Goal: Task Accomplishment & Management: Manage account settings

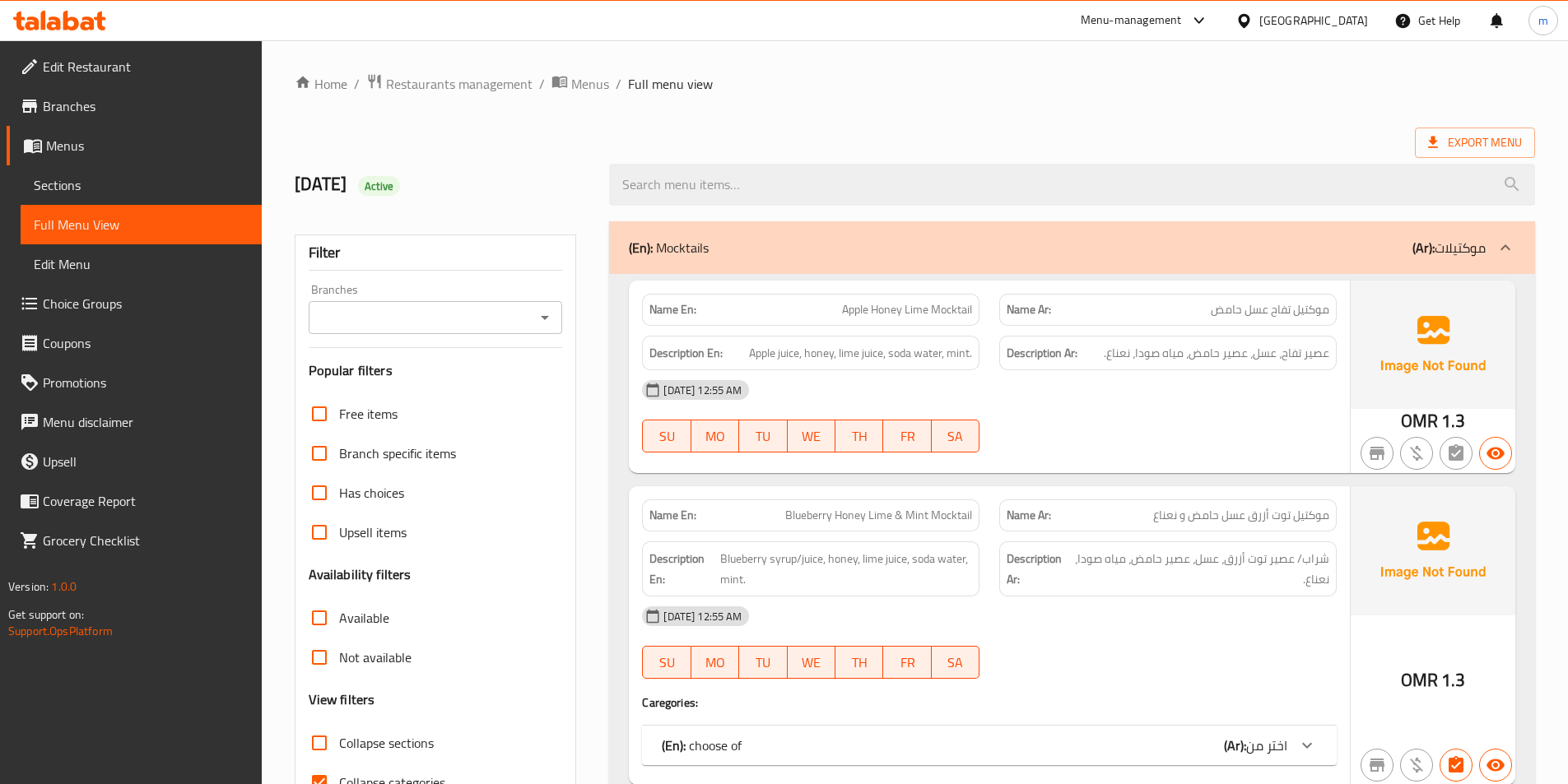
scroll to position [82, 0]
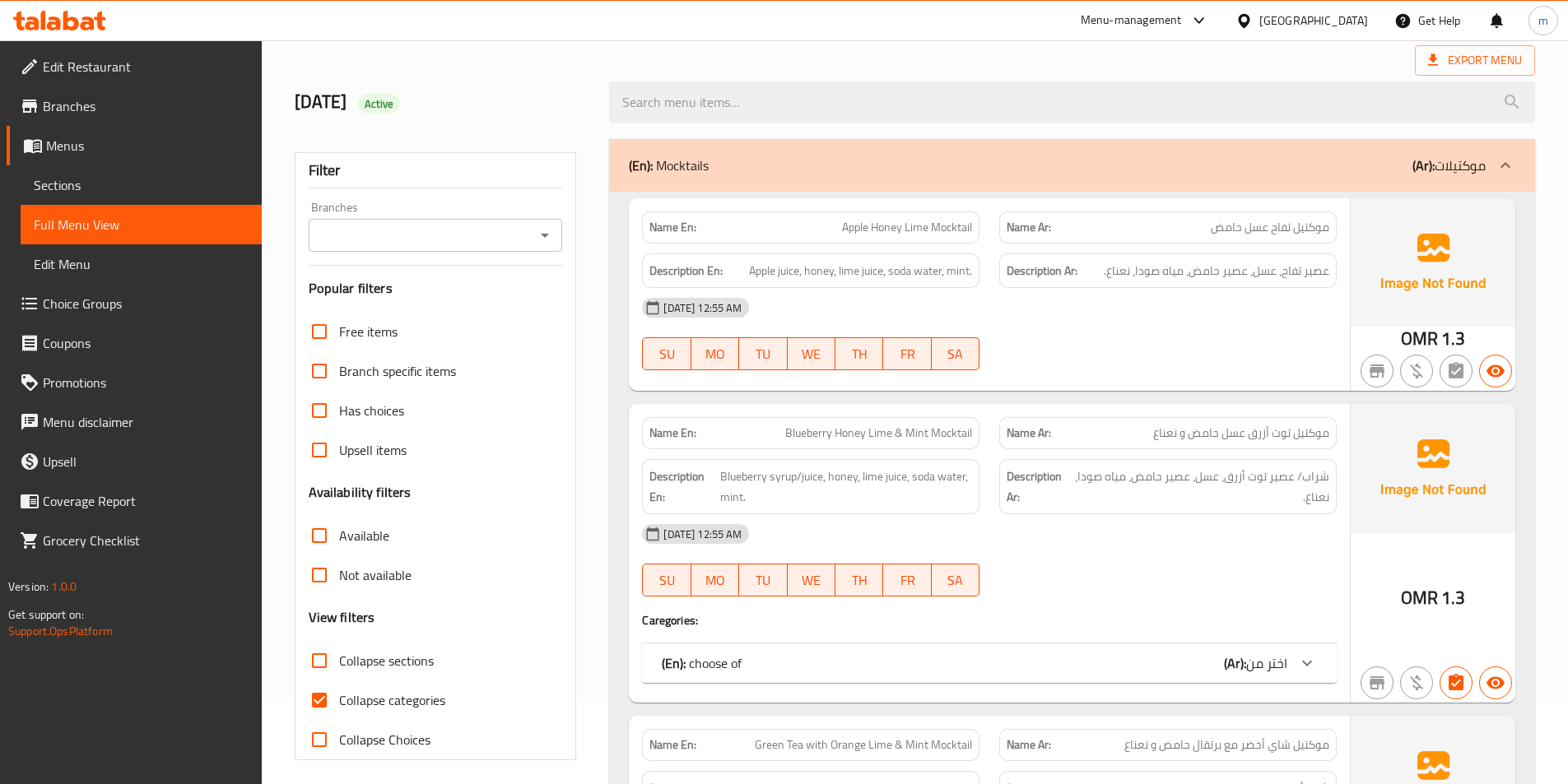
click at [374, 669] on span "Collapse sections" at bounding box center [386, 661] width 95 height 20
click at [339, 669] on input "Collapse sections" at bounding box center [319, 661] width 39 height 39
checkbox input "true"
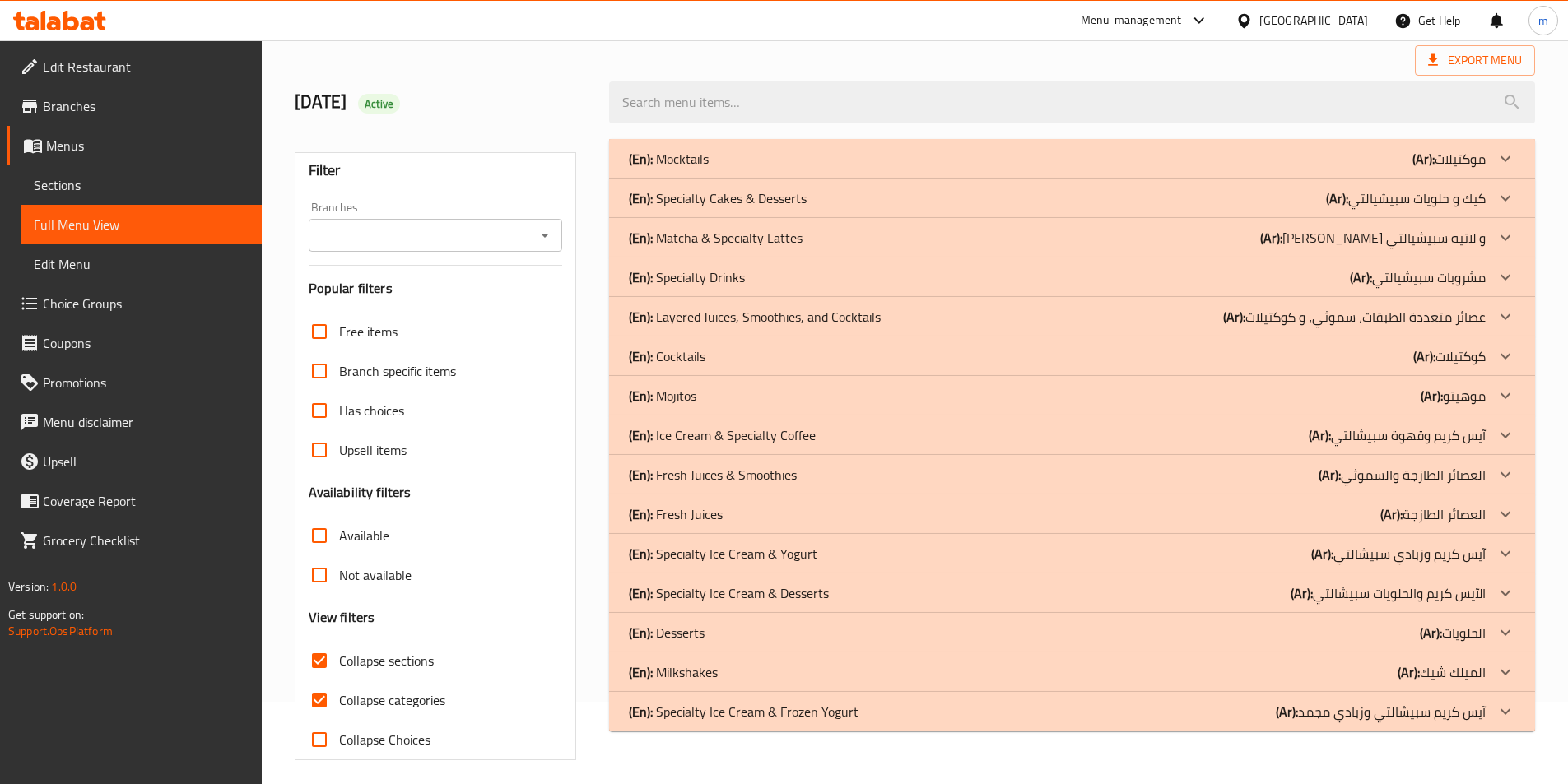
click at [385, 699] on span "Collapse categories" at bounding box center [392, 700] width 106 height 20
click at [339, 699] on input "Collapse categories" at bounding box center [319, 700] width 39 height 39
checkbox input "false"
click at [757, 438] on p "(En): Ice Cream & Specialty Coffee" at bounding box center [721, 435] width 187 height 20
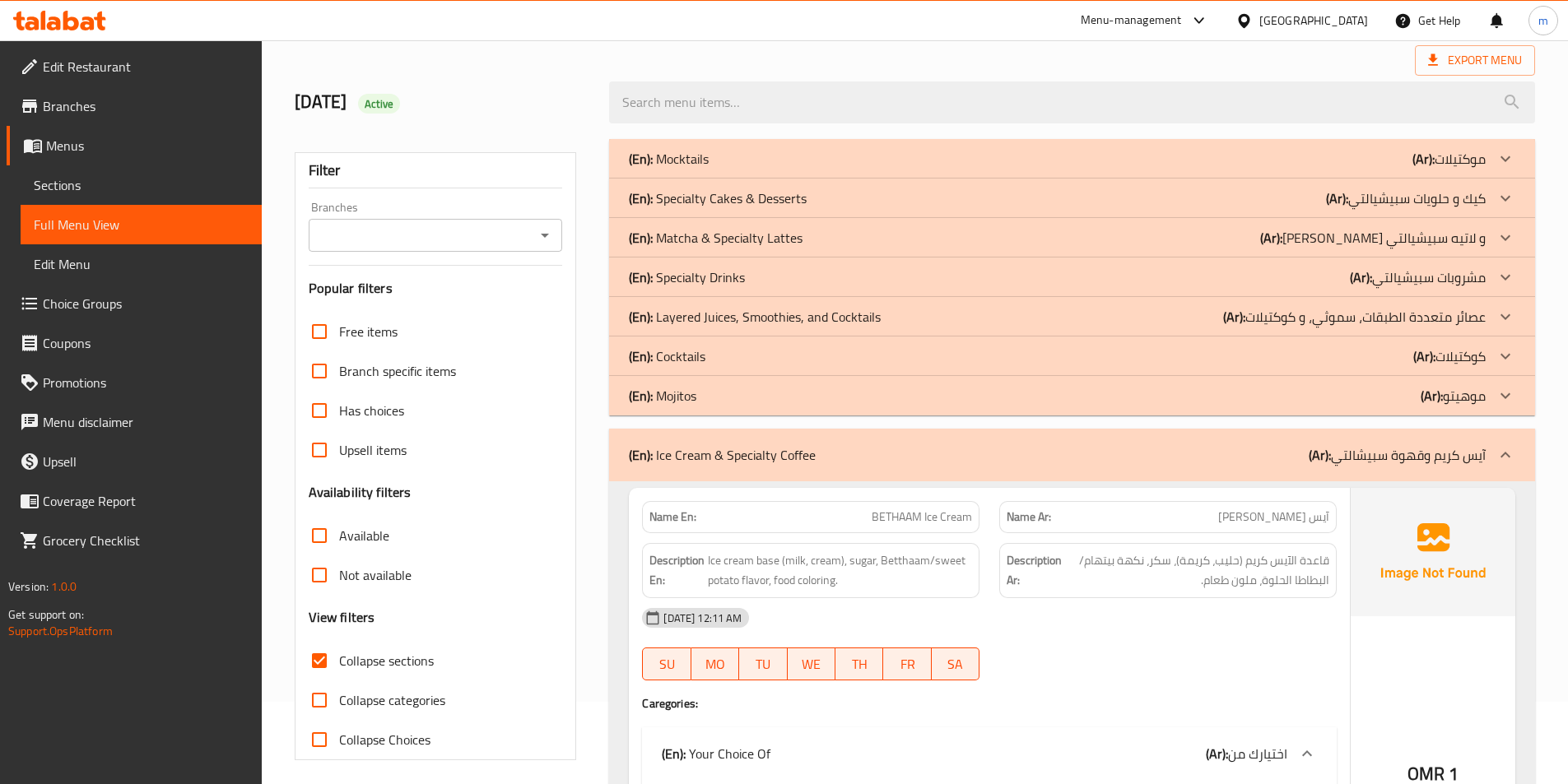
click at [1258, 465] on div "(En): Ice Cream & Specialty Coffee (Ar): آيس كريم وقهوة سبيشالتي" at bounding box center [1072, 455] width 926 height 53
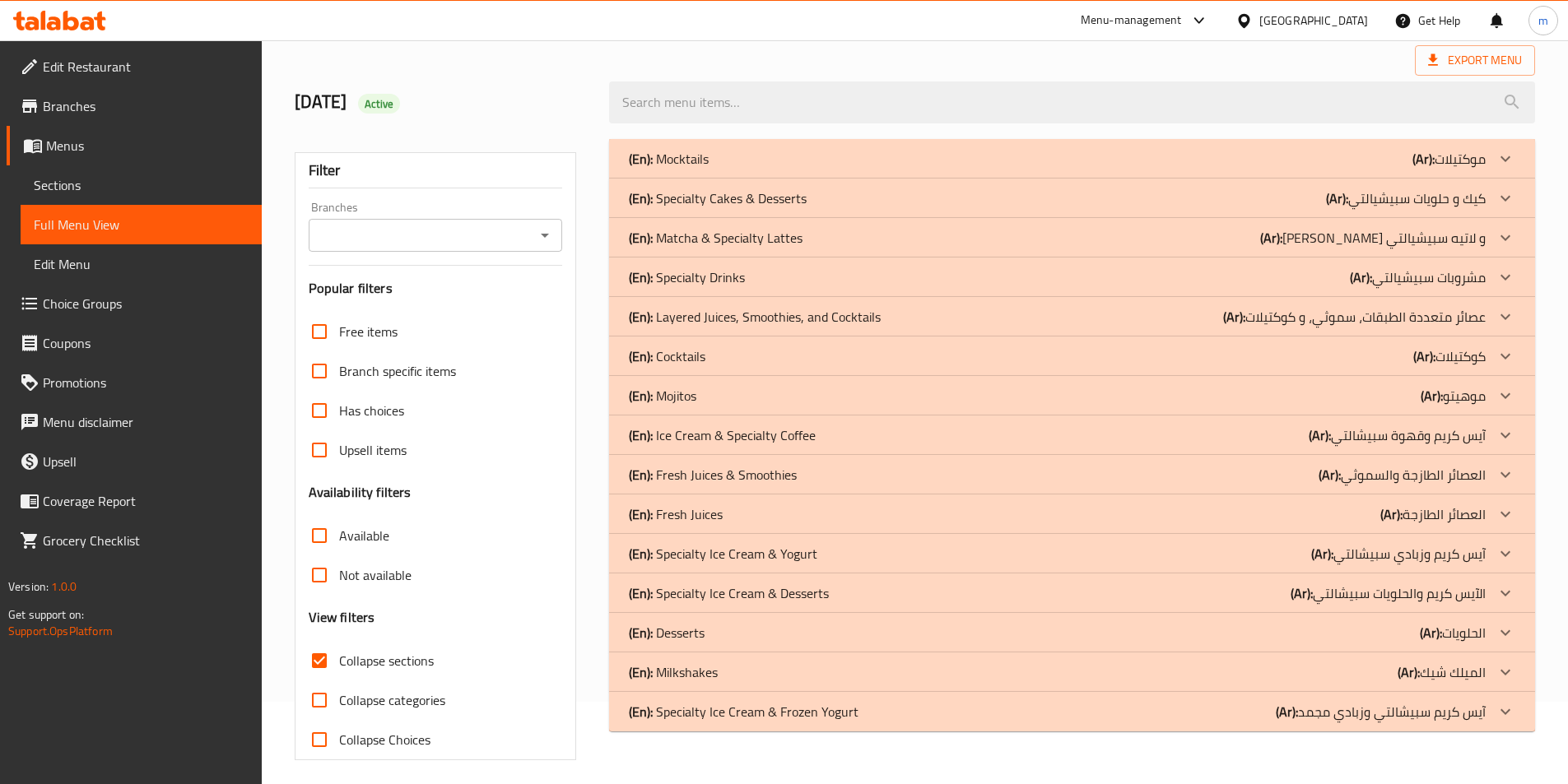
click at [752, 467] on p "(En): Fresh Juices & Smoothies" at bounding box center [712, 475] width 168 height 20
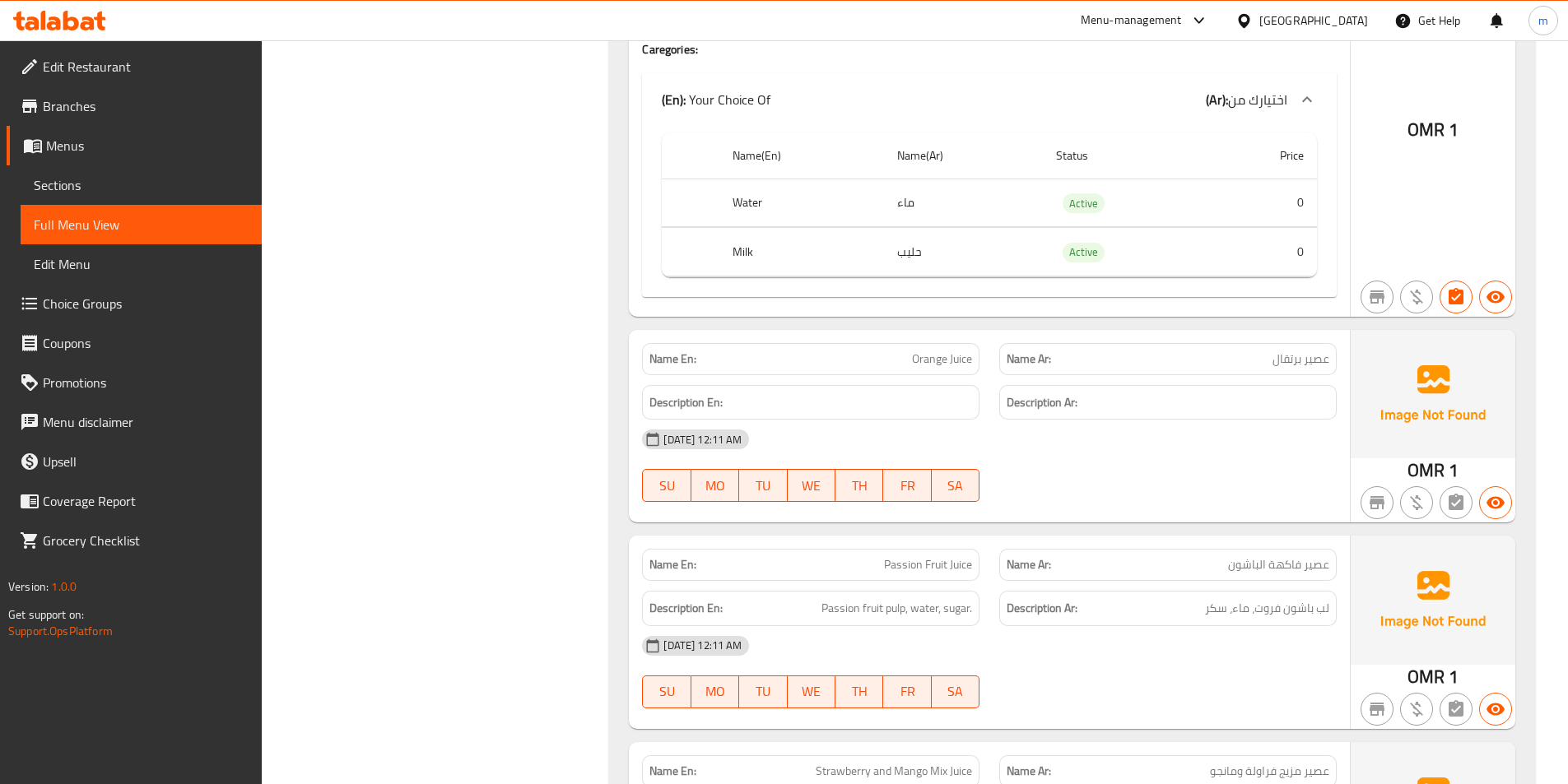
scroll to position [988, 0]
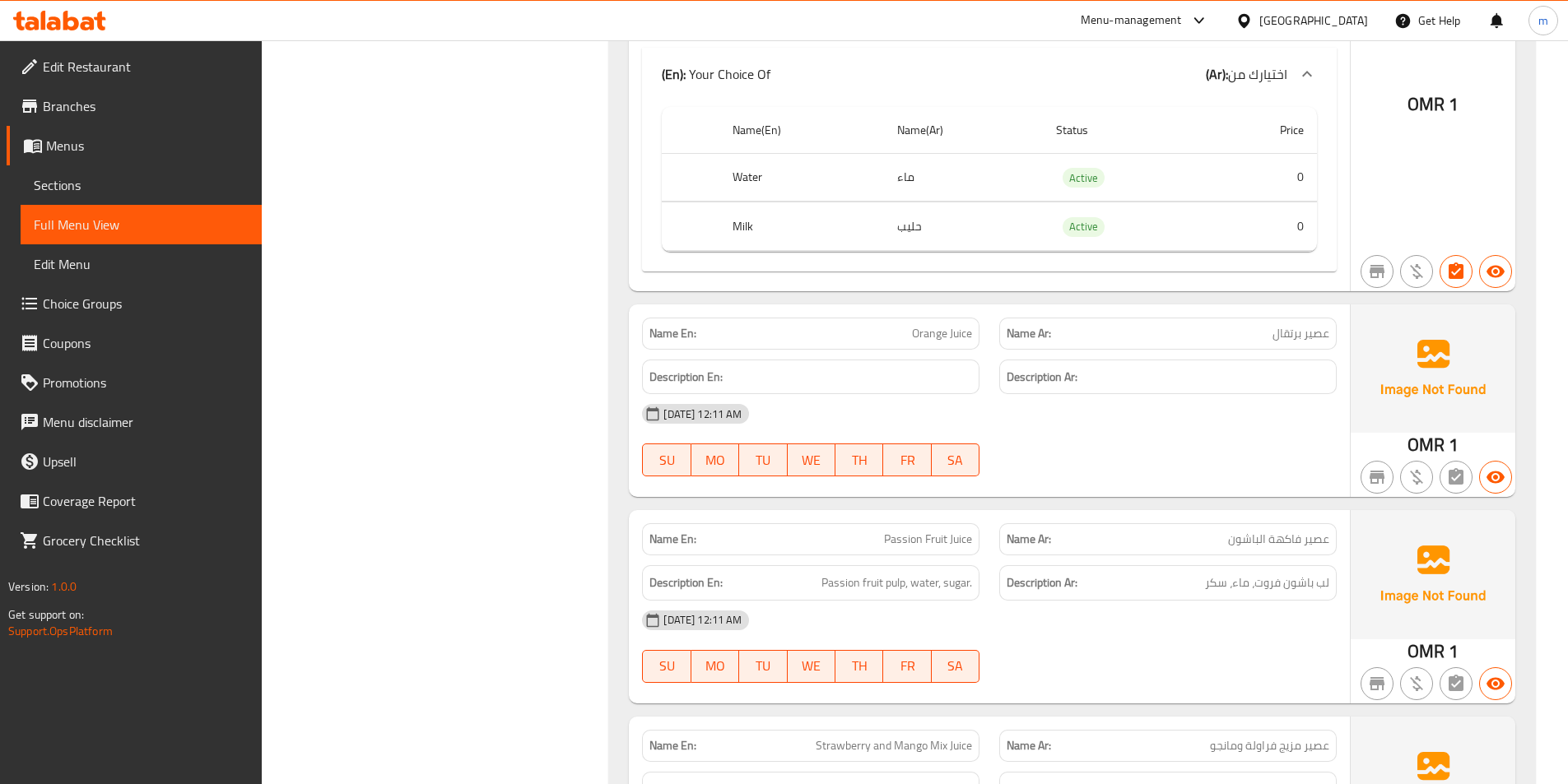
click at [931, 539] on span "Passion Fruit Juice" at bounding box center [928, 539] width 89 height 17
copy span "Passion Fruit Juice"
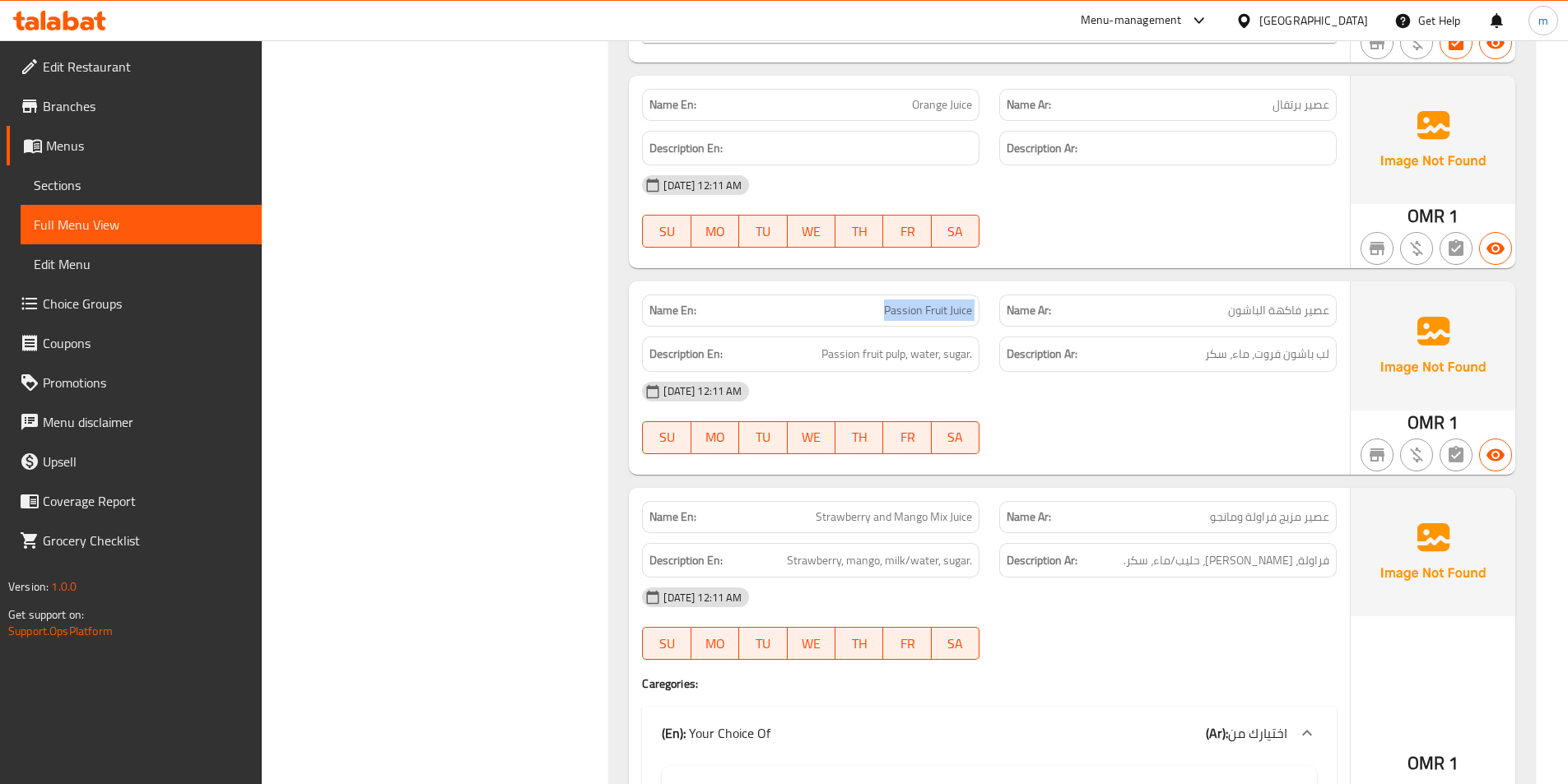
scroll to position [1317, 0]
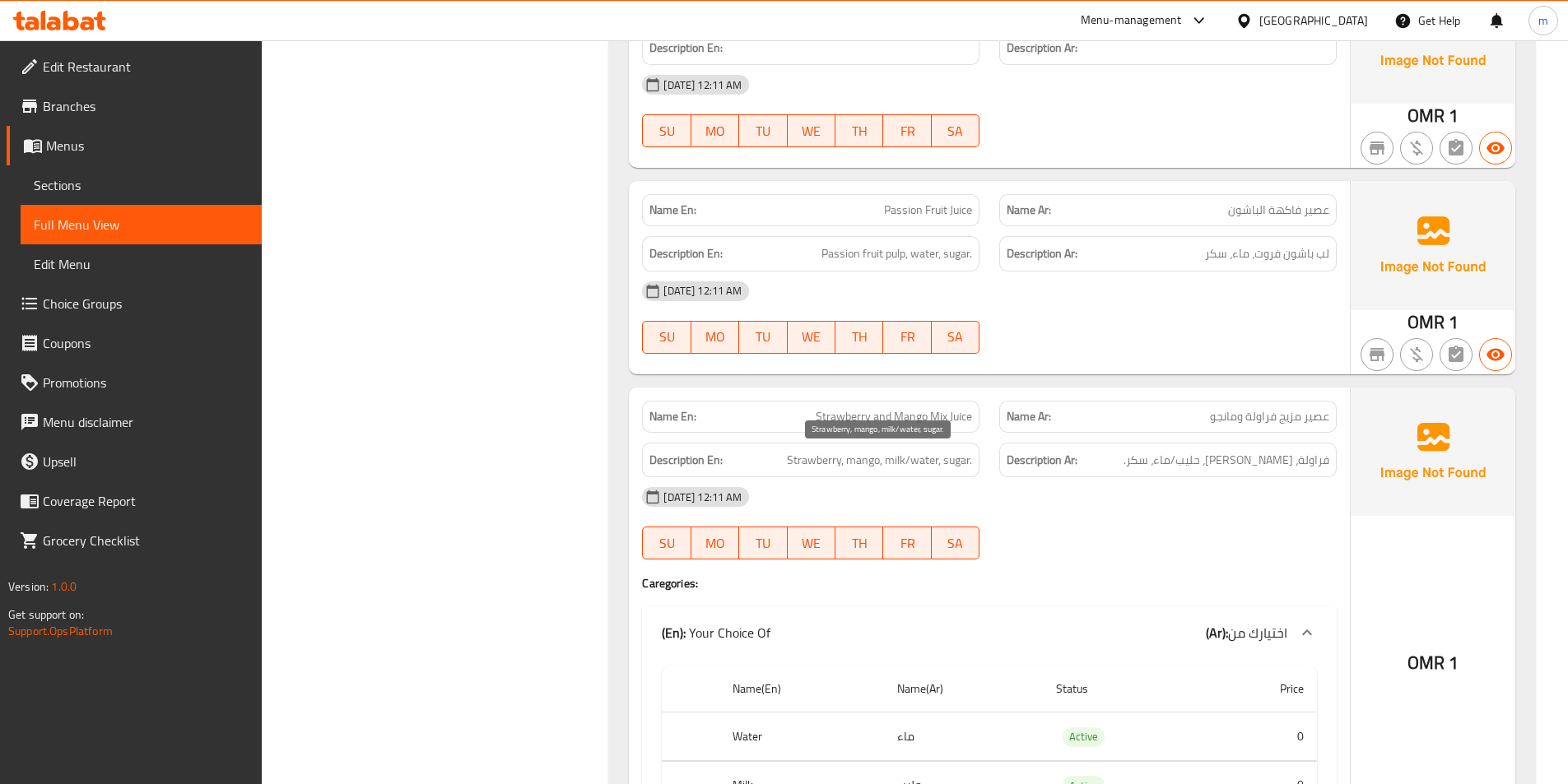
click at [799, 464] on span "Strawberry, mango, milk/water, sugar." at bounding box center [879, 460] width 185 height 21
click at [869, 464] on span "Strawberry, mango, milk/water, sugar." at bounding box center [879, 460] width 185 height 21
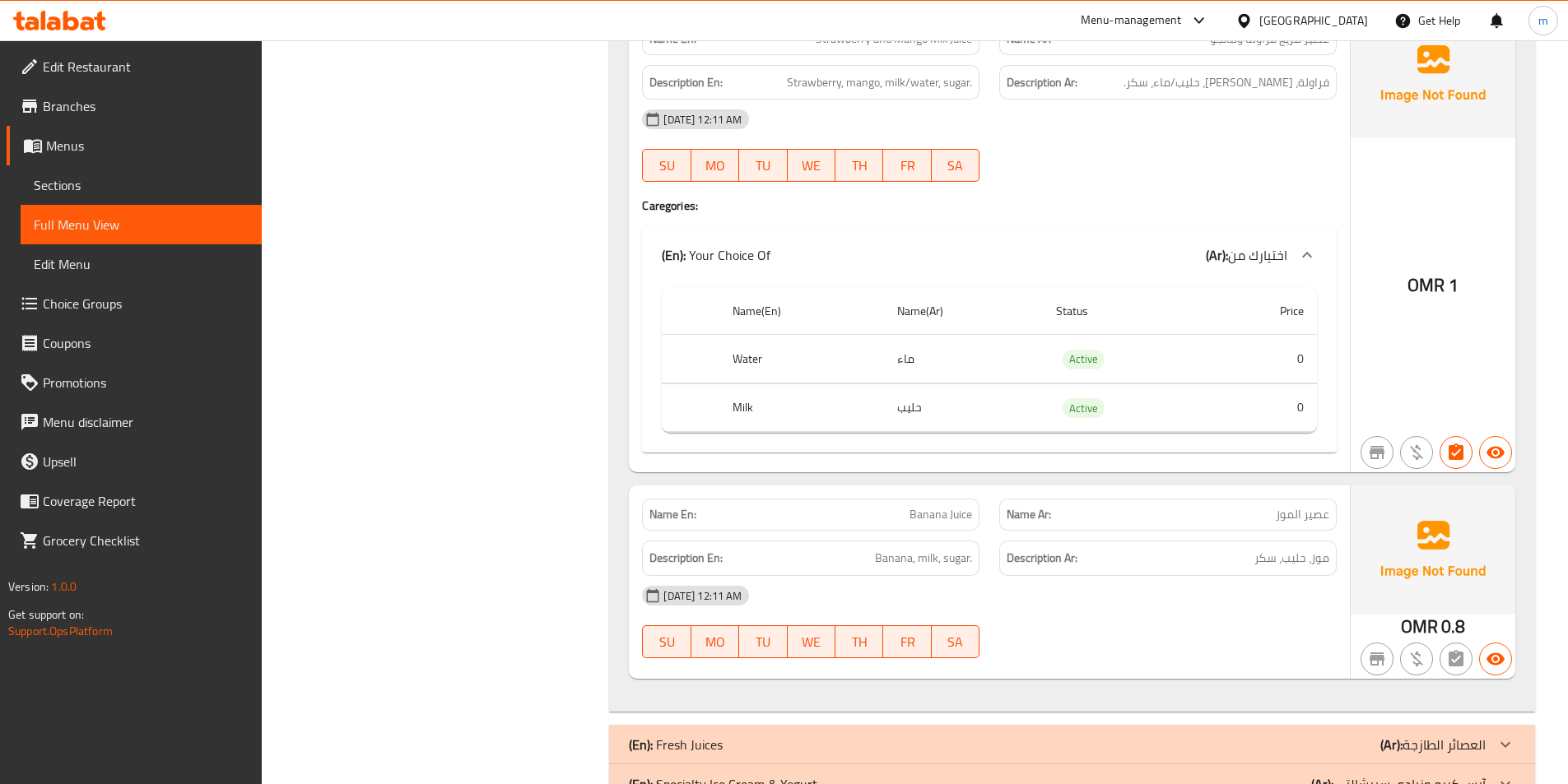
scroll to position [1810, 0]
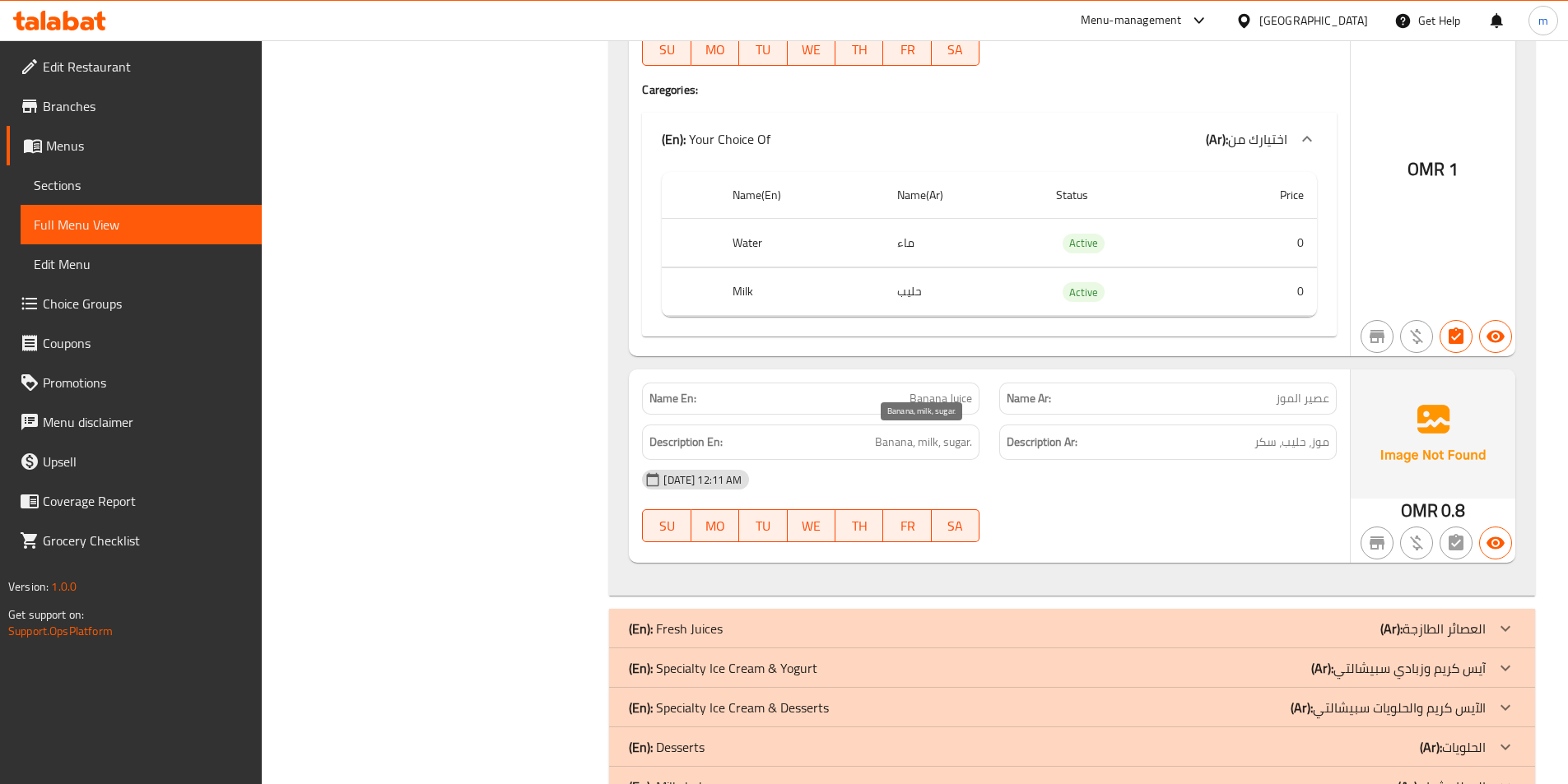
click at [886, 450] on span "Banana, milk, sugar." at bounding box center [923, 442] width 97 height 21
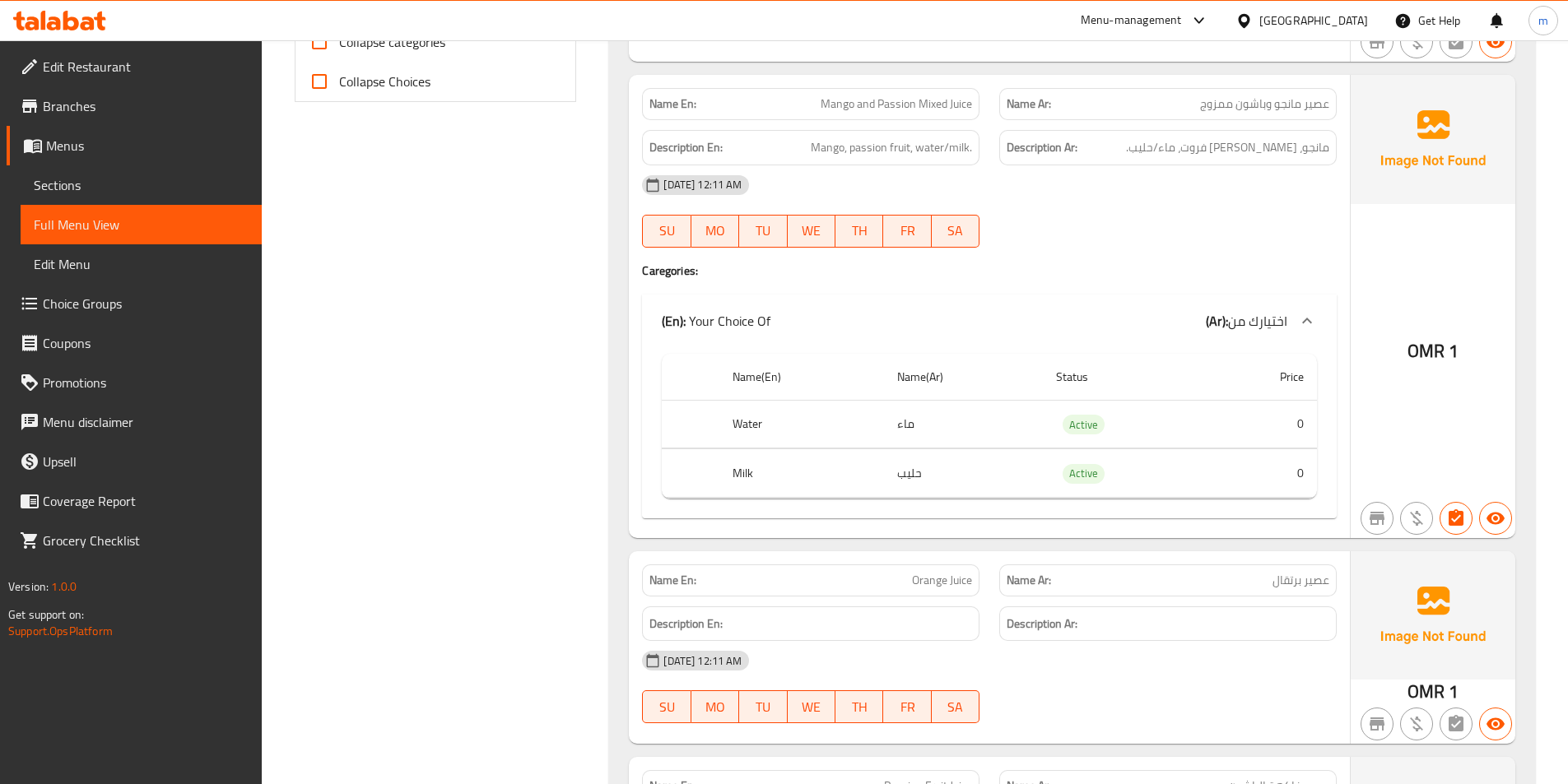
scroll to position [411, 0]
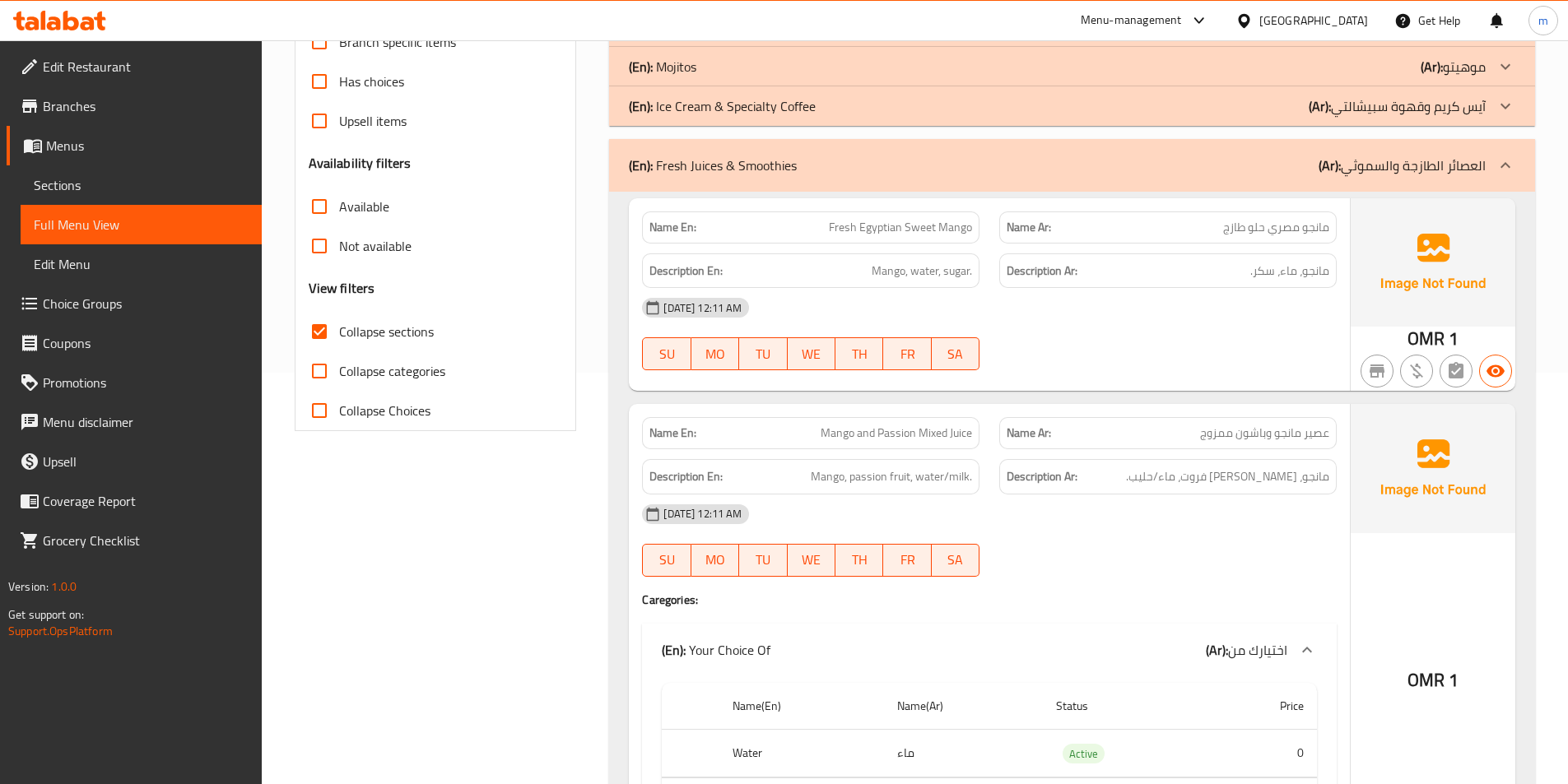
click at [1389, 178] on div "(En): Fresh Juices & Smoothies (Ar): العصائر الطازجة والسموثي" at bounding box center [1072, 165] width 926 height 53
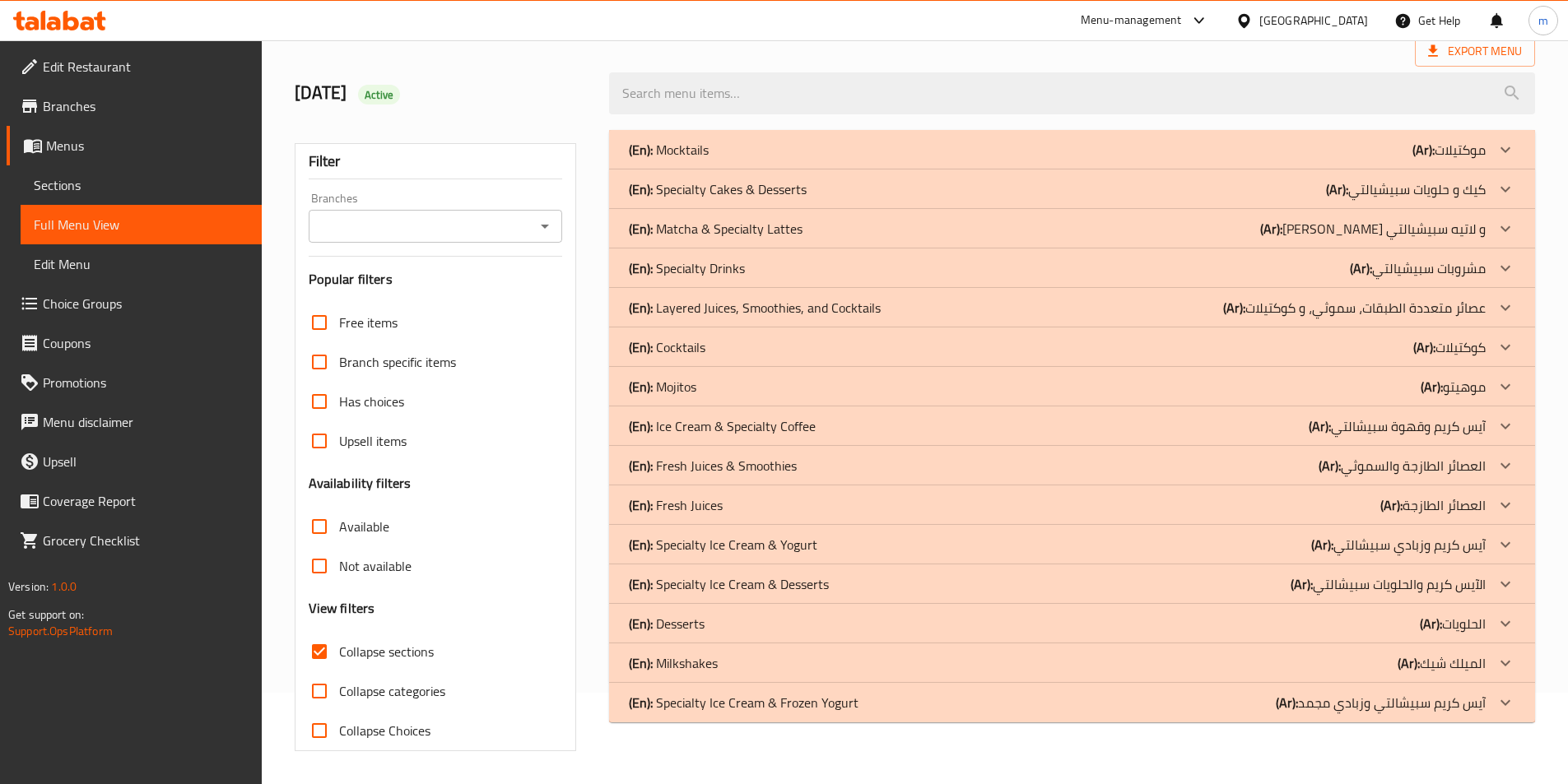
scroll to position [91, 0]
click at [744, 517] on div "(En): Fresh Juices (Ar): العصائر الطازجة" at bounding box center [1072, 505] width 926 height 39
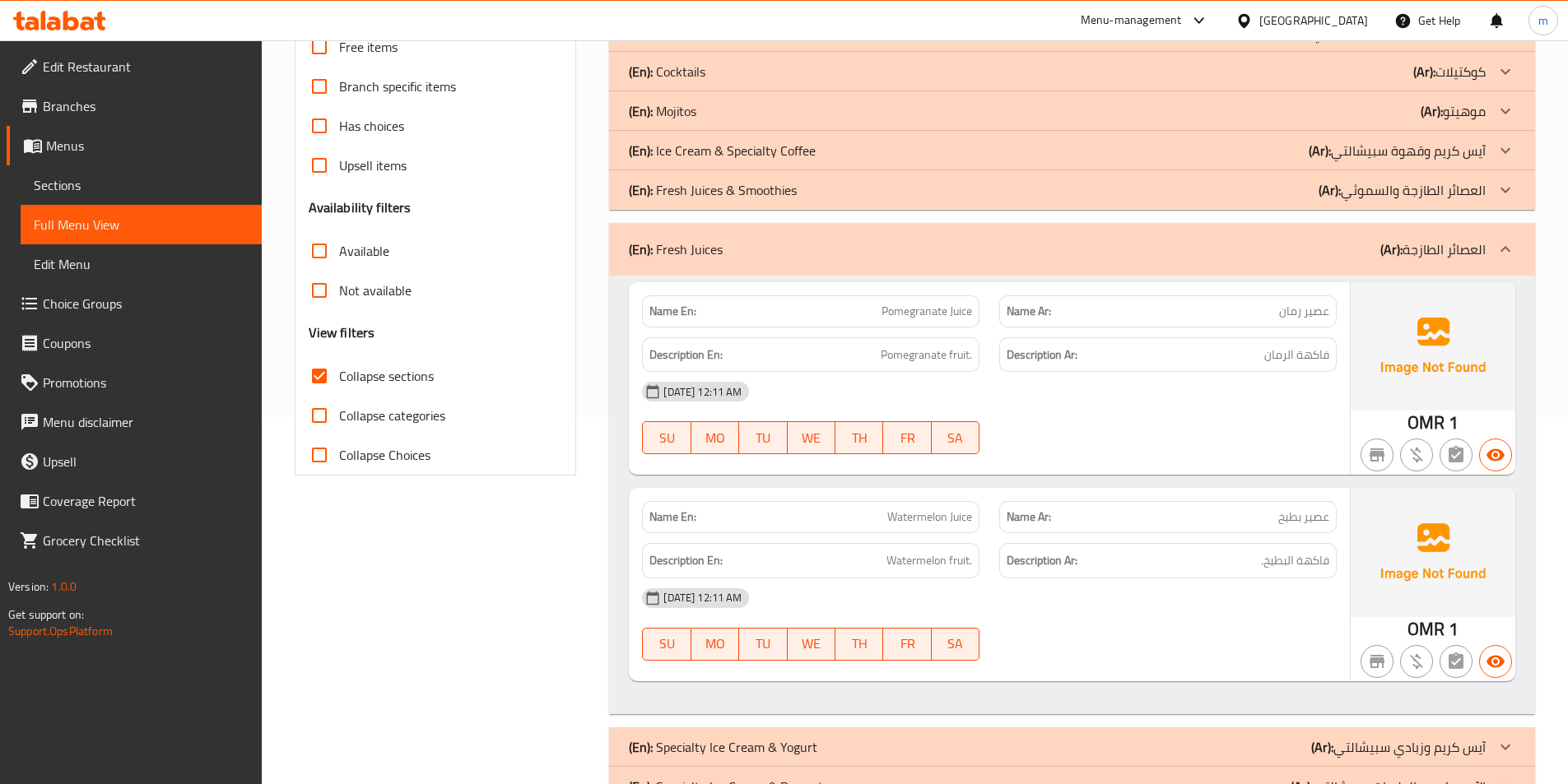
scroll to position [338, 0]
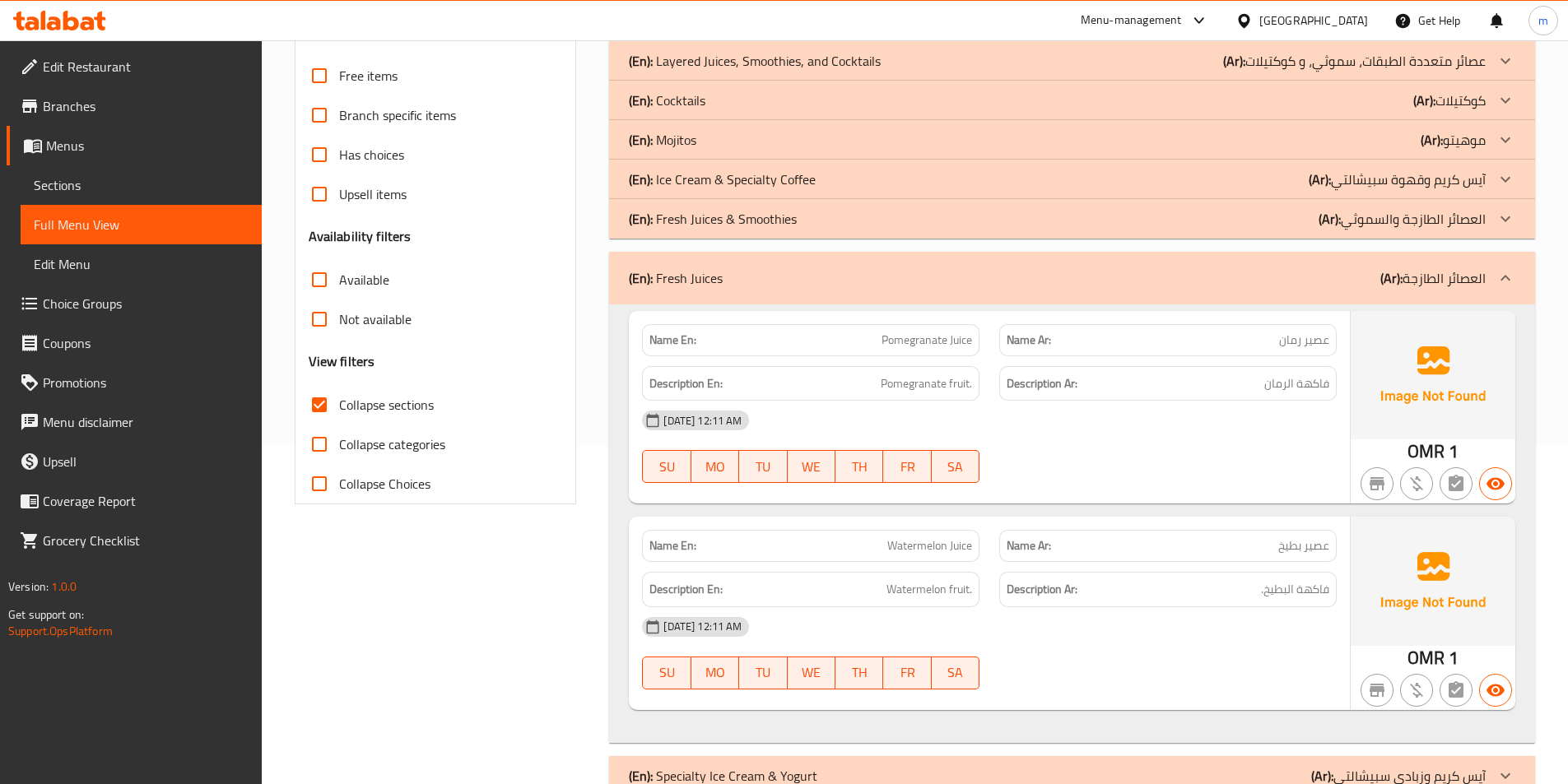
click at [880, 295] on div "(En): Fresh Juices (Ar): العصائر الطازجة" at bounding box center [1072, 278] width 926 height 53
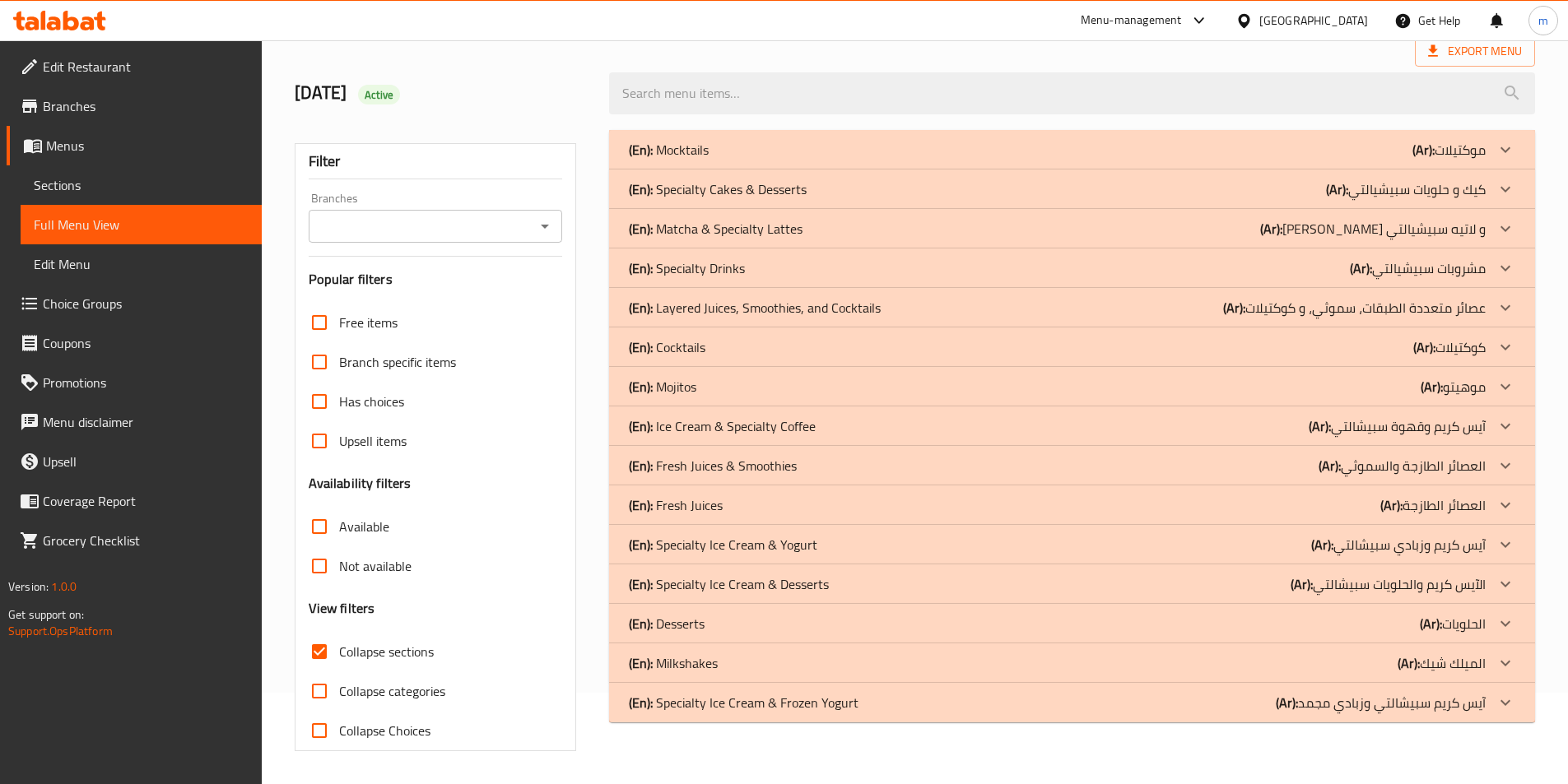
scroll to position [91, 0]
click at [774, 553] on p "(En): Specialty Ice Cream & Yogurt" at bounding box center [722, 544] width 189 height 20
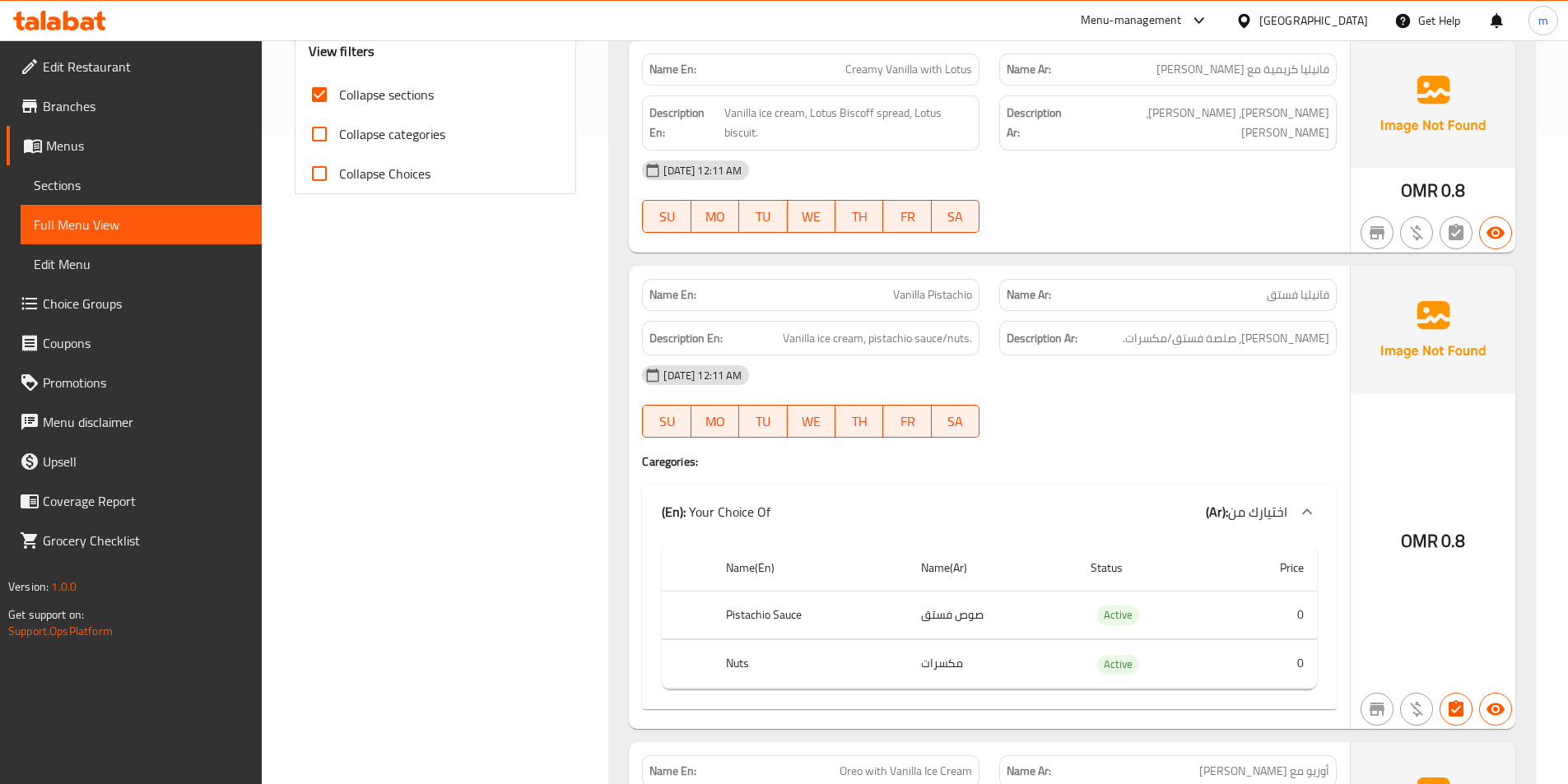
scroll to position [502, 0]
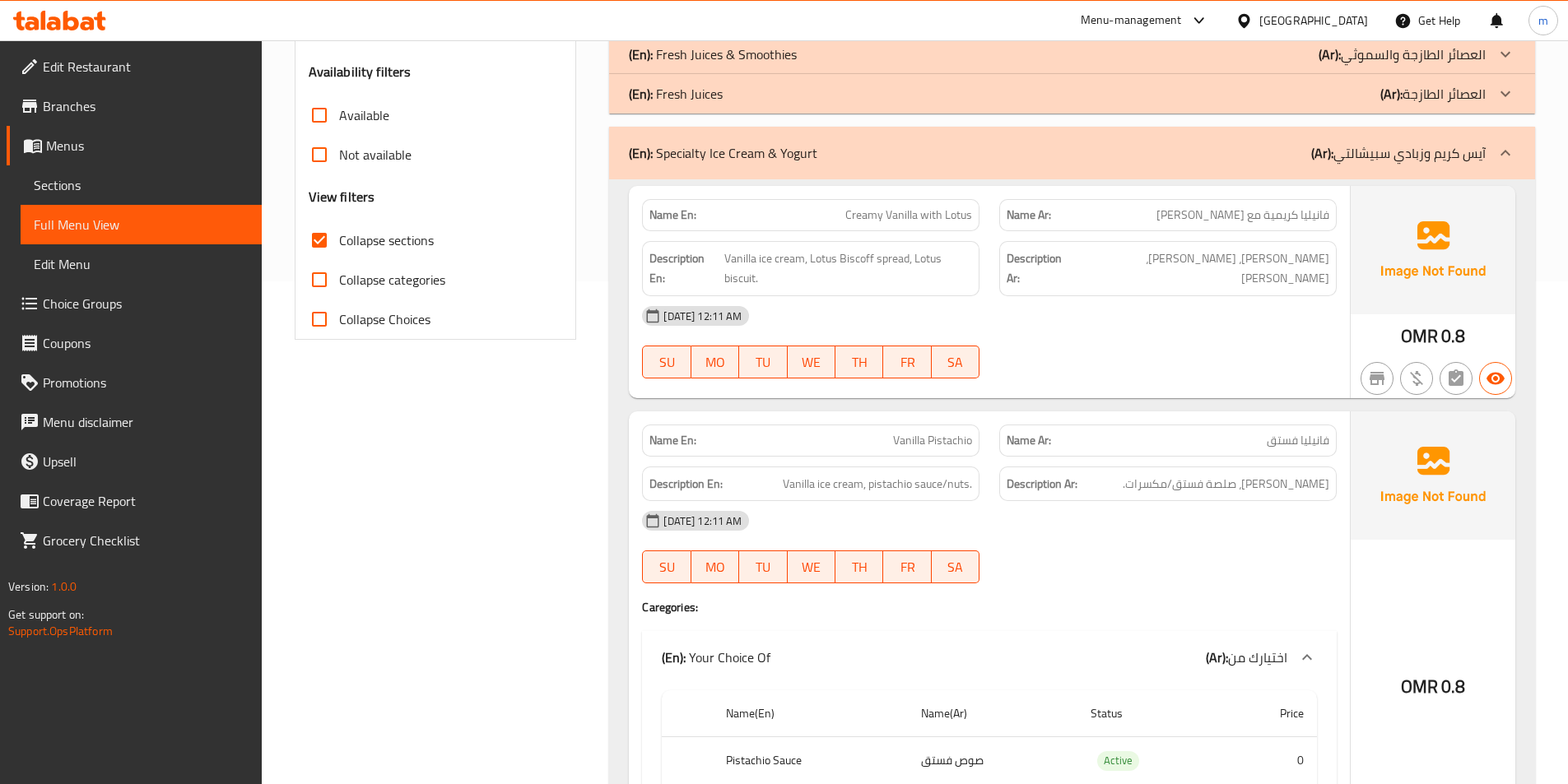
click at [1315, 166] on div "(En): Specialty Ice Cream & Yogurt (Ar): آيس كريم وزبادي سبيشالتي" at bounding box center [1072, 153] width 926 height 53
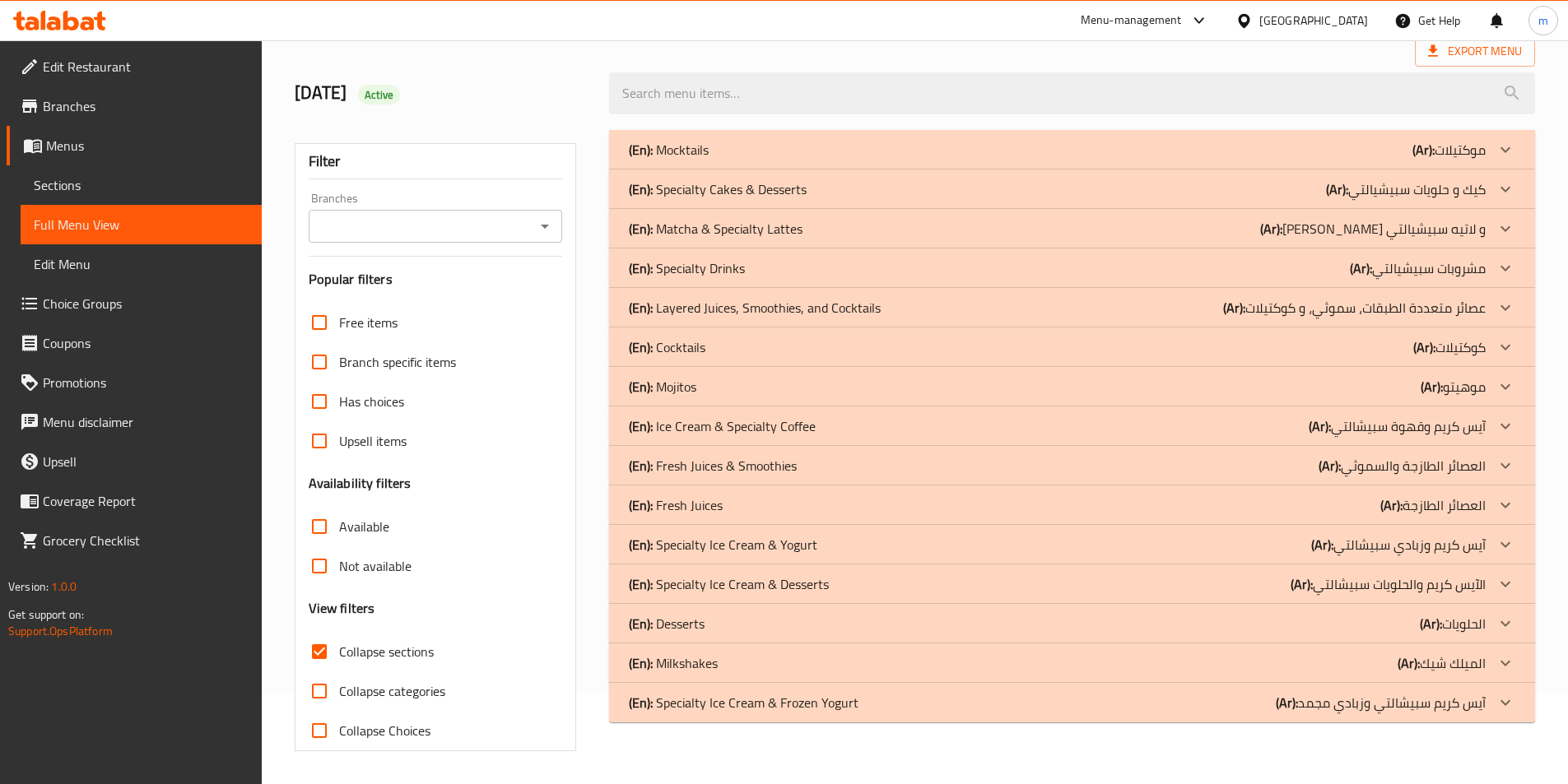
scroll to position [91, 0]
click at [796, 590] on p "(En): Specialty Ice Cream & Desserts" at bounding box center [729, 585] width 200 height 20
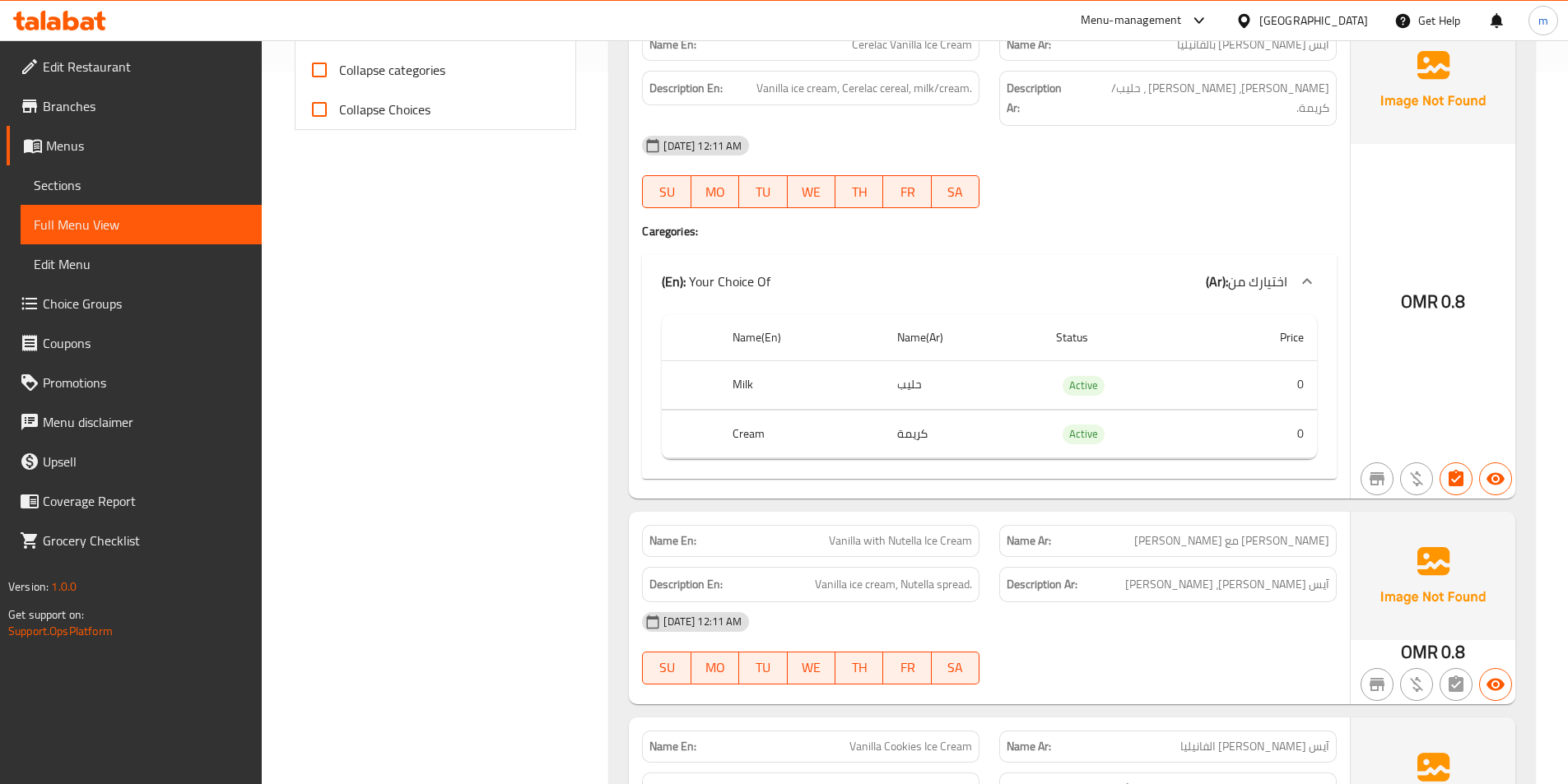
scroll to position [426, 0]
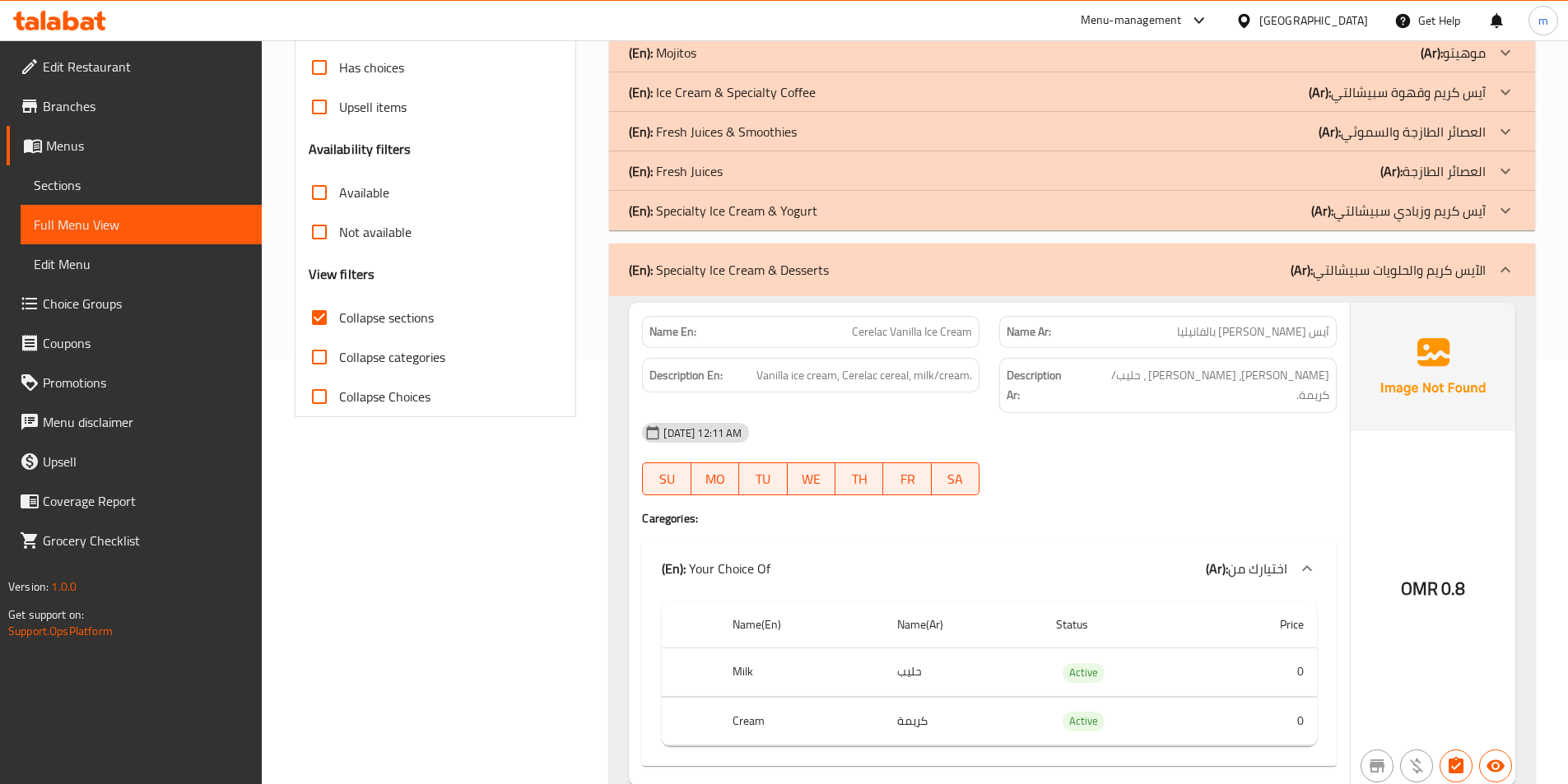
click at [821, 266] on p "(En): Specialty Ice Cream & Desserts" at bounding box center [729, 270] width 200 height 20
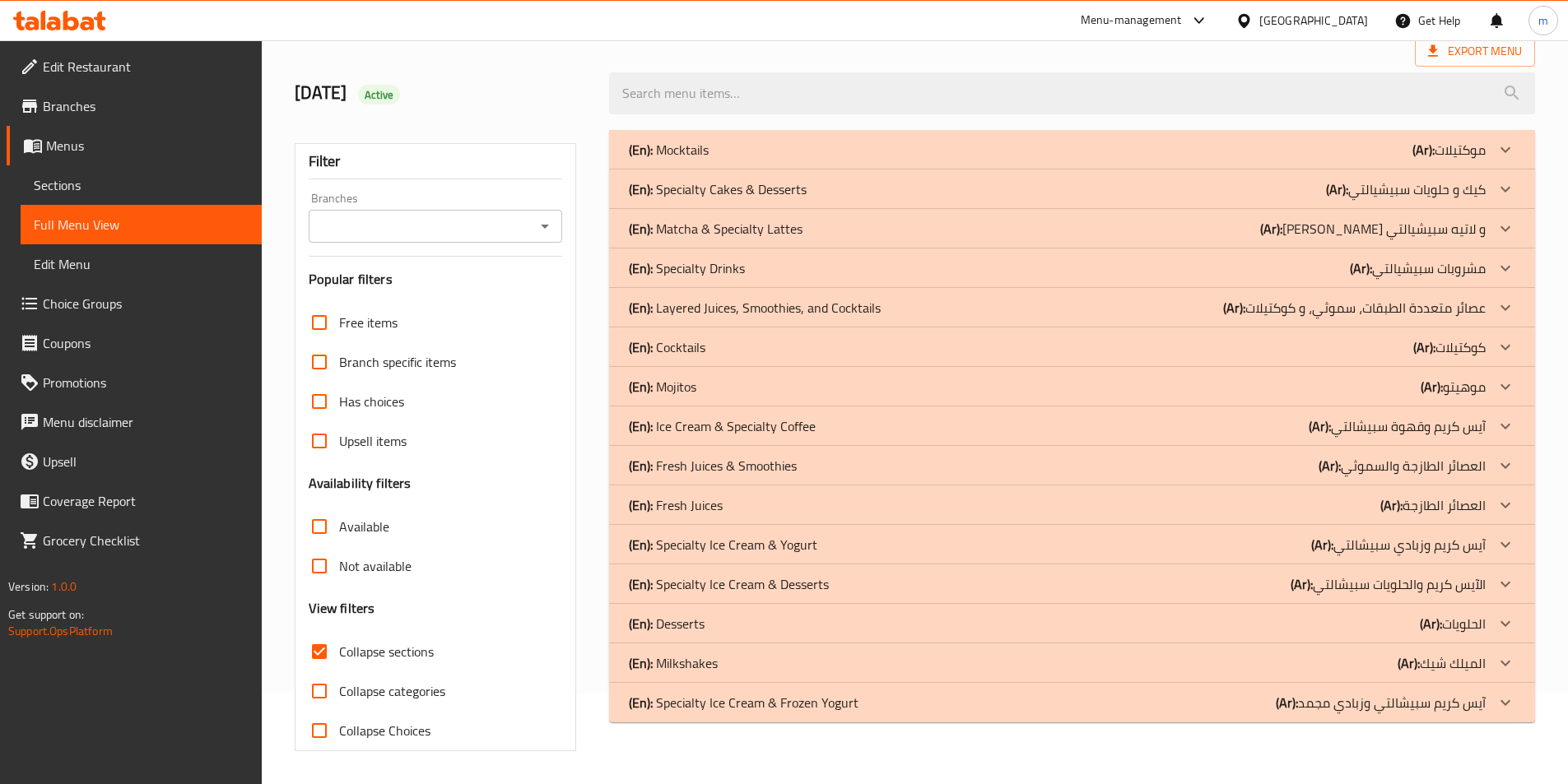
scroll to position [91, 0]
click at [673, 617] on p "(En): Desserts" at bounding box center [666, 624] width 76 height 20
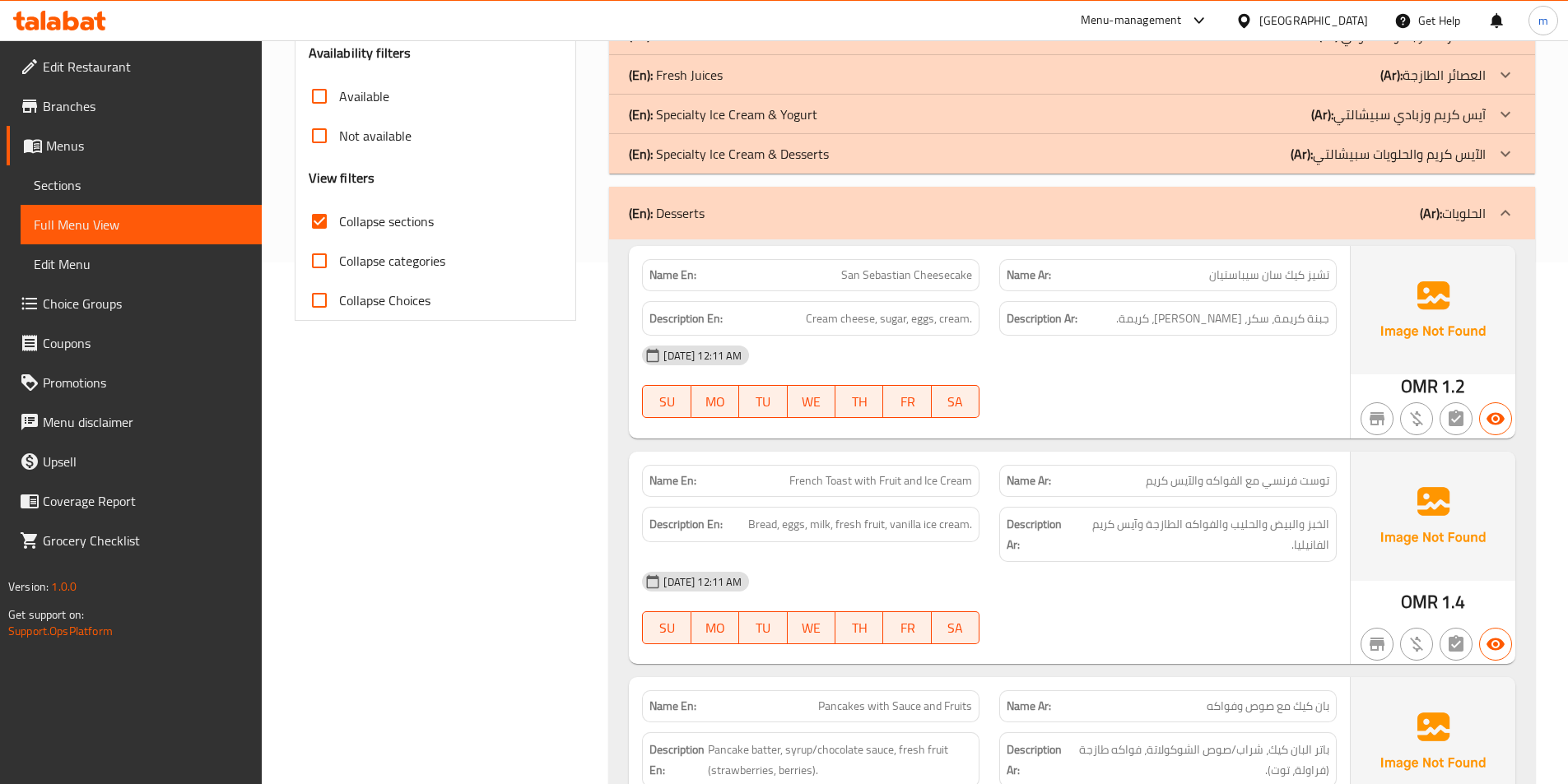
scroll to position [586, 0]
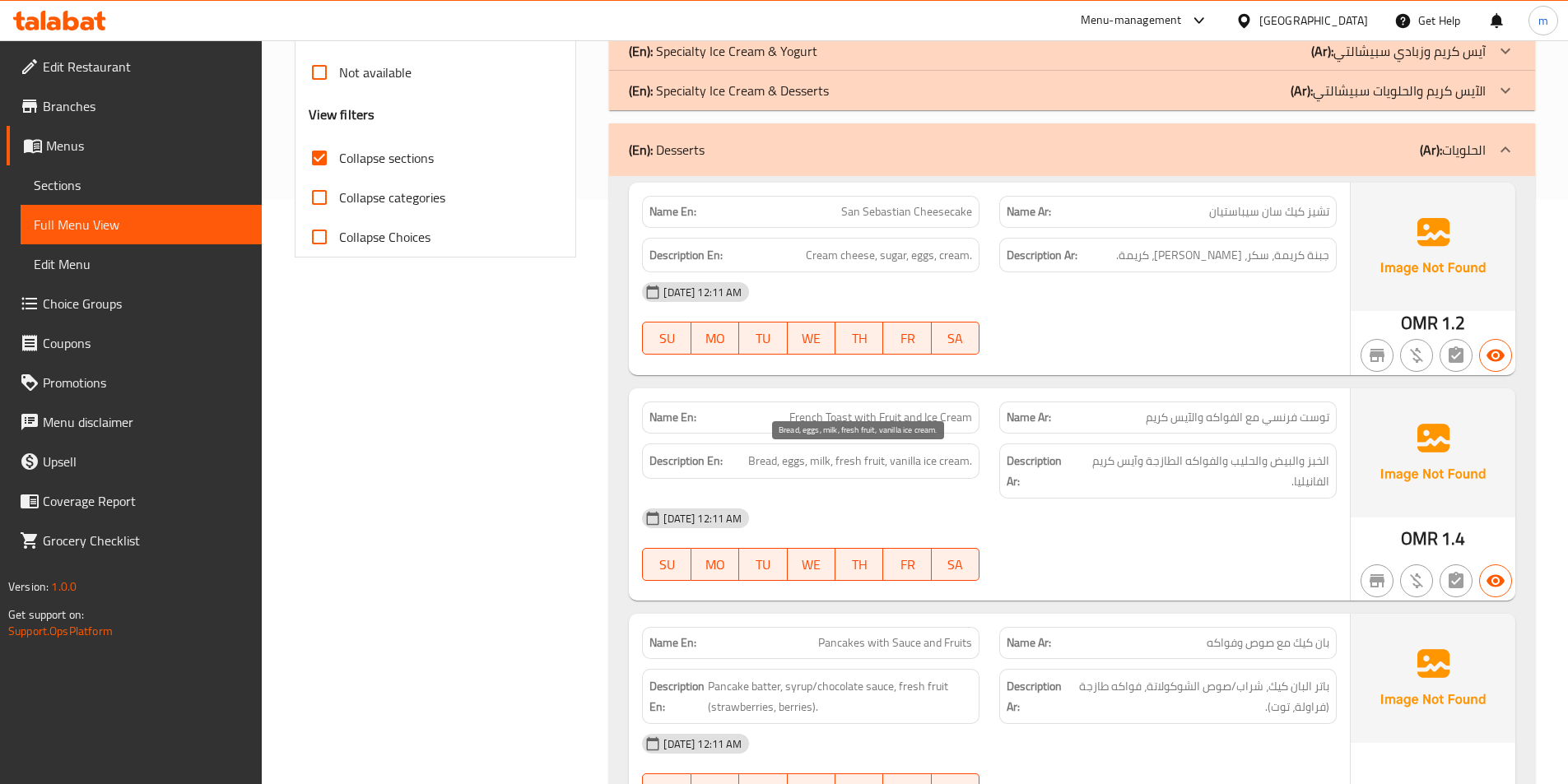
click at [824, 461] on span "Bread, eggs, milk, fresh fruit, vanilla ice cream." at bounding box center [860, 460] width 223 height 21
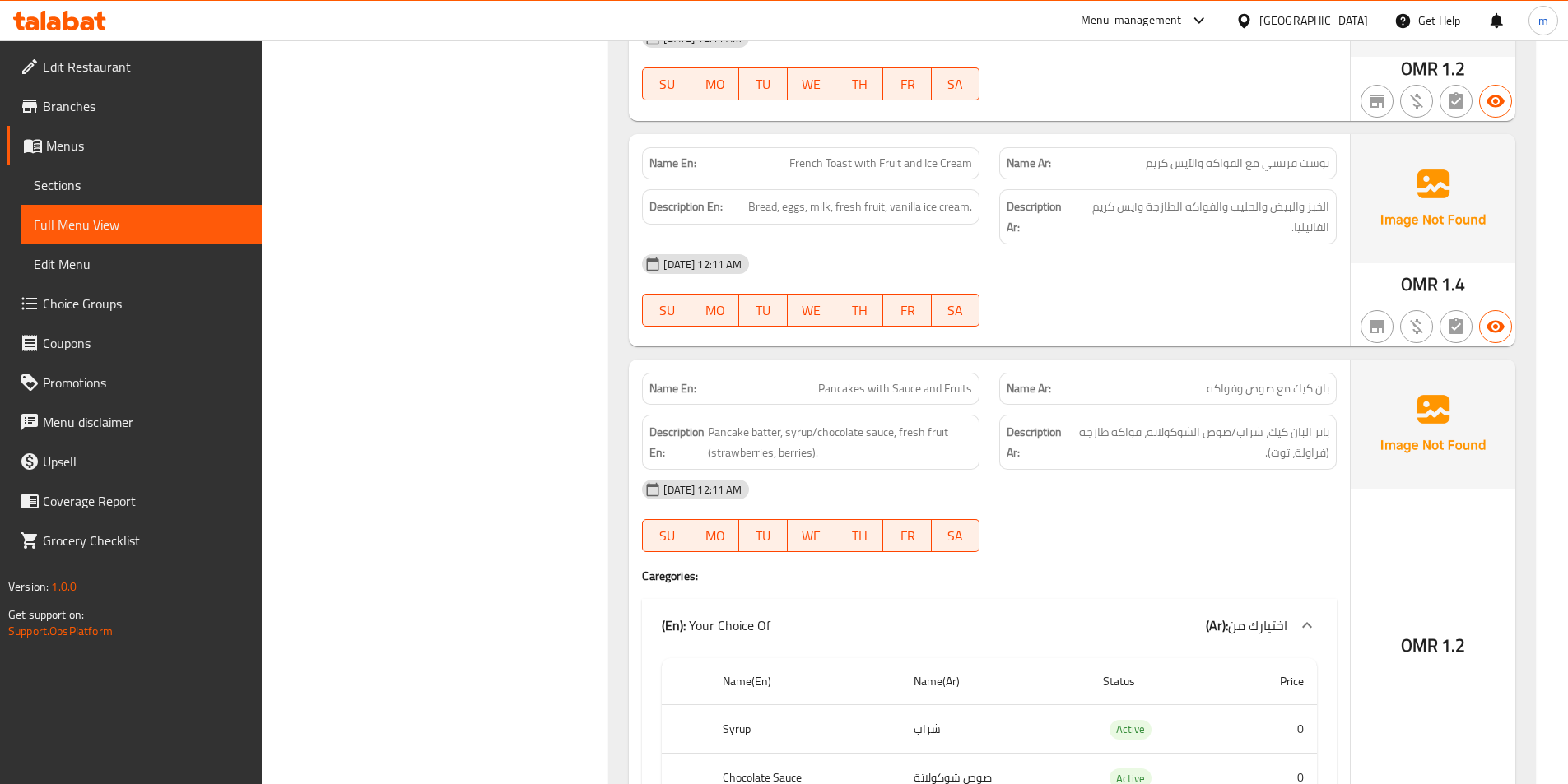
scroll to position [915, 0]
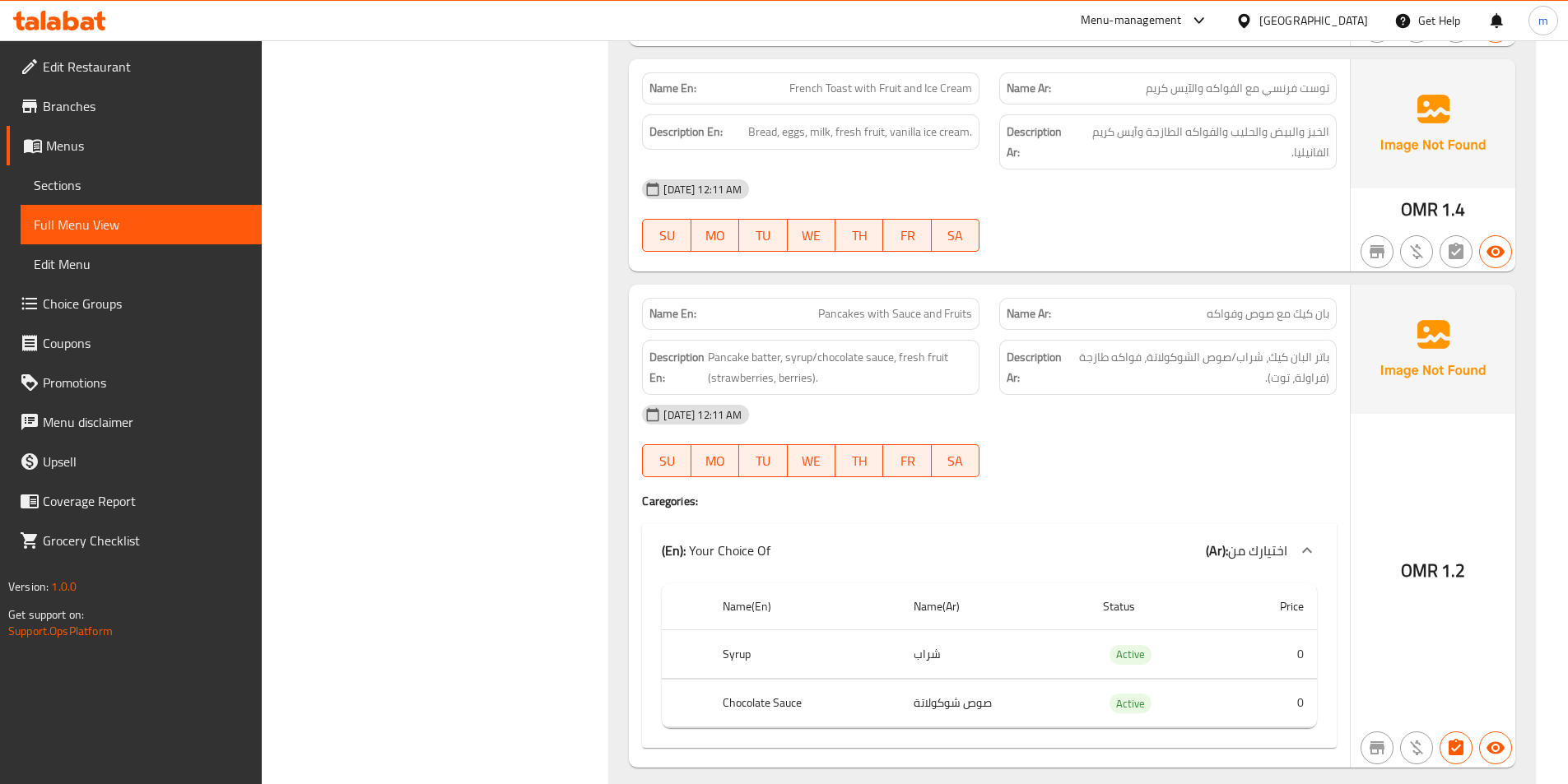
click at [886, 316] on span "Pancakes with Sauce and Fruits" at bounding box center [895, 314] width 154 height 17
copy span "Pancakes with Sauce and Fruits"
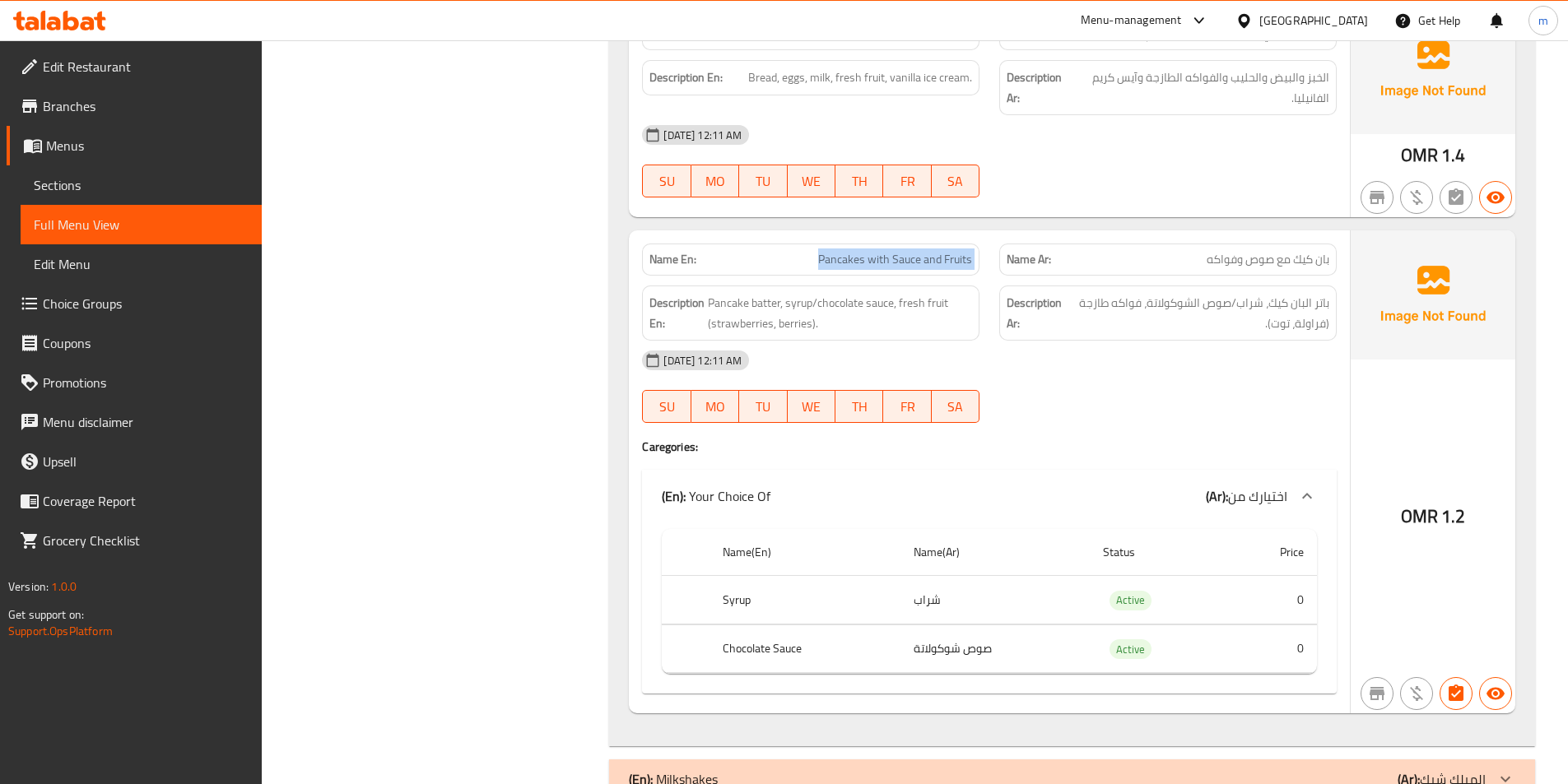
scroll to position [1056, 0]
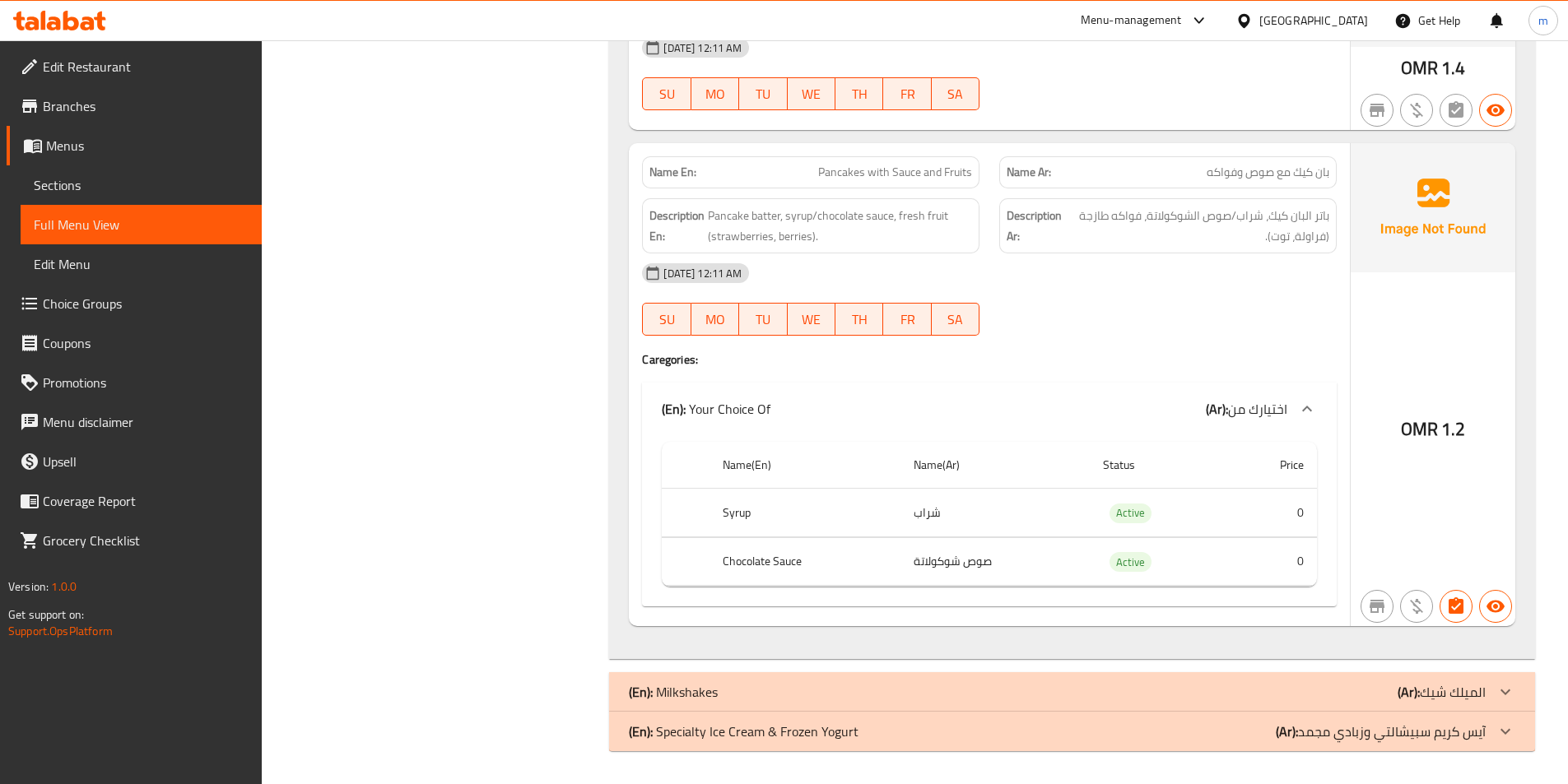
click at [1192, 275] on div "[DATE] 12:11 AM" at bounding box center [989, 274] width 714 height 39
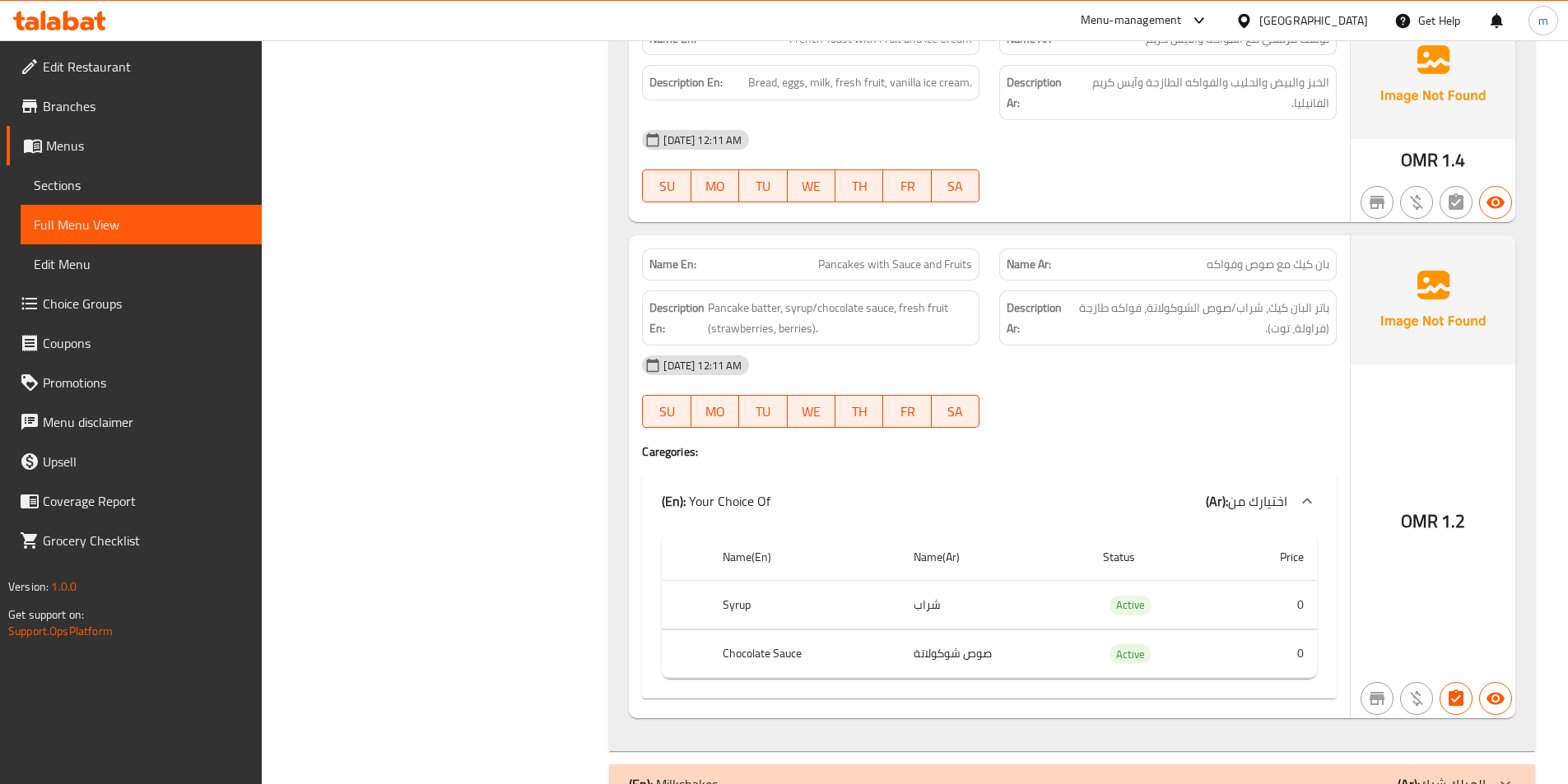
scroll to position [974, 0]
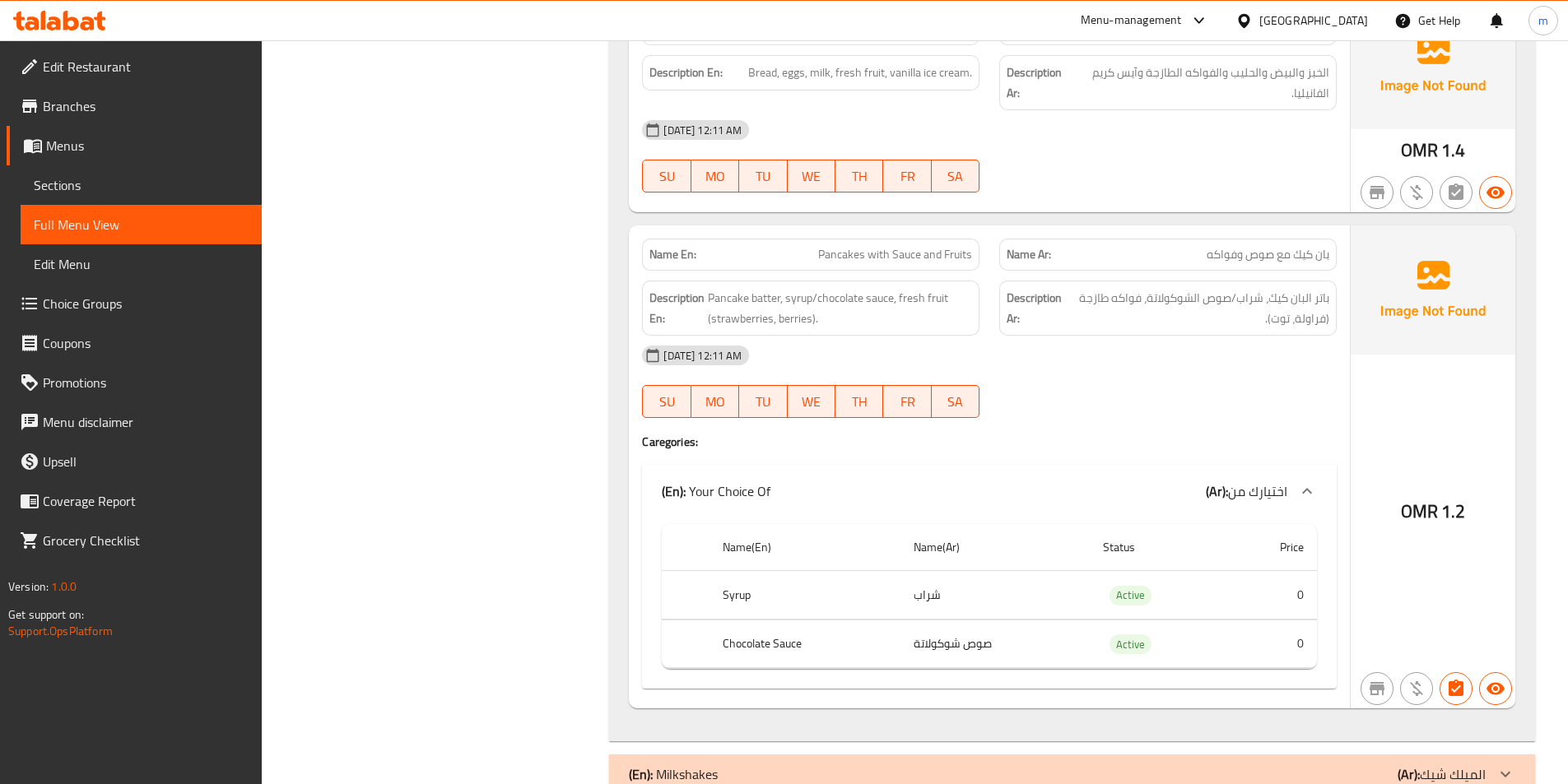
click at [788, 647] on th "Chocolate Sauce" at bounding box center [805, 644] width 191 height 48
copy th "Chocolate Sauce"
click at [957, 657] on td "صوص شوكولاتة" at bounding box center [995, 644] width 190 height 48
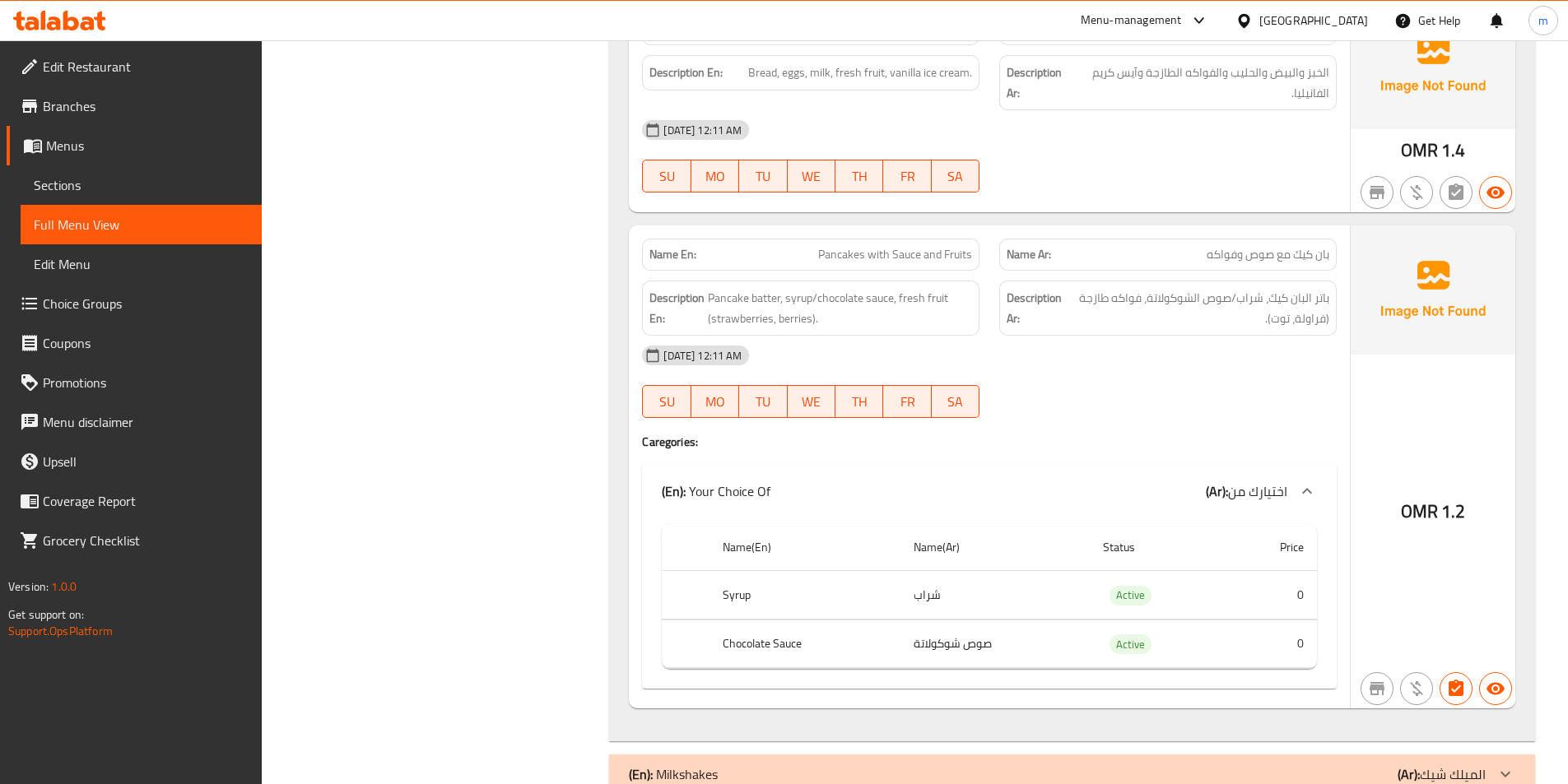
click at [961, 638] on td "صوص شوكولاتة" at bounding box center [995, 644] width 190 height 48
copy td "صوص شوكولاتة"
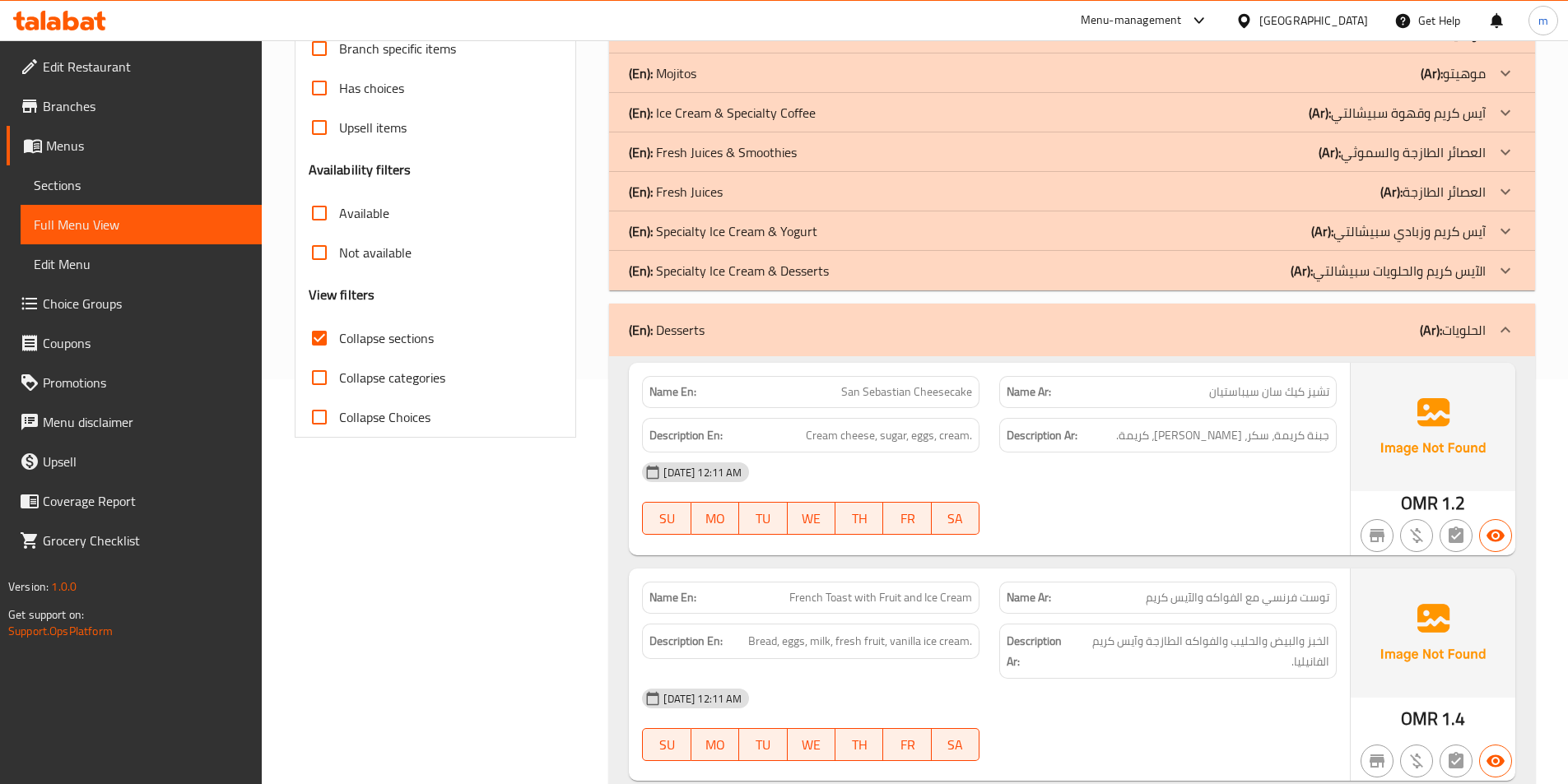
scroll to position [398, 0]
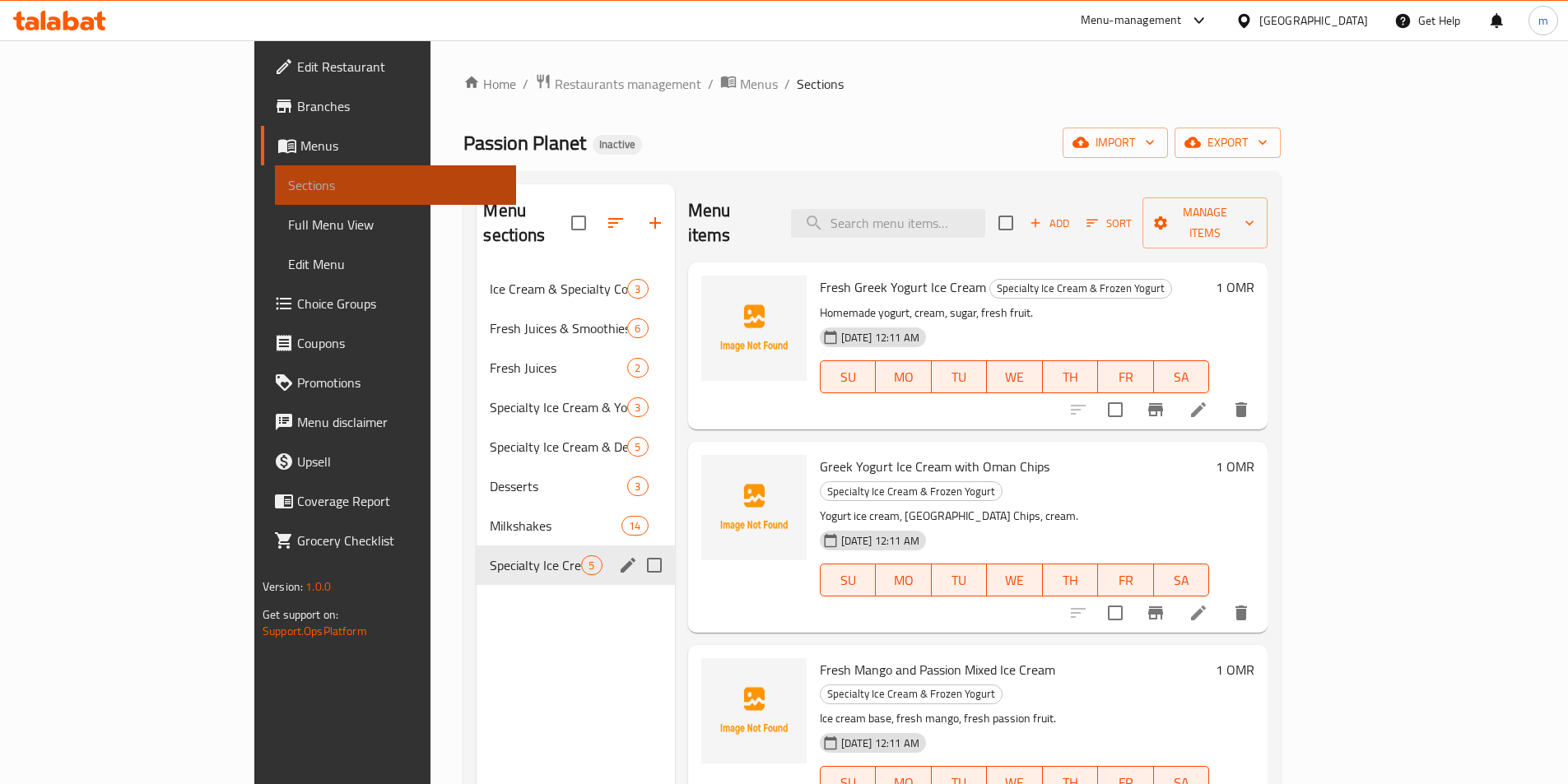
click at [288, 185] on span "Sections" at bounding box center [395, 185] width 215 height 20
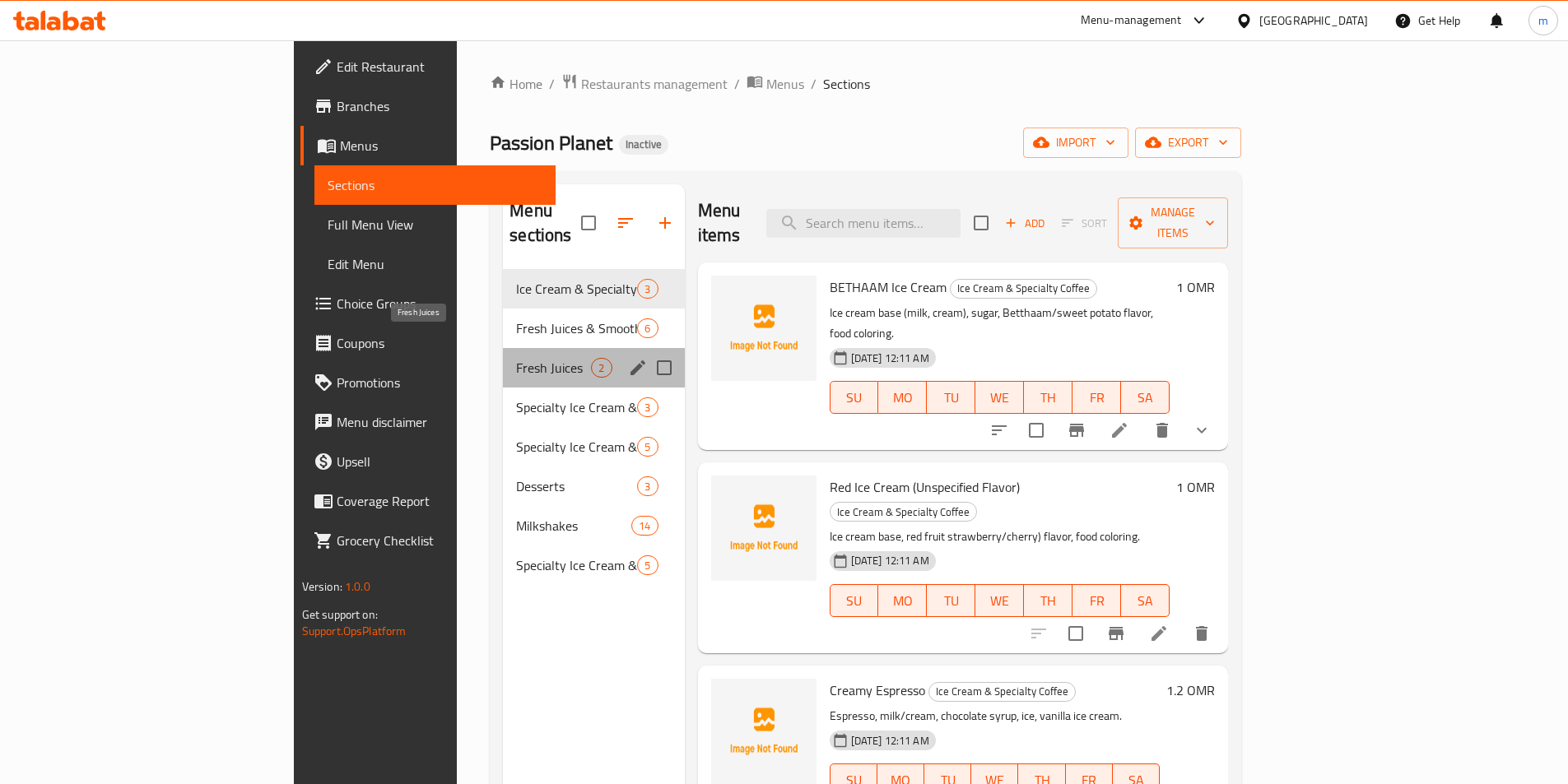
click at [516, 358] on span "Fresh Juices" at bounding box center [553, 367] width 75 height 20
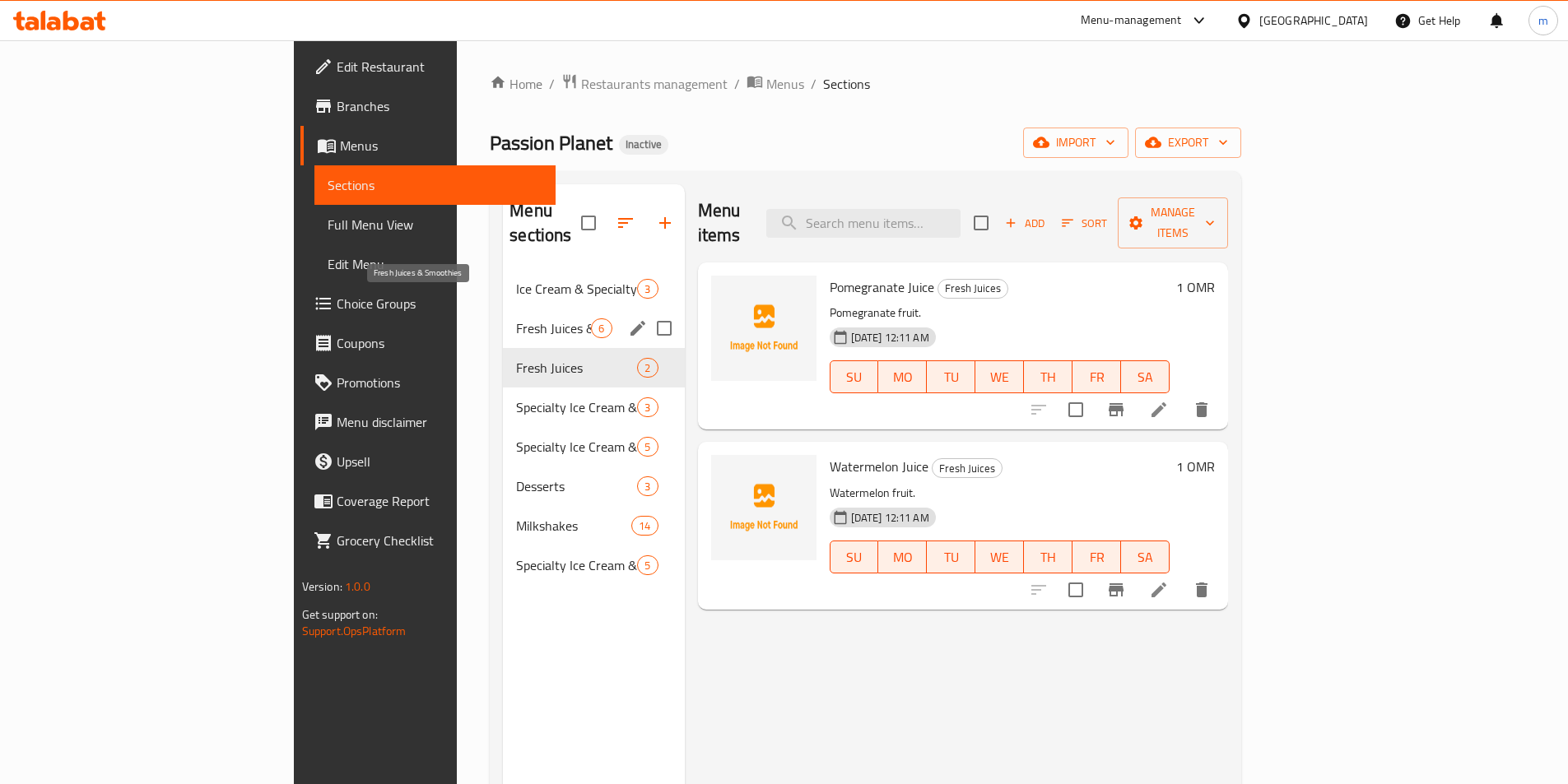
click at [516, 318] on span "Fresh Juices & Smoothies" at bounding box center [553, 328] width 75 height 20
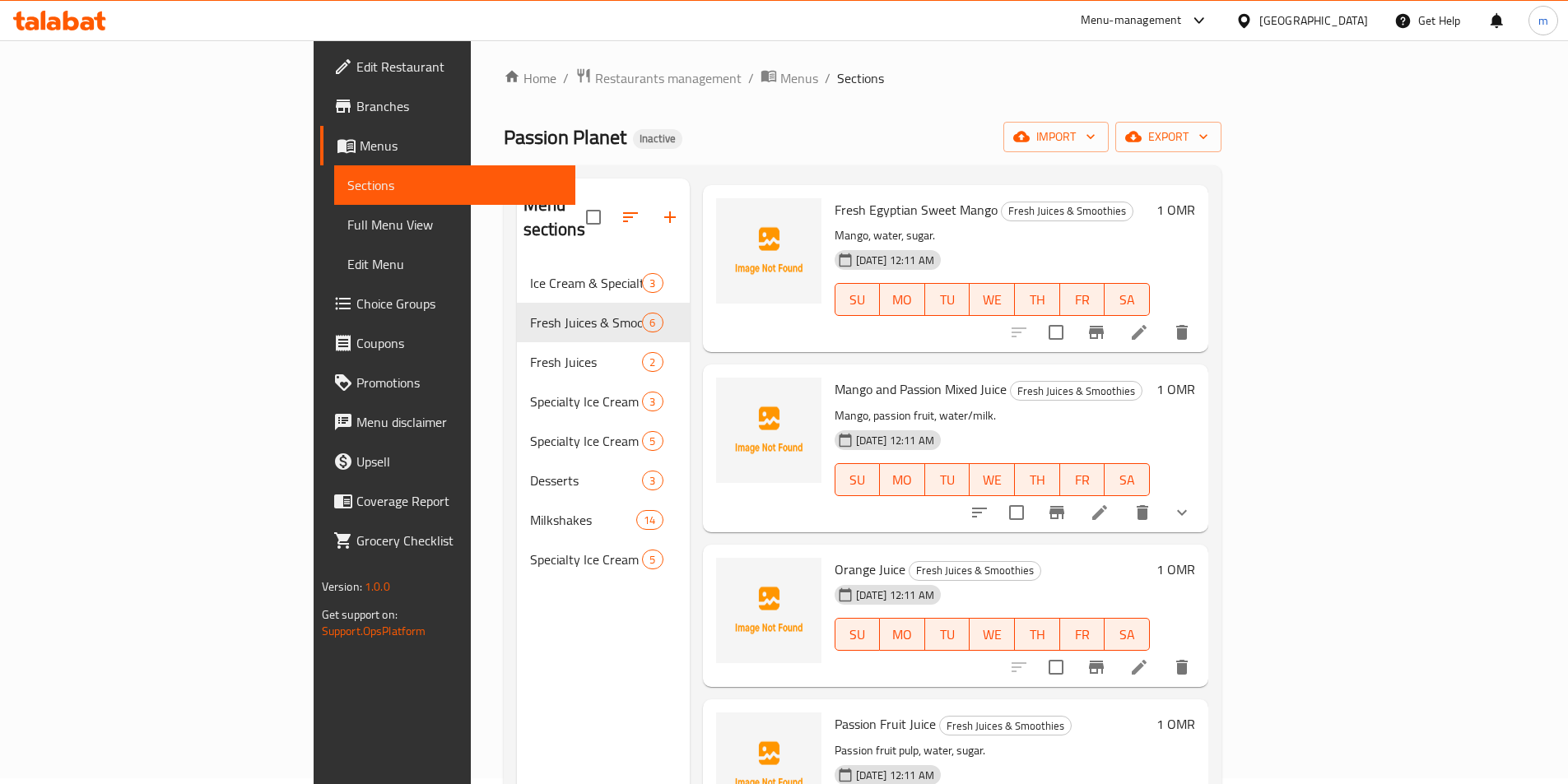
scroll to position [164, 0]
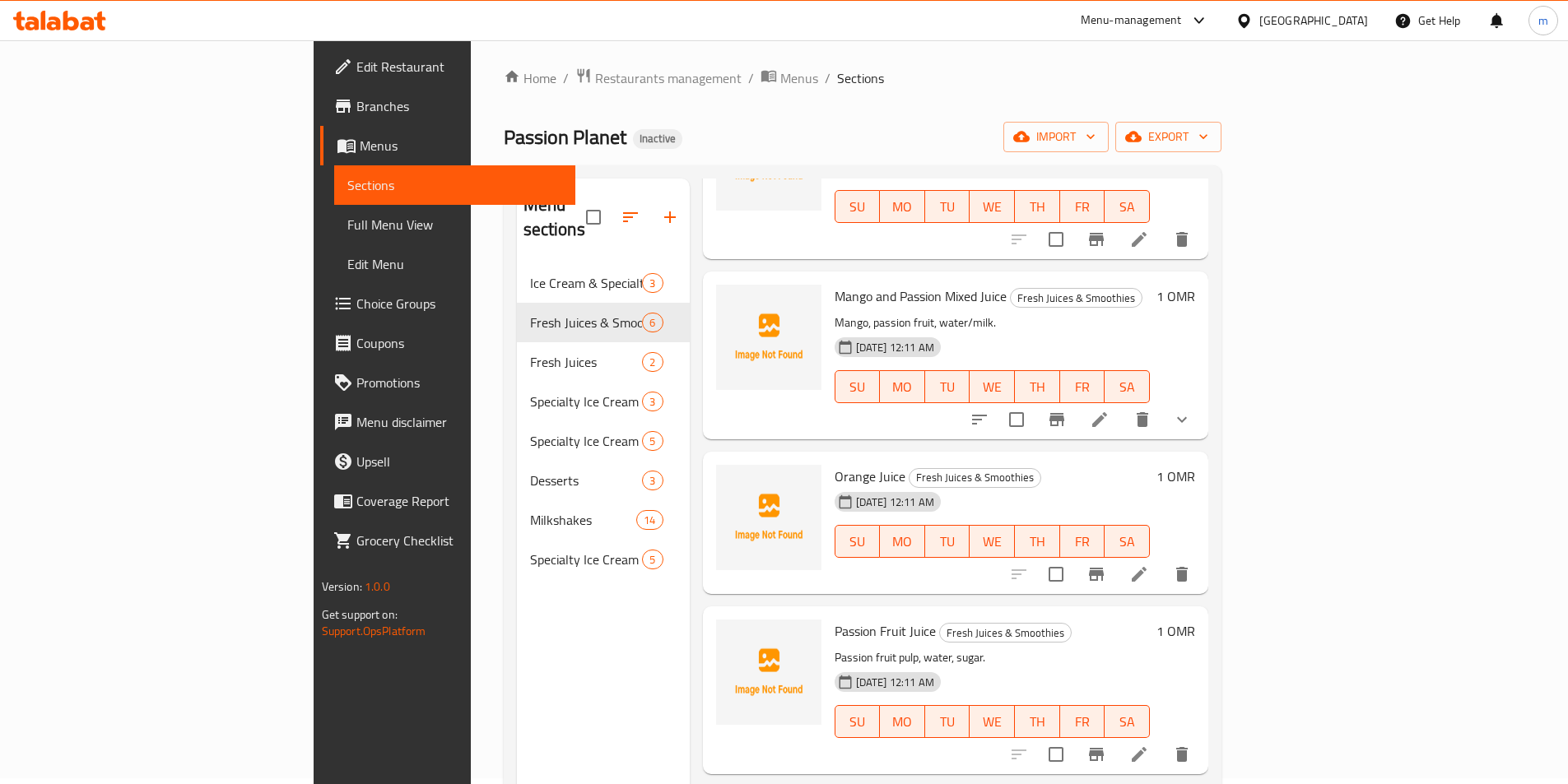
click at [1149, 745] on icon at bounding box center [1139, 754] width 20 height 20
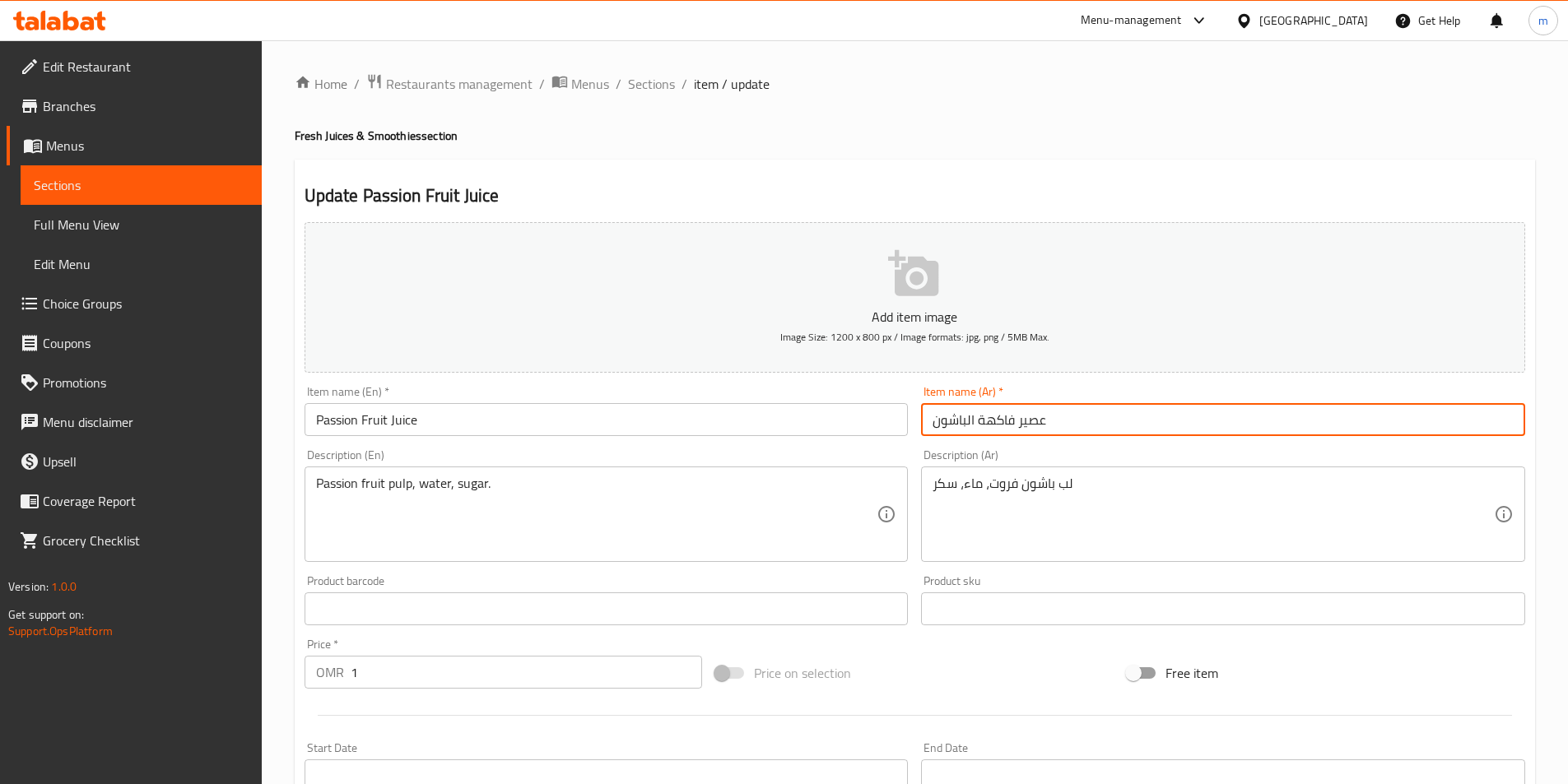
click at [957, 422] on input "عصير فاكهة الباشون" at bounding box center [1223, 419] width 604 height 33
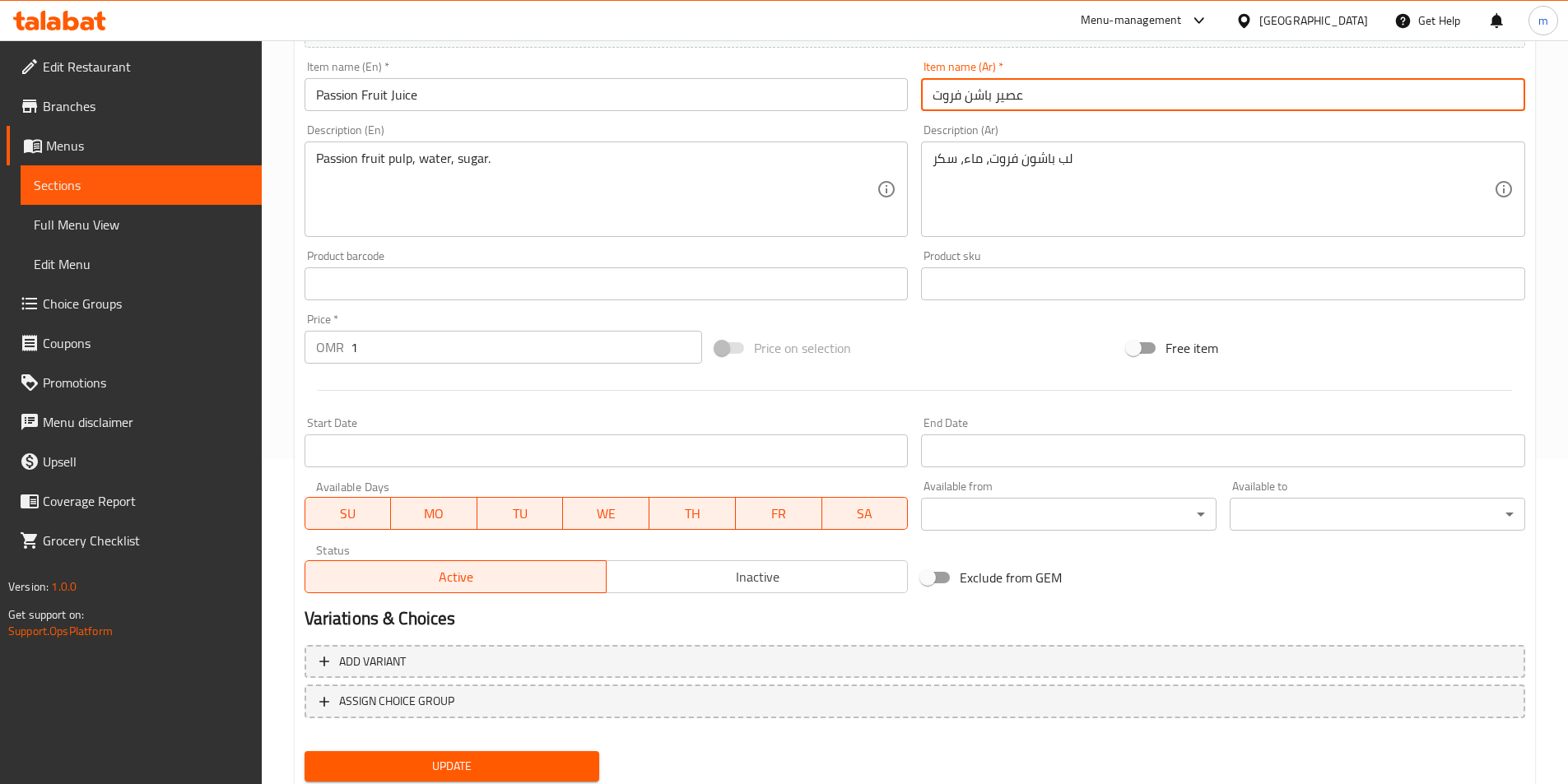
scroll to position [378, 0]
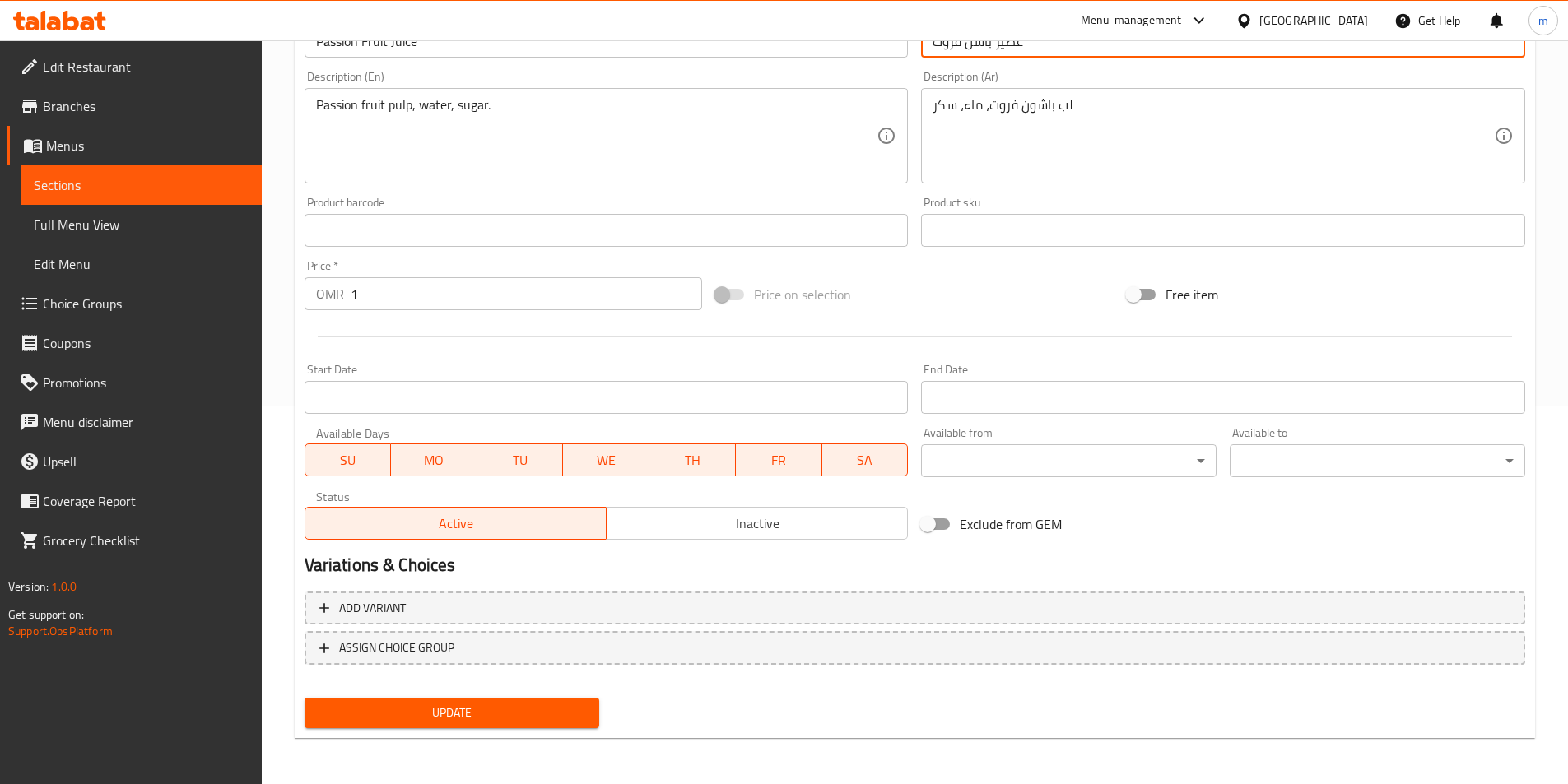
type input "عصير [PERSON_NAME] فروت"
click at [550, 711] on span "Update" at bounding box center [451, 712] width 269 height 21
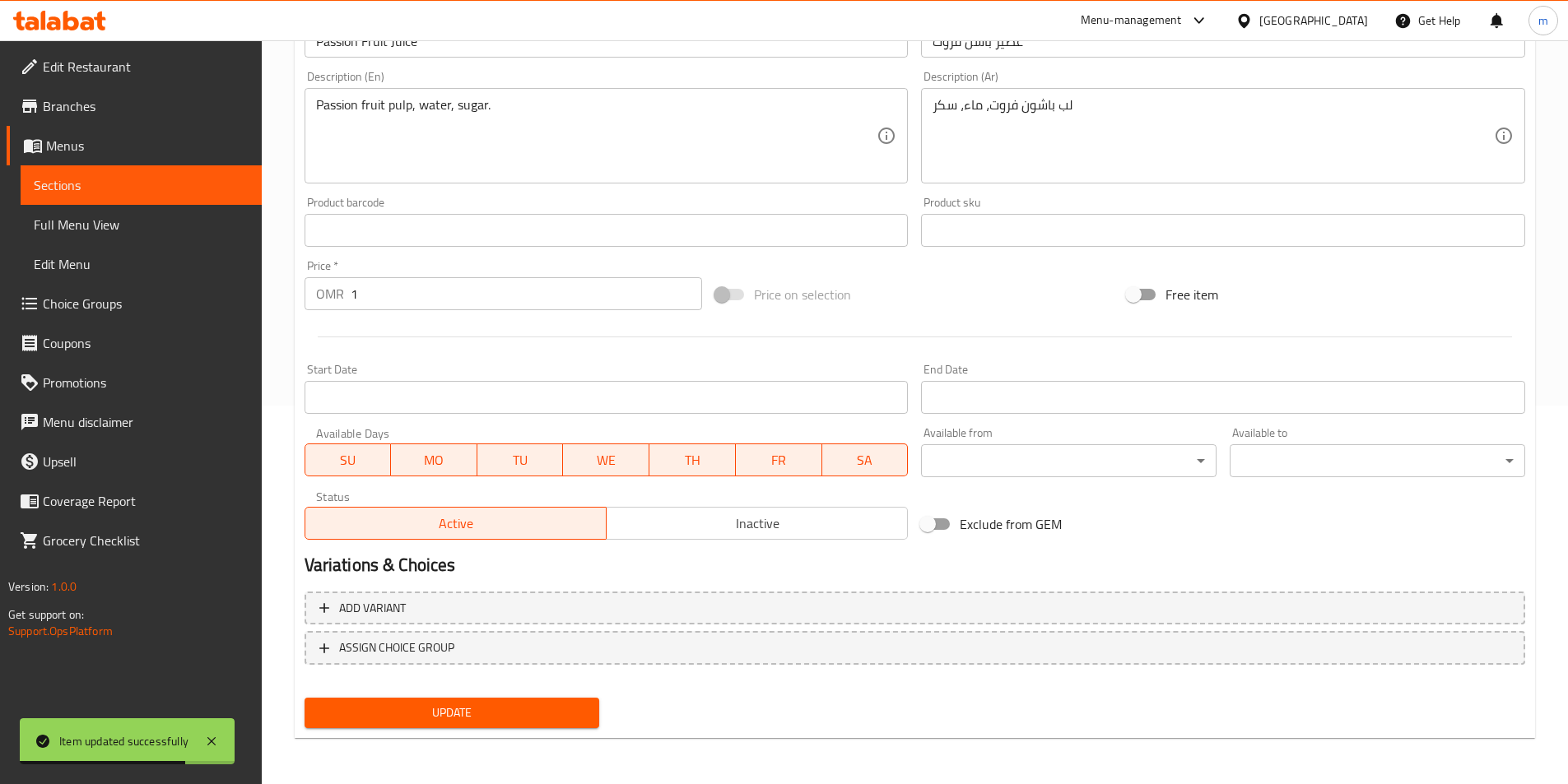
click at [106, 175] on span "Sections" at bounding box center [141, 185] width 215 height 20
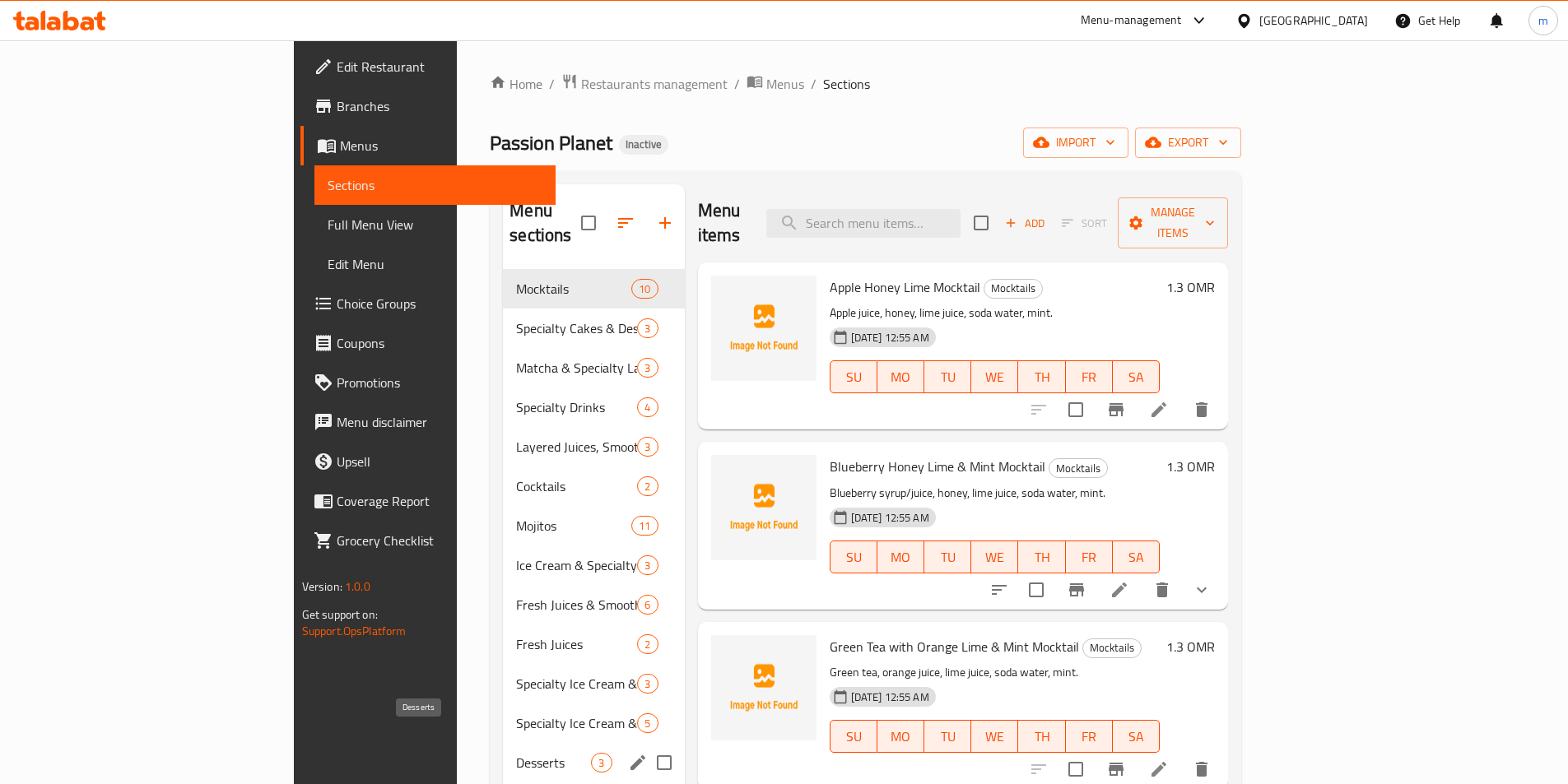
click at [516, 753] on span "Desserts" at bounding box center [553, 763] width 75 height 20
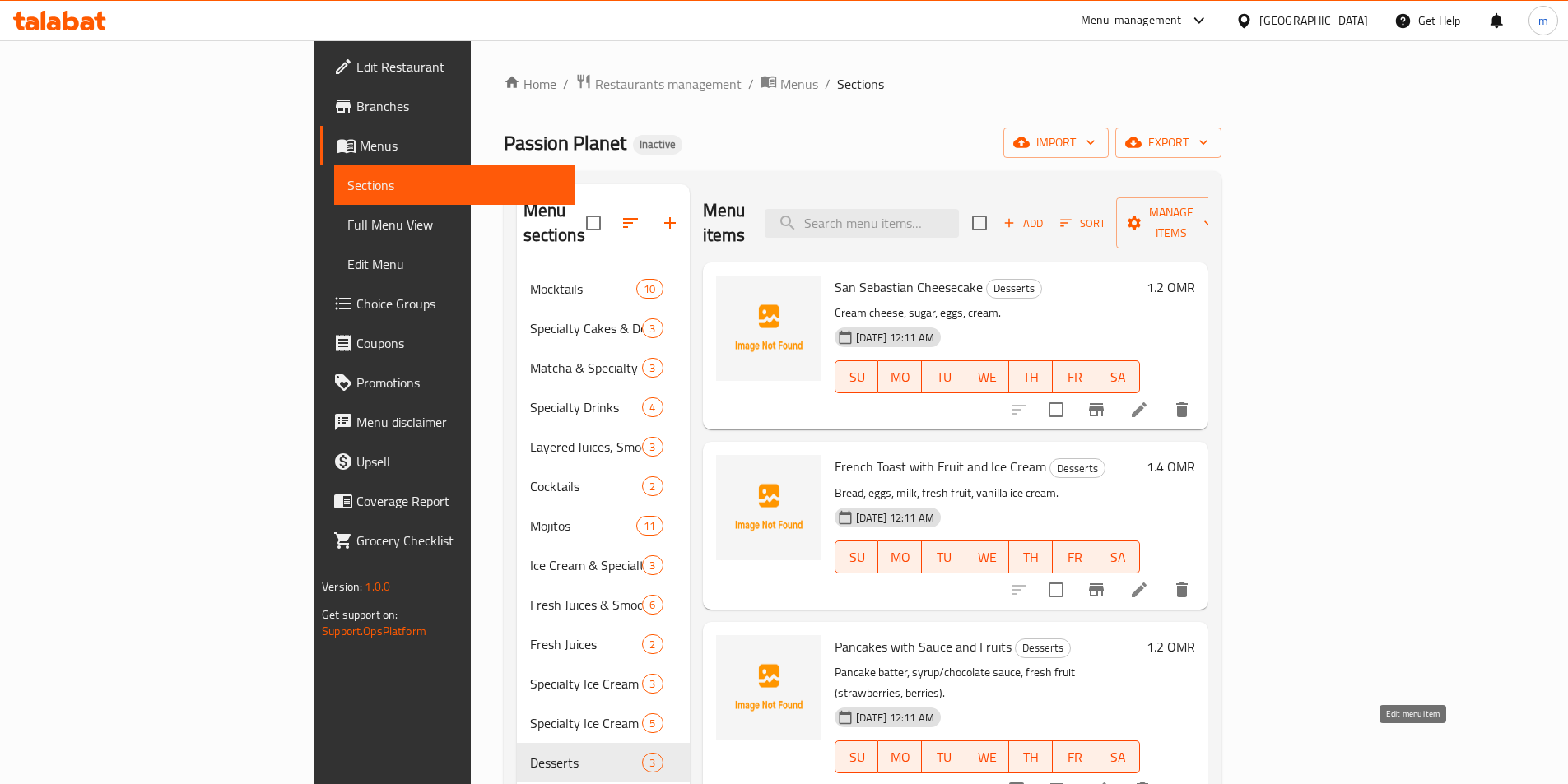
click at [1109, 780] on icon at bounding box center [1100, 790] width 20 height 20
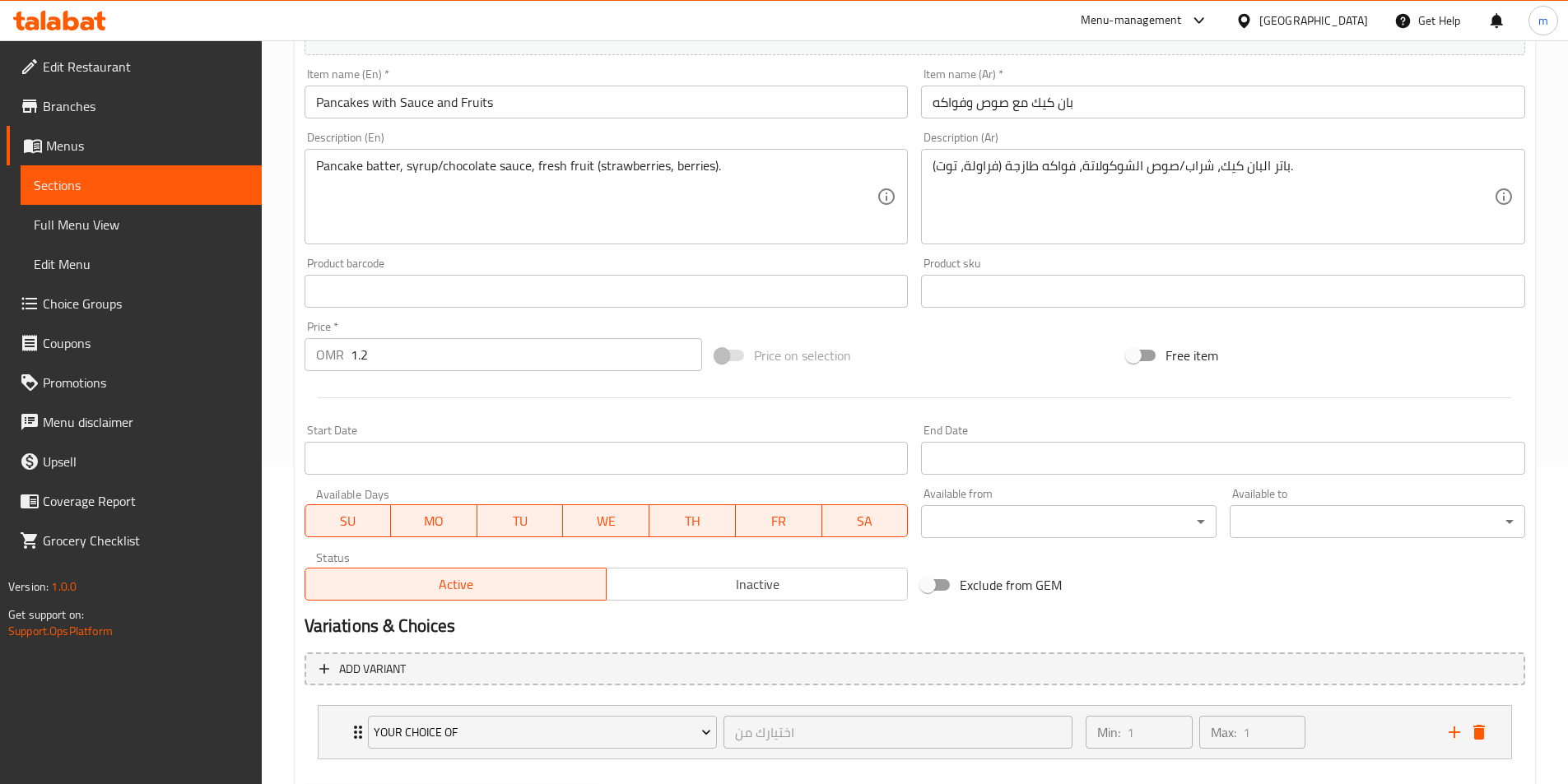
scroll to position [329, 0]
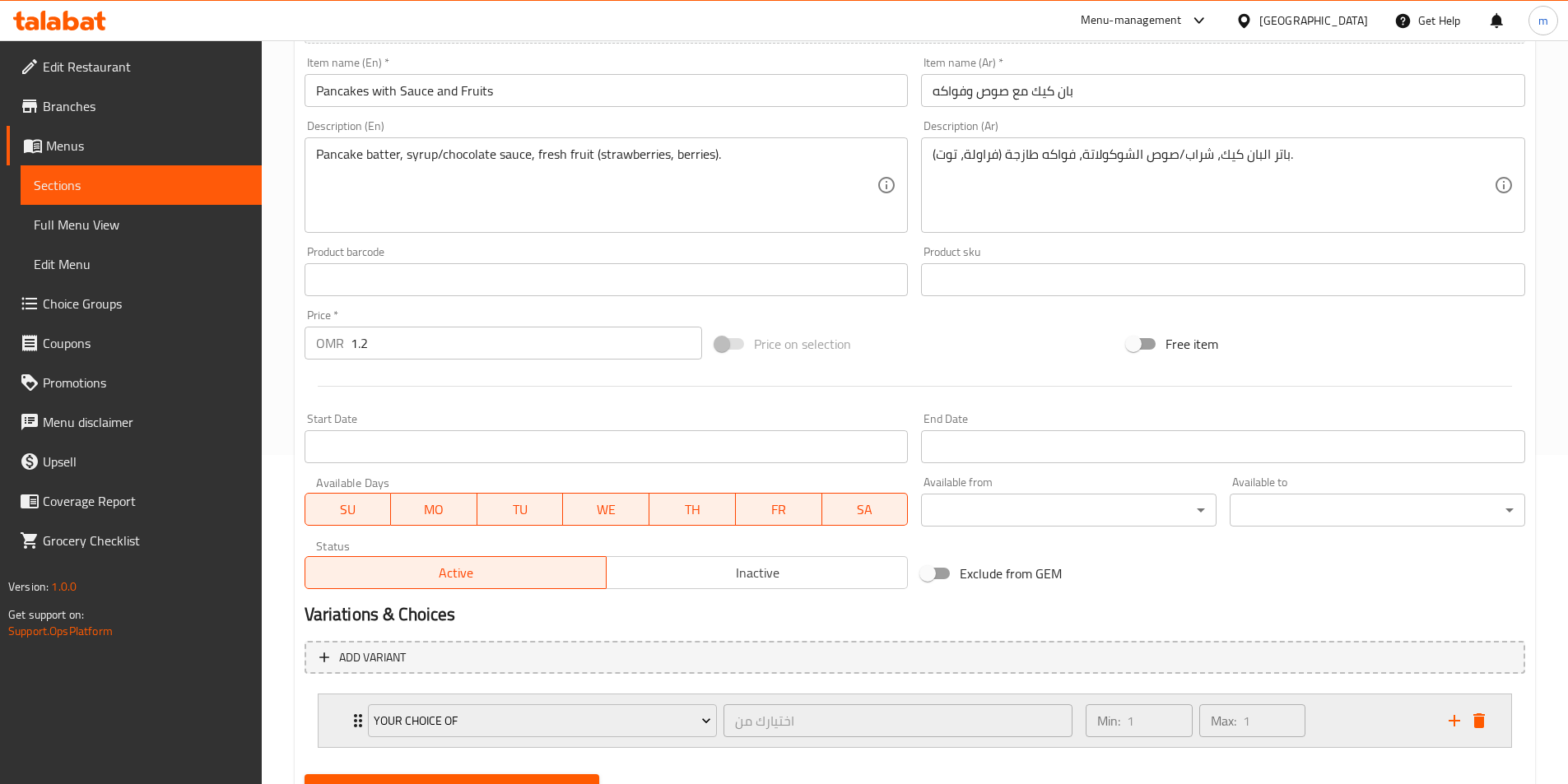
click at [1363, 716] on div "Min: 1 ​ Max: 1 ​" at bounding box center [1256, 721] width 362 height 53
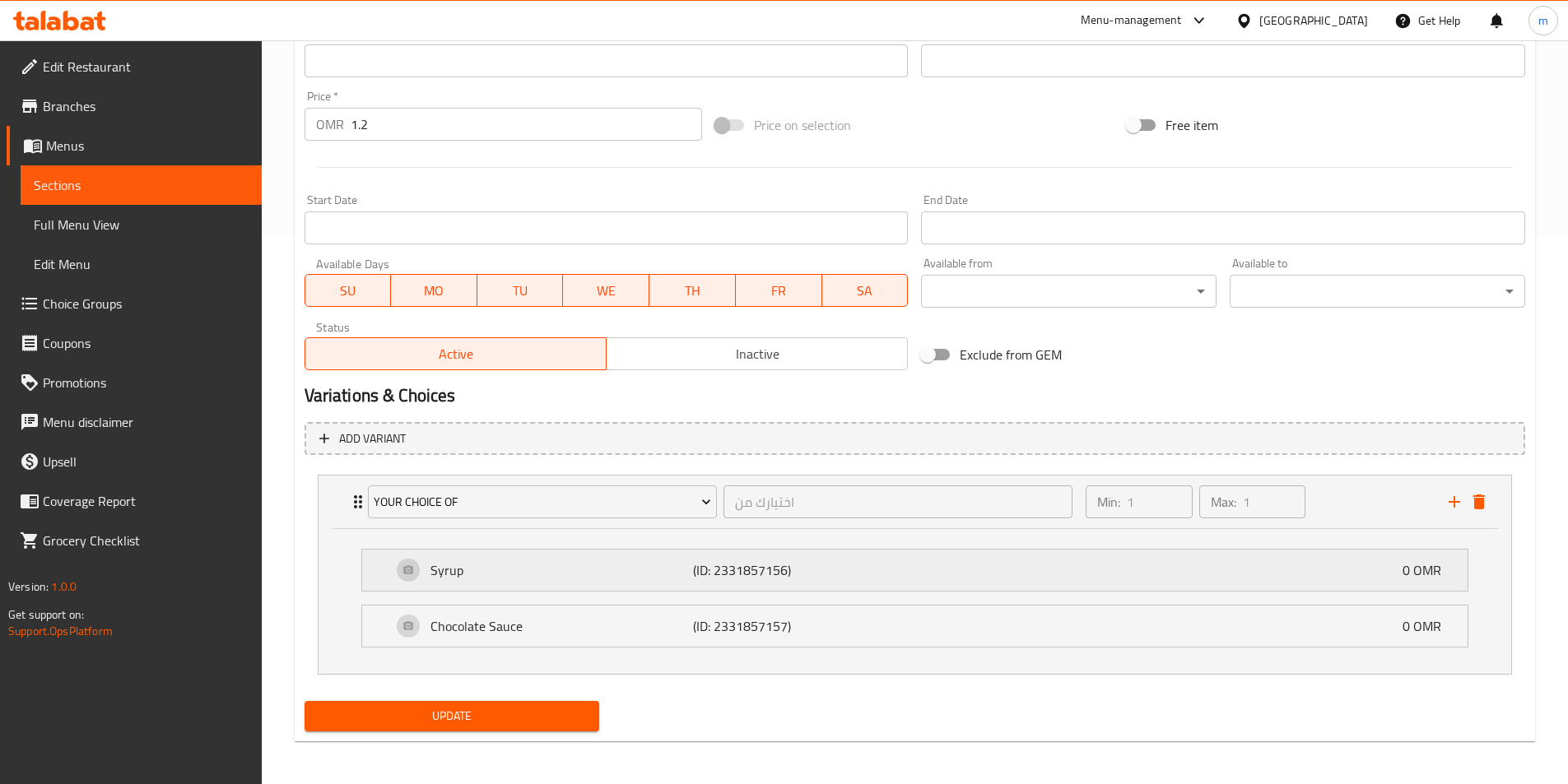
scroll to position [552, 0]
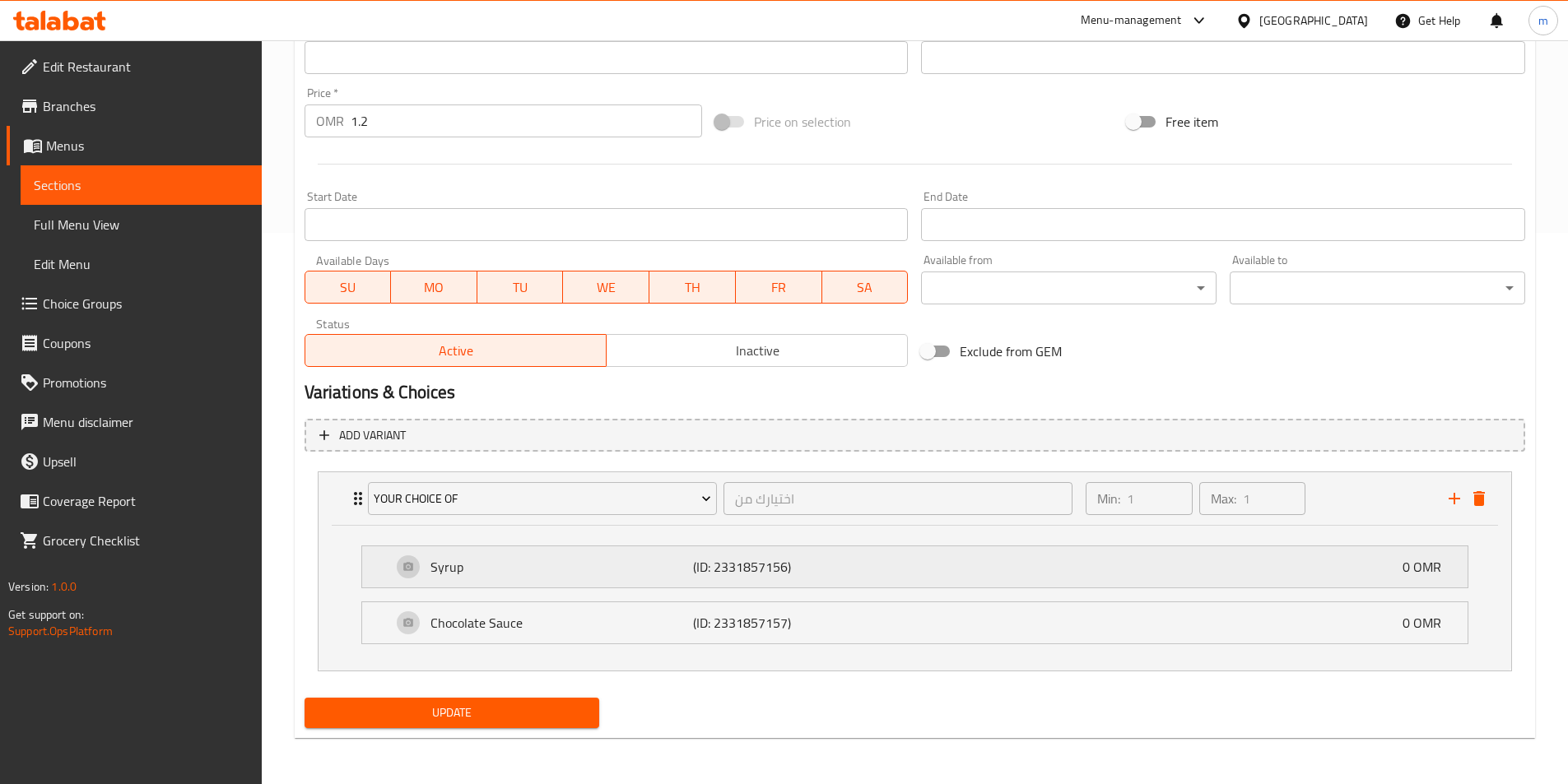
click at [853, 576] on p "(ID: 2331857156)" at bounding box center [780, 567] width 175 height 20
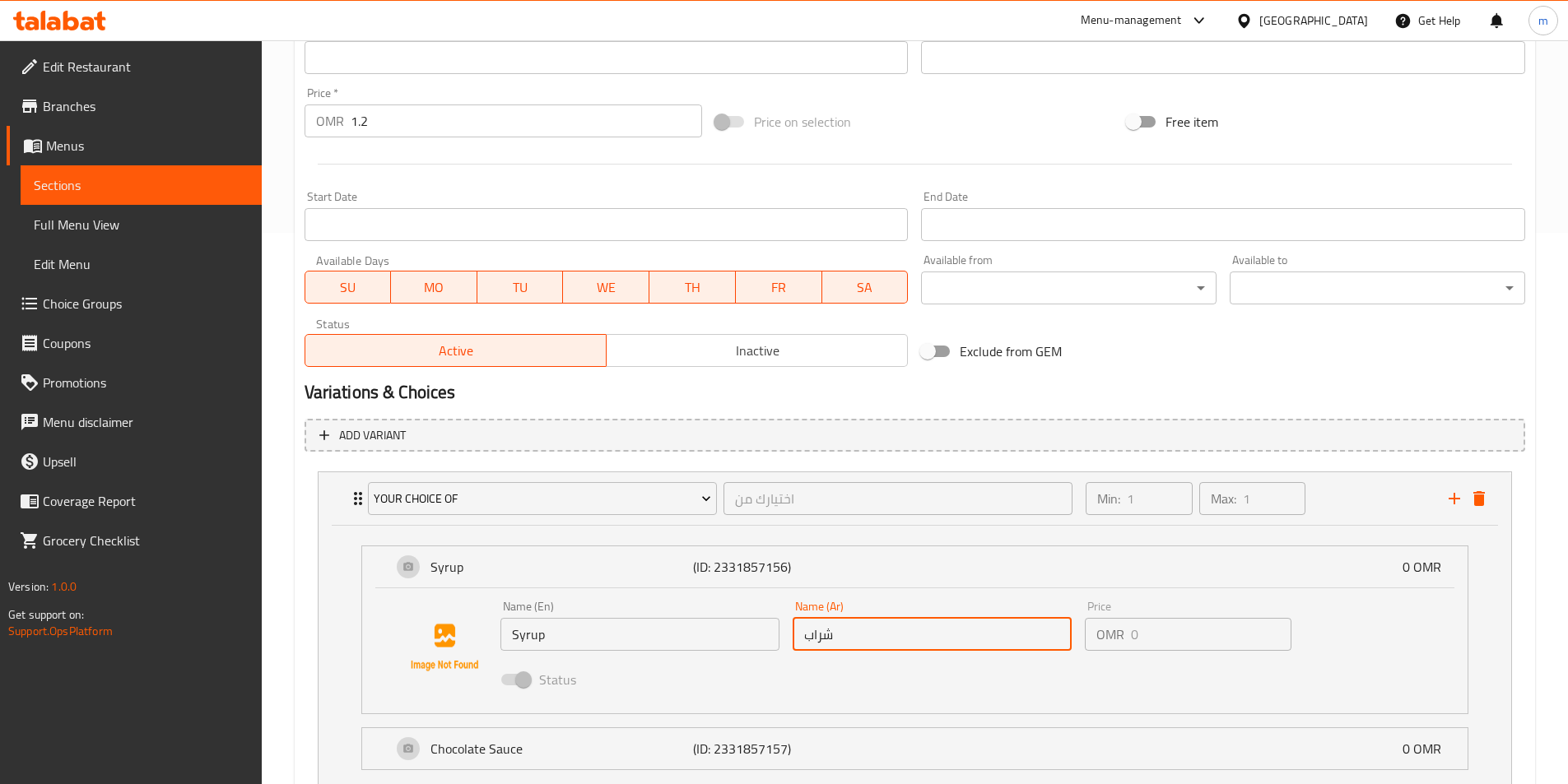
click at [806, 641] on input "شراب" at bounding box center [932, 634] width 279 height 33
drag, startPoint x: 847, startPoint y: 649, endPoint x: 865, endPoint y: 646, distance: 18.2
click at [864, 648] on input "شراب" at bounding box center [932, 634] width 279 height 33
click at [865, 646] on input "شراب" at bounding box center [932, 634] width 279 height 33
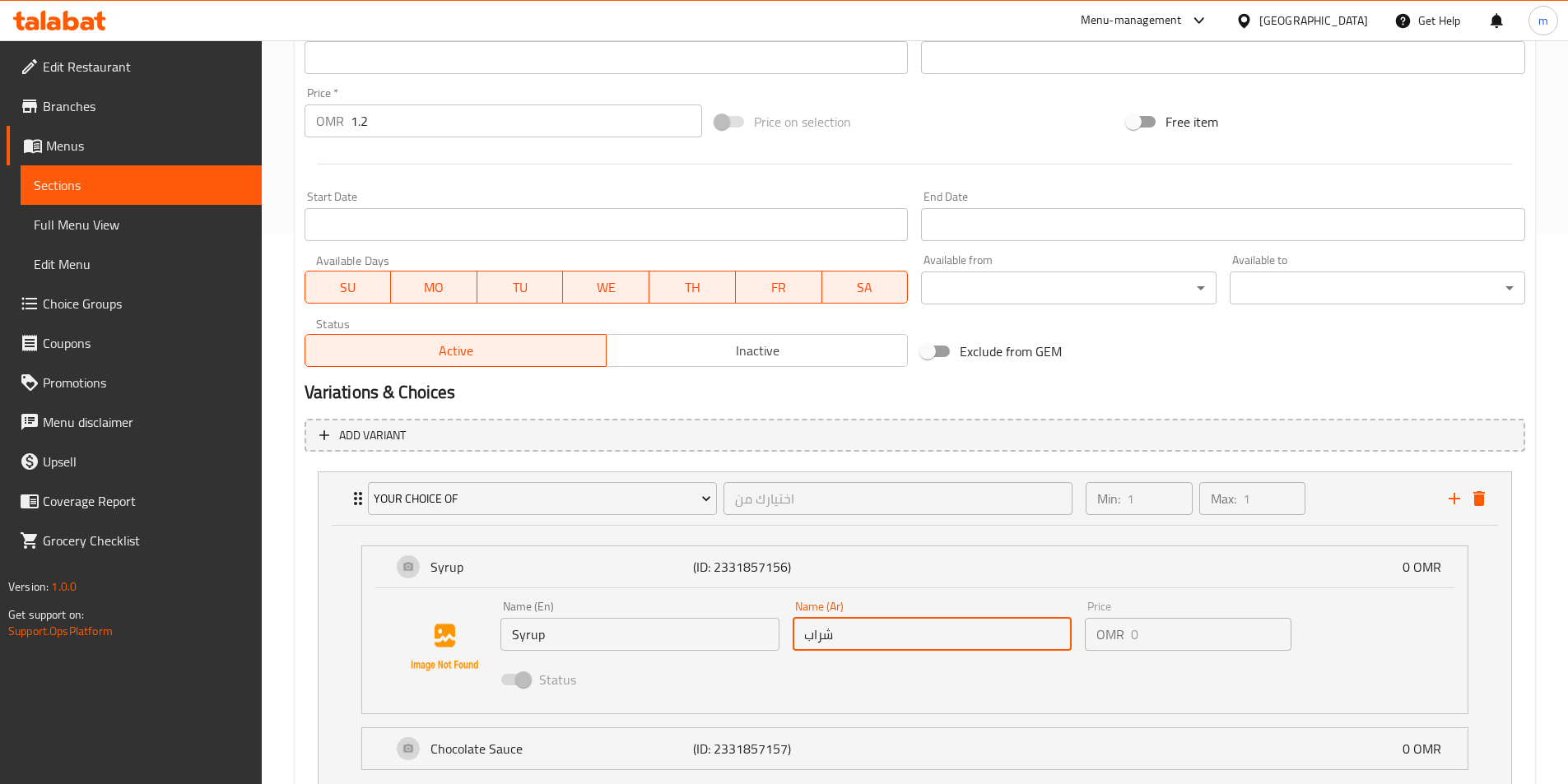
click at [873, 638] on input "شراب" at bounding box center [932, 634] width 279 height 33
click at [103, 308] on span "Choice Groups" at bounding box center [146, 304] width 206 height 20
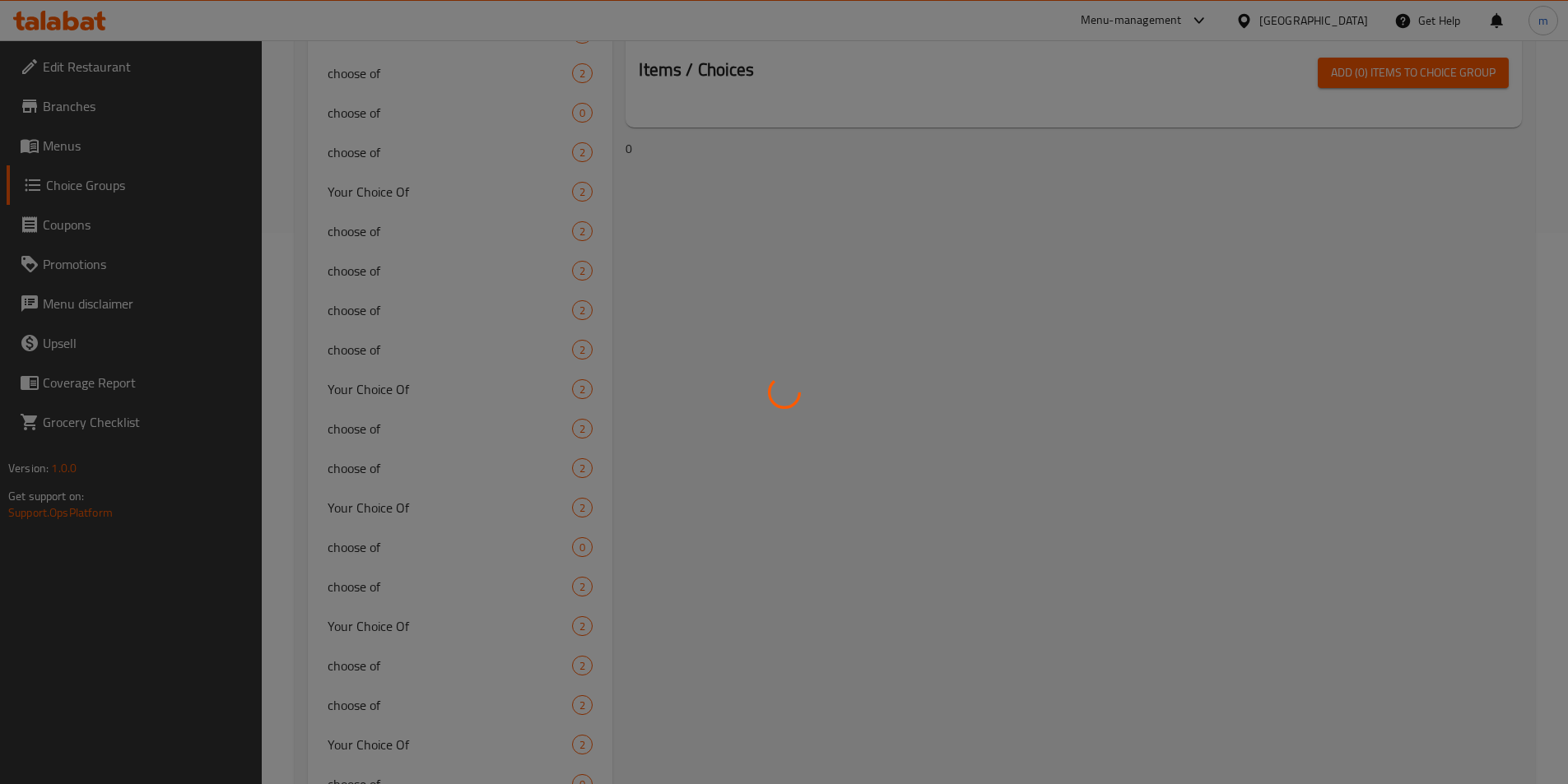
scroll to position [233, 0]
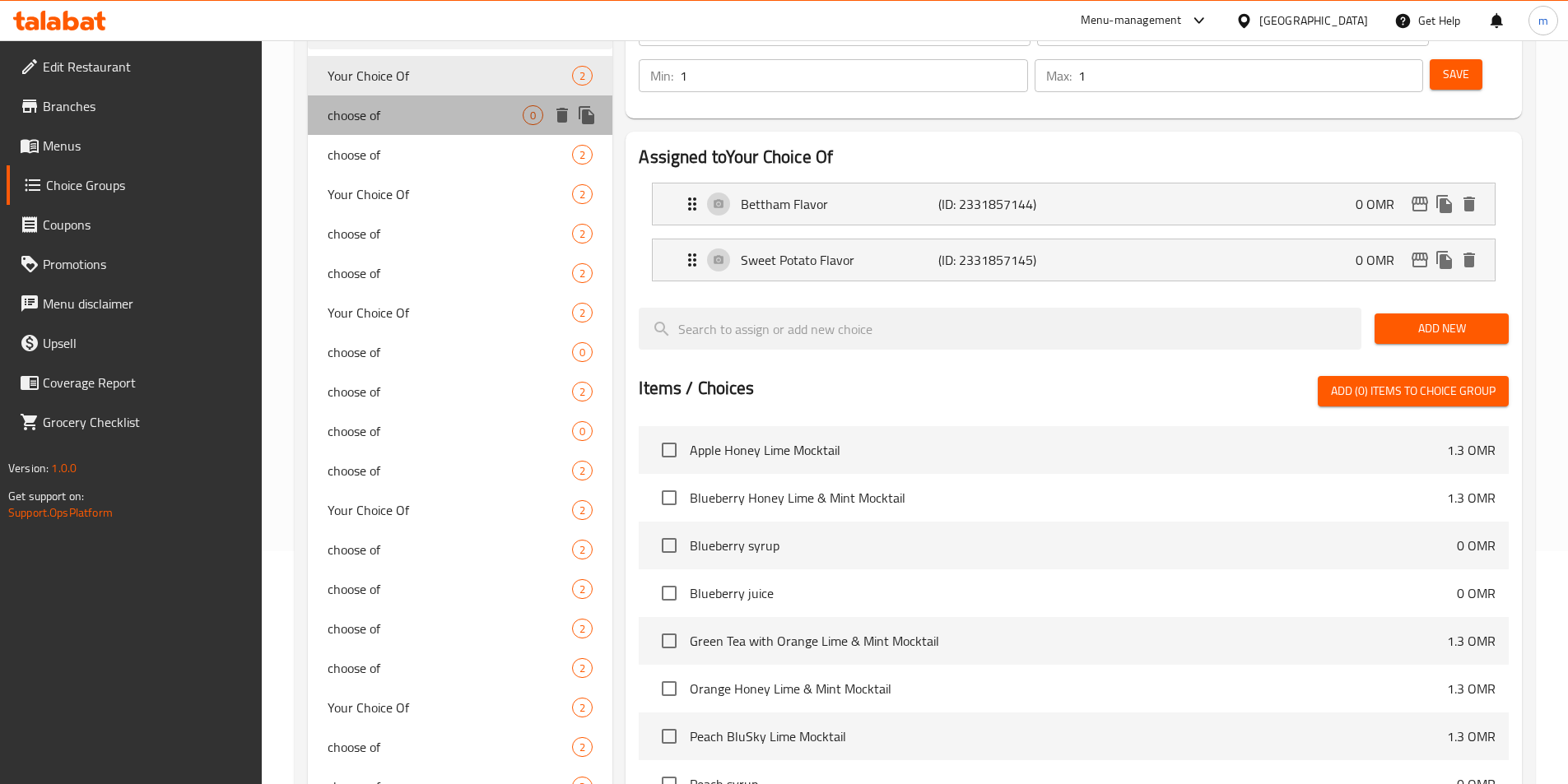
click at [420, 113] on span "choose of" at bounding box center [425, 115] width 196 height 20
type input "choose of"
type input "اختر من"
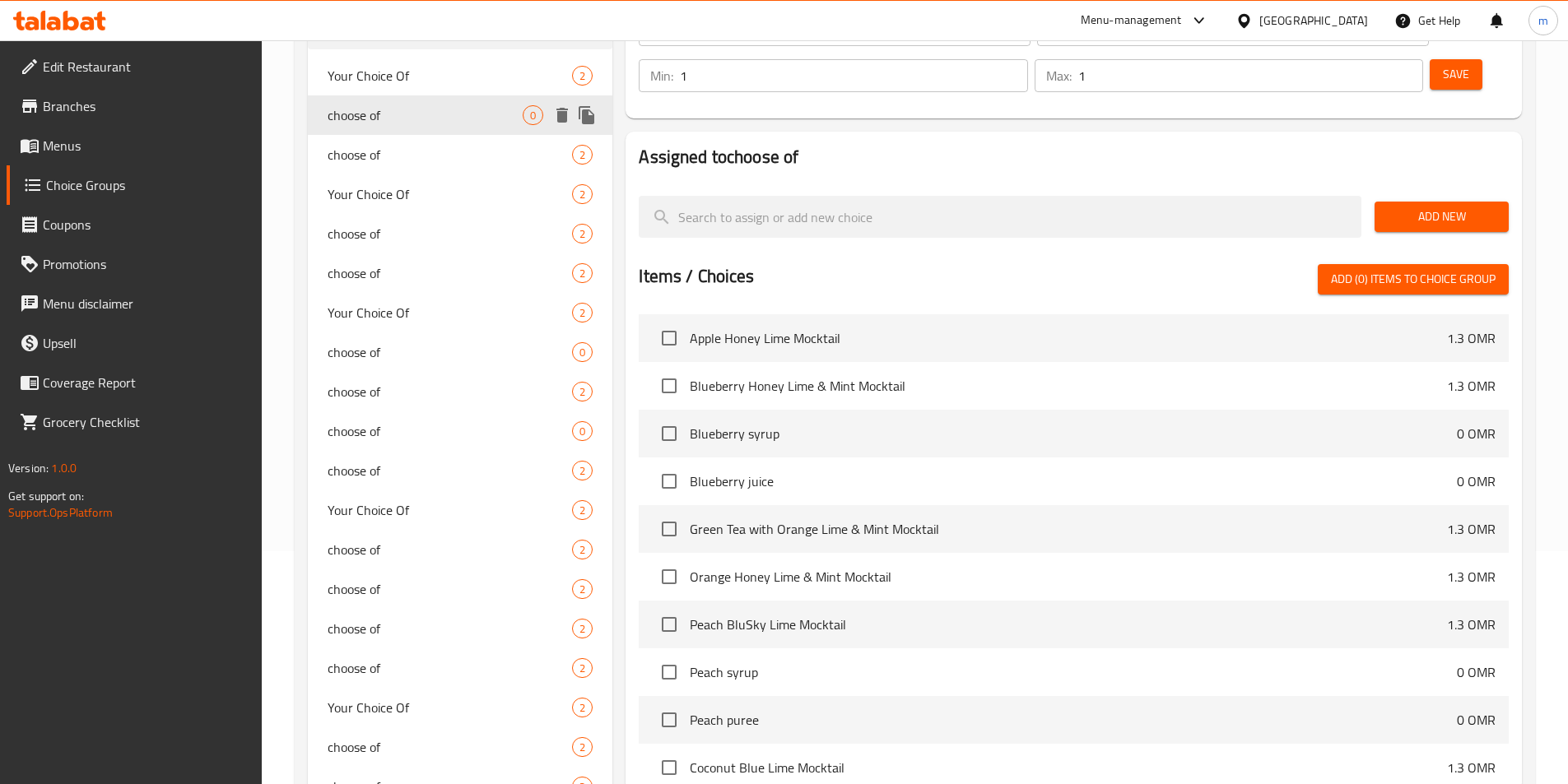
click at [411, 154] on span "choose of" at bounding box center [450, 155] width 245 height 20
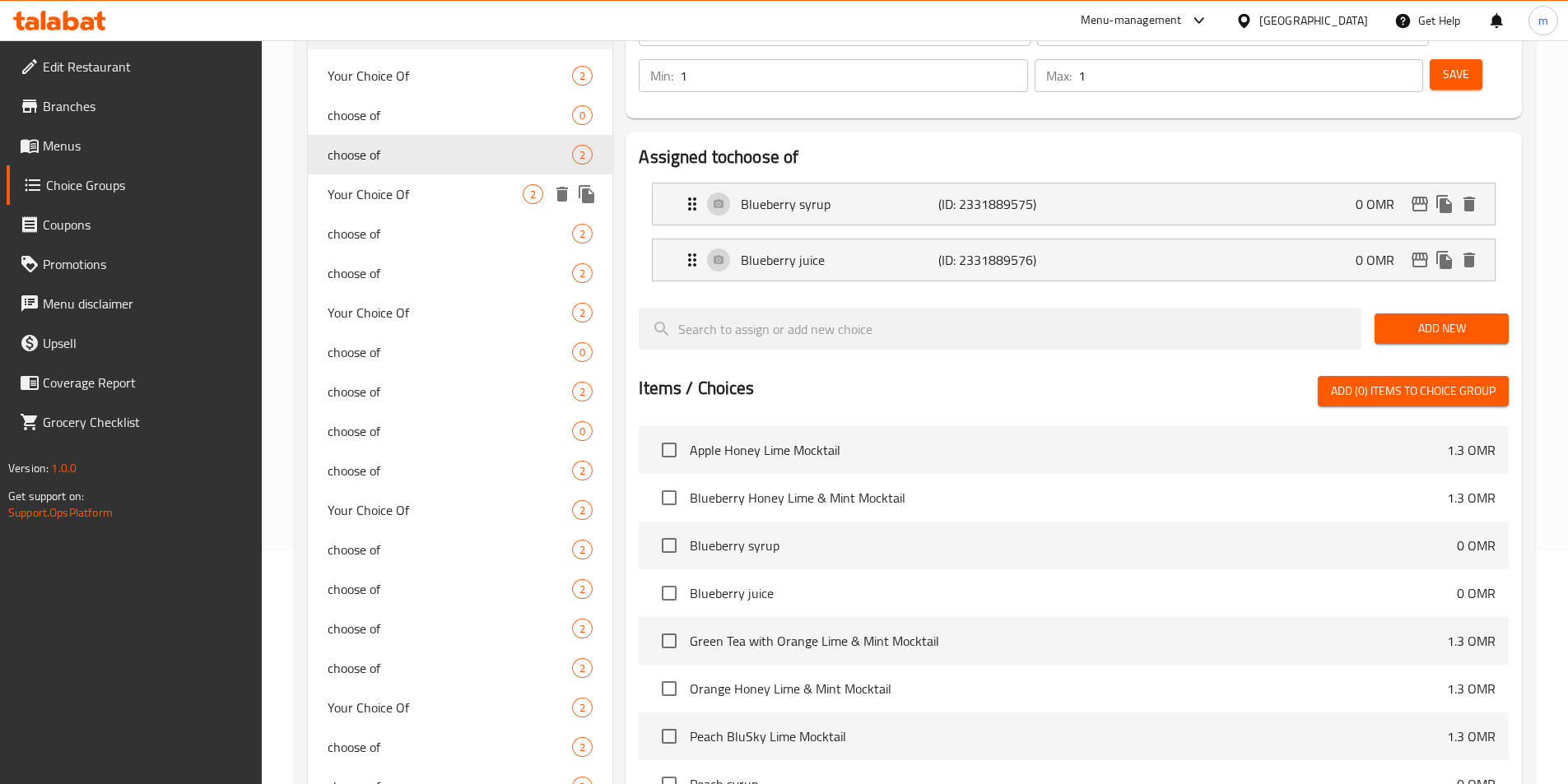
click at [409, 198] on span "Your Choice Of" at bounding box center [425, 194] width 196 height 20
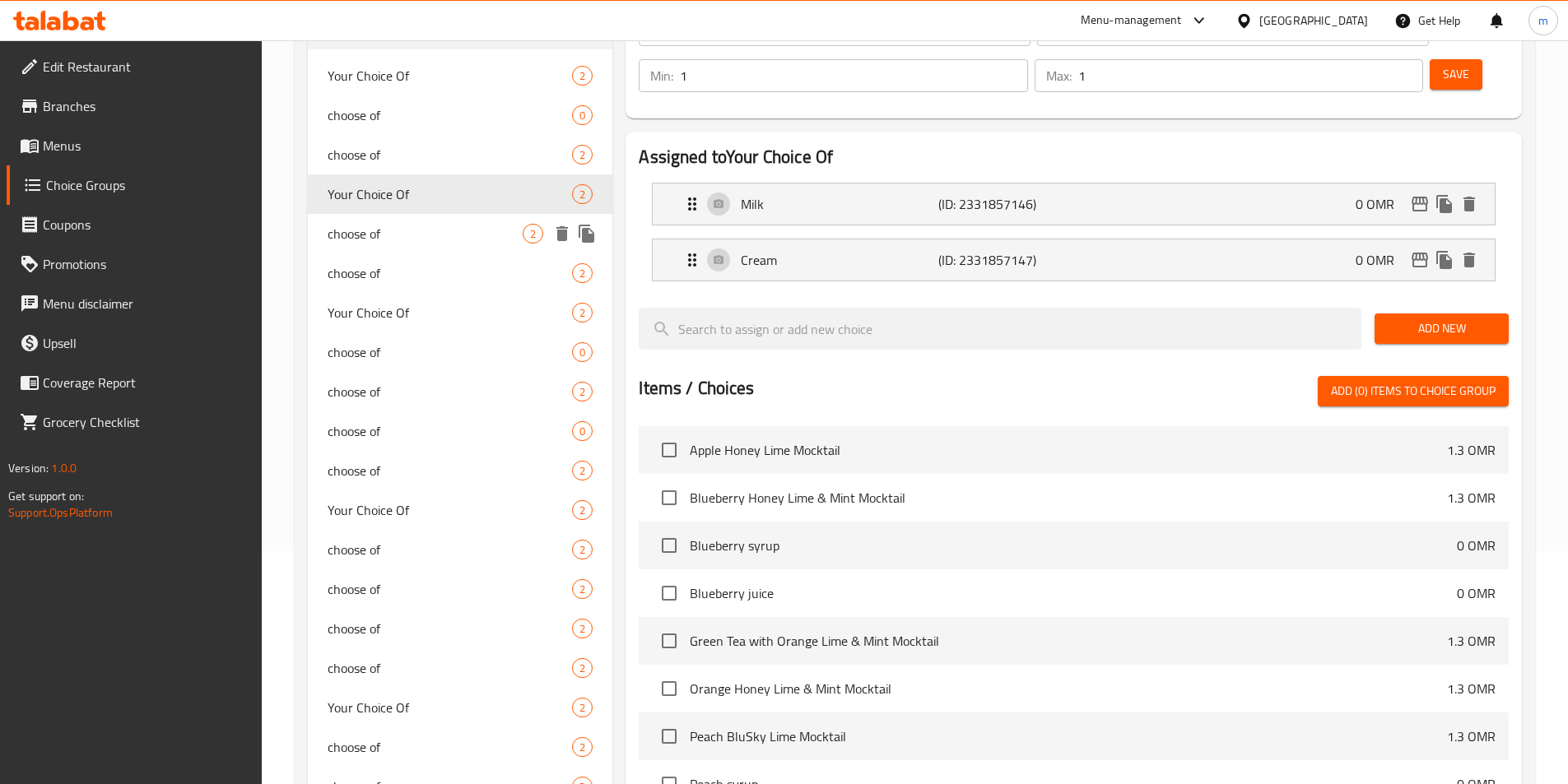
type input "Your Choice Of"
type input "اختيارك من"
click at [401, 239] on span "choose of" at bounding box center [425, 233] width 196 height 20
type input "choose of"
type input "اختر من"
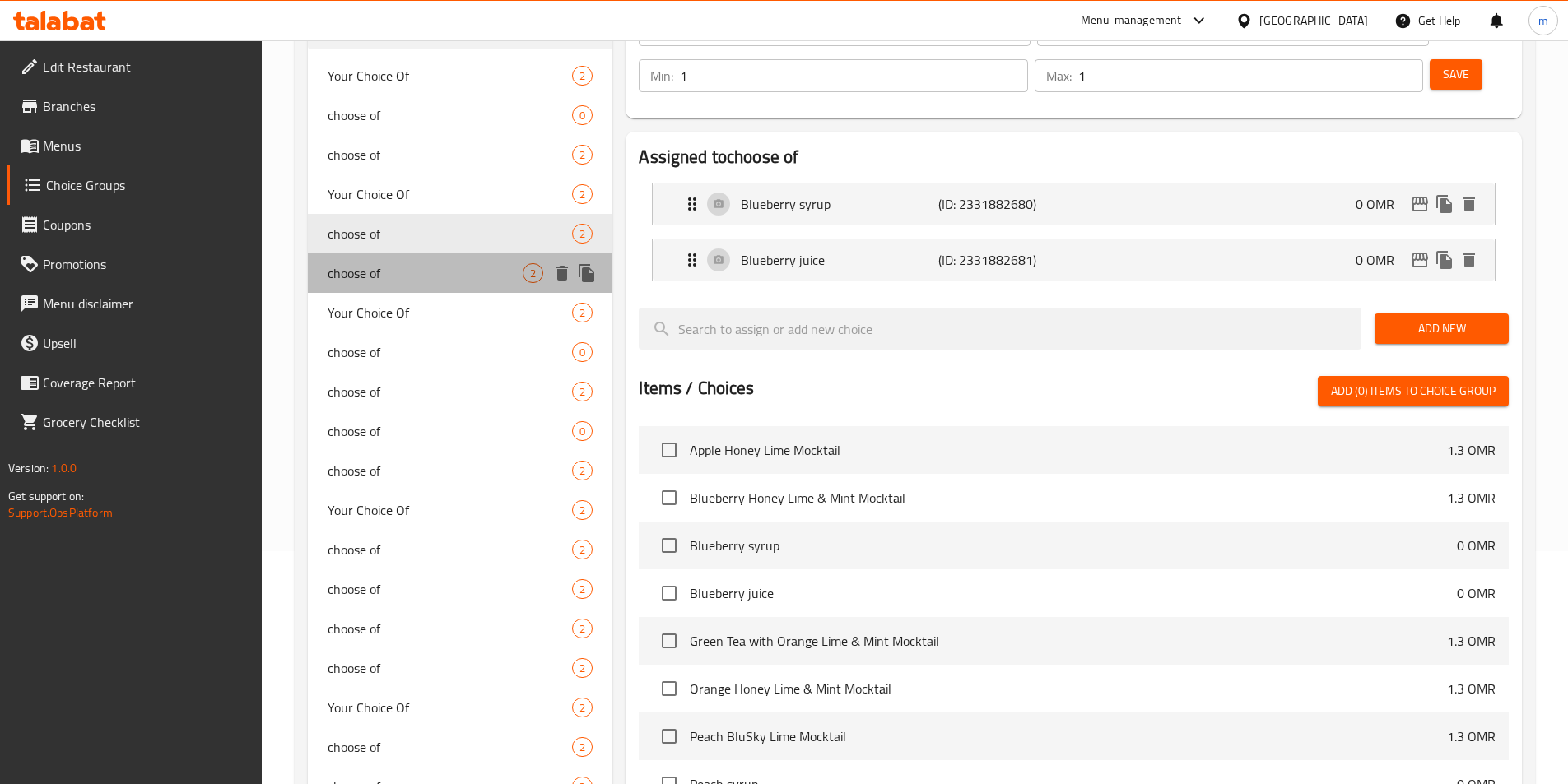
click at [409, 257] on div "choose of 2" at bounding box center [460, 274] width 306 height 39
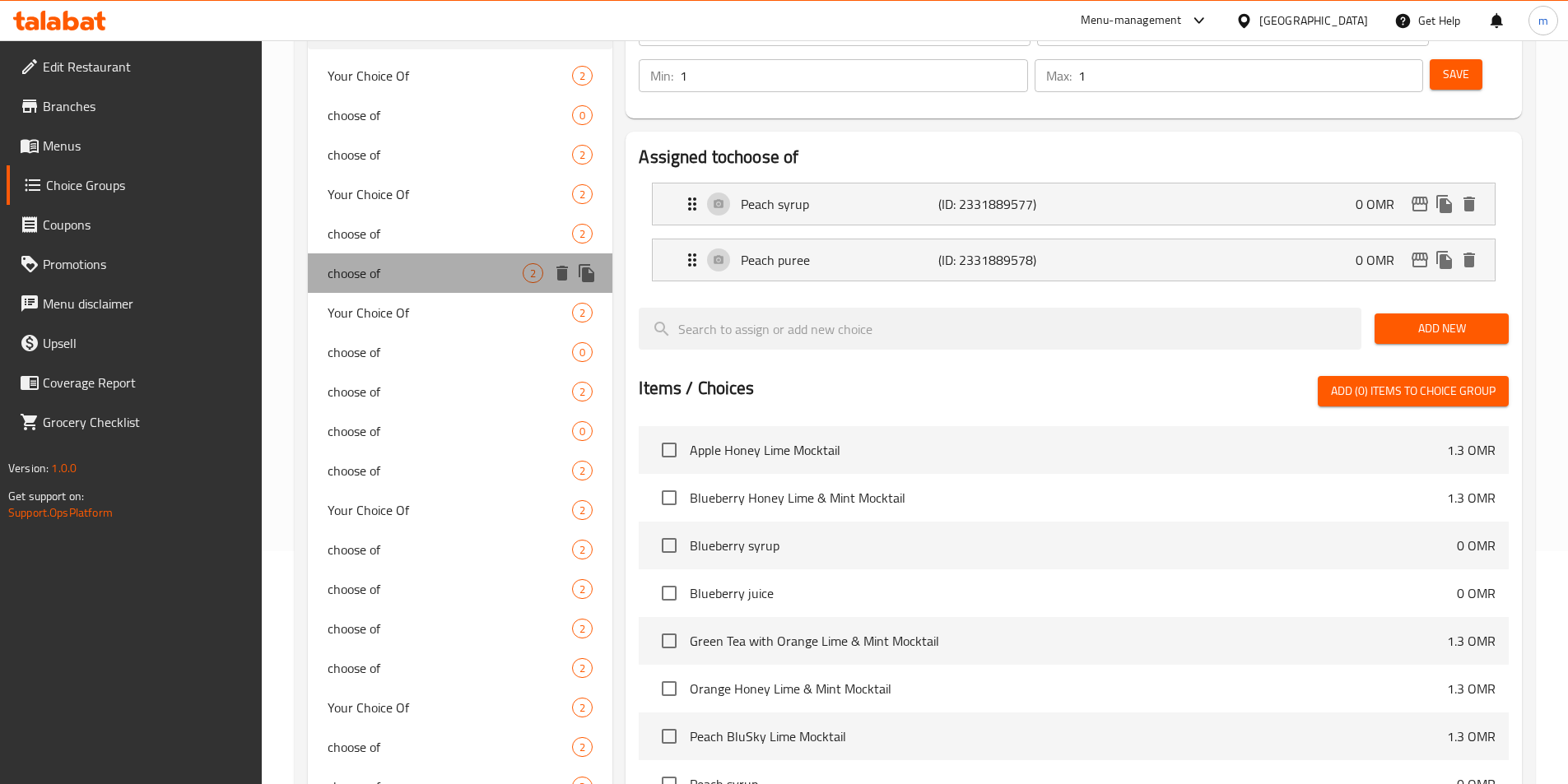
click at [406, 290] on div "choose of 2" at bounding box center [460, 274] width 306 height 39
click at [405, 326] on div "Your Choice Of 2" at bounding box center [460, 313] width 306 height 39
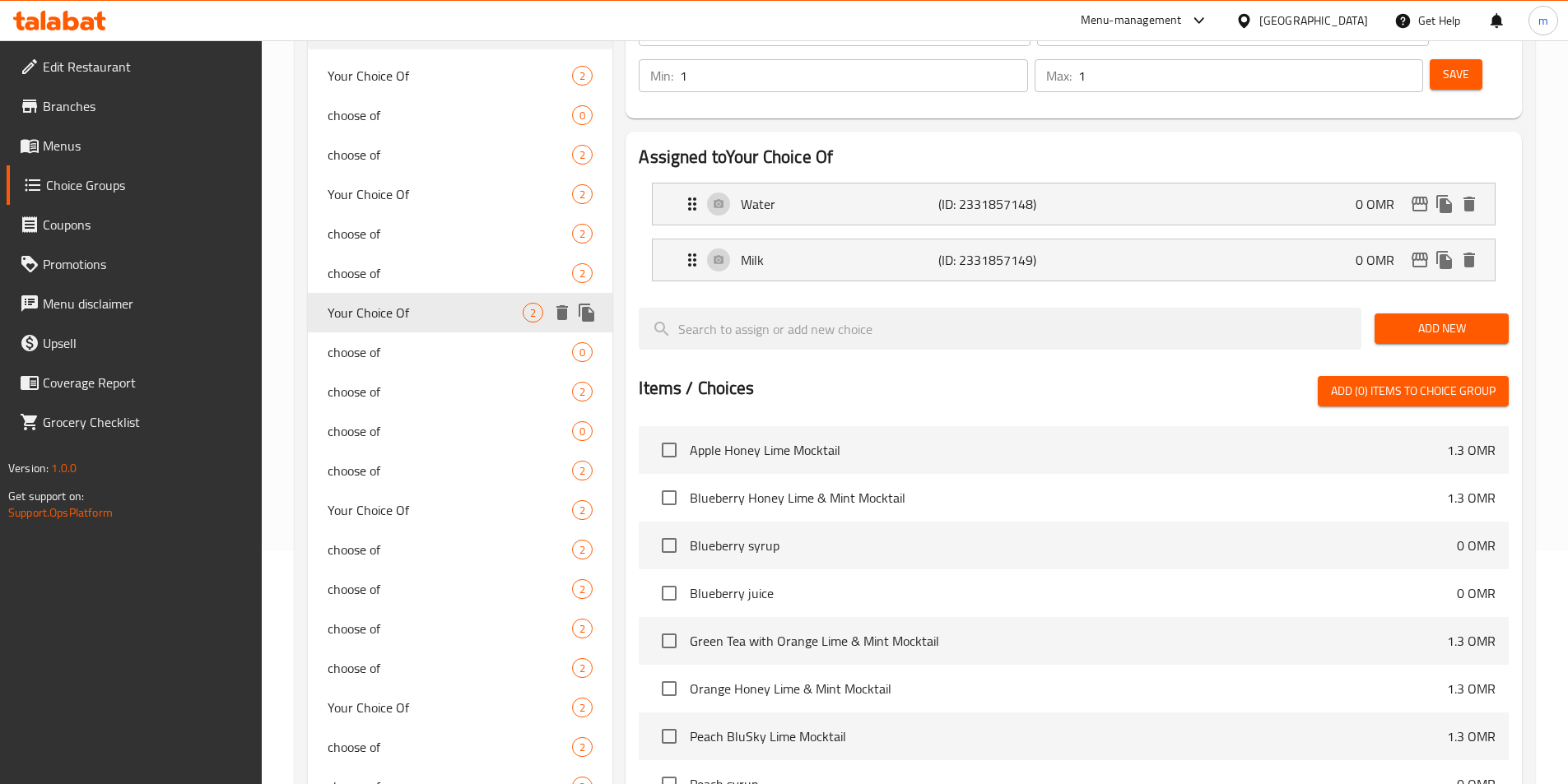
type input "Your Choice Of"
type input "اختيارك من"
click at [389, 383] on span "choose of" at bounding box center [425, 392] width 196 height 20
type input "choose of"
type input "اختر من"
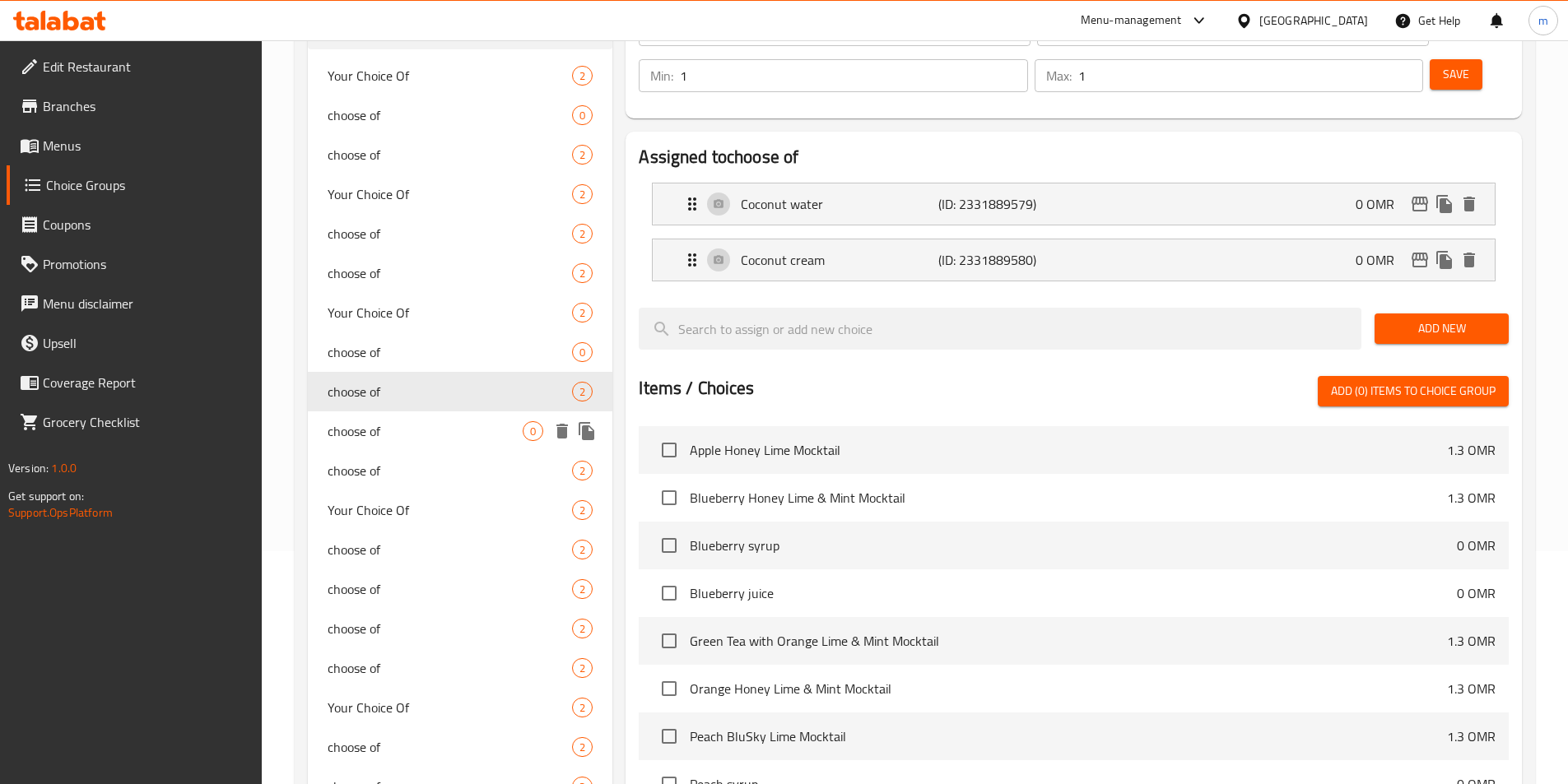
click at [384, 428] on span "choose of" at bounding box center [425, 431] width 196 height 20
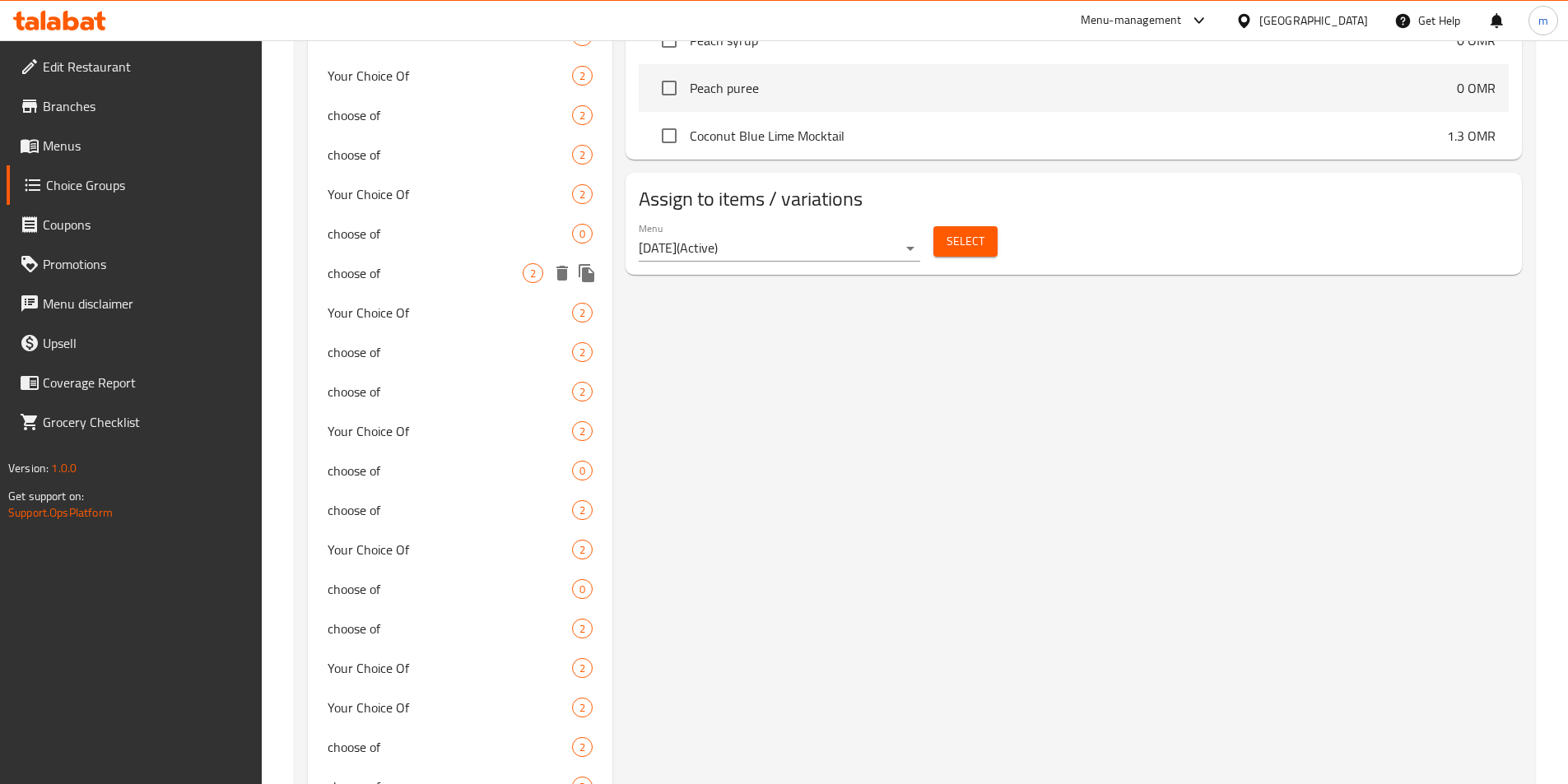
scroll to position [1019, 0]
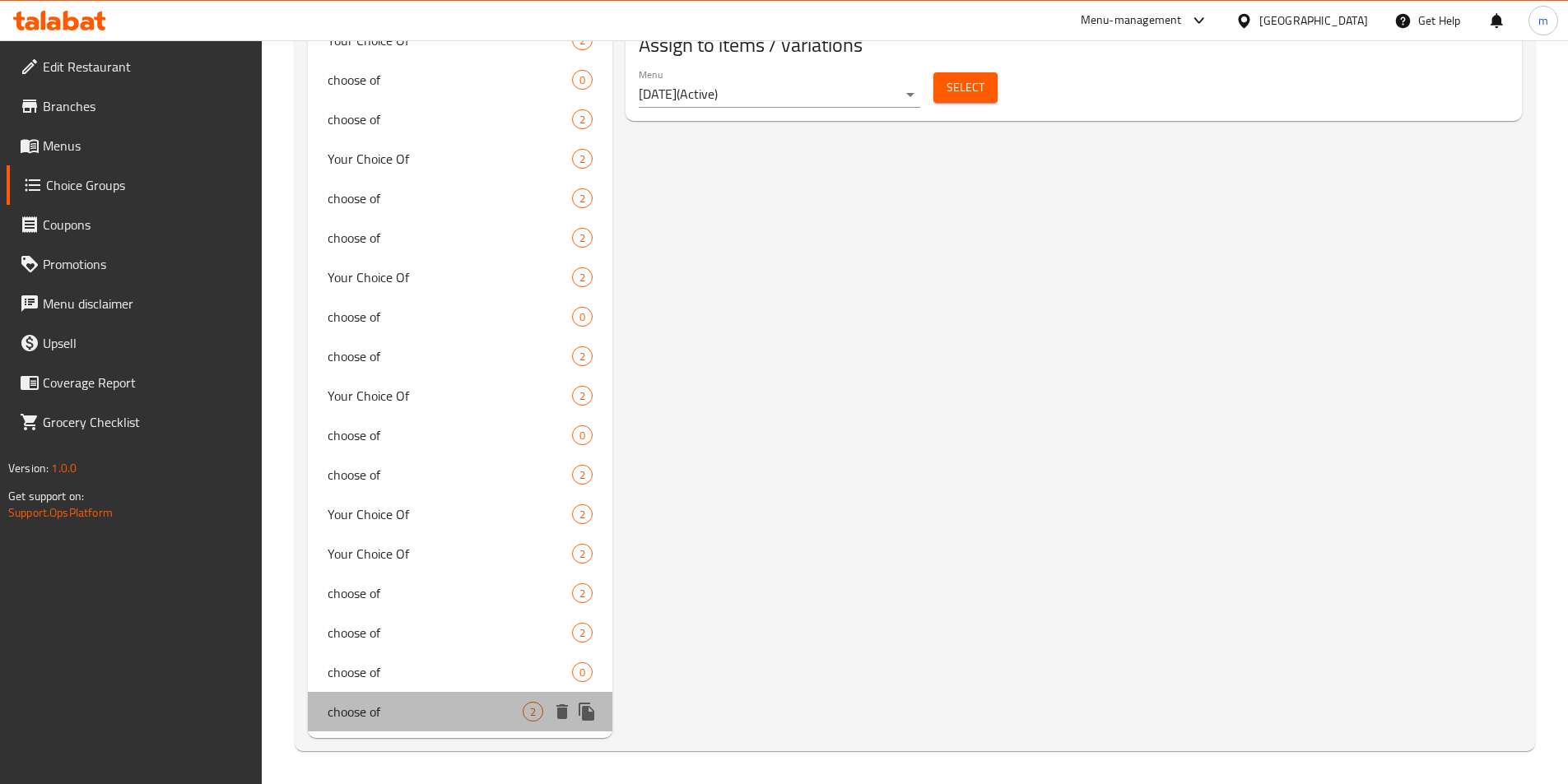
click at [391, 725] on div "choose of 2" at bounding box center [460, 712] width 306 height 39
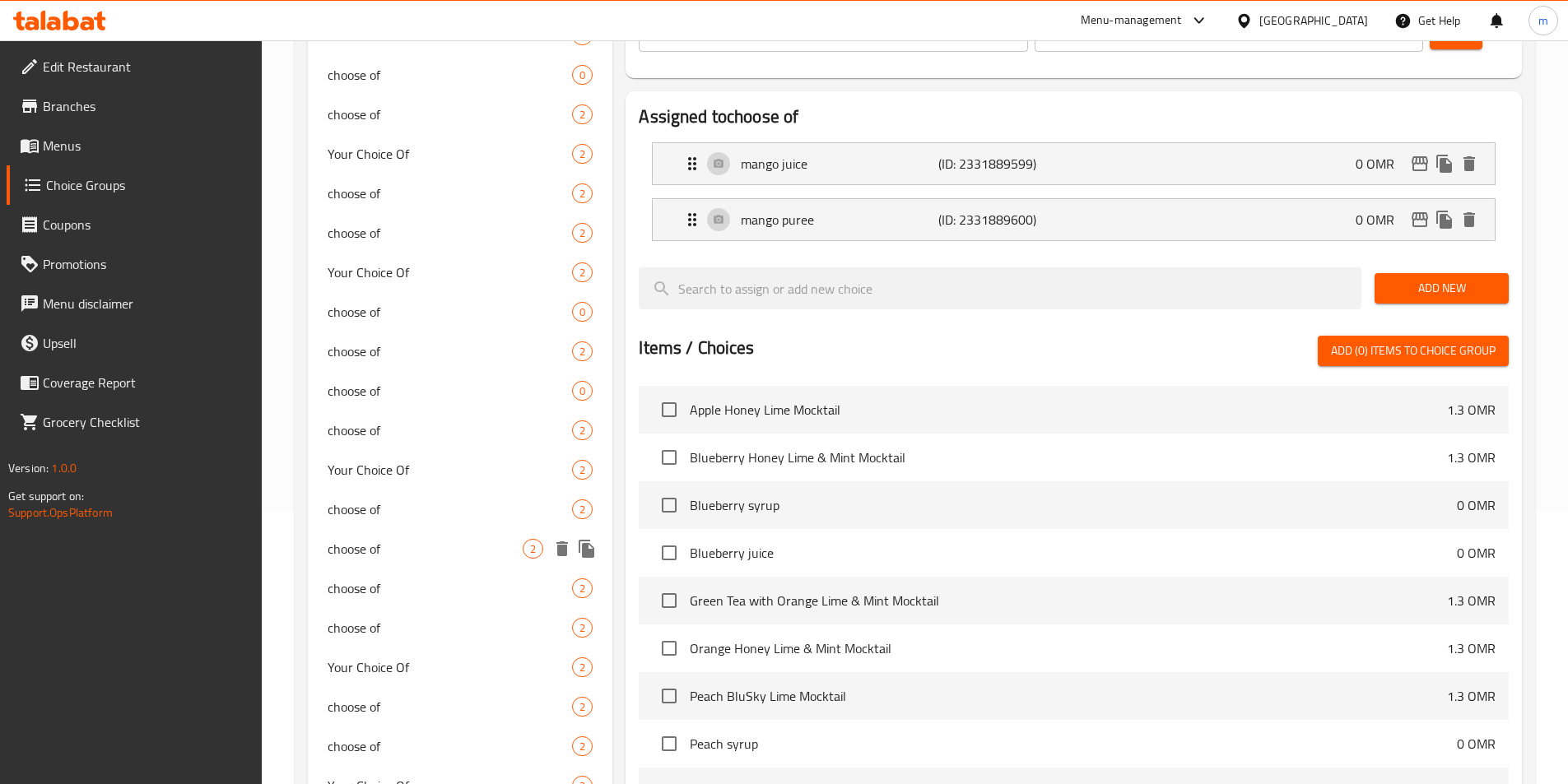
scroll to position [689, 0]
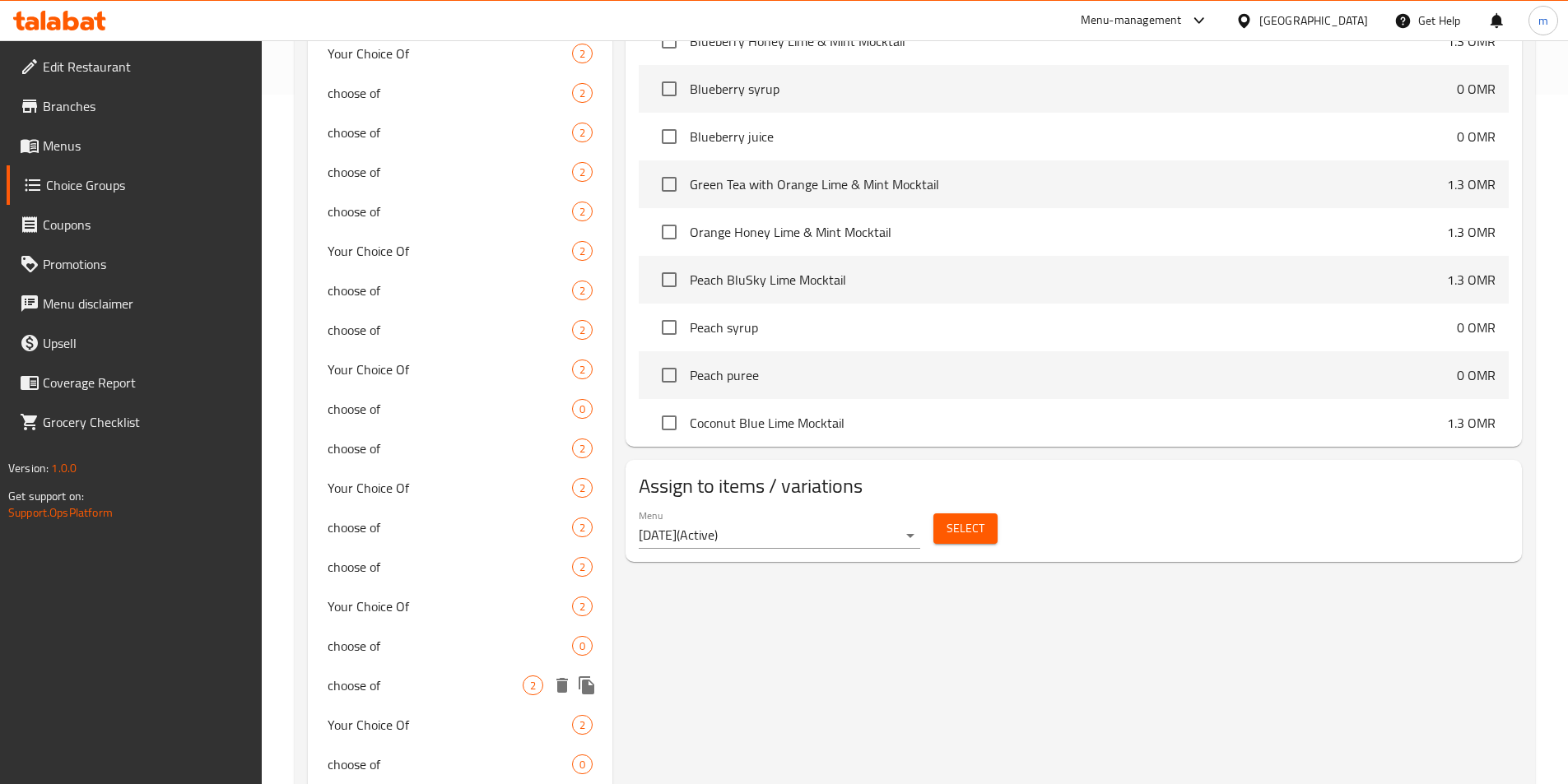
click at [347, 695] on span "choose of" at bounding box center [425, 686] width 196 height 20
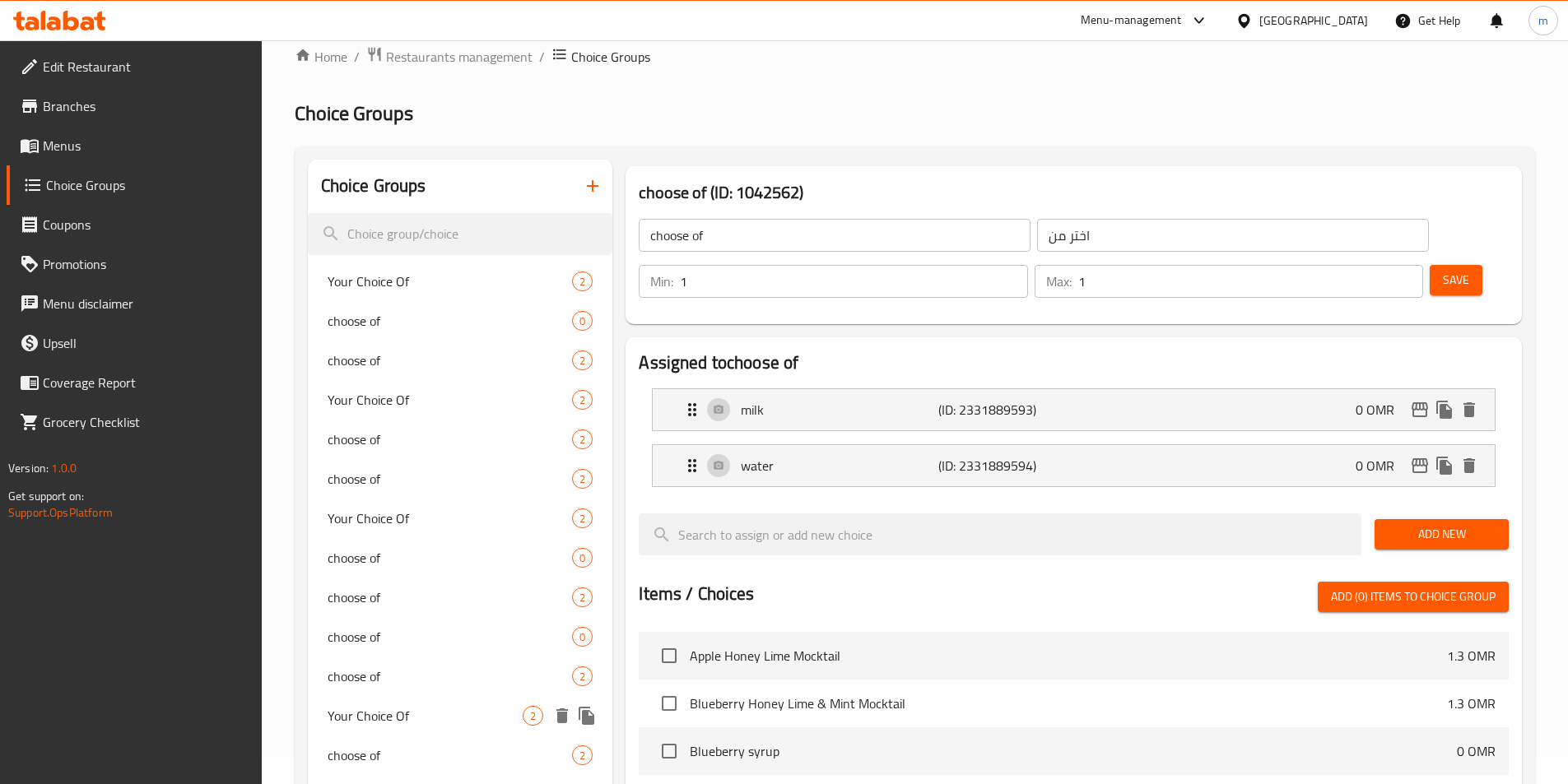
scroll to position [0, 0]
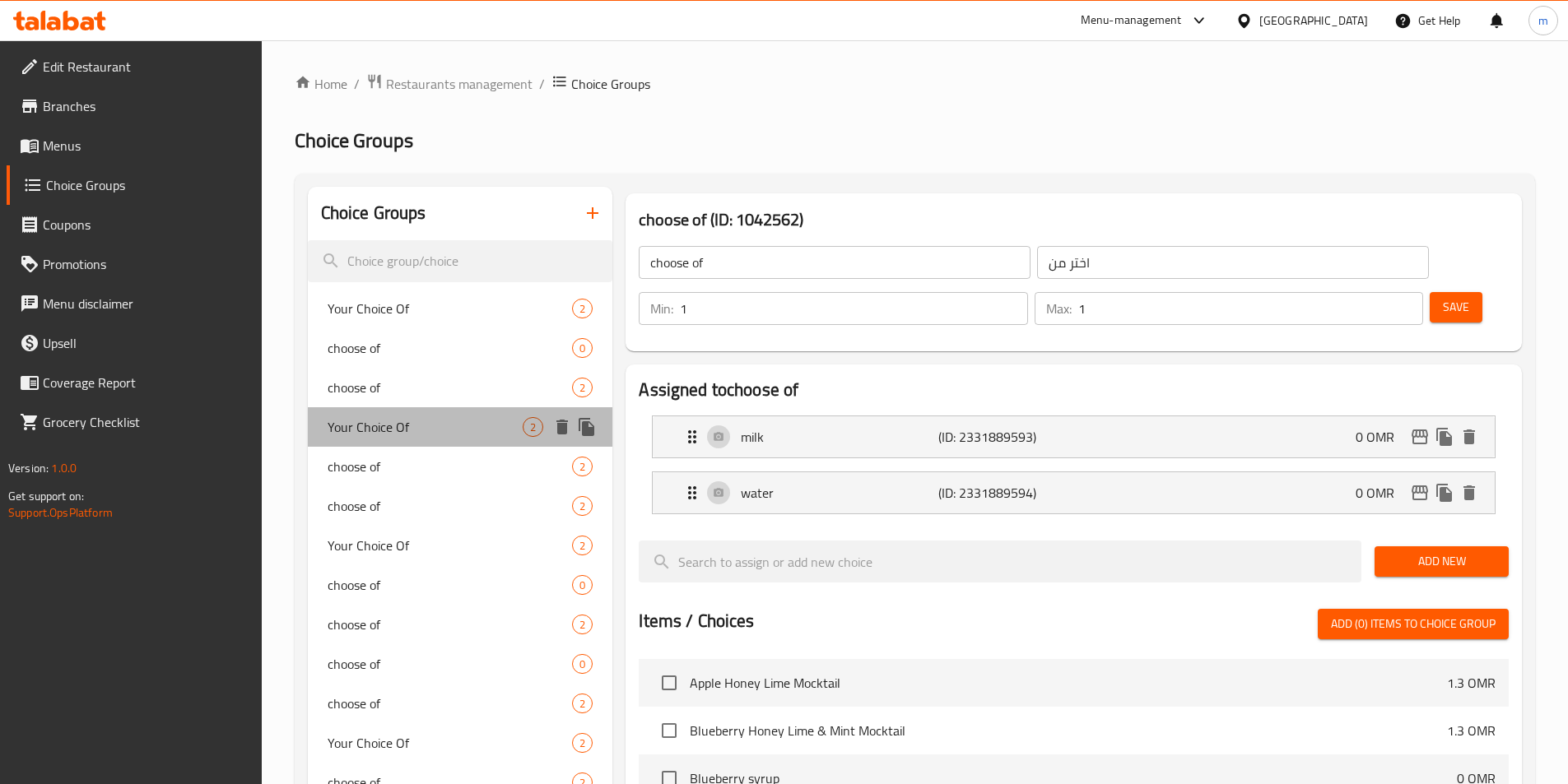
click at [388, 435] on span "Your Choice Of" at bounding box center [425, 427] width 196 height 20
type input "Your Choice Of"
type input "اختيارك من"
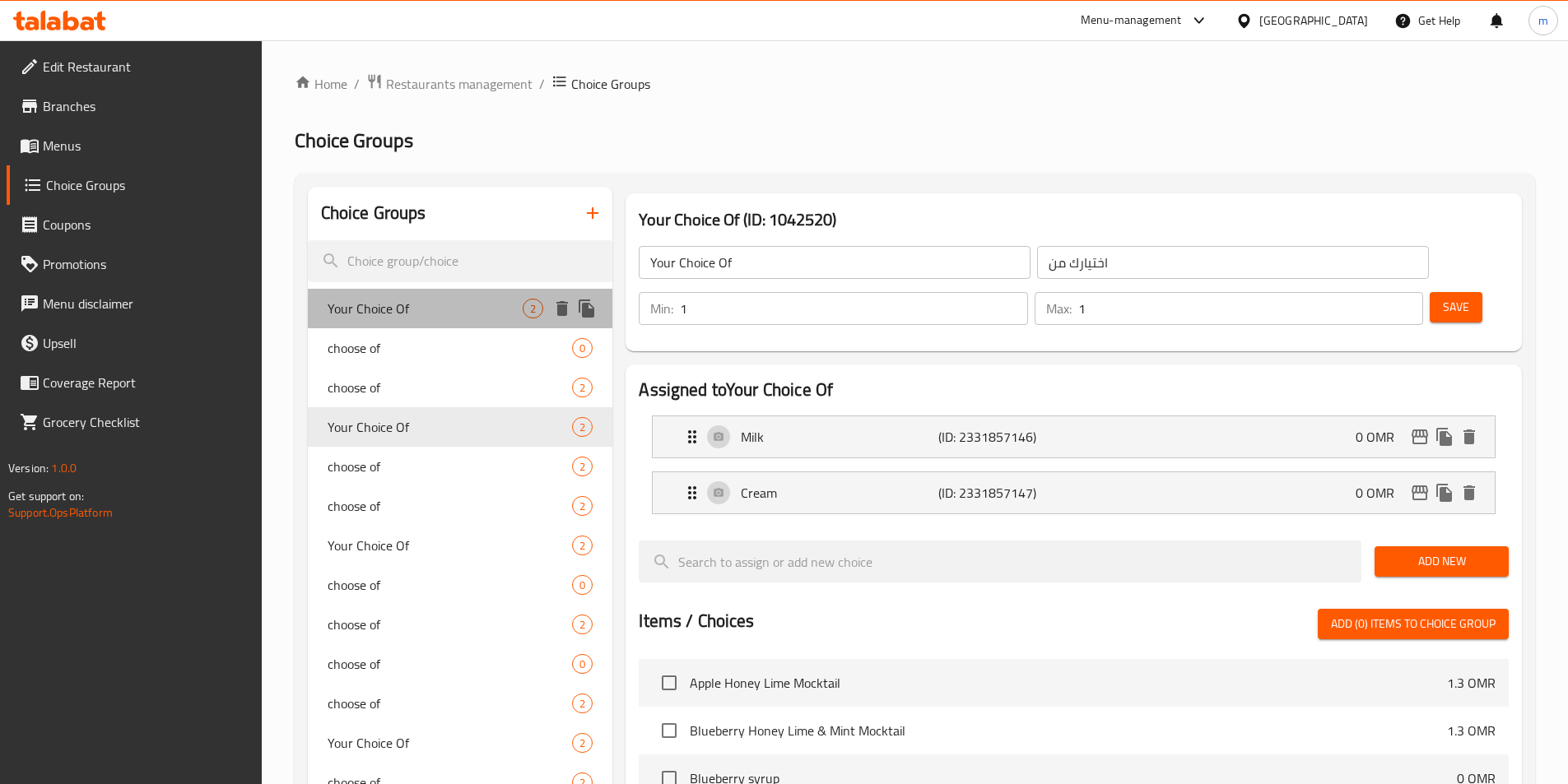
click at [387, 307] on span "Your Choice Of" at bounding box center [425, 308] width 196 height 20
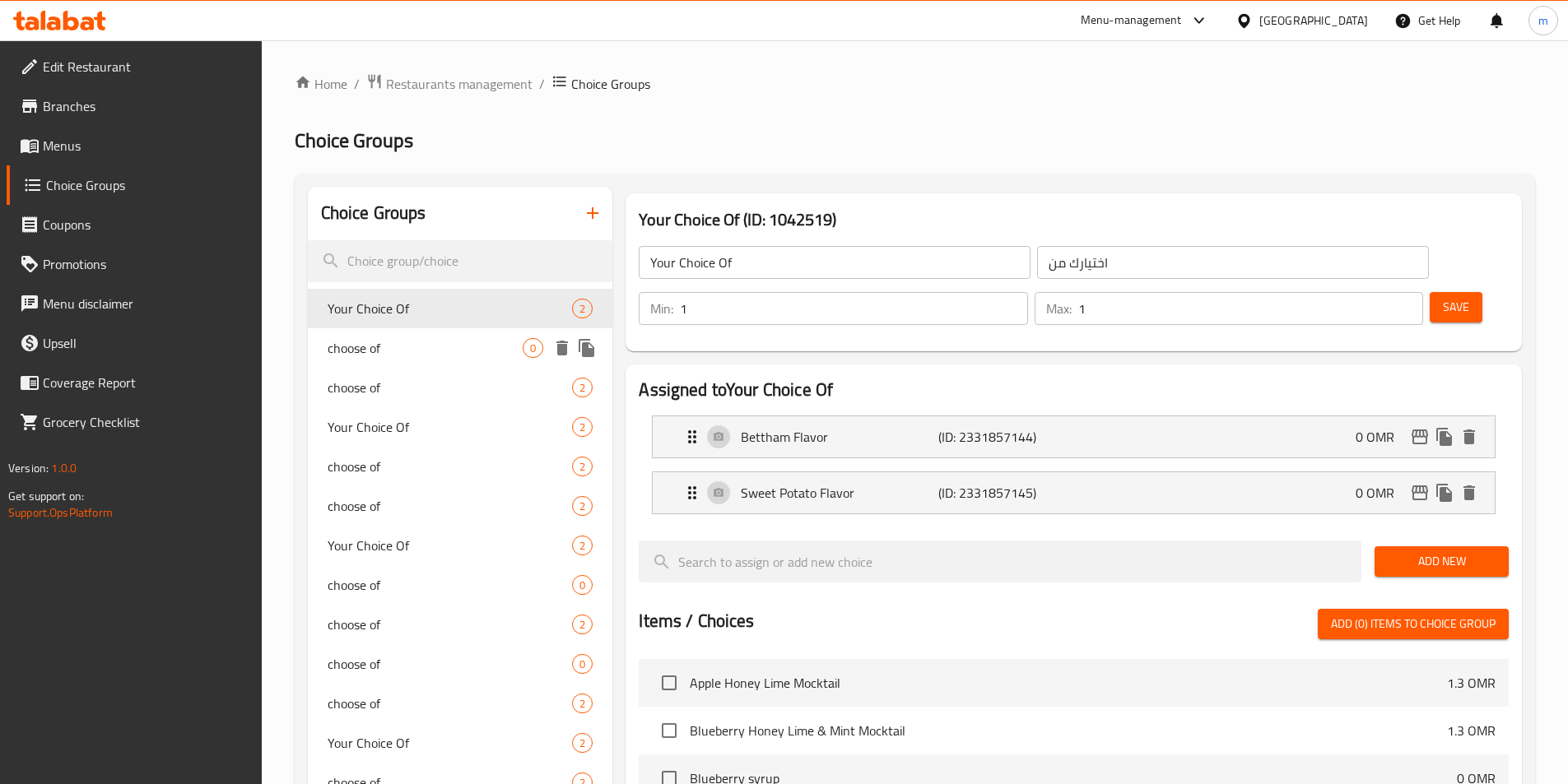
click at [387, 345] on span "choose of" at bounding box center [425, 348] width 196 height 20
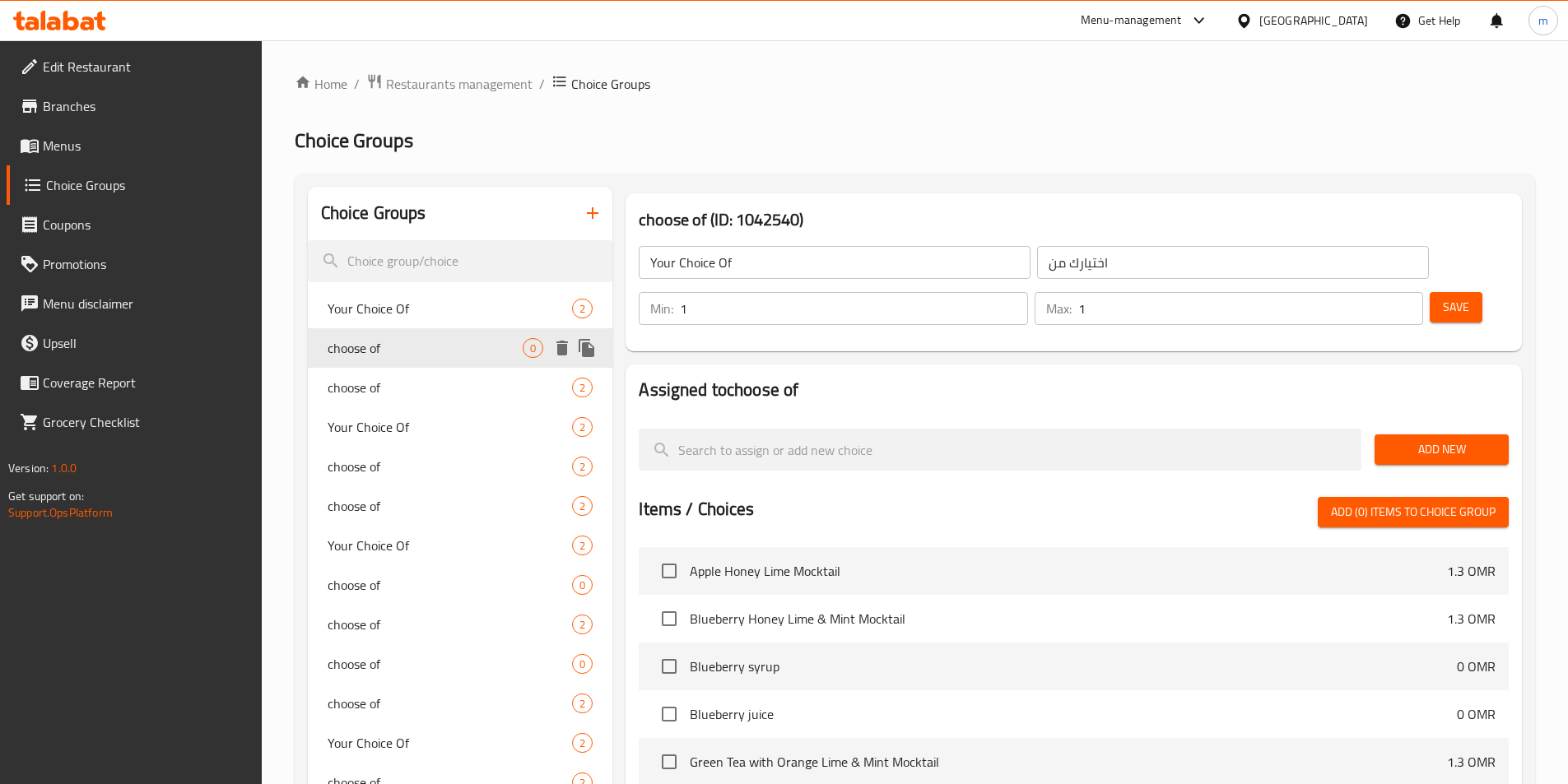
type input "choose of"
type input "اختر من"
click at [386, 381] on span "choose of" at bounding box center [450, 388] width 245 height 20
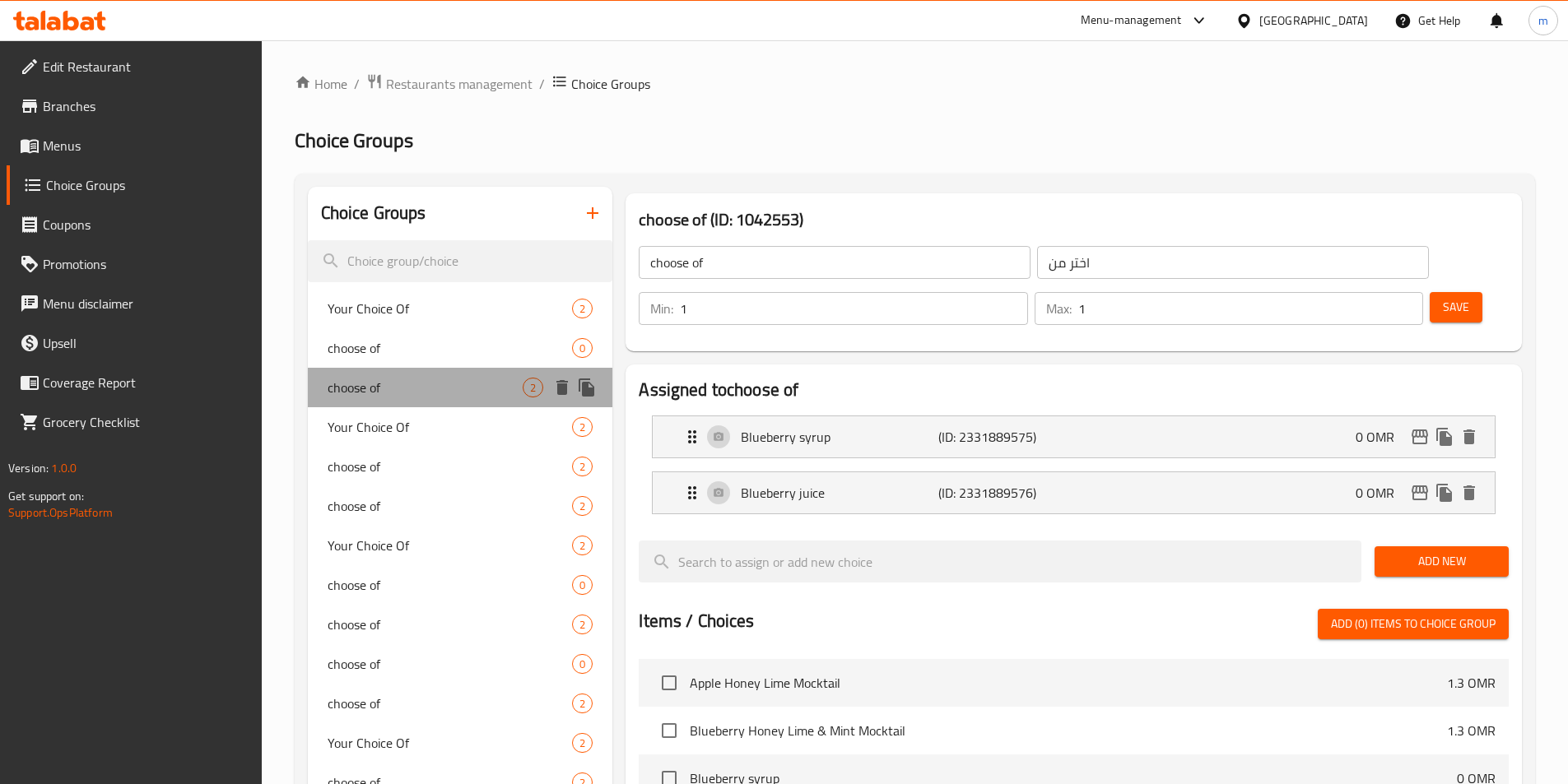
click at [387, 397] on span "choose of" at bounding box center [425, 388] width 196 height 20
click at [389, 414] on div "Your Choice Of 2" at bounding box center [460, 427] width 306 height 39
type input "Your Choice Of"
type input "اختيارك من"
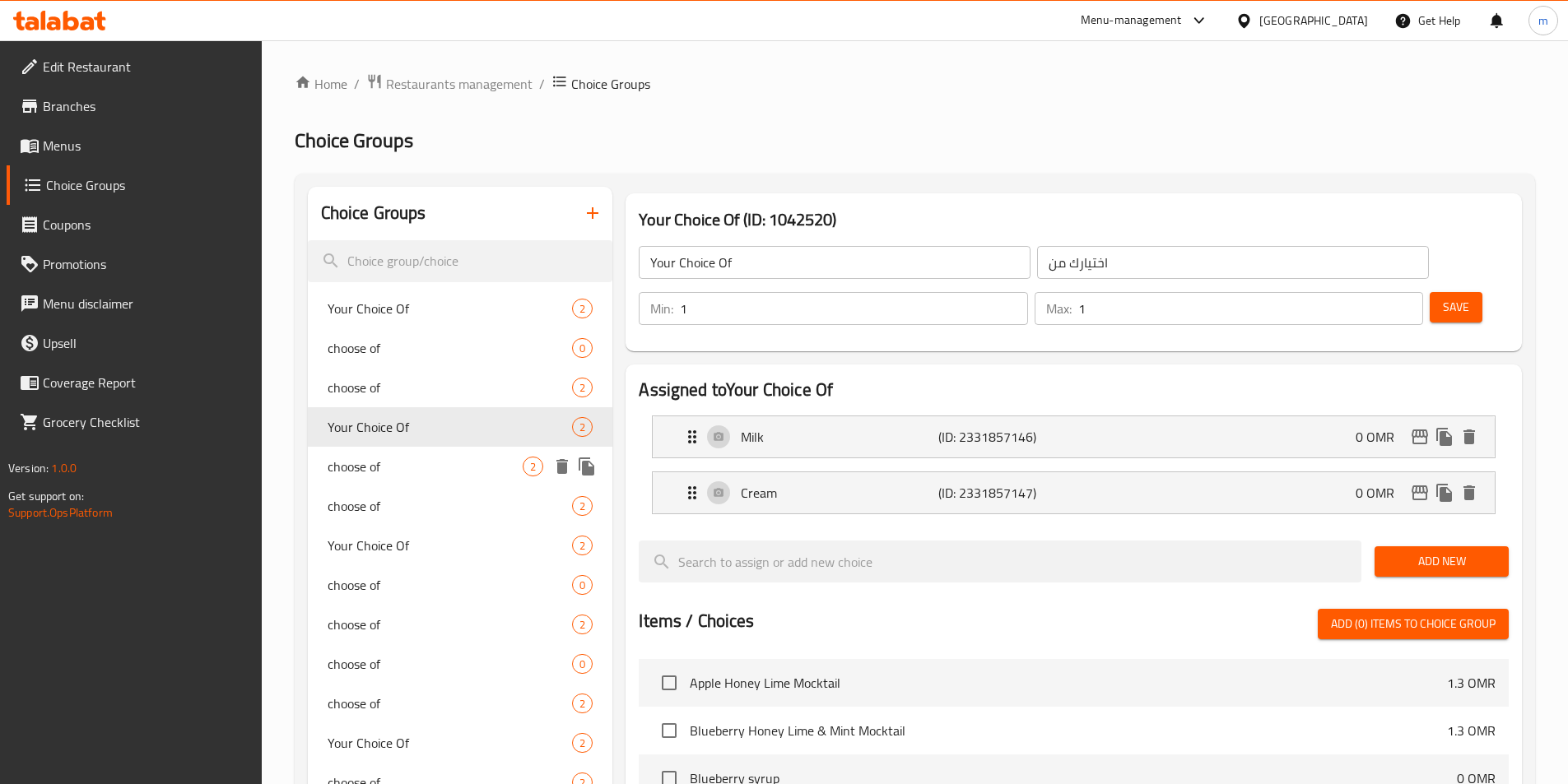
click at [399, 460] on span "choose of" at bounding box center [425, 467] width 196 height 20
type input "choose of"
type input "اختر من"
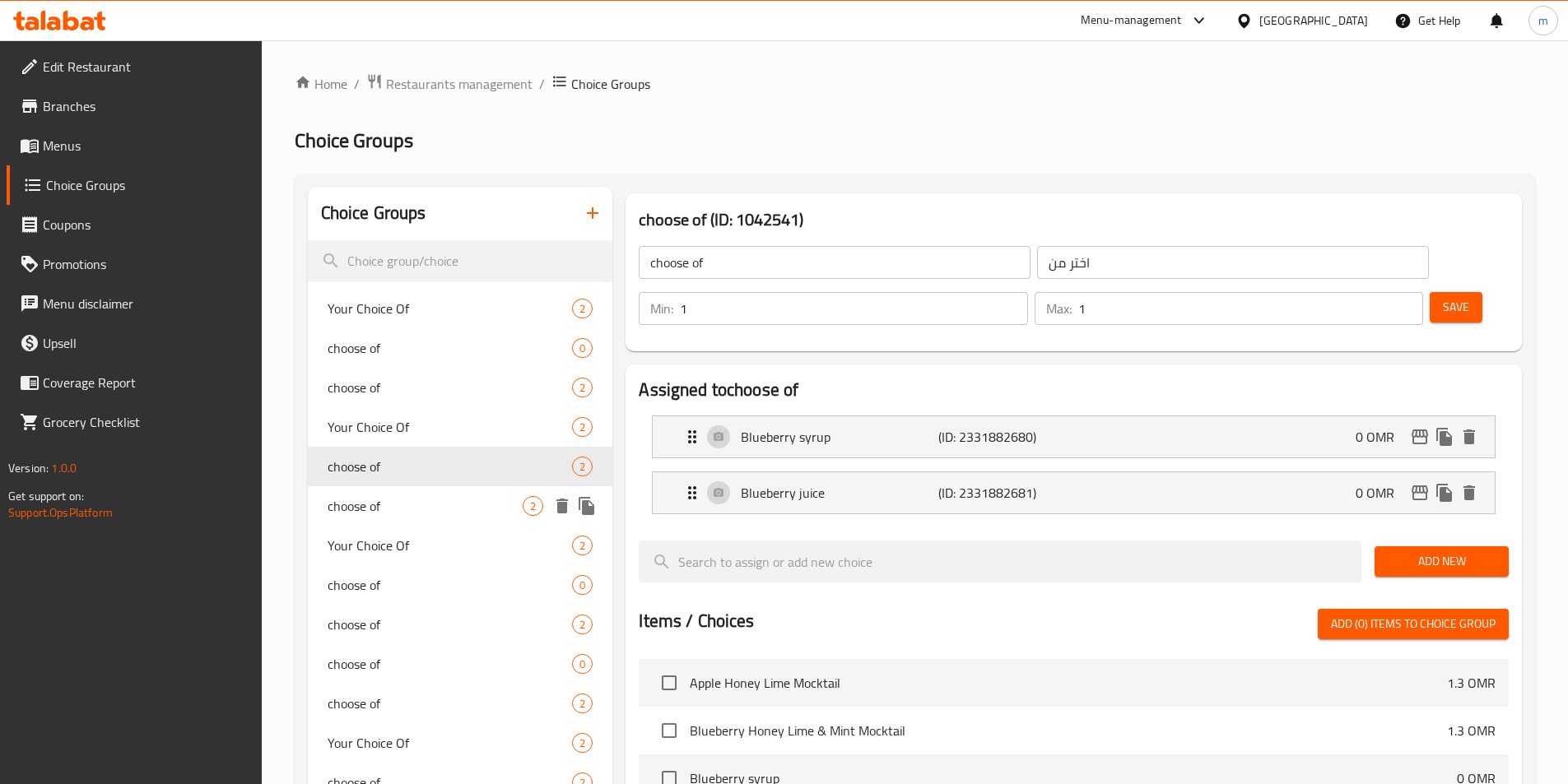
click at [407, 486] on div "choose of 2" at bounding box center [460, 506] width 306 height 39
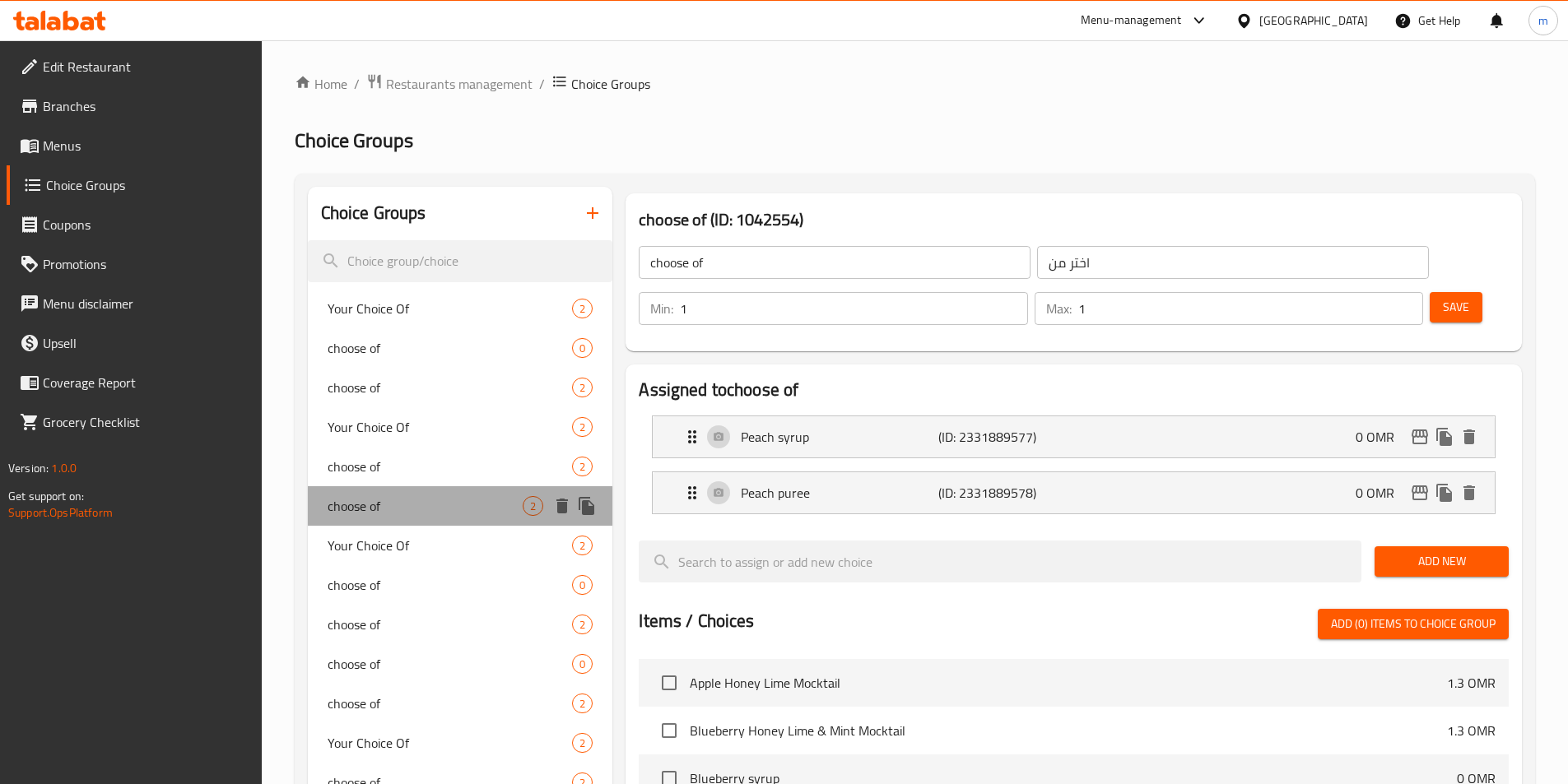
click at [406, 502] on span "choose of" at bounding box center [425, 506] width 196 height 20
click at [409, 521] on div "choose of 2" at bounding box center [460, 506] width 306 height 39
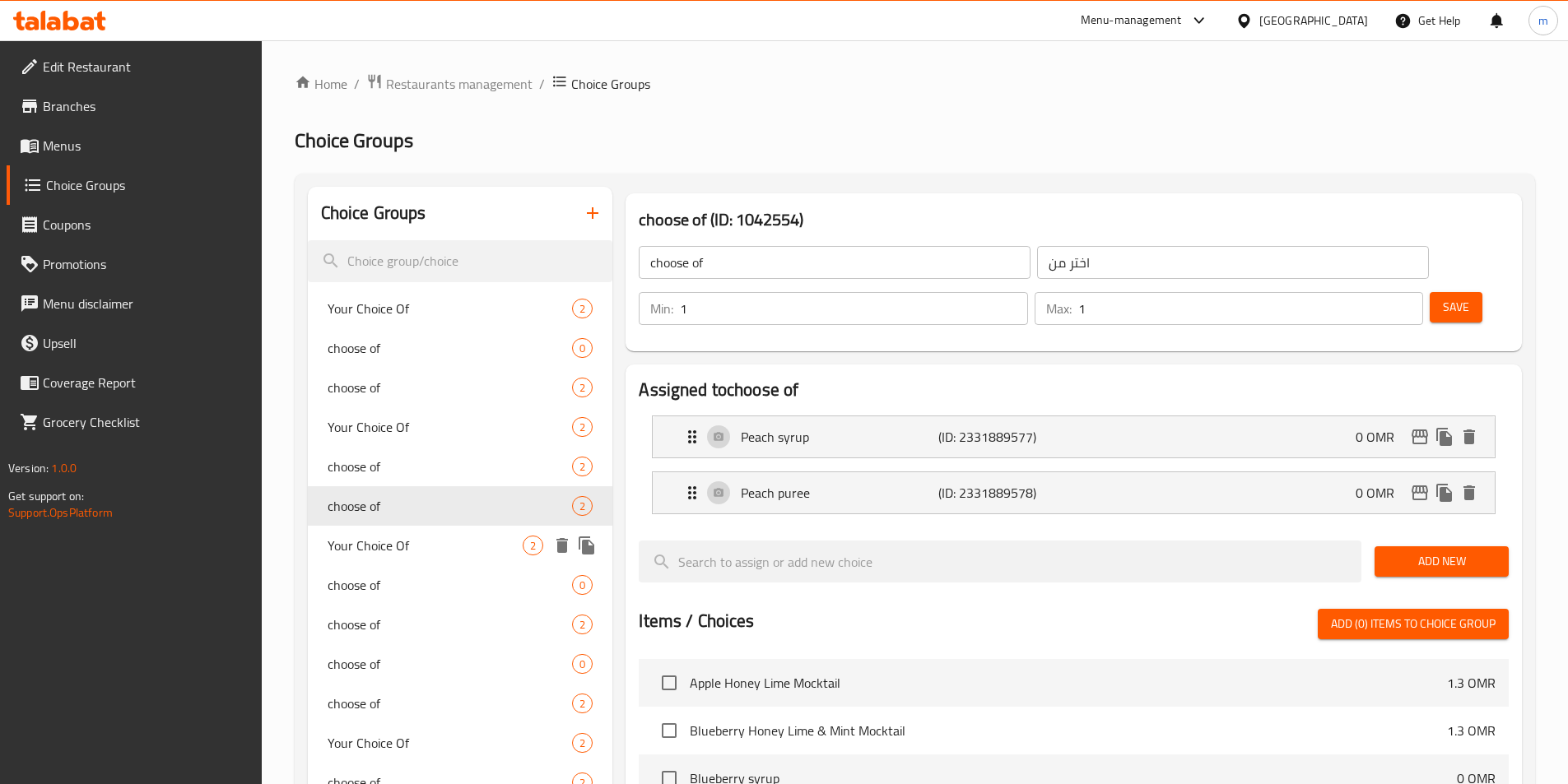
click at [409, 539] on span "Your Choice Of" at bounding box center [425, 545] width 196 height 20
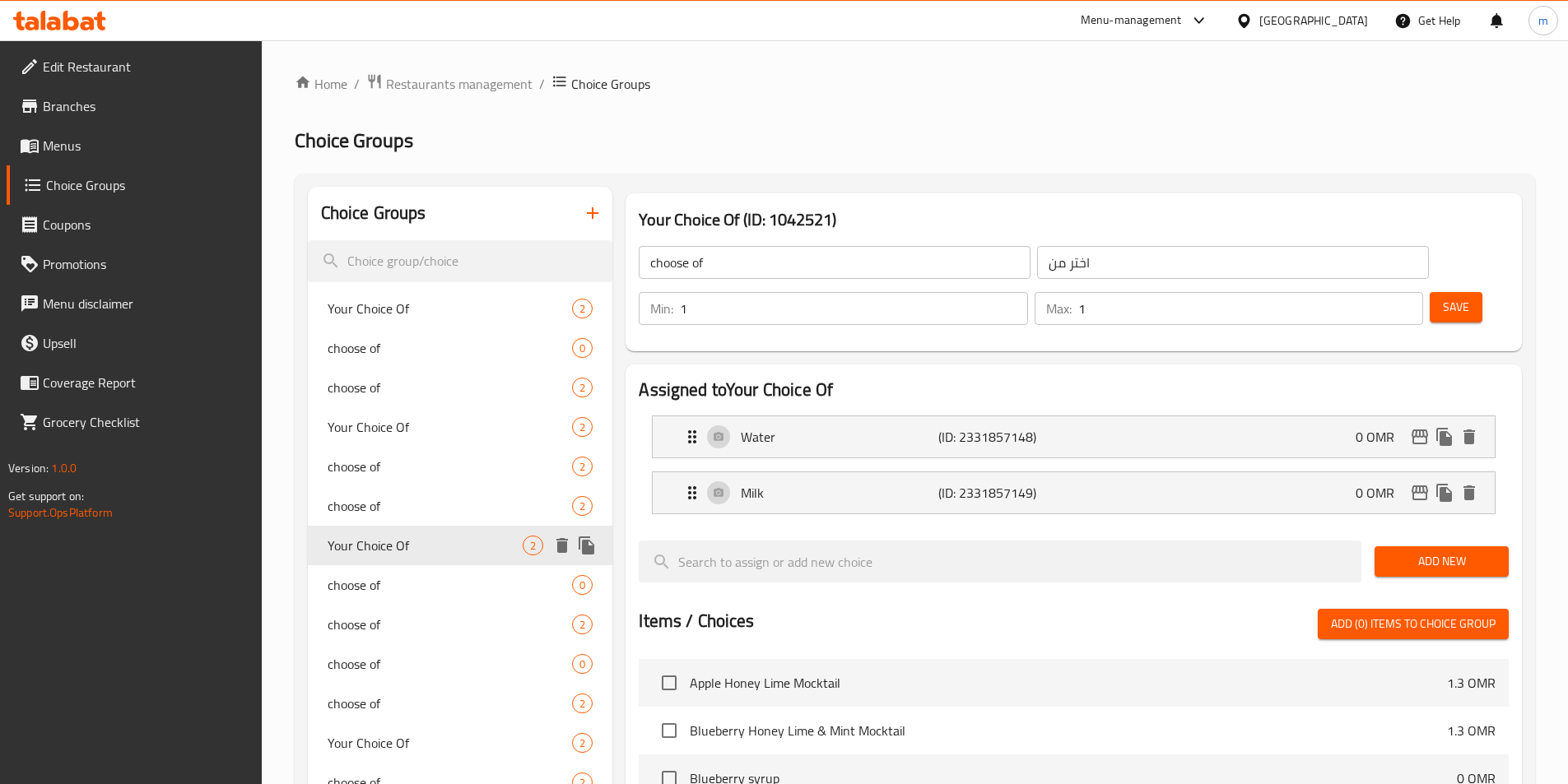
type input "Your Choice Of"
type input "اختيارك من"
click at [411, 567] on div "choose of 0" at bounding box center [460, 585] width 306 height 39
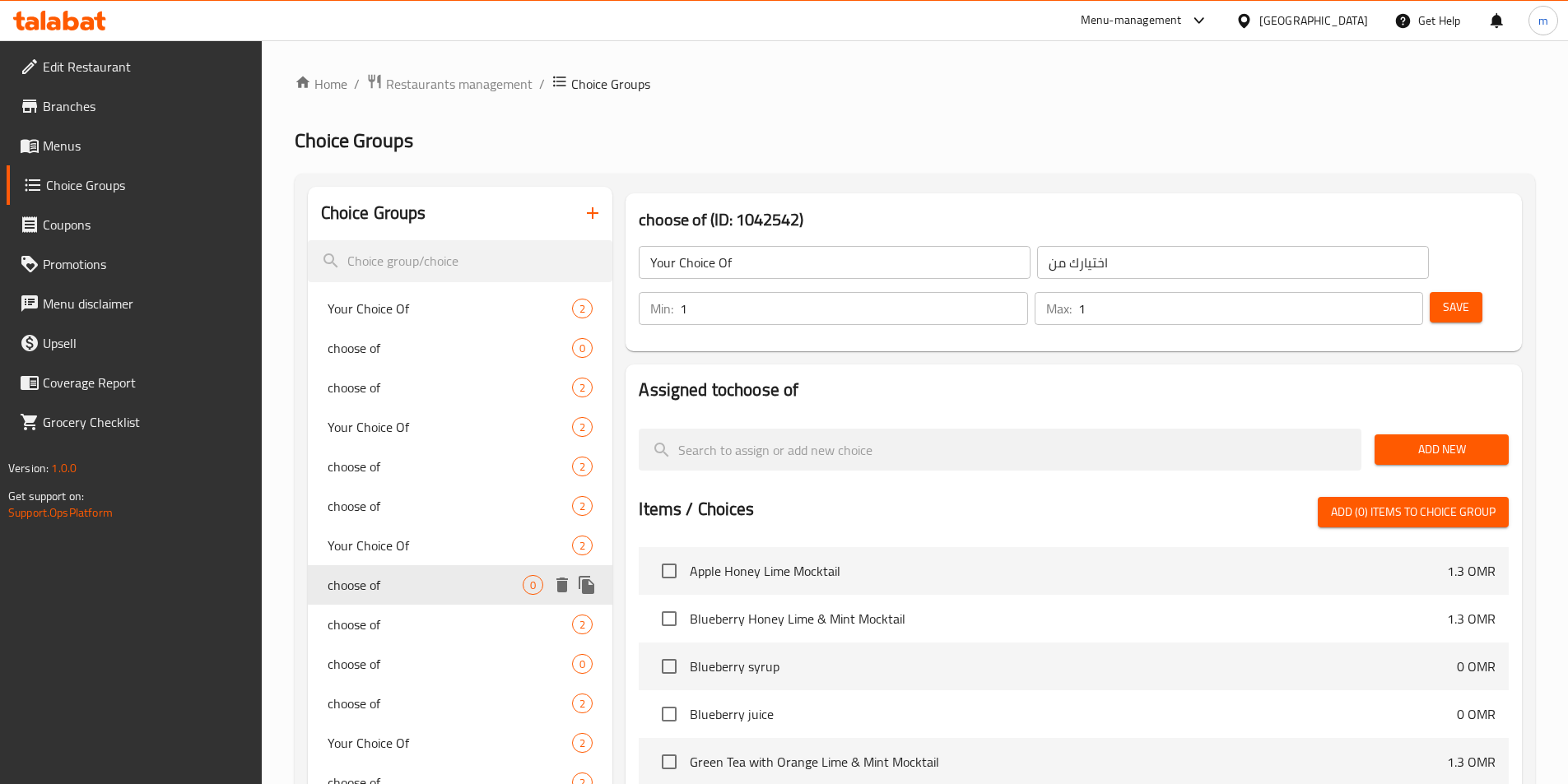
type input "choose of"
type input "اختر من"
click at [404, 605] on div "choose of 2" at bounding box center [460, 625] width 306 height 39
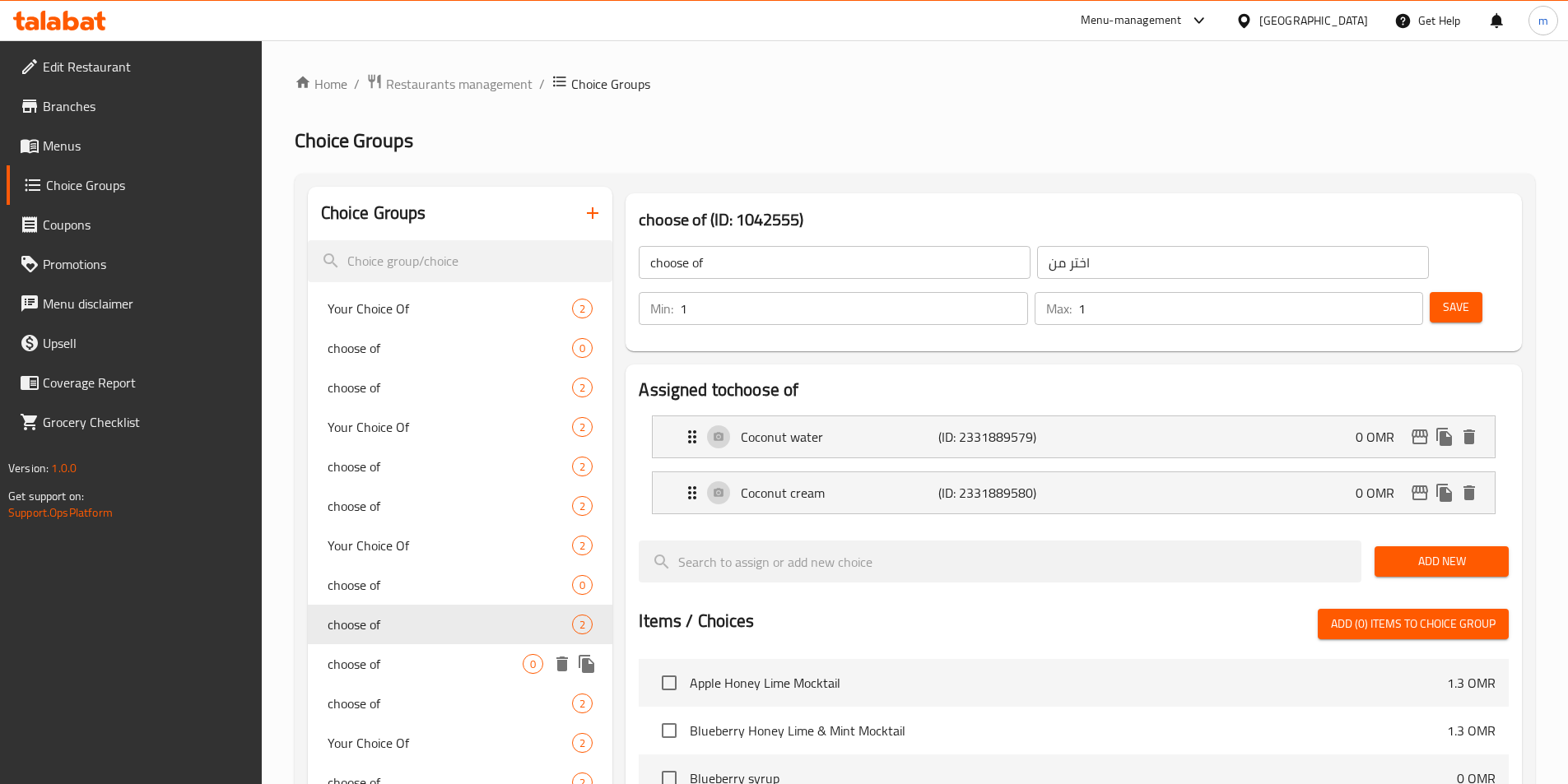
click at [399, 658] on span "choose of" at bounding box center [425, 664] width 196 height 20
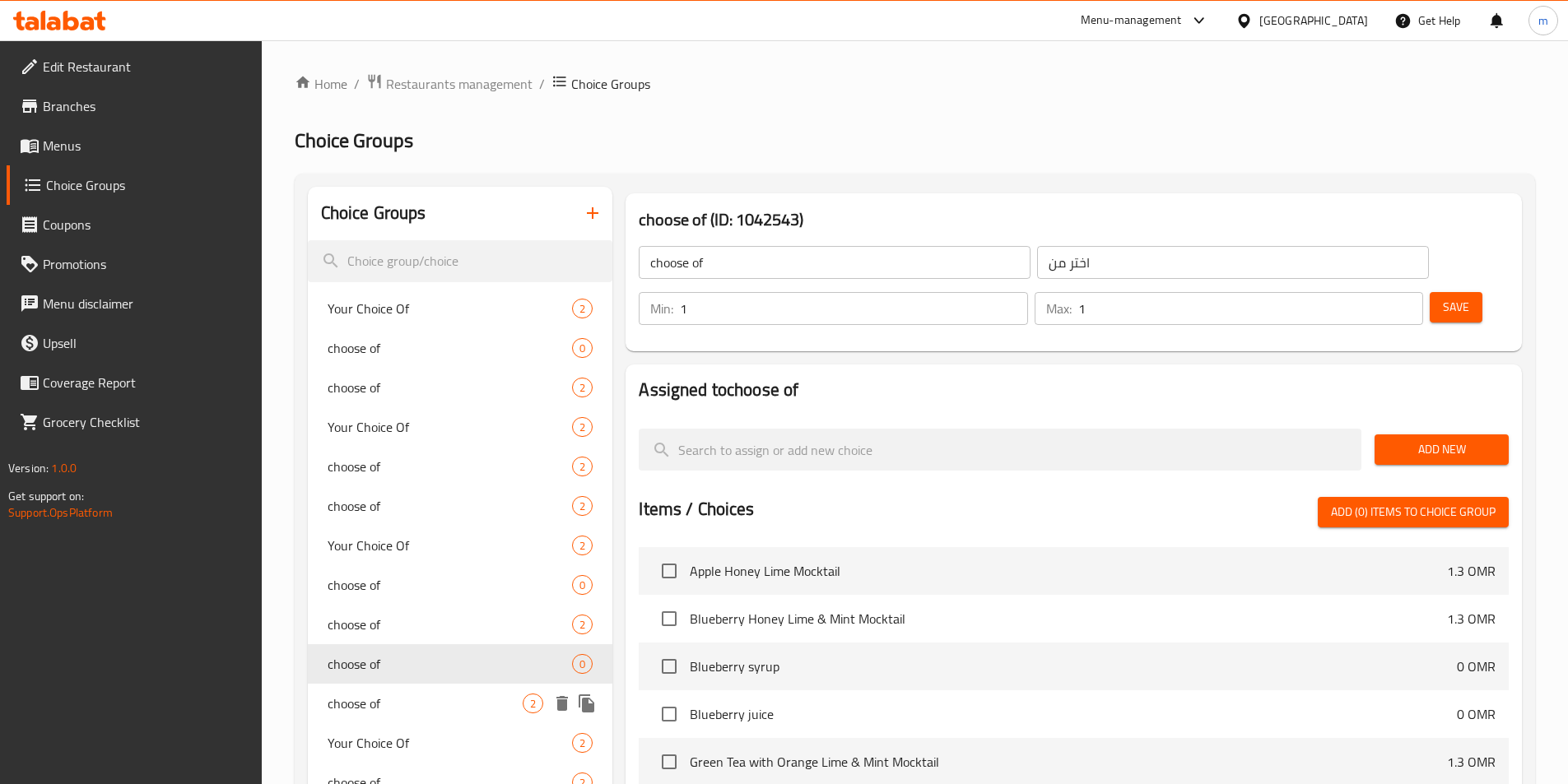
click at [402, 692] on div "choose of 2" at bounding box center [460, 704] width 306 height 39
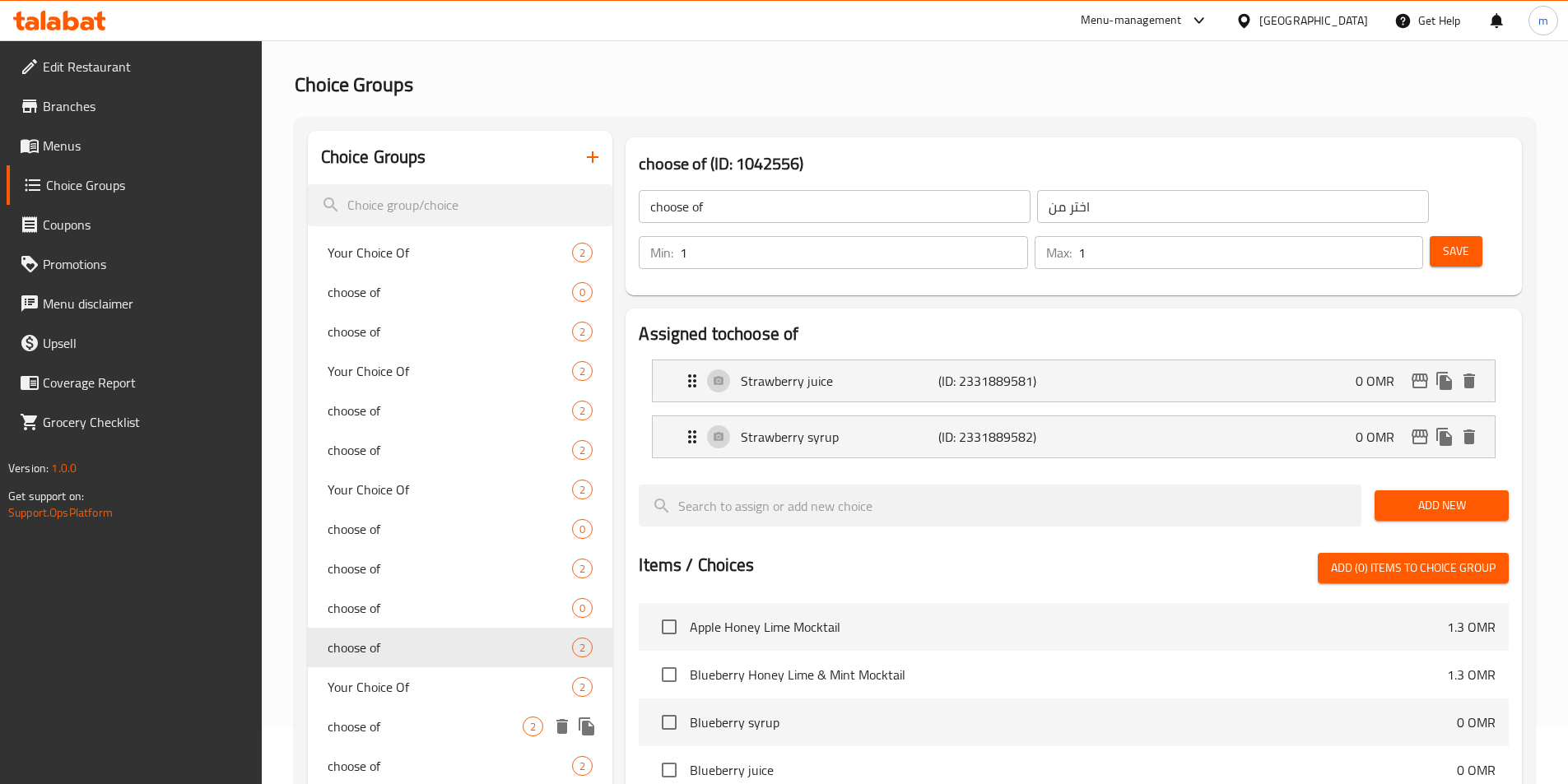
scroll to position [82, 0]
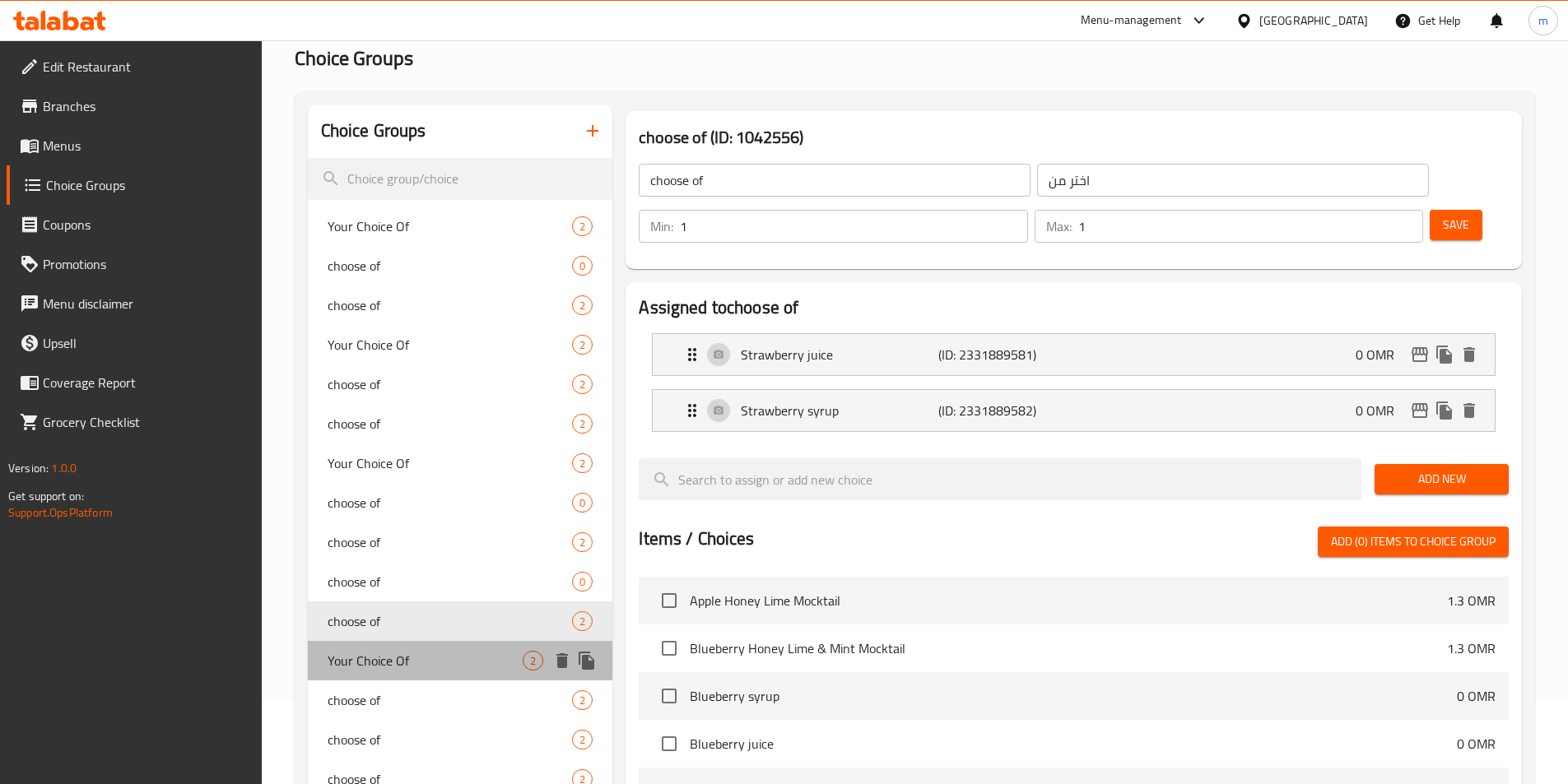
click at [399, 665] on span "Your Choice Of" at bounding box center [425, 661] width 196 height 20
type input "Your Choice Of"
type input "اختيارك من"
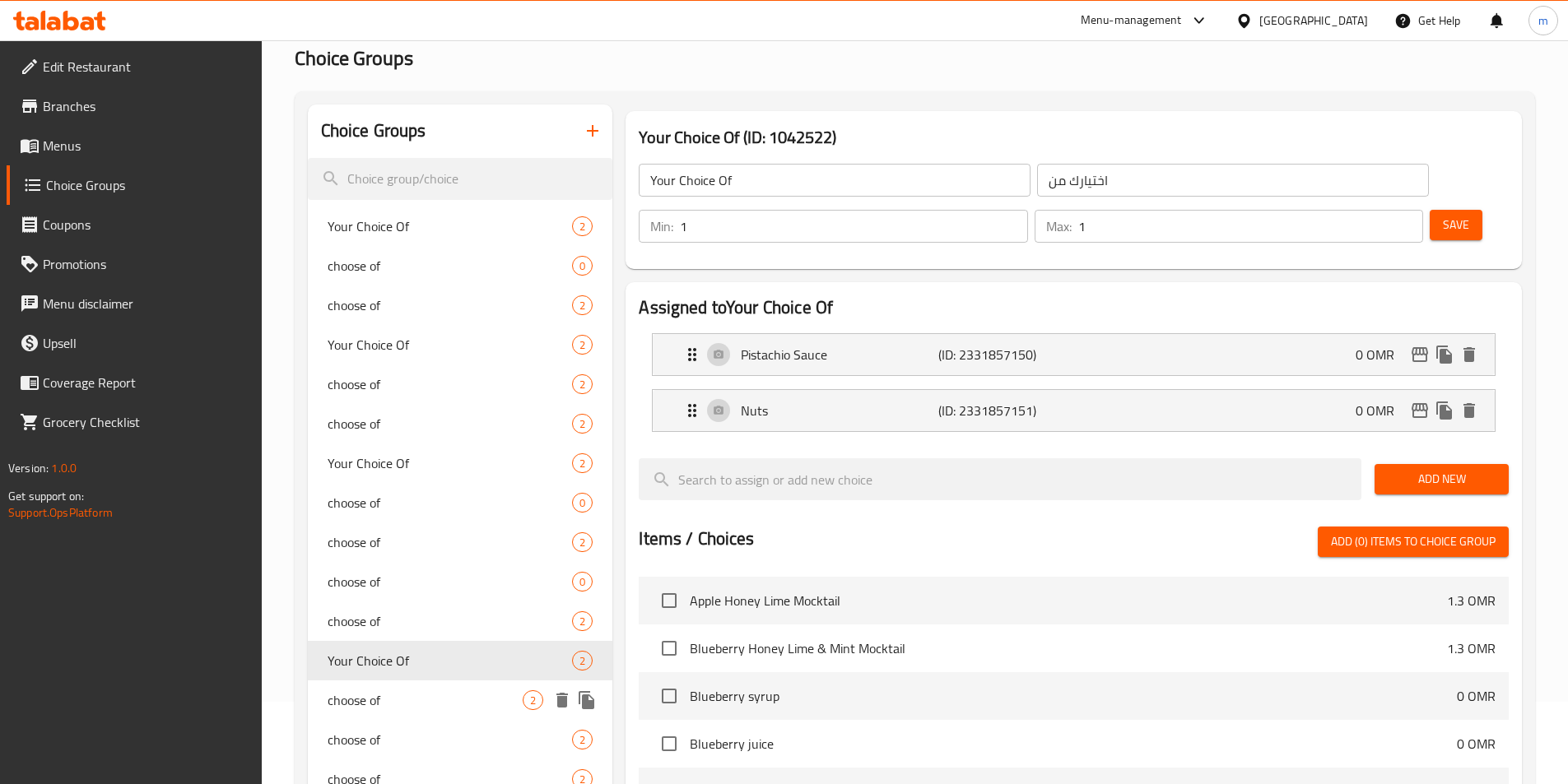
click at [403, 696] on span "choose of" at bounding box center [425, 700] width 196 height 20
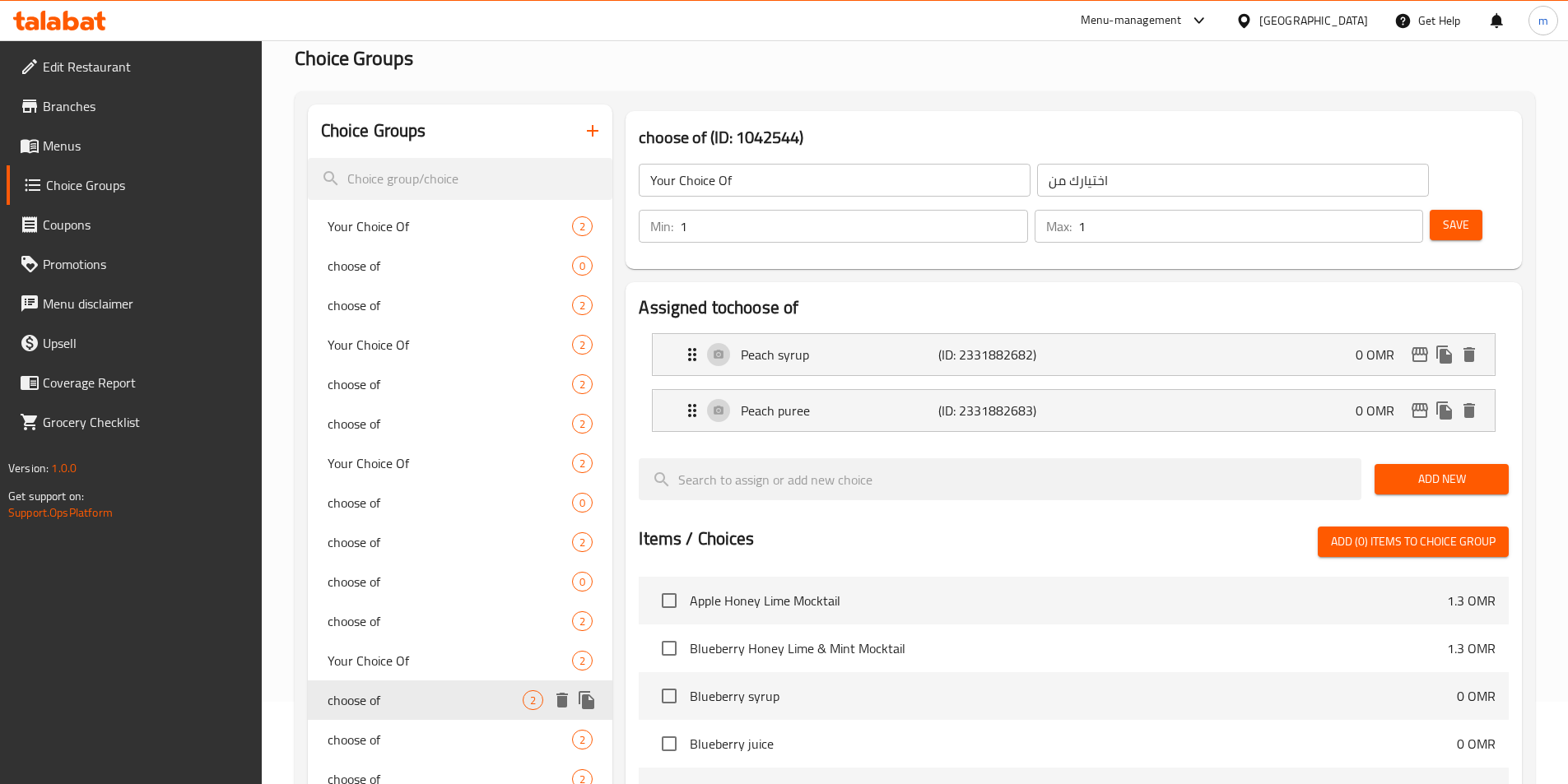
type input "choose of"
type input "اختر من"
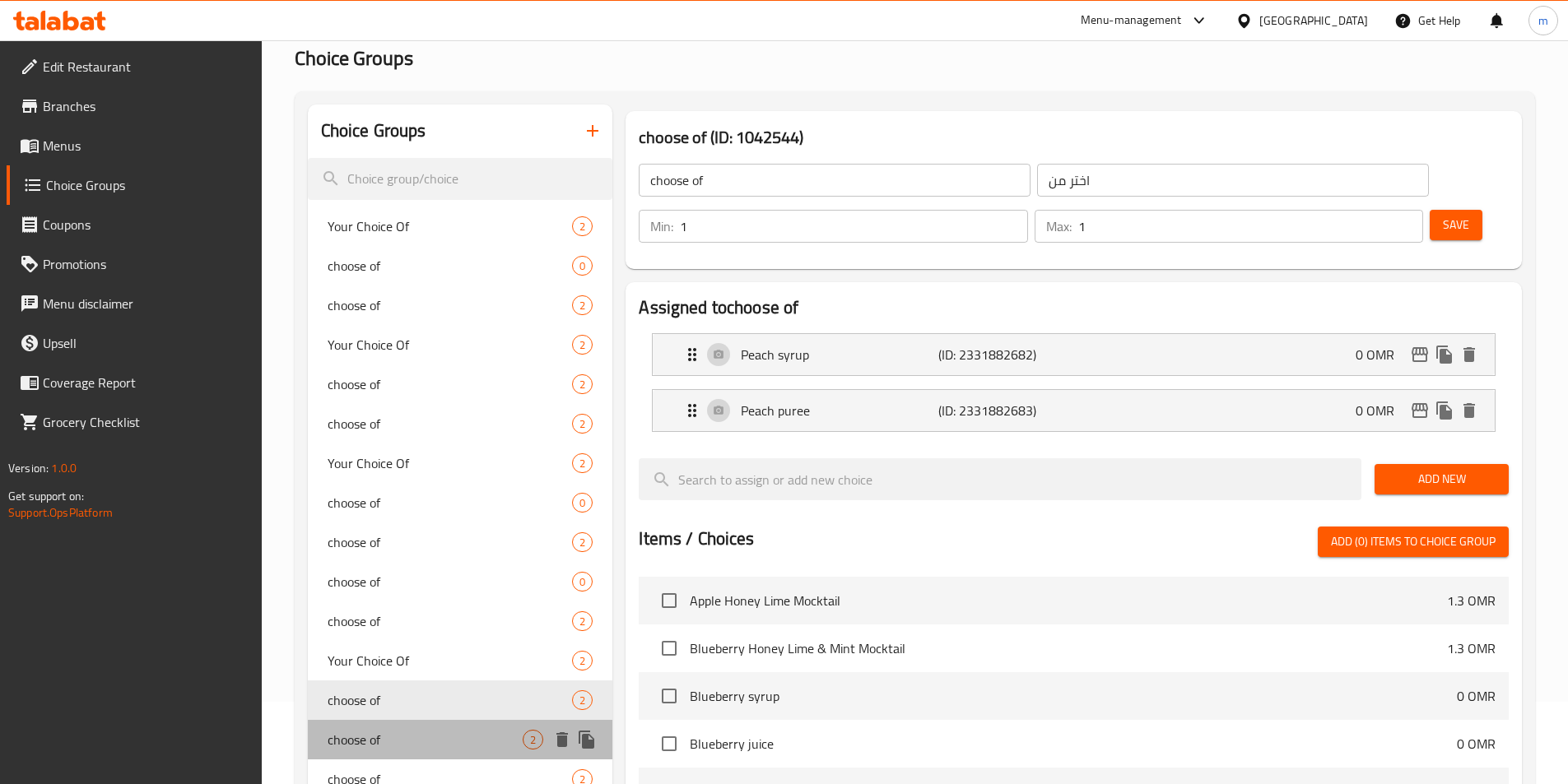
click at [401, 721] on div "choose of 2" at bounding box center [460, 740] width 306 height 39
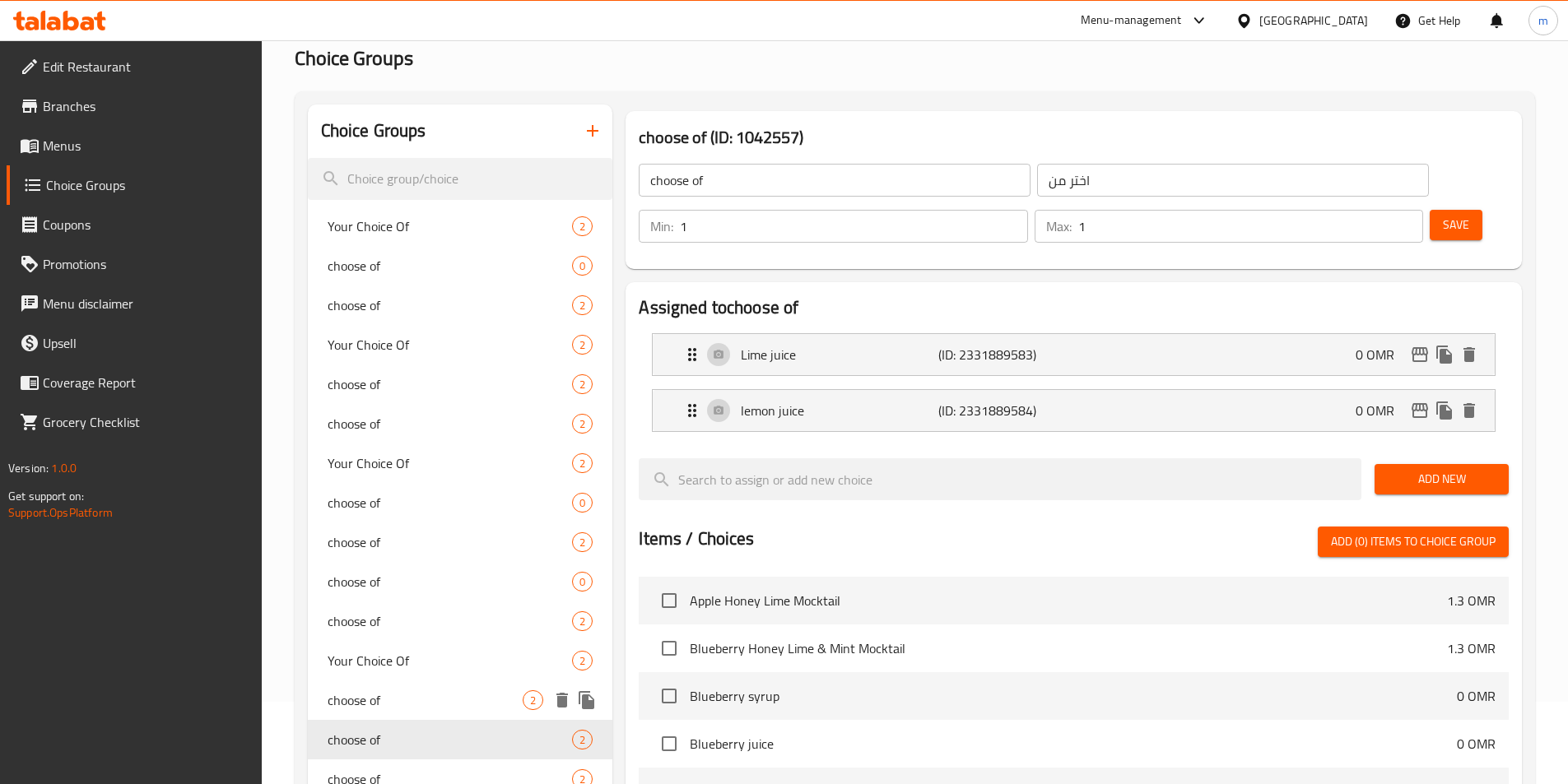
click at [402, 695] on span "choose of" at bounding box center [425, 700] width 196 height 20
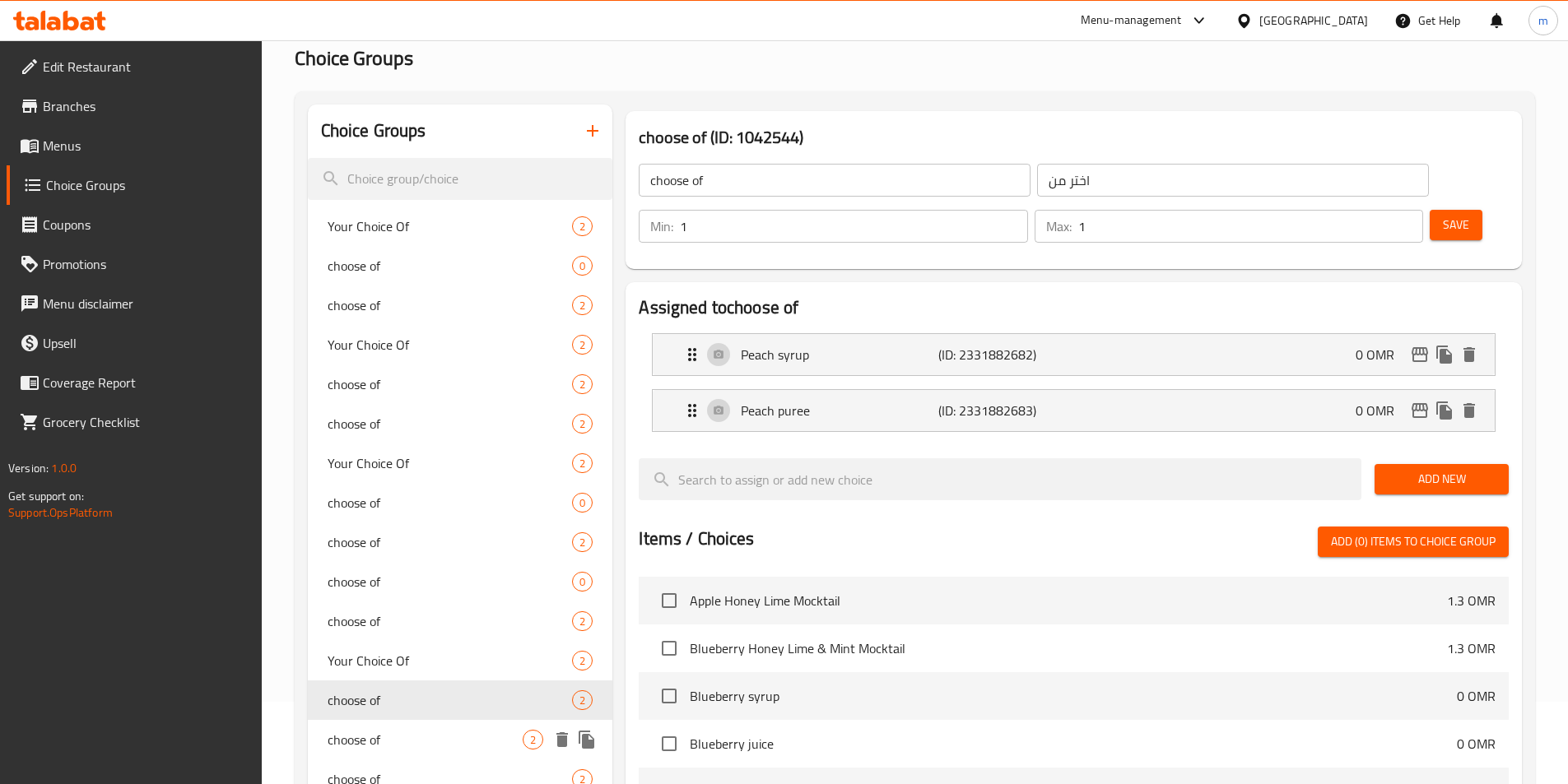
scroll to position [164, 0]
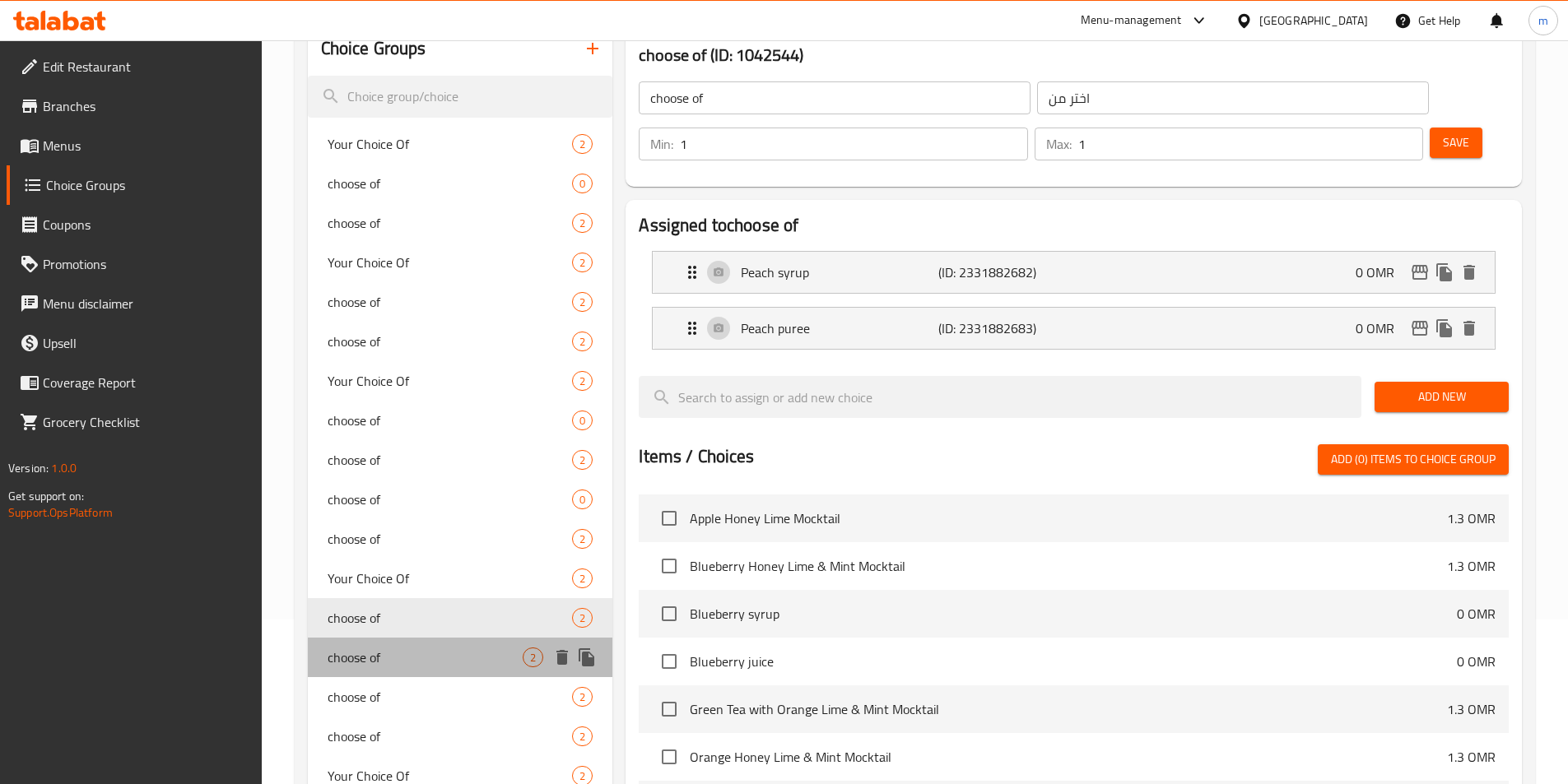
click at [397, 662] on span "choose of" at bounding box center [425, 658] width 196 height 20
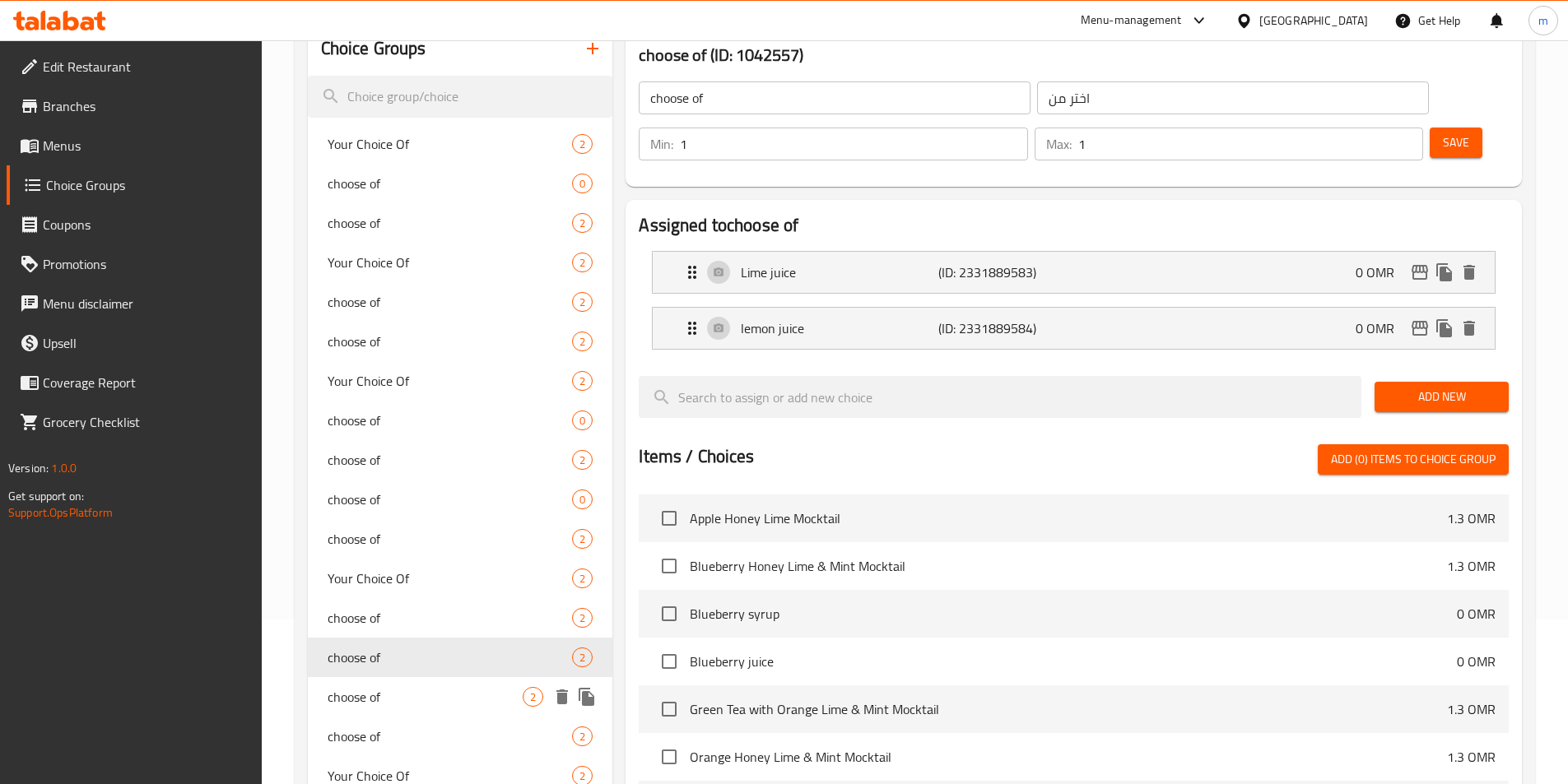
click at [398, 688] on span "choose of" at bounding box center [425, 697] width 196 height 20
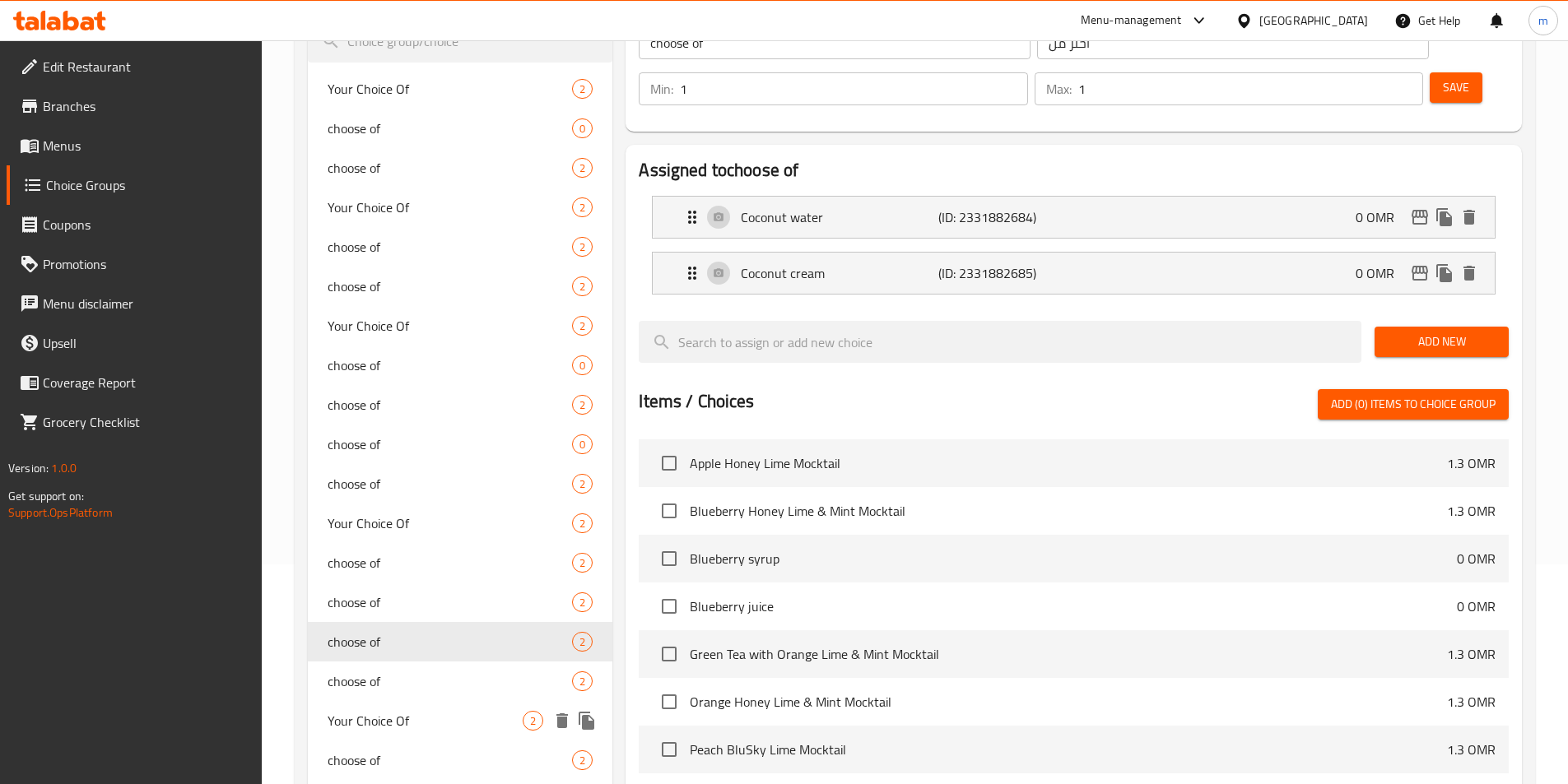
scroll to position [247, 0]
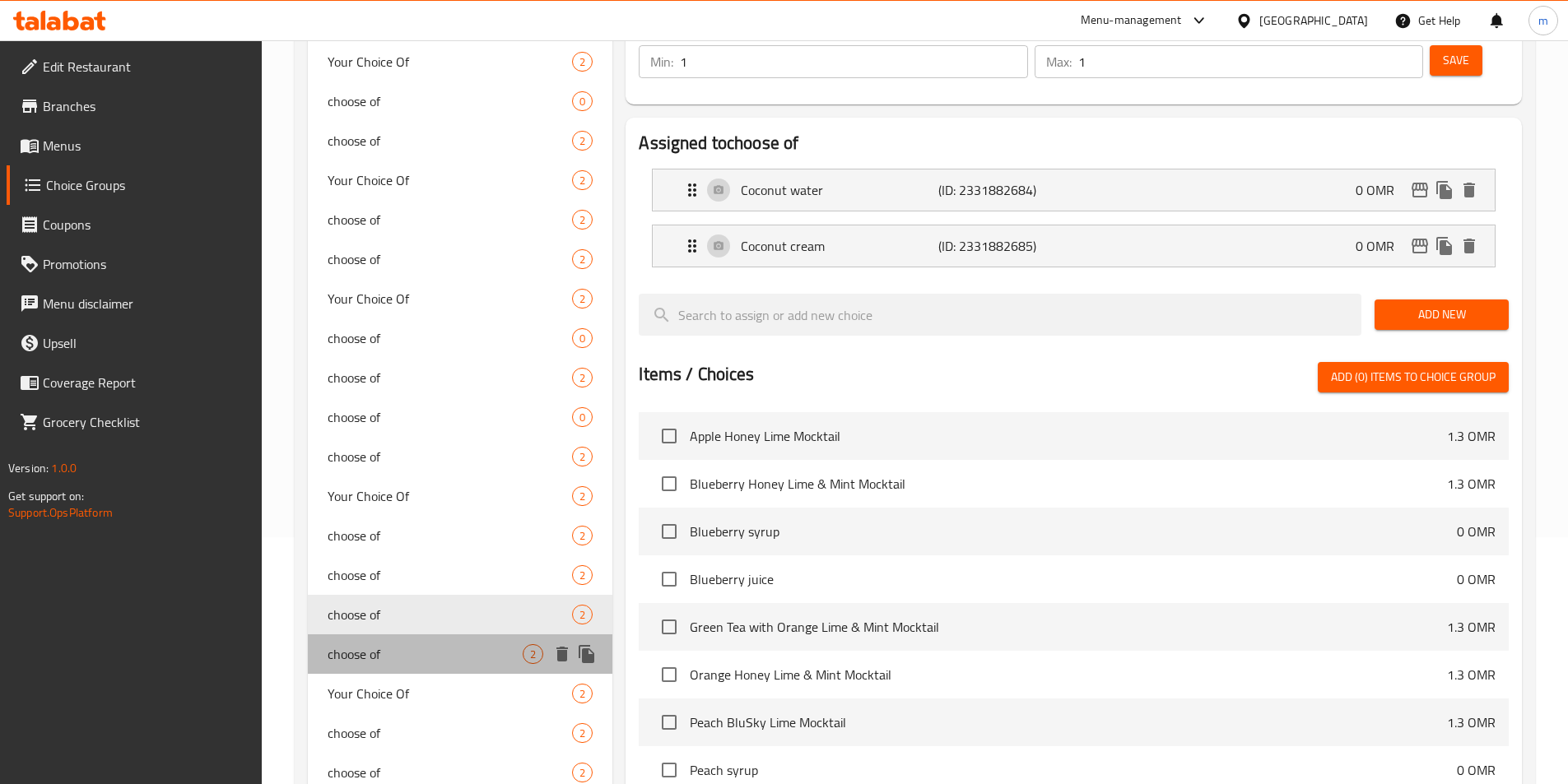
click at [389, 659] on span "choose of" at bounding box center [425, 654] width 196 height 20
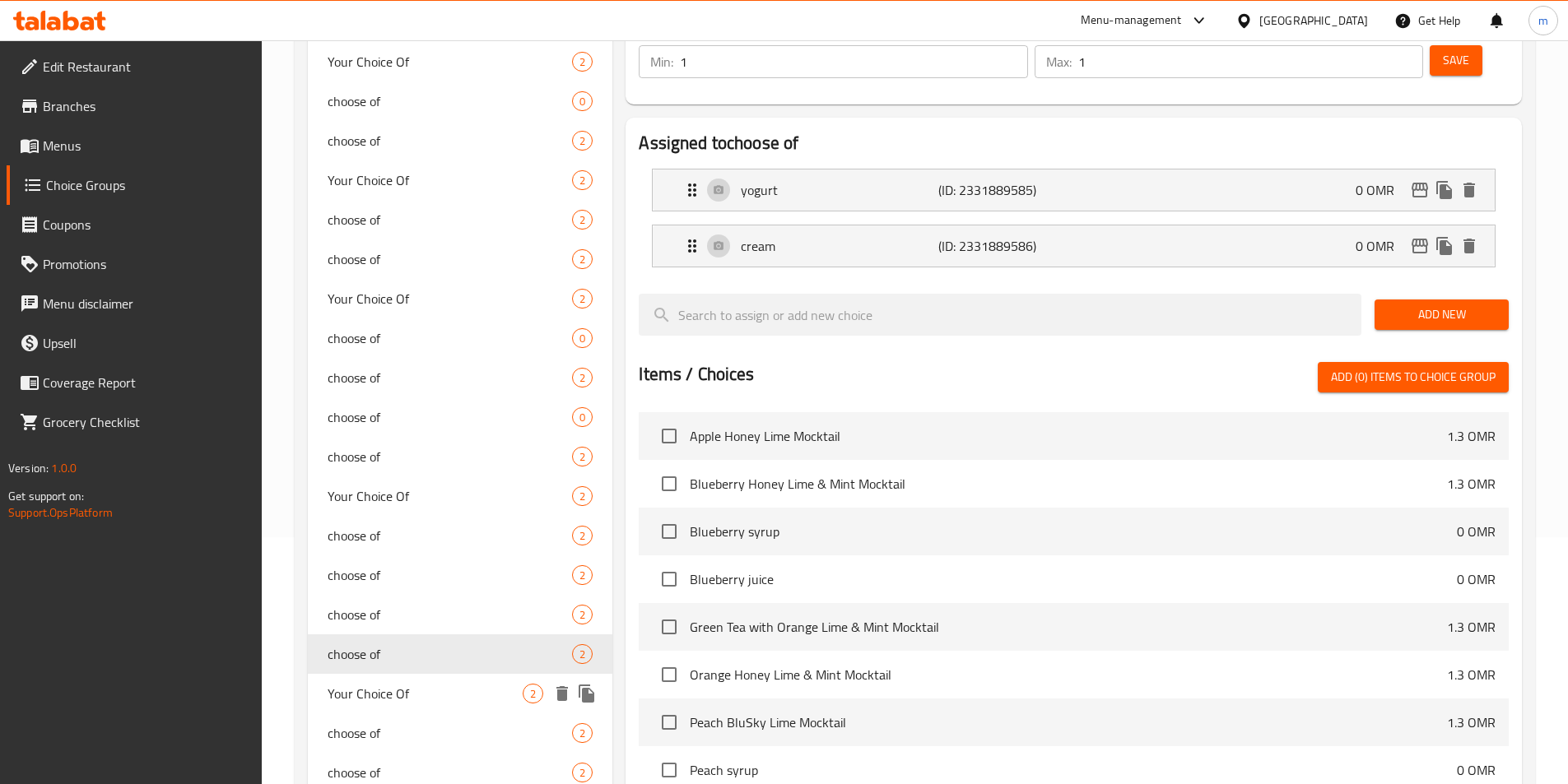
click at [400, 700] on span "Your Choice Of" at bounding box center [425, 694] width 196 height 20
type input "Your Choice Of"
type input "اختيارك من"
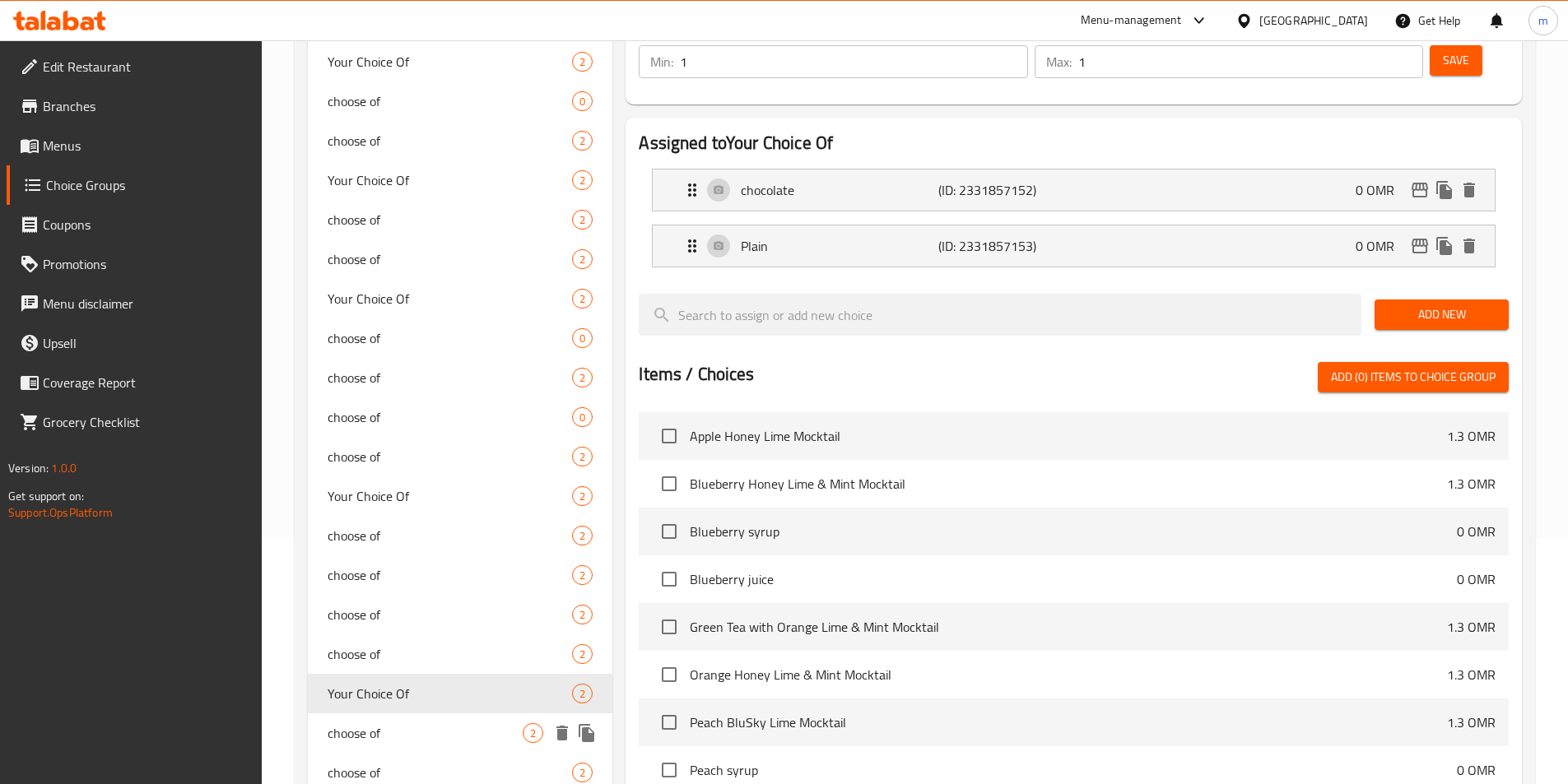
click at [406, 723] on span "choose of" at bounding box center [425, 733] width 196 height 20
type input "choose of"
type input "اختر من"
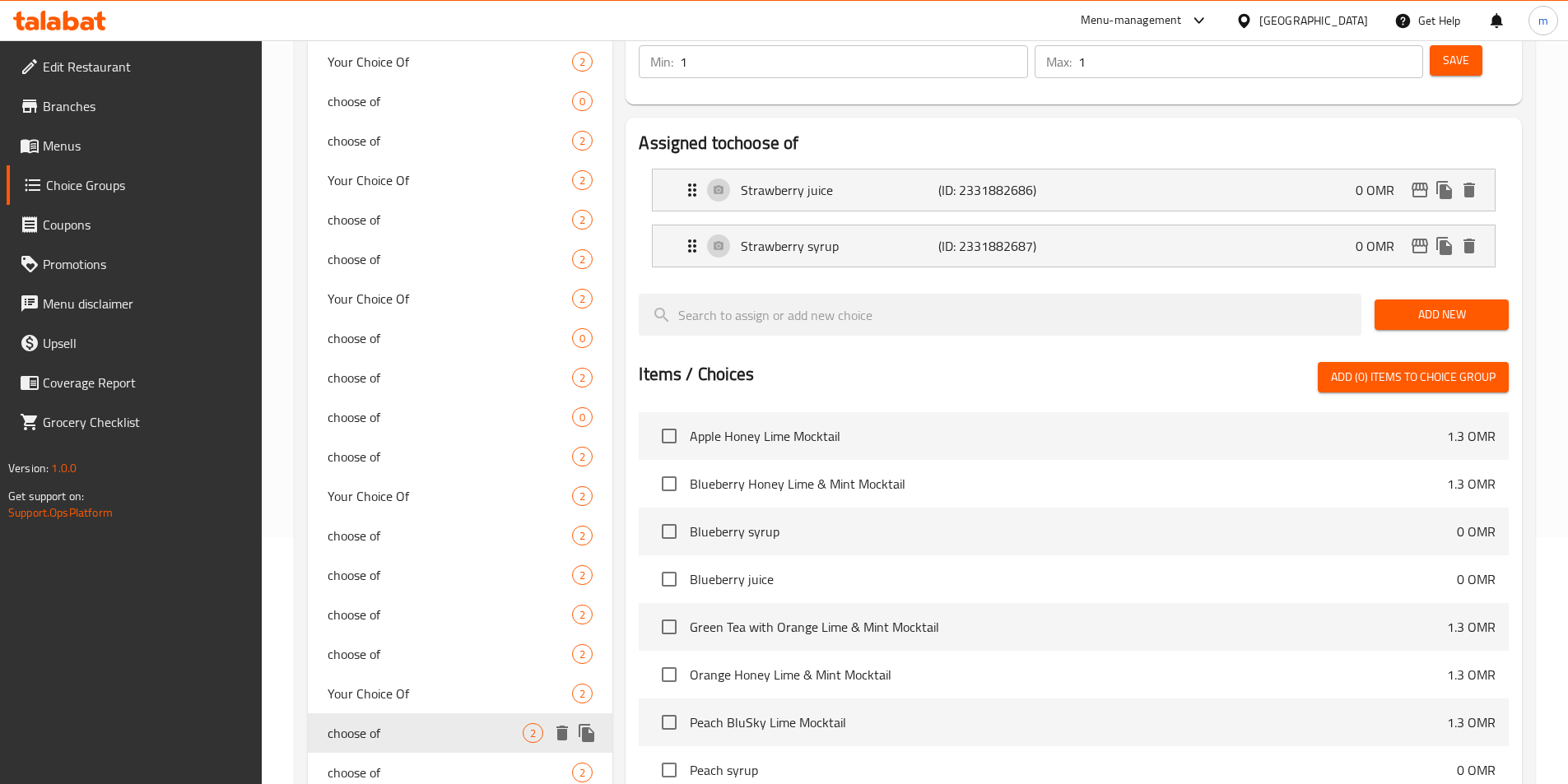
click at [404, 752] on div "choose of 2" at bounding box center [460, 733] width 306 height 39
click at [401, 763] on span "choose of" at bounding box center [425, 772] width 196 height 20
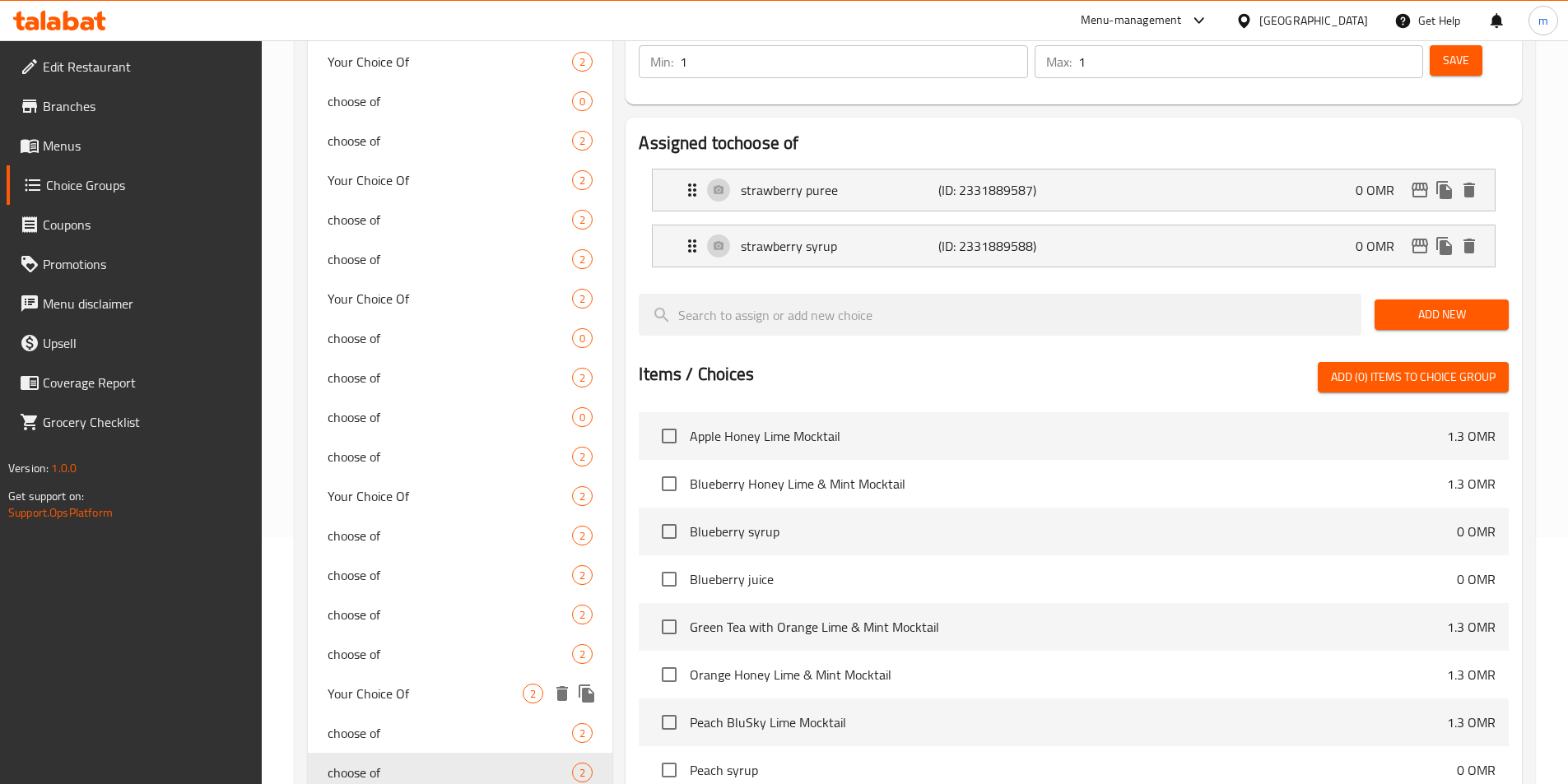
scroll to position [329, 0]
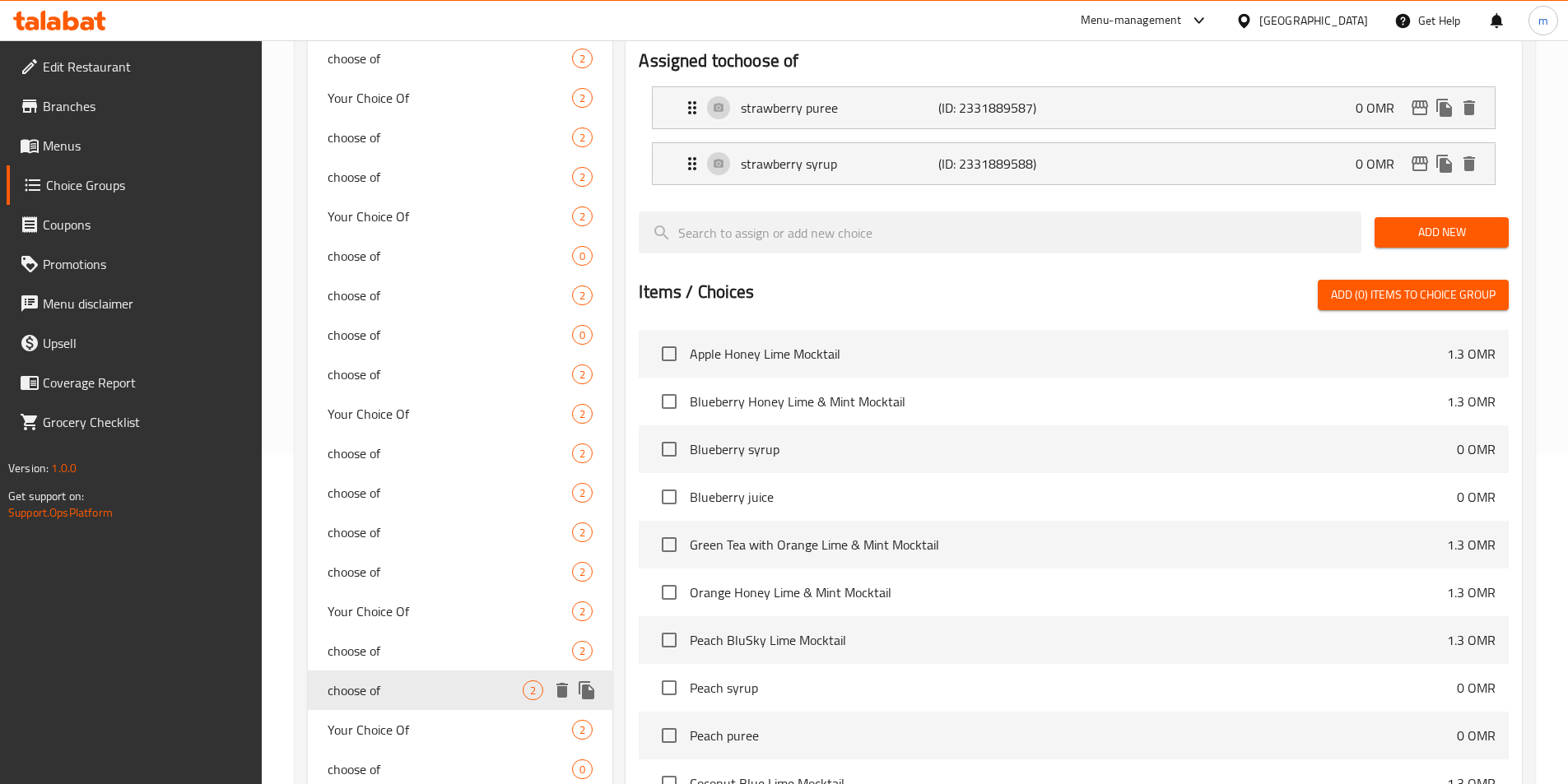
click at [395, 715] on div "Your Choice Of 2" at bounding box center [460, 729] width 306 height 39
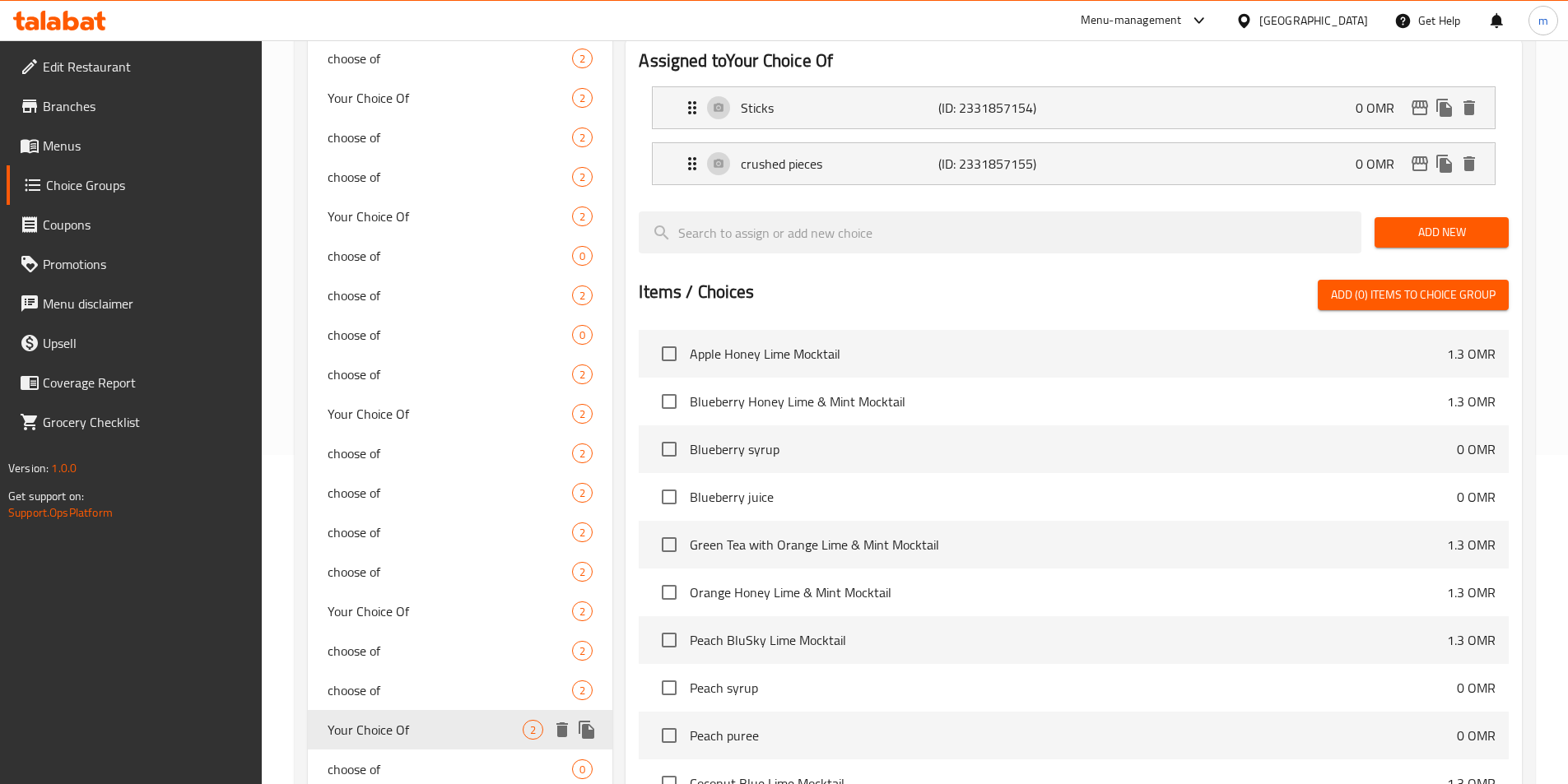
type input "Your Choice Of"
type input "اختيارك من"
click at [403, 750] on div "choose of 0" at bounding box center [460, 770] width 306 height 39
type input "choose of"
type input "اختر من"
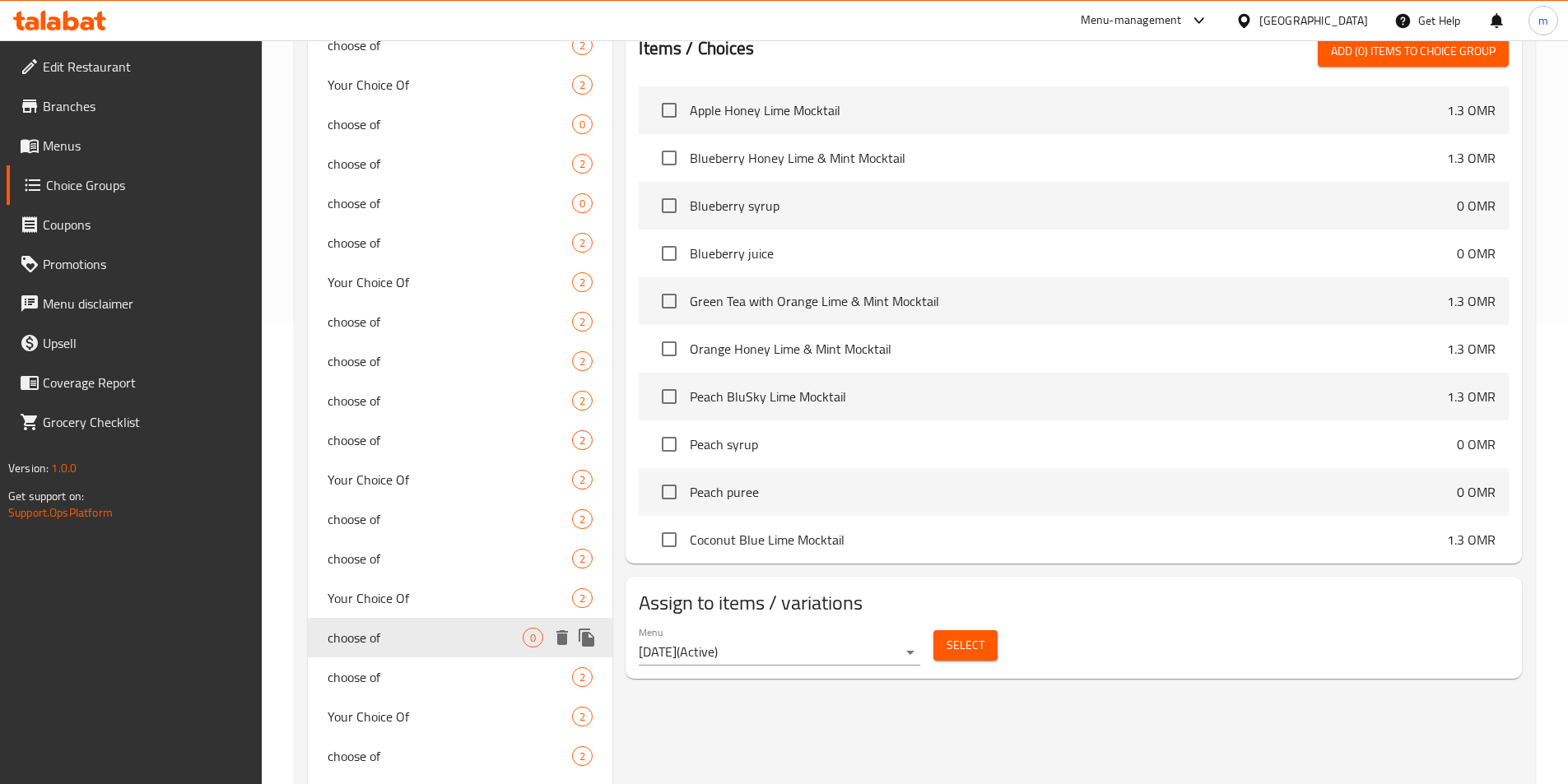
scroll to position [576, 0]
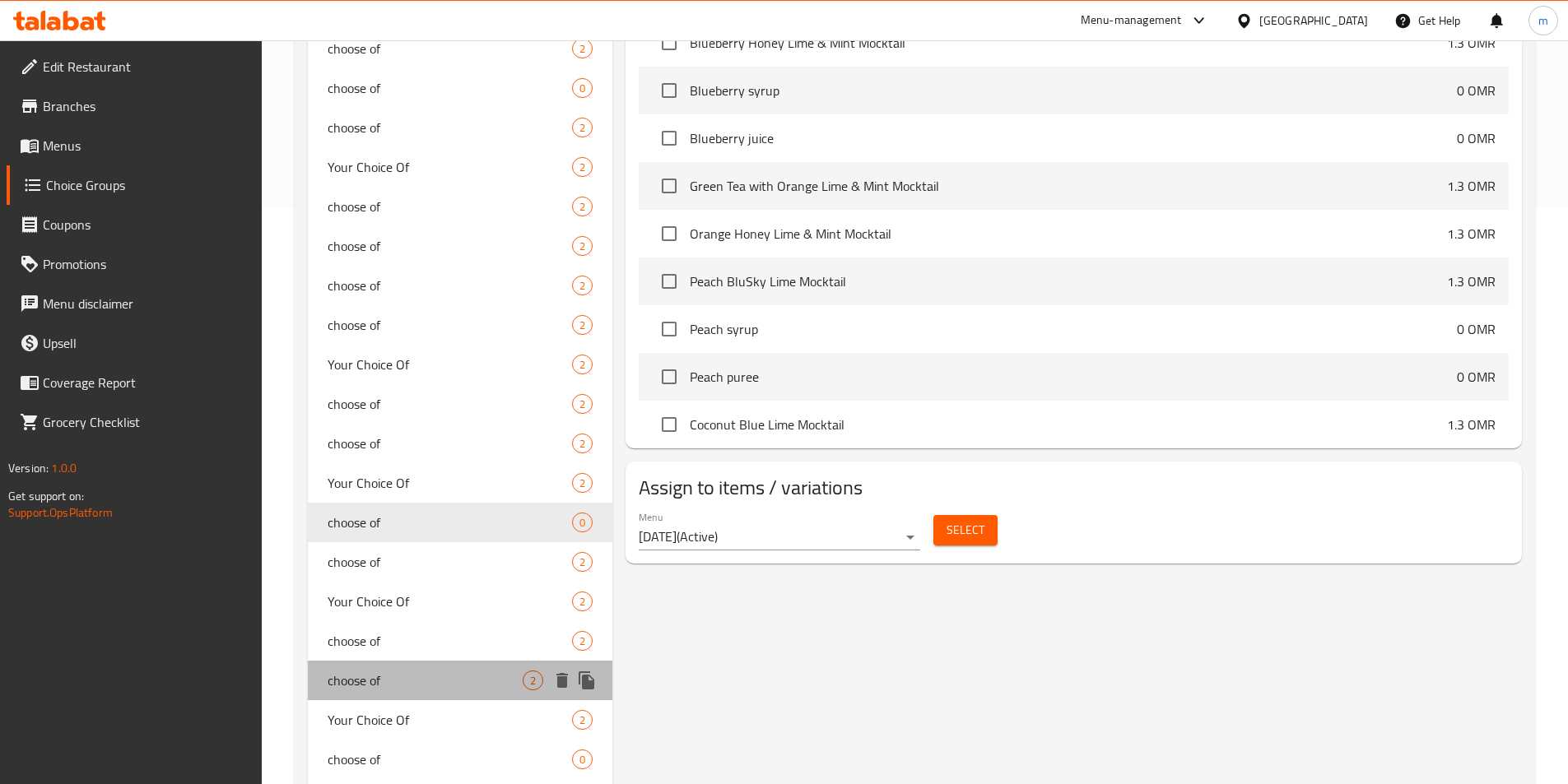
click at [385, 671] on span "choose of" at bounding box center [425, 680] width 196 height 20
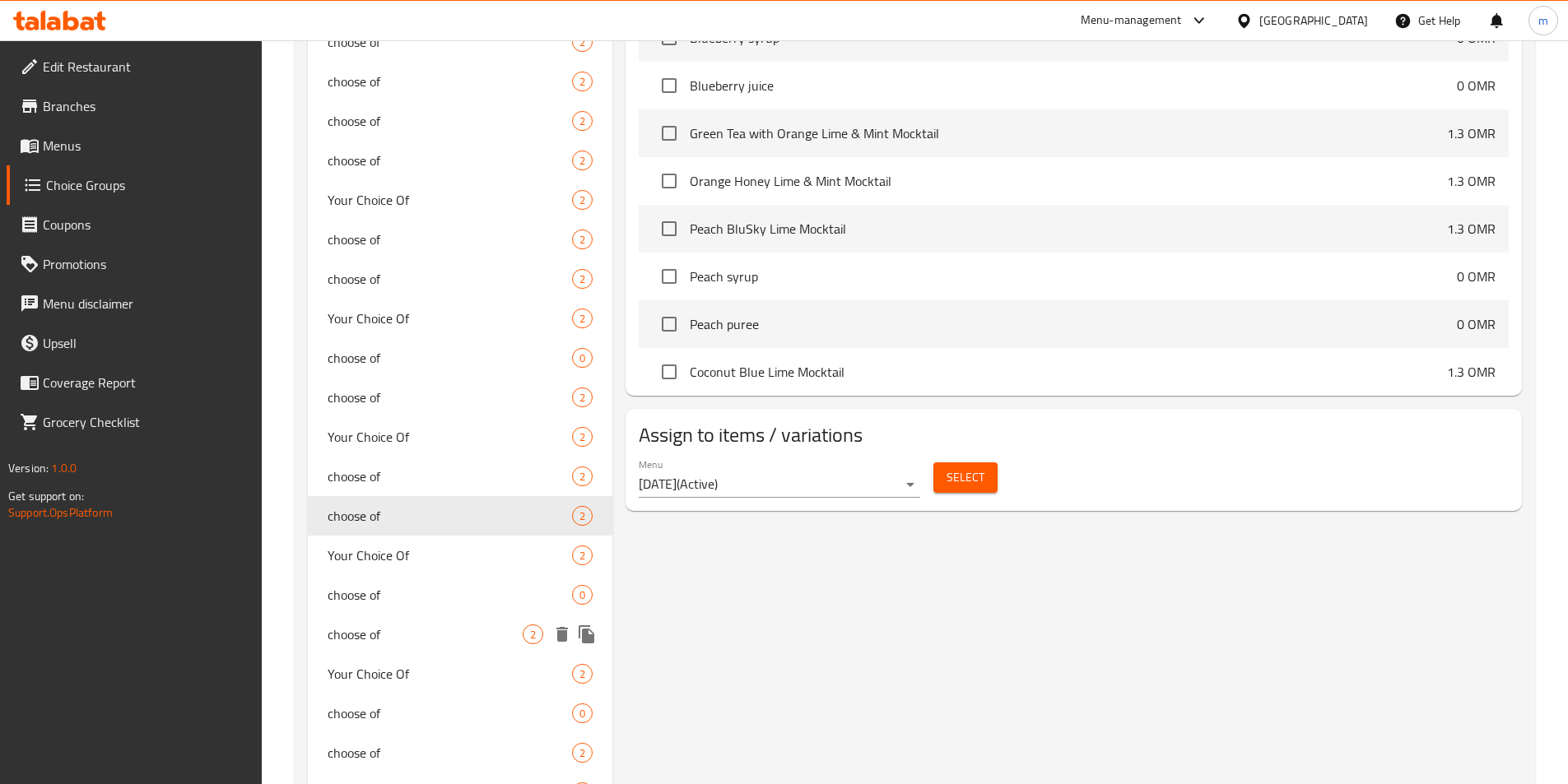
scroll to position [906, 0]
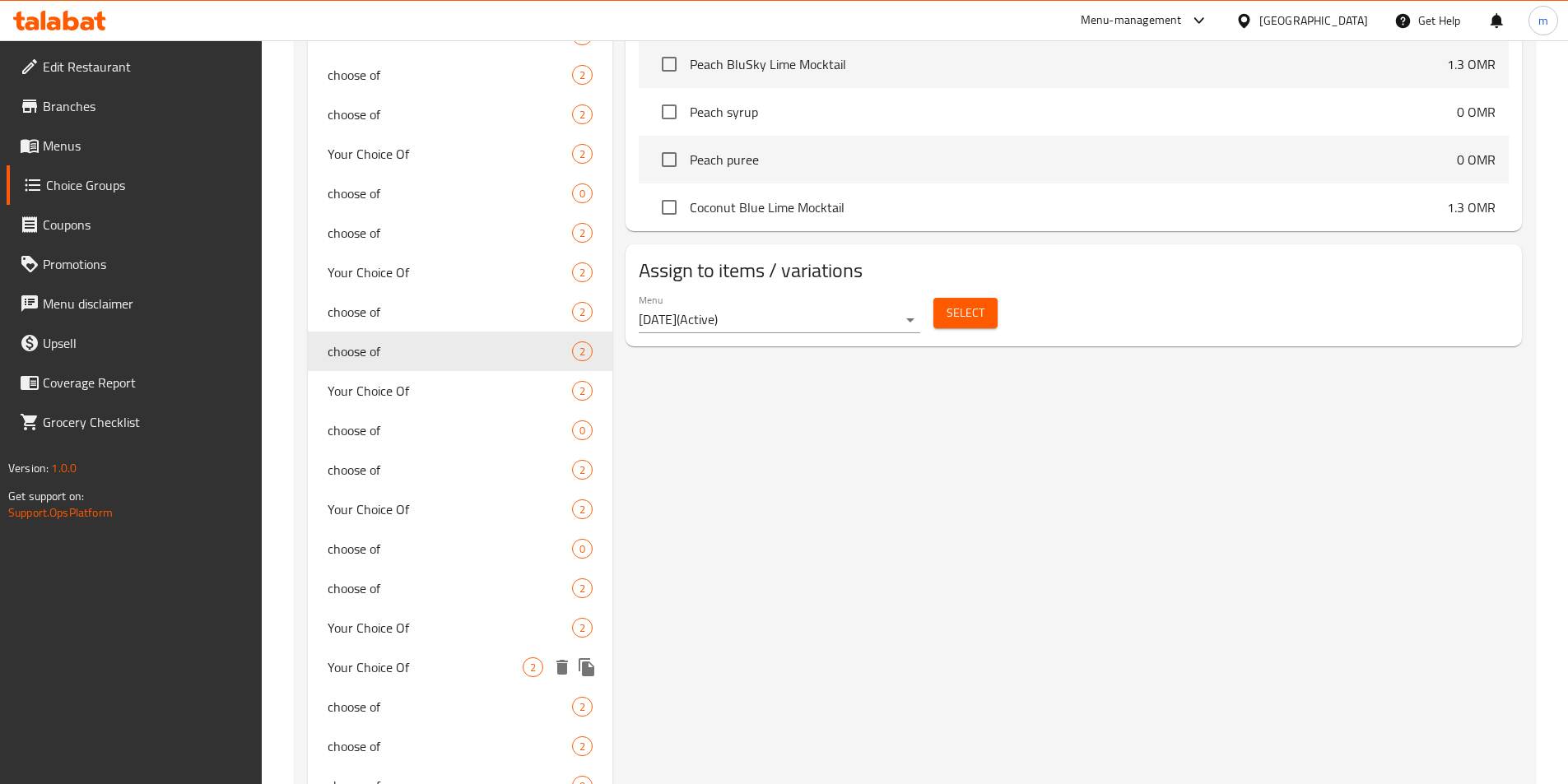
click at [380, 652] on div "Your Choice Of 2" at bounding box center [460, 668] width 306 height 39
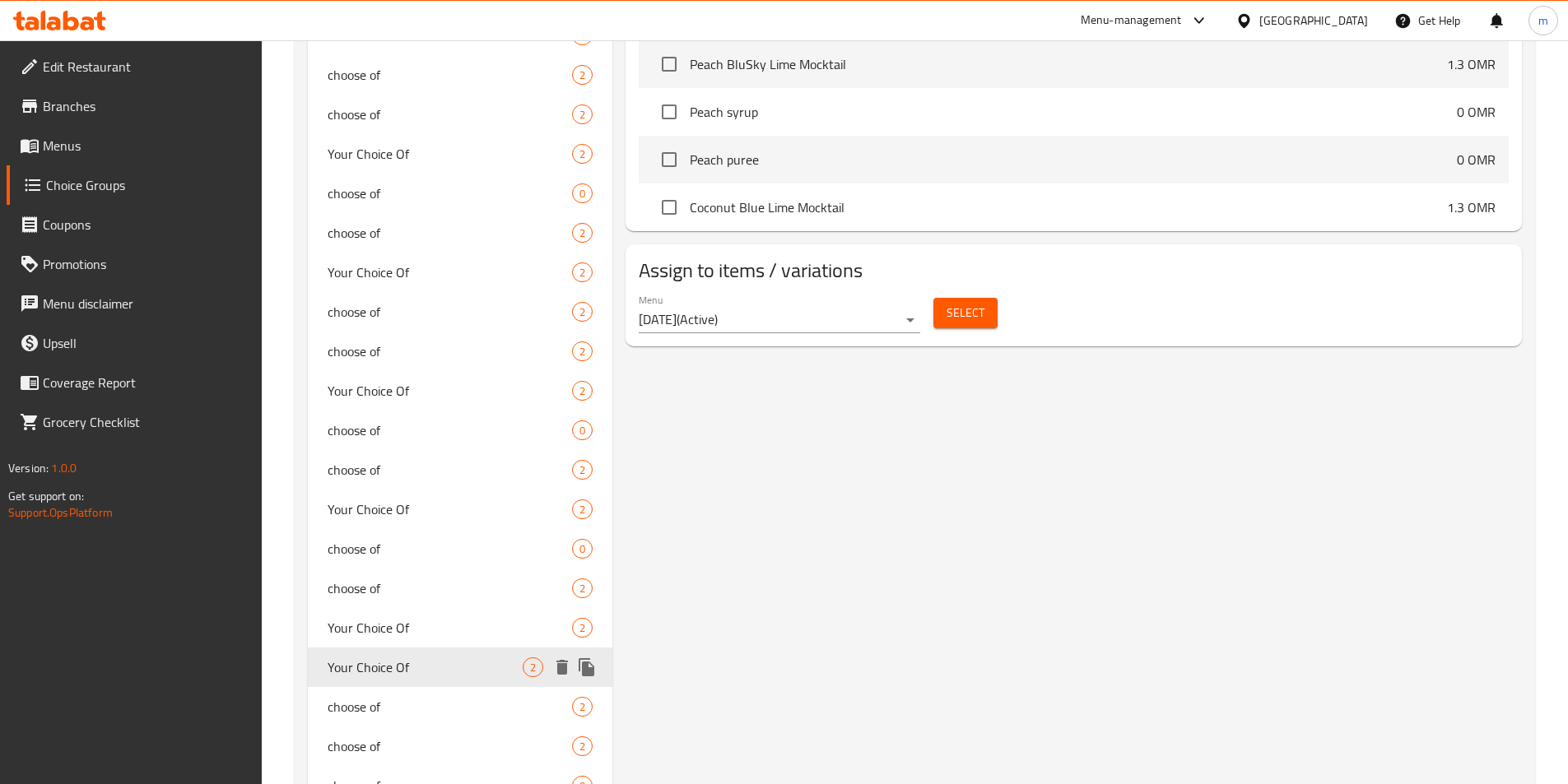
type input "Your Choice Of"
type input "اختيارك من"
click at [389, 680] on div "Your Choice Of 2" at bounding box center [460, 668] width 306 height 39
click at [389, 695] on div "choose of 2" at bounding box center [460, 707] width 306 height 39
type input "choose of"
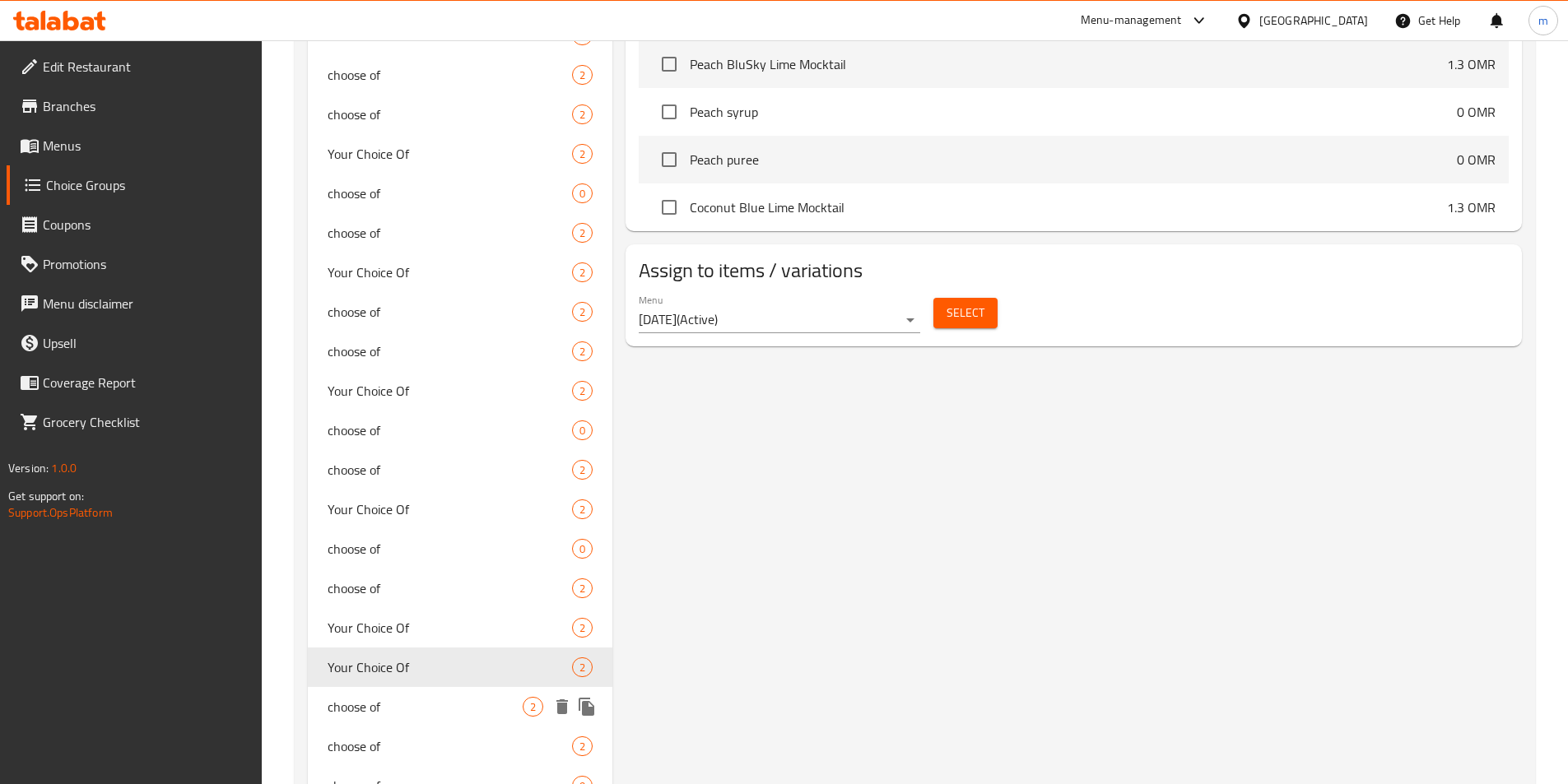
type input "اختر من"
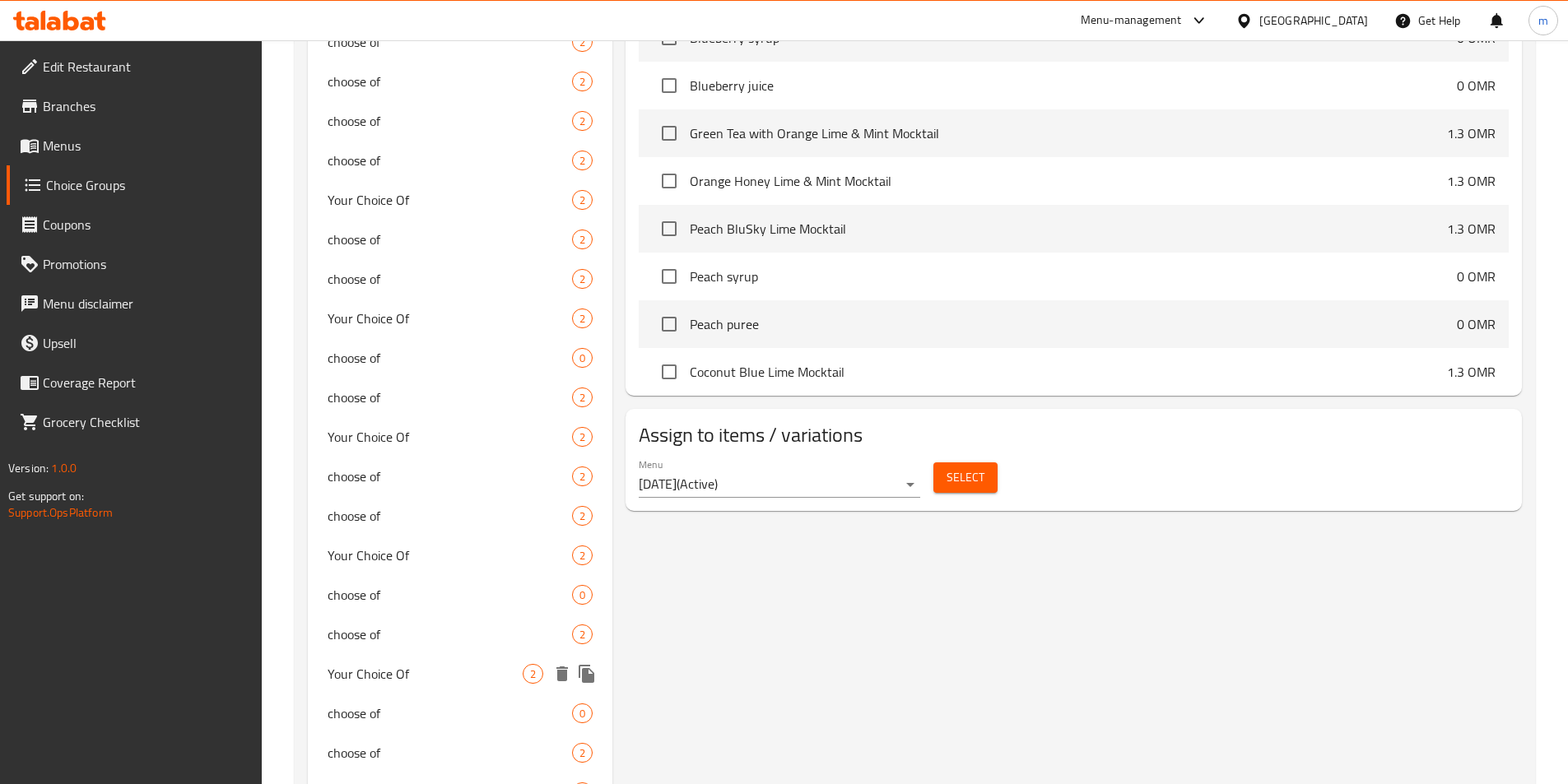
scroll to position [1019, 0]
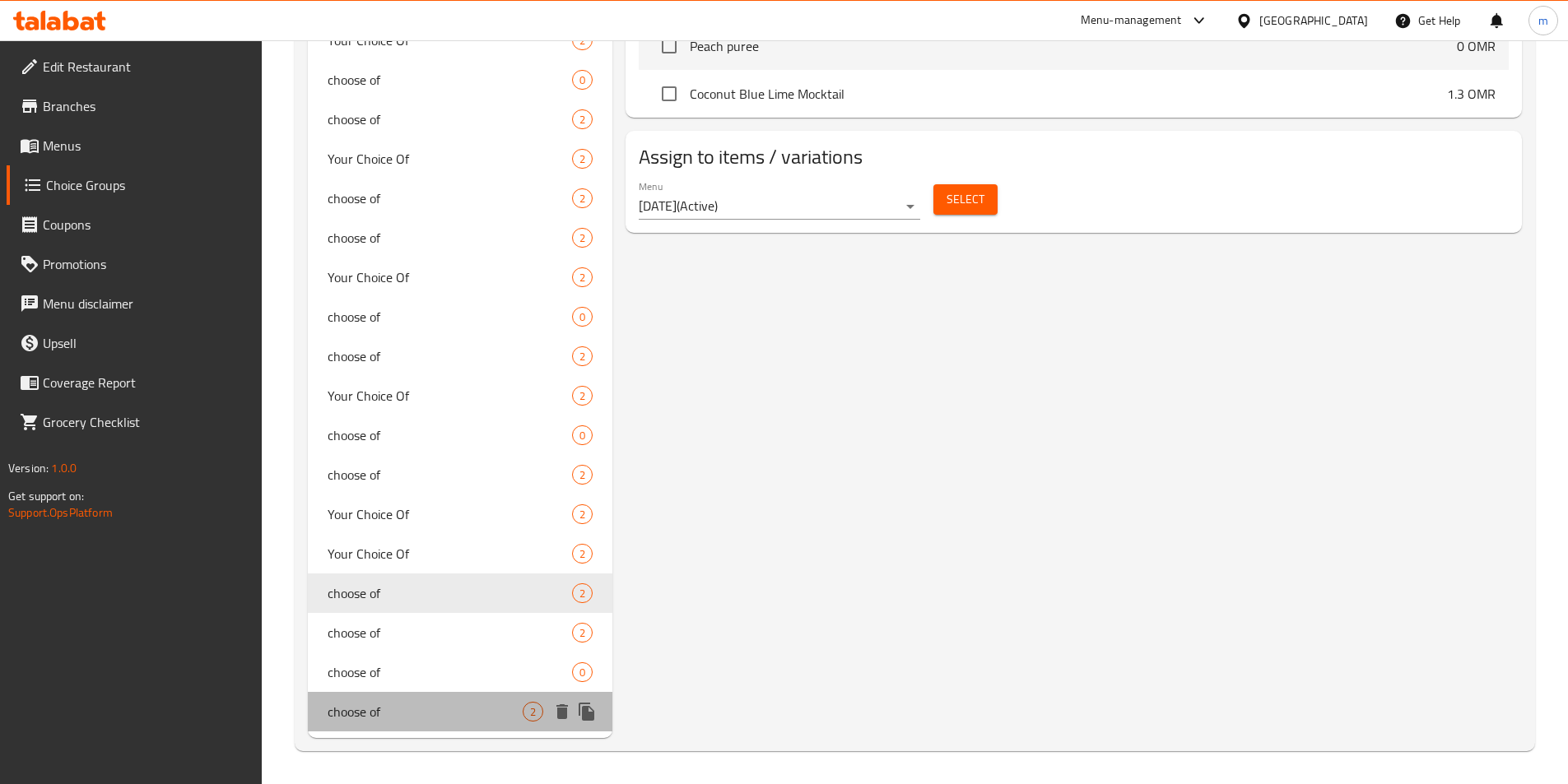
click at [456, 713] on span "choose of" at bounding box center [425, 712] width 196 height 20
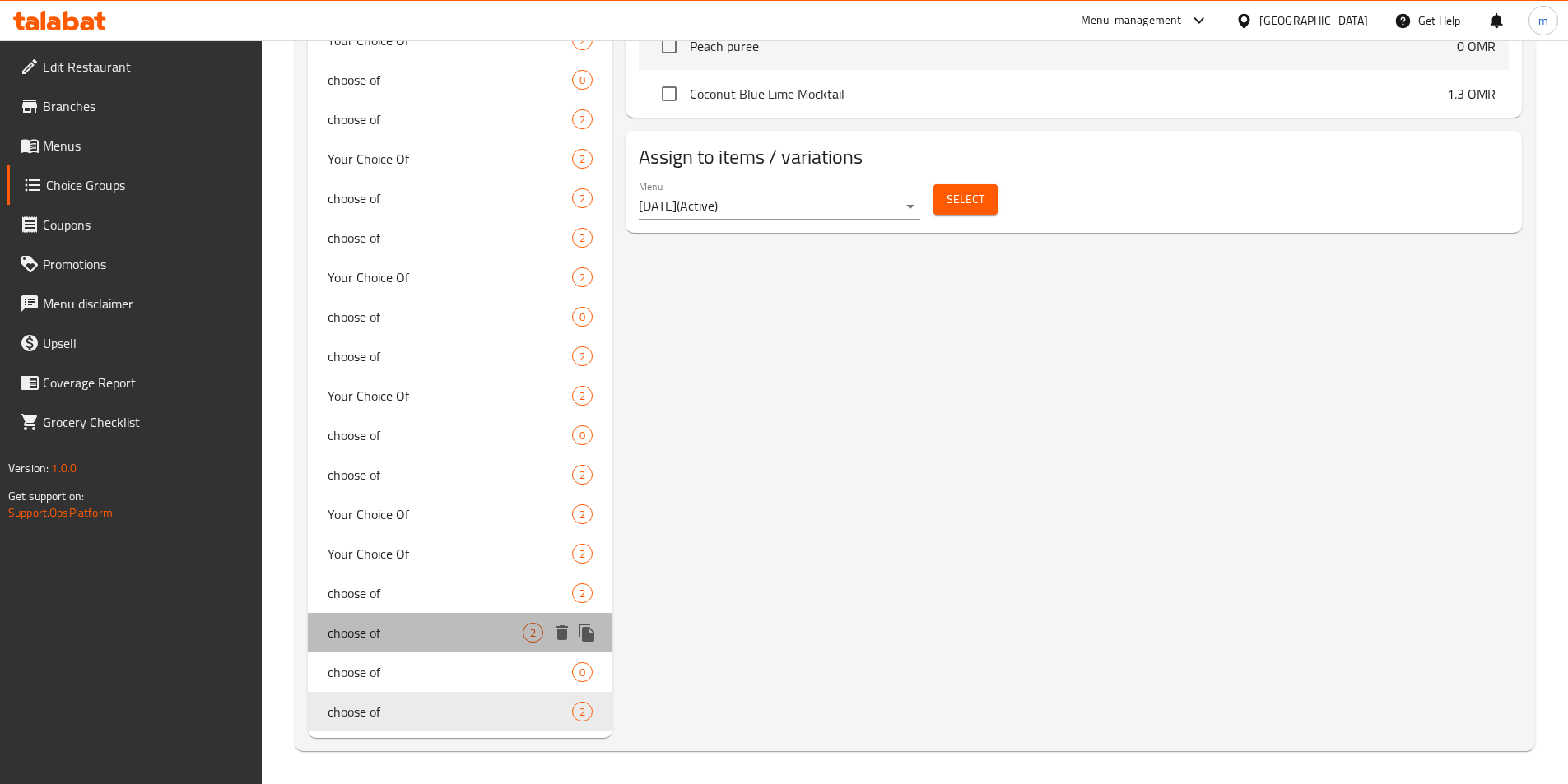
click at [375, 632] on span "choose of" at bounding box center [425, 633] width 196 height 20
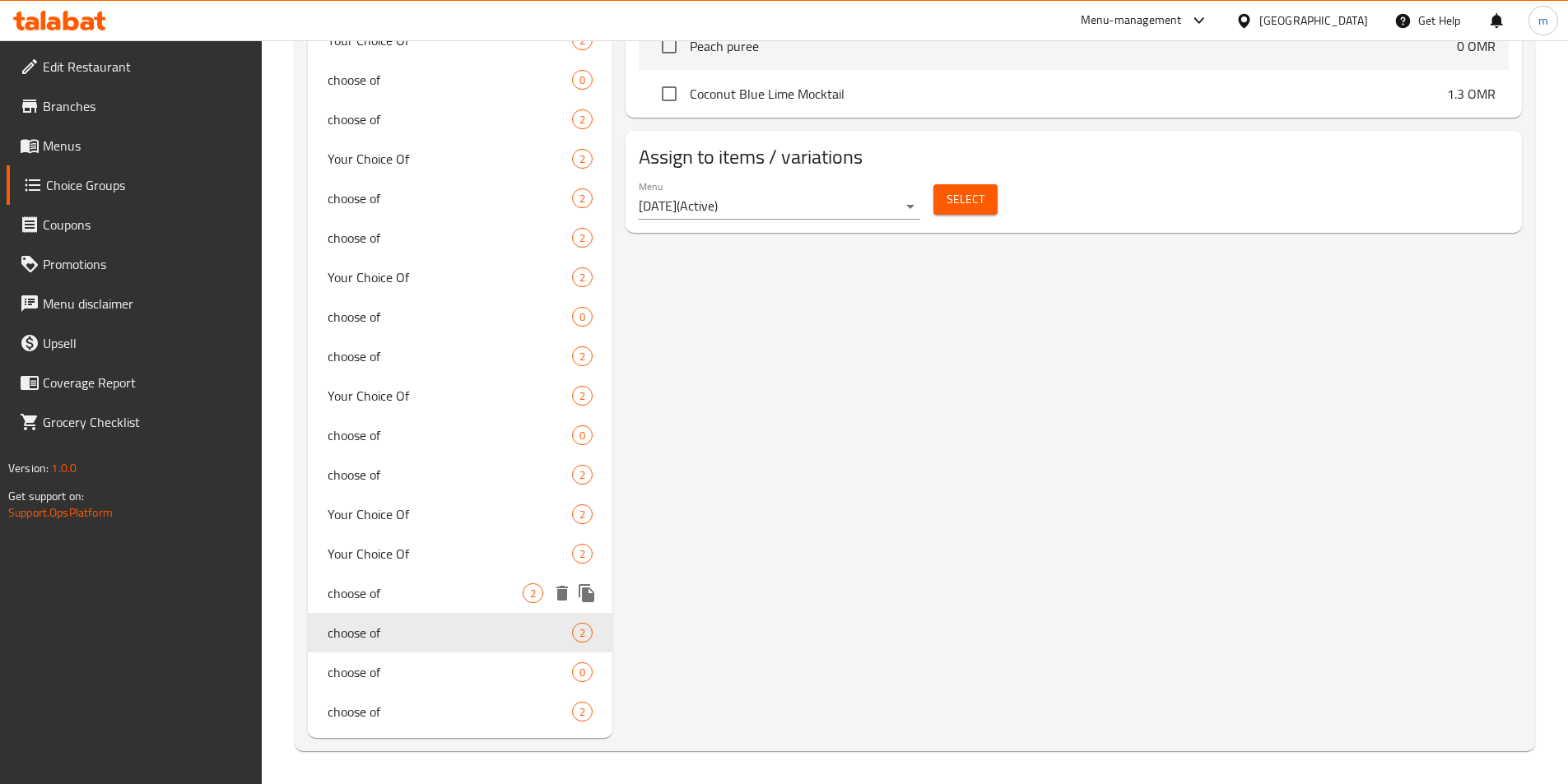
click at [432, 594] on span "choose of" at bounding box center [425, 594] width 196 height 20
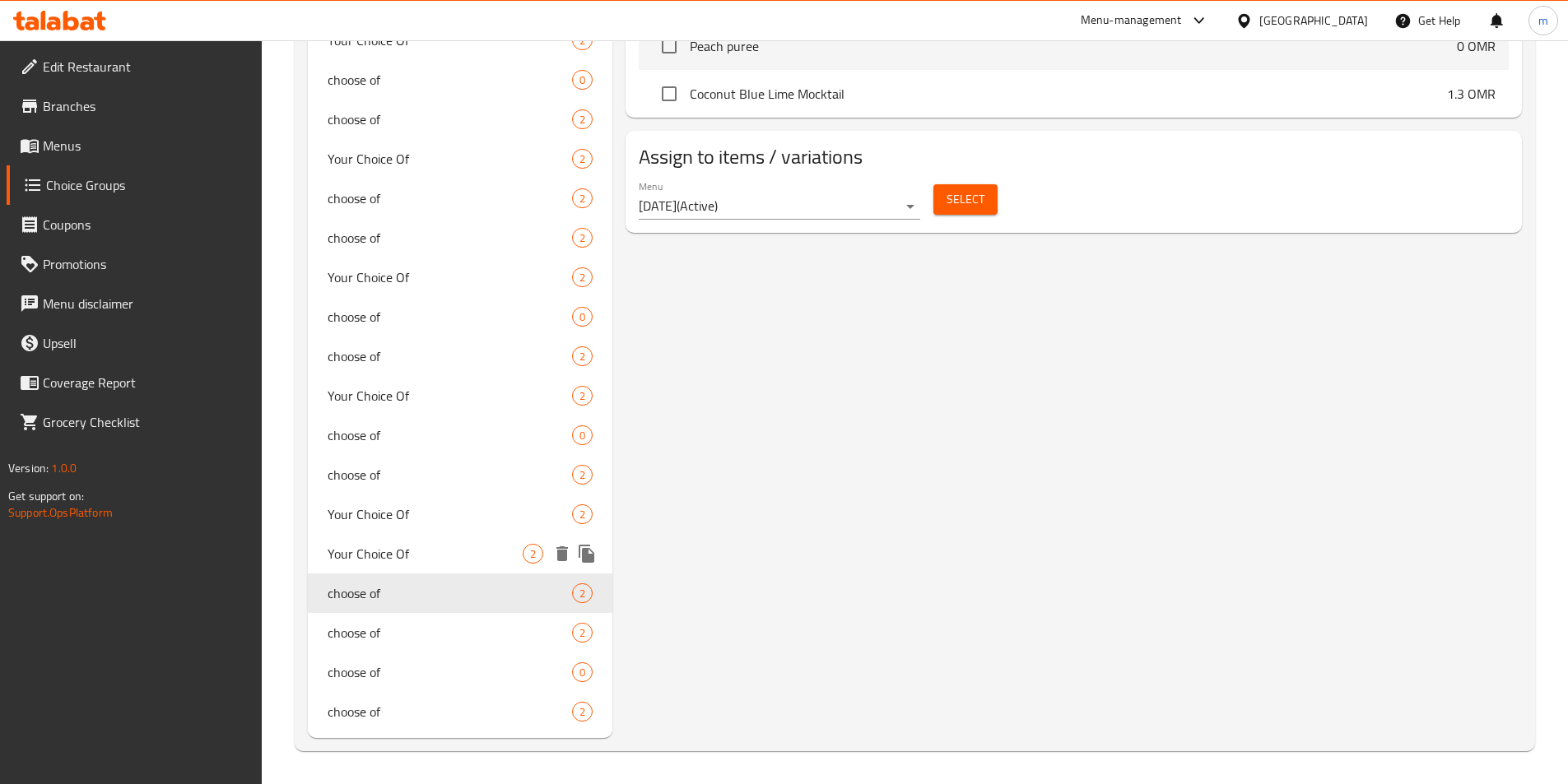
click at [378, 556] on span "Your Choice Of" at bounding box center [425, 554] width 196 height 20
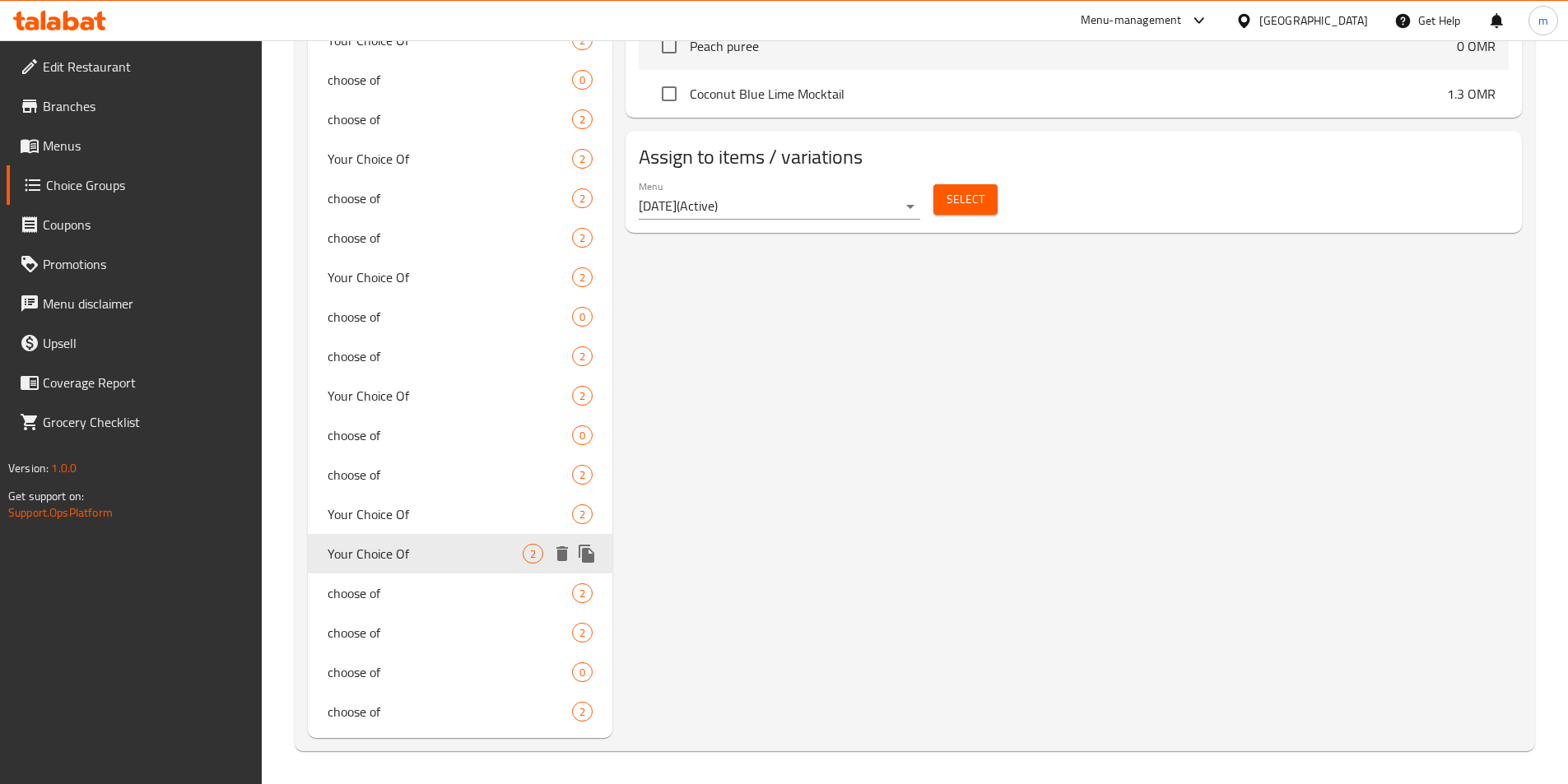
type input "Your Choice Of"
type input "اختيارك من"
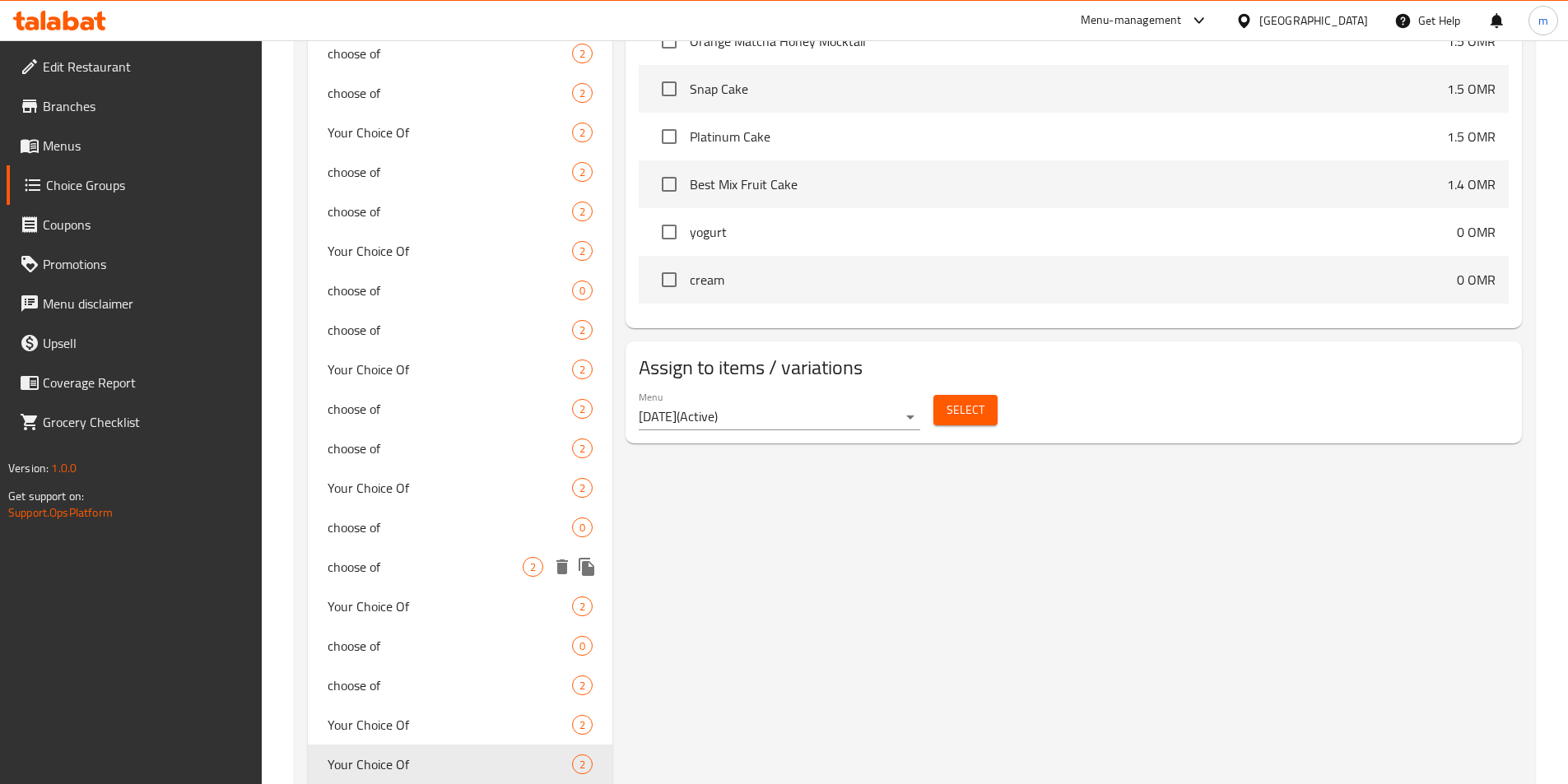
scroll to position [937, 0]
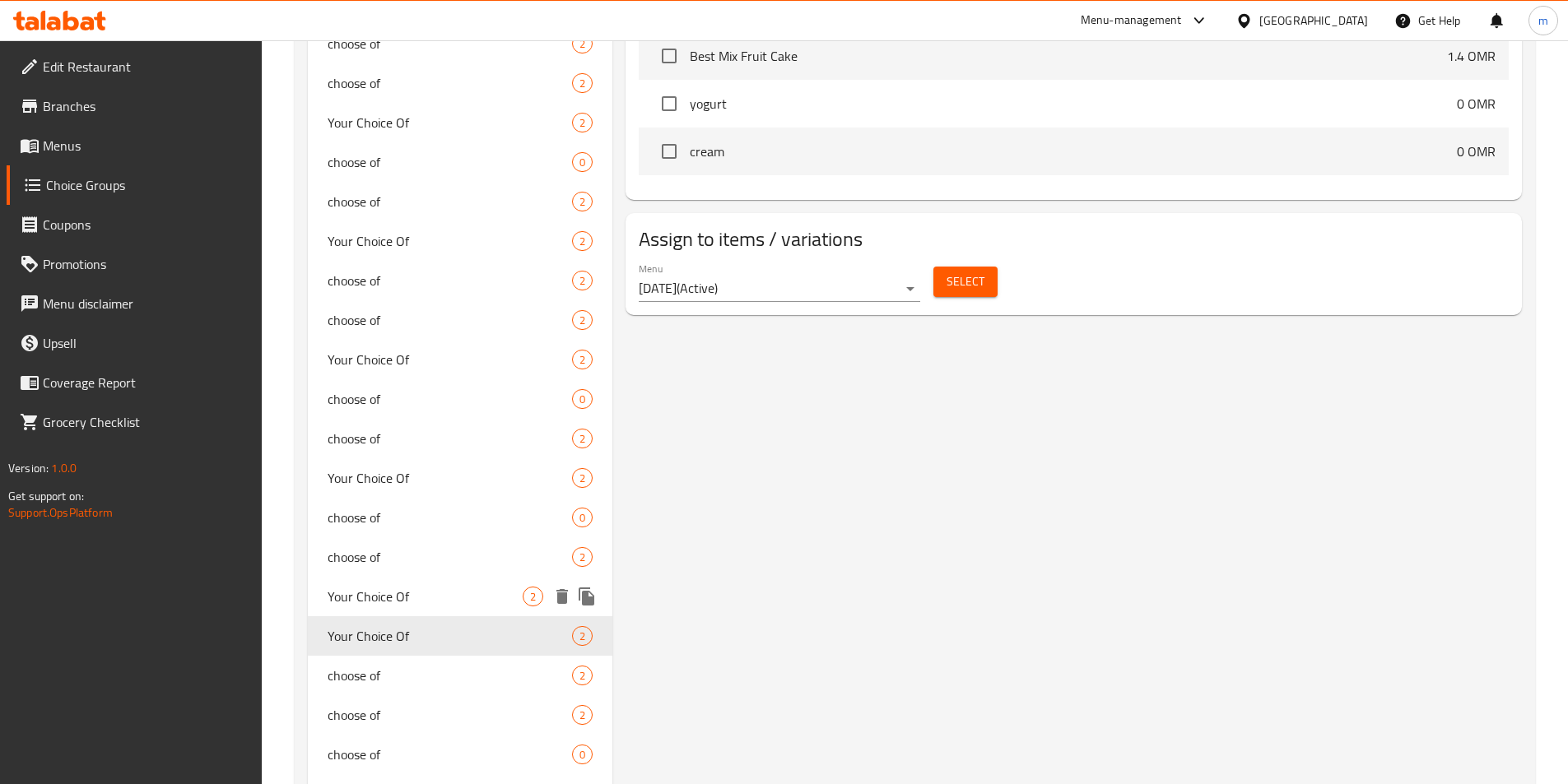
click at [409, 605] on span "Your Choice Of" at bounding box center [425, 596] width 196 height 20
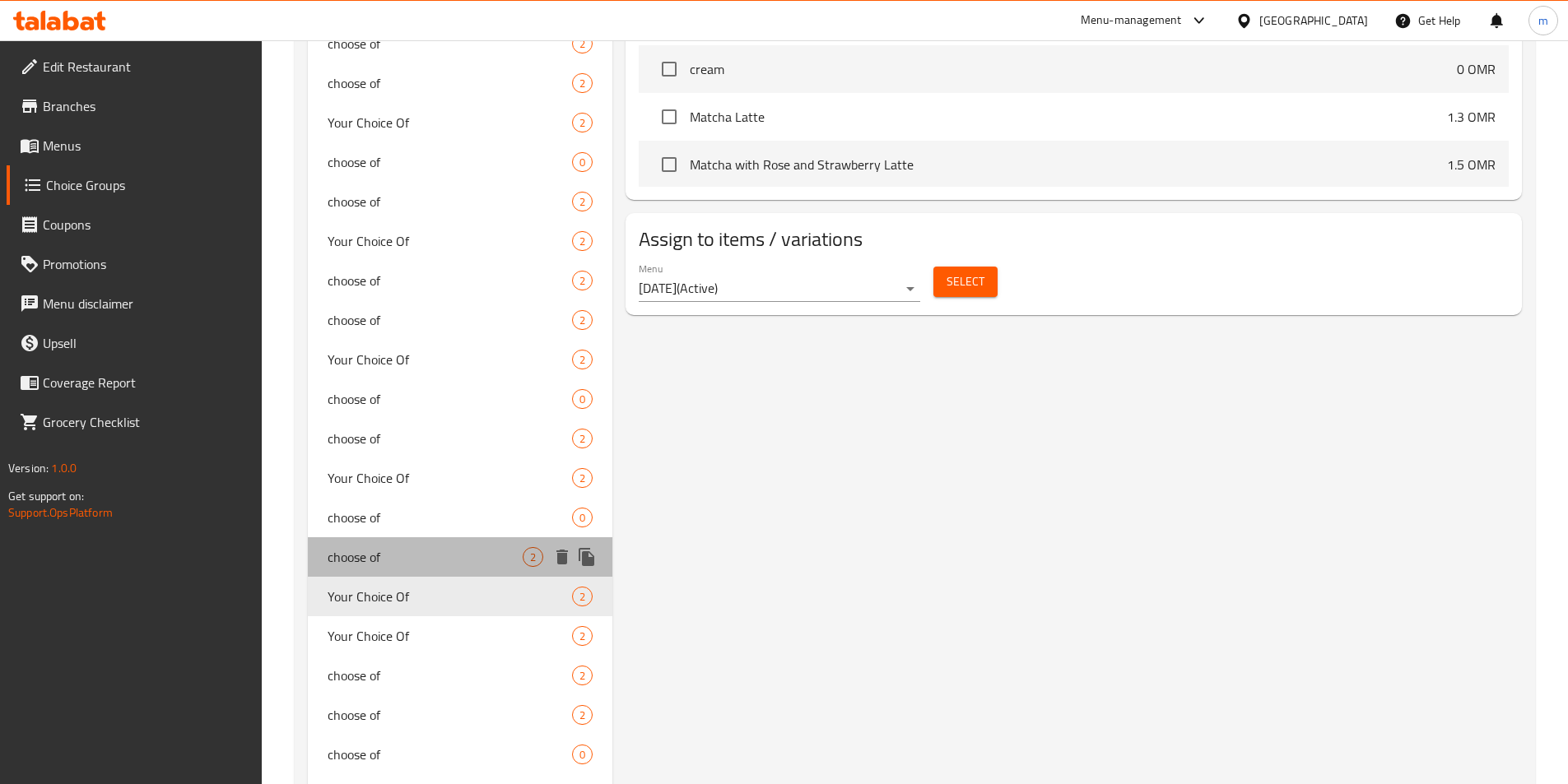
click at [392, 557] on span "choose of" at bounding box center [425, 557] width 196 height 20
type input "choose of"
type input "اختر من"
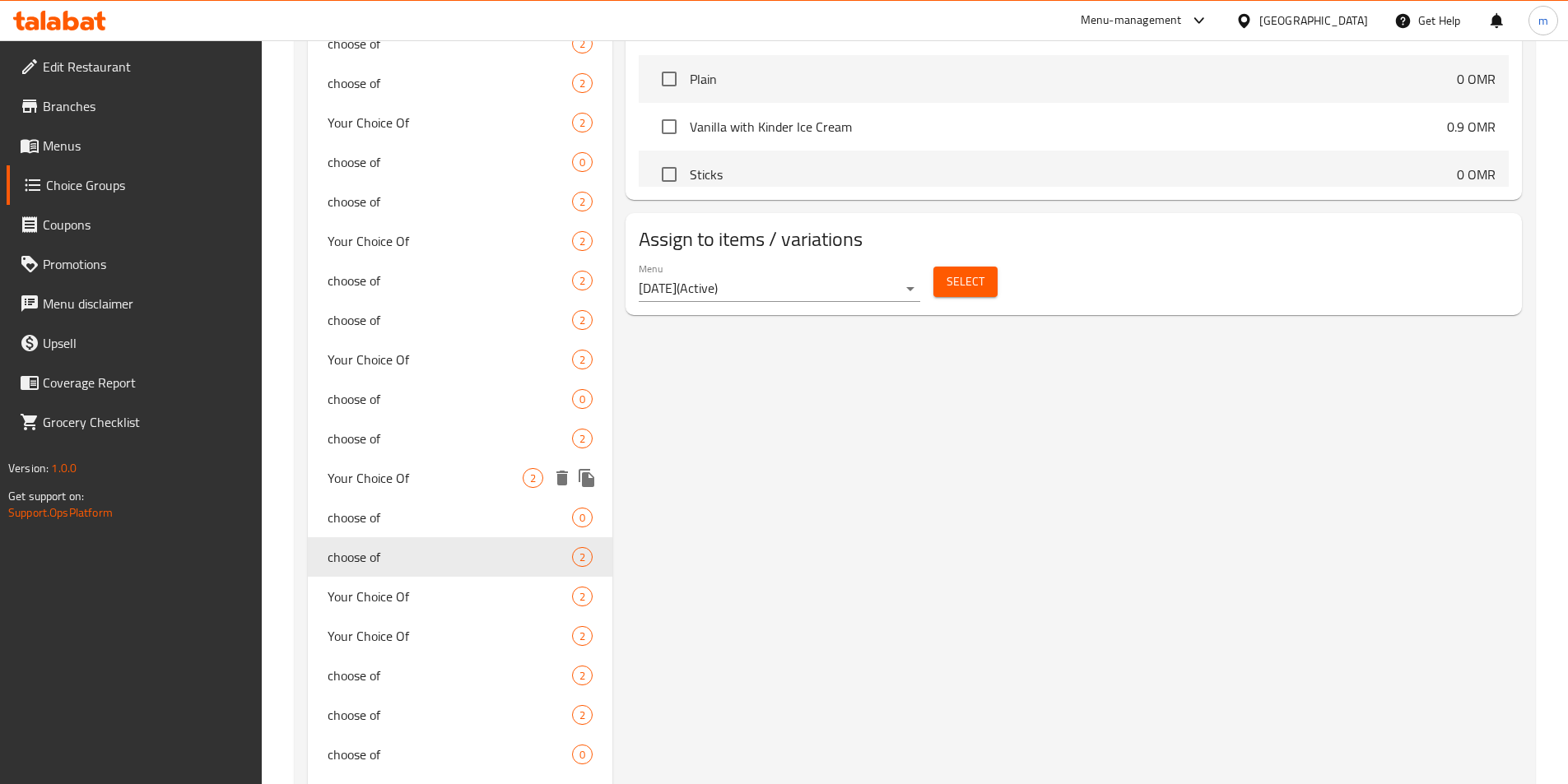
click at [463, 492] on div "Your Choice Of 2" at bounding box center [460, 478] width 306 height 39
type input "Your Choice Of"
type input "اختيارك من"
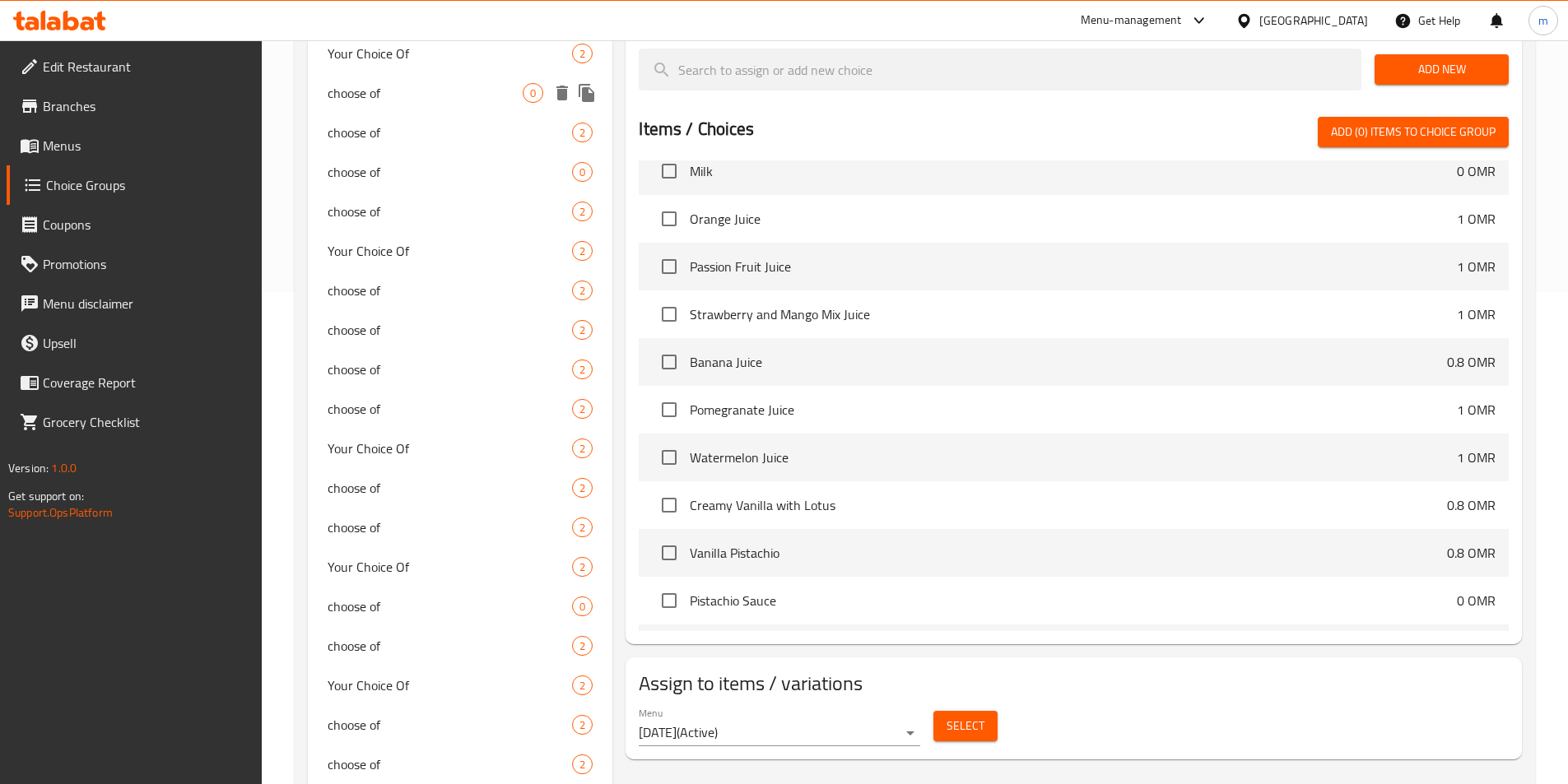
scroll to position [493, 0]
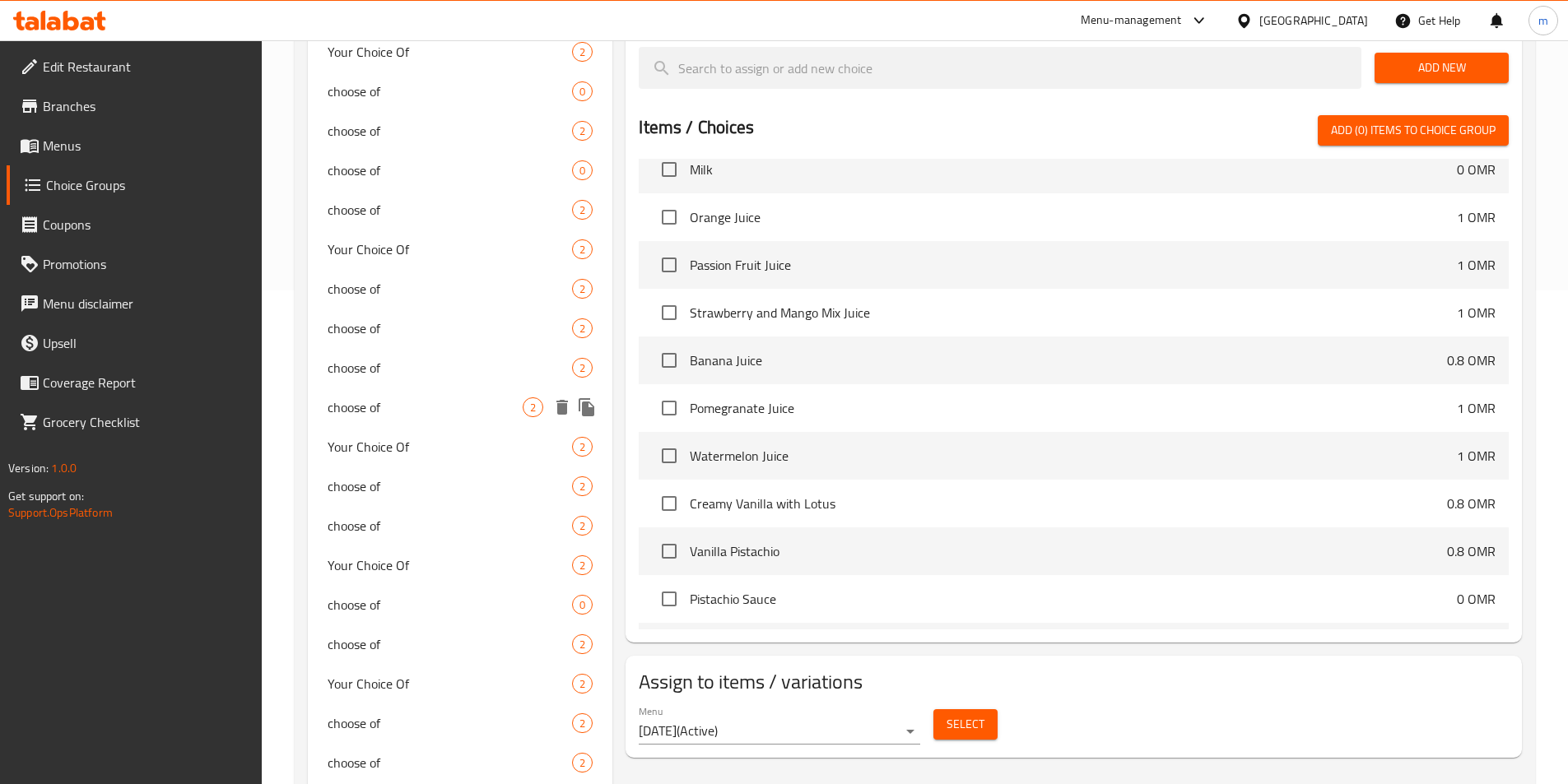
click at [438, 409] on span "choose of" at bounding box center [425, 408] width 196 height 20
type input "choose of"
type input "اختر من"
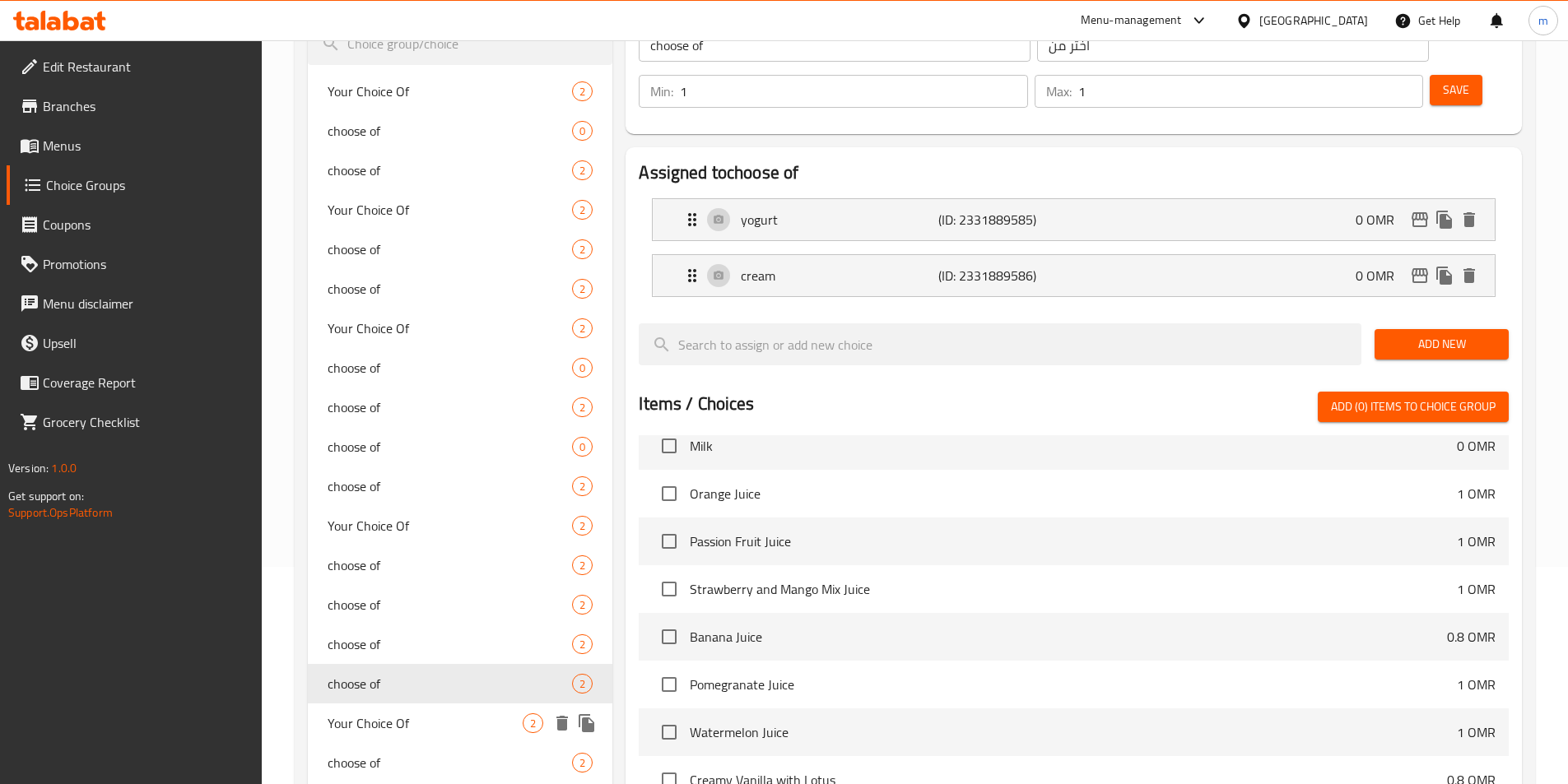
scroll to position [247, 0]
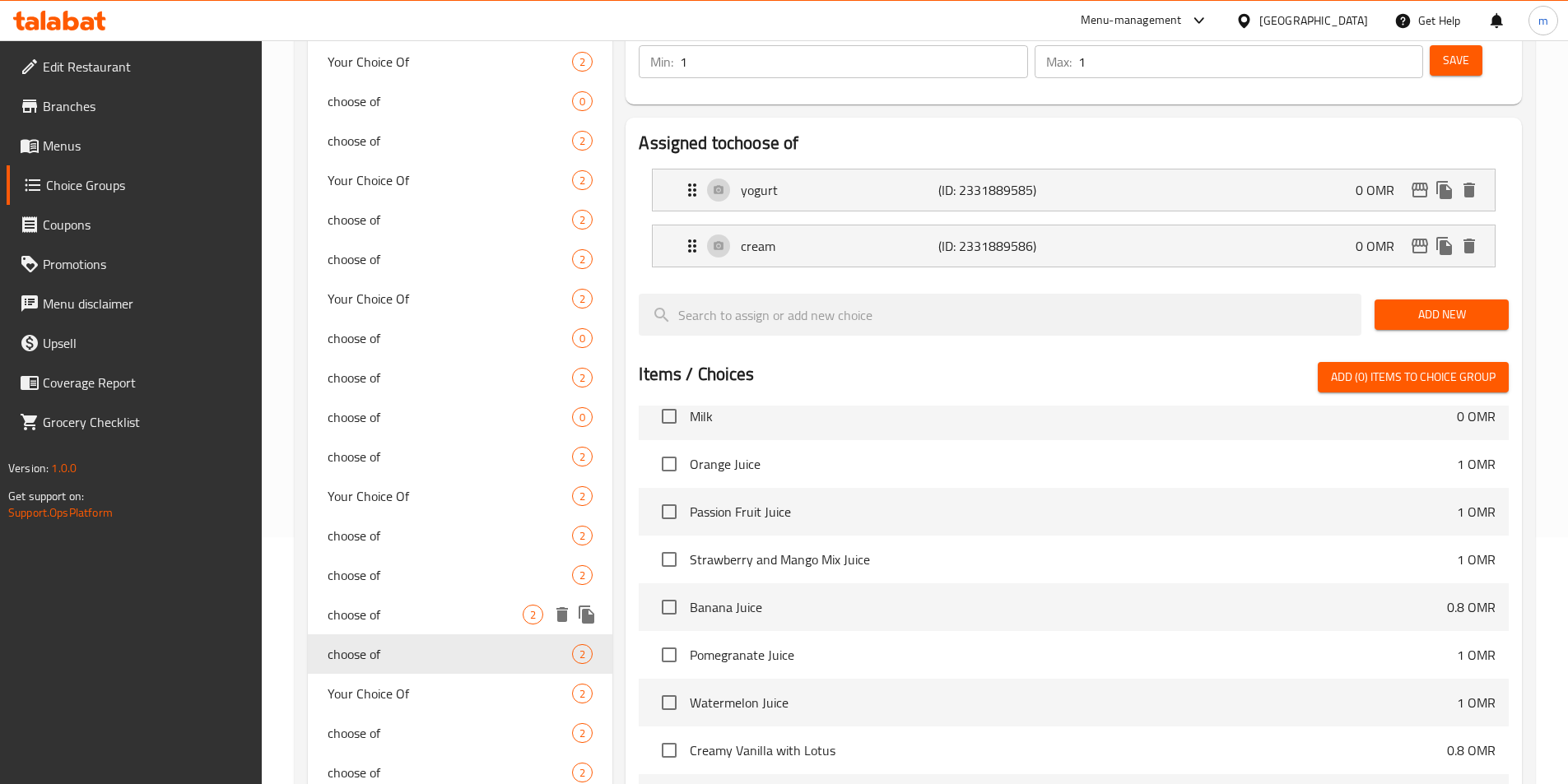
click at [398, 603] on div "choose of 2" at bounding box center [460, 615] width 306 height 39
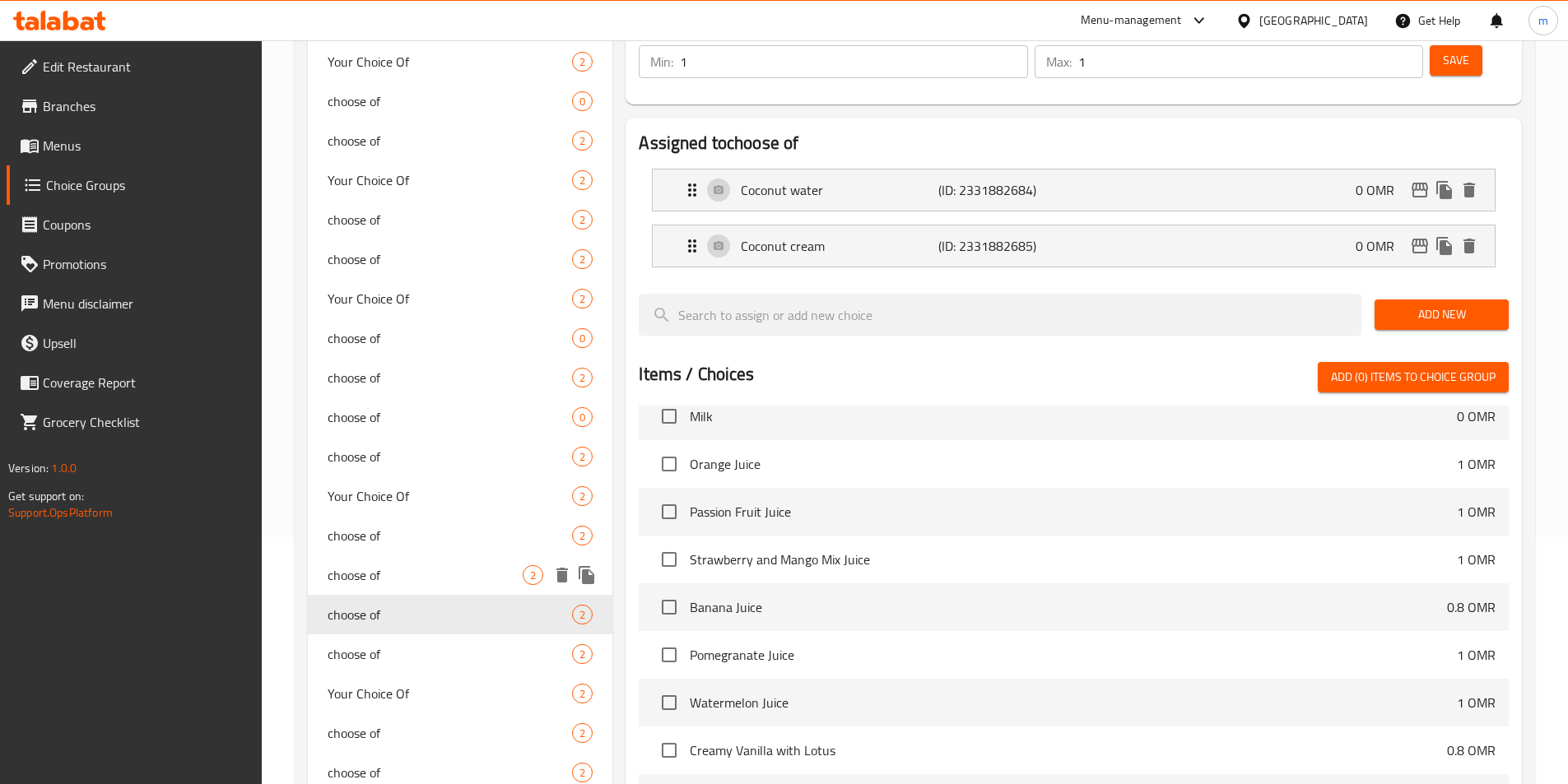
click at [401, 586] on div "choose of 2" at bounding box center [460, 575] width 306 height 39
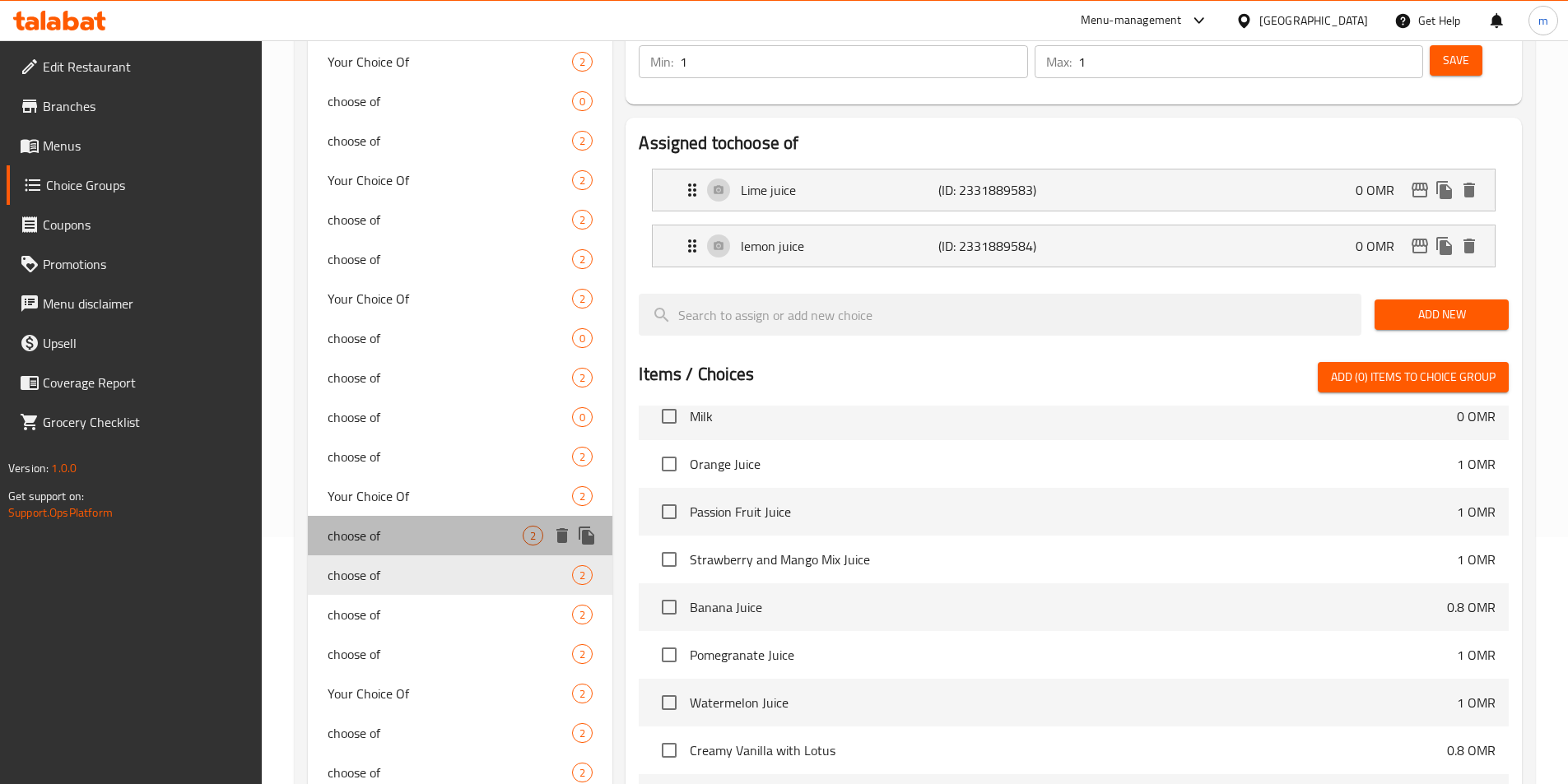
click at [404, 554] on div "choose of 2" at bounding box center [460, 535] width 306 height 39
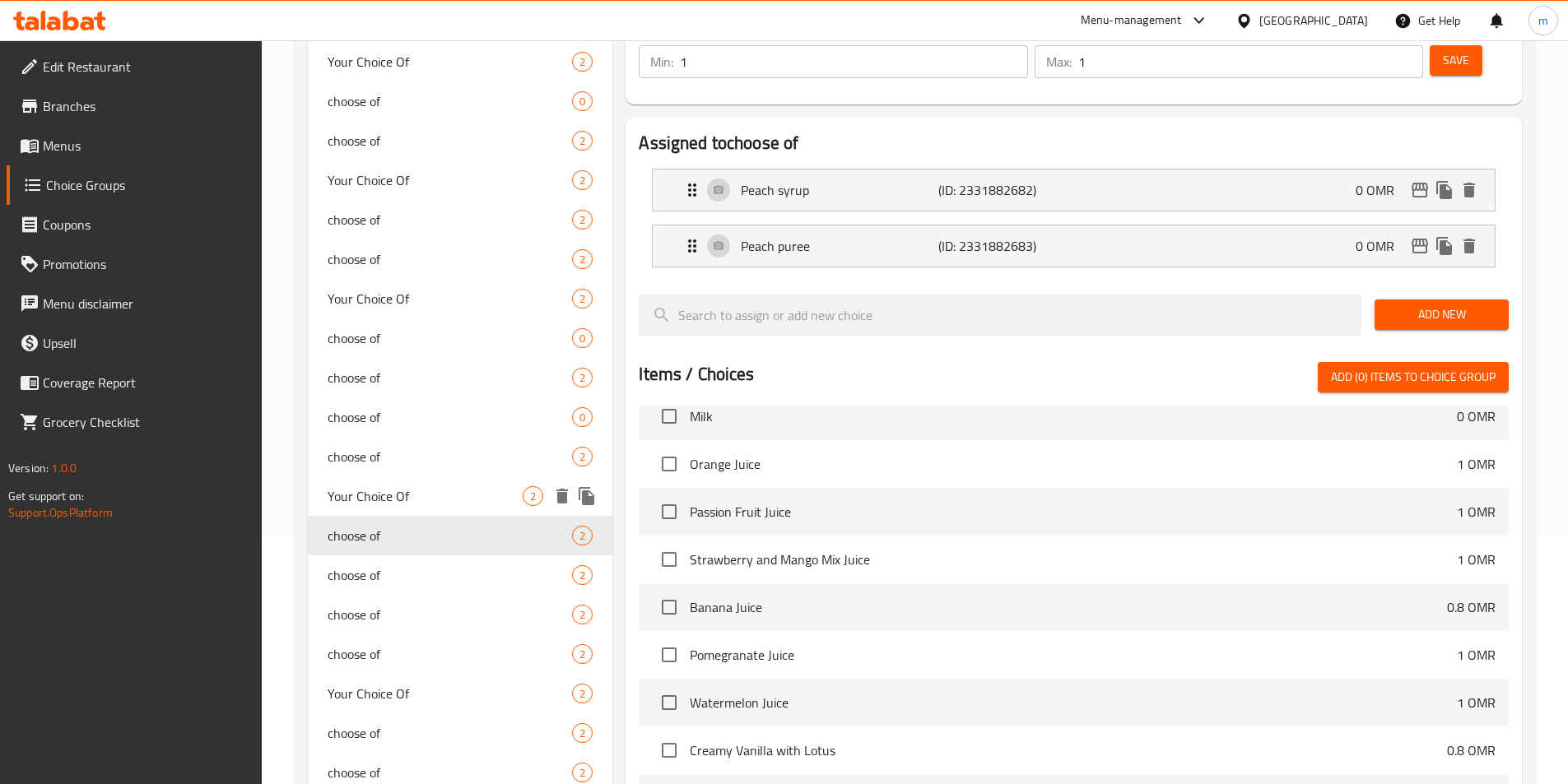
click at [417, 499] on span "Your Choice Of" at bounding box center [425, 496] width 196 height 20
type input "Your Choice Of"
type input "اختيارك من"
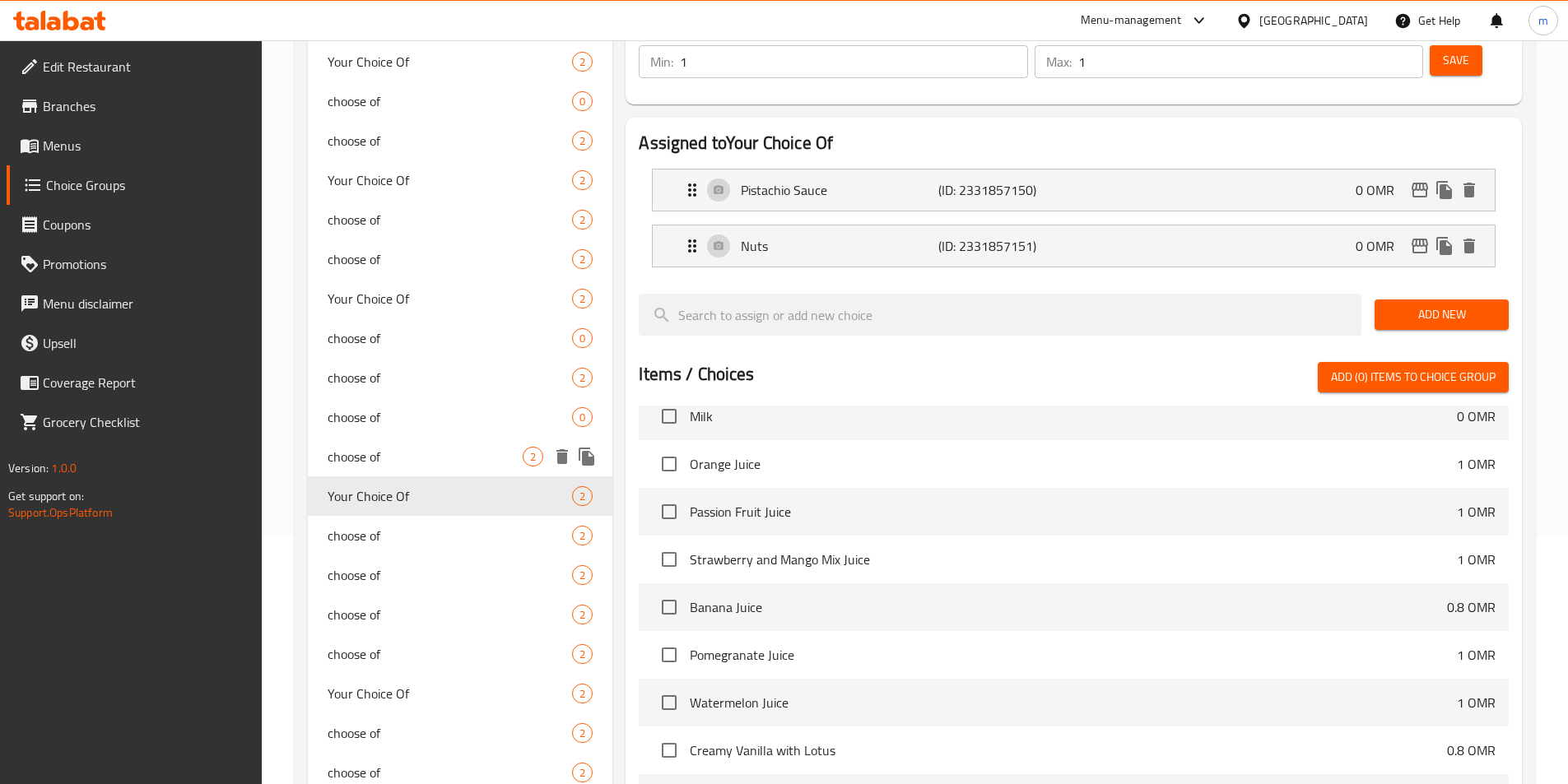
click at [416, 461] on span "choose of" at bounding box center [425, 457] width 196 height 20
type input "choose of"
type input "اختر من"
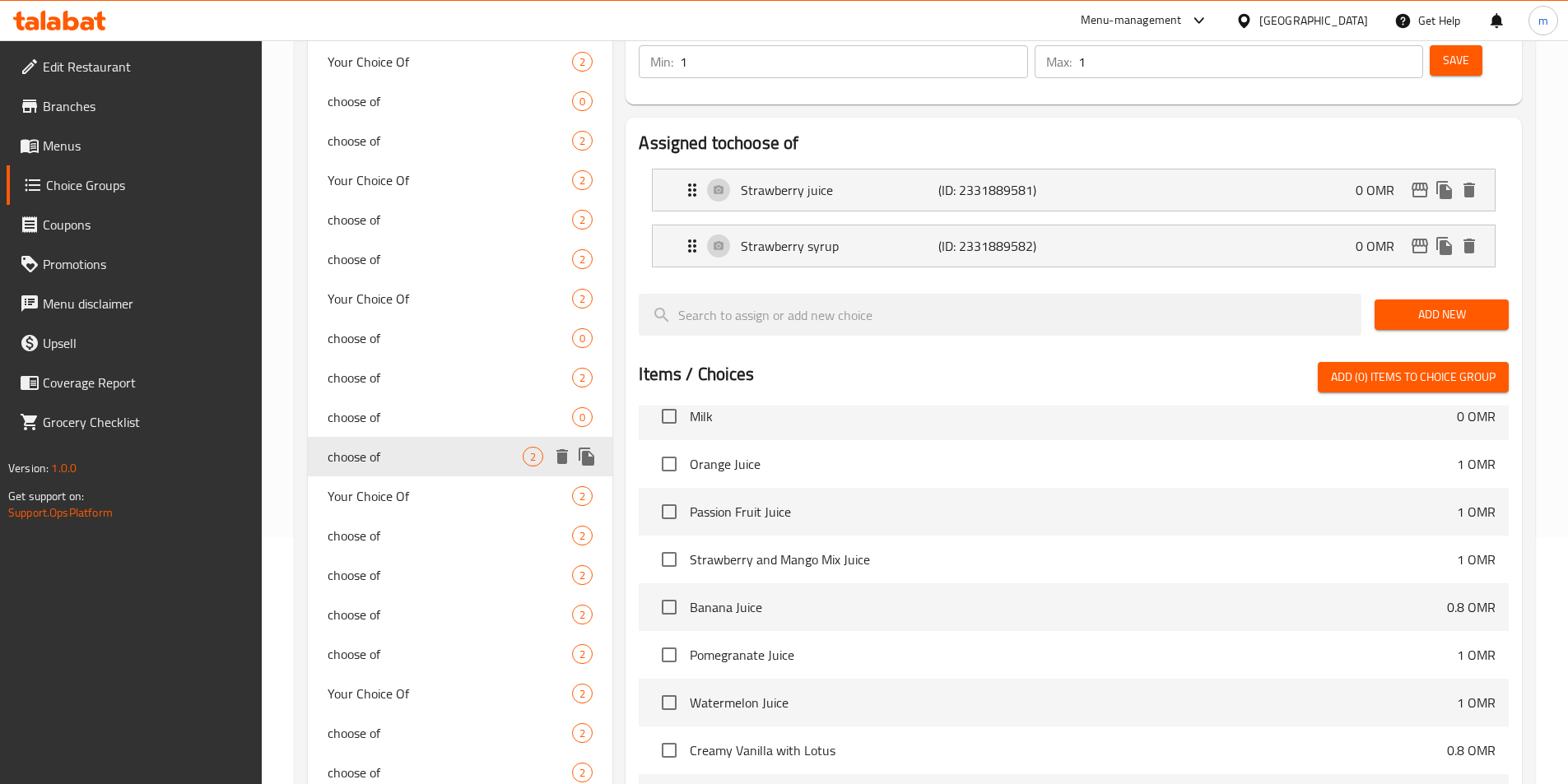
click at [417, 425] on span "choose of" at bounding box center [450, 417] width 245 height 20
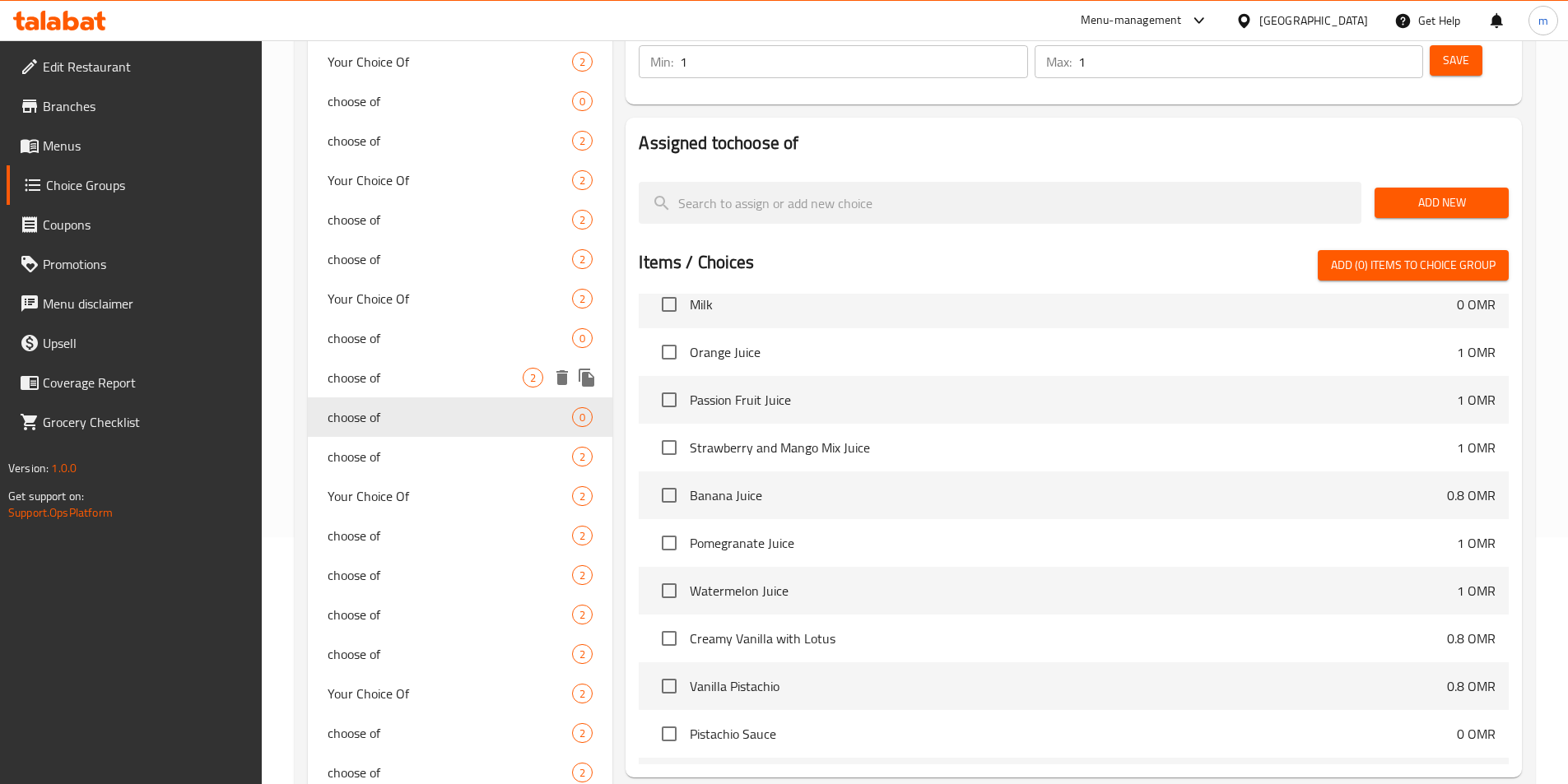
click at [418, 385] on span "choose of" at bounding box center [425, 378] width 196 height 20
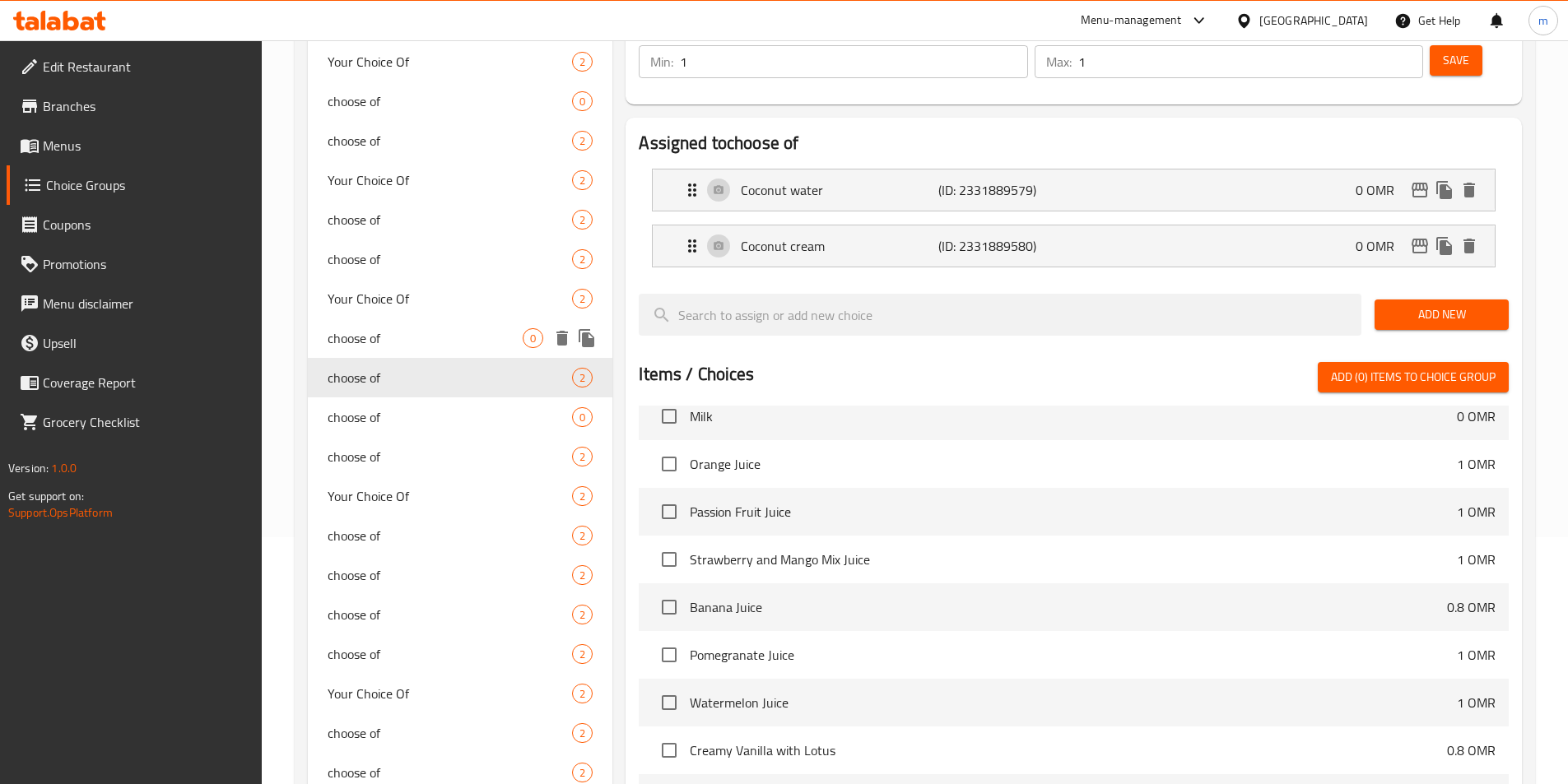
click at [426, 334] on span "choose of" at bounding box center [425, 338] width 196 height 20
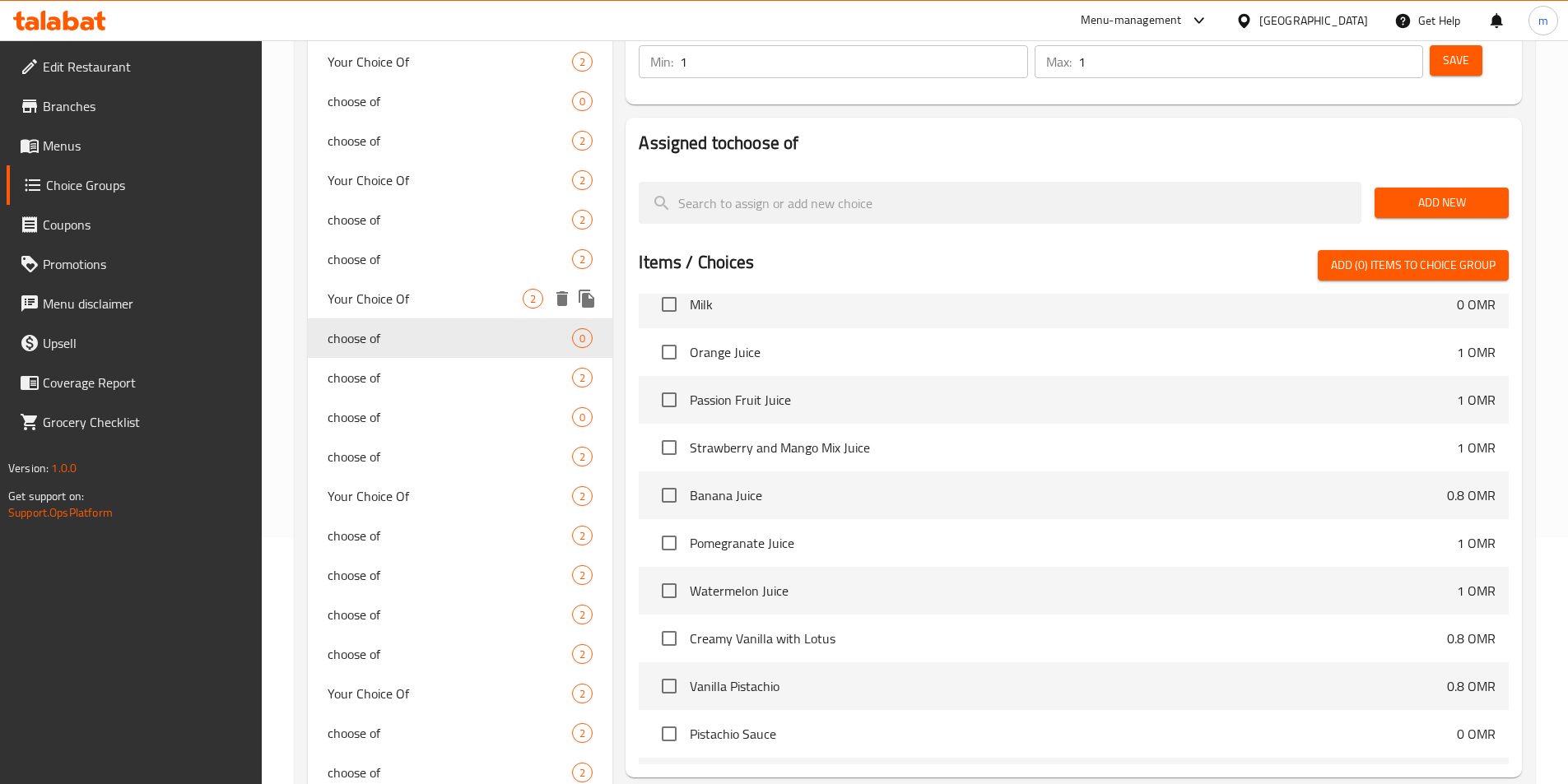
click at [424, 295] on span "Your Choice Of" at bounding box center [425, 299] width 196 height 20
type input "Your Choice Of"
type input "اختيارك من"
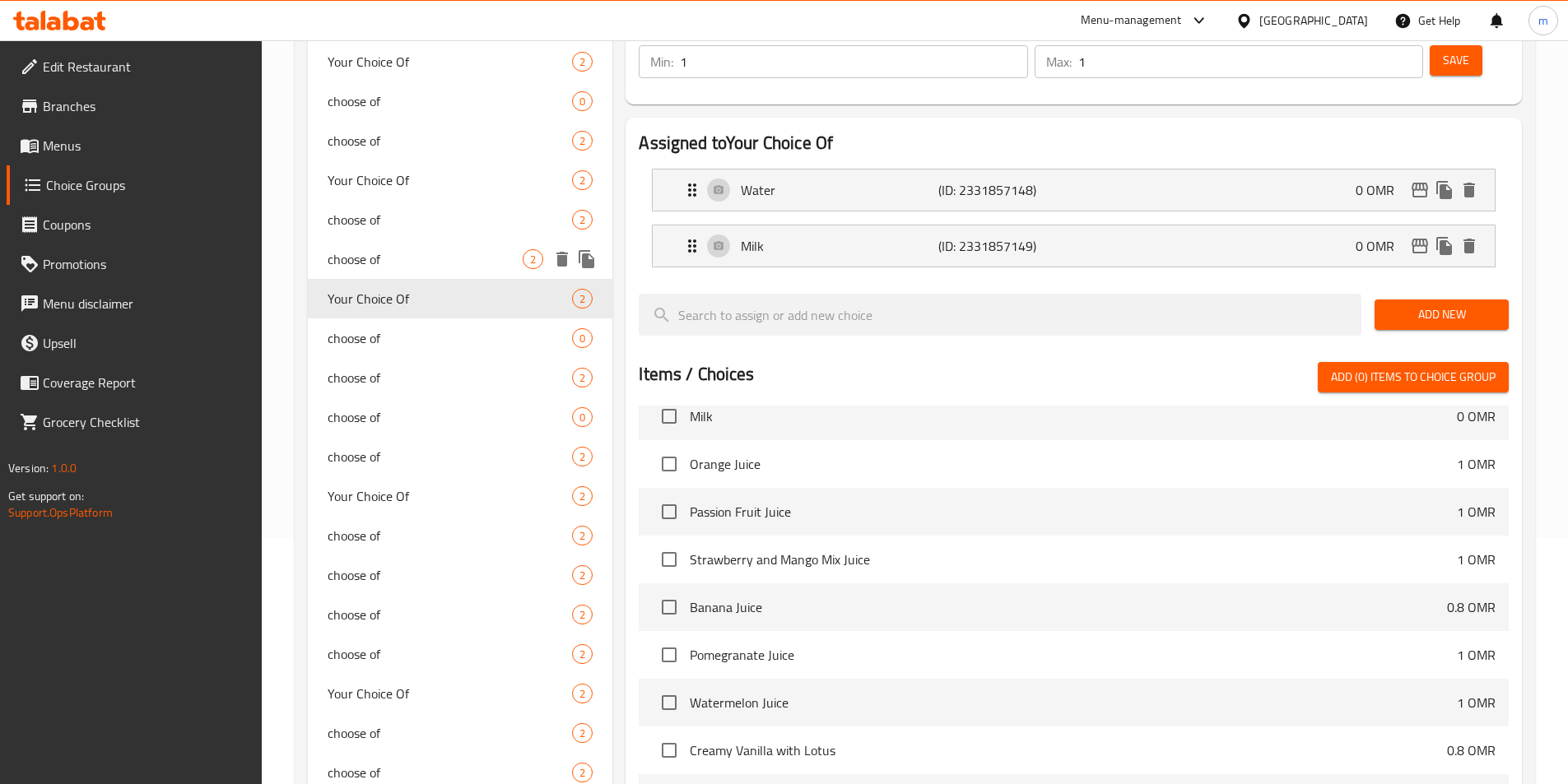
click at [426, 250] on span "choose of" at bounding box center [425, 259] width 196 height 20
type input "choose of"
type input "اختر من"
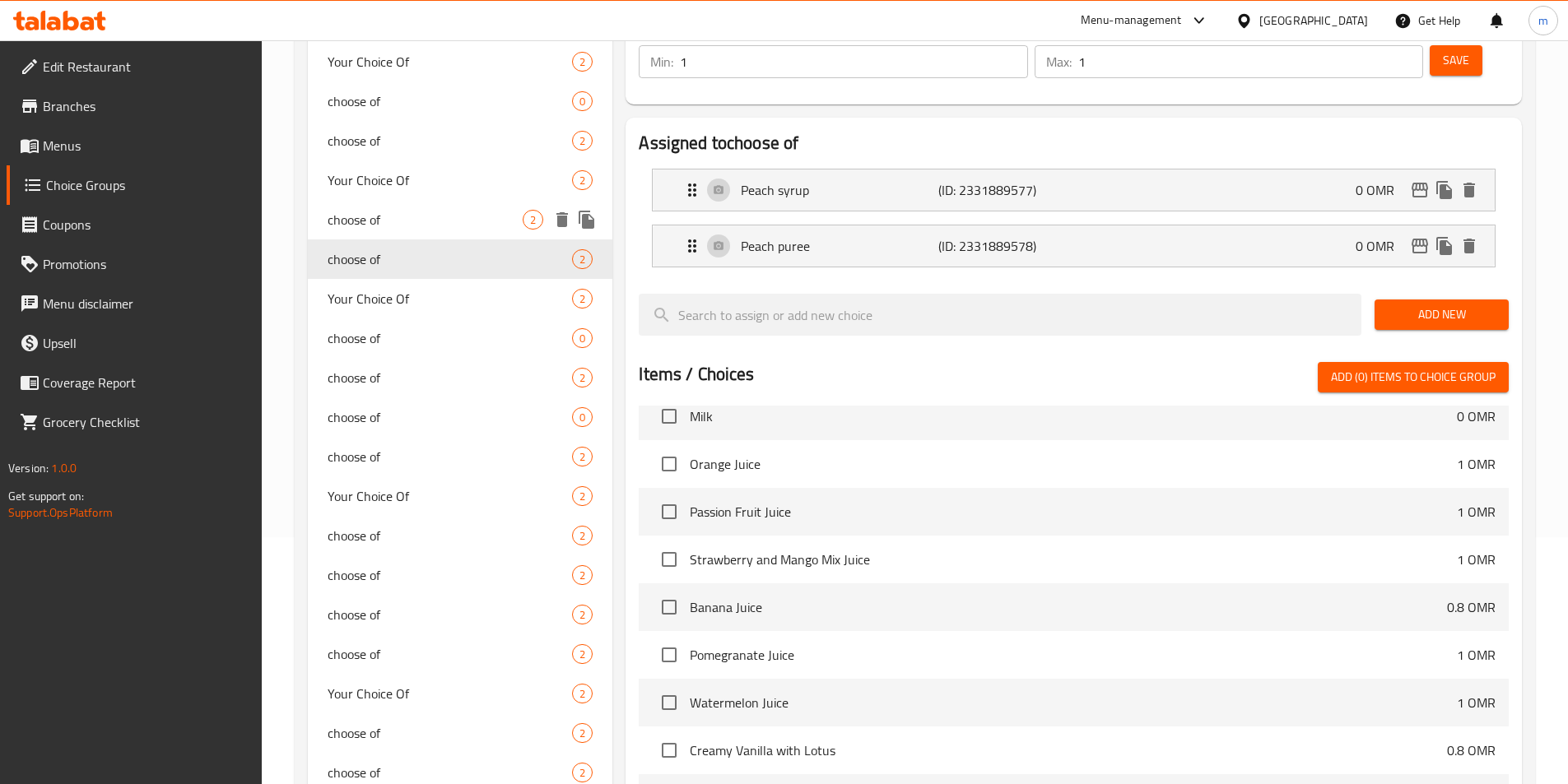
click at [428, 208] on div "choose of 2" at bounding box center [460, 220] width 306 height 39
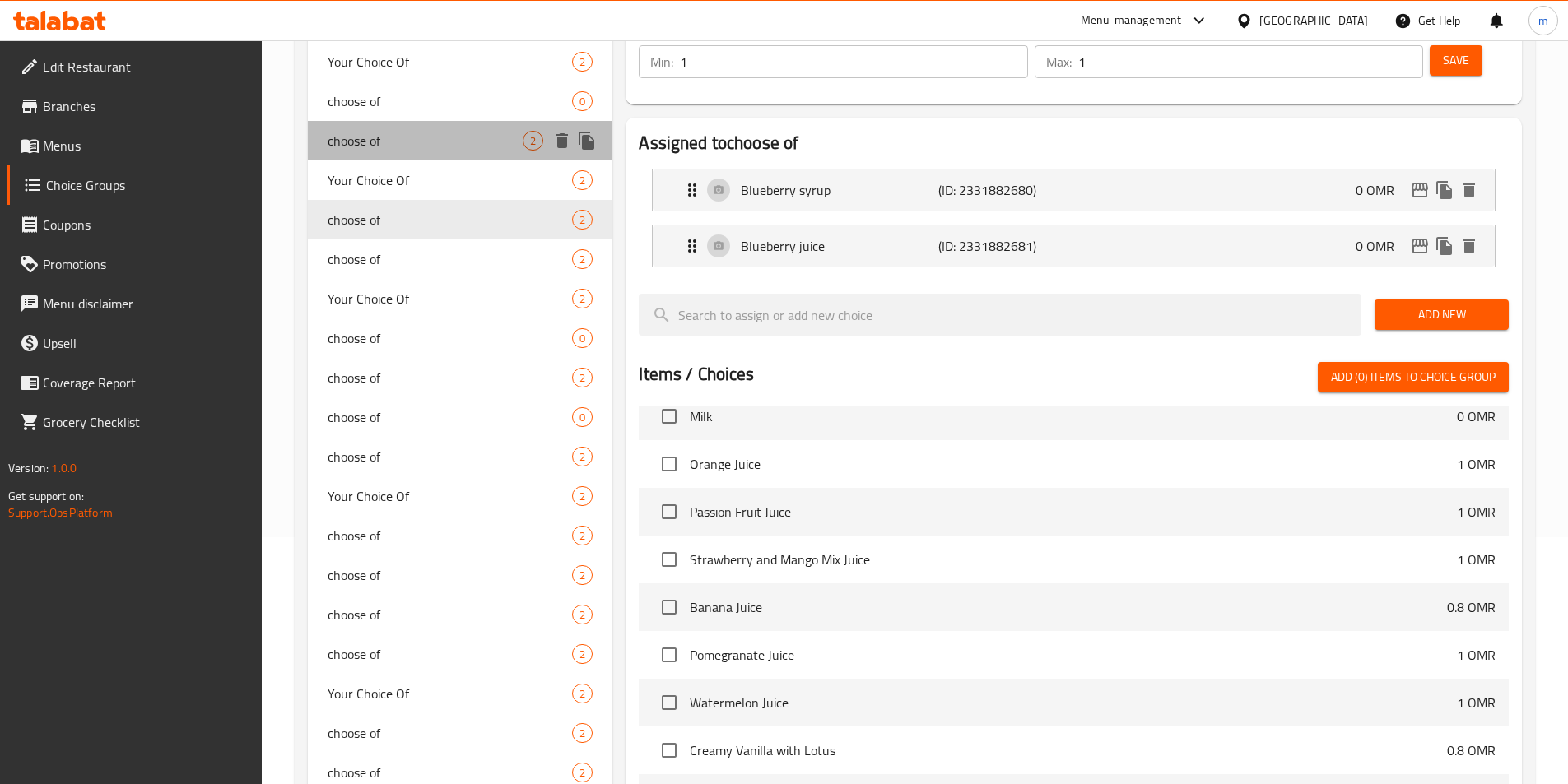
click at [431, 150] on span "choose of" at bounding box center [425, 140] width 196 height 20
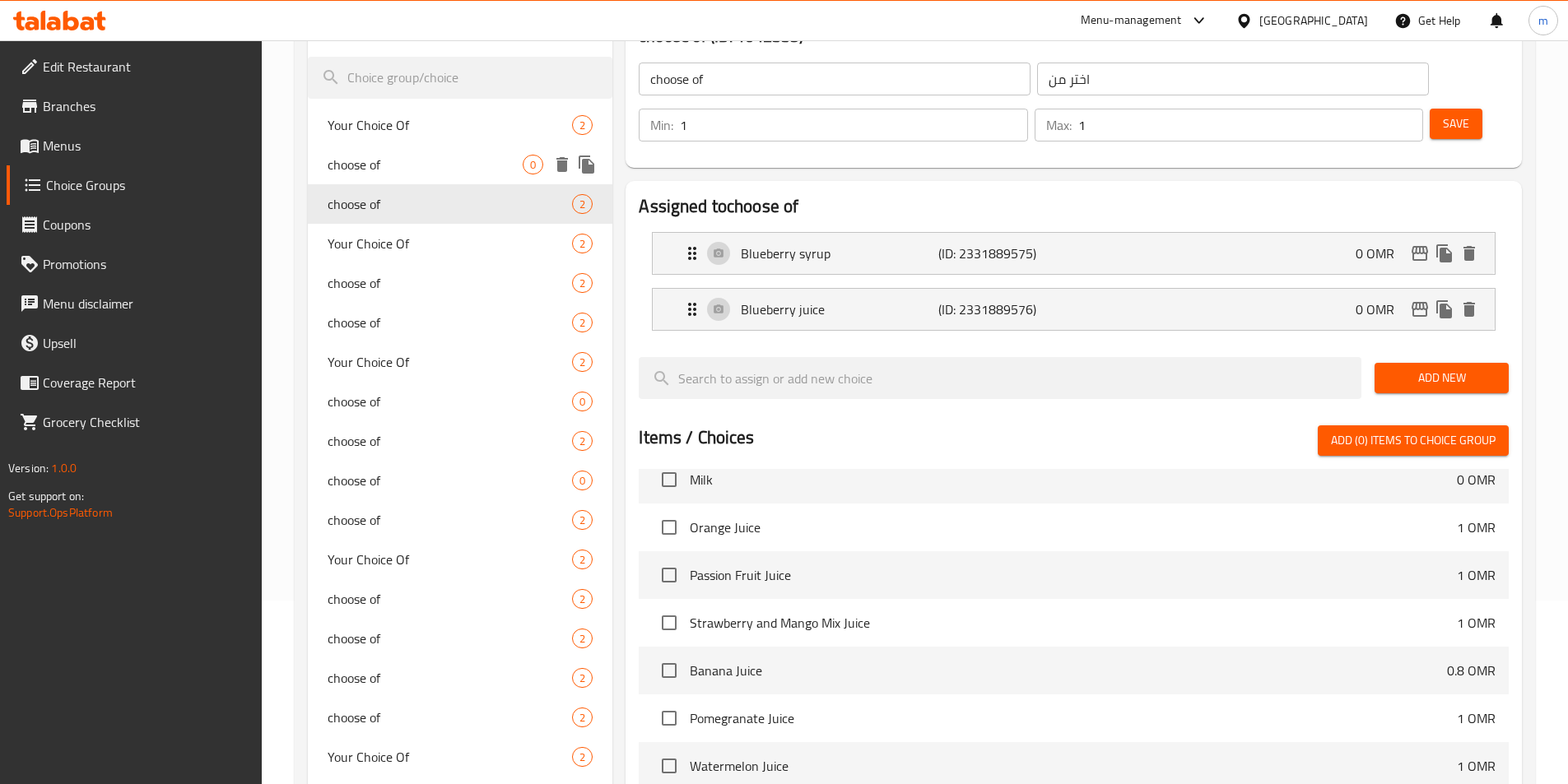
scroll to position [164, 0]
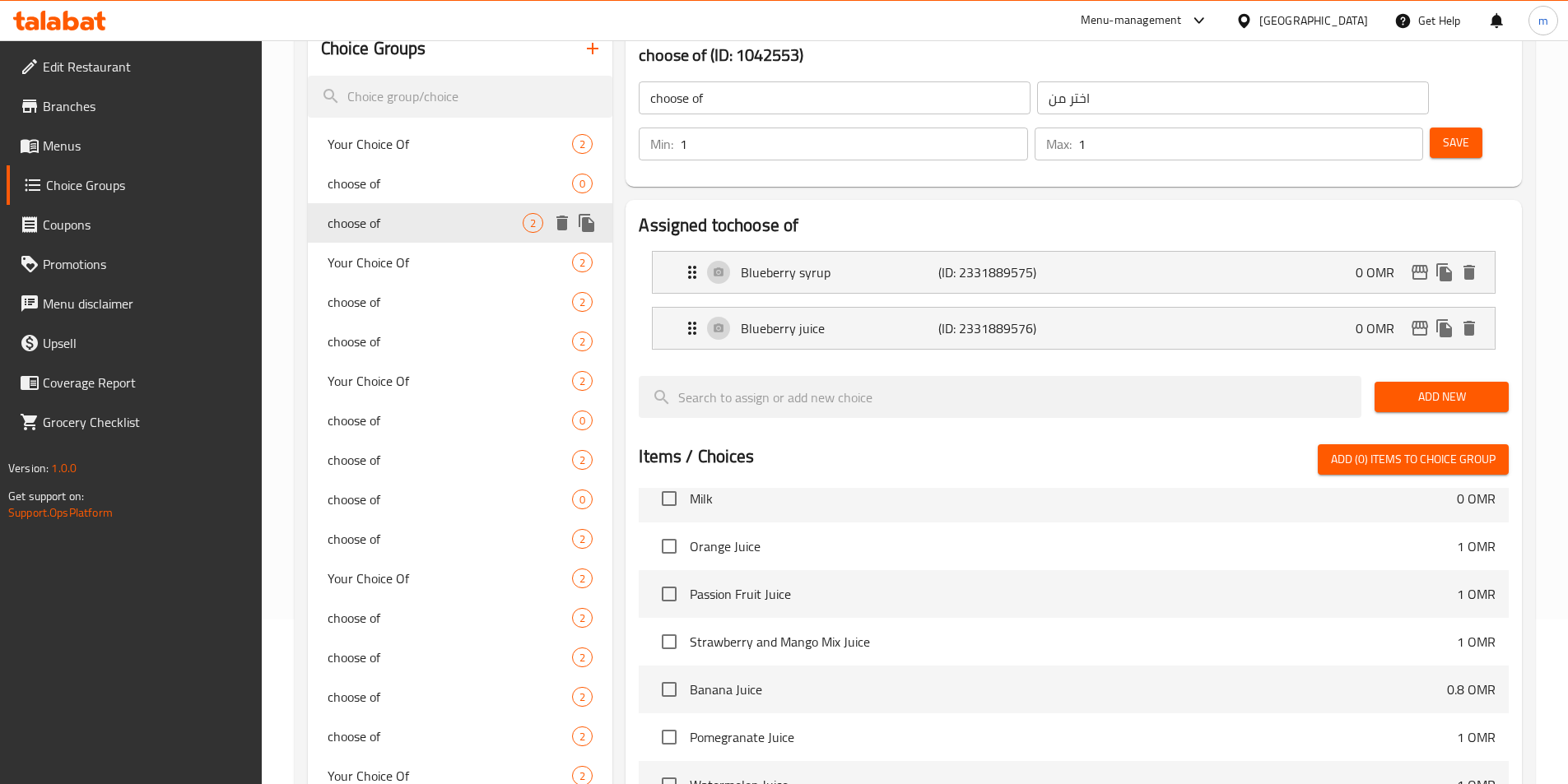
click at [423, 214] on span "choose of" at bounding box center [425, 223] width 196 height 20
click at [418, 196] on div "choose of 0" at bounding box center [460, 183] width 306 height 39
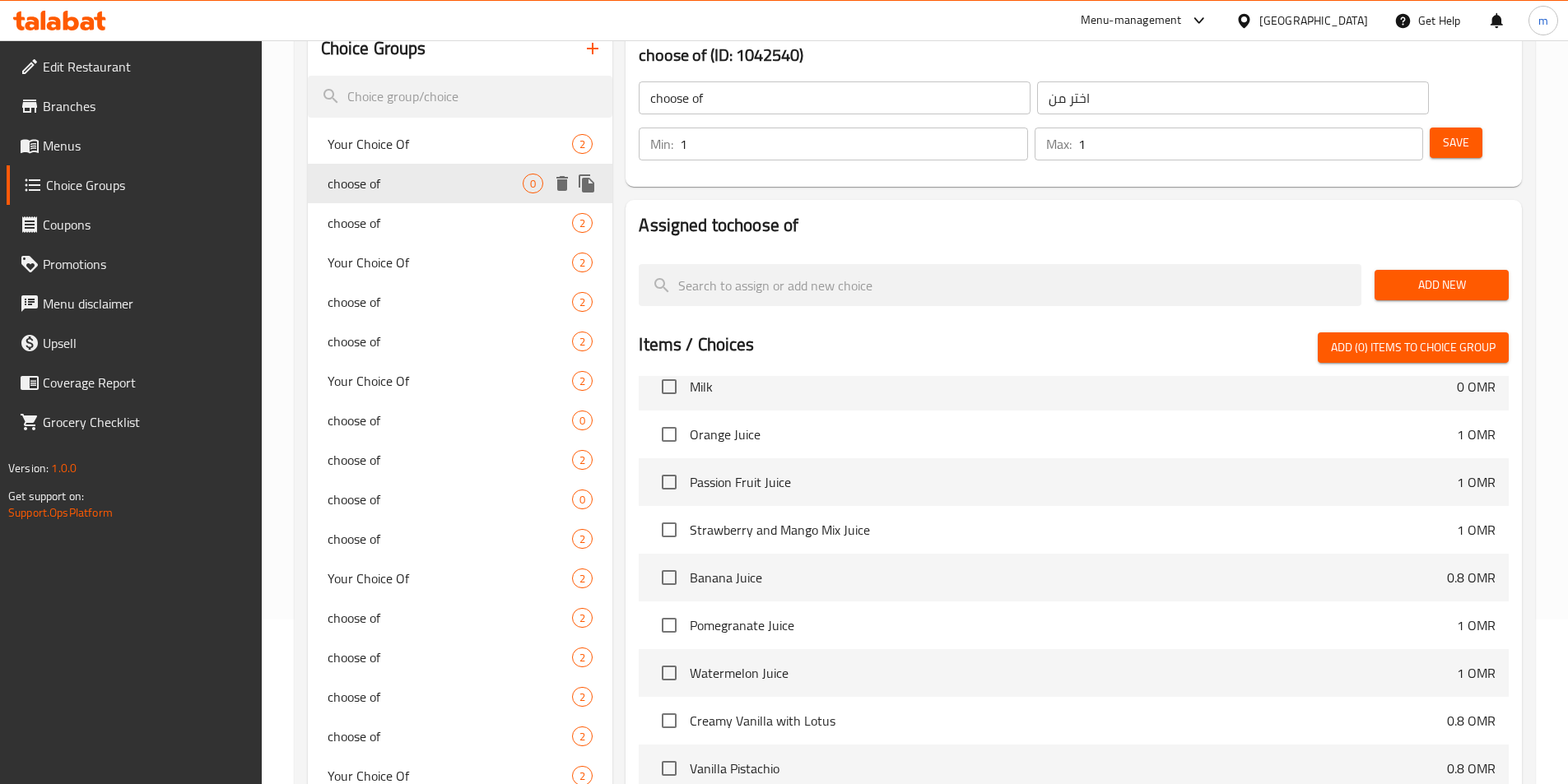
click at [418, 176] on span "choose of" at bounding box center [425, 183] width 196 height 20
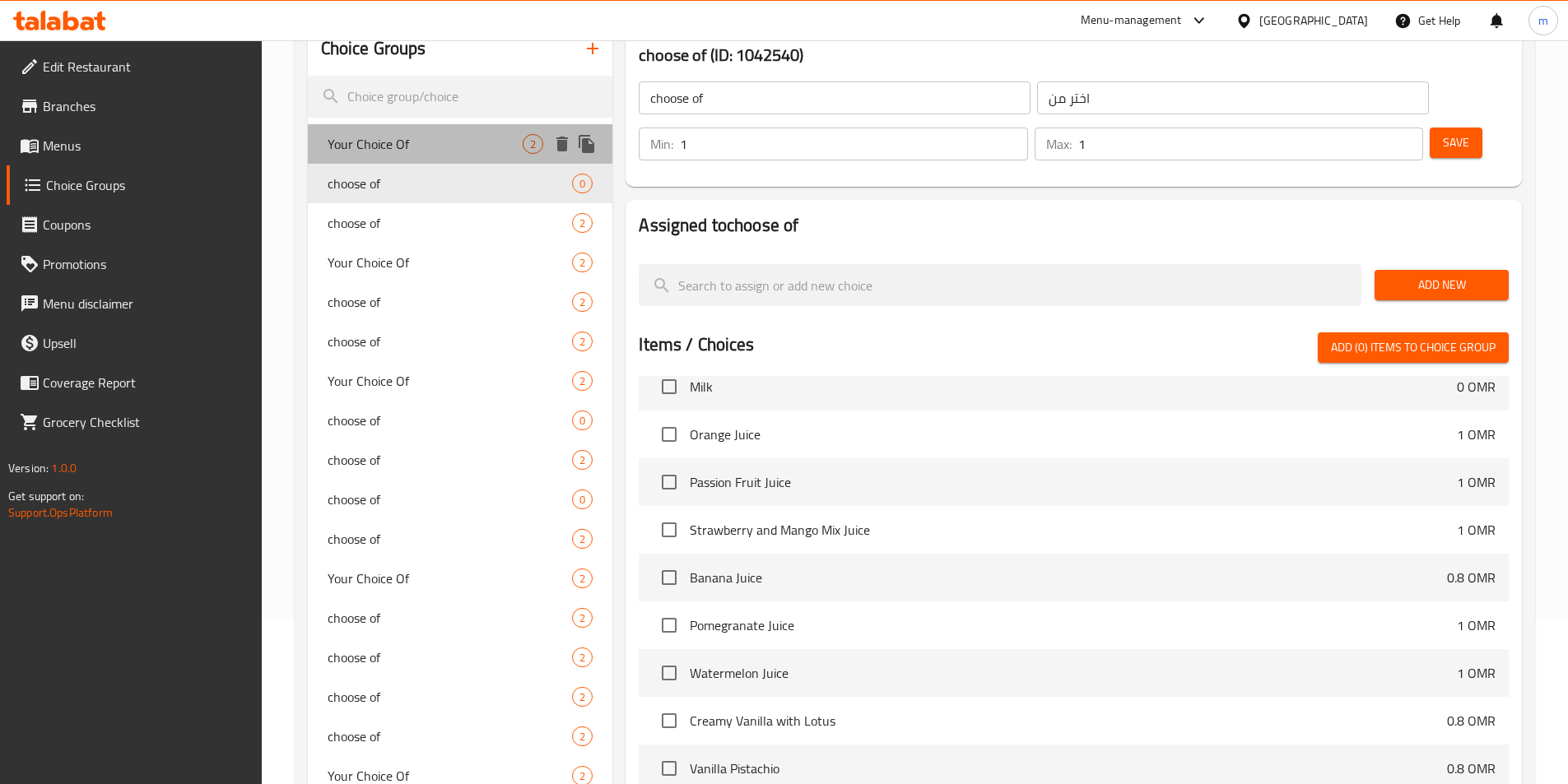
click at [419, 160] on div "Your Choice Of 2" at bounding box center [460, 144] width 306 height 39
type input "Your Choice Of"
type input "اختيارك من"
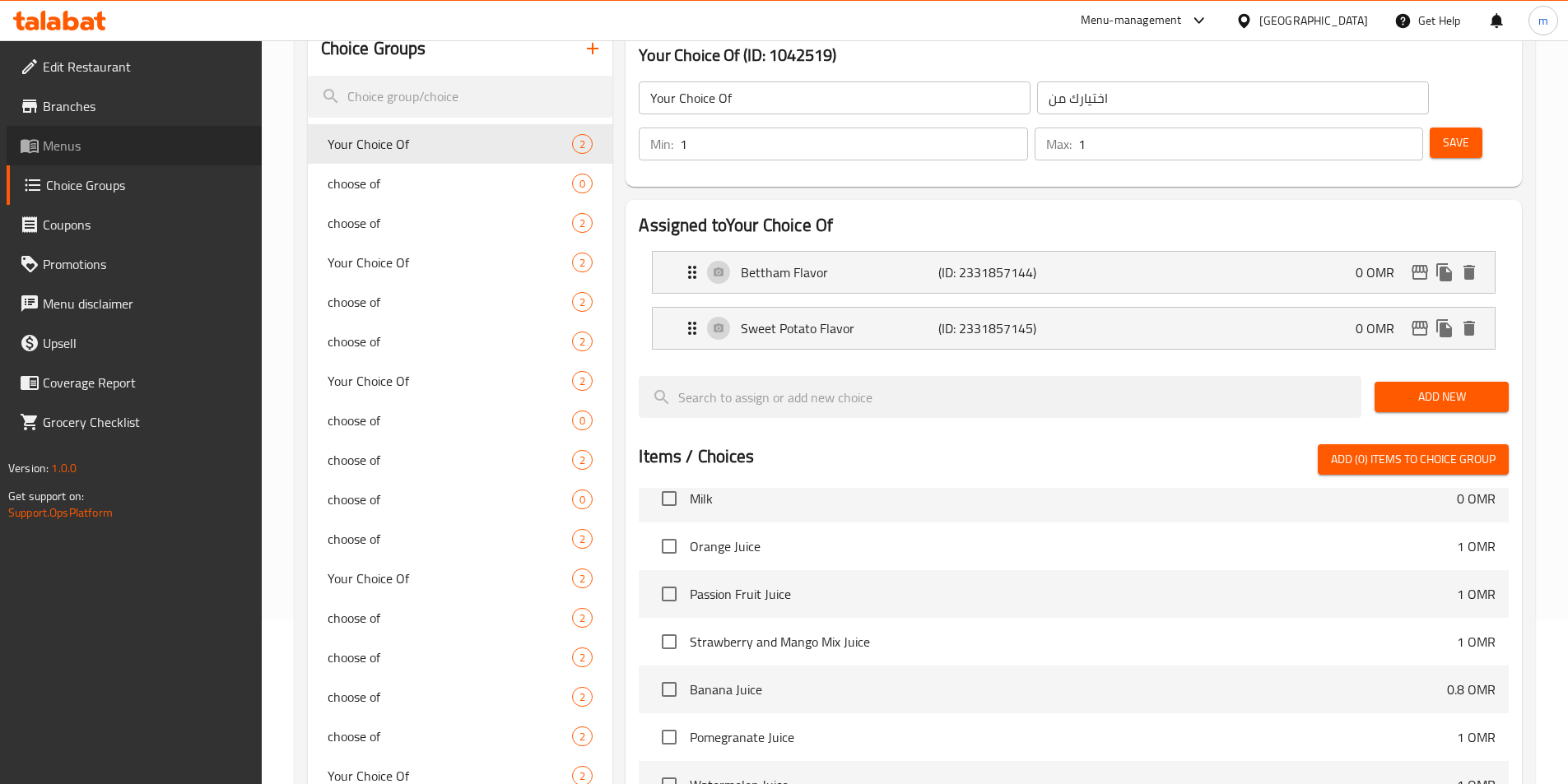
click at [73, 143] on span "Menus" at bounding box center [146, 146] width 206 height 20
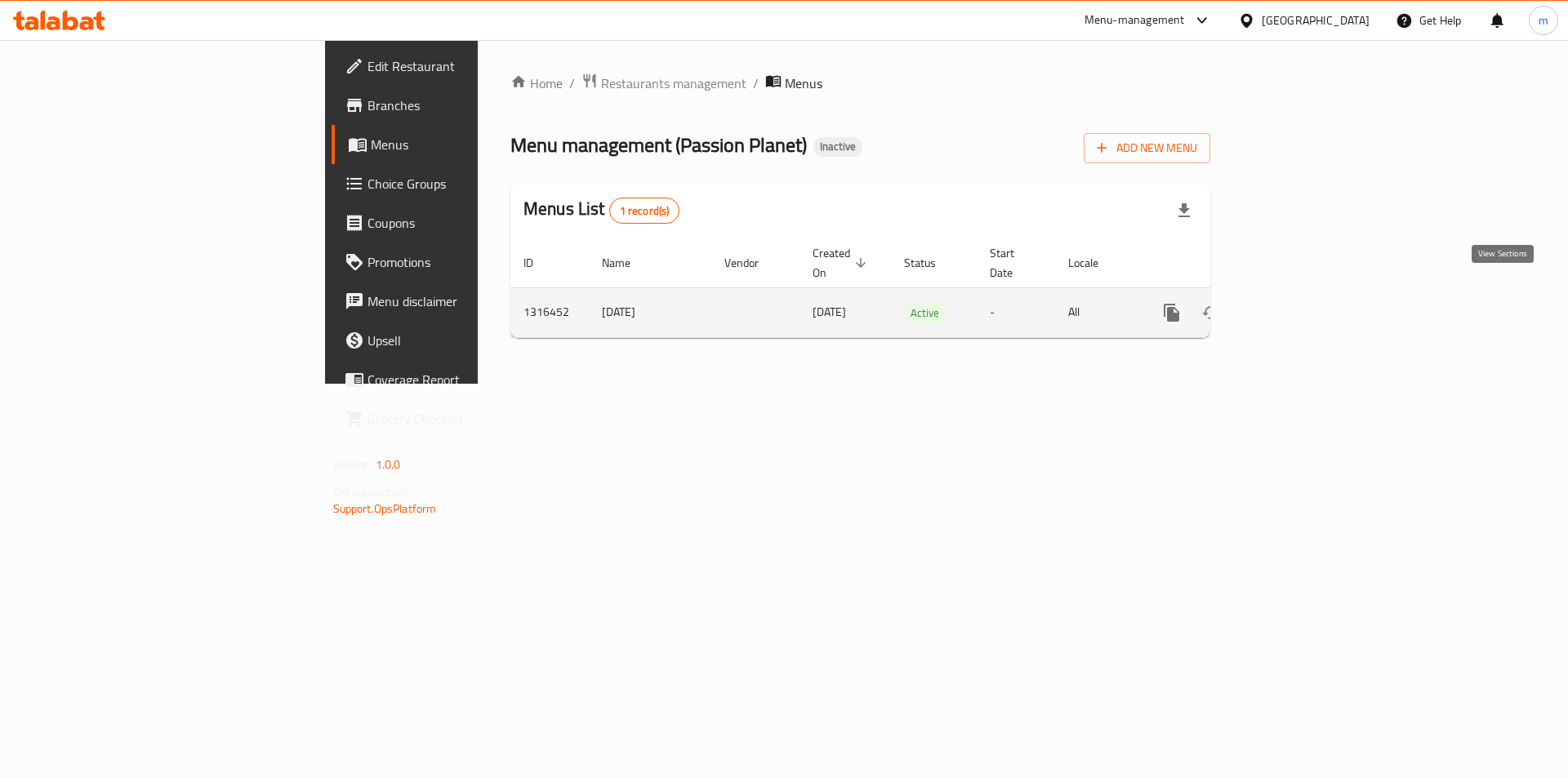
click at [1299, 303] on icon "enhanced table" at bounding box center [1290, 313] width 20 height 20
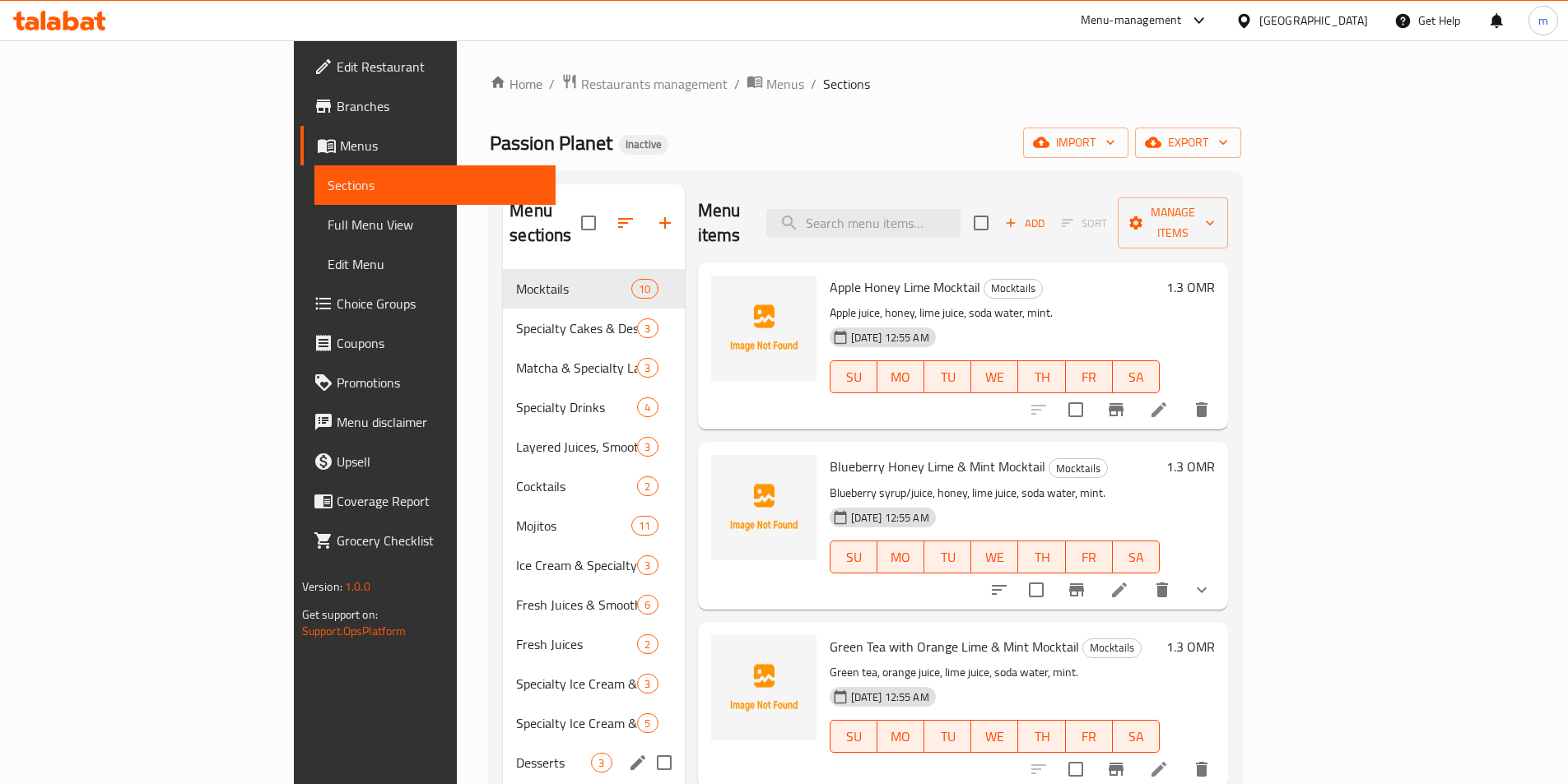
click at [516, 753] on span "Desserts" at bounding box center [553, 763] width 75 height 20
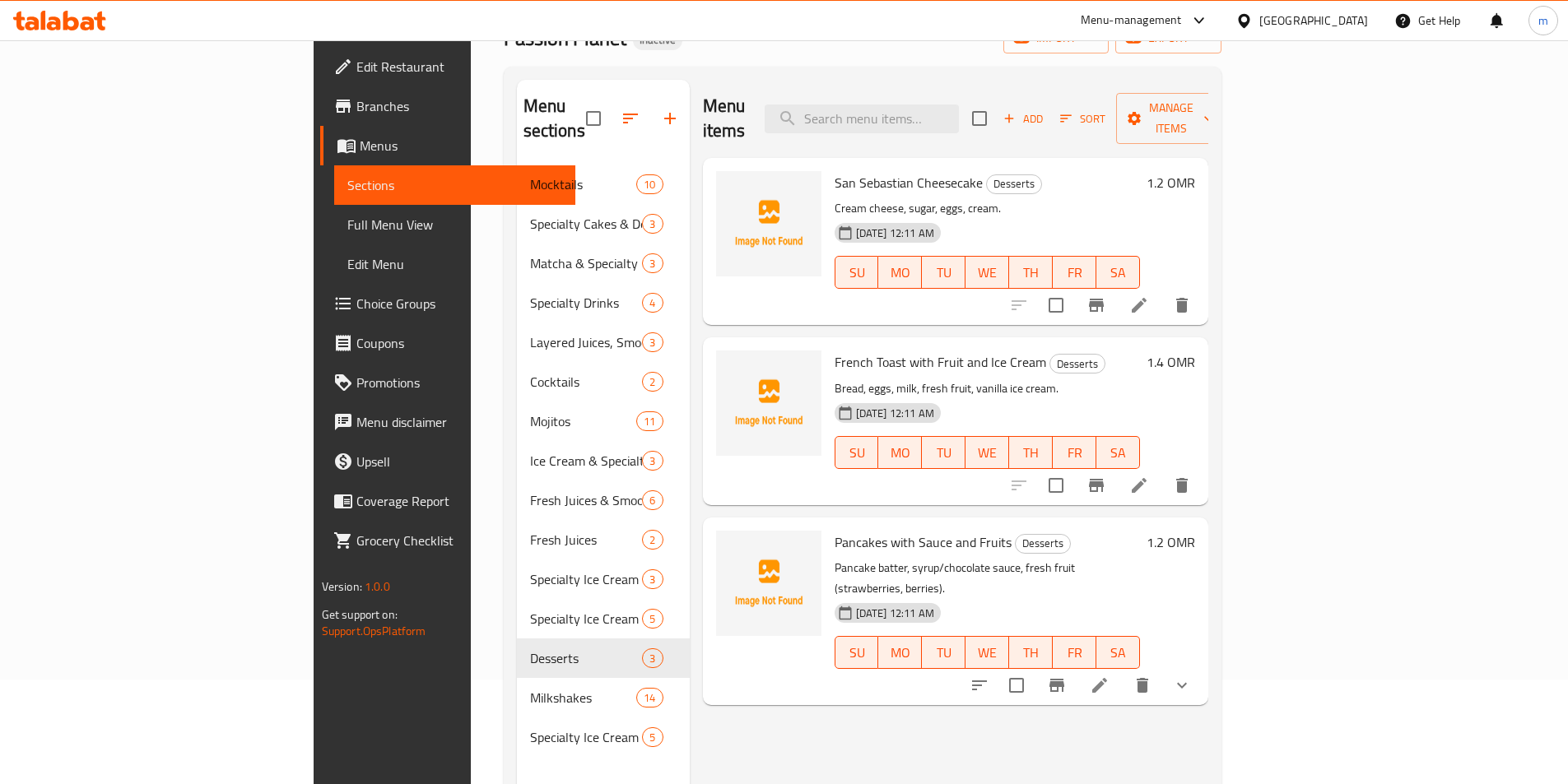
scroll to position [231, 0]
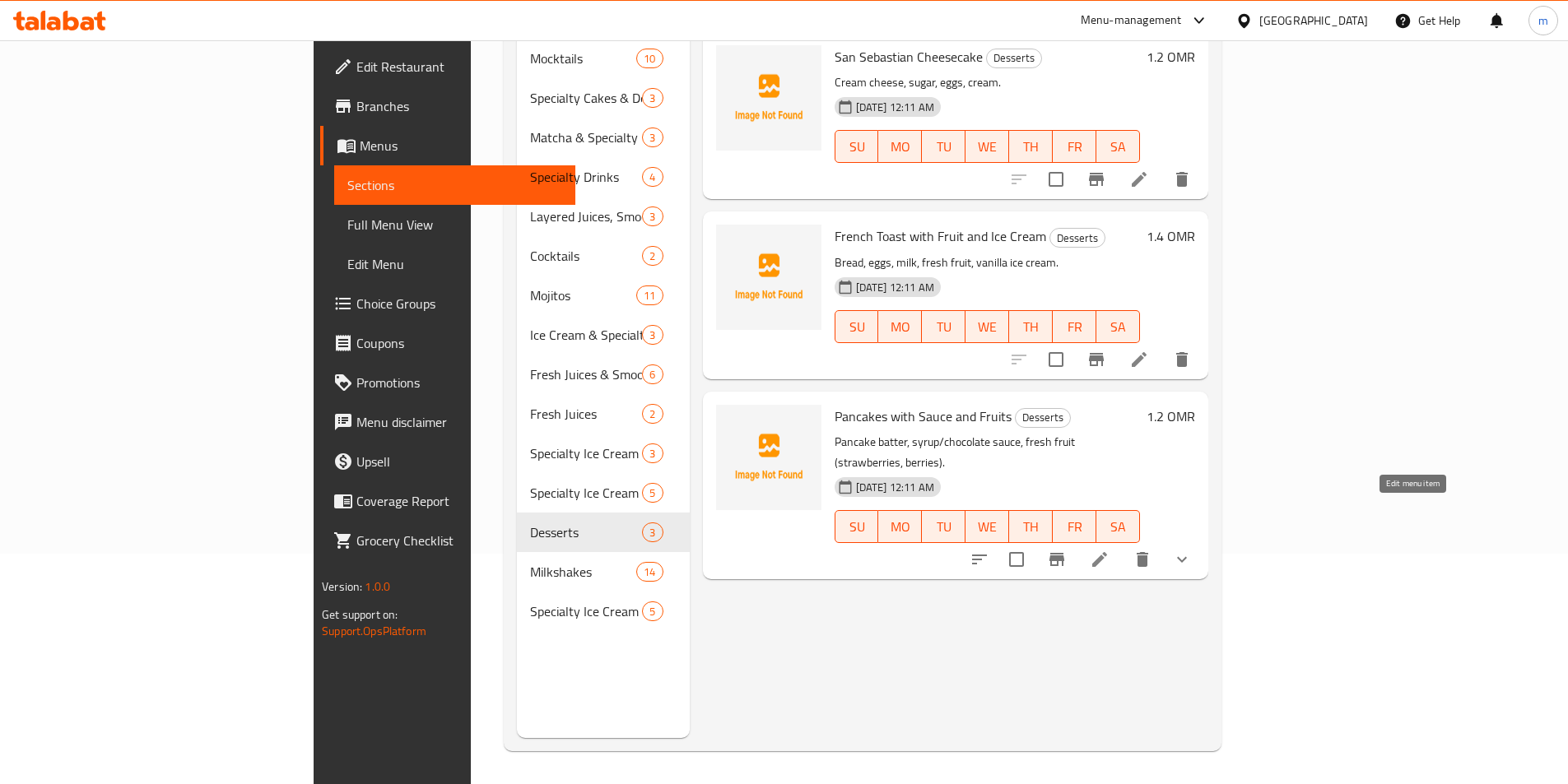
click at [1109, 550] on icon at bounding box center [1100, 560] width 20 height 20
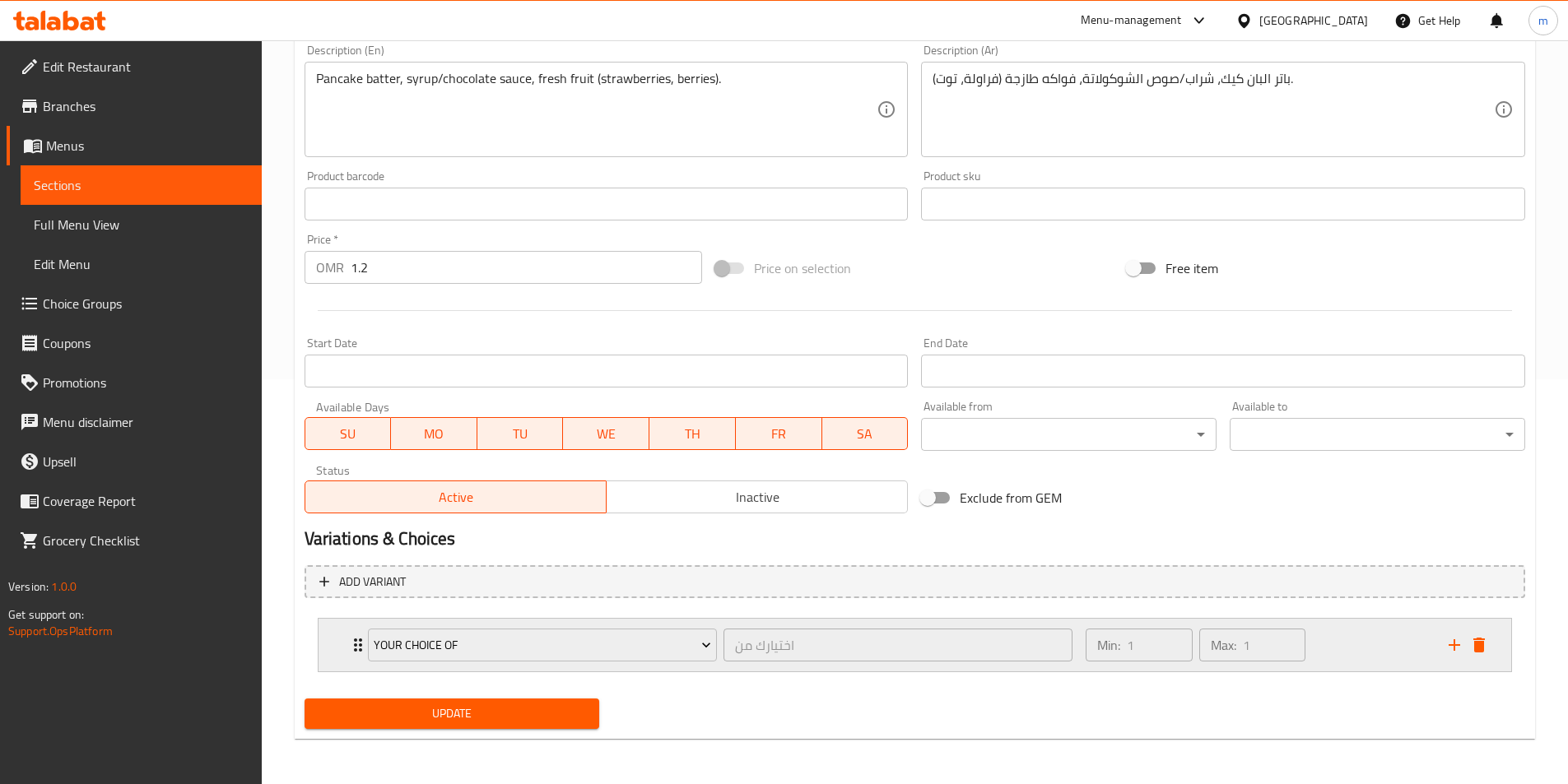
scroll to position [406, 0]
click at [1316, 658] on div "Min: 1 ​ Max: 1 ​" at bounding box center [1256, 644] width 362 height 53
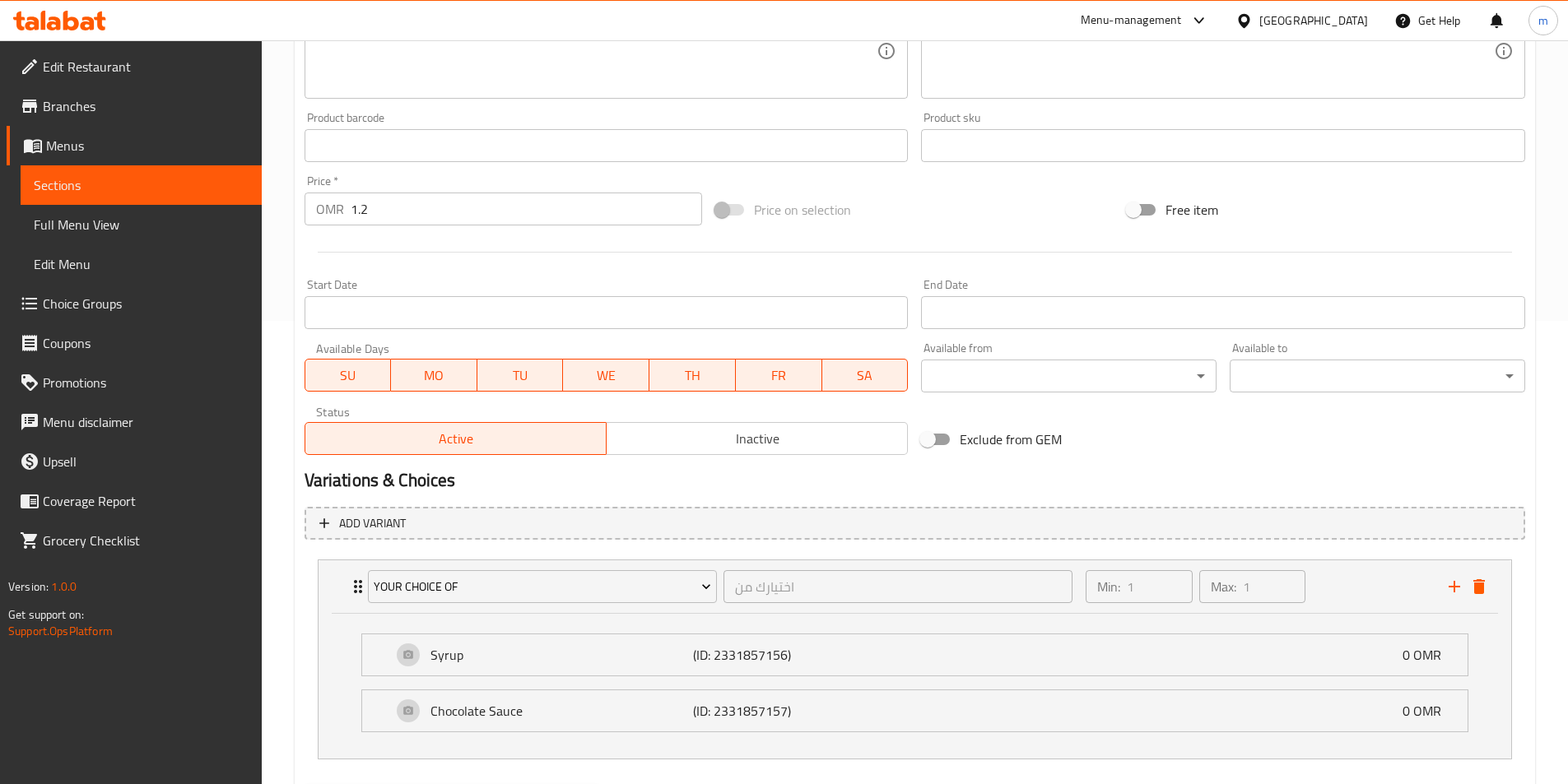
scroll to position [488, 0]
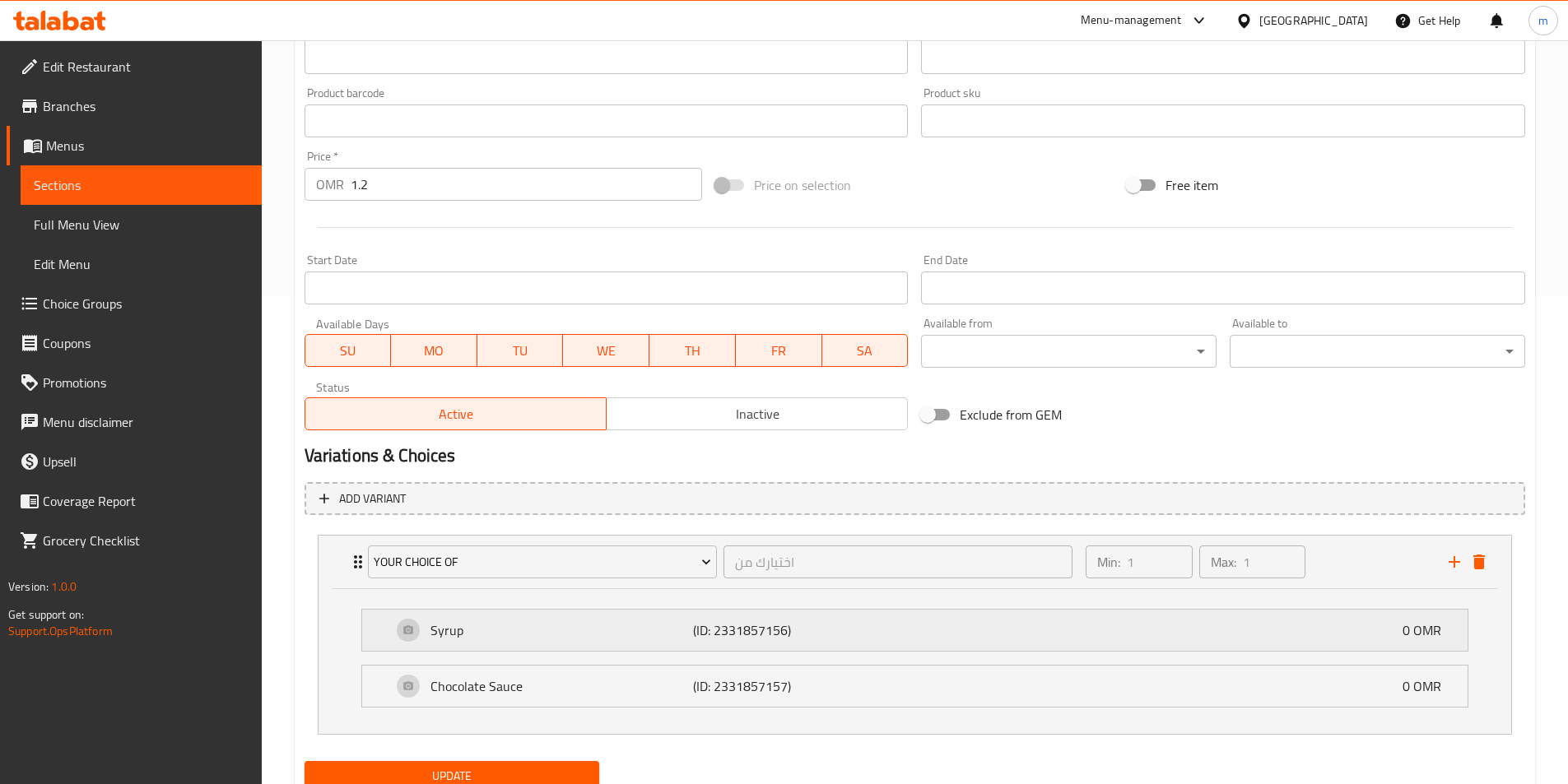
click at [702, 632] on p "(ID: 2331857156)" at bounding box center [780, 630] width 175 height 20
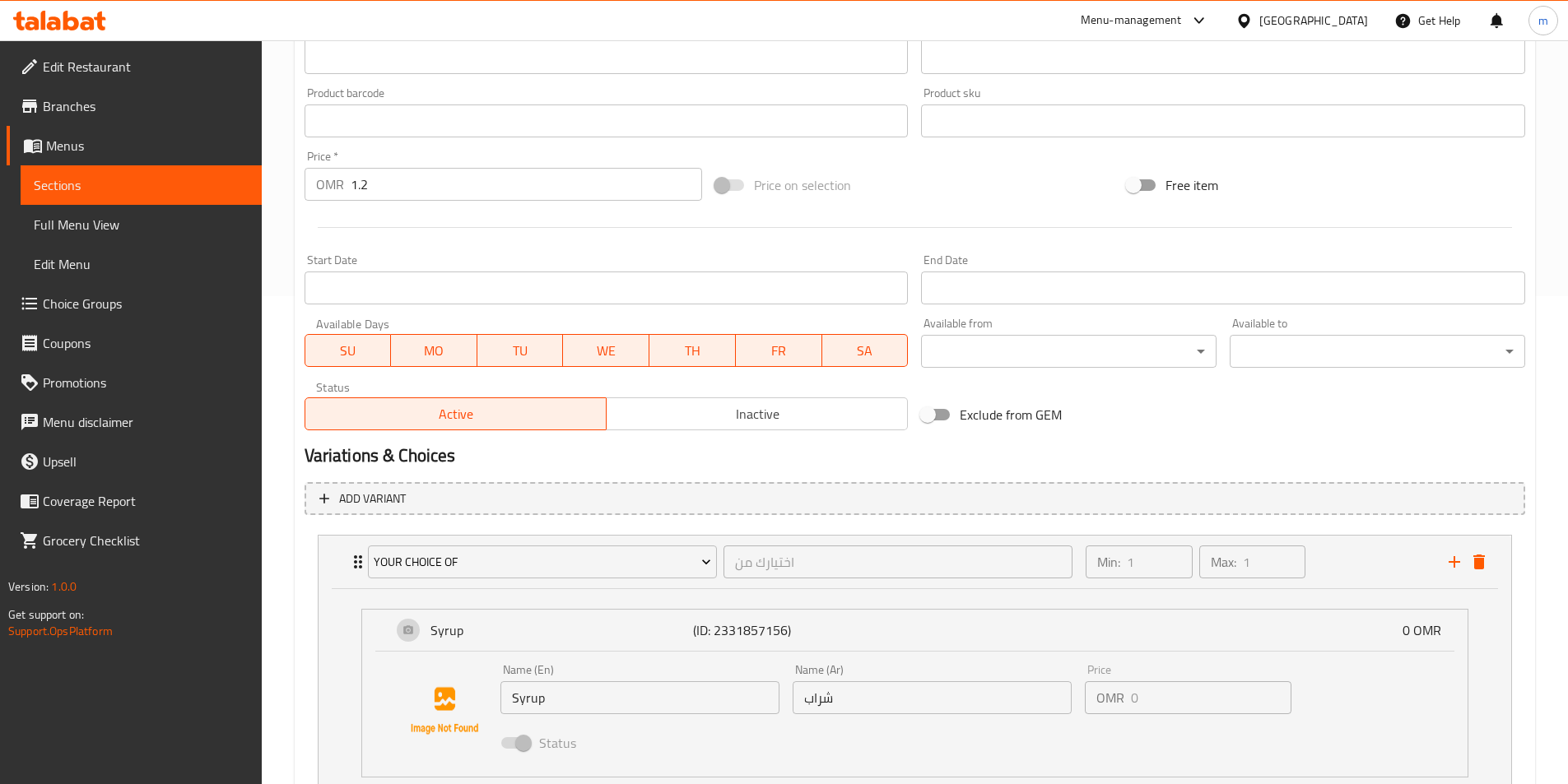
click at [626, 708] on input "Syrup" at bounding box center [640, 697] width 279 height 33
click at [628, 704] on input "Syrup" at bounding box center [640, 697] width 279 height 33
click at [642, 702] on input "Syrup" at bounding box center [640, 697] width 279 height 33
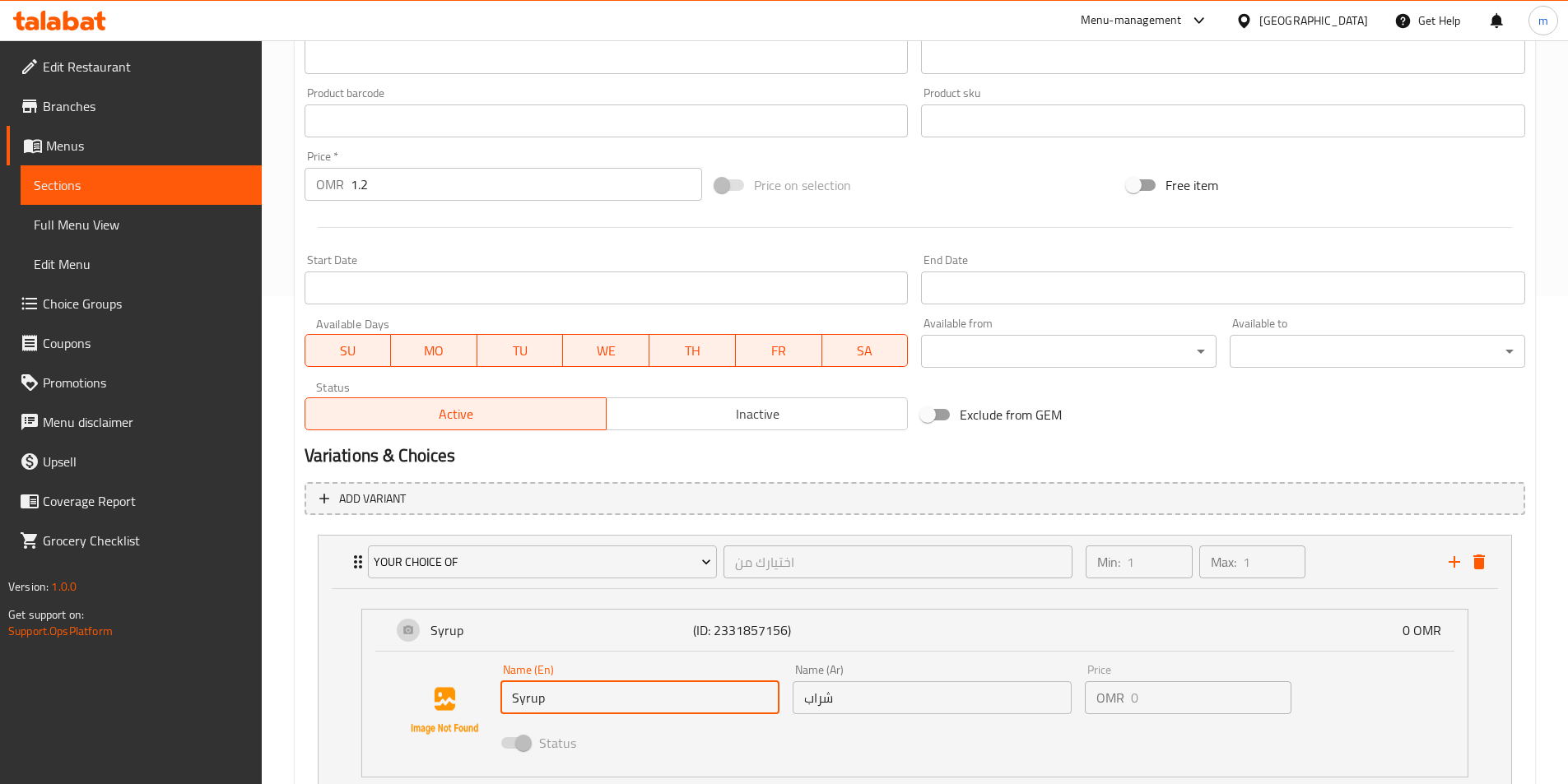
click at [766, 687] on input "Syrup" at bounding box center [640, 697] width 279 height 33
click at [765, 689] on input "Syrup" at bounding box center [640, 697] width 279 height 33
click at [762, 689] on input "Syrup" at bounding box center [640, 697] width 279 height 33
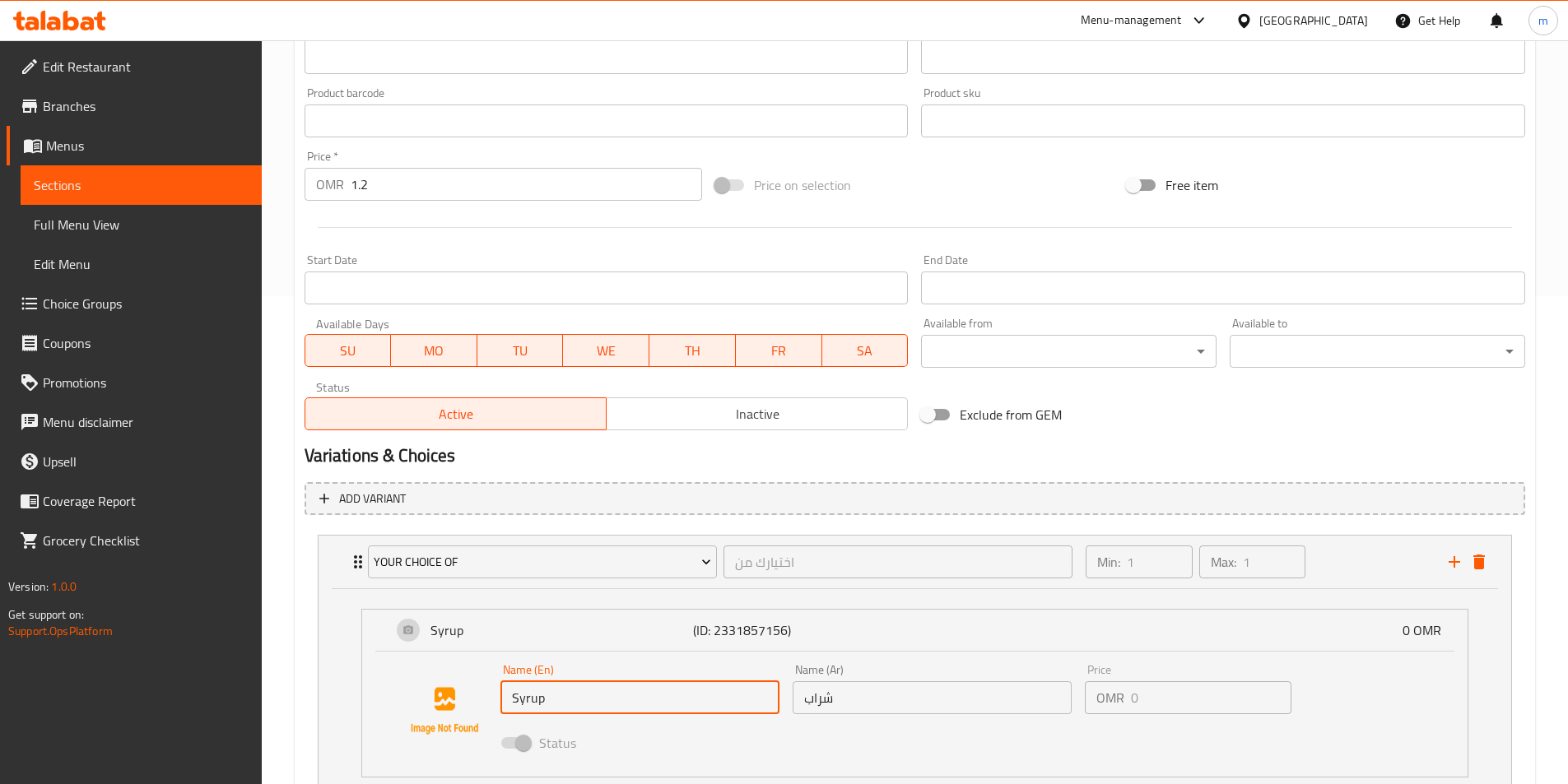
click at [620, 703] on input "Syrup" at bounding box center [640, 697] width 279 height 33
click at [642, 721] on div "Status" at bounding box center [932, 743] width 877 height 45
click at [637, 699] on input "Syrup" at bounding box center [640, 697] width 279 height 33
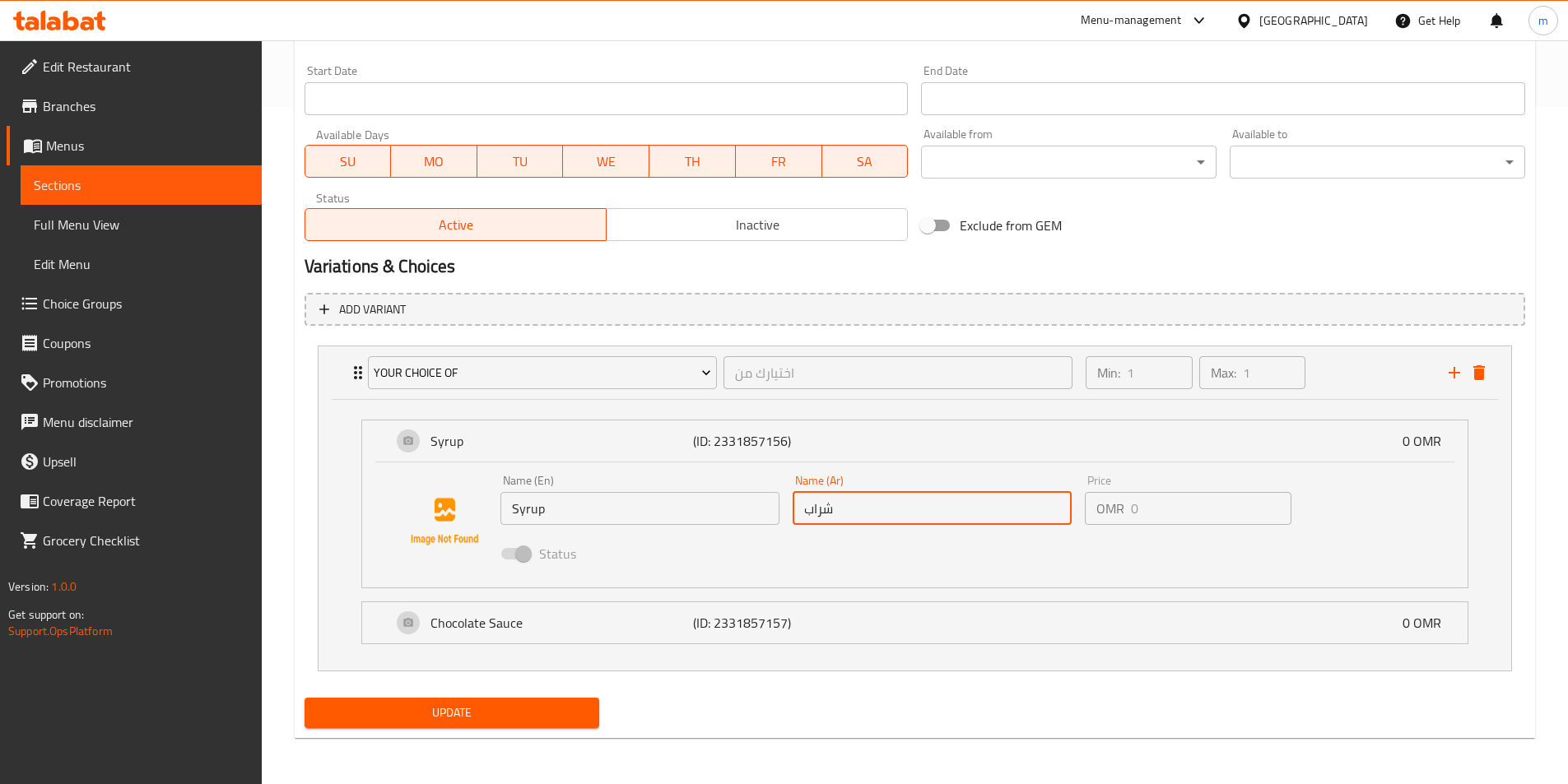
click at [1013, 511] on input "شراب" at bounding box center [932, 509] width 279 height 33
click at [828, 622] on p "(ID: 2331857157)" at bounding box center [780, 623] width 175 height 20
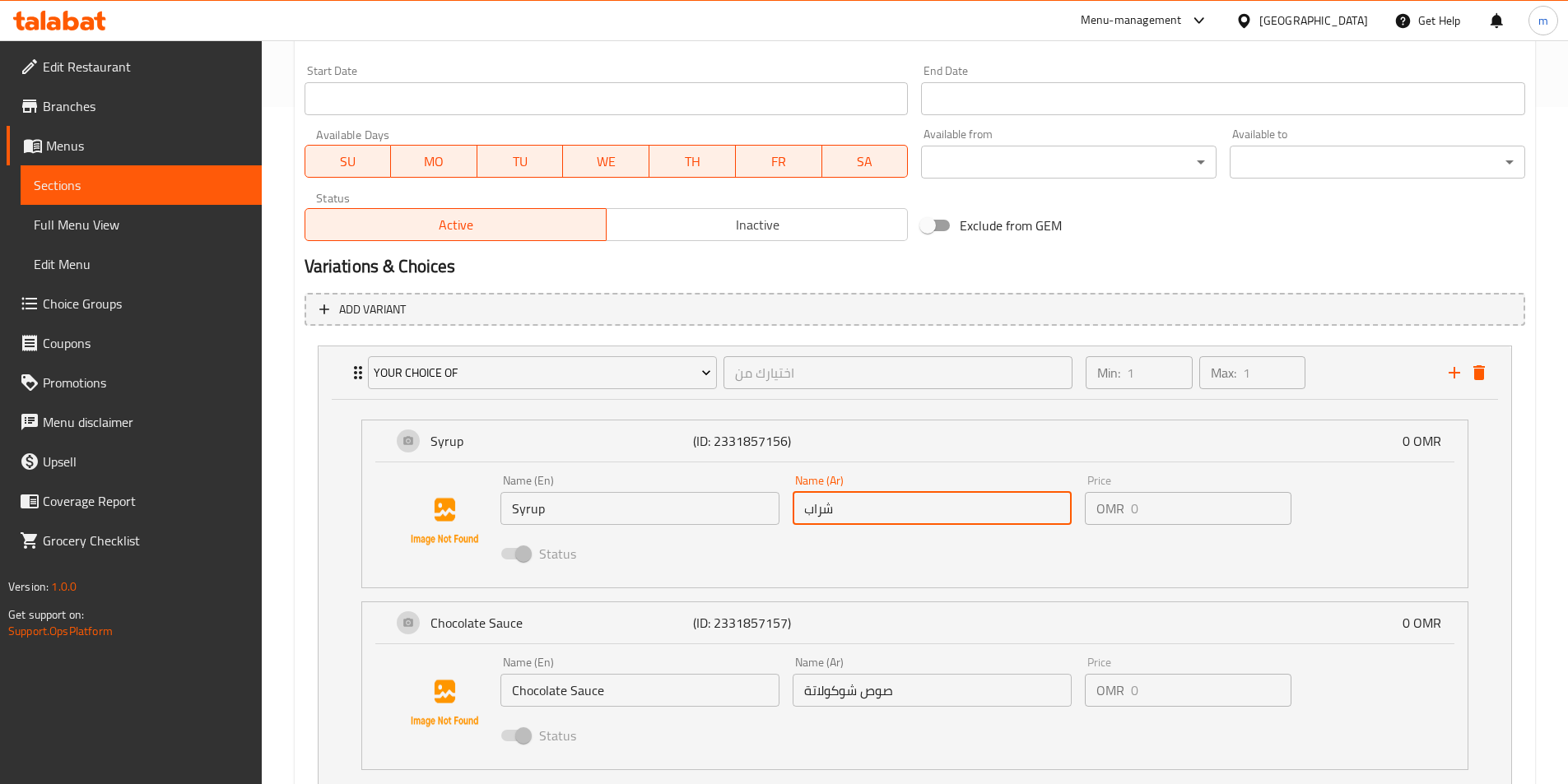
click at [648, 708] on div "Name (En) Chocolate Sauce Name (En)" at bounding box center [639, 681] width 292 height 63
click at [651, 703] on input "Chocolate Sauce" at bounding box center [640, 690] width 279 height 33
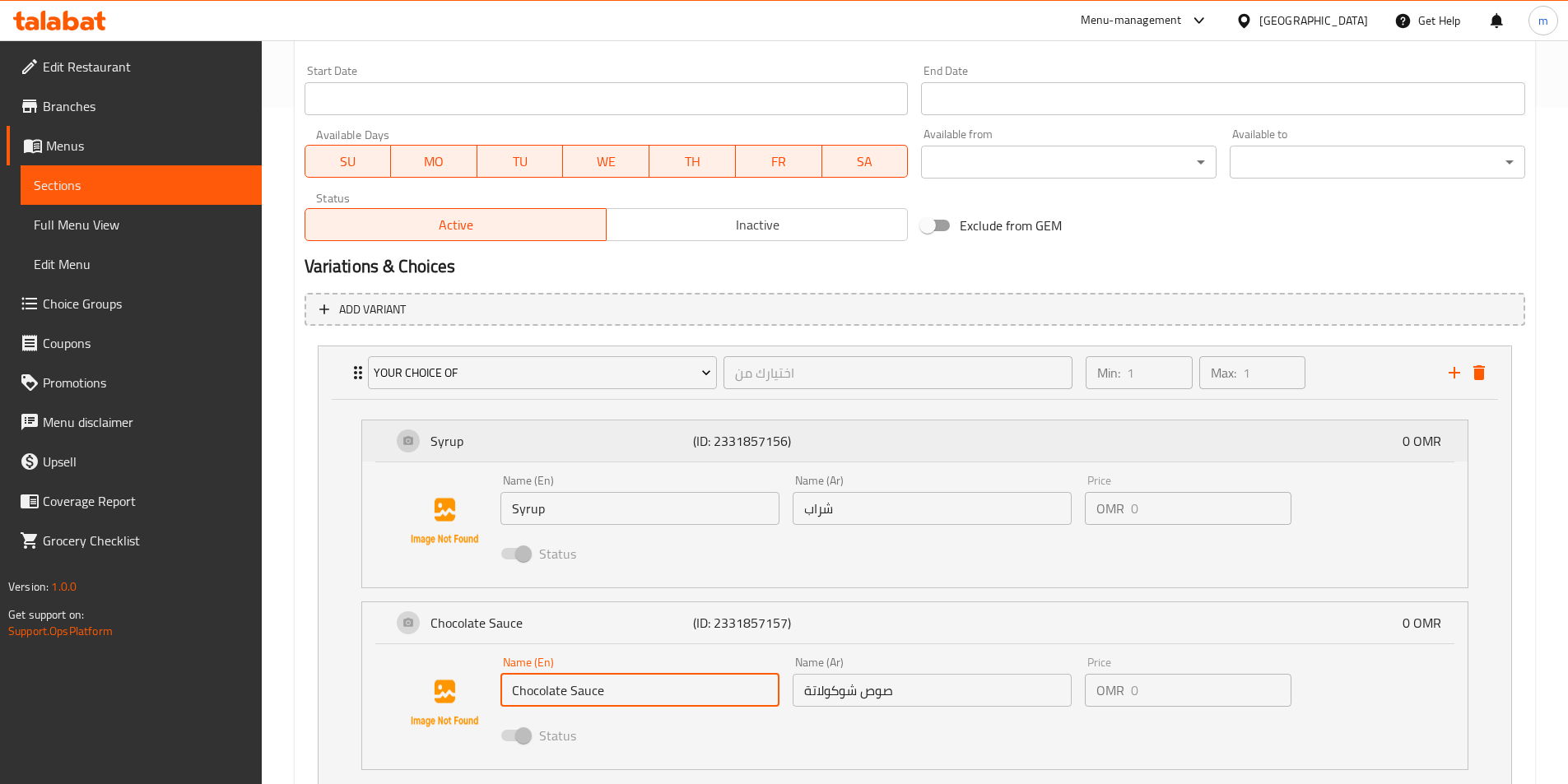
click at [745, 441] on p "(ID: 2331857156)" at bounding box center [780, 441] width 175 height 20
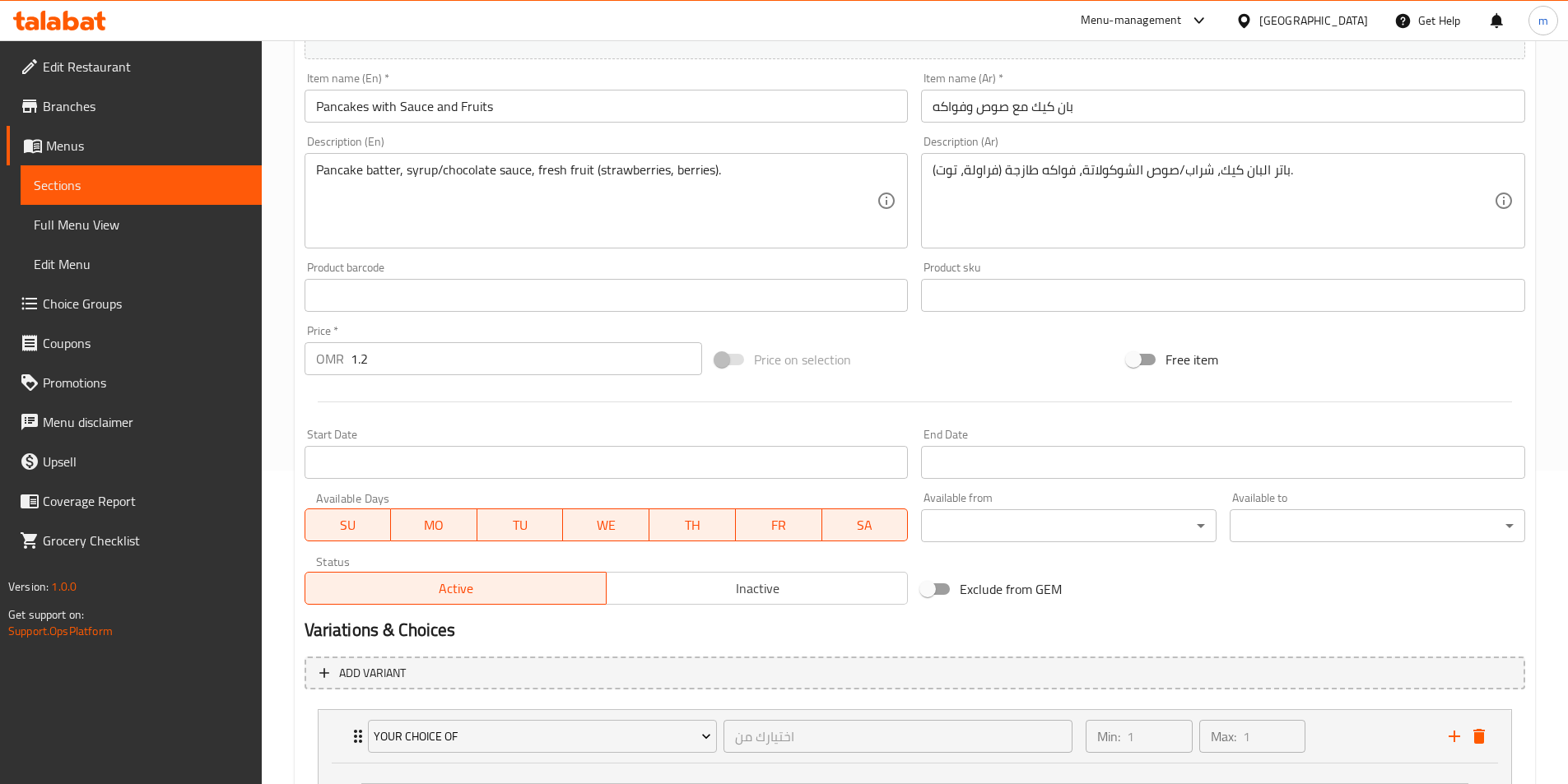
scroll to position [266, 0]
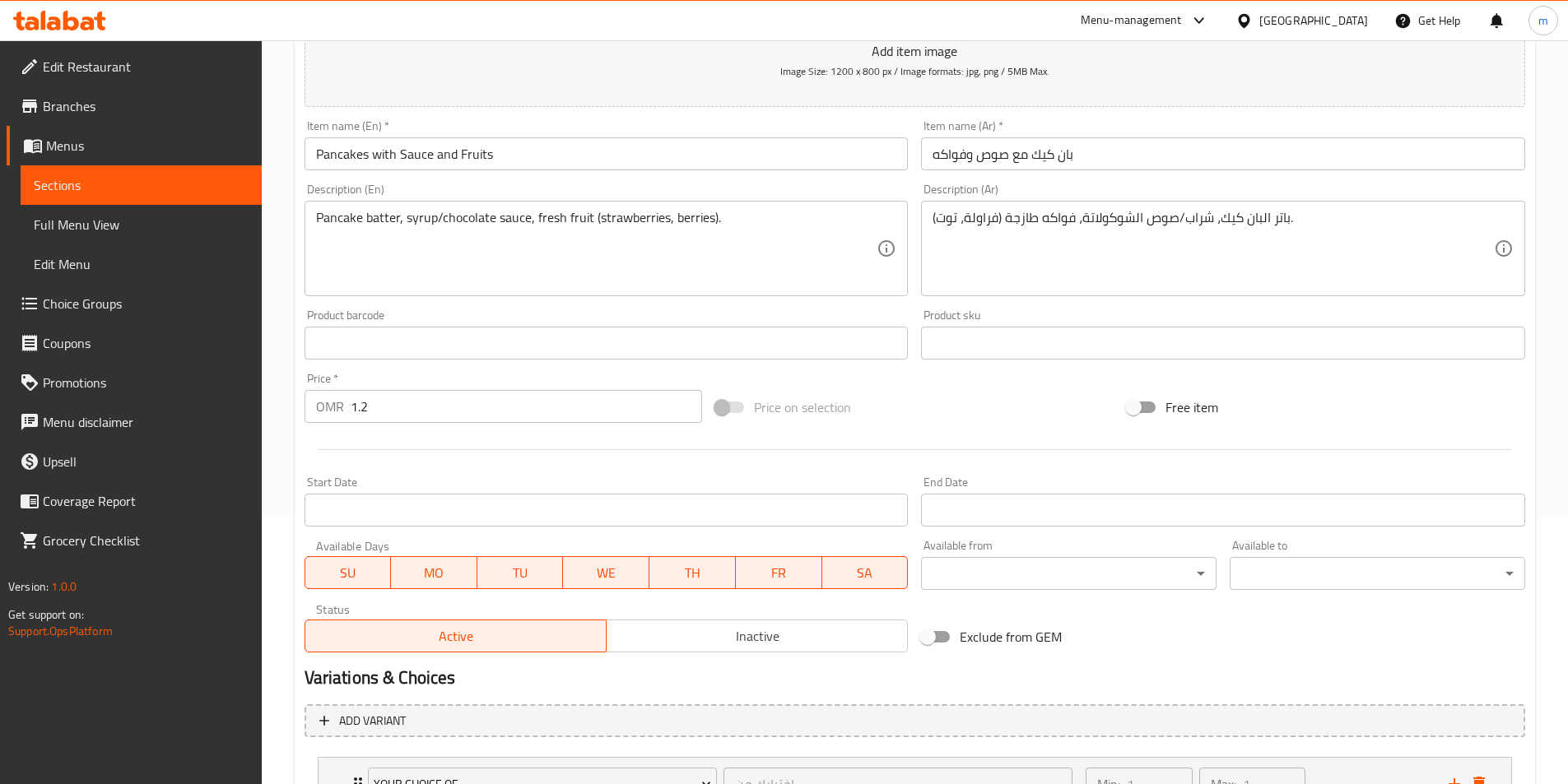
click at [98, 312] on span "Choice Groups" at bounding box center [146, 304] width 206 height 20
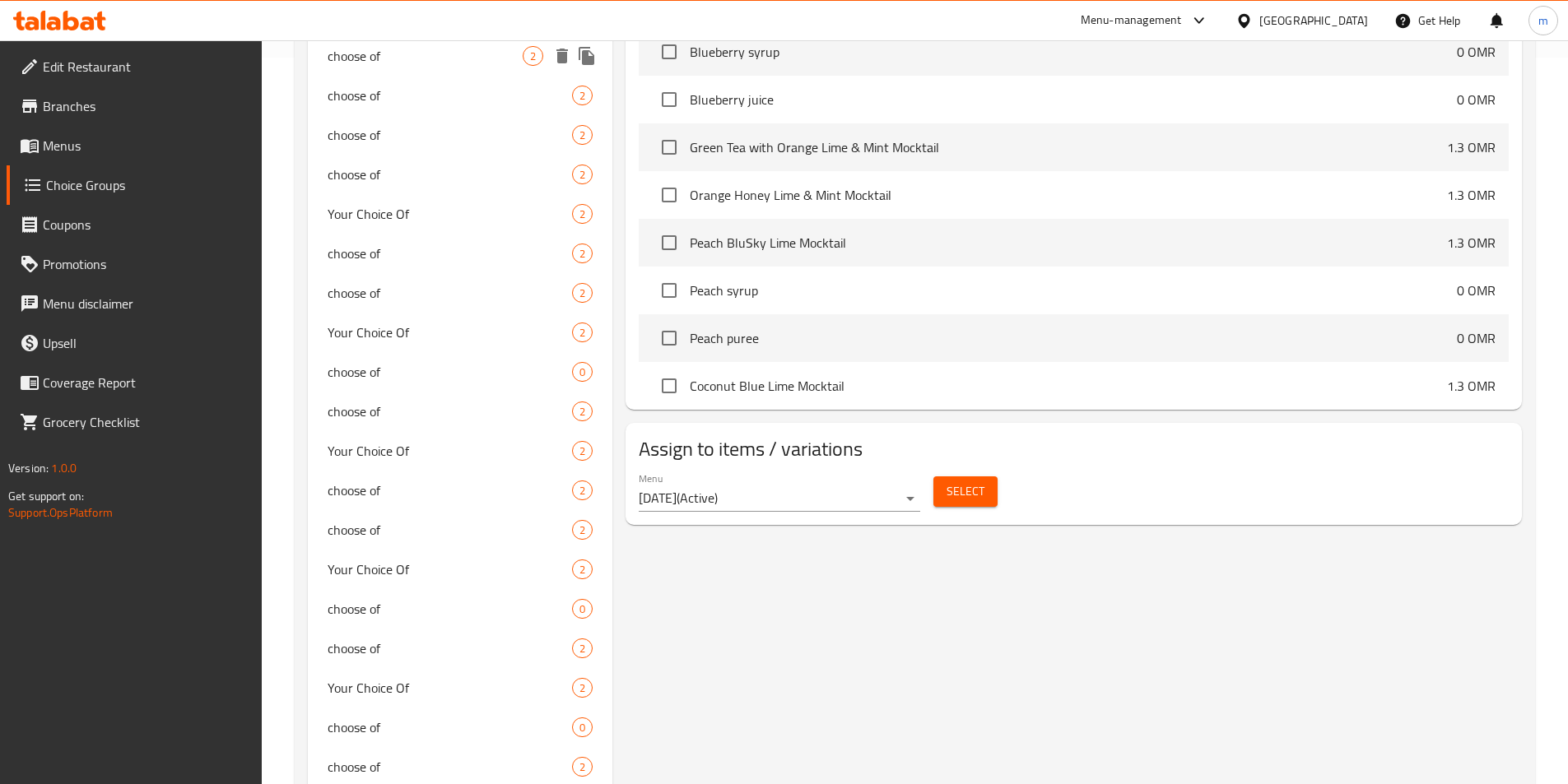
scroll to position [1019, 0]
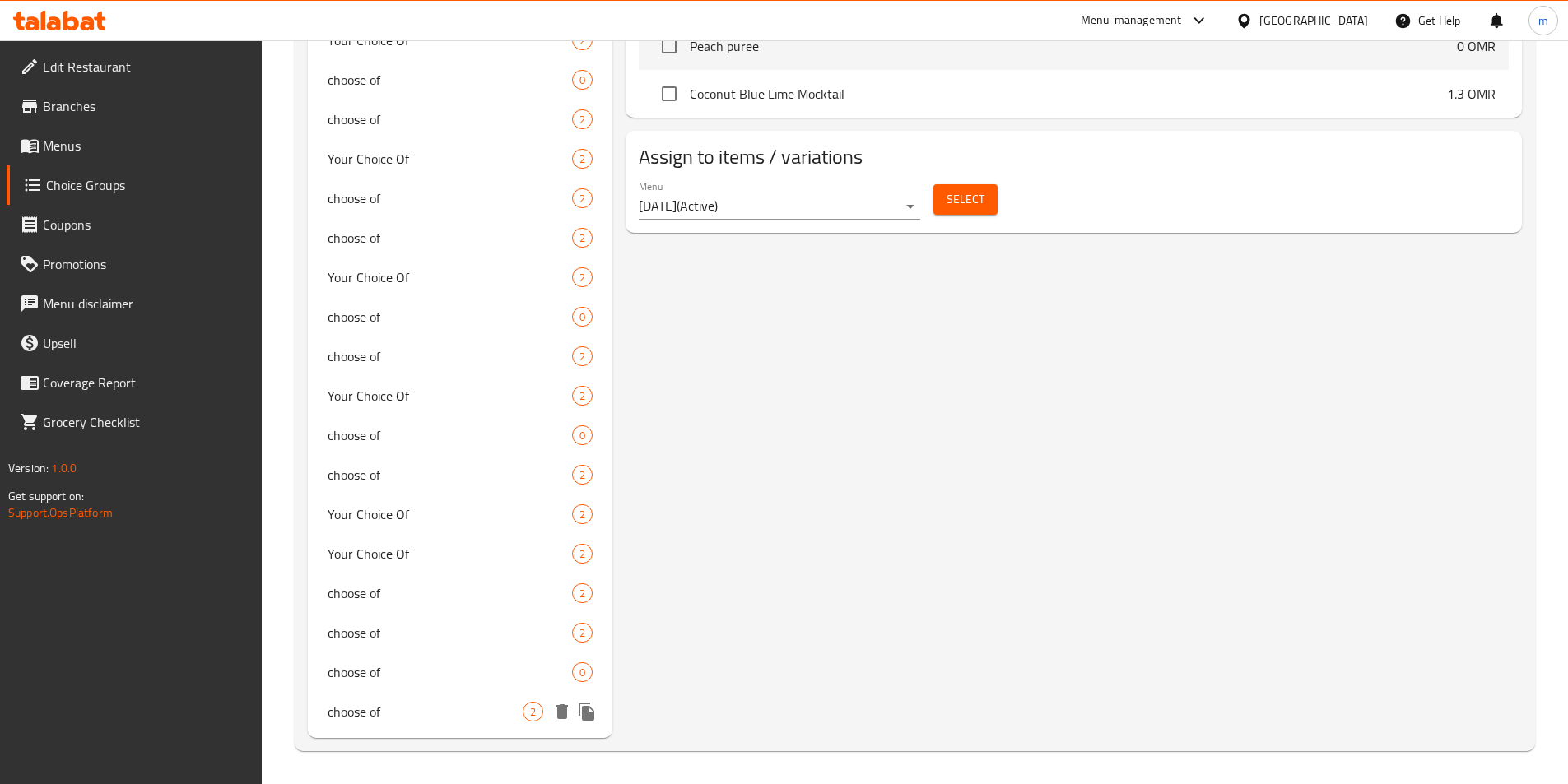
click at [466, 714] on span "choose of" at bounding box center [425, 712] width 196 height 20
type input "choose of"
type input "اختر من"
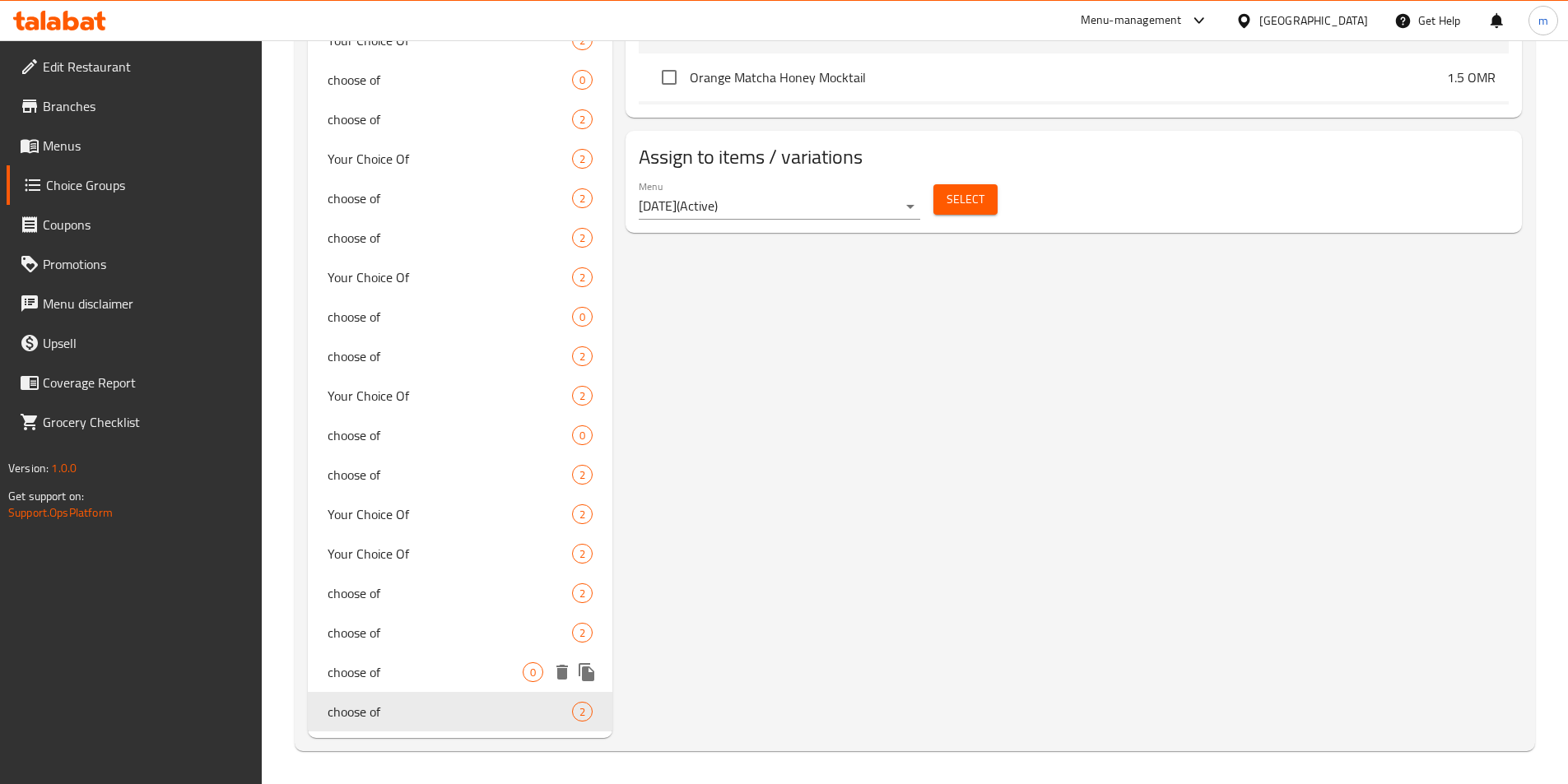
click at [455, 681] on span "choose of" at bounding box center [425, 672] width 196 height 20
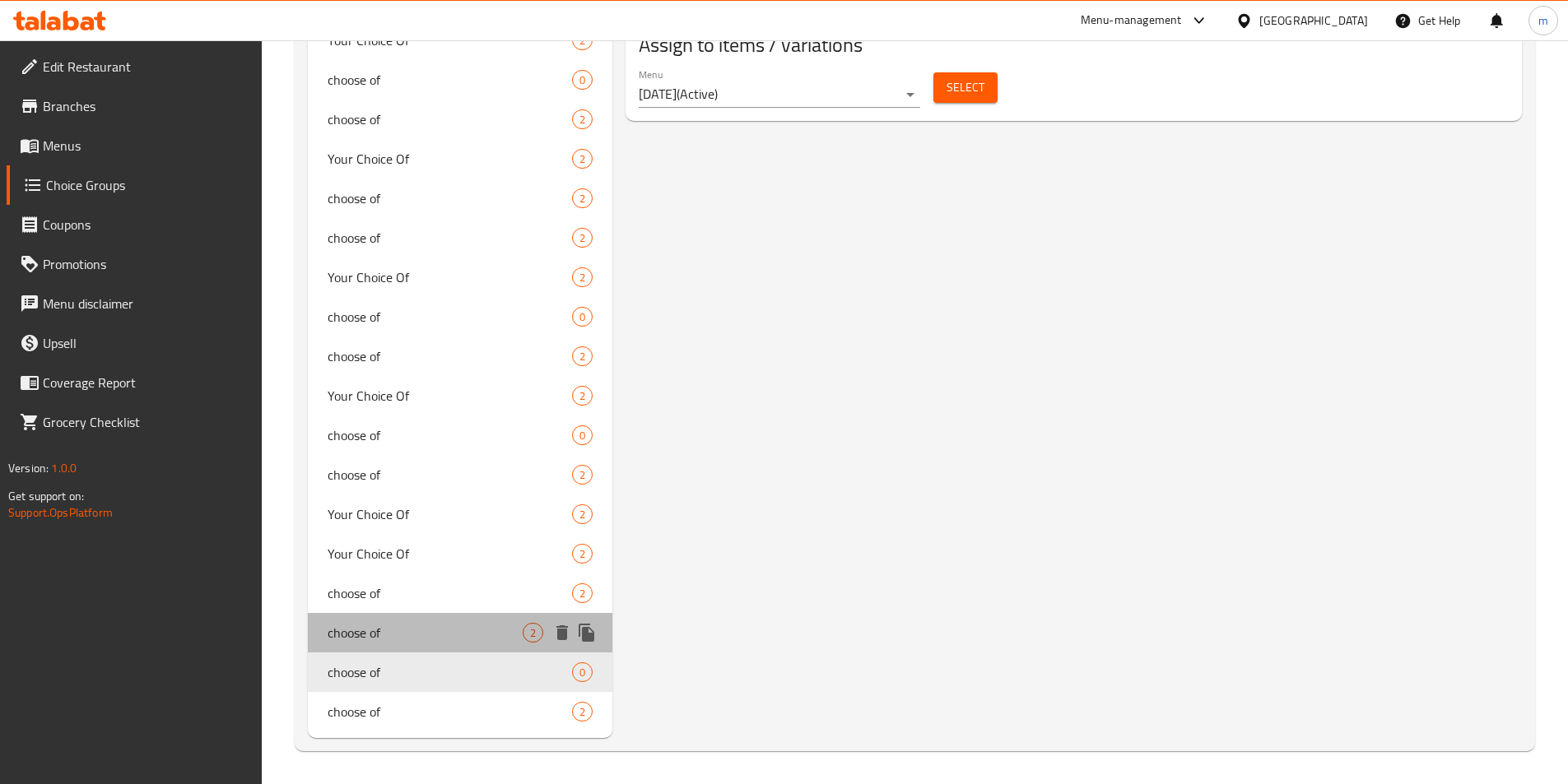
click at [451, 650] on div "choose of 2" at bounding box center [460, 633] width 306 height 39
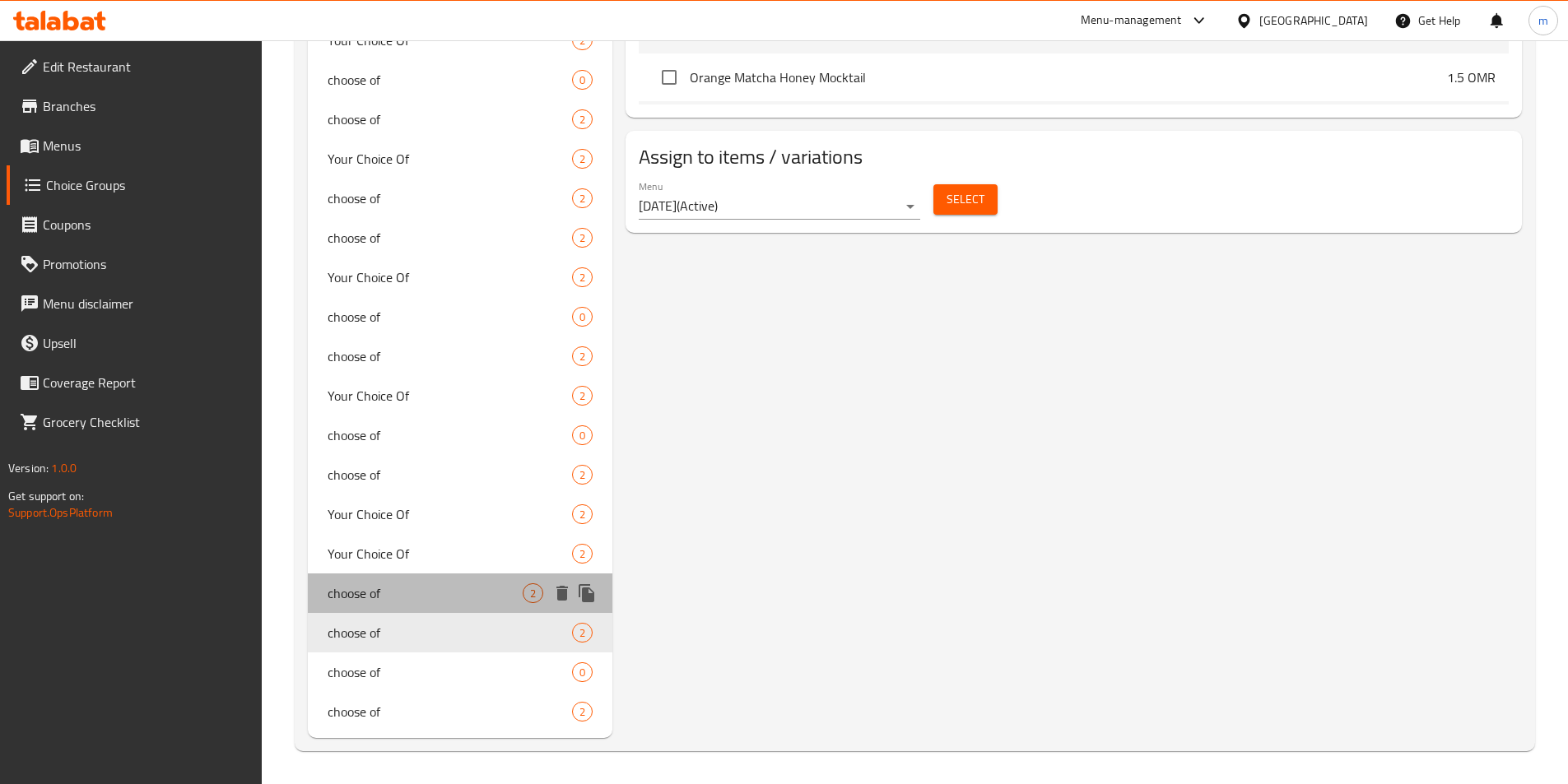
click at [468, 590] on span "choose of" at bounding box center [425, 594] width 196 height 20
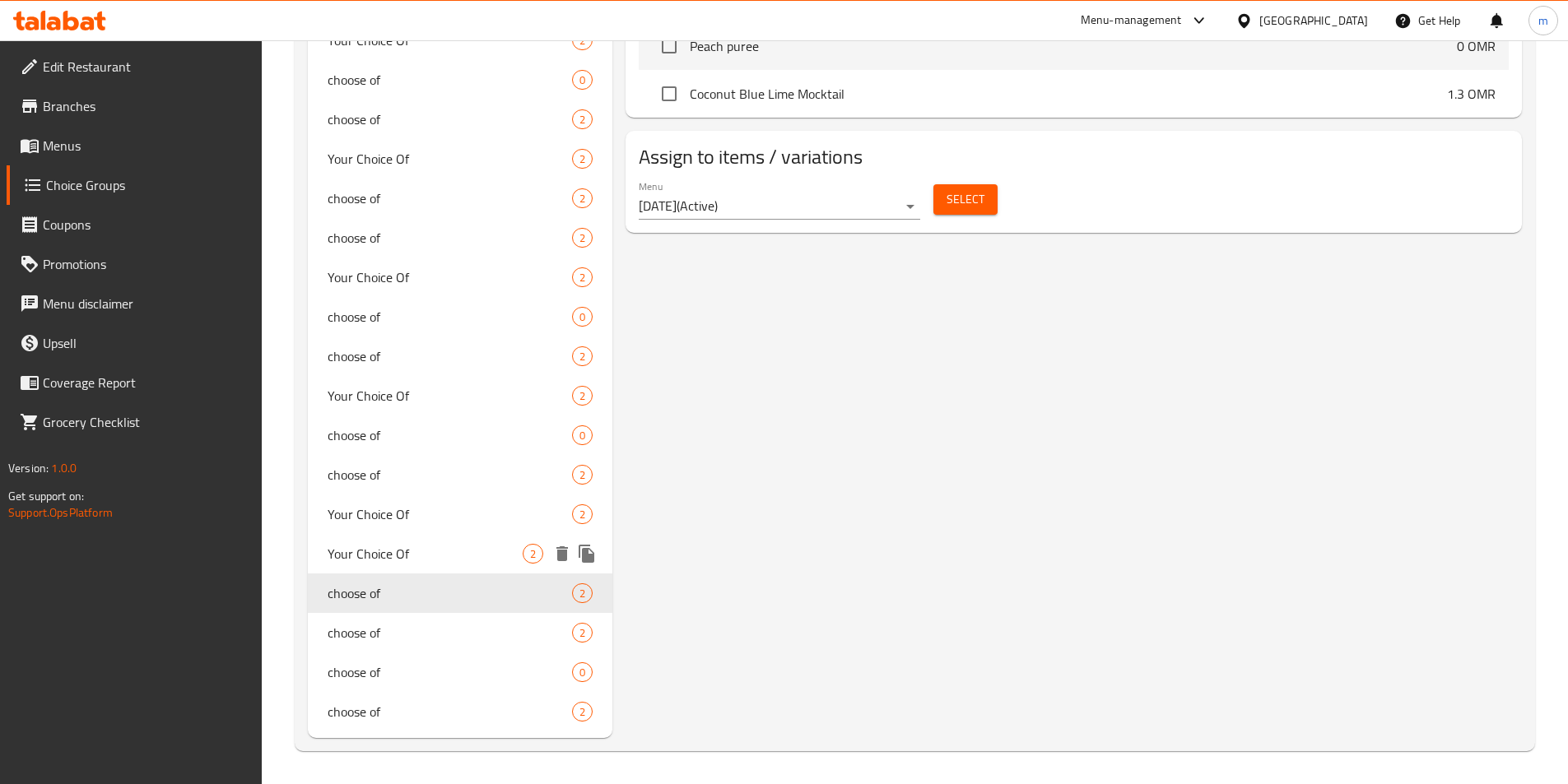
click at [430, 552] on span "Your Choice Of" at bounding box center [425, 554] width 196 height 20
type input "Your Choice Of"
type input "اختيارك من"
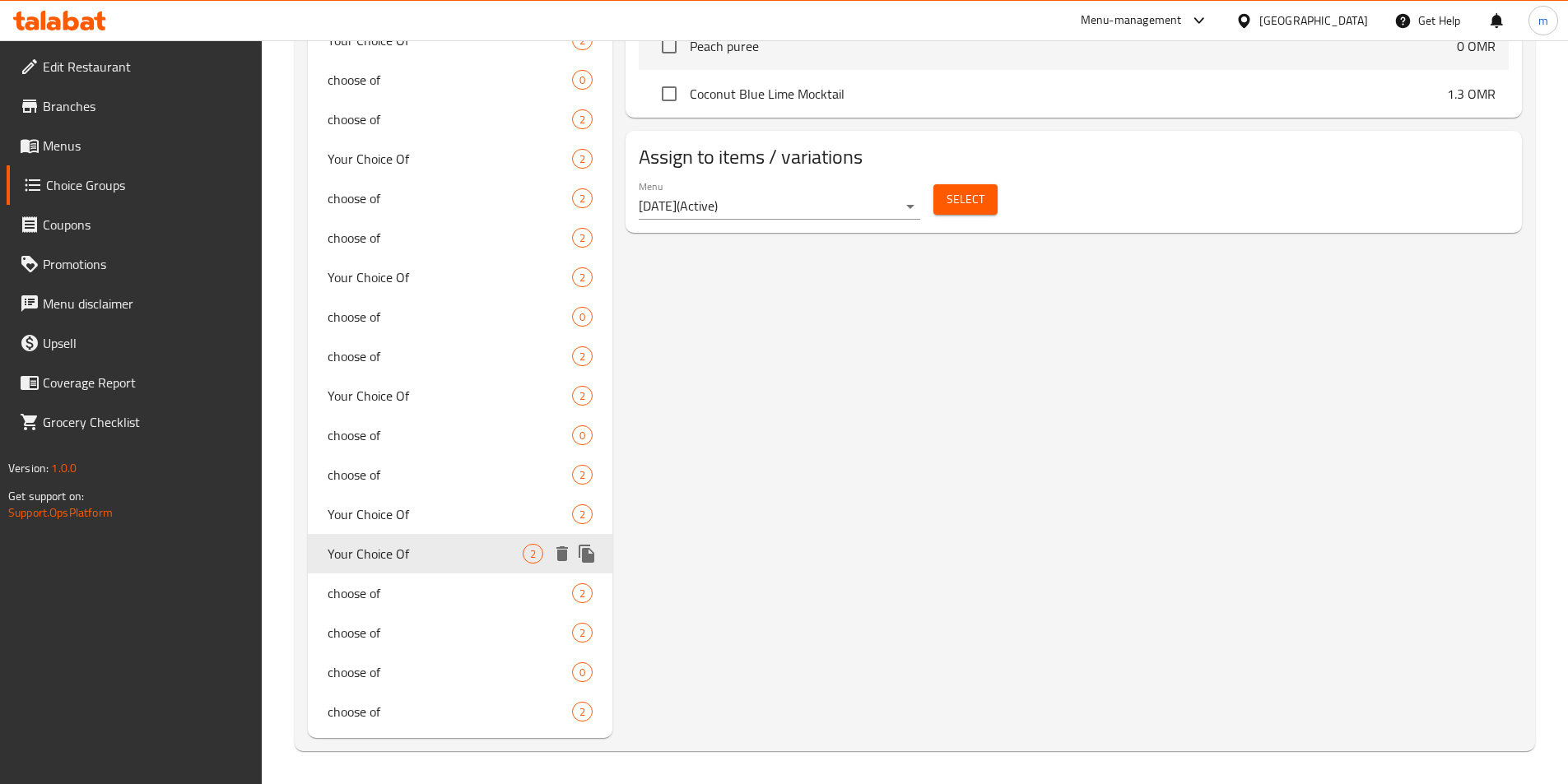
click at [404, 540] on div "Your Choice Of 2" at bounding box center [460, 553] width 306 height 39
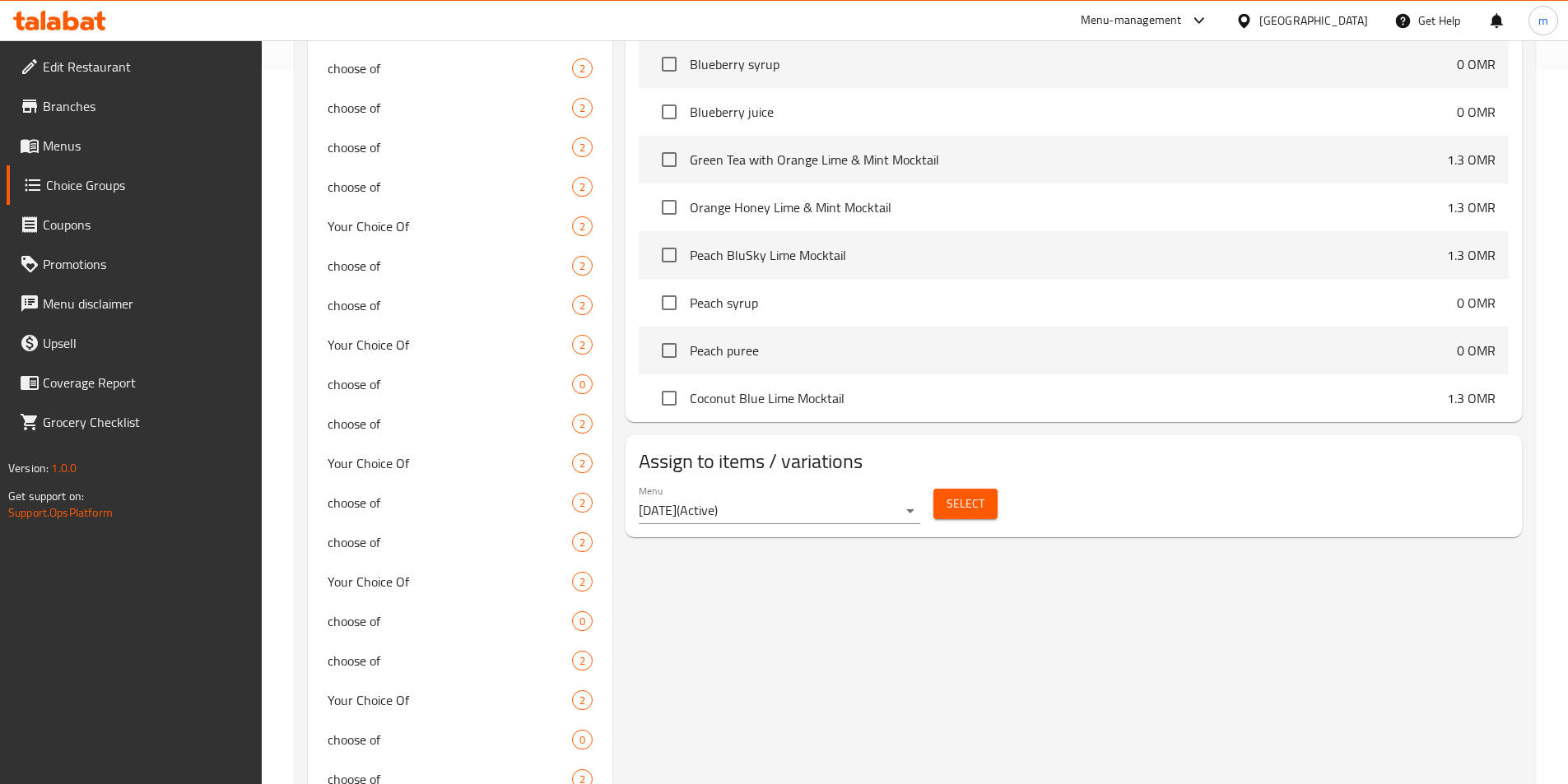
scroll to position [741, 0]
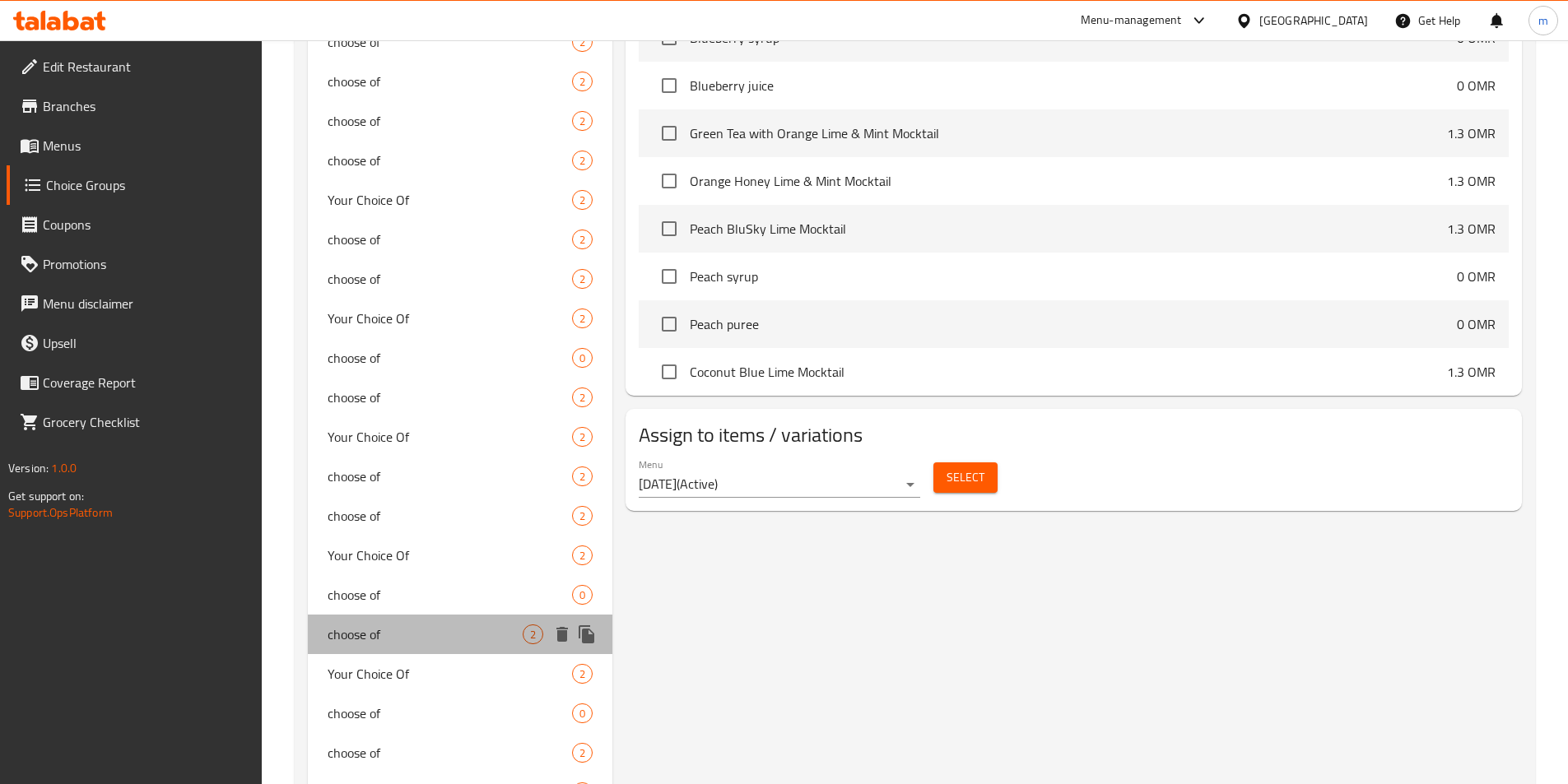
click at [452, 632] on span "choose of" at bounding box center [425, 635] width 196 height 20
type input "choose of"
type input "اختر من"
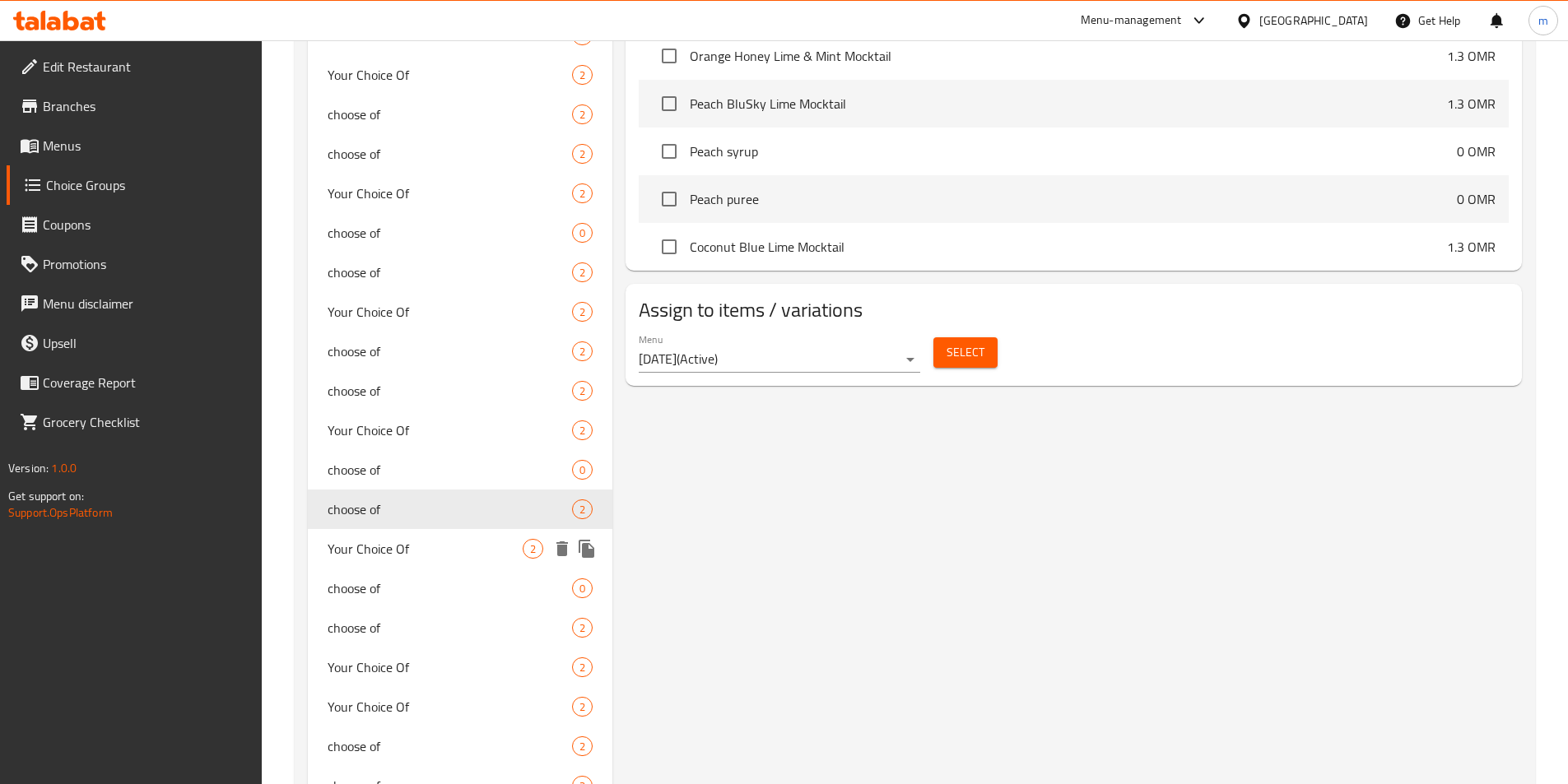
scroll to position [988, 0]
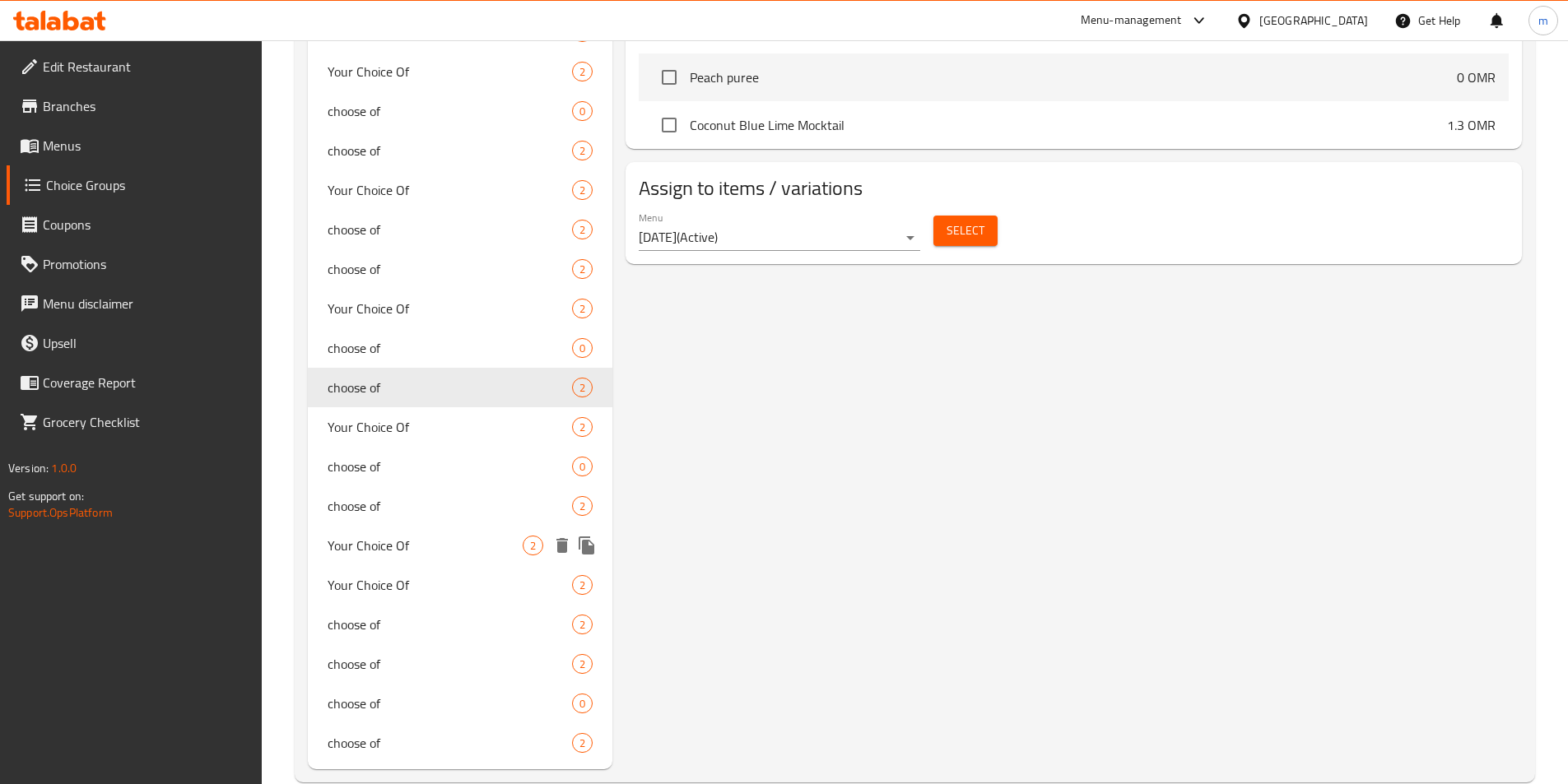
click at [421, 544] on span "Your Choice Of" at bounding box center [425, 545] width 196 height 20
type input "Your Choice Of"
type input "اختيارك من"
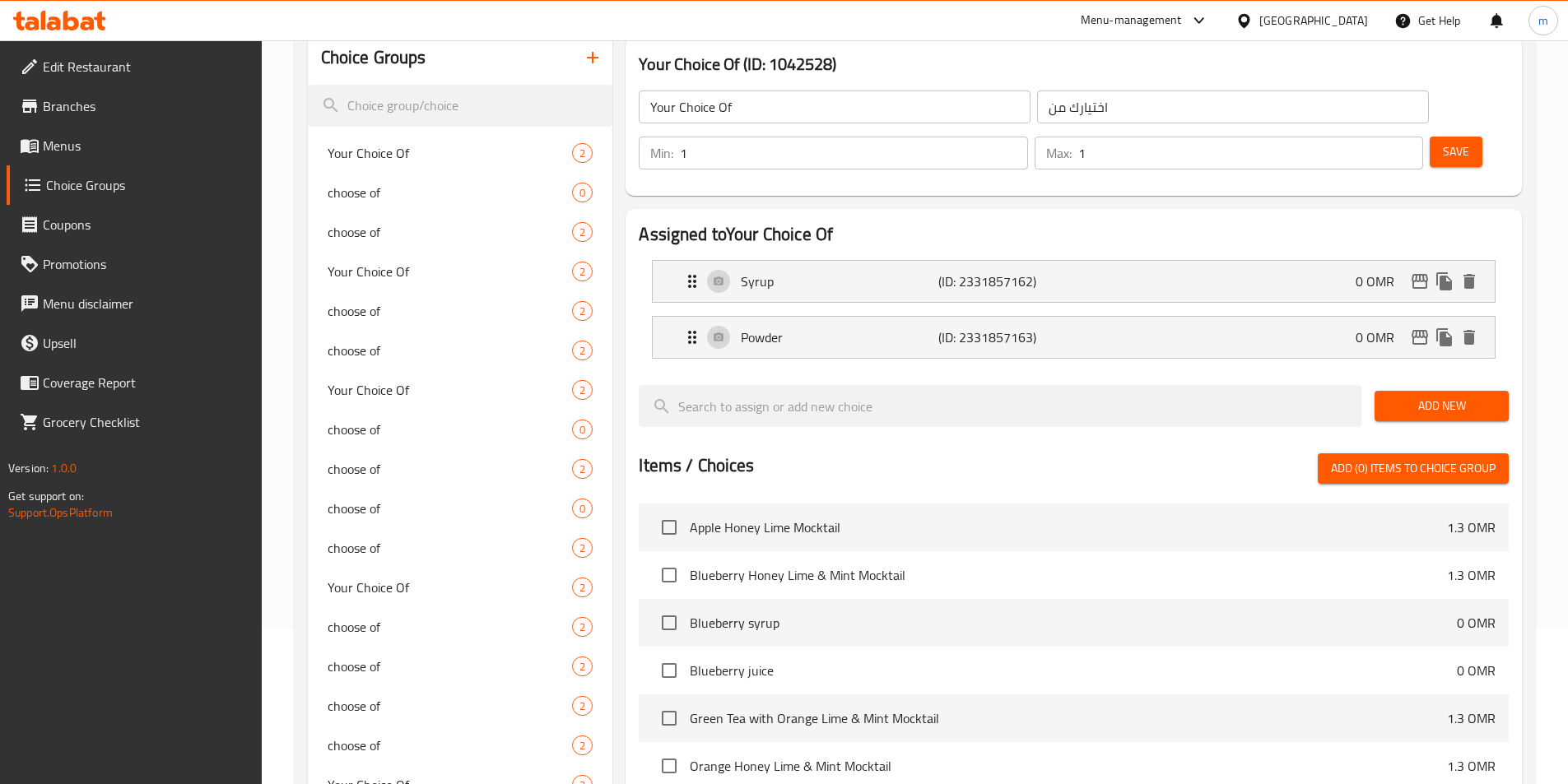
scroll to position [82, 0]
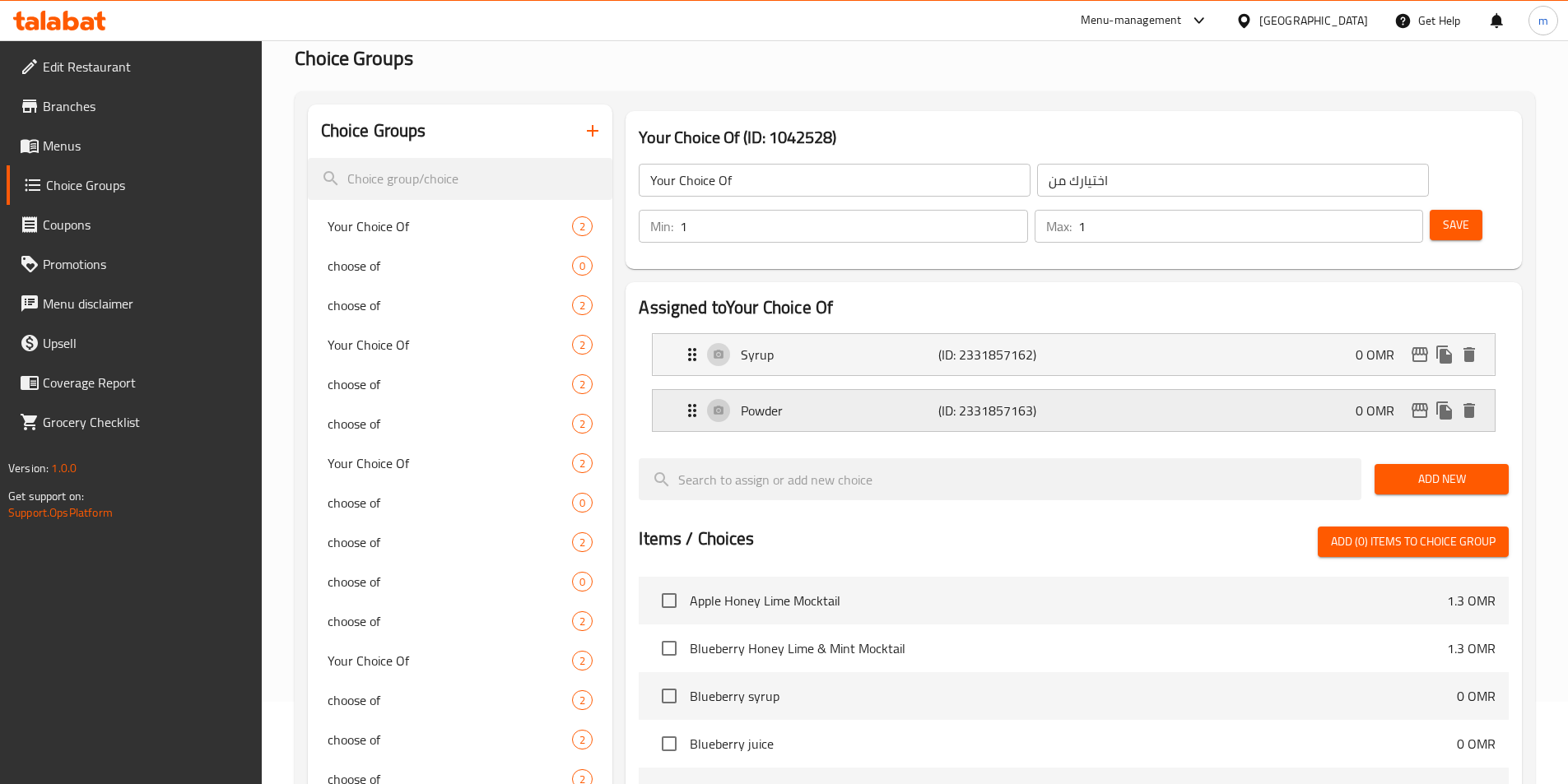
click at [1043, 400] on p "(ID: 2331857163)" at bounding box center [1003, 410] width 131 height 20
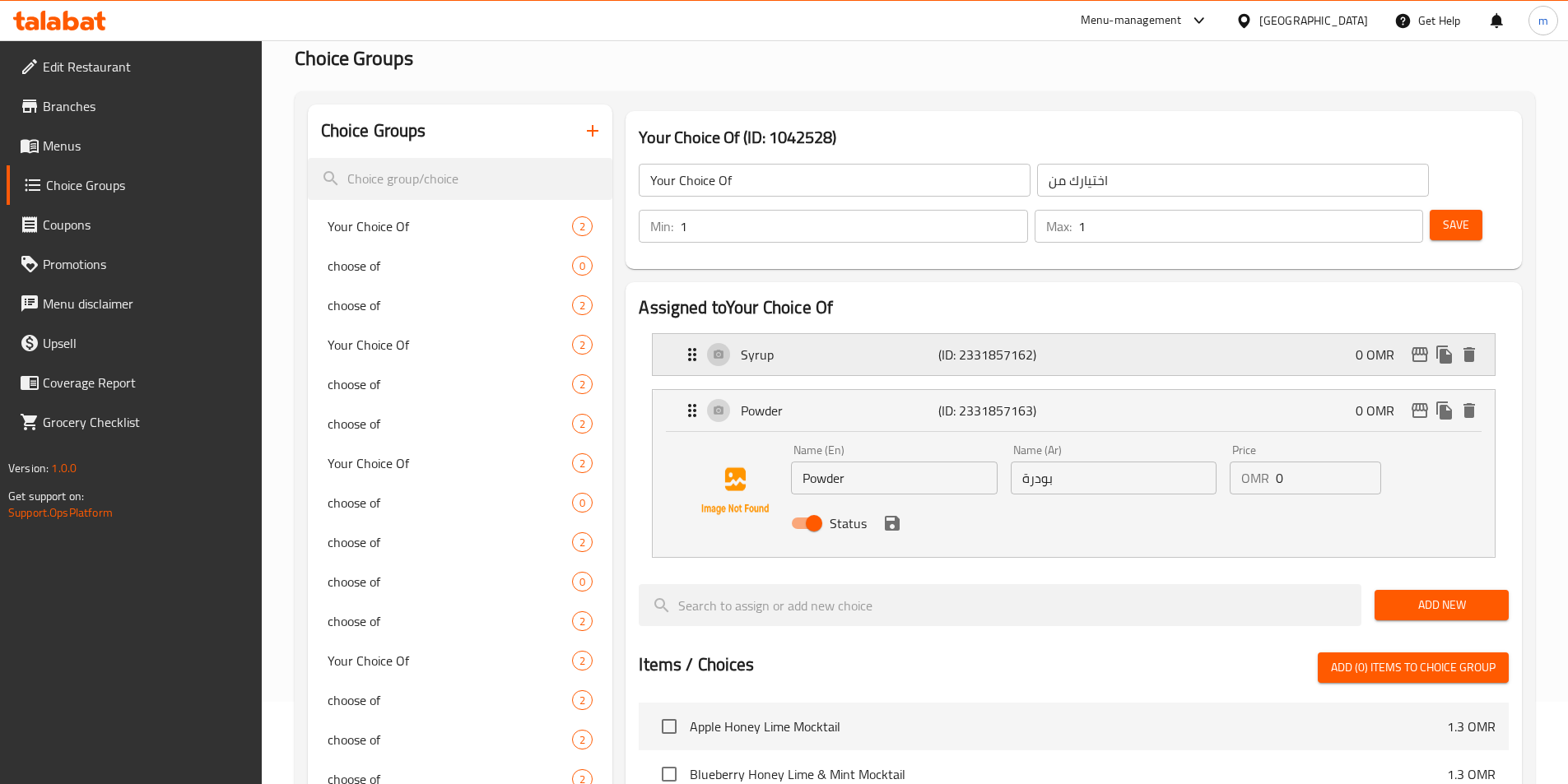
click at [1091, 334] on div "Syrup (ID: 2331857162) 0 OMR" at bounding box center [1078, 355] width 793 height 41
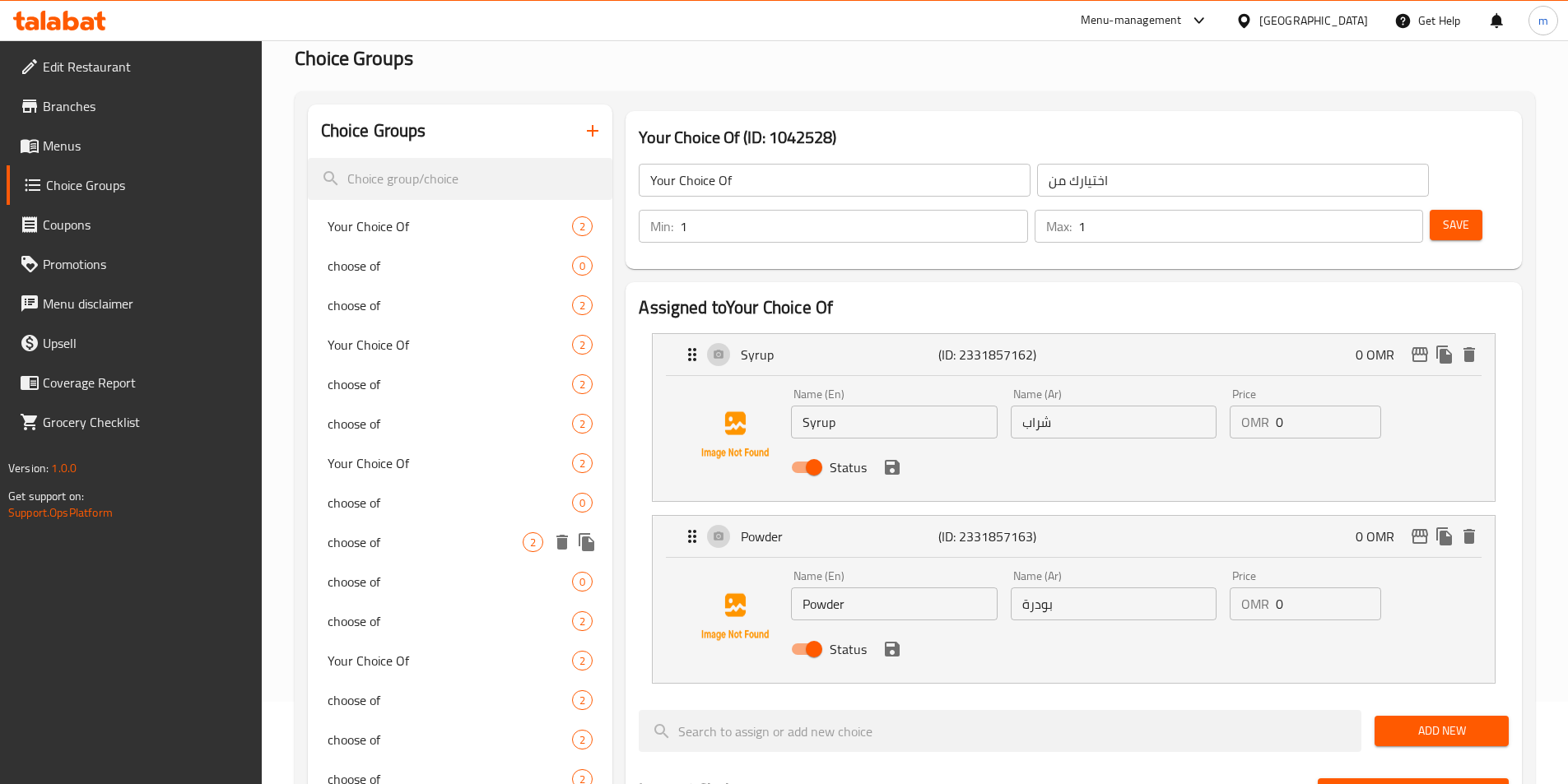
click at [344, 524] on div "choose of 2" at bounding box center [460, 543] width 306 height 39
type input "choose of"
type input "اختر من"
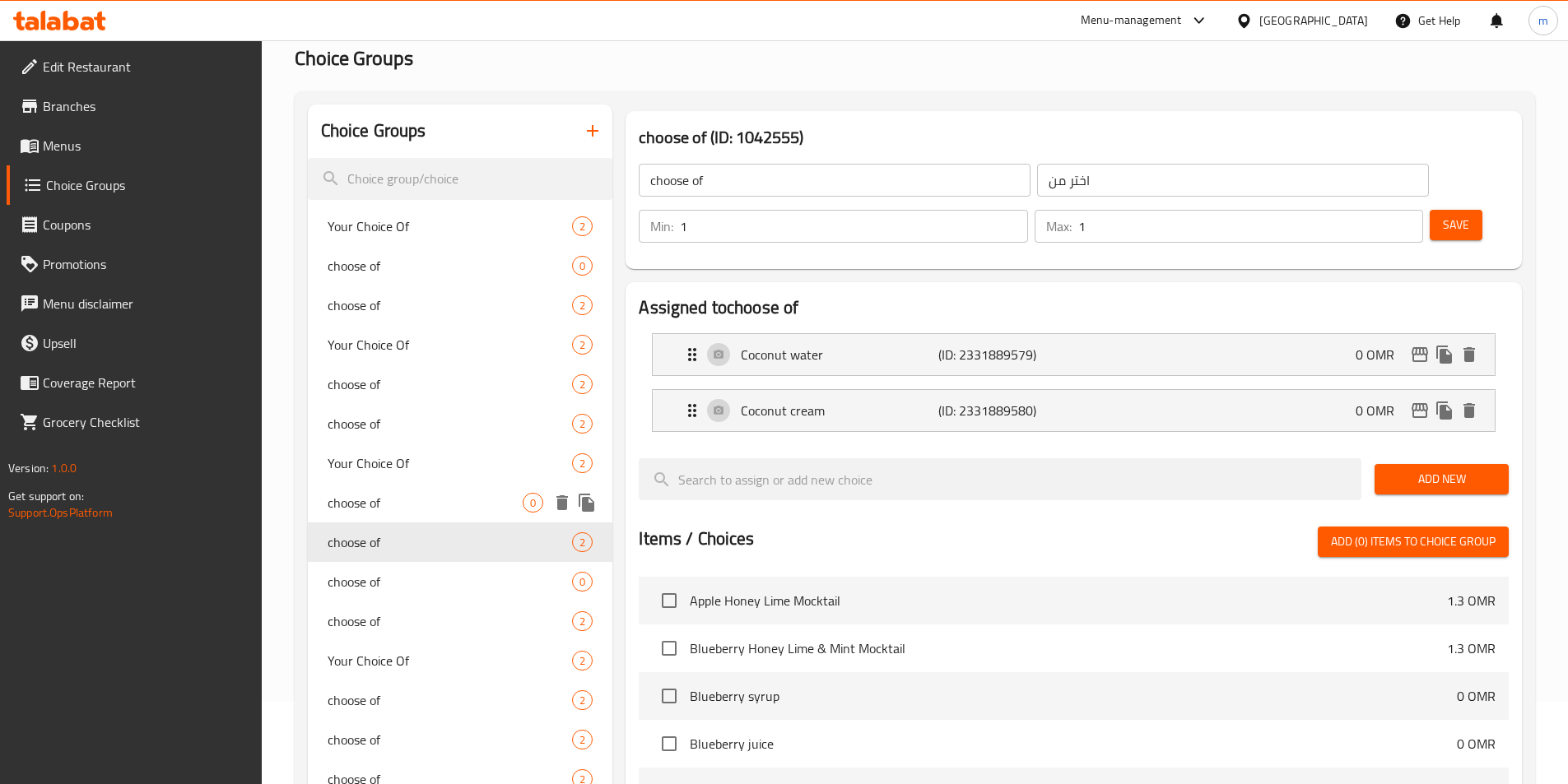
click at [356, 500] on span "choose of" at bounding box center [425, 502] width 196 height 20
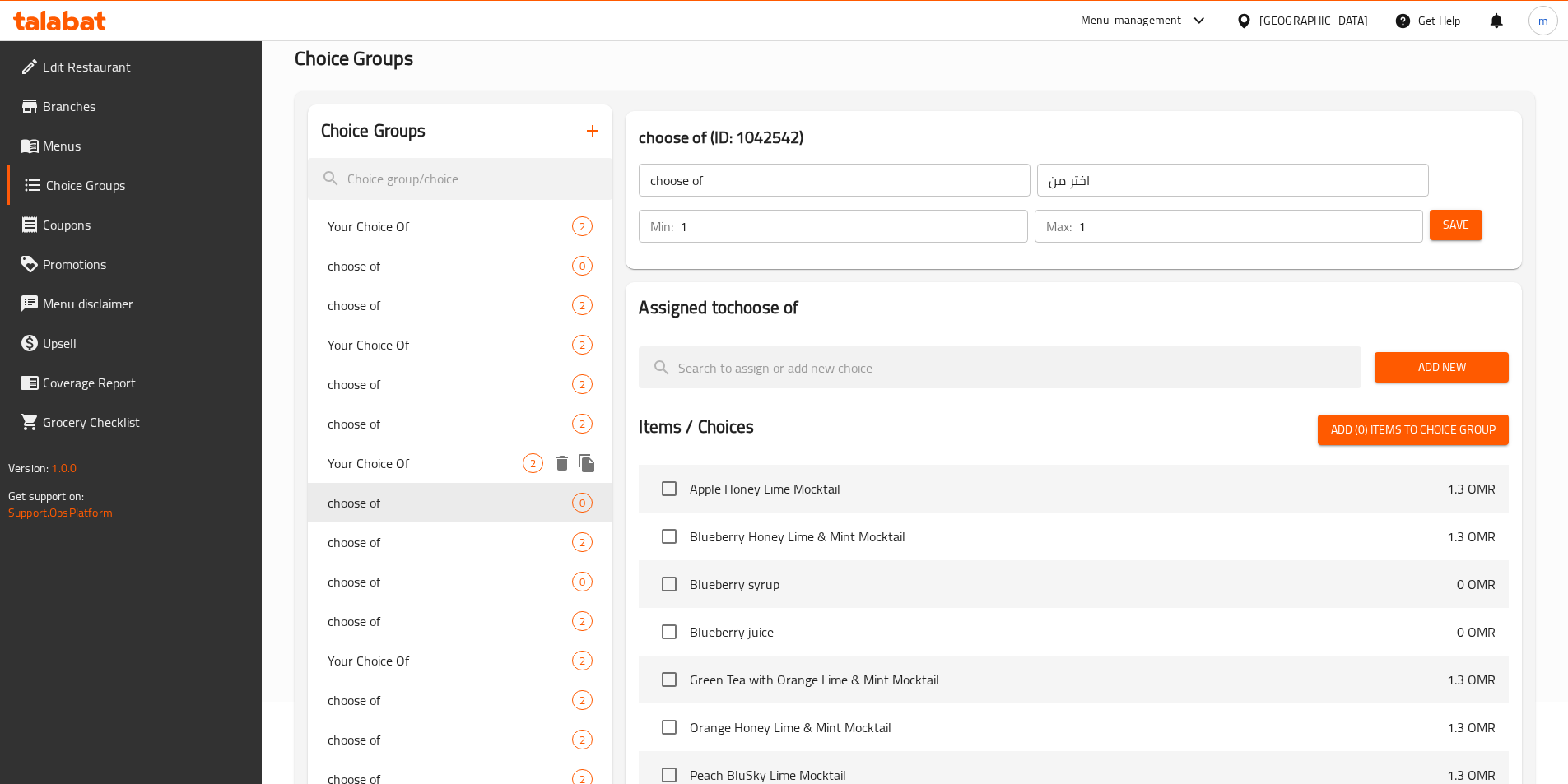
click at [364, 461] on span "Your Choice Of" at bounding box center [425, 463] width 196 height 20
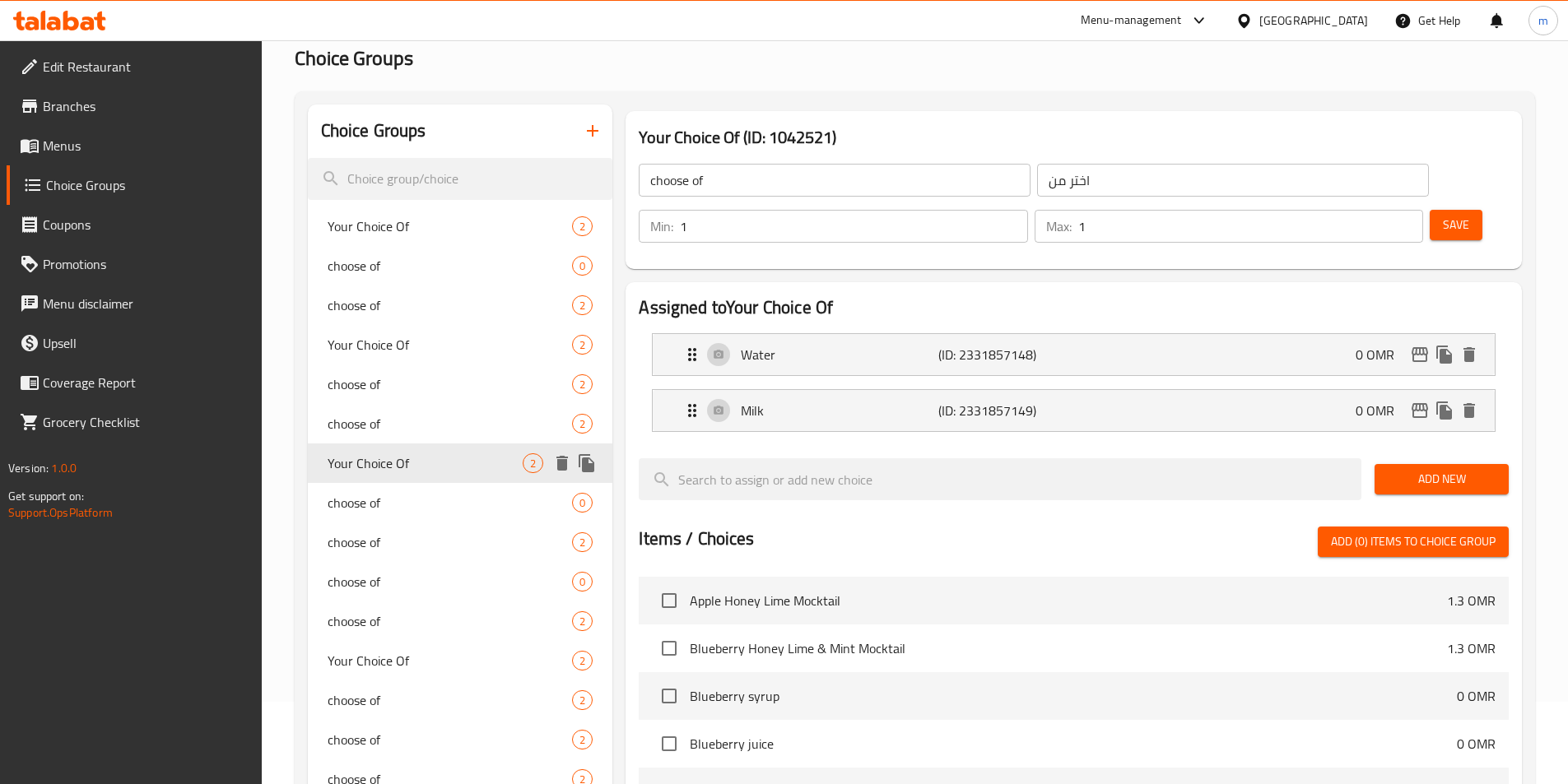
type input "Your Choice Of"
type input "اختيارك من"
click at [378, 493] on span "choose of" at bounding box center [450, 502] width 245 height 20
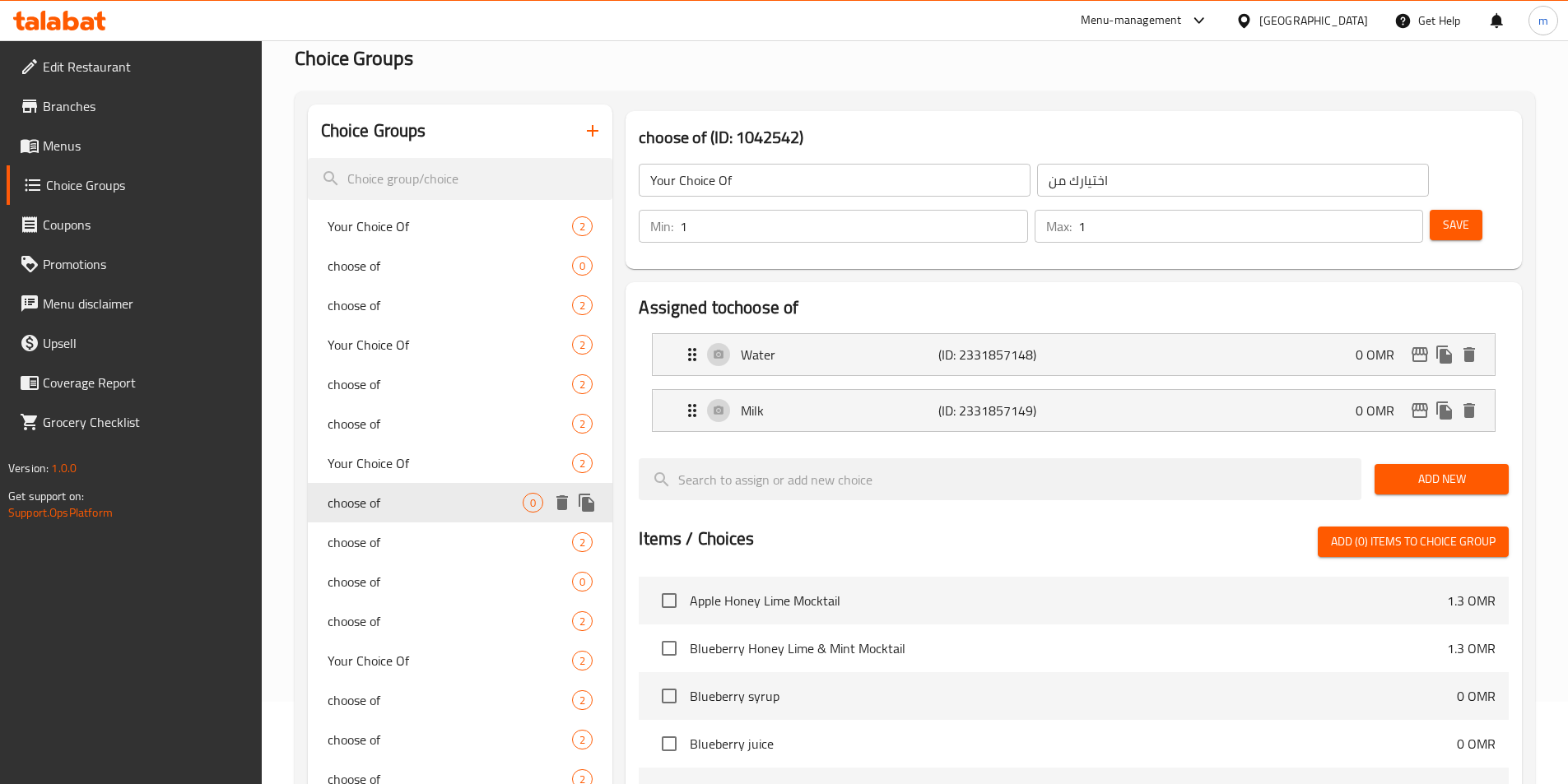
type input "choose of"
type input "اختر من"
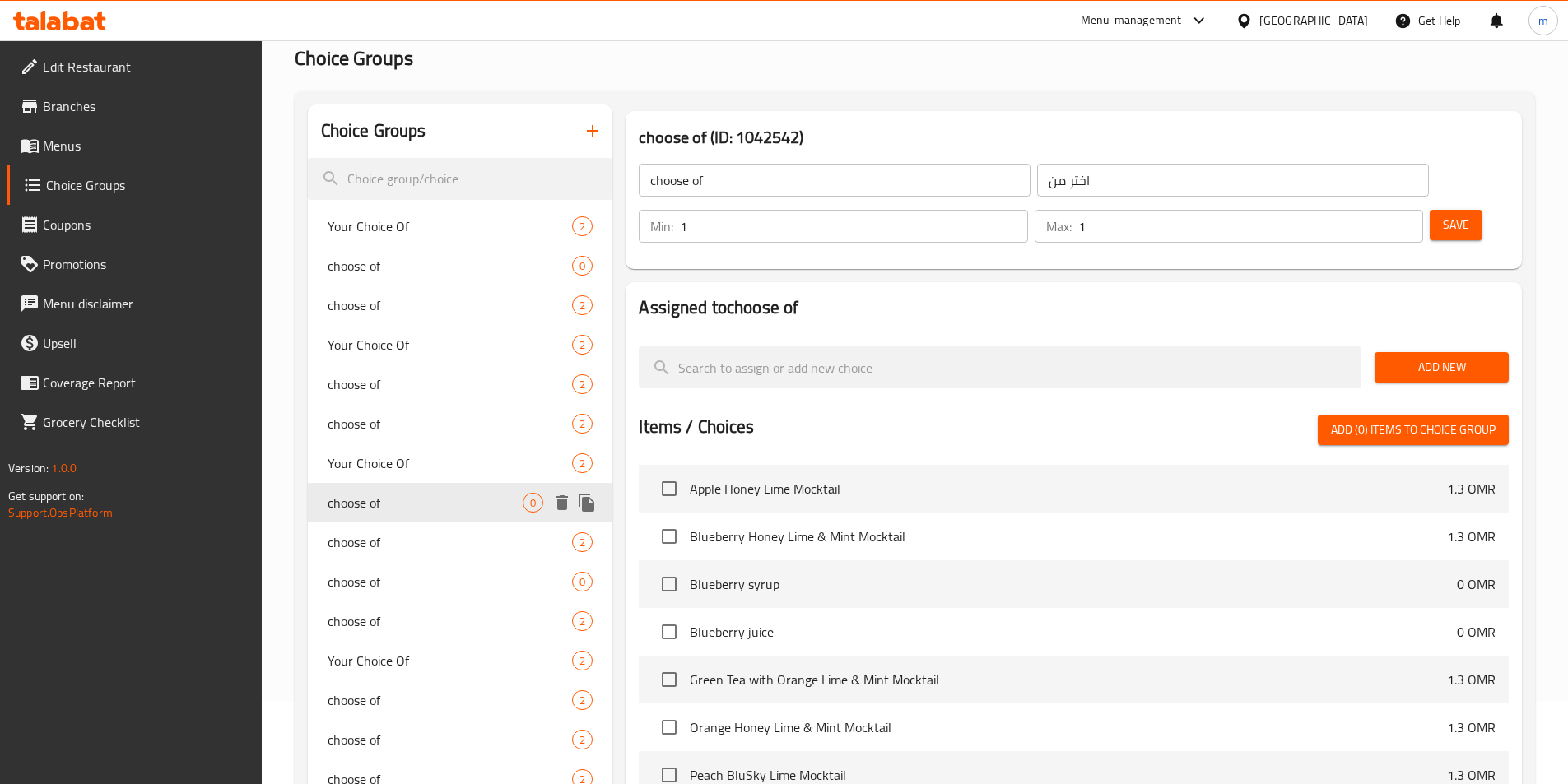
click at [378, 502] on span "choose of" at bounding box center [425, 502] width 196 height 20
click at [384, 472] on span "Your Choice Of" at bounding box center [425, 463] width 196 height 20
type input "Your Choice Of"
type input "اختيارك من"
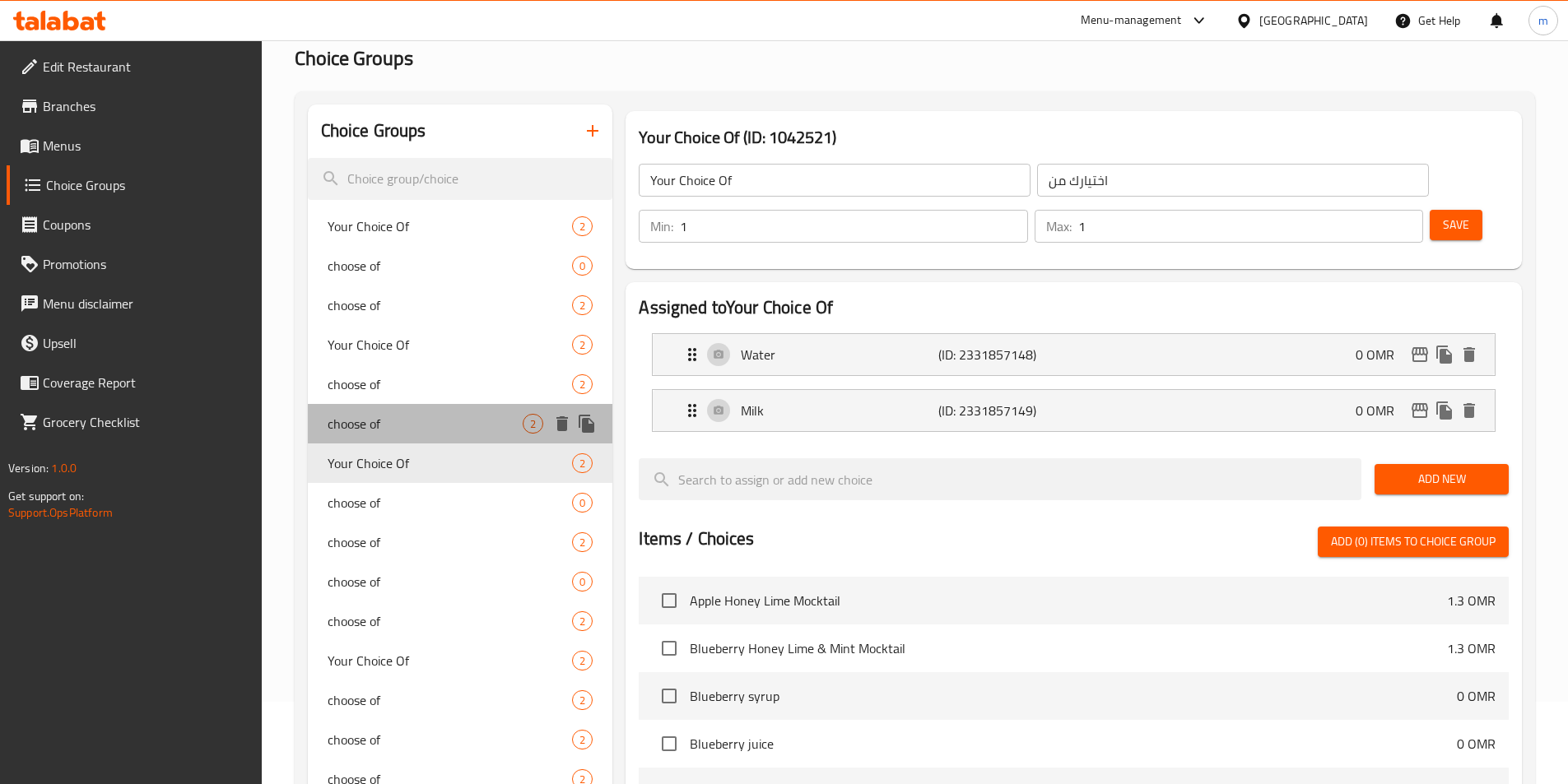
click at [389, 432] on span "choose of" at bounding box center [425, 424] width 196 height 20
type input "choose of"
type input "اختر من"
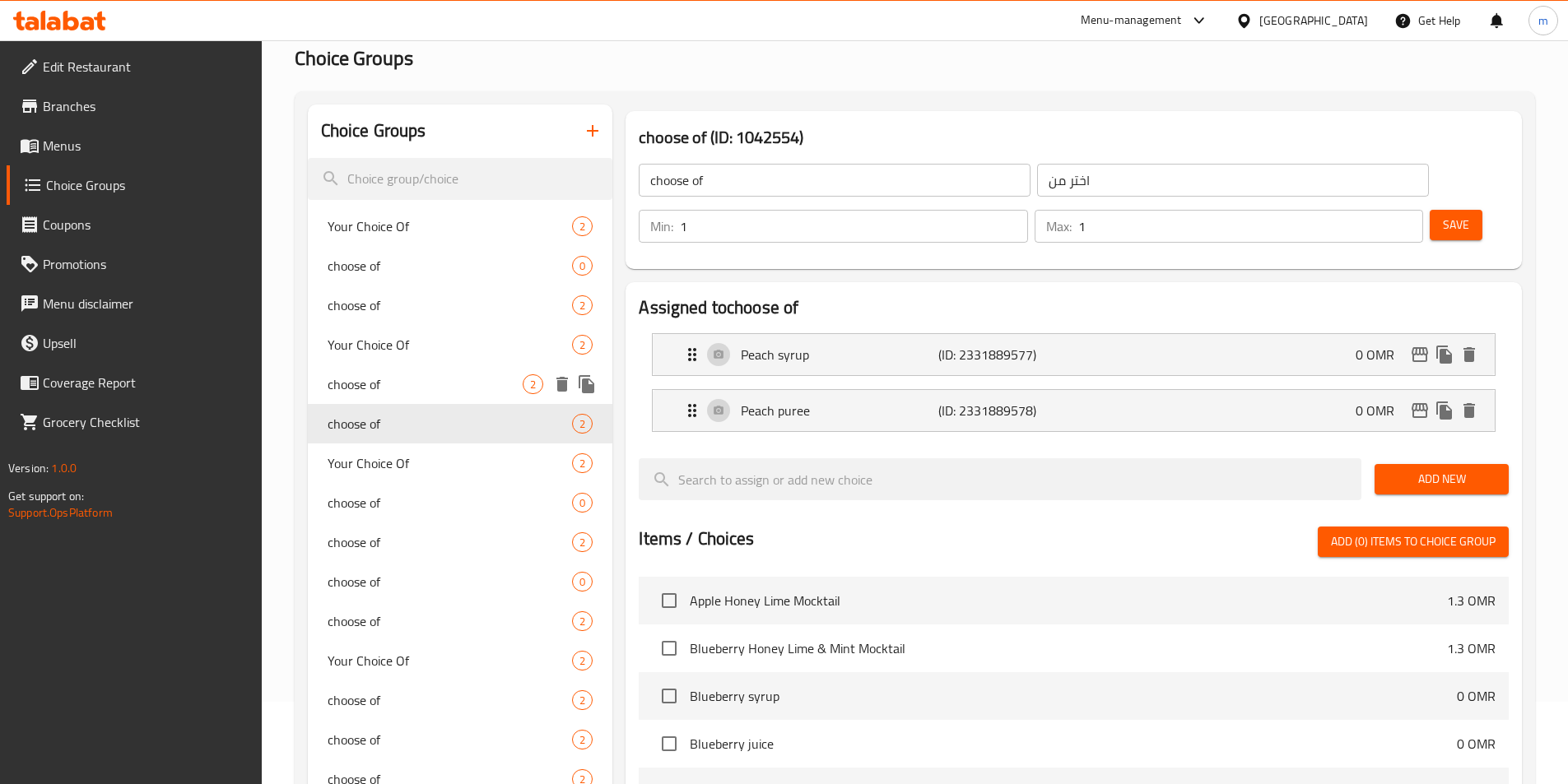
click at [392, 388] on span "choose of" at bounding box center [425, 384] width 196 height 20
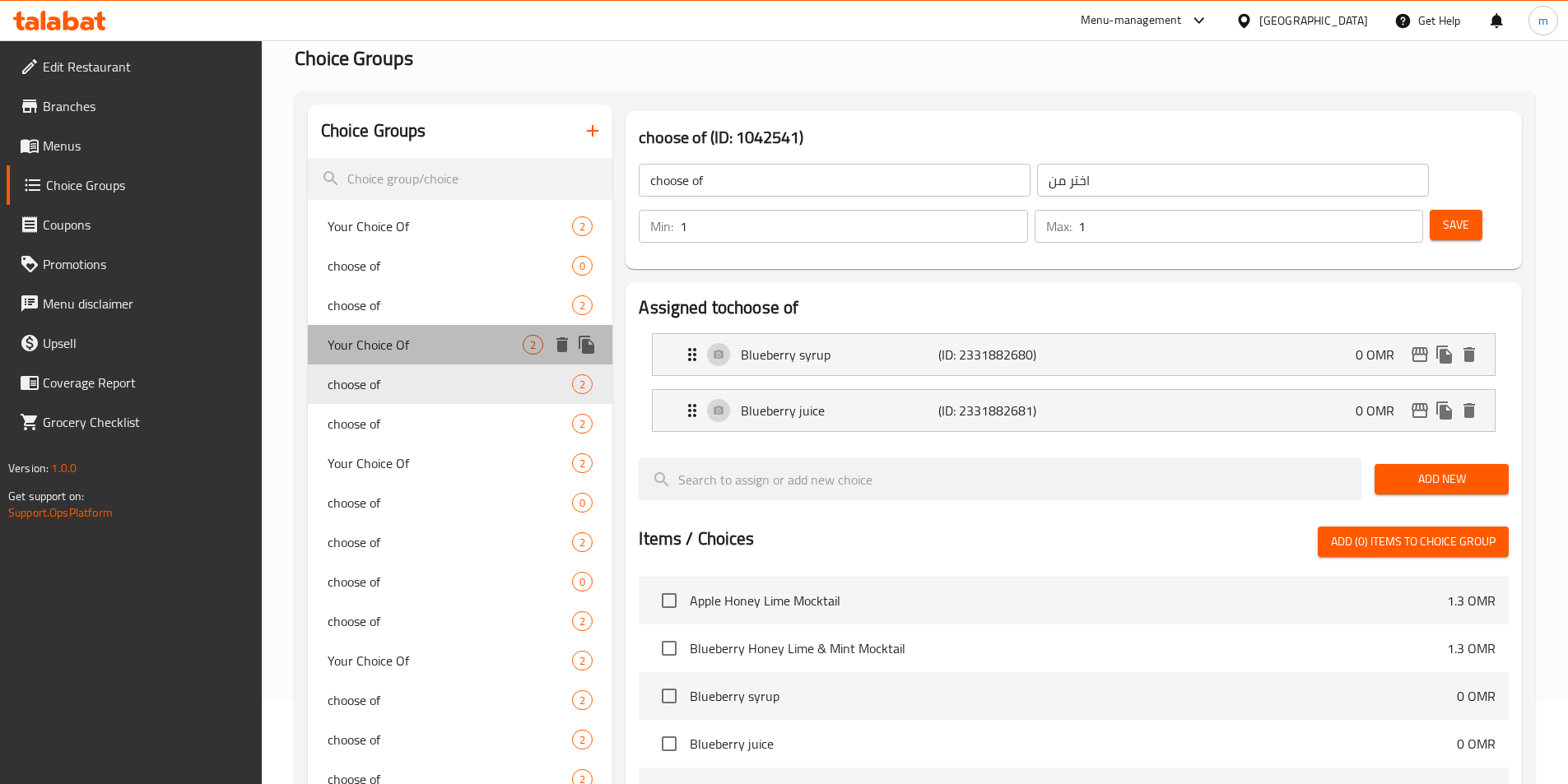
click at [390, 355] on span "Your Choice Of" at bounding box center [425, 345] width 196 height 20
type input "Your Choice Of"
type input "اختيارك من"
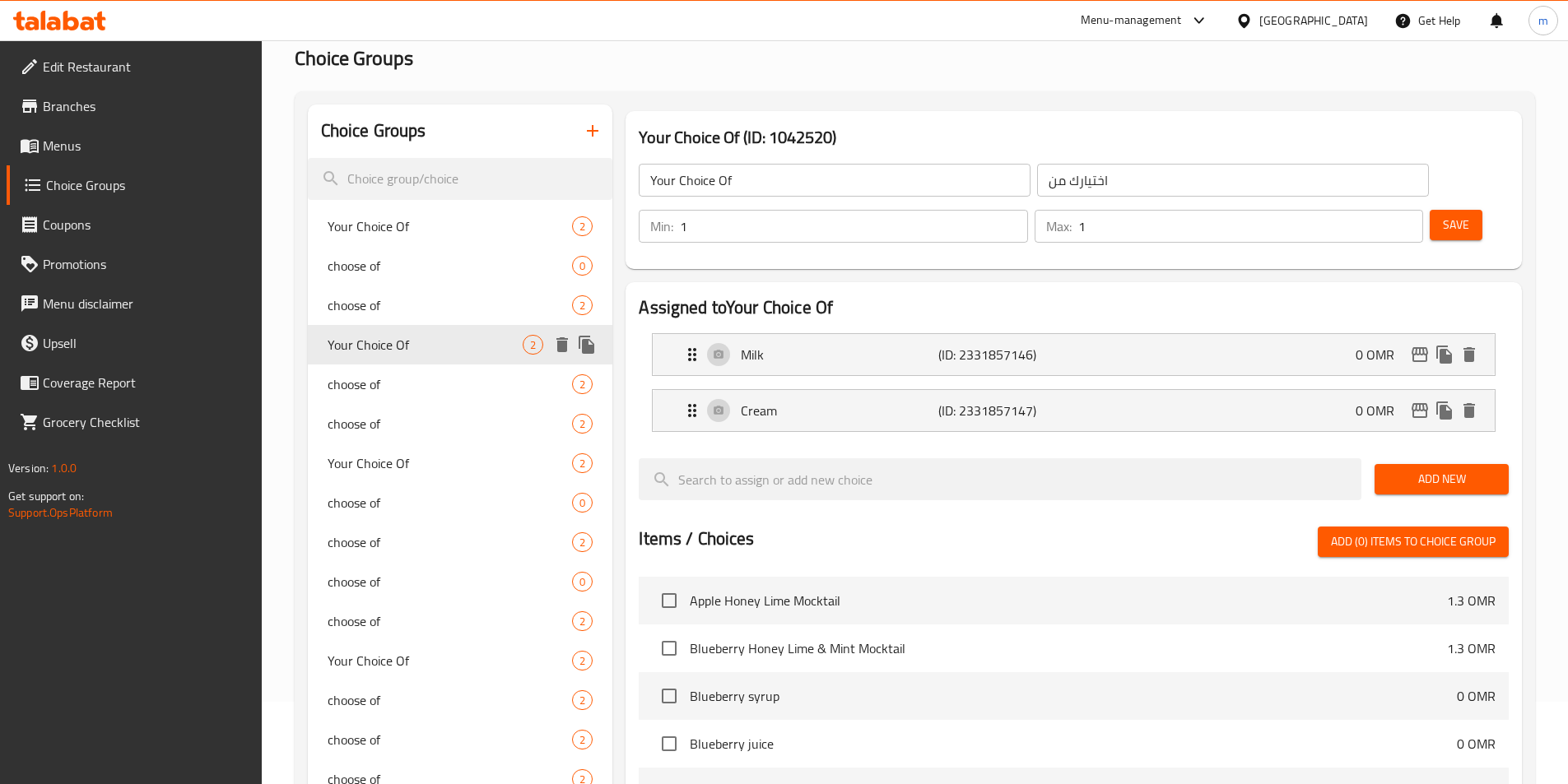
click at [392, 318] on div "choose of 2" at bounding box center [460, 305] width 306 height 39
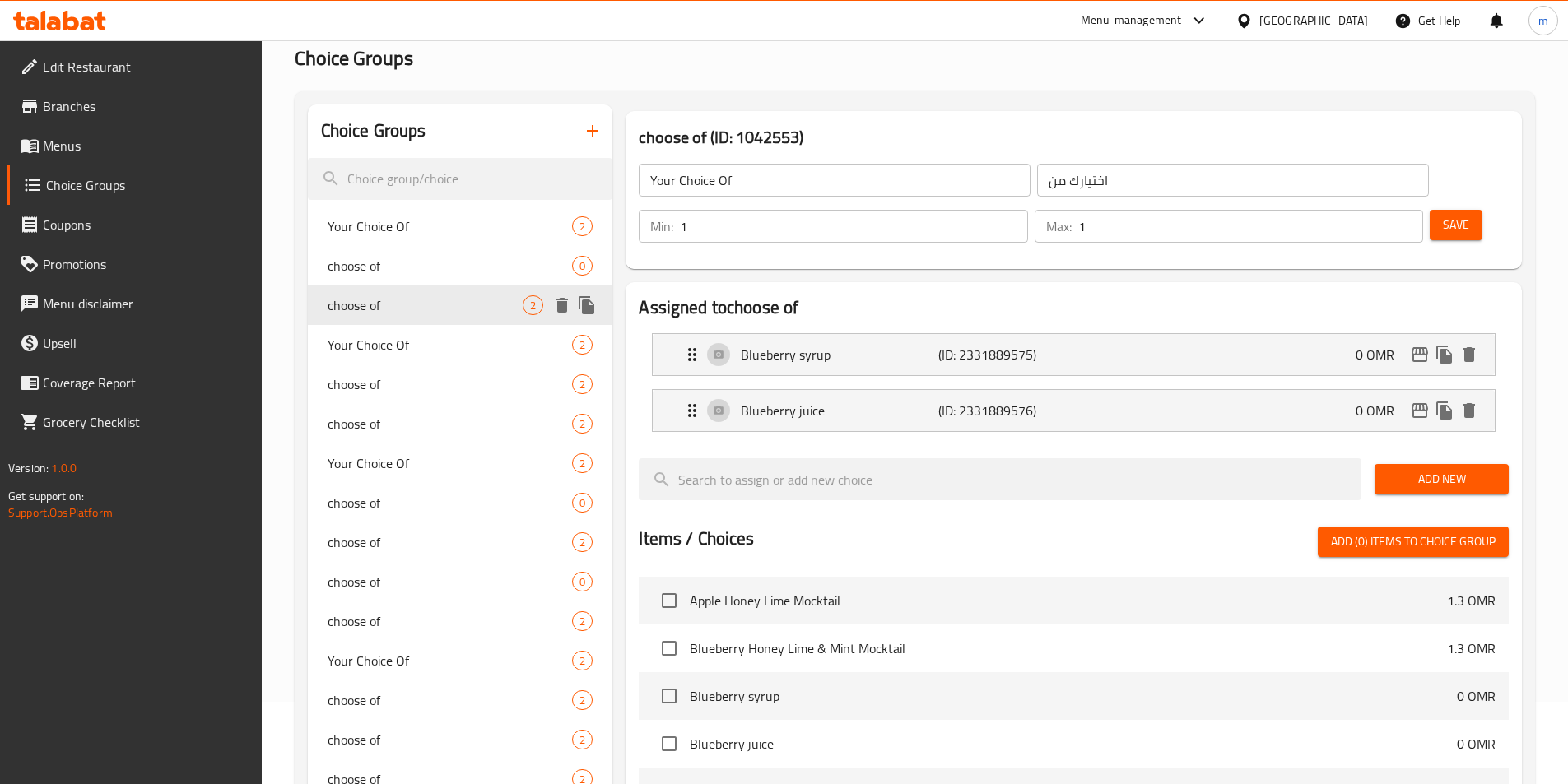
type input "choose of"
type input "اختر من"
click at [397, 290] on div "choose of 2" at bounding box center [460, 305] width 306 height 39
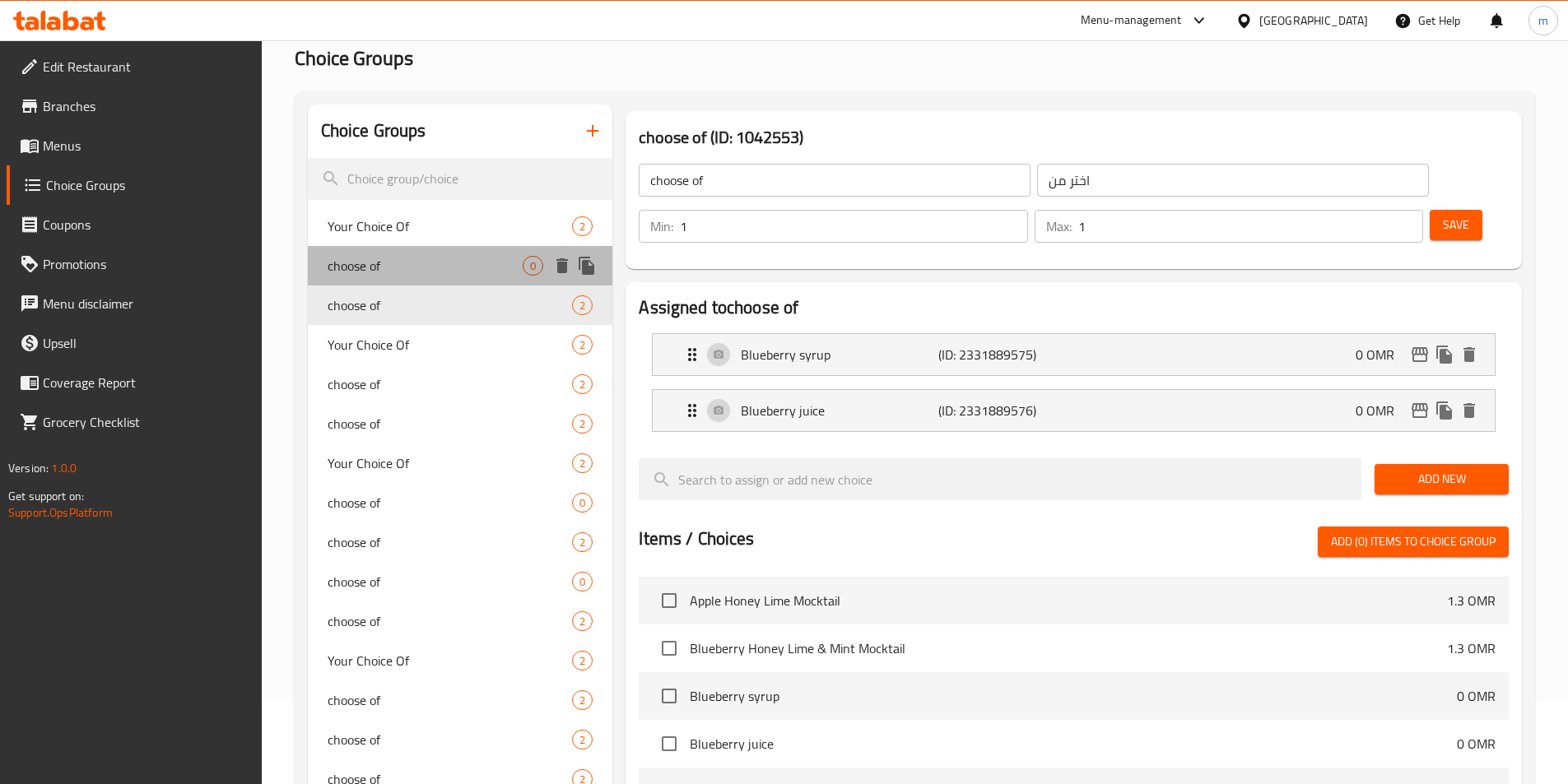
click at [396, 271] on span "choose of" at bounding box center [425, 266] width 196 height 20
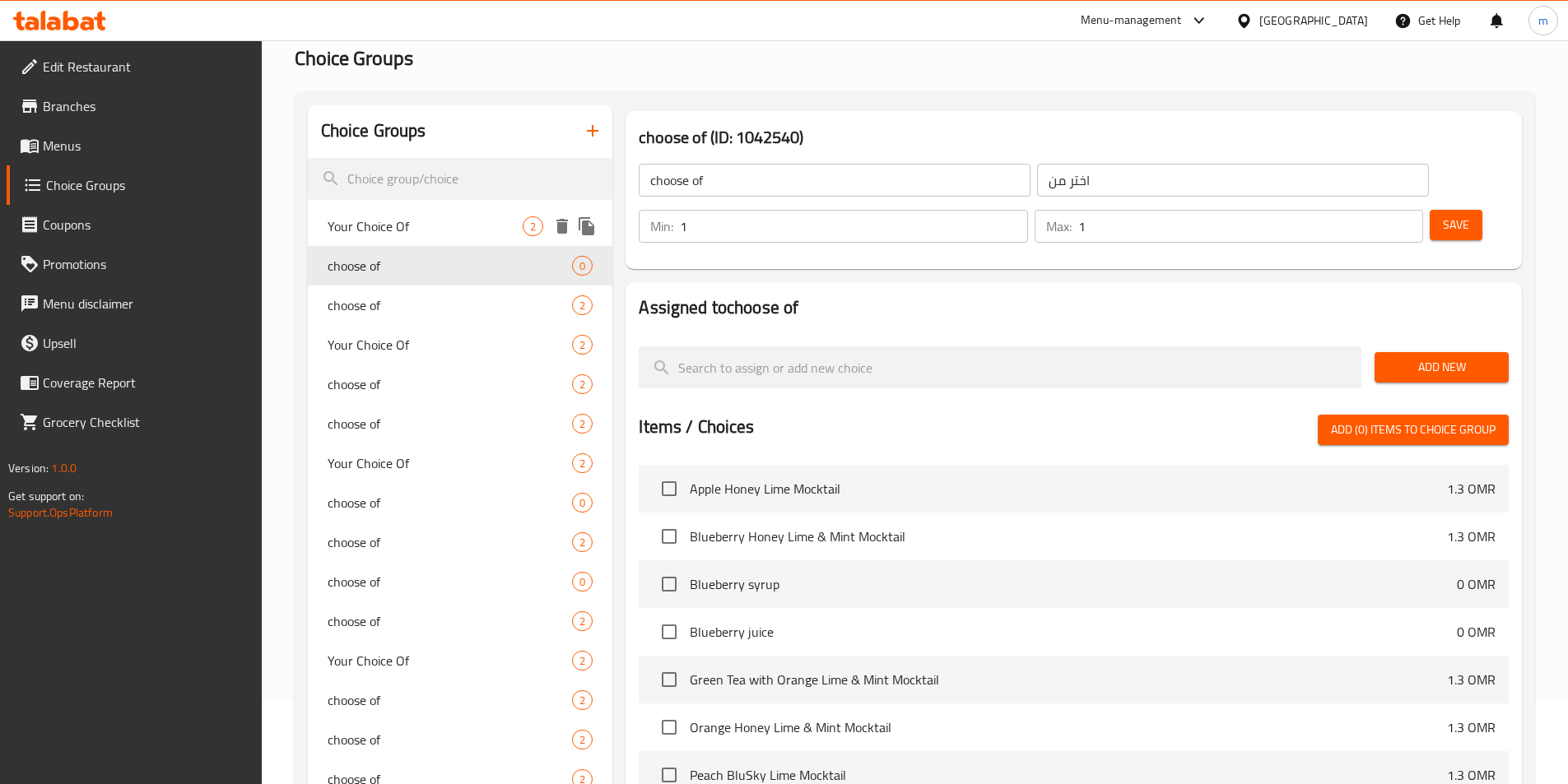
click at [389, 223] on span "Your Choice Of" at bounding box center [425, 226] width 196 height 20
type input "Your Choice Of"
type input "اختيارك من"
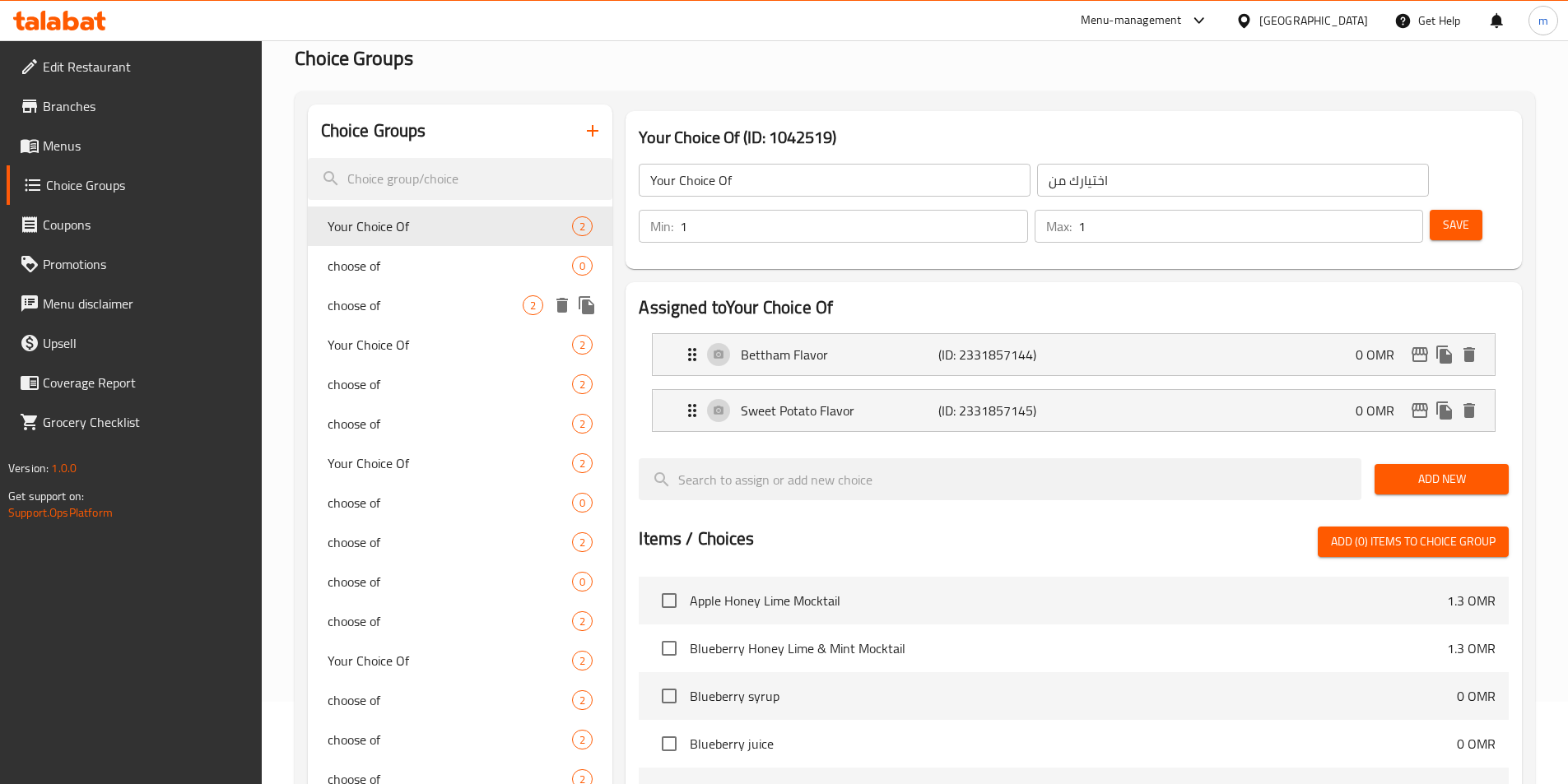
click at [408, 307] on span "choose of" at bounding box center [425, 305] width 196 height 20
type input "choose of"
type input "اختر من"
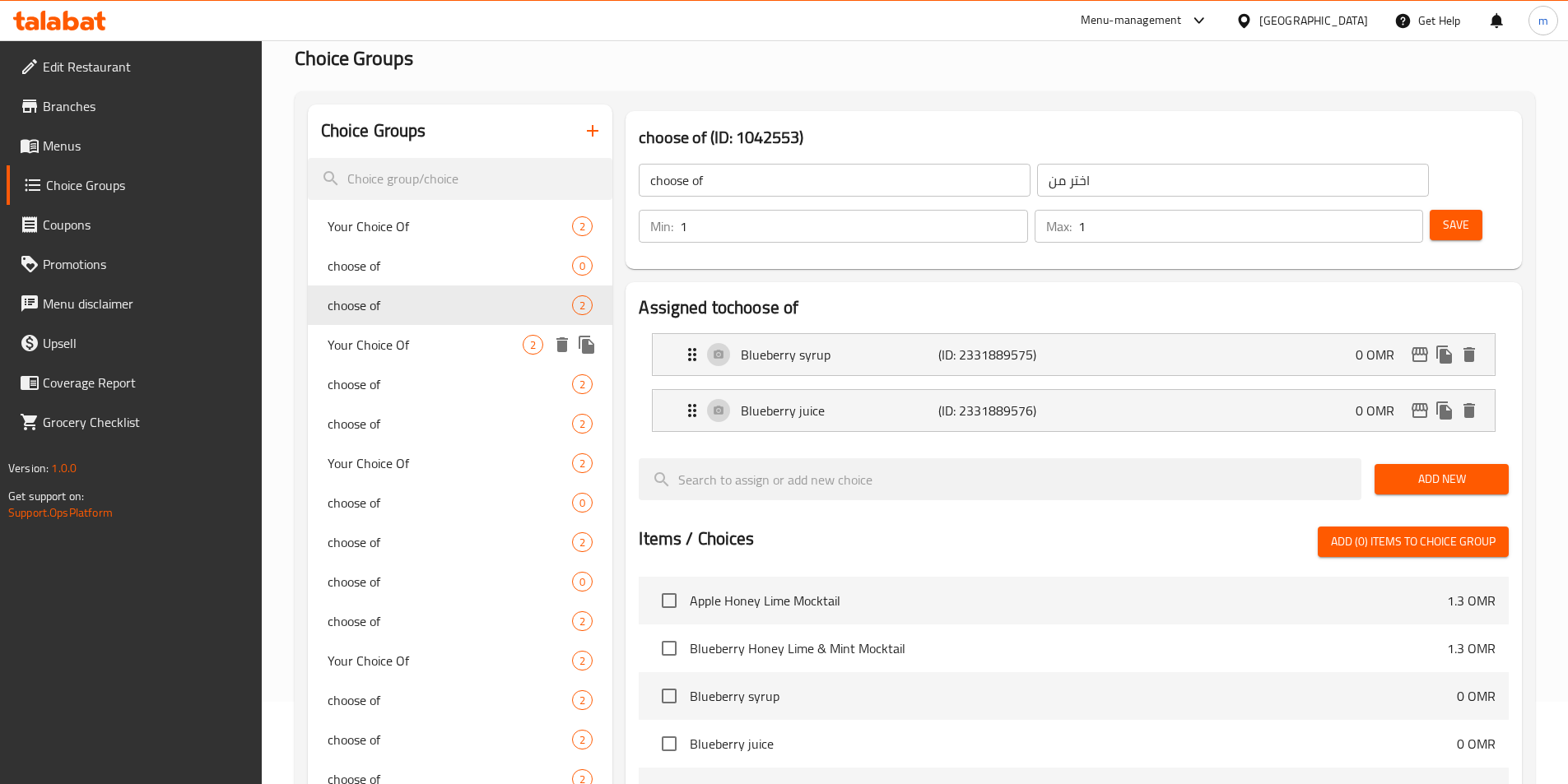
click at [407, 332] on div "Your Choice Of 2" at bounding box center [460, 345] width 306 height 39
type input "Your Choice Of"
type input "اختيارك من"
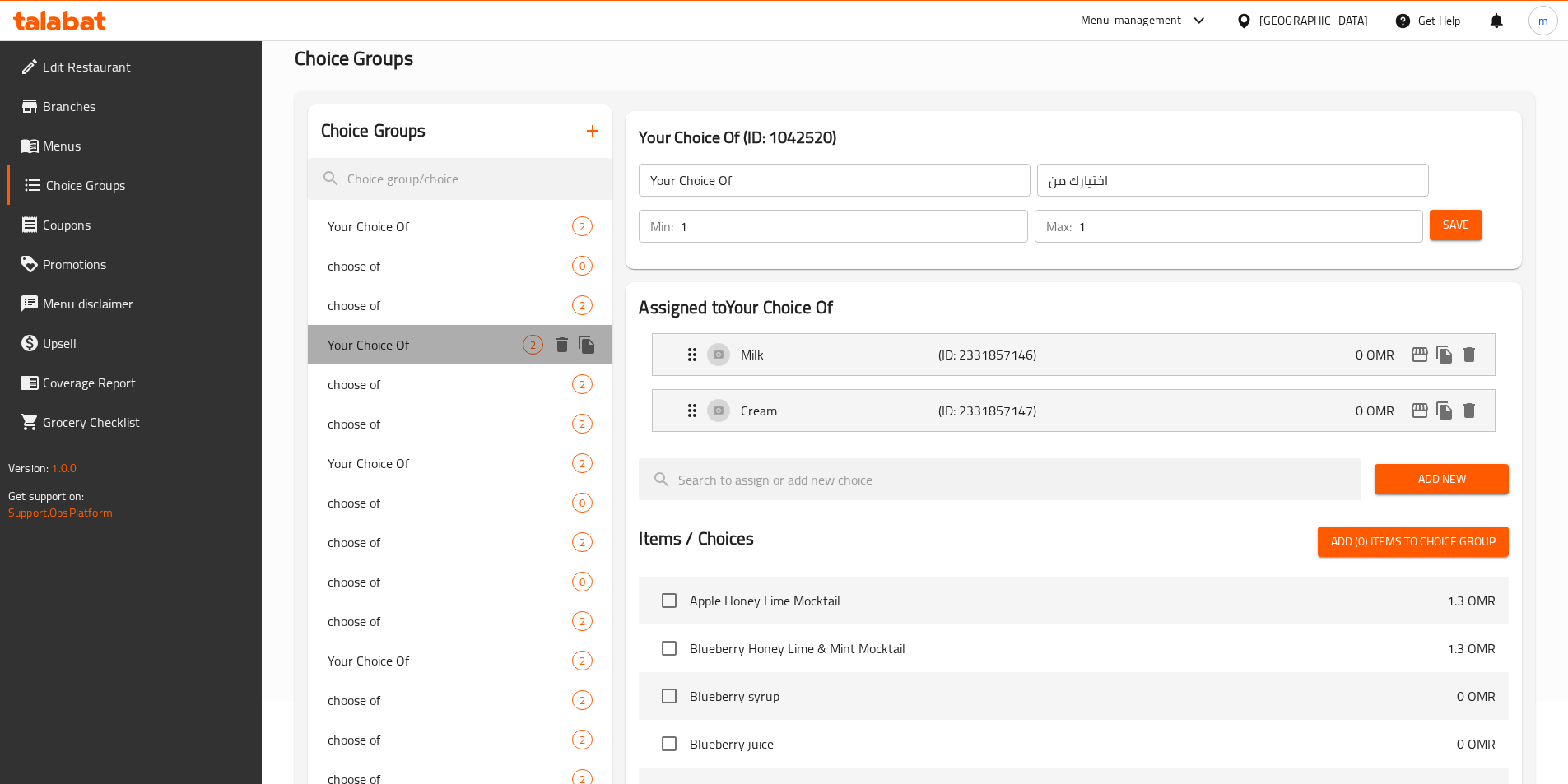
click at [407, 349] on span "Your Choice Of" at bounding box center [425, 345] width 196 height 20
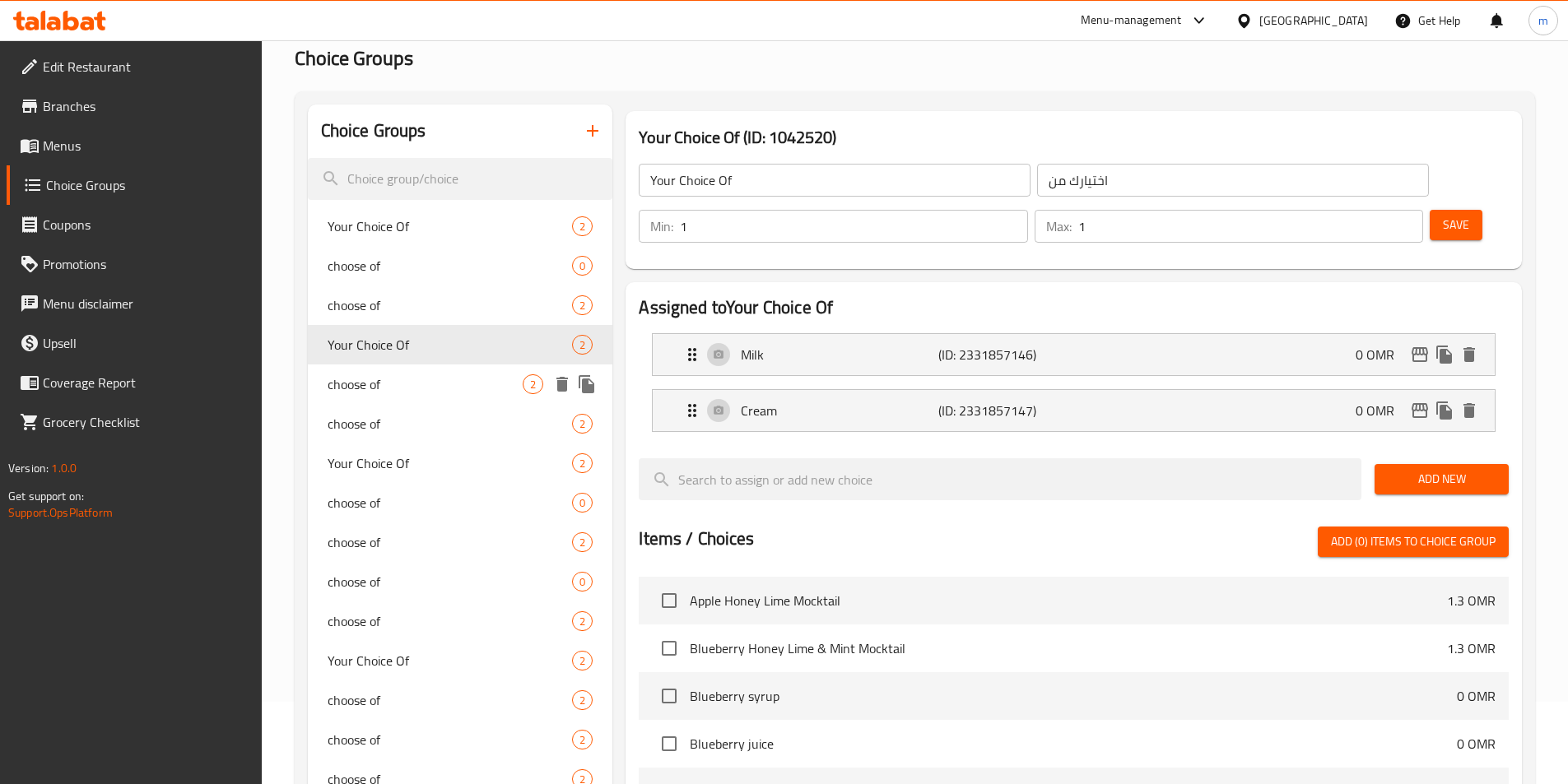
click at [410, 390] on span "choose of" at bounding box center [425, 384] width 196 height 20
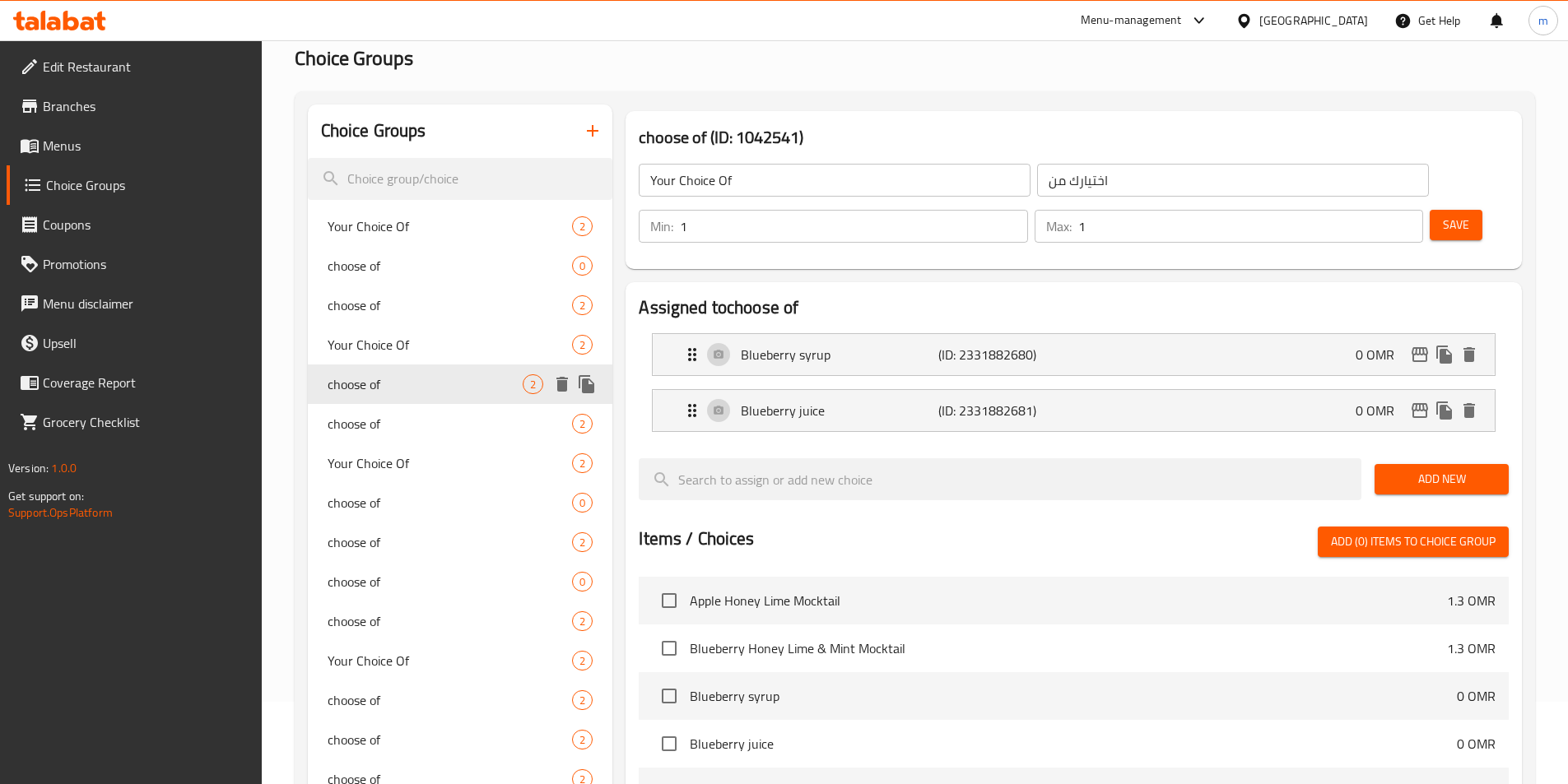
type input "choose of"
type input "اختر من"
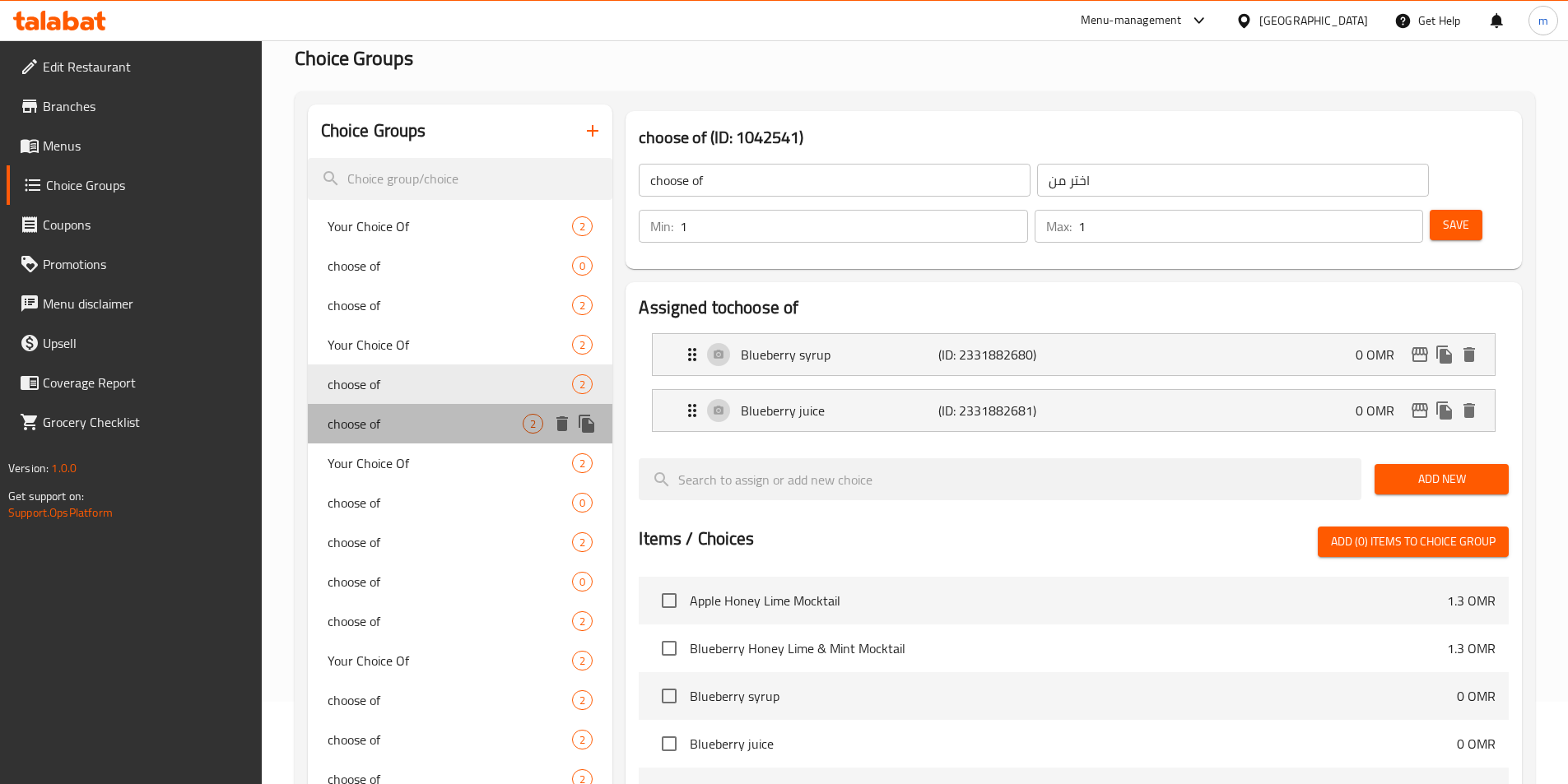
click at [411, 422] on span "choose of" at bounding box center [425, 424] width 196 height 20
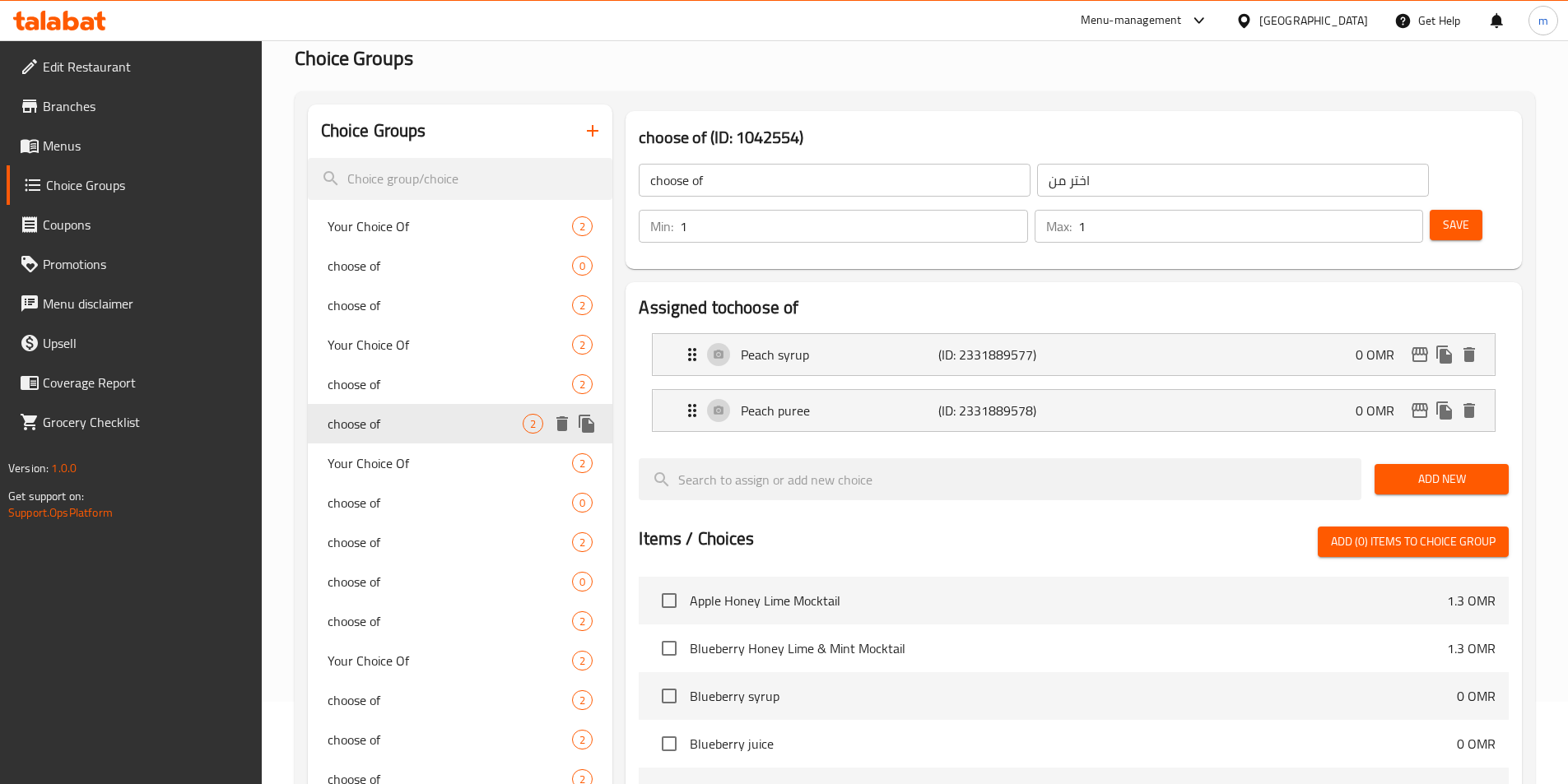
click at [412, 438] on div "choose of 2" at bounding box center [460, 424] width 306 height 39
click at [409, 468] on span "Your Choice Of" at bounding box center [425, 463] width 196 height 20
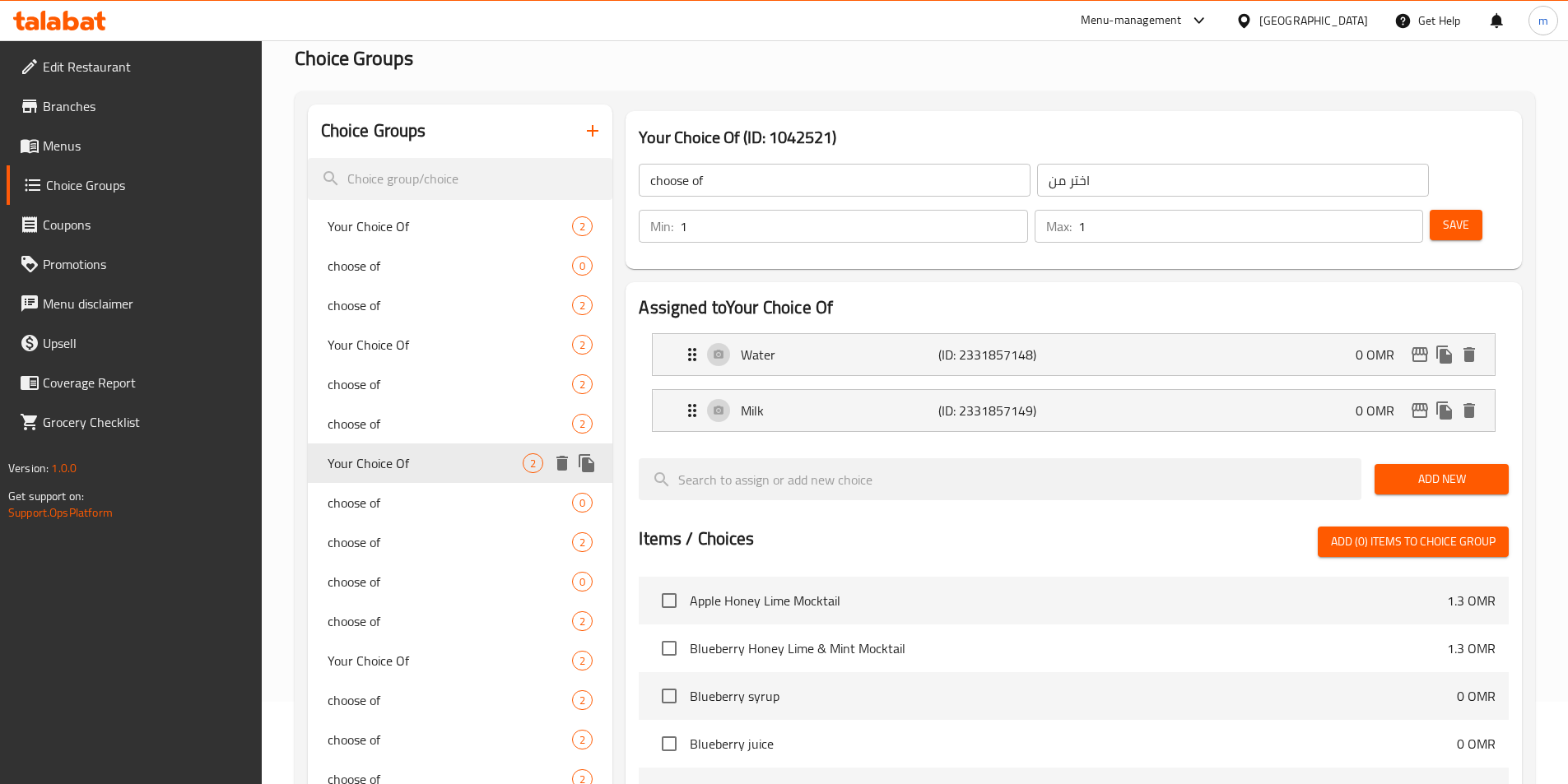
type input "Your Choice Of"
type input "اختيارك من"
click at [403, 500] on span "choose of" at bounding box center [450, 502] width 245 height 20
type input "choose of"
type input "اختر من"
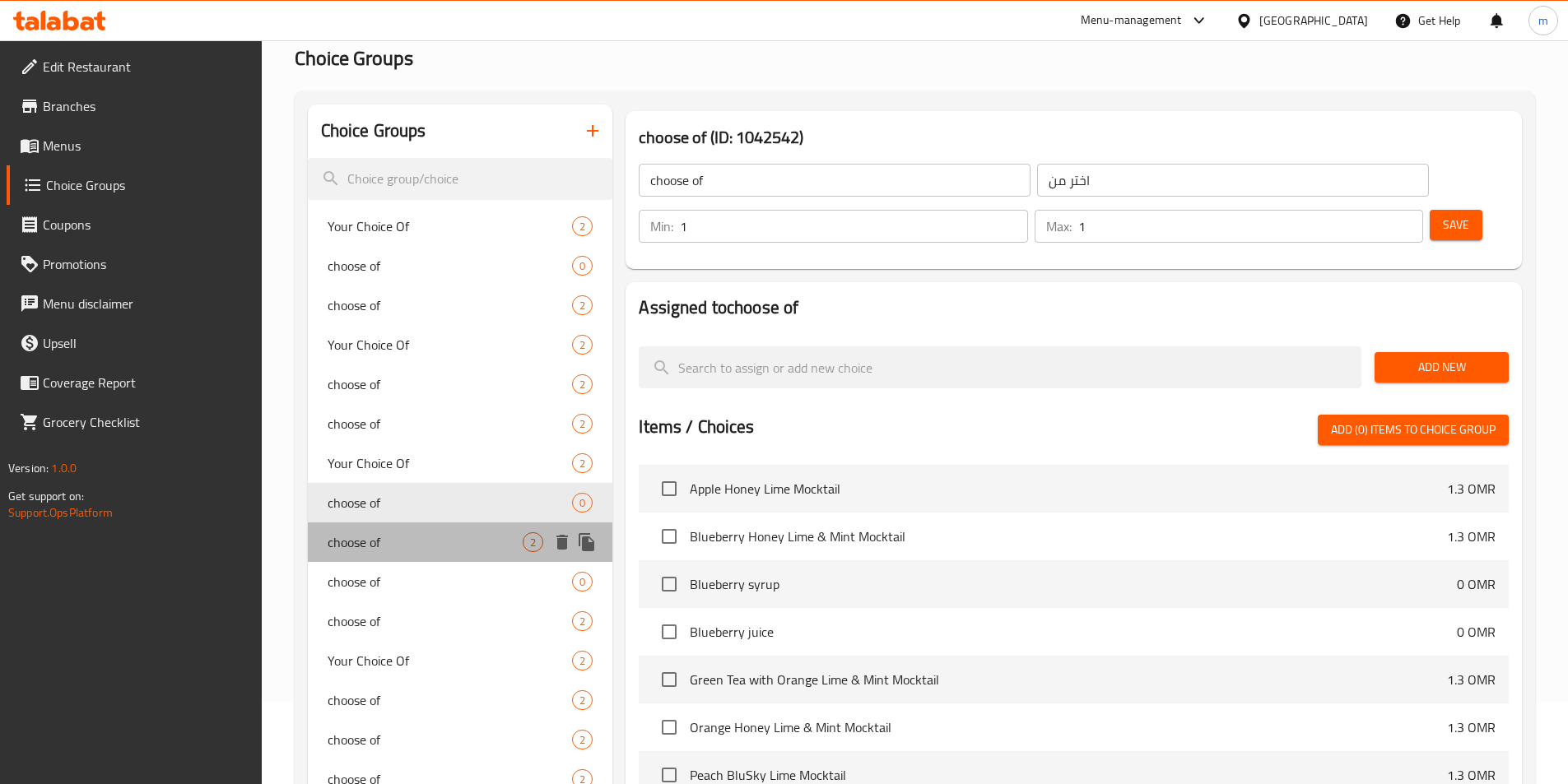
click at [398, 525] on div "choose of 2" at bounding box center [460, 543] width 306 height 39
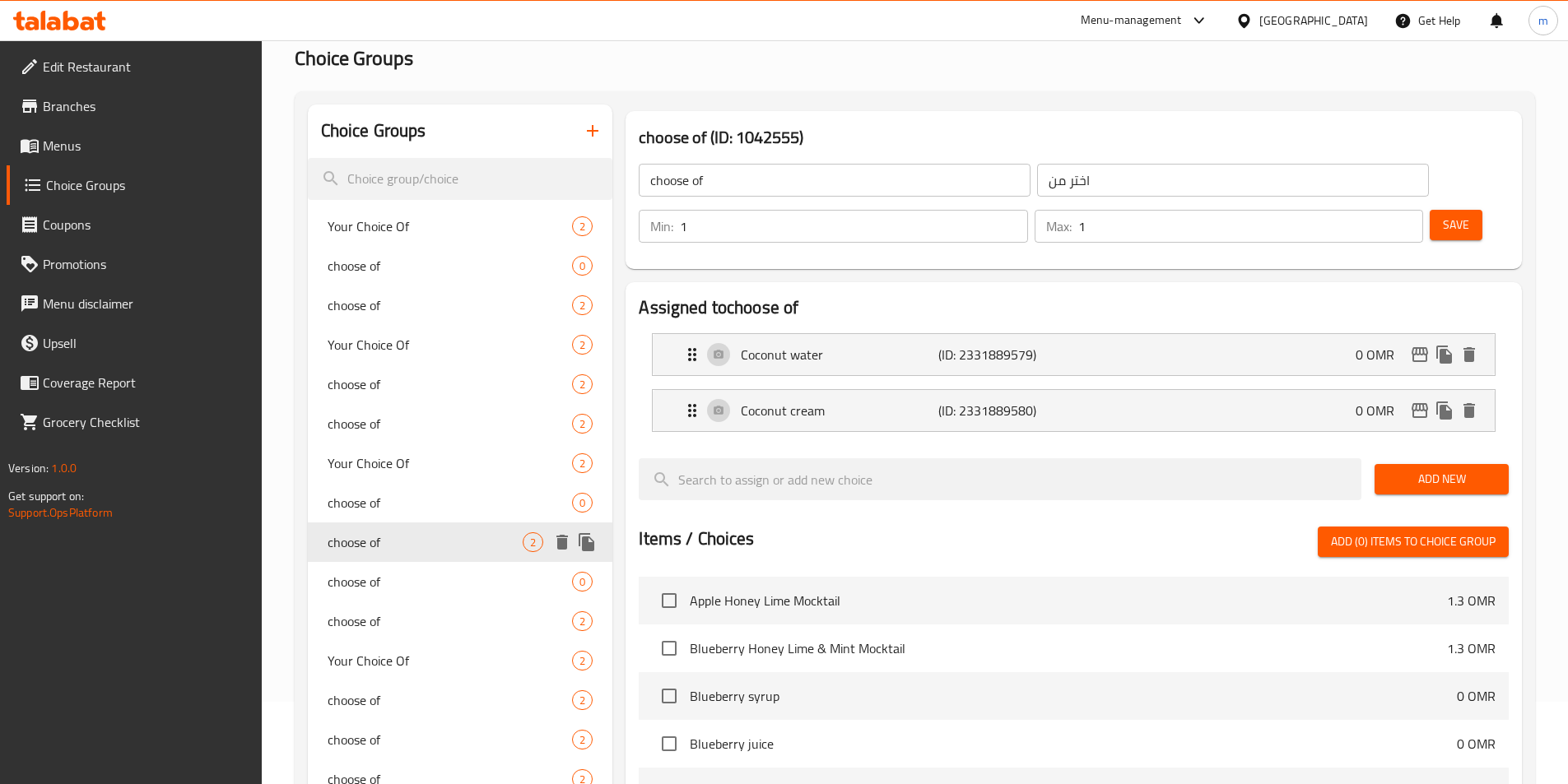
click at [420, 559] on div "choose of 2" at bounding box center [460, 543] width 306 height 39
click at [417, 572] on span "choose of" at bounding box center [425, 582] width 196 height 20
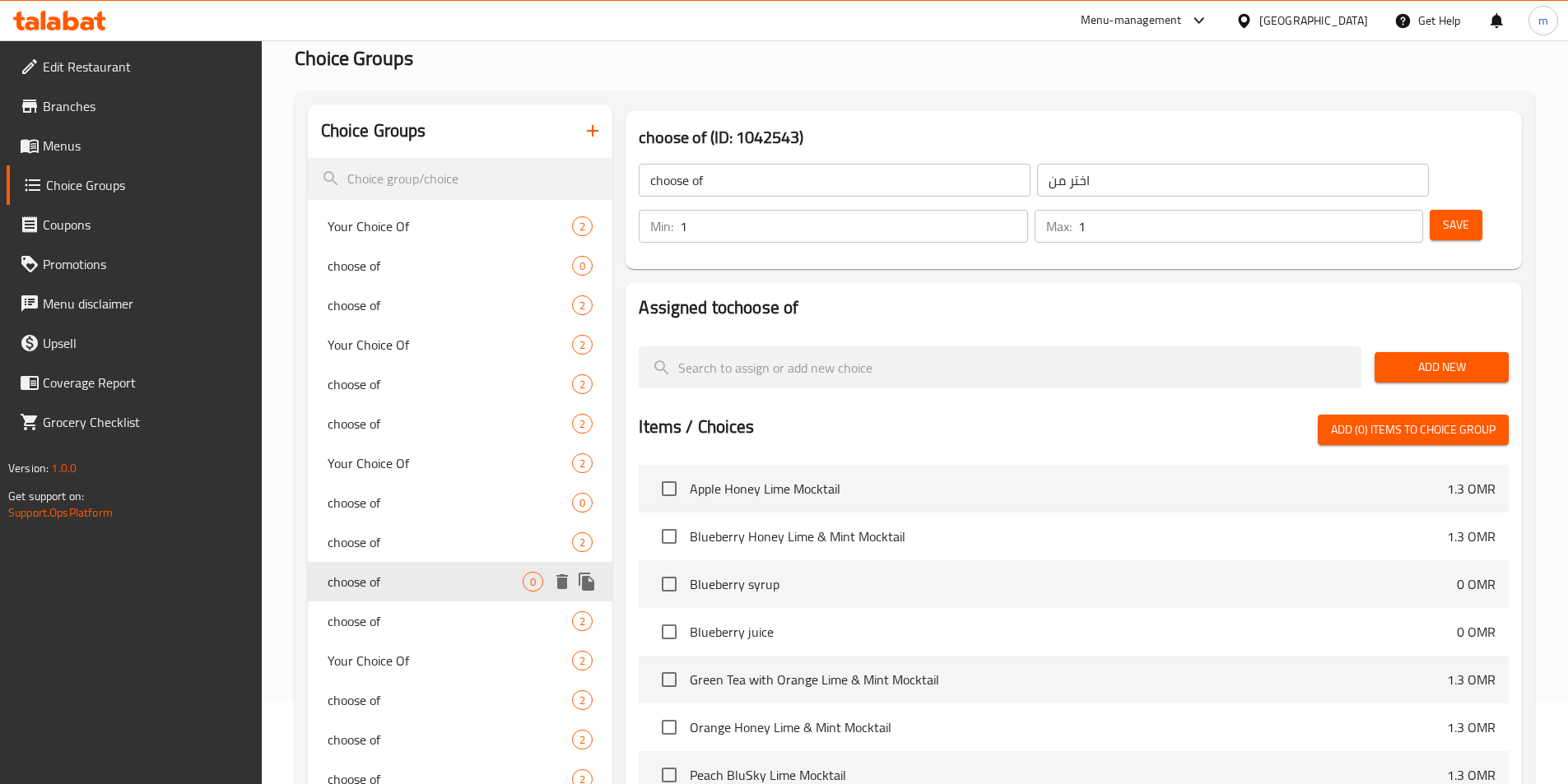
click at [417, 595] on div "choose of 0" at bounding box center [460, 582] width 306 height 39
click at [414, 614] on span "choose of" at bounding box center [450, 621] width 245 height 20
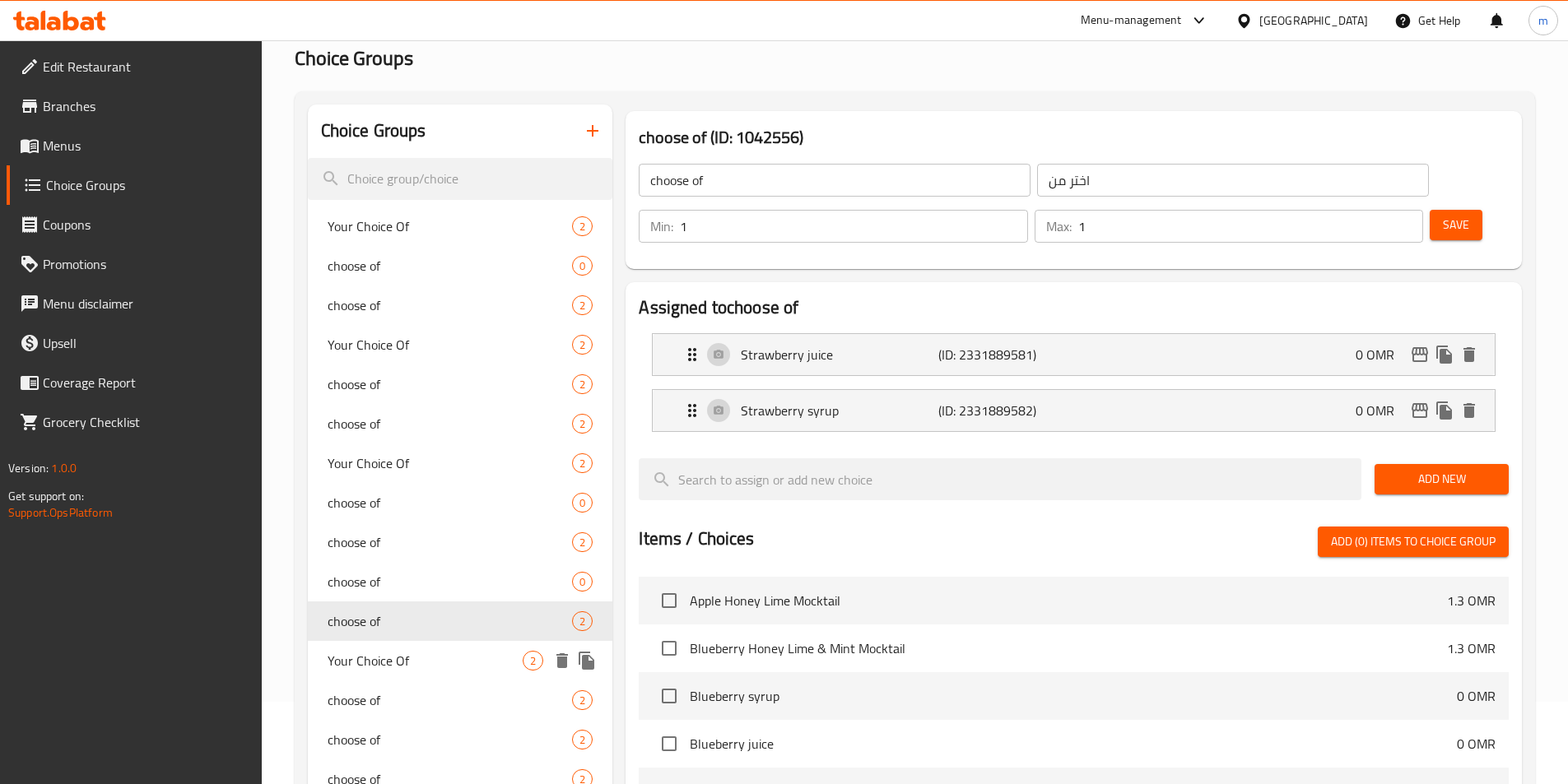
click at [416, 642] on div "Your Choice Of 2" at bounding box center [460, 661] width 306 height 39
type input "Your Choice Of"
type input "اختيارك من"
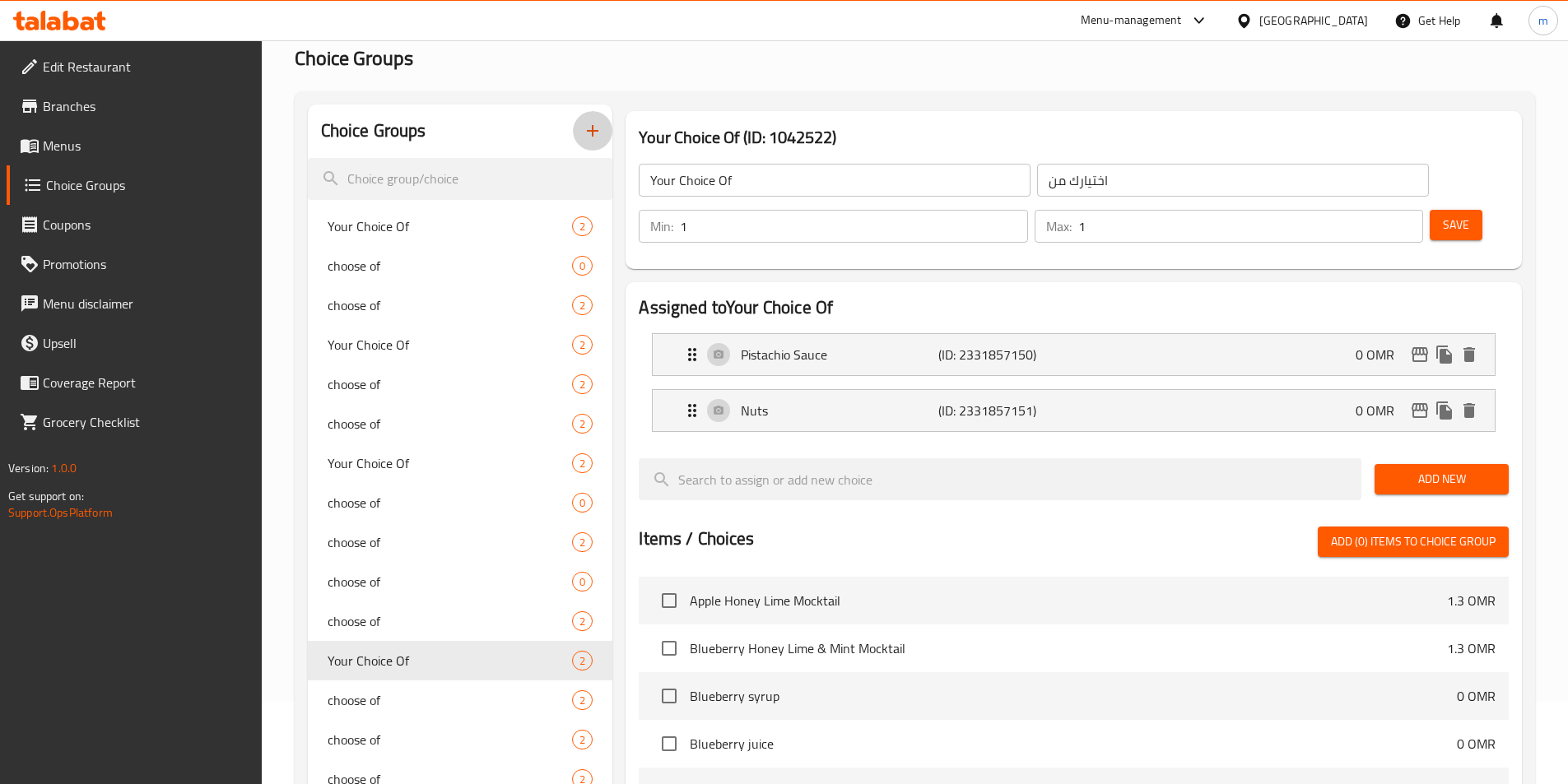
click at [596, 133] on icon "button" at bounding box center [593, 131] width 20 height 20
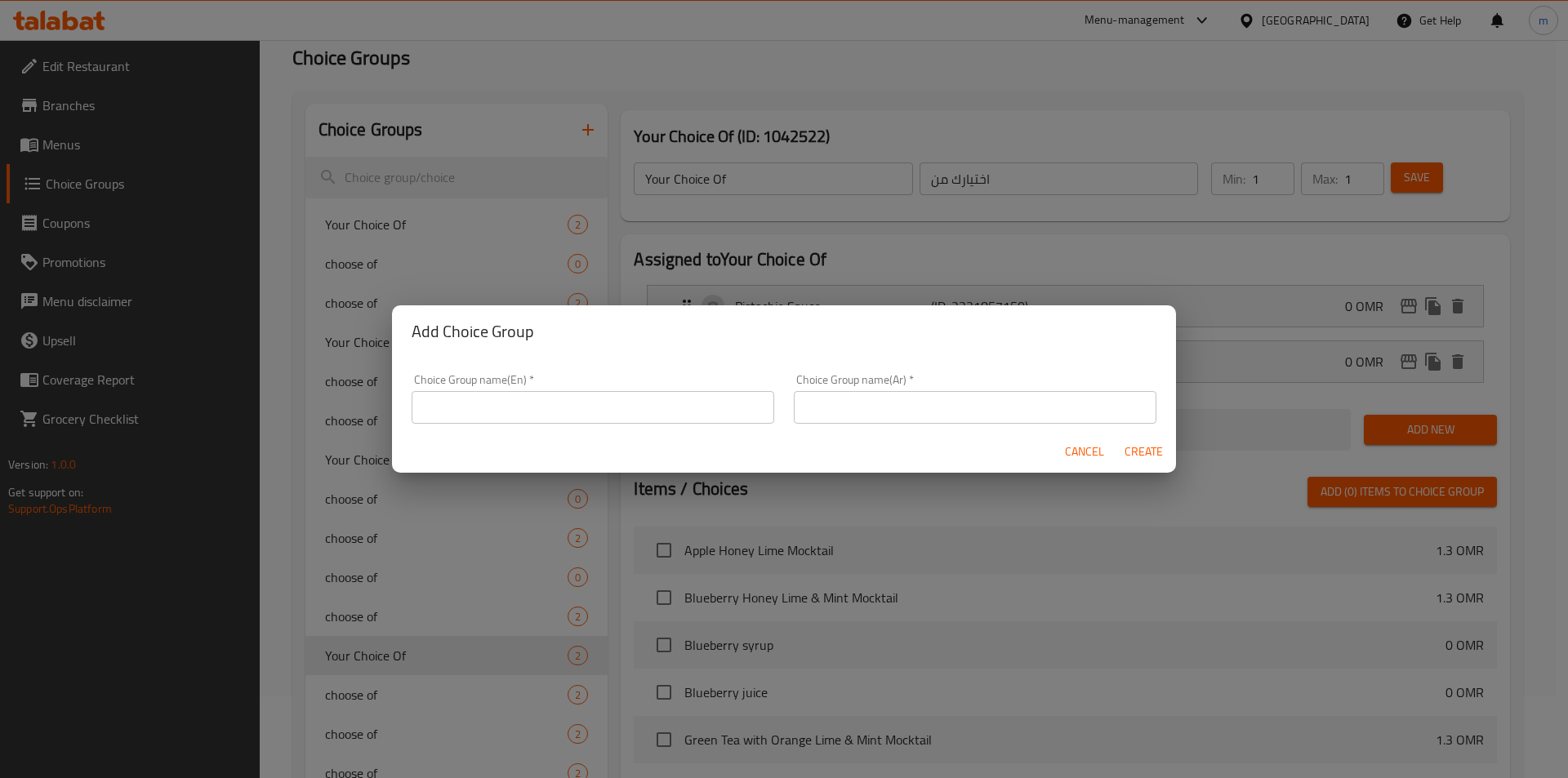
click at [590, 409] on input "text" at bounding box center [592, 407] width 363 height 33
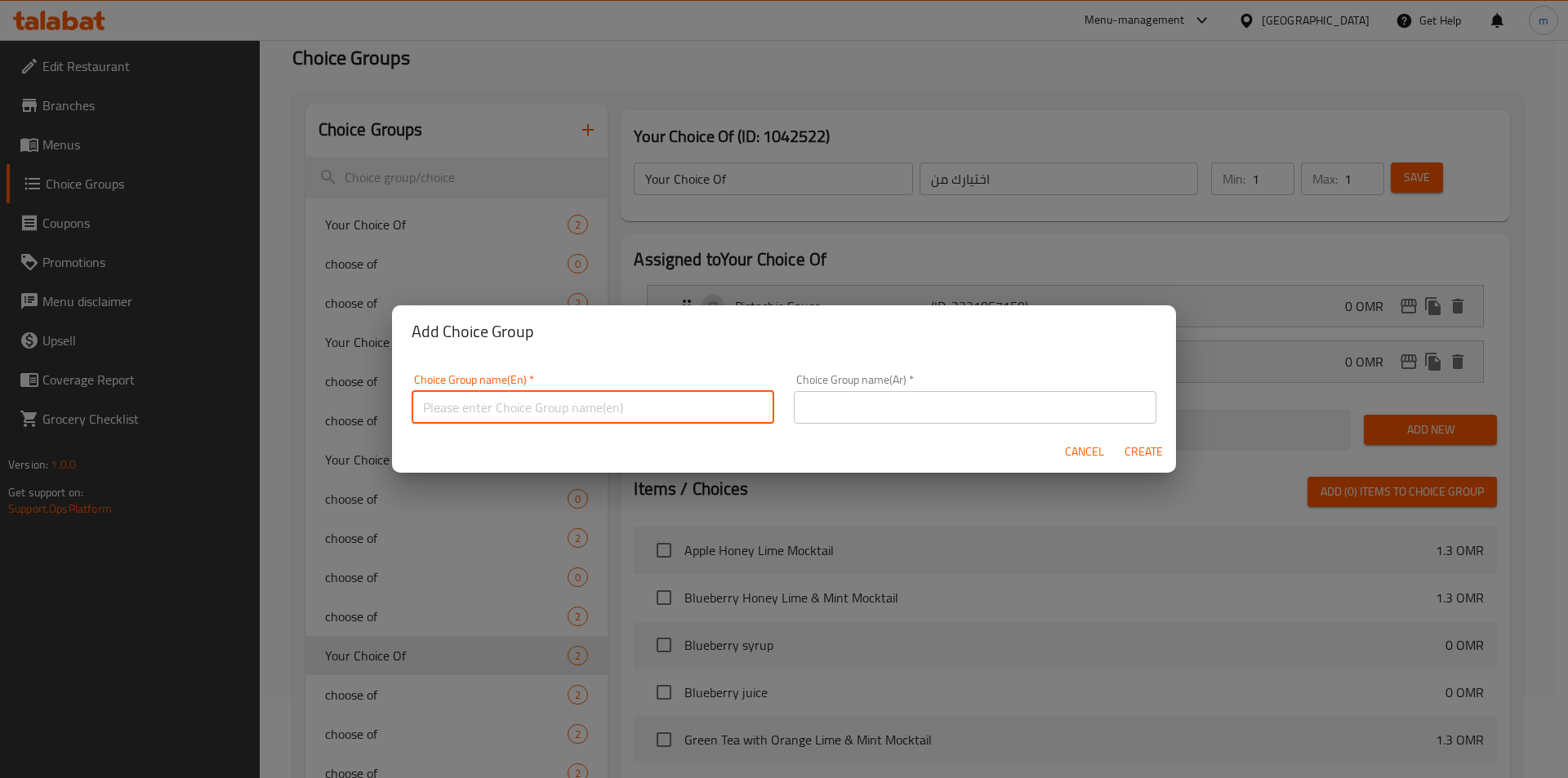
type input "غ"
type input "y"
type input "Your Choice Of"
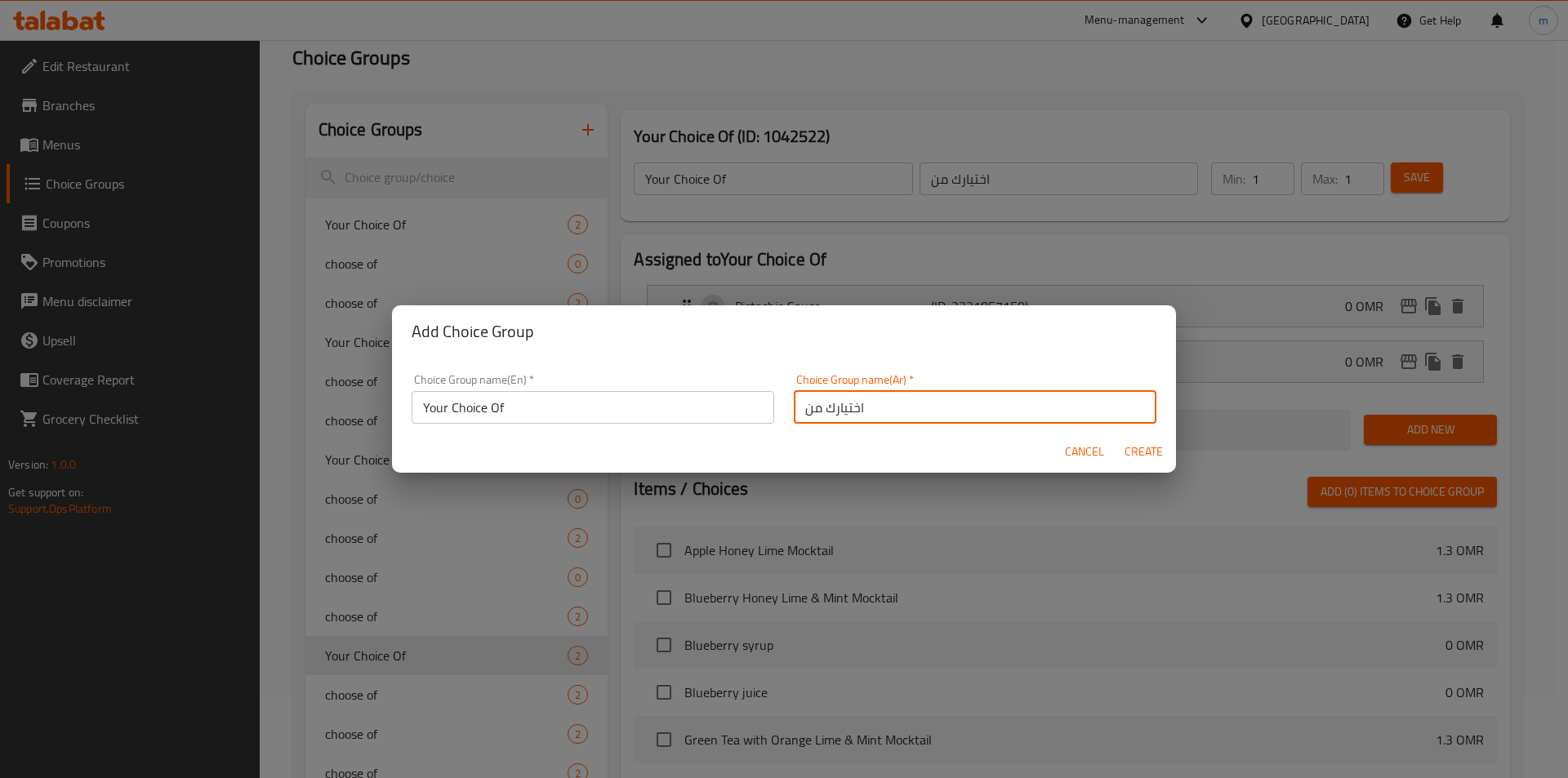
type input "اختيارك من"
click at [1117, 437] on button "Create" at bounding box center [1142, 452] width 52 height 30
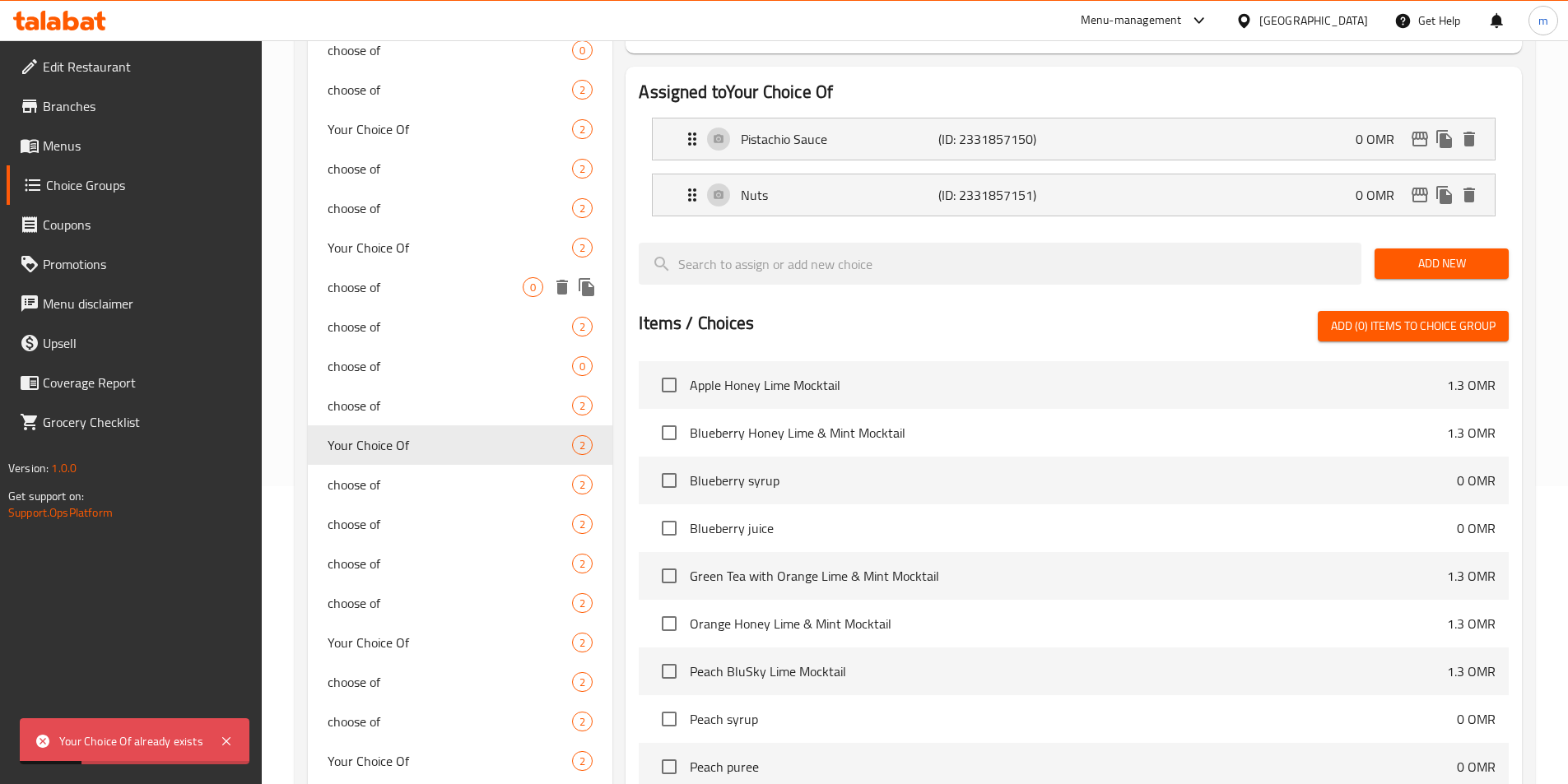
scroll to position [0, 0]
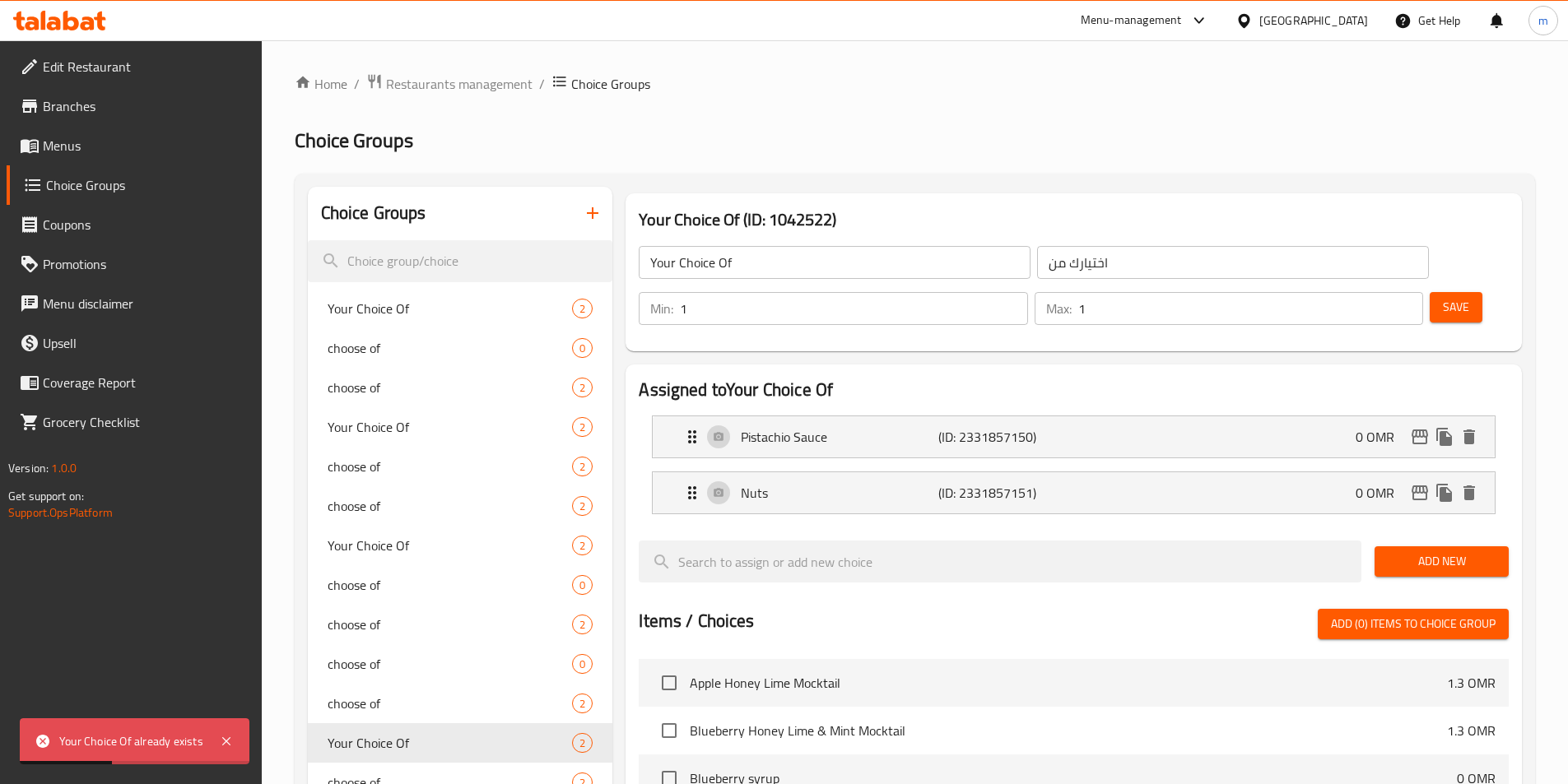
click at [599, 228] on button "button" at bounding box center [593, 213] width 39 height 39
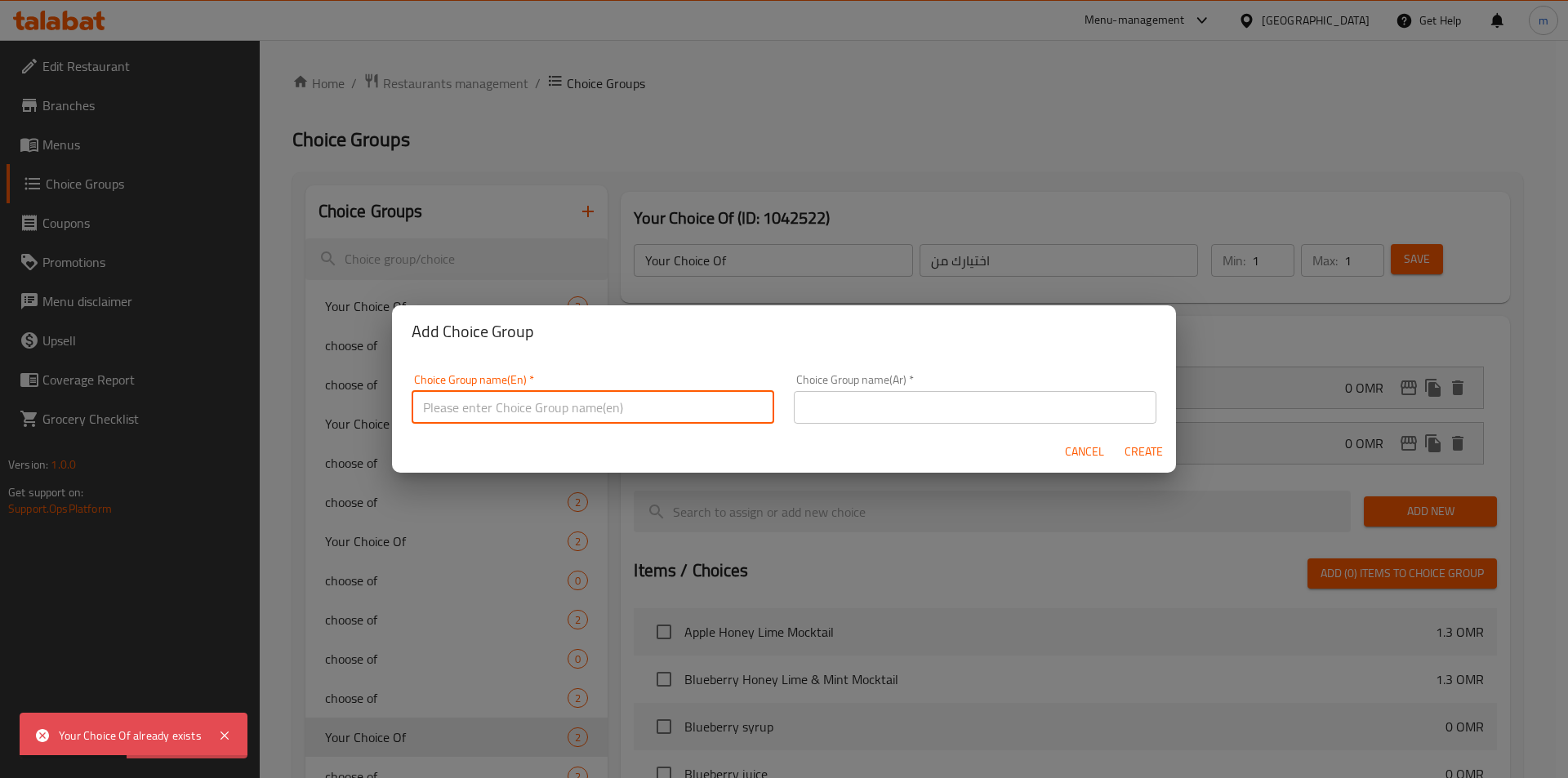
click at [643, 397] on input "text" at bounding box center [592, 407] width 363 height 33
type input "Your Choice oFF"
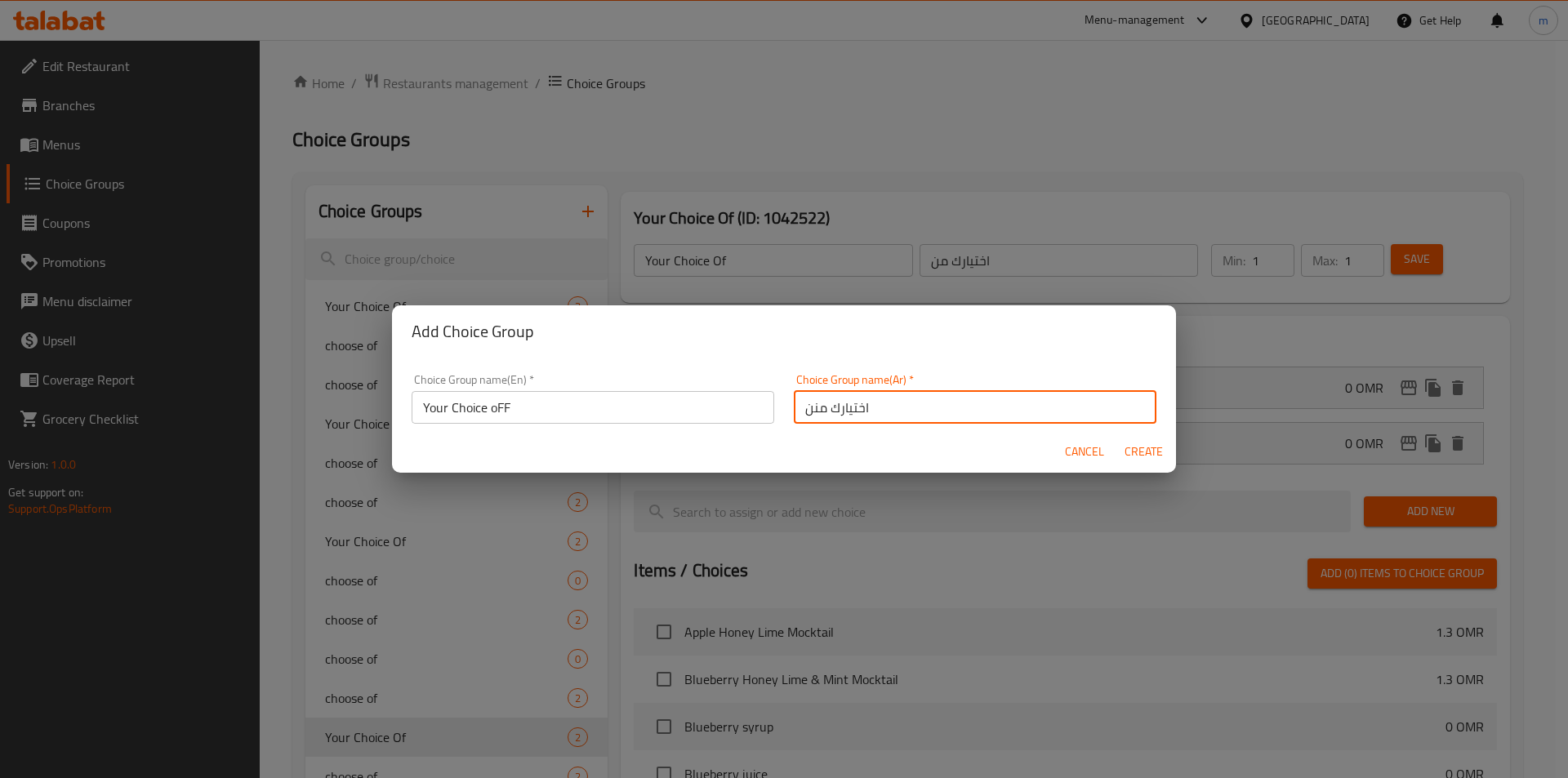
type input "اختيارك منن"
click at [1117, 437] on button "Create" at bounding box center [1142, 452] width 52 height 30
type input "Your Choice oFF"
type input "اختيارك منن"
type input "0"
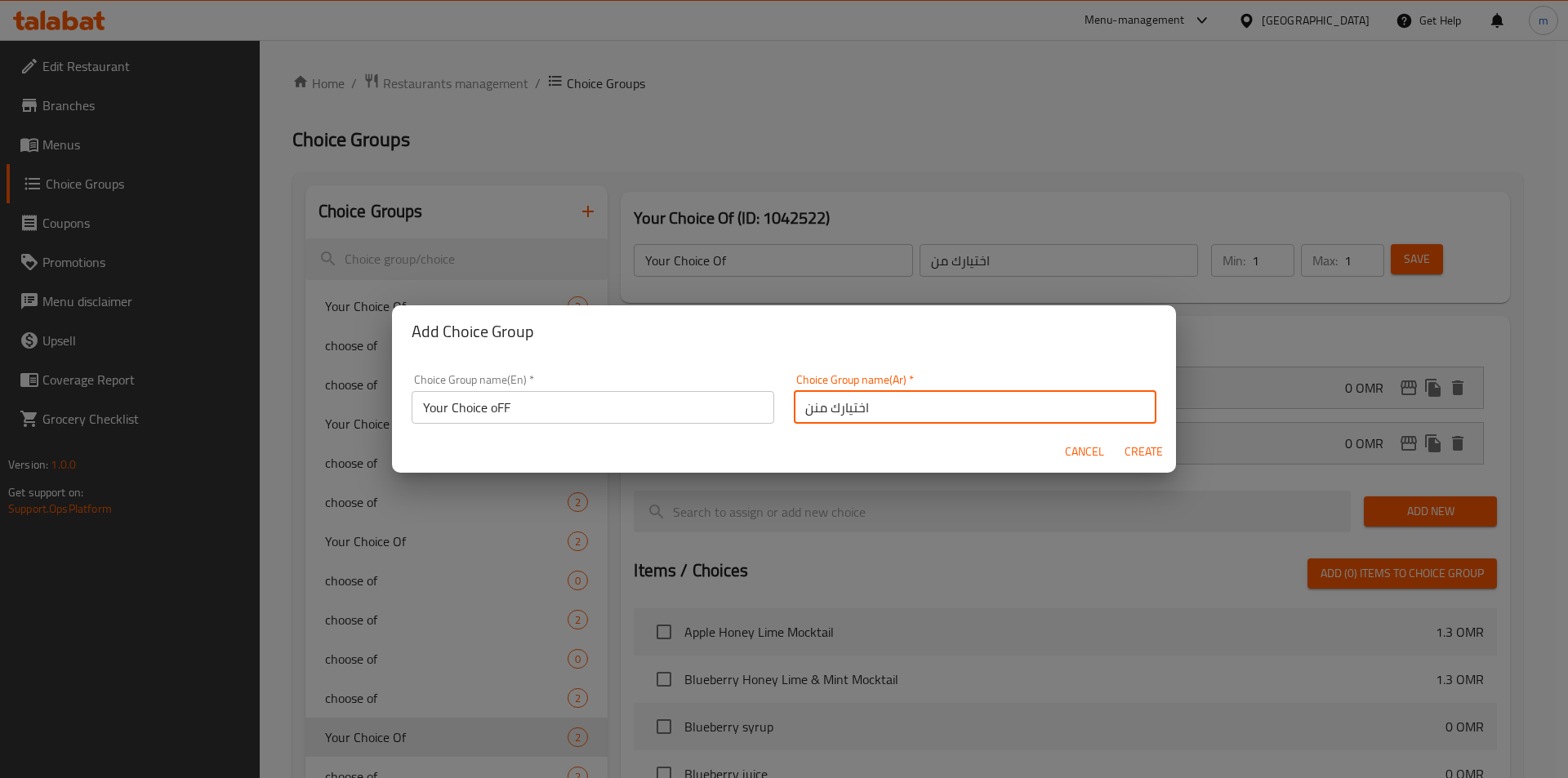
type input "0"
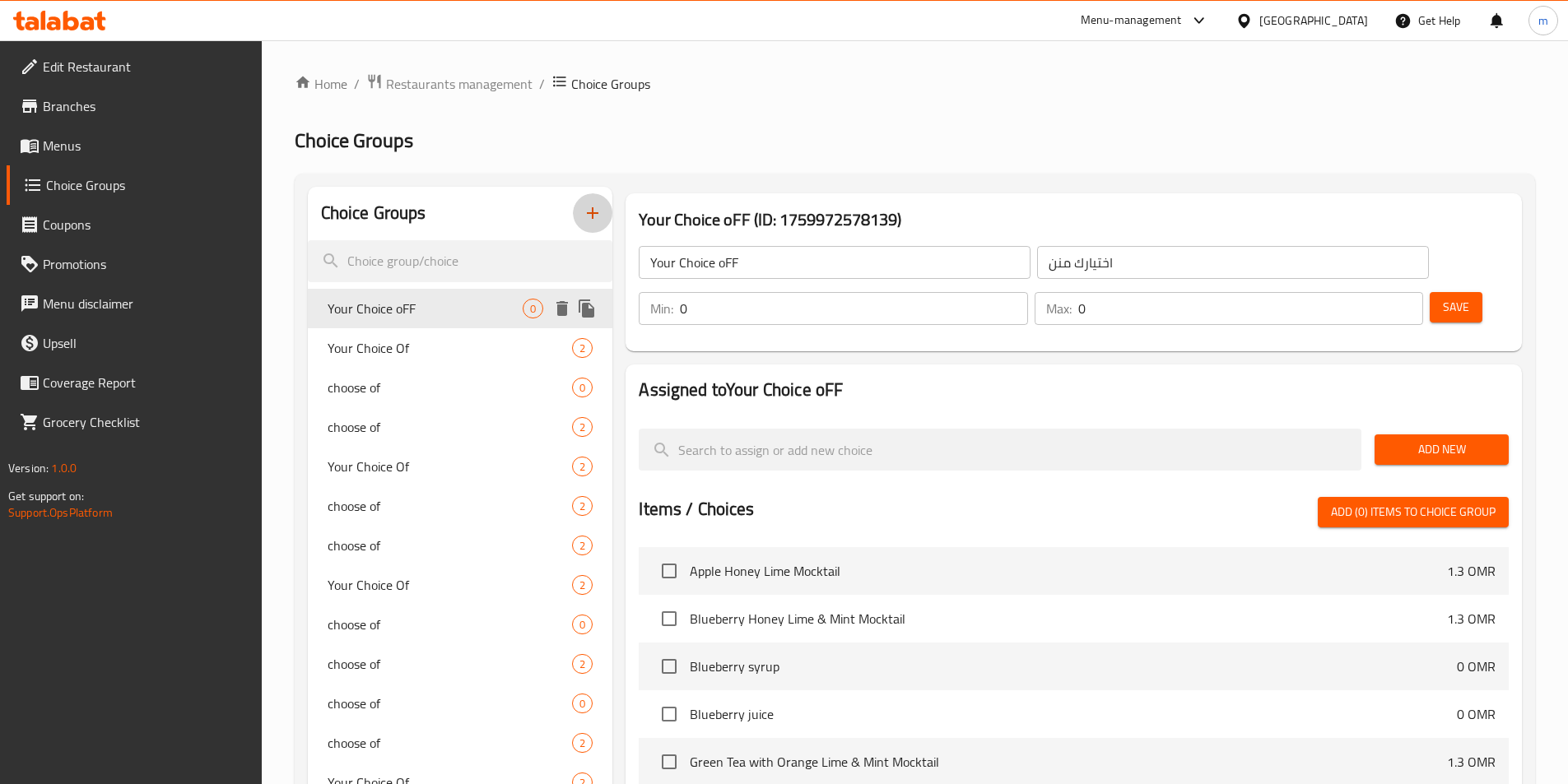
click at [411, 305] on span "Your Choice oFF" at bounding box center [425, 308] width 196 height 20
click at [797, 265] on input "Your Choice oFF" at bounding box center [834, 262] width 392 height 33
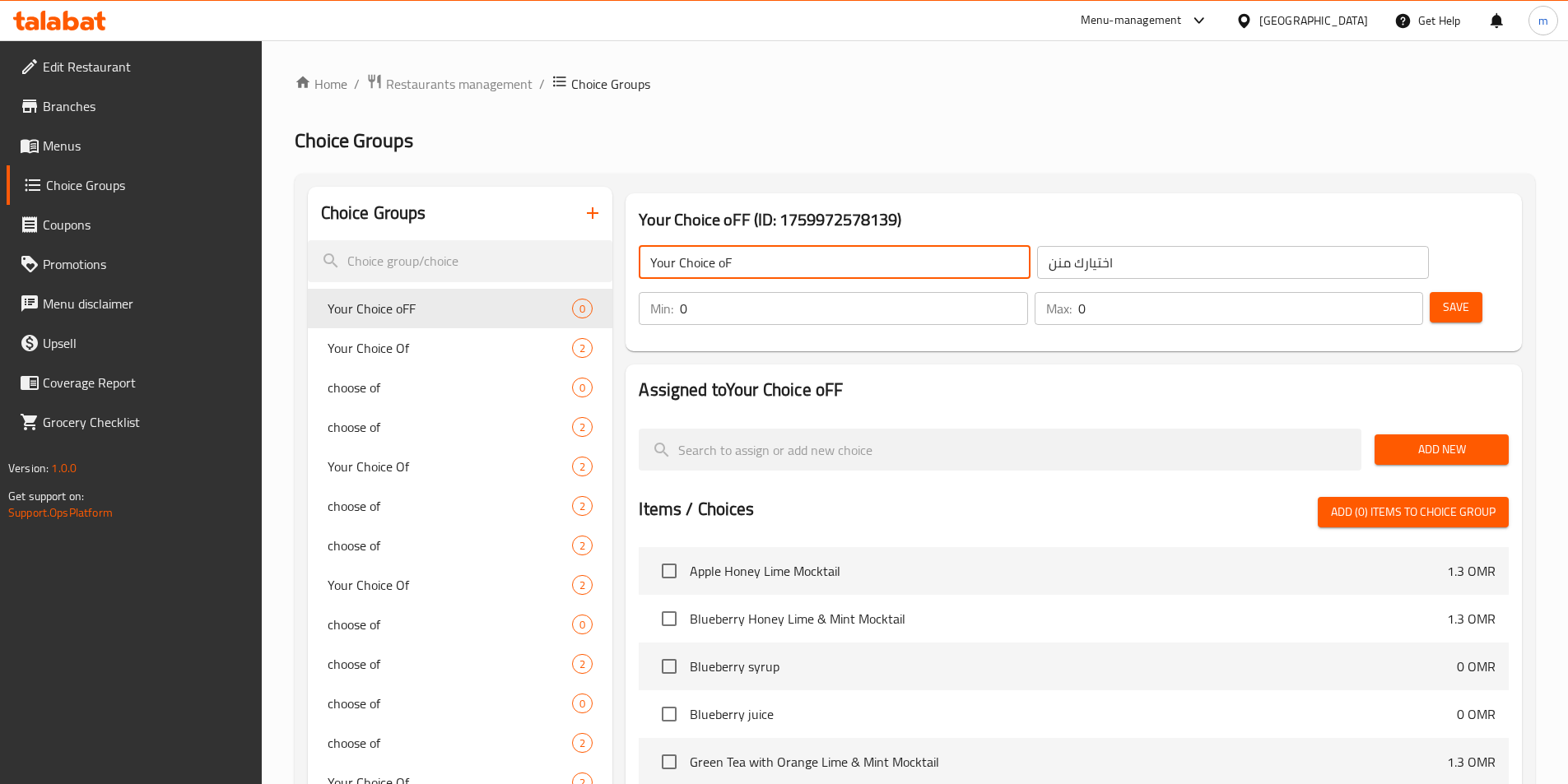
type input "Your Choice oF"
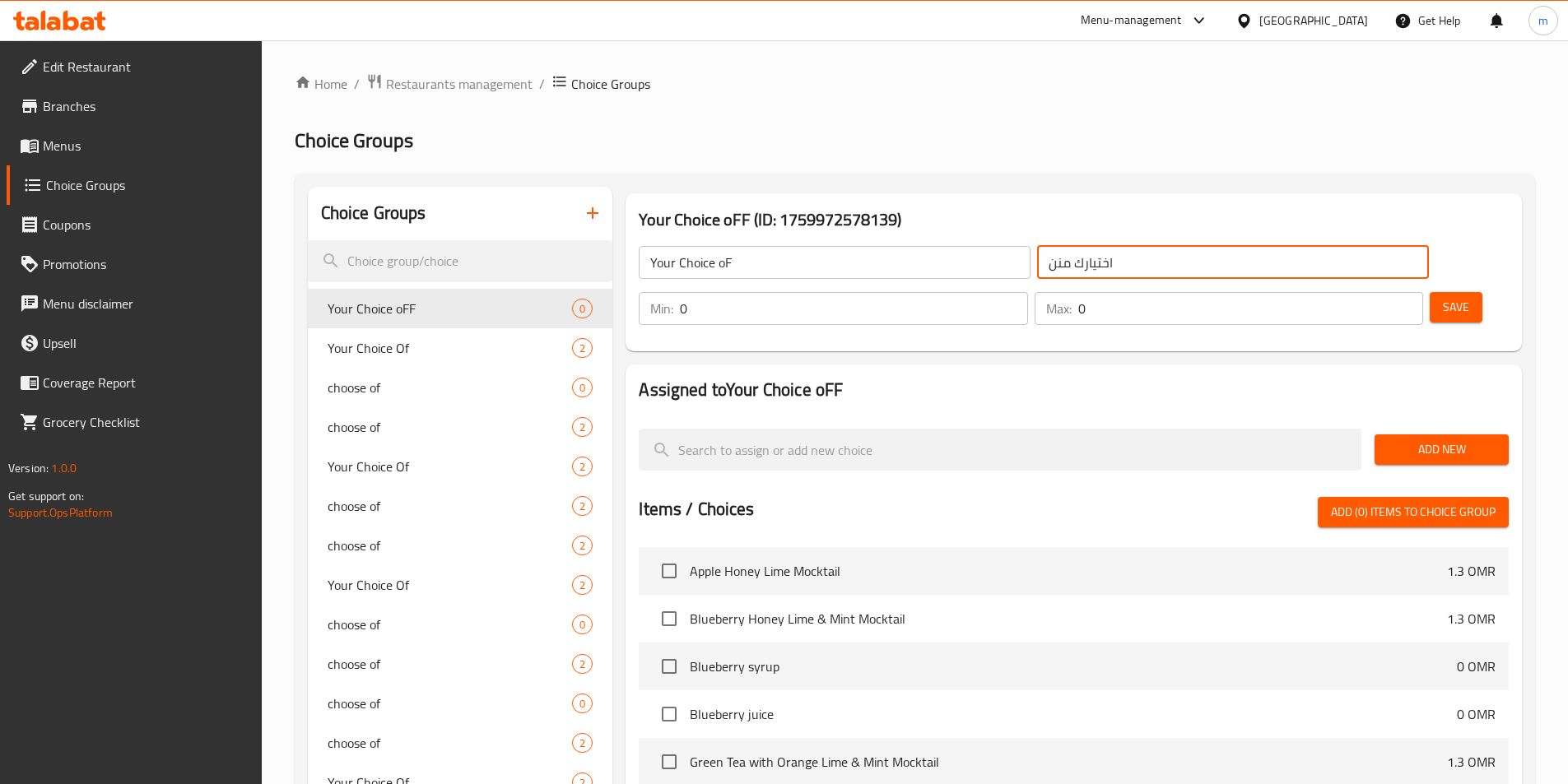
click at [1037, 266] on input "اختيارك منن" at bounding box center [1233, 262] width 392 height 33
click at [1071, 268] on input "اختيارك منن" at bounding box center [1233, 262] width 392 height 33
type input "اختيارك من"
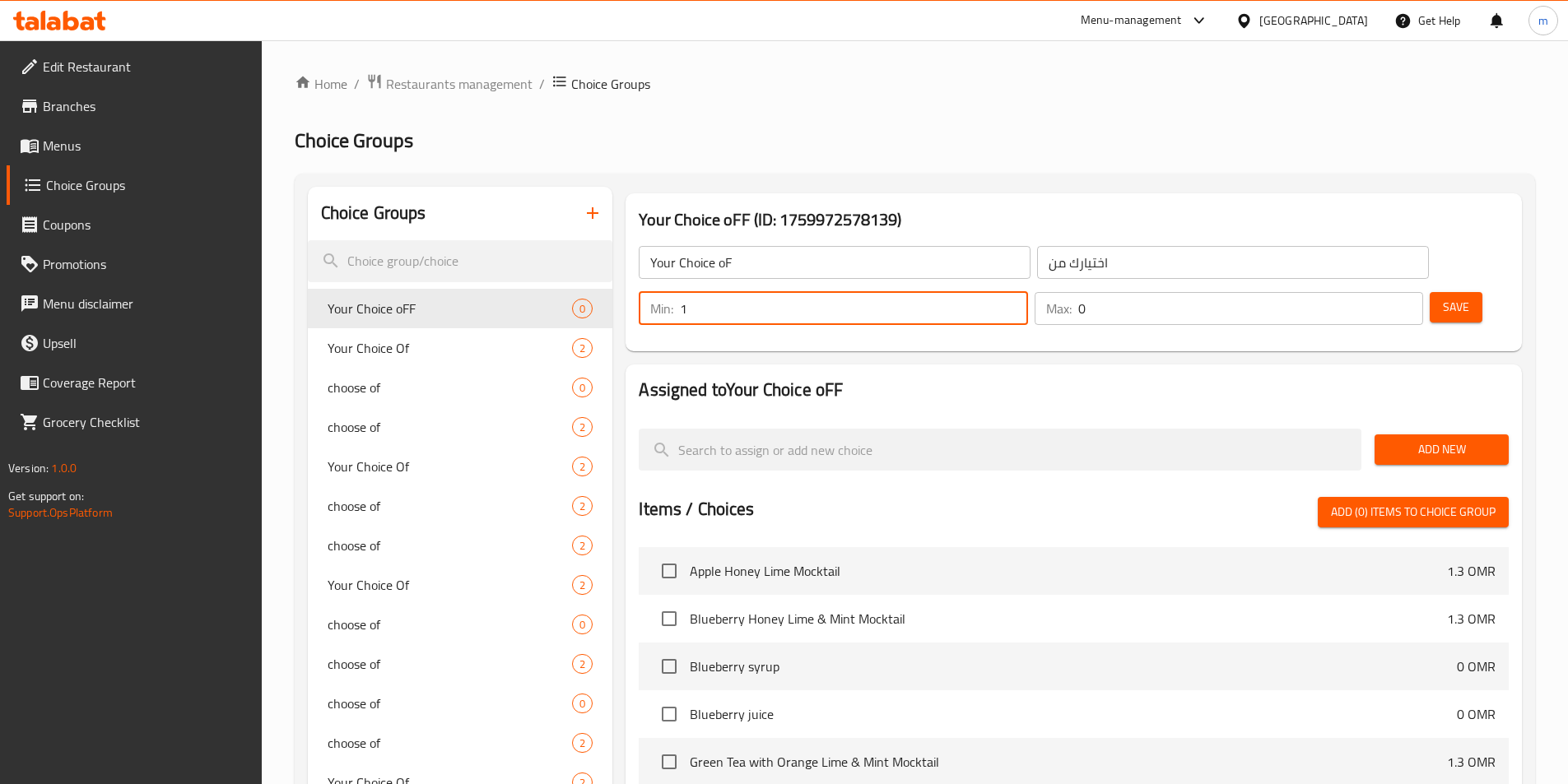
type input "1"
click at [1027, 292] on input "1" at bounding box center [853, 308] width 347 height 33
type input "1"
click at [1375, 292] on input "1" at bounding box center [1251, 308] width 345 height 33
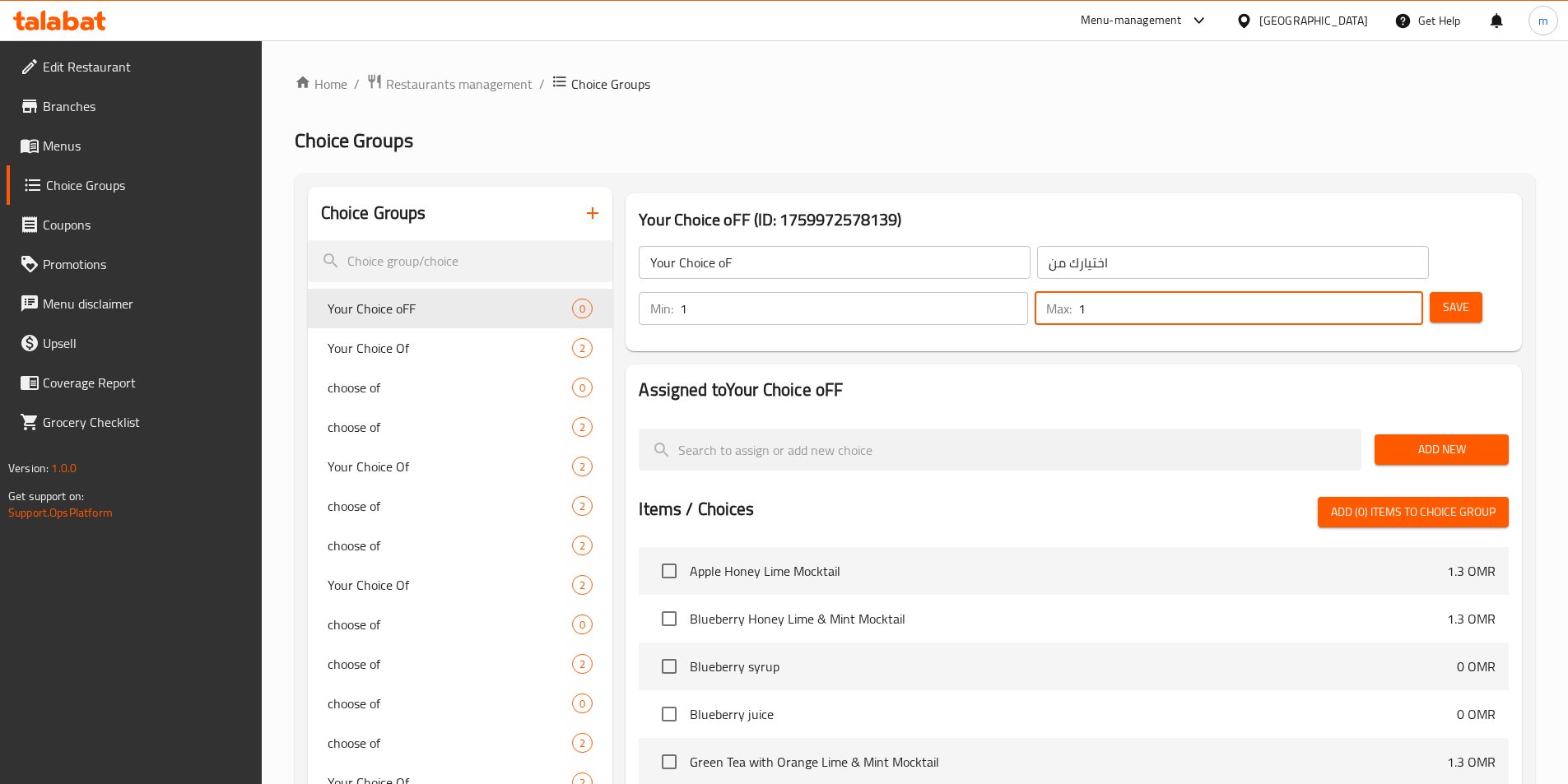
click at [1442, 440] on span "Add New" at bounding box center [1441, 450] width 108 height 21
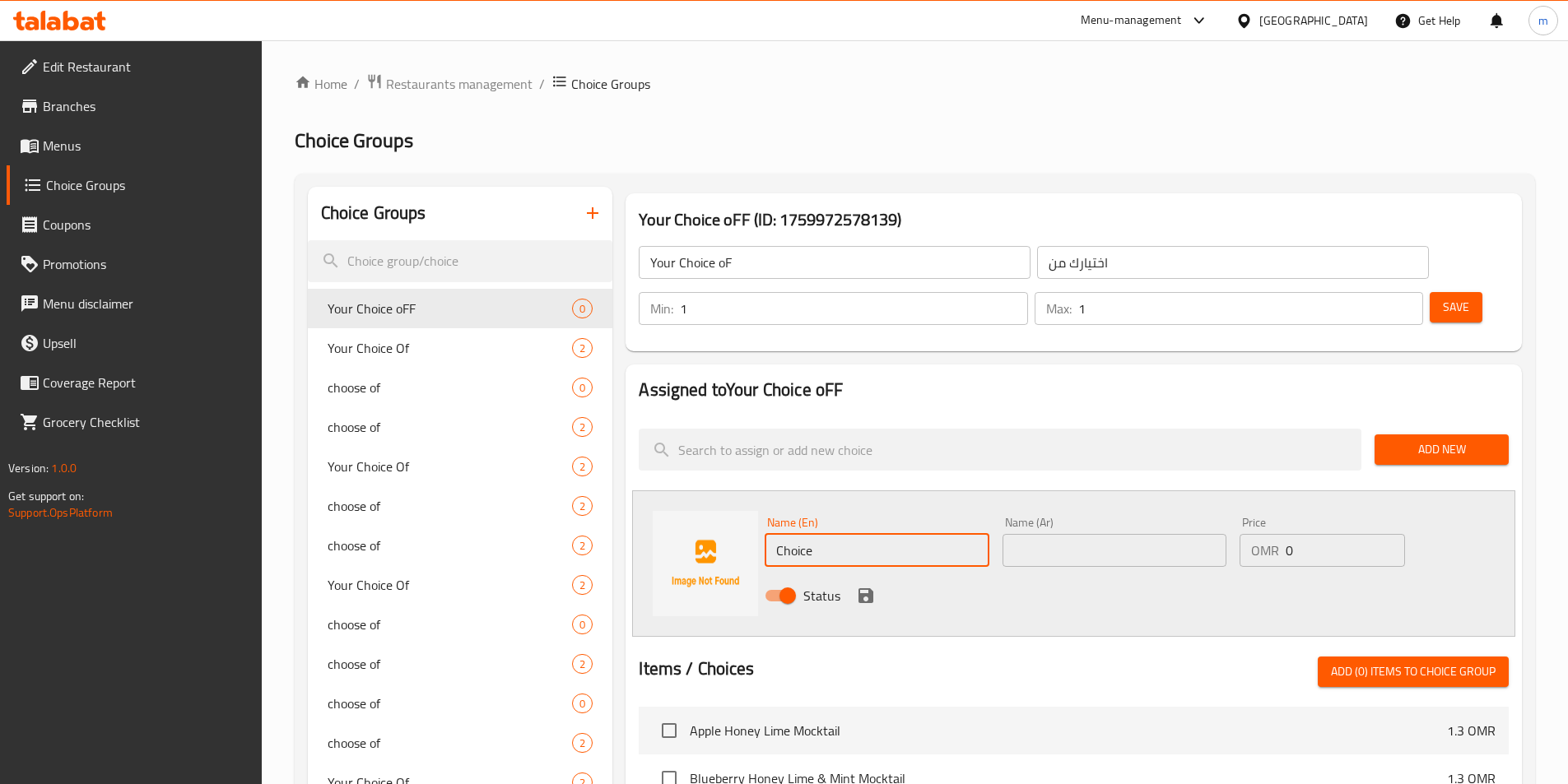
click at [915, 534] on input "Choice" at bounding box center [876, 550] width 223 height 33
type input "س"
type input "c"
type input "Chocolate Syrup"
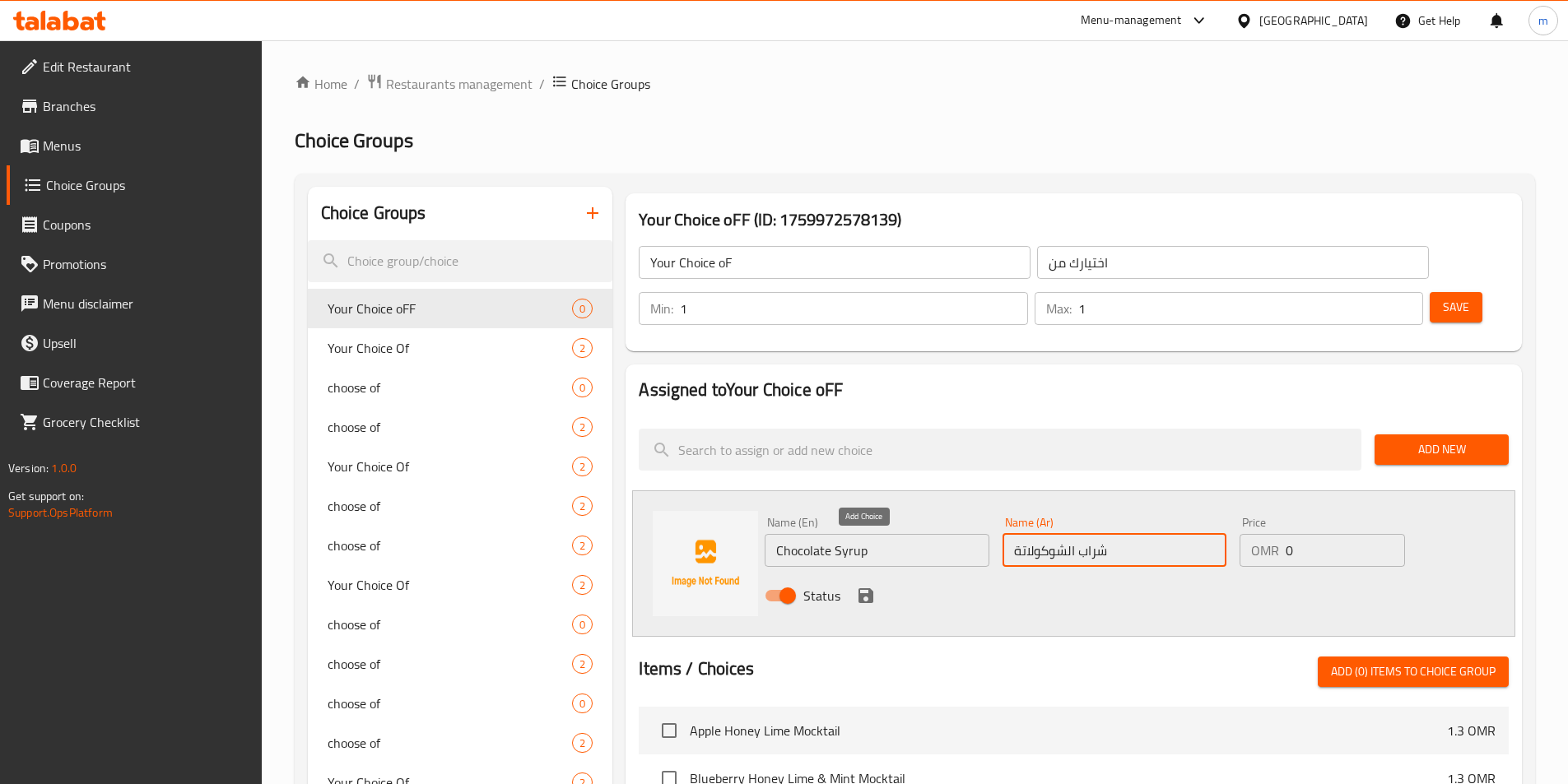
type input "شراب الشوكولاتة"
click at [867, 588] on icon "save" at bounding box center [865, 595] width 15 height 15
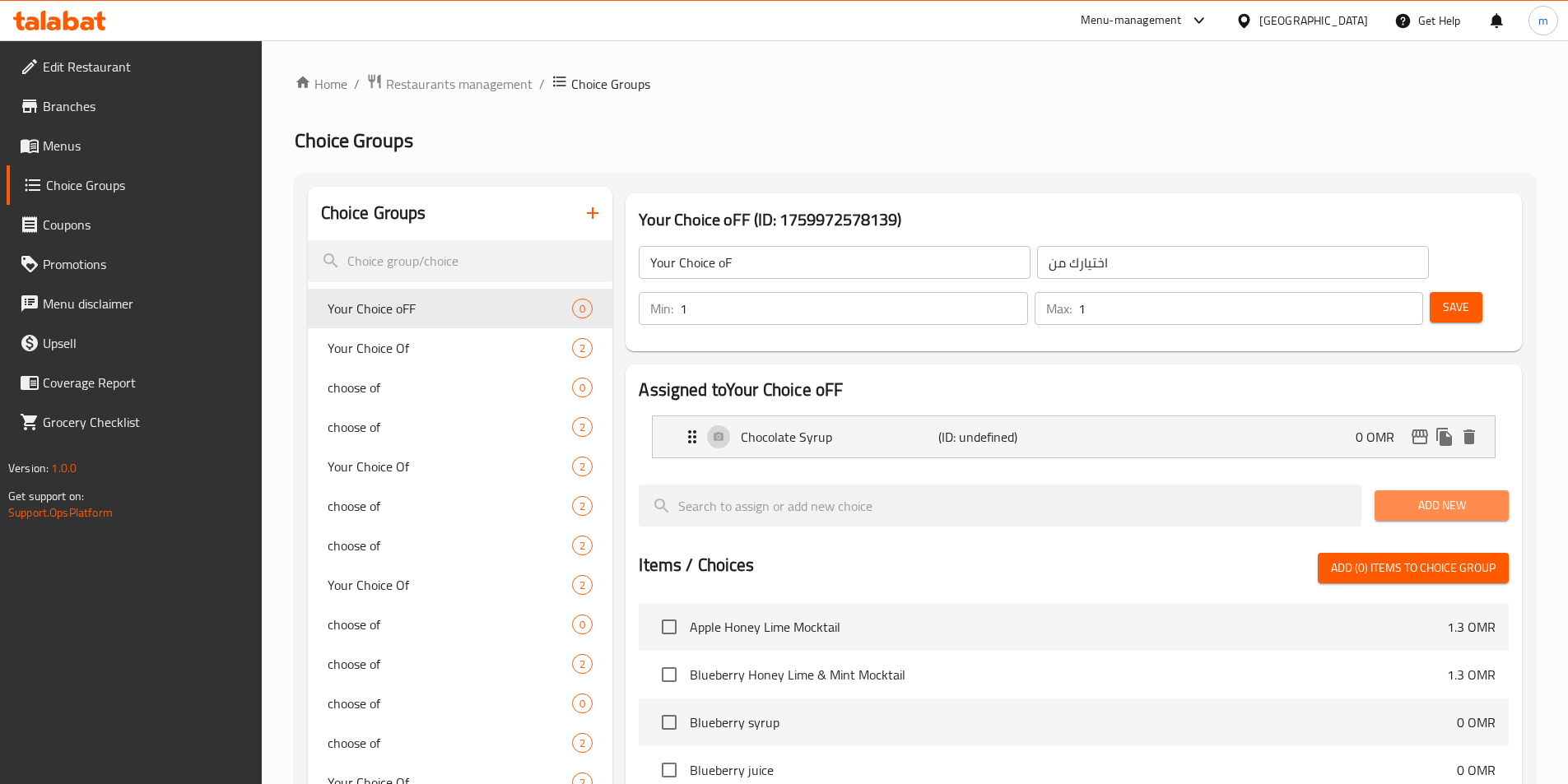
click at [1415, 491] on button "Add New" at bounding box center [1441, 506] width 134 height 30
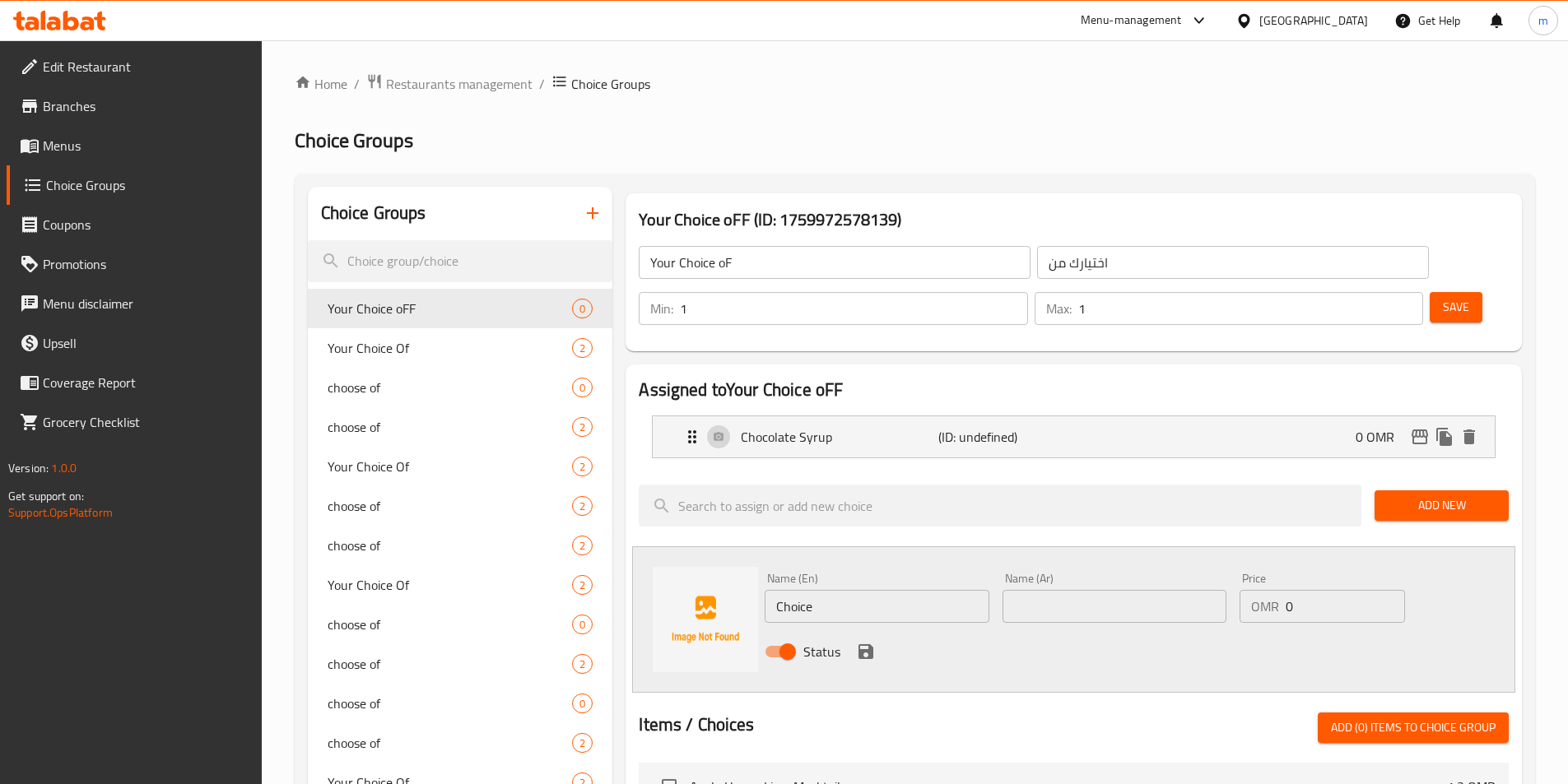
click at [899, 590] on input "Choice" at bounding box center [876, 606] width 223 height 33
paste input "colate Sauce"
type input "Chocolate Sauce"
click at [1085, 590] on input "text" at bounding box center [1114, 606] width 223 height 33
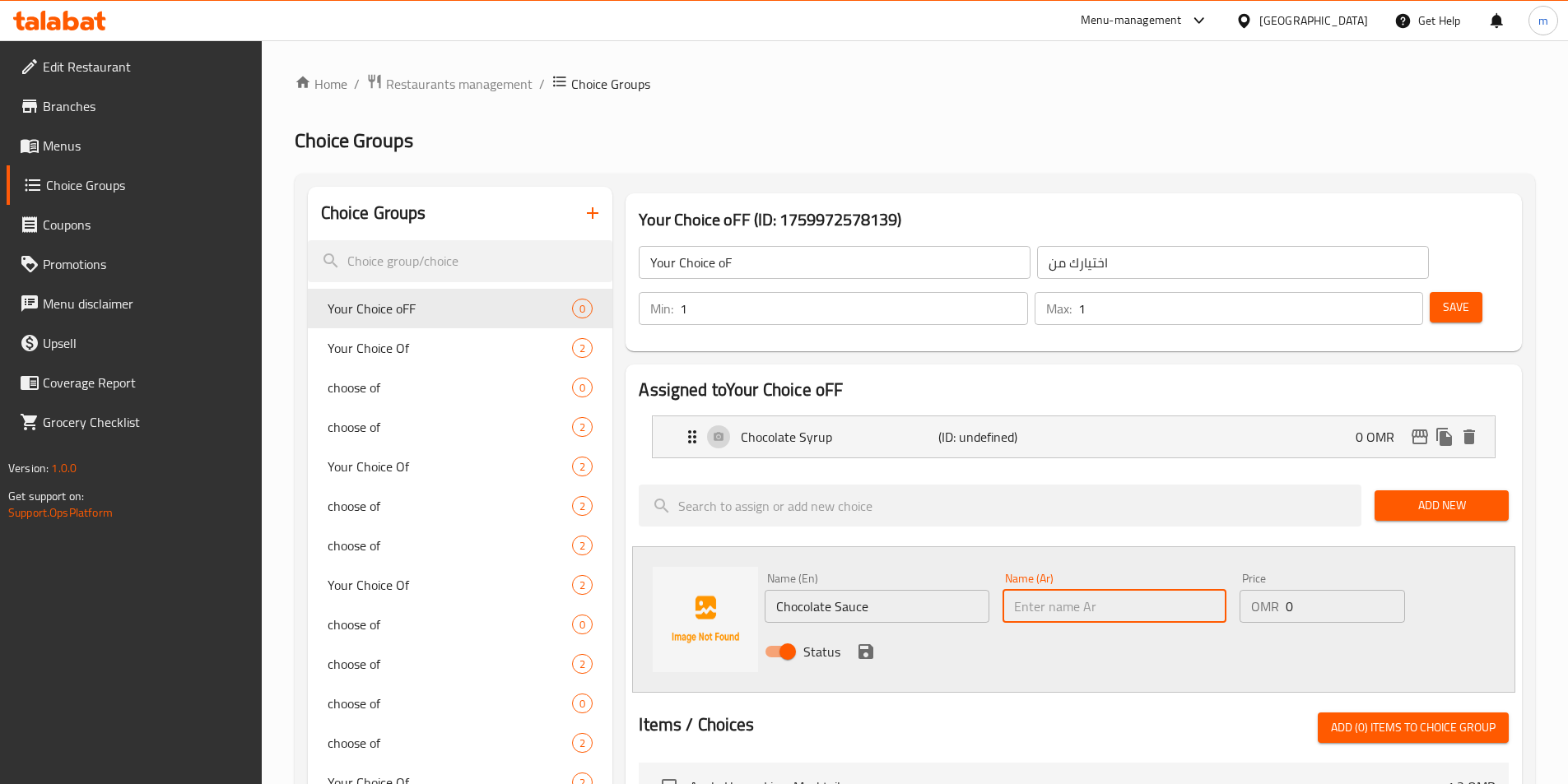
paste input "صوص شوكولاتة"
type input "صوص شوكولاتة"
click at [872, 645] on icon "save" at bounding box center [865, 652] width 15 height 15
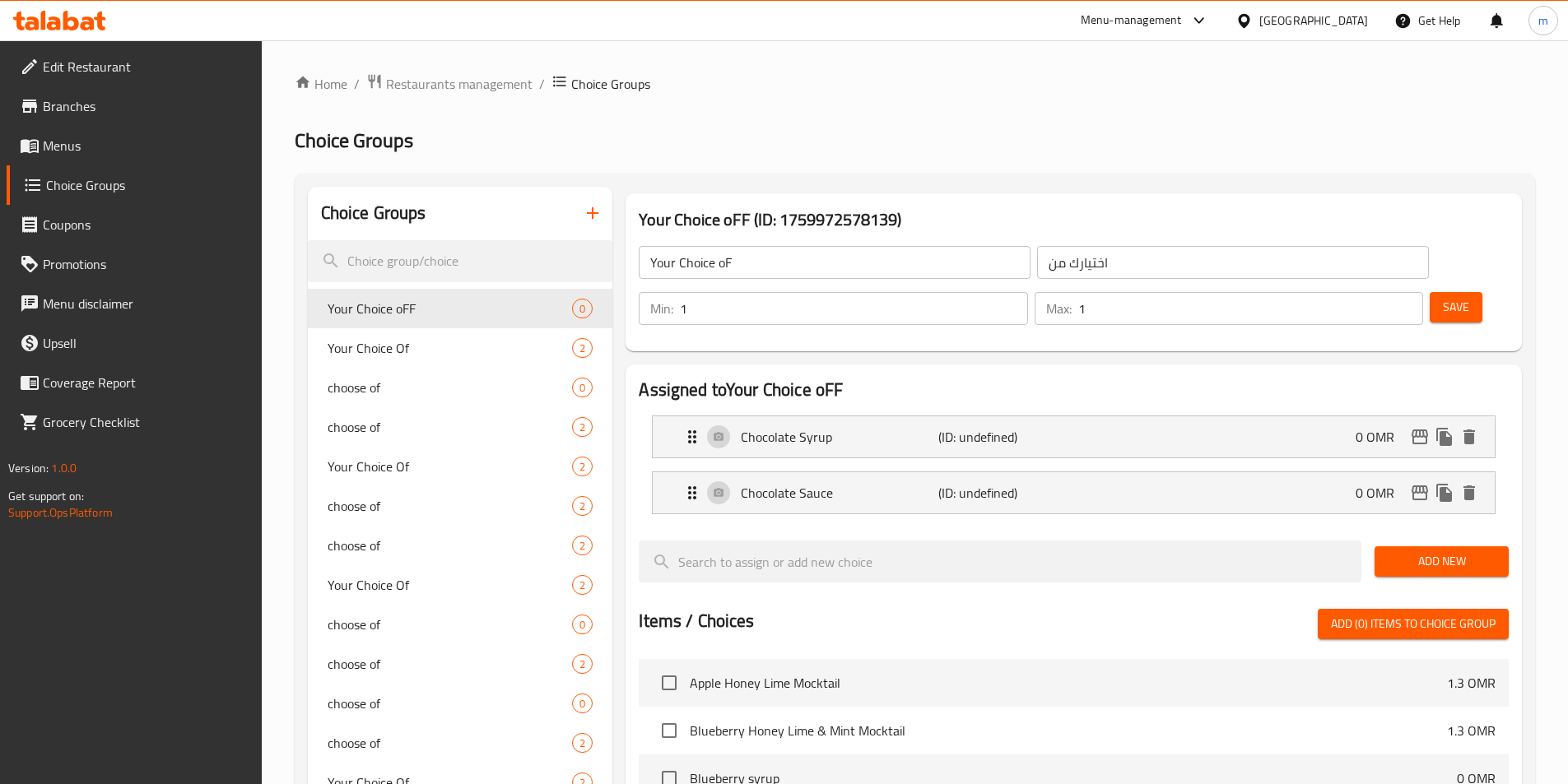
click at [1443, 297] on span "Save" at bounding box center [1455, 307] width 26 height 21
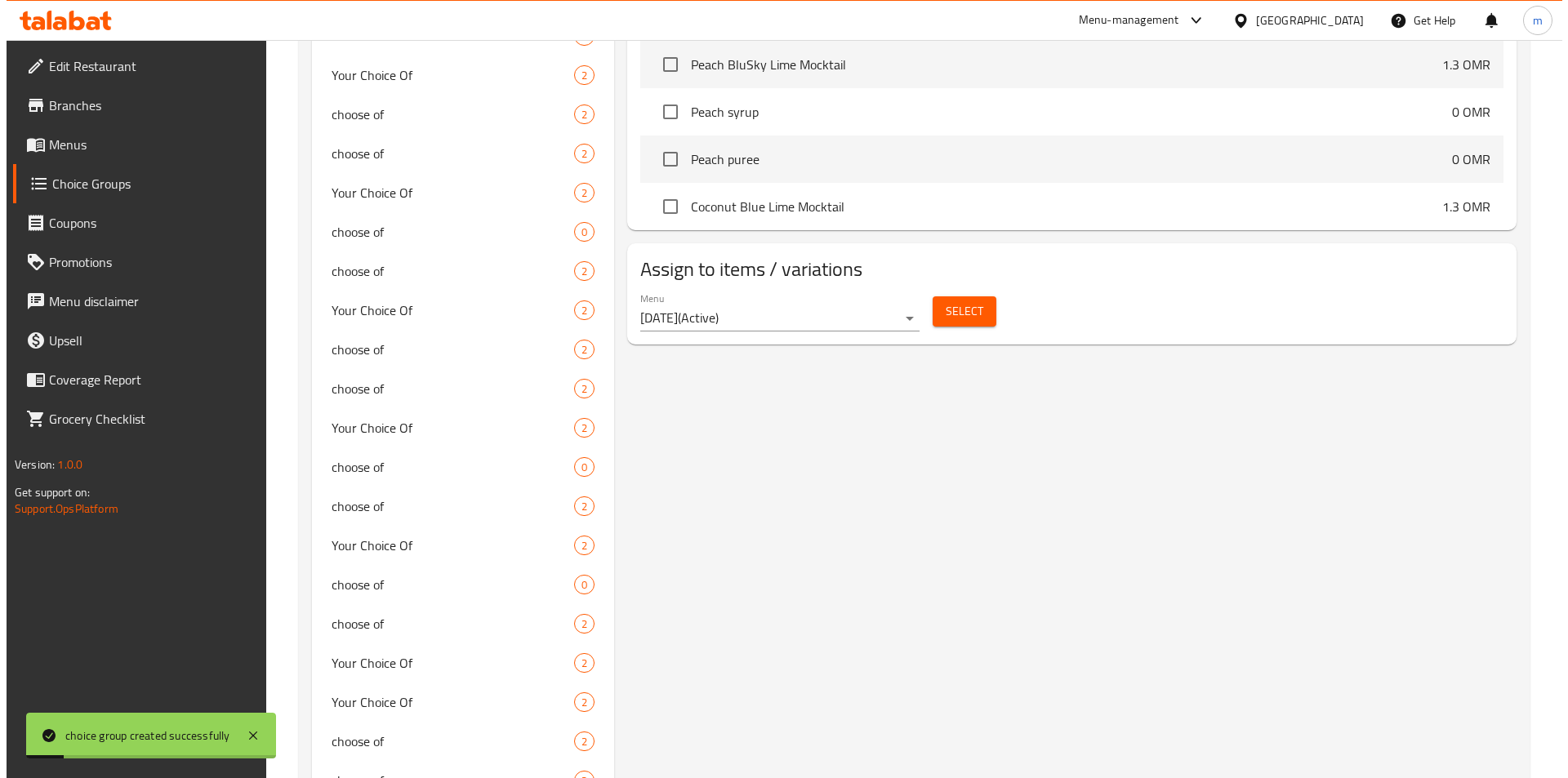
scroll to position [899, 0]
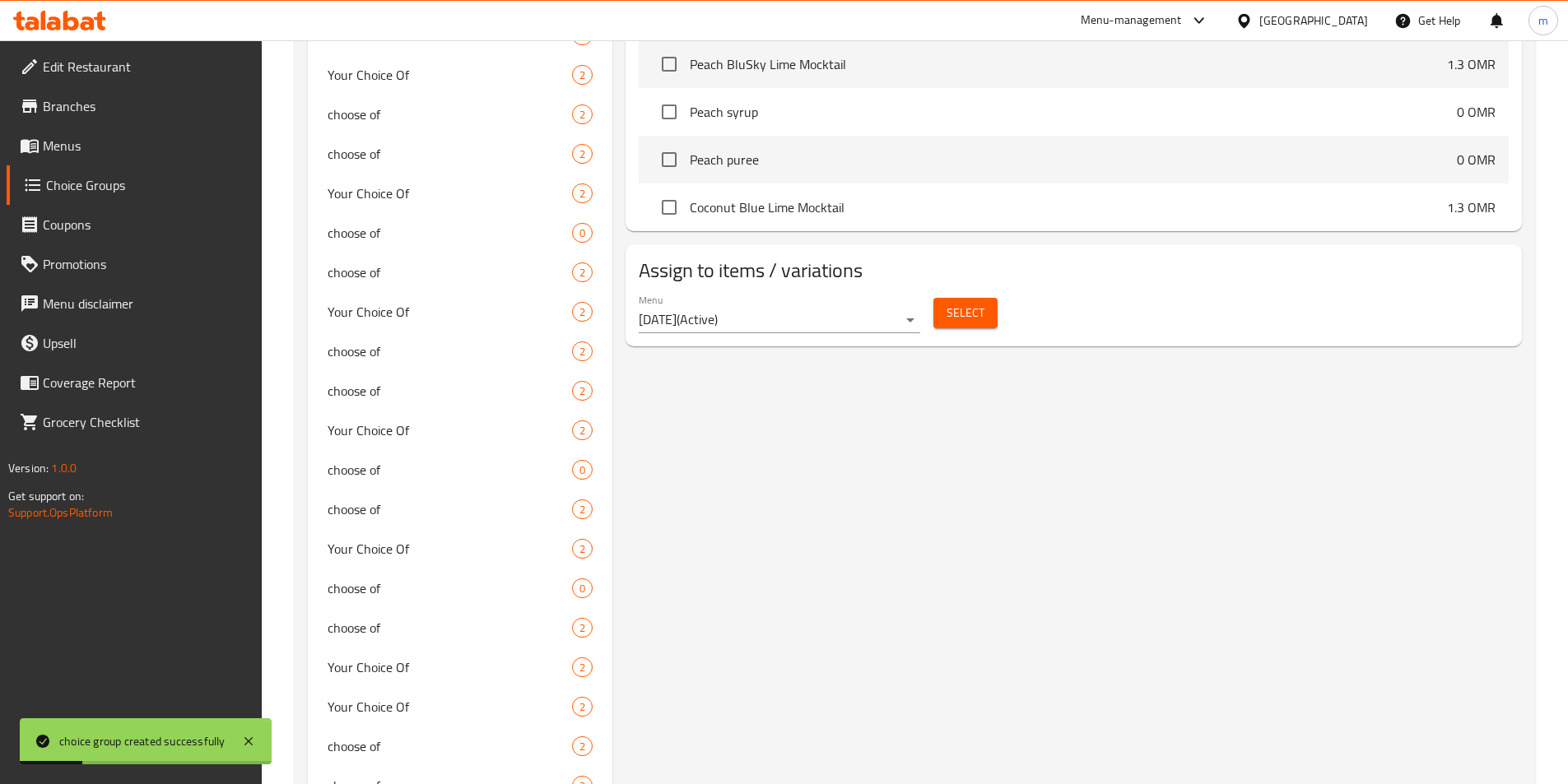
click at [952, 303] on span "Select" at bounding box center [965, 313] width 38 height 21
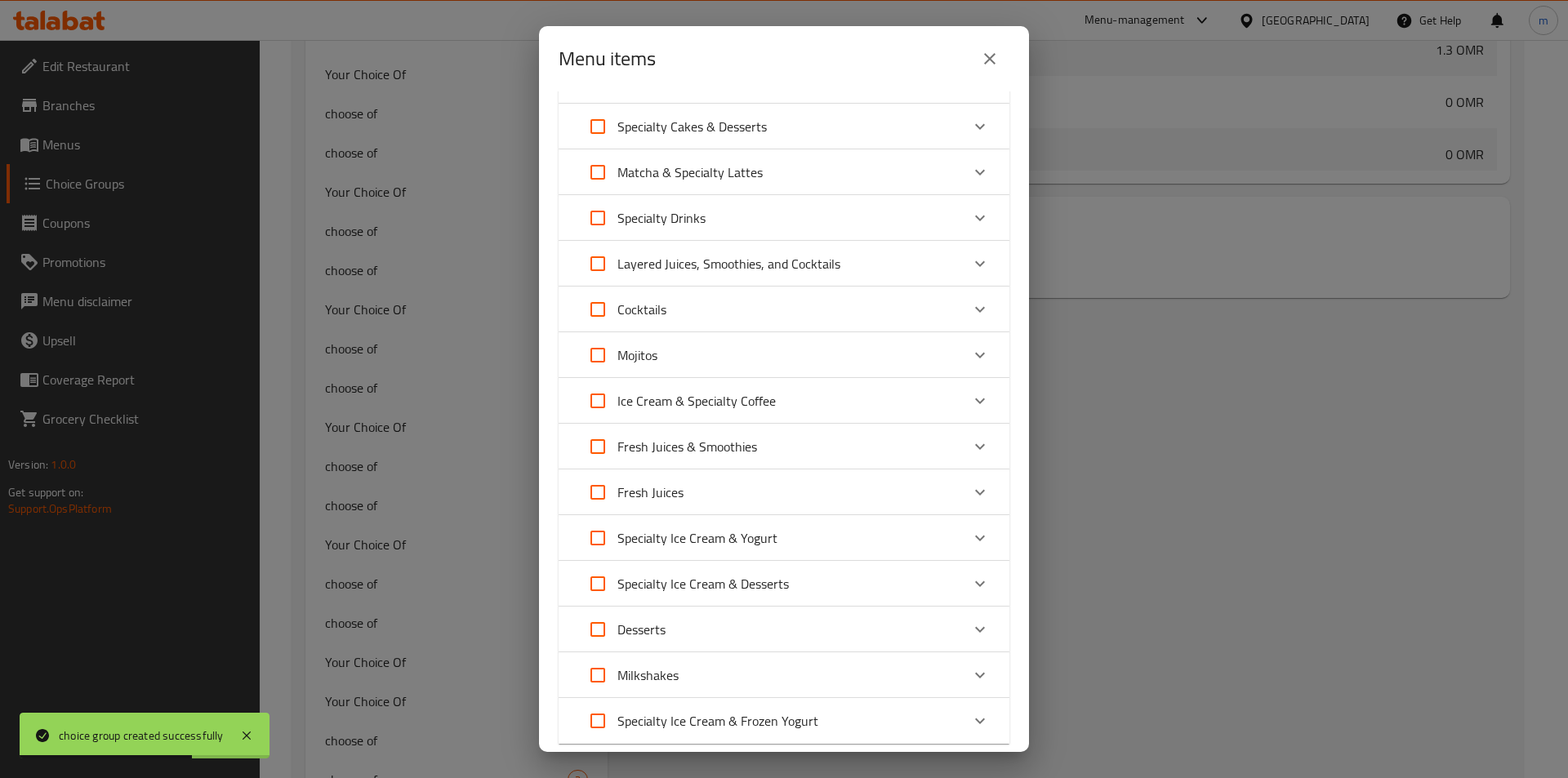
scroll to position [163, 0]
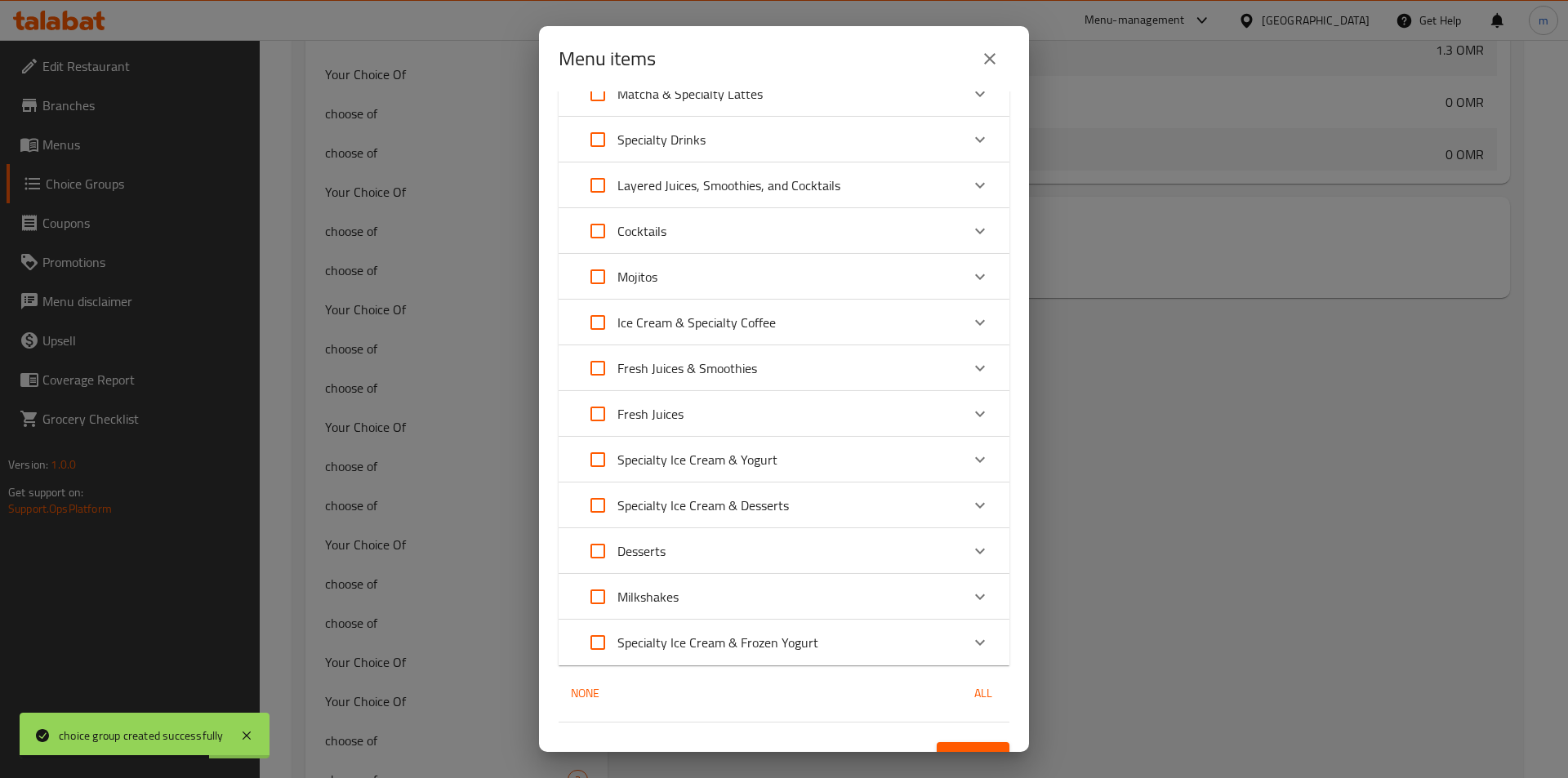
click at [670, 545] on div "Desserts" at bounding box center [769, 551] width 382 height 39
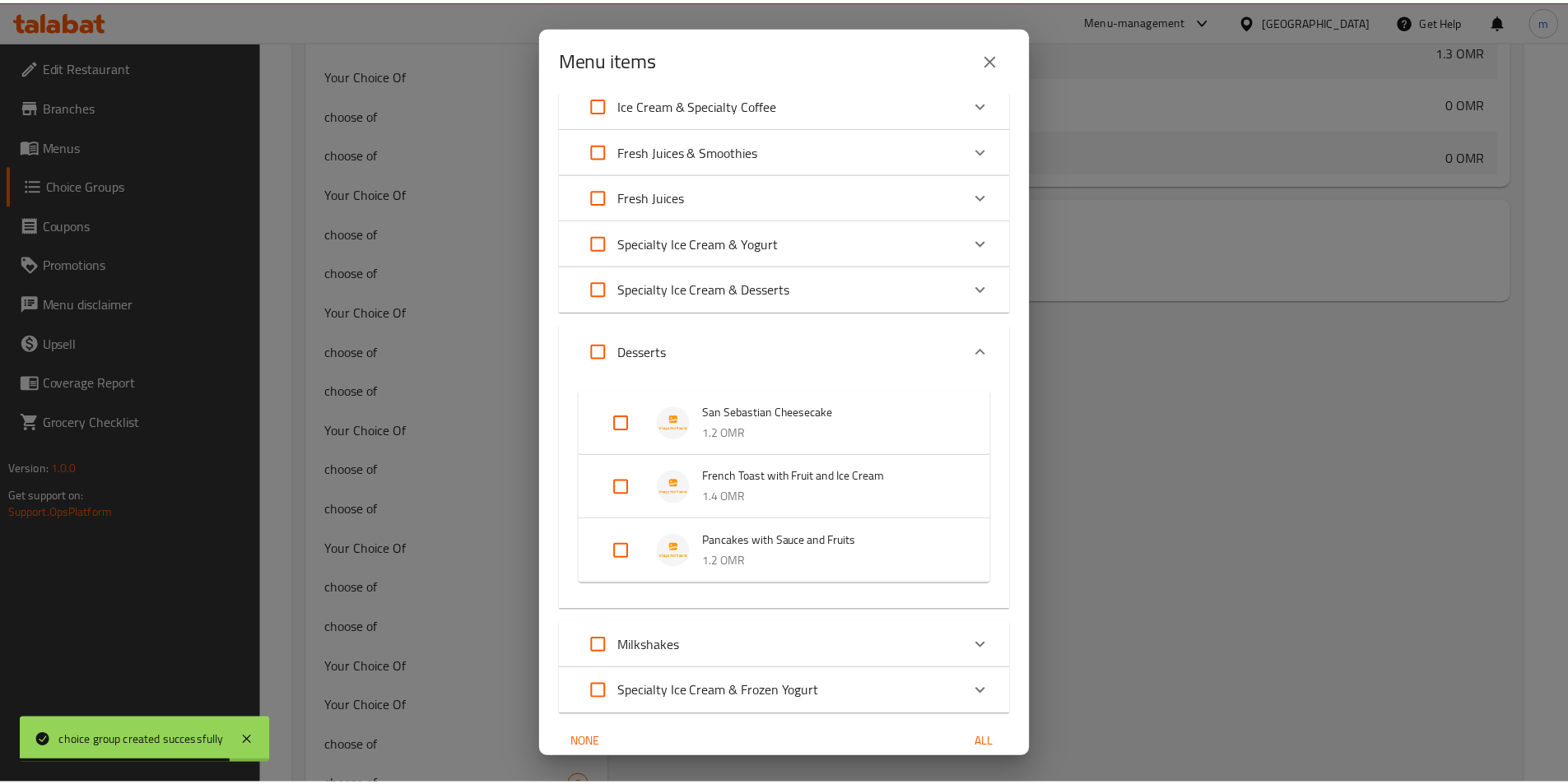
scroll to position [457, 0]
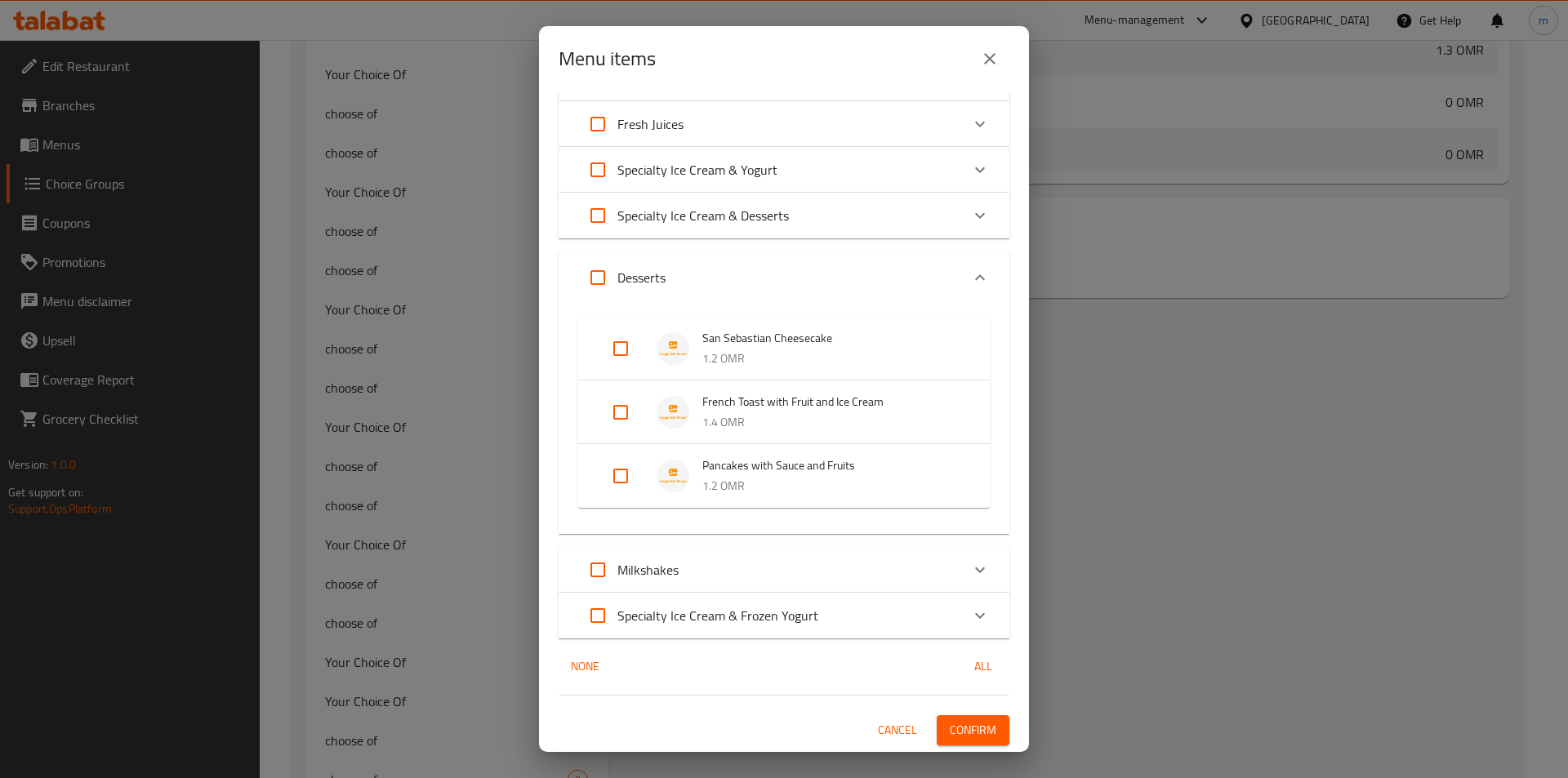
click at [618, 475] on input "Expand" at bounding box center [621, 476] width 39 height 39
checkbox input "true"
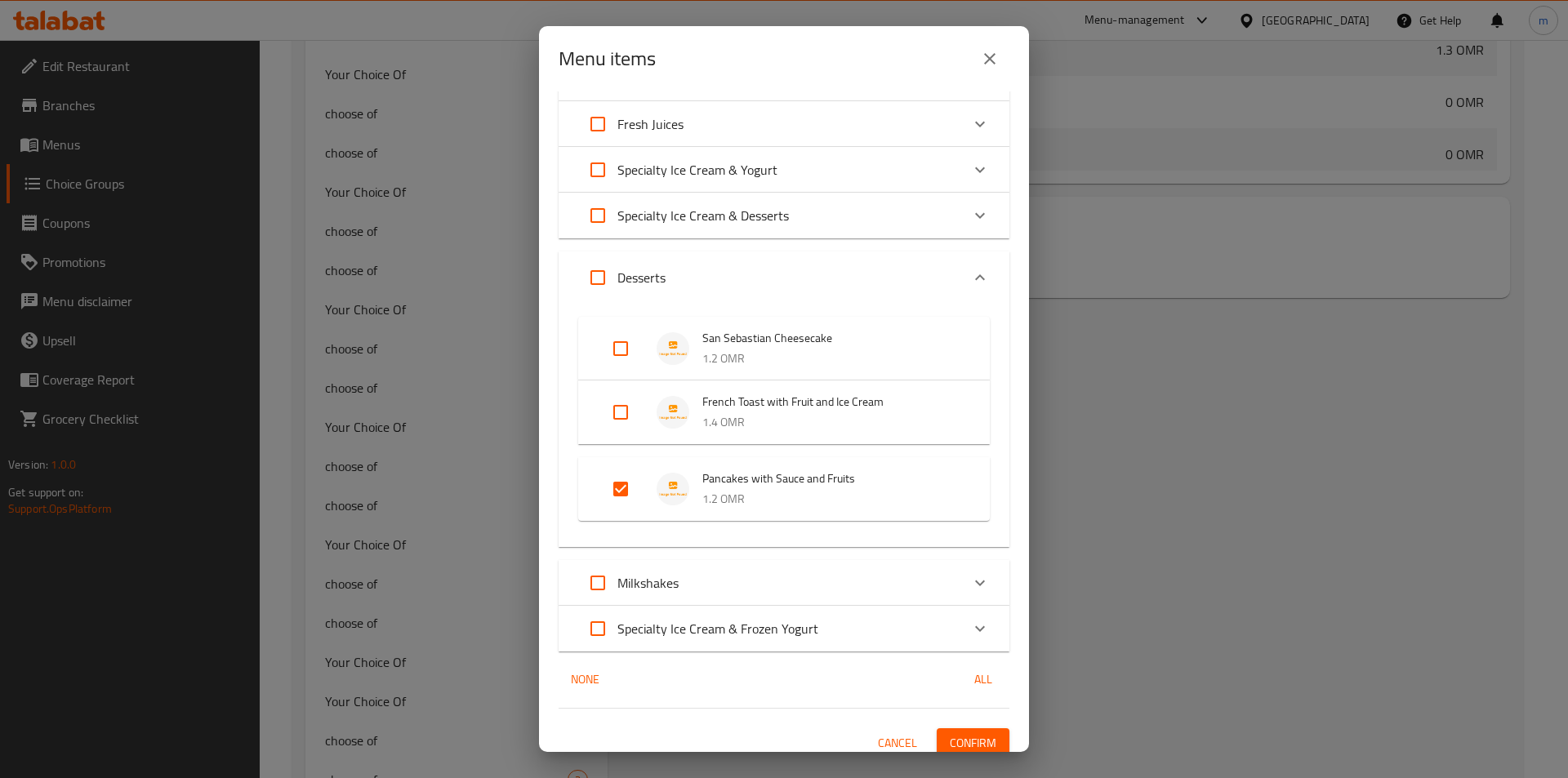
click at [975, 745] on span "Confirm" at bounding box center [973, 743] width 46 height 20
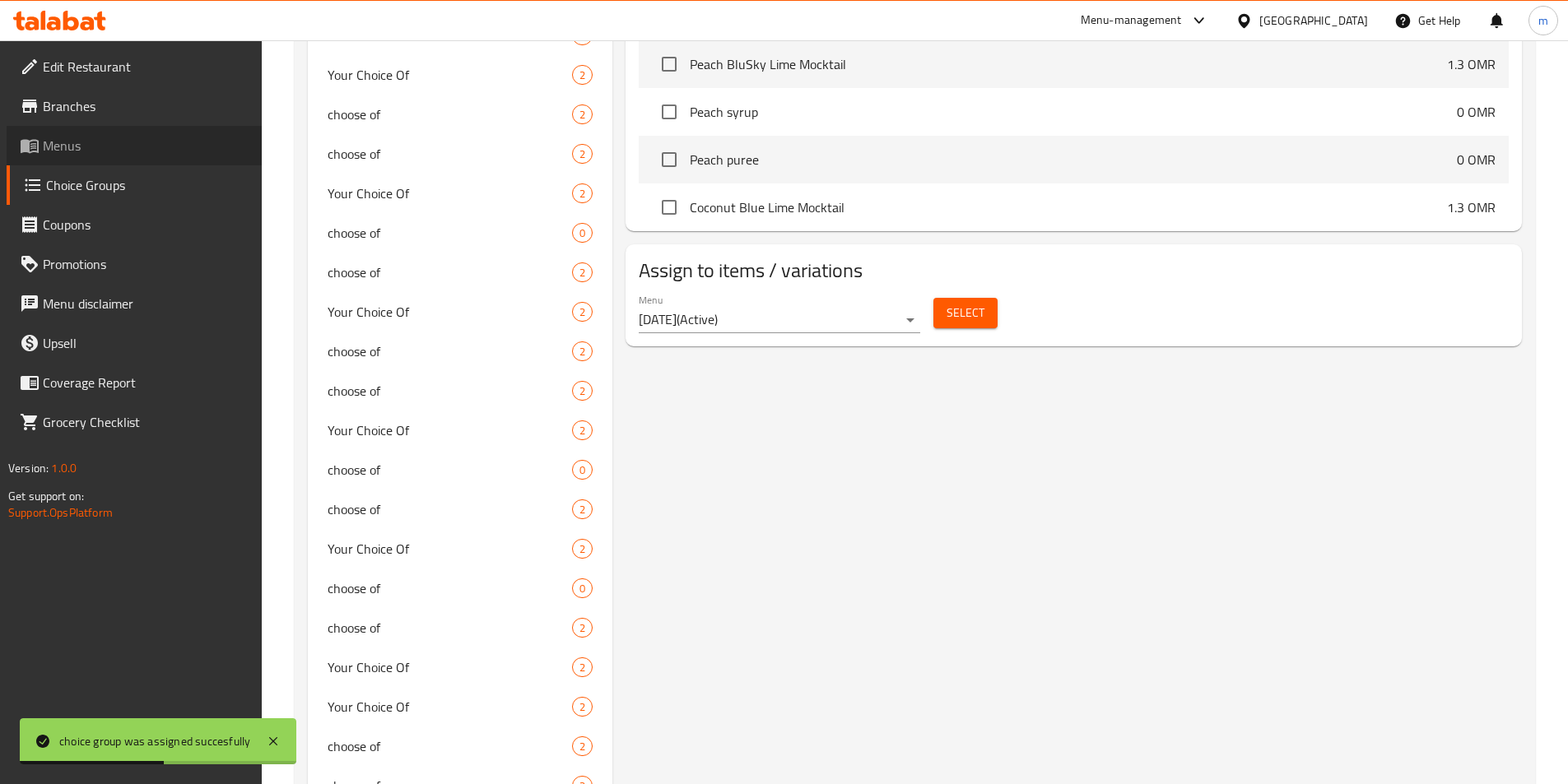
click at [96, 151] on span "Menus" at bounding box center [146, 146] width 206 height 20
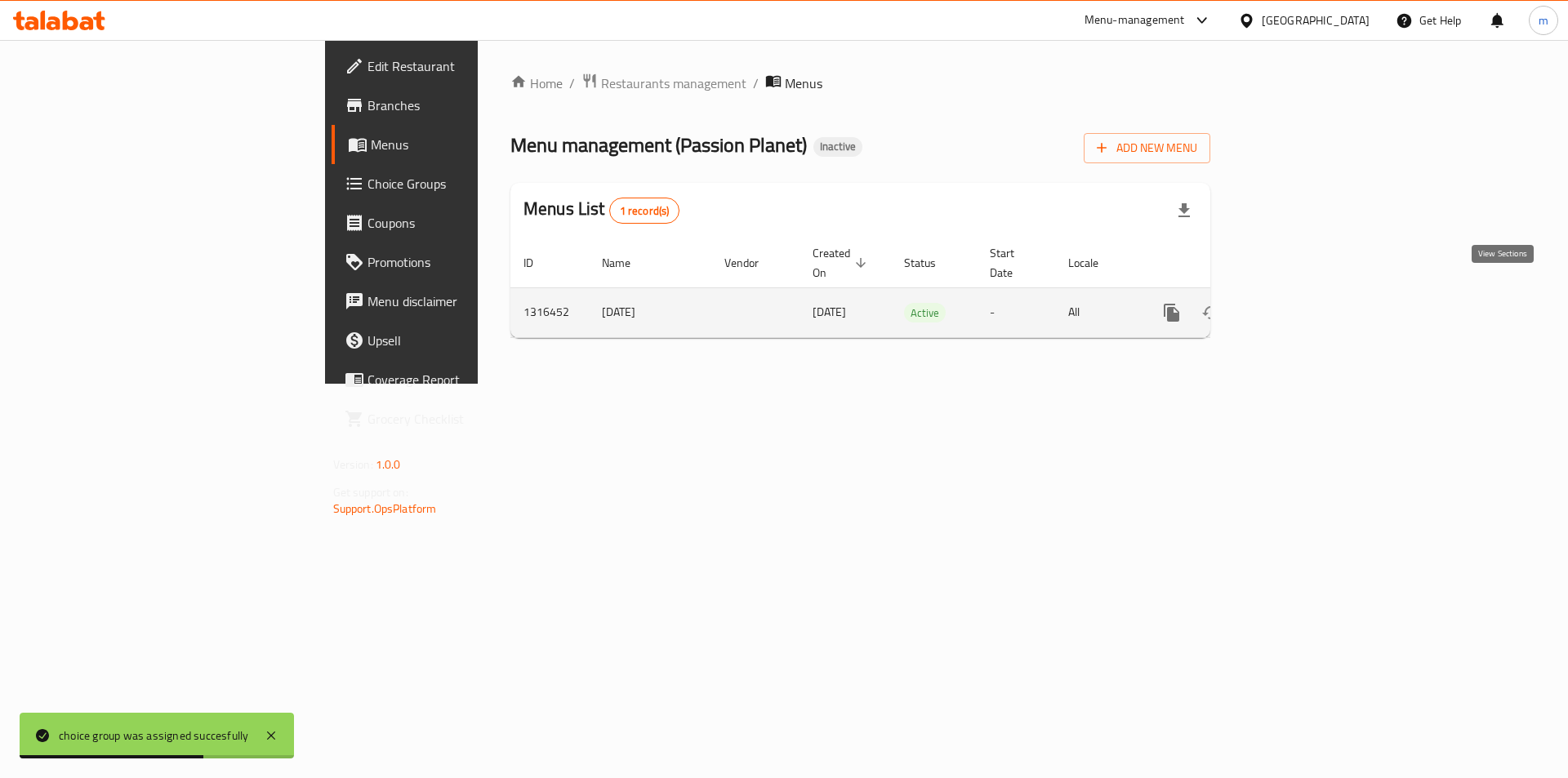
click at [1299, 303] on icon "enhanced table" at bounding box center [1290, 313] width 20 height 20
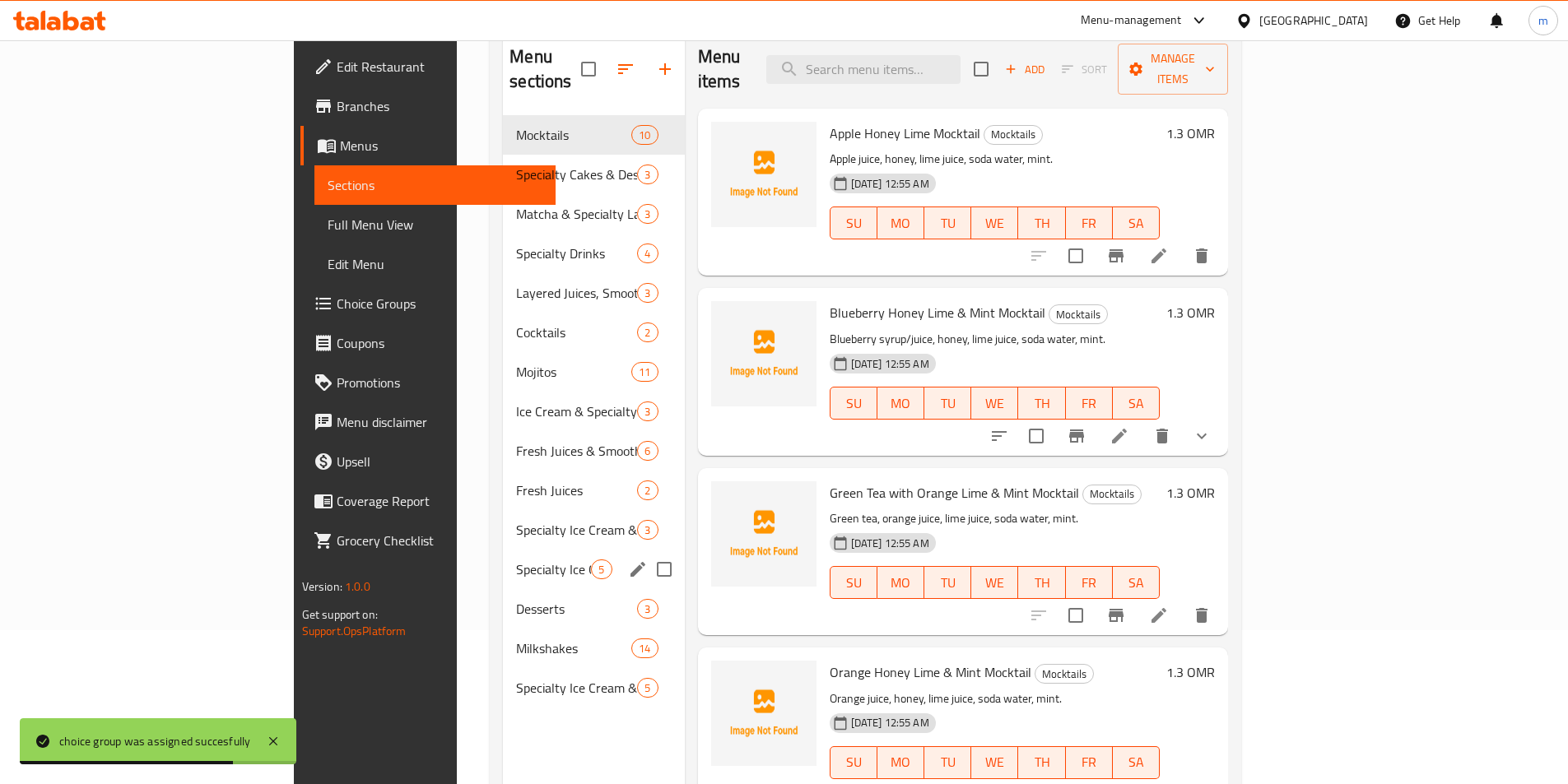
scroll to position [231, 0]
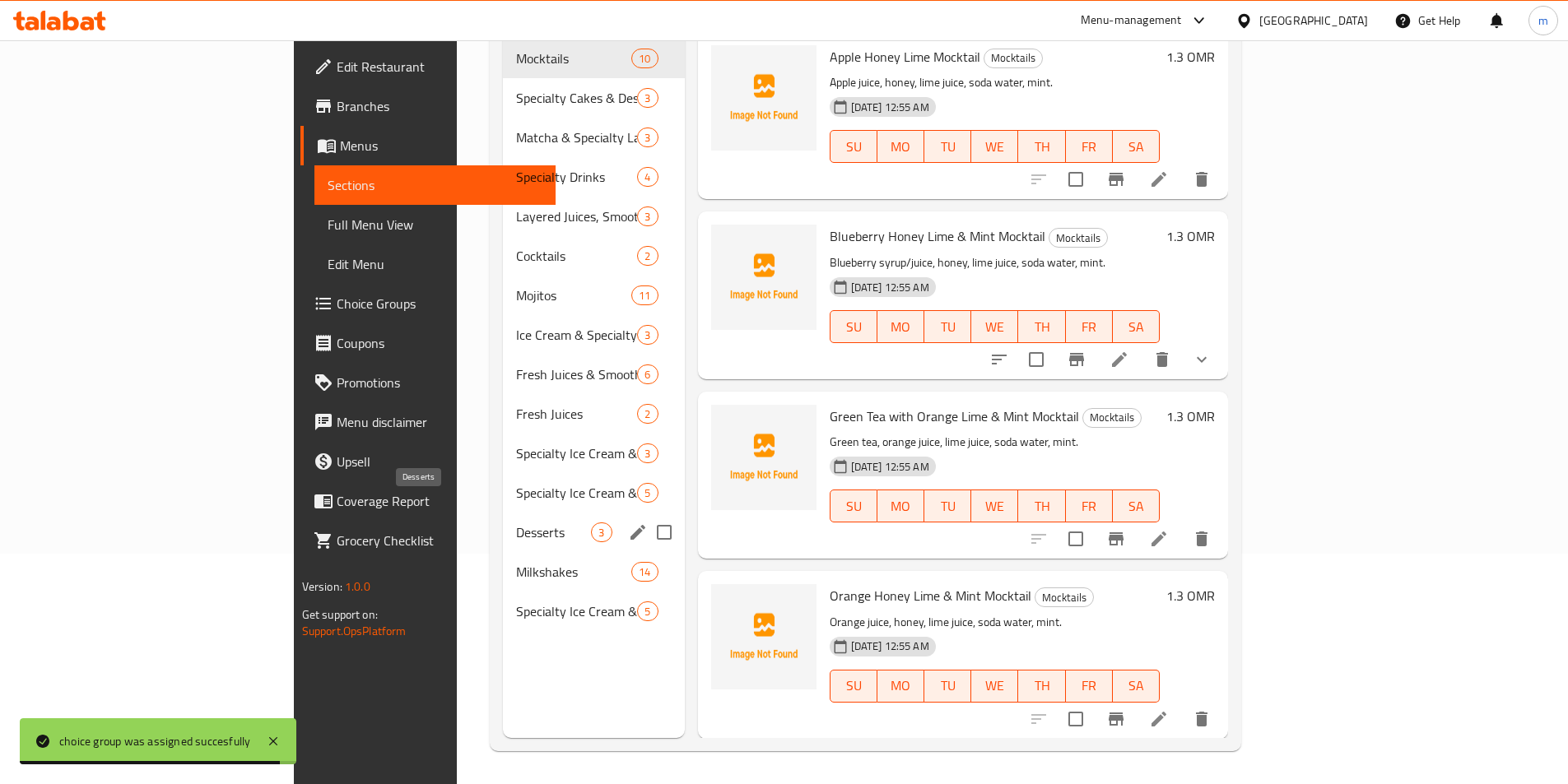
click at [516, 523] on span "Desserts" at bounding box center [553, 533] width 75 height 20
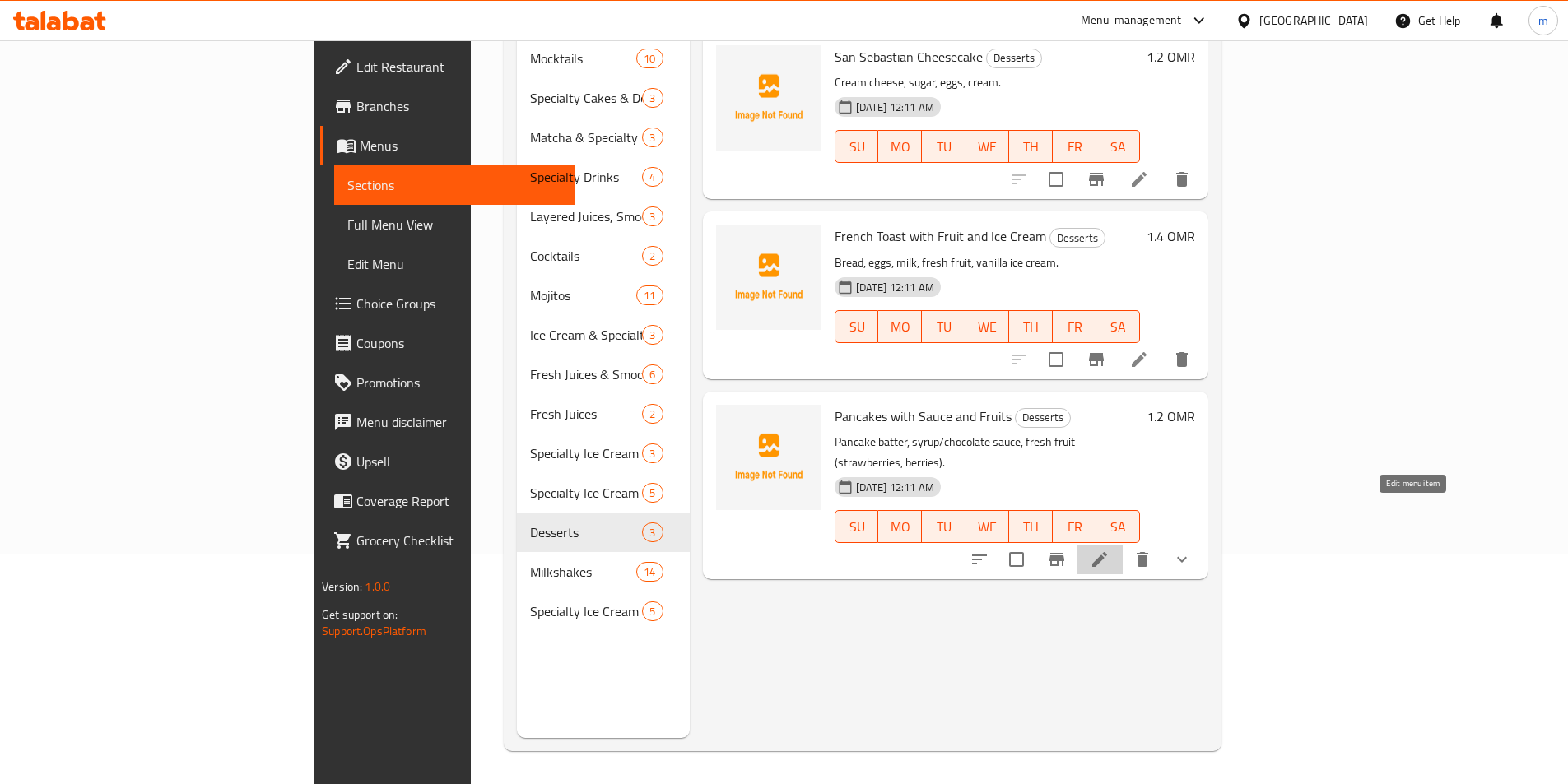
click at [1109, 550] on icon at bounding box center [1100, 560] width 20 height 20
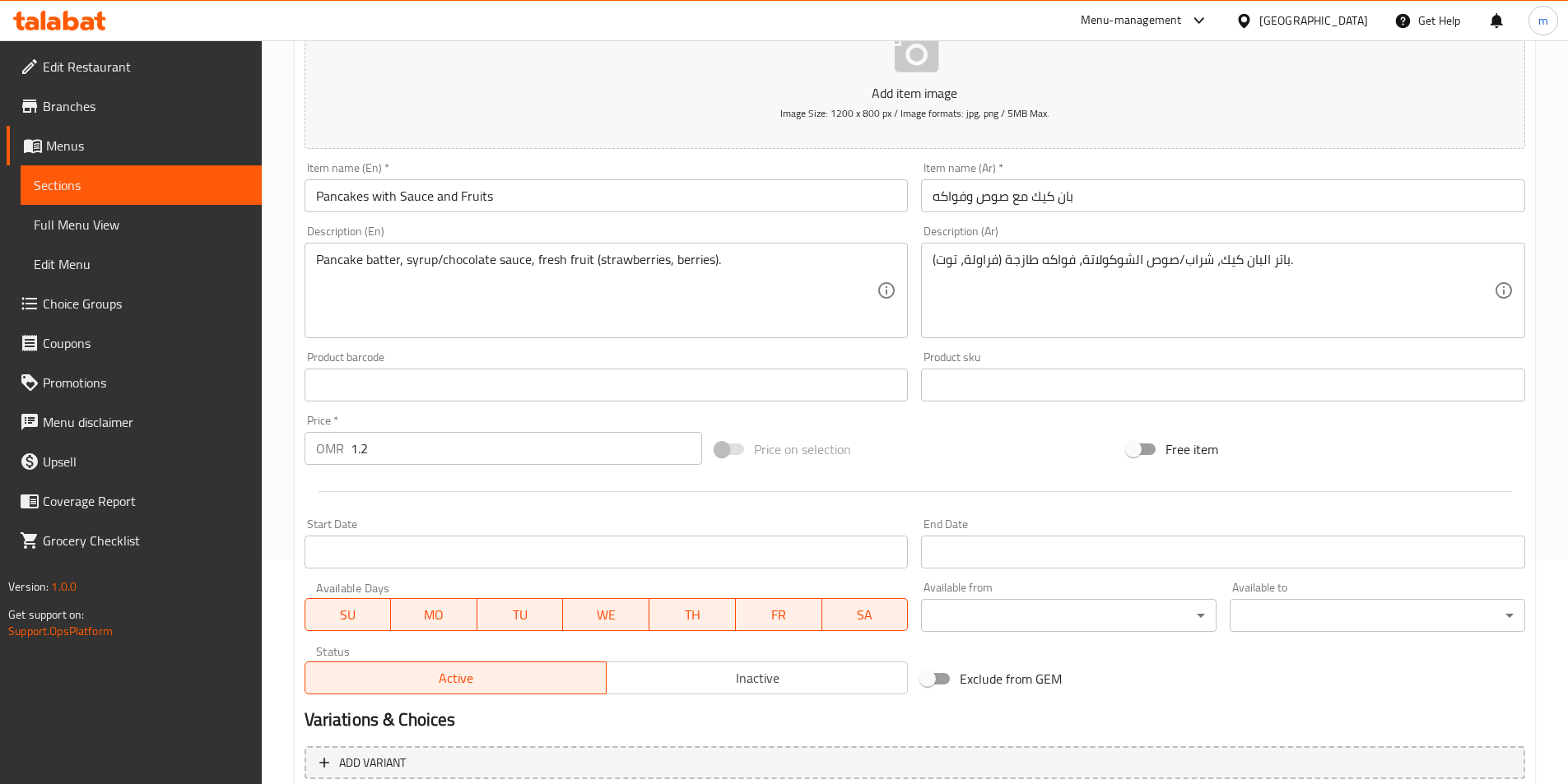
scroll to position [473, 0]
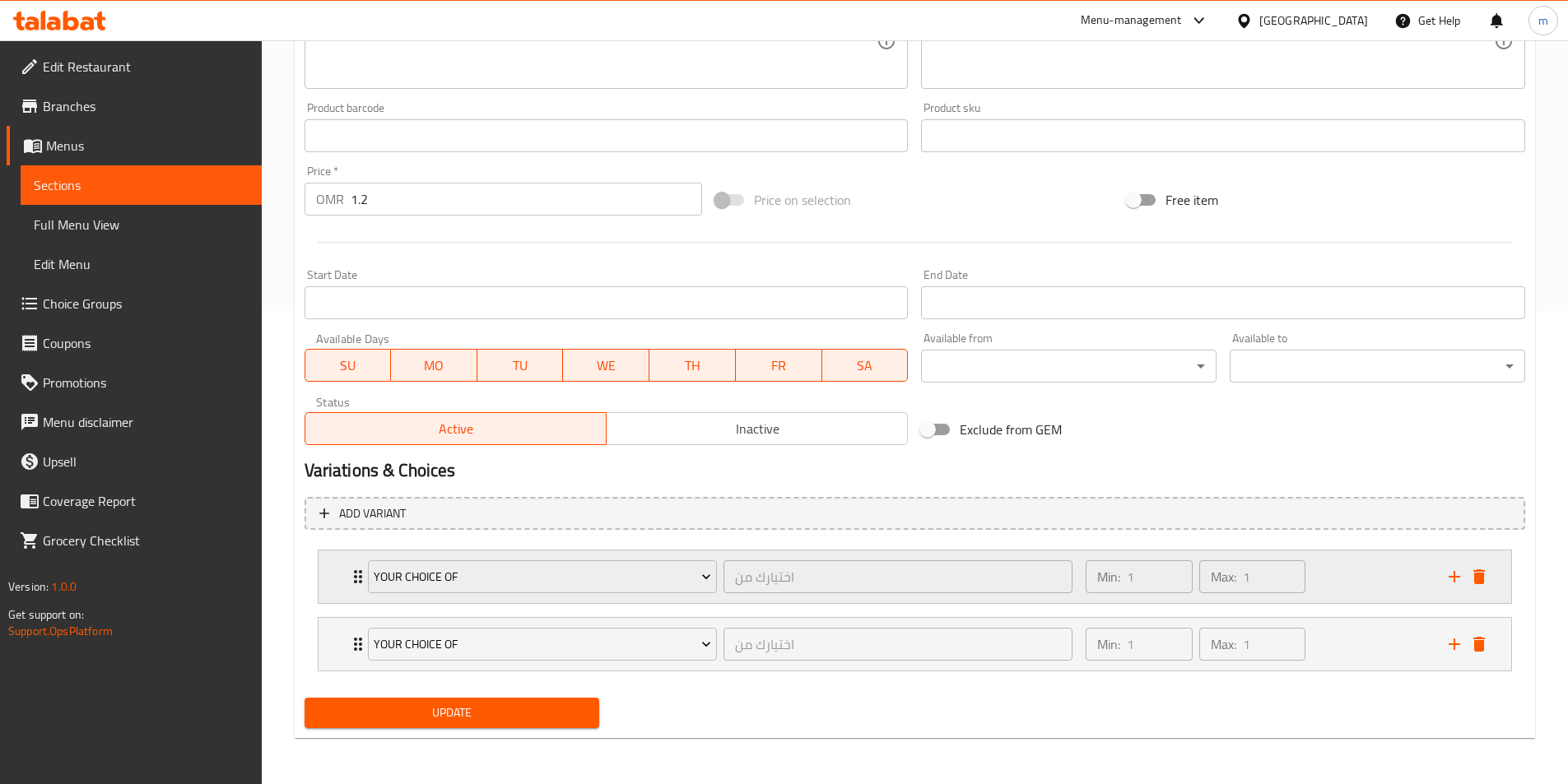
click at [1339, 581] on div "Min: 1 ​ Max: 1 ​" at bounding box center [1256, 577] width 362 height 53
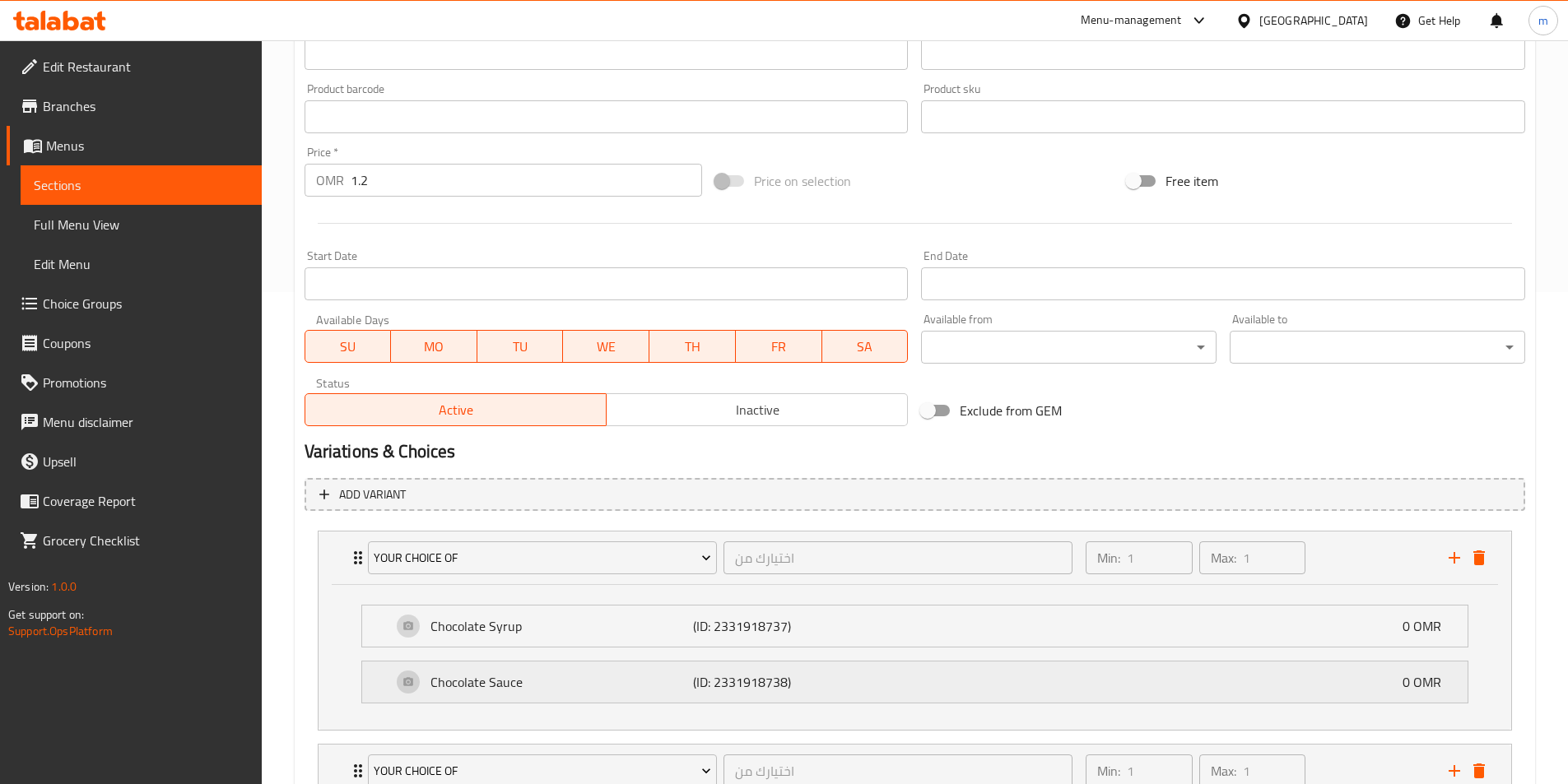
scroll to position [555, 0]
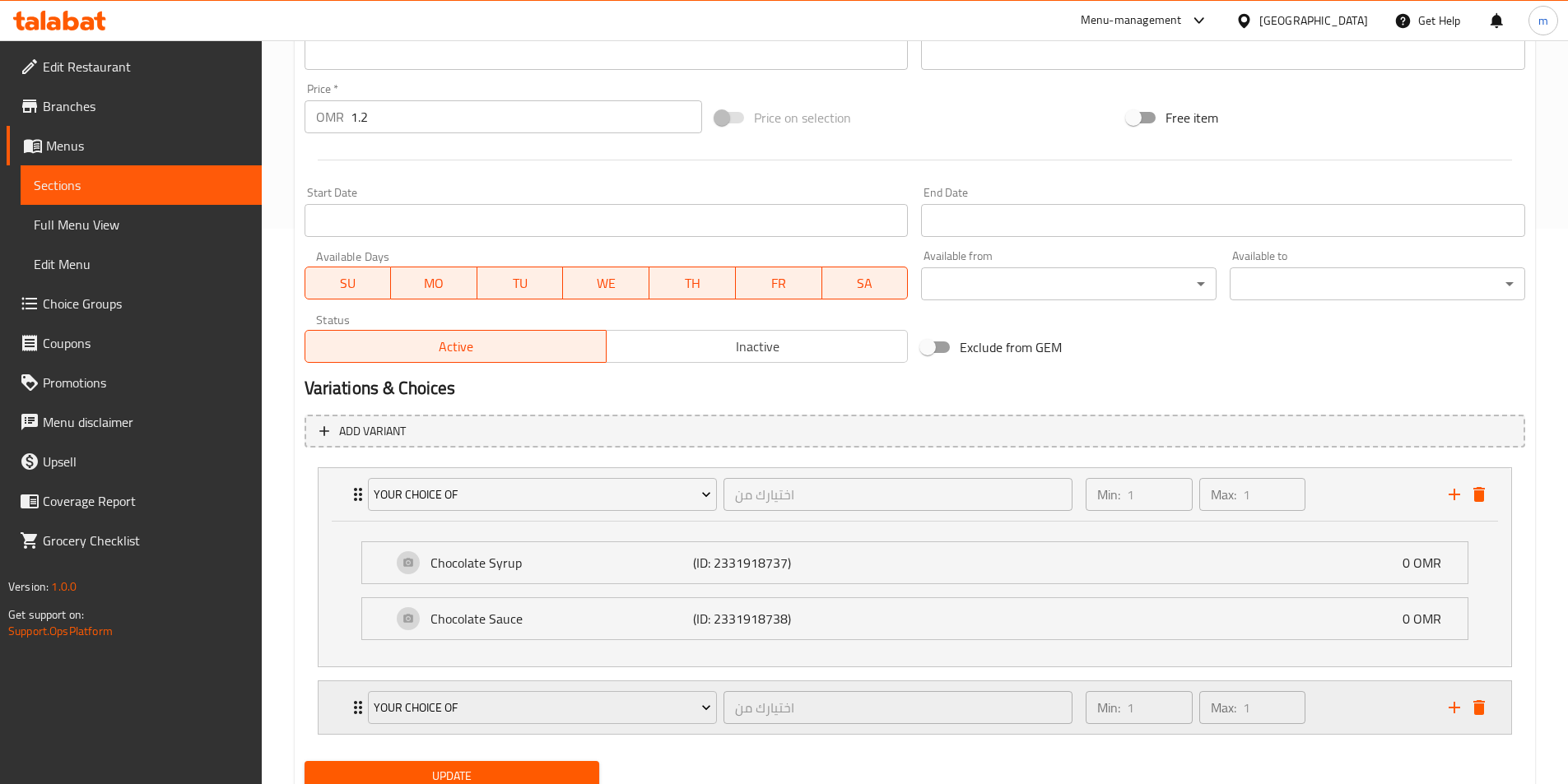
click at [1376, 718] on div "Min: 1 ​ Max: 1 ​" at bounding box center [1256, 707] width 362 height 53
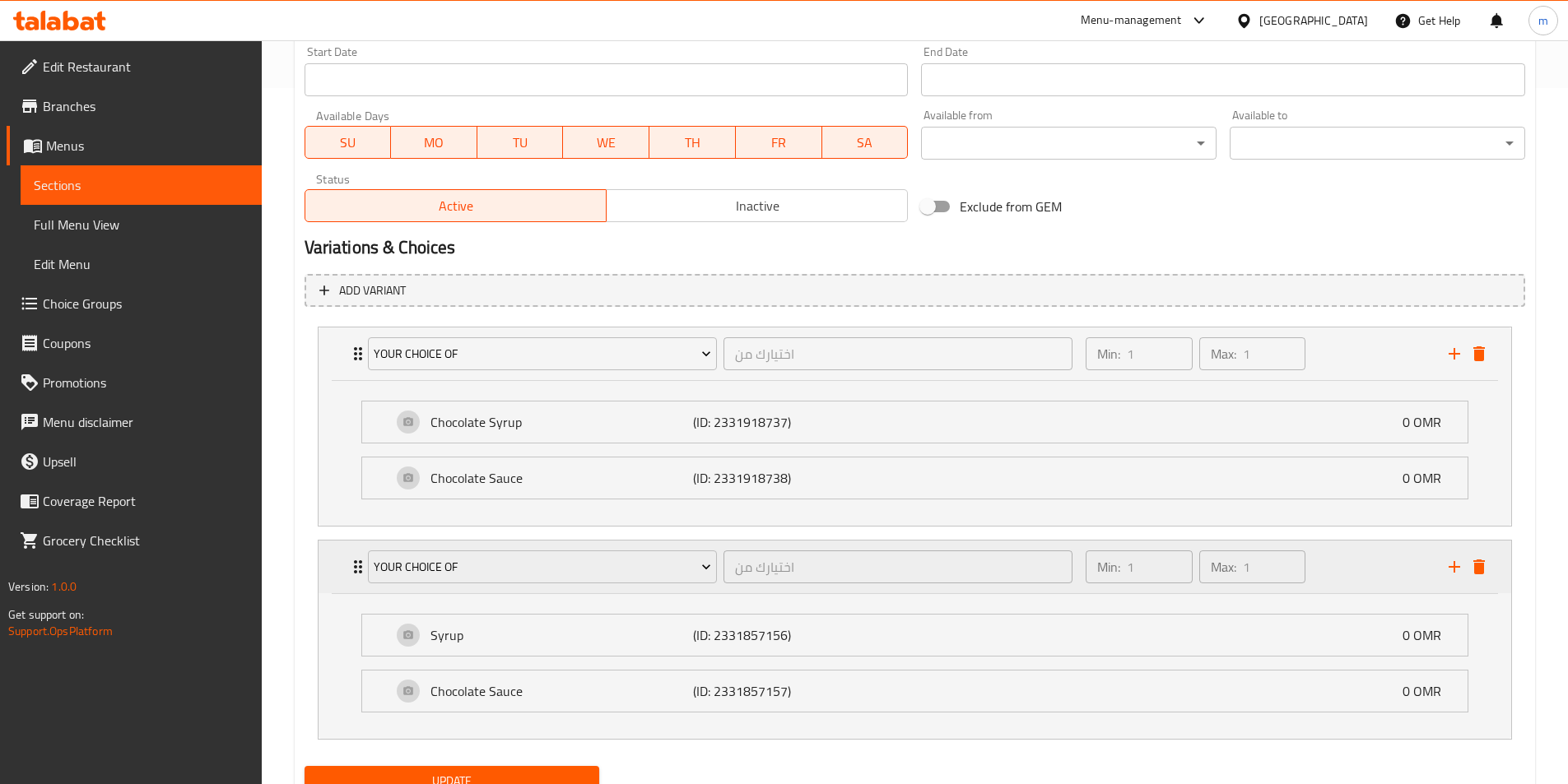
scroll to position [764, 0]
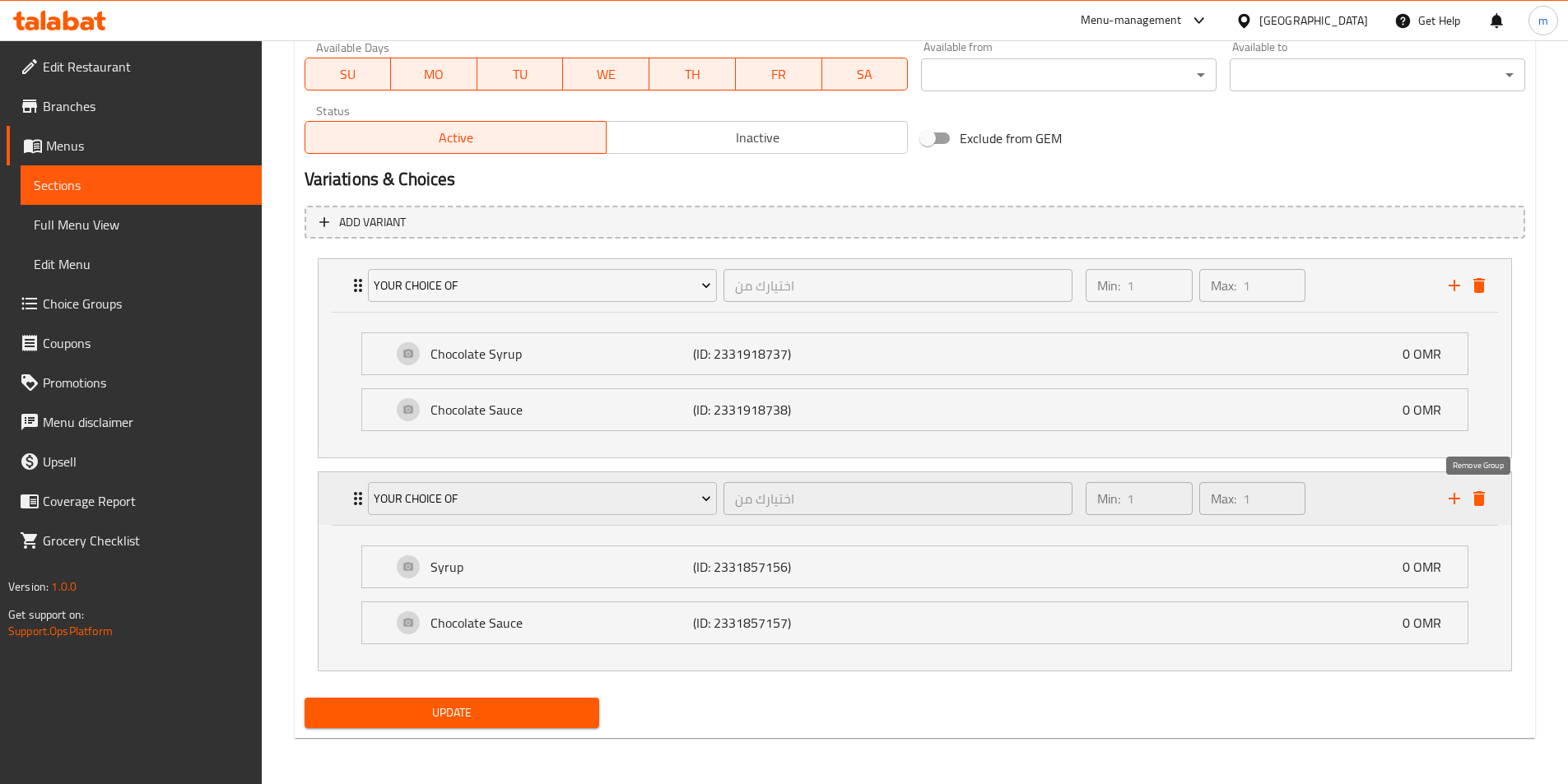
click at [1478, 497] on icon "delete" at bounding box center [1479, 499] width 12 height 15
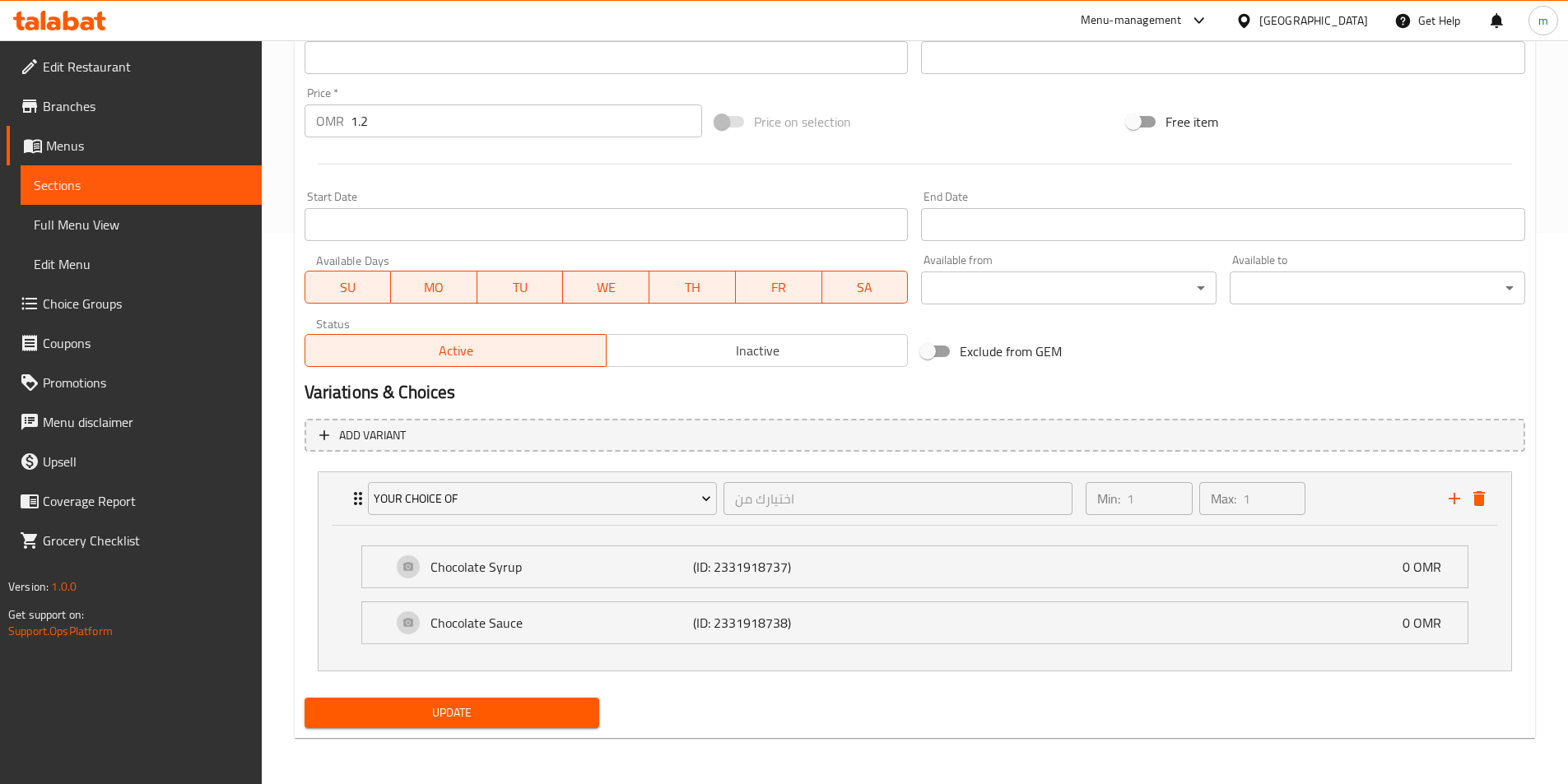
scroll to position [552, 0]
drag, startPoint x: 434, startPoint y: 733, endPoint x: 438, endPoint y: 725, distance: 8.9
click at [438, 725] on div "Update" at bounding box center [451, 712] width 308 height 44
click at [438, 725] on button "Update" at bounding box center [452, 713] width 295 height 30
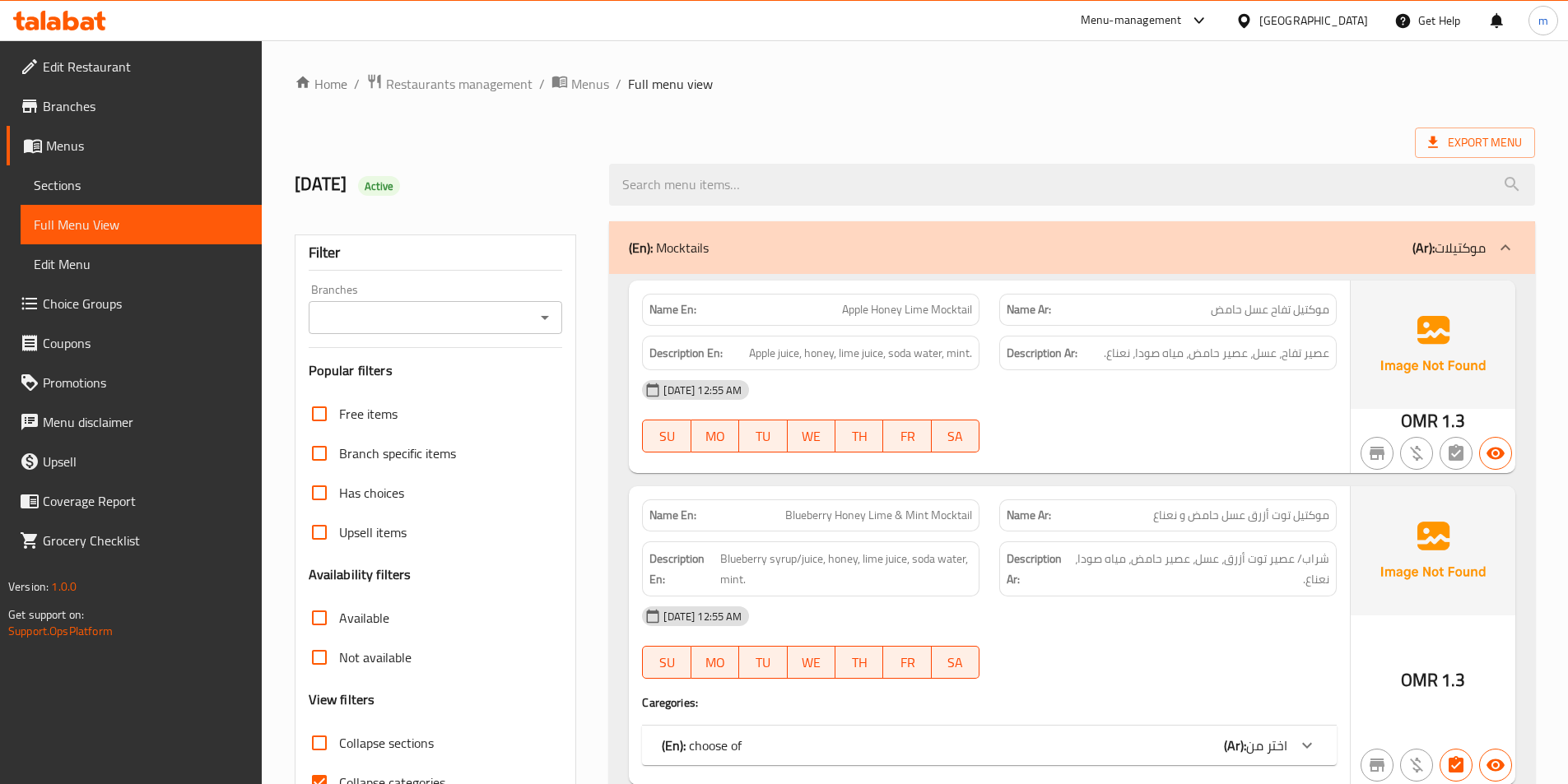
scroll to position [164, 0]
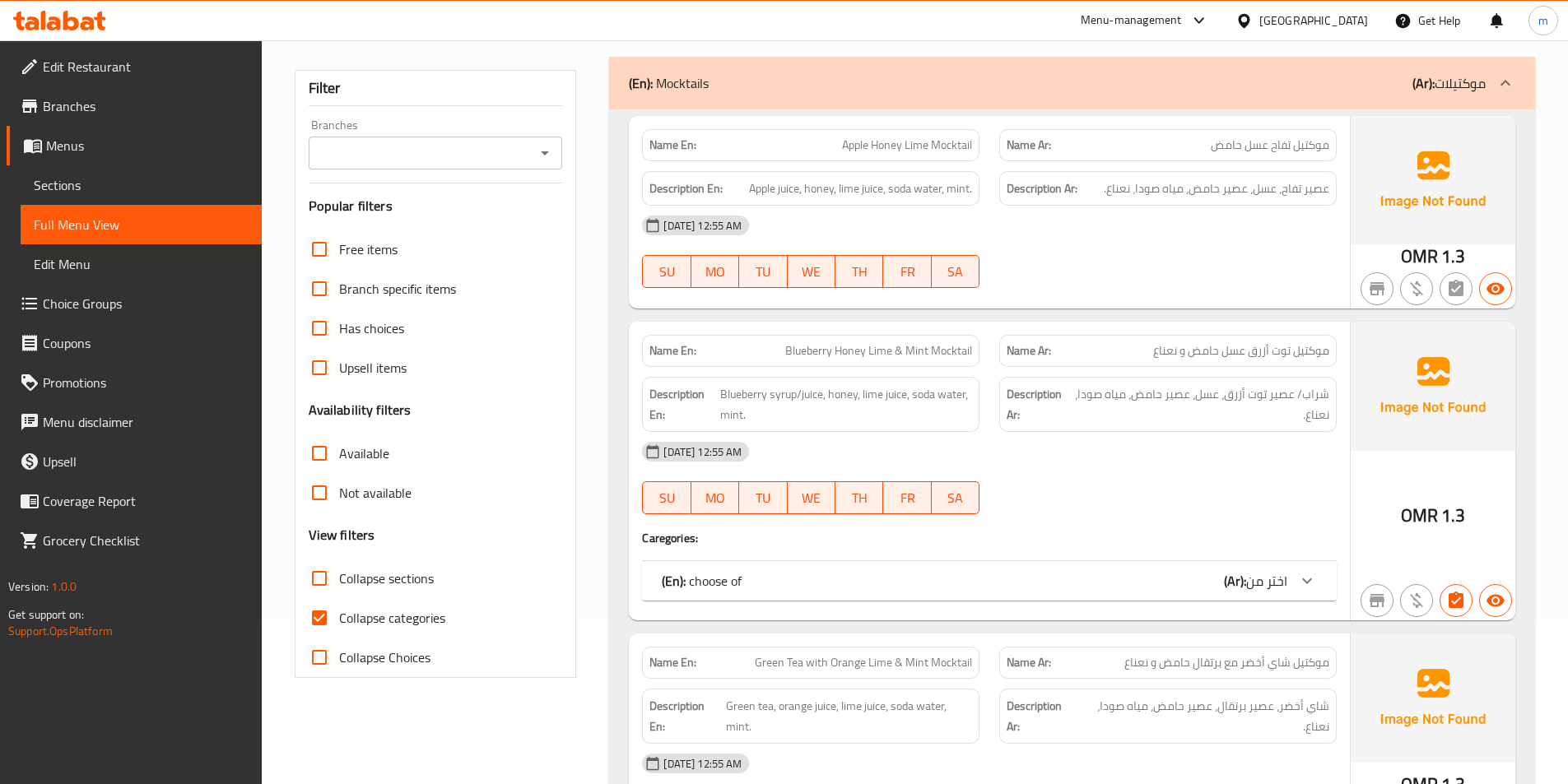
click at [416, 580] on span "Collapse sections" at bounding box center [386, 578] width 95 height 20
click at [339, 580] on input "Collapse sections" at bounding box center [319, 578] width 39 height 39
checkbox input "true"
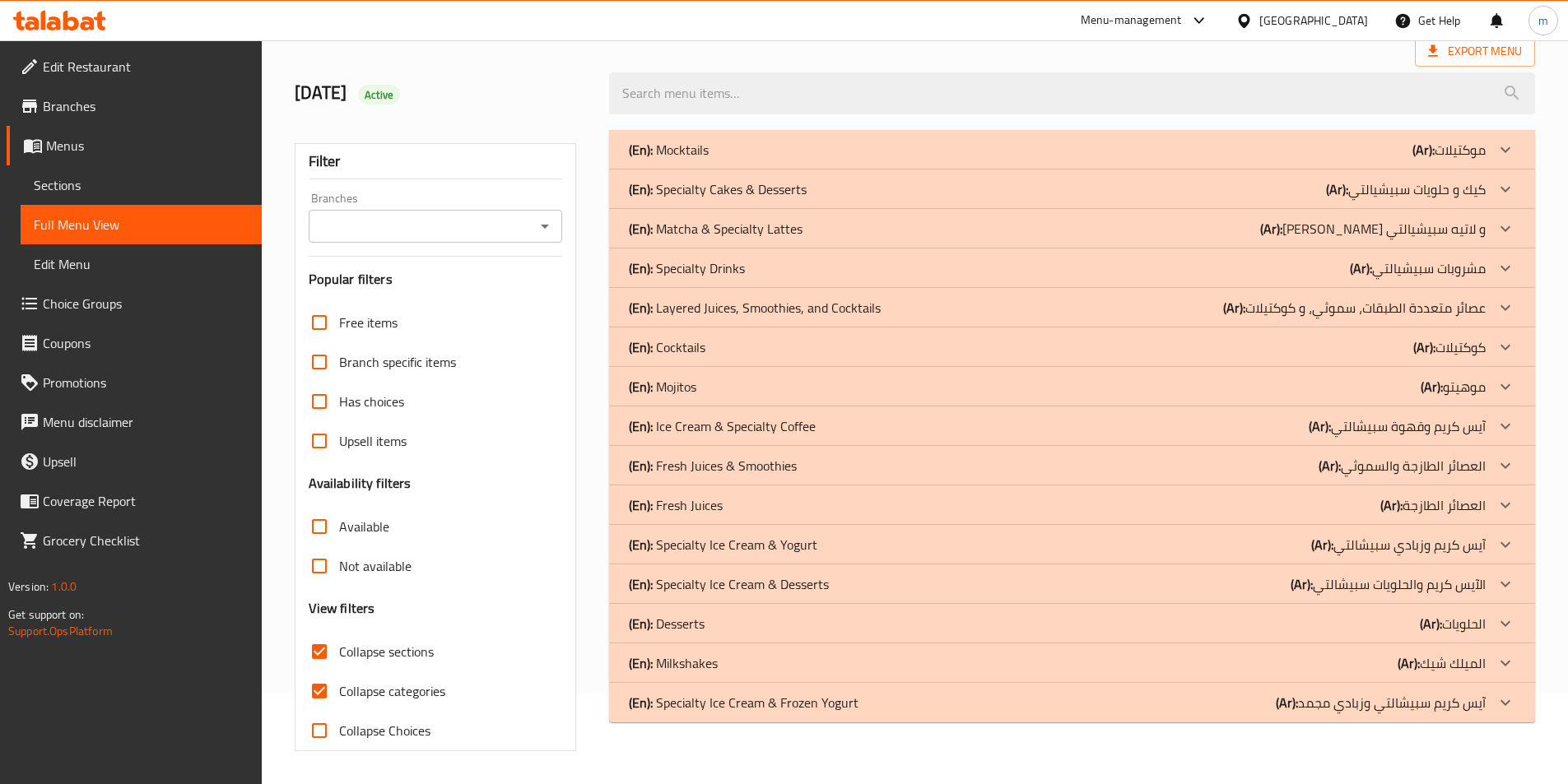
click at [427, 681] on span "Collapse categories" at bounding box center [392, 691] width 106 height 20
click at [339, 671] on input "Collapse categories" at bounding box center [319, 691] width 39 height 39
checkbox input "false"
click at [721, 628] on div "(En): Desserts (Ar): الحلويات" at bounding box center [1057, 624] width 856 height 20
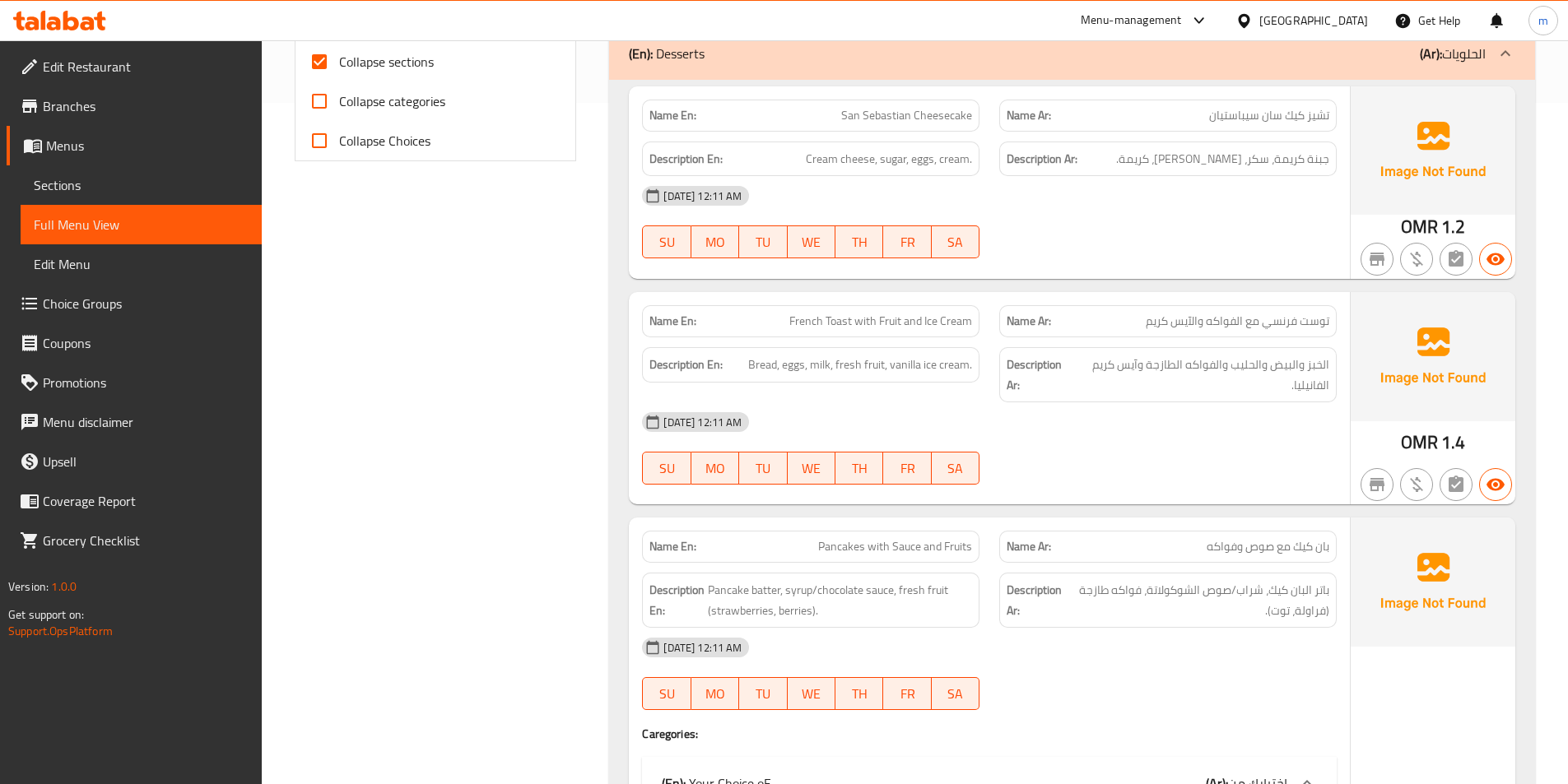
scroll to position [420, 0]
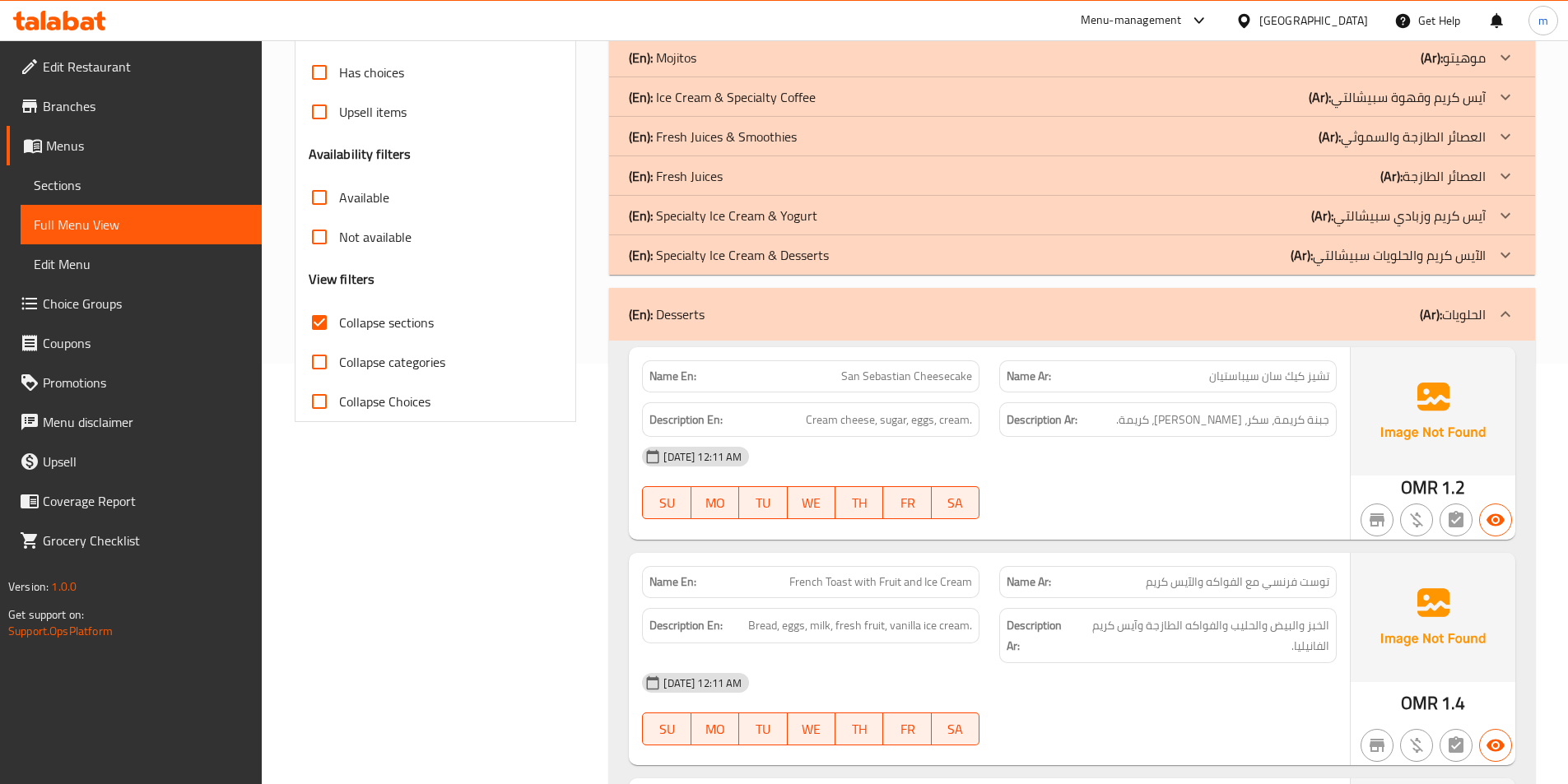
click at [939, 321] on div "(En): Desserts (Ar): الحلويات" at bounding box center [1057, 315] width 856 height 20
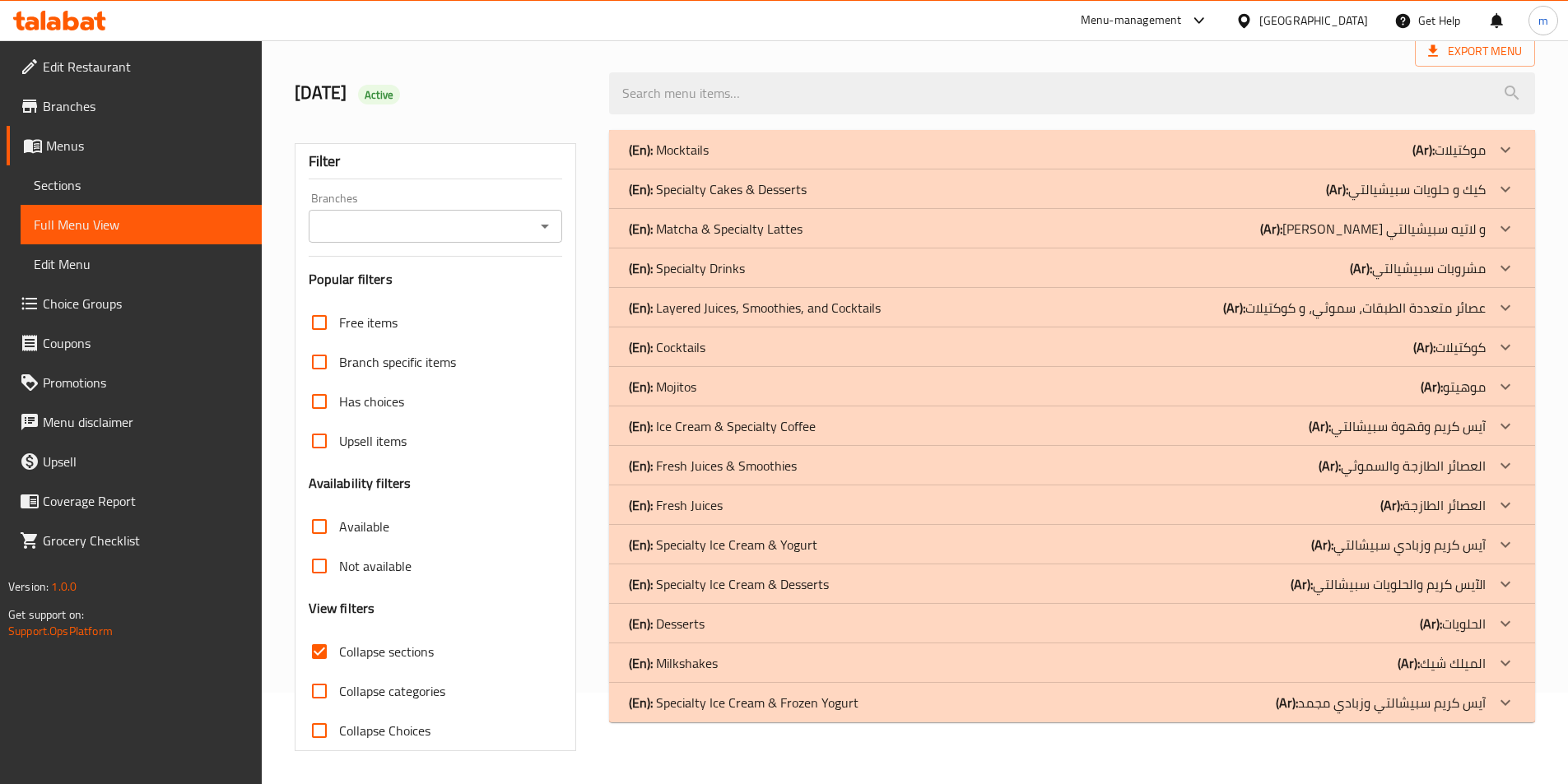
scroll to position [91, 0]
click at [728, 665] on div "(En): Milkshakes (Ar): الميلك شيك" at bounding box center [1057, 663] width 856 height 20
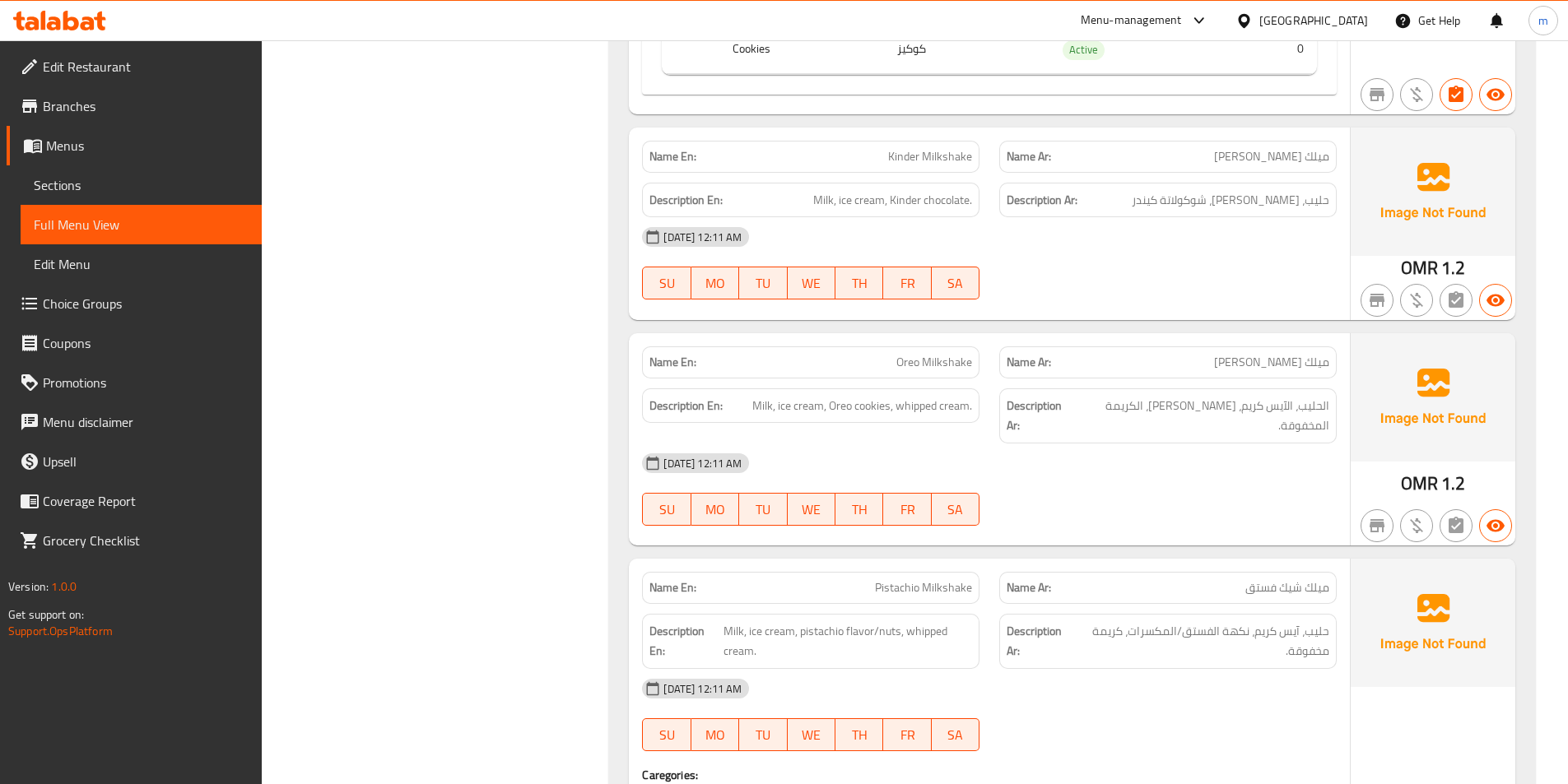
scroll to position [1408, 0]
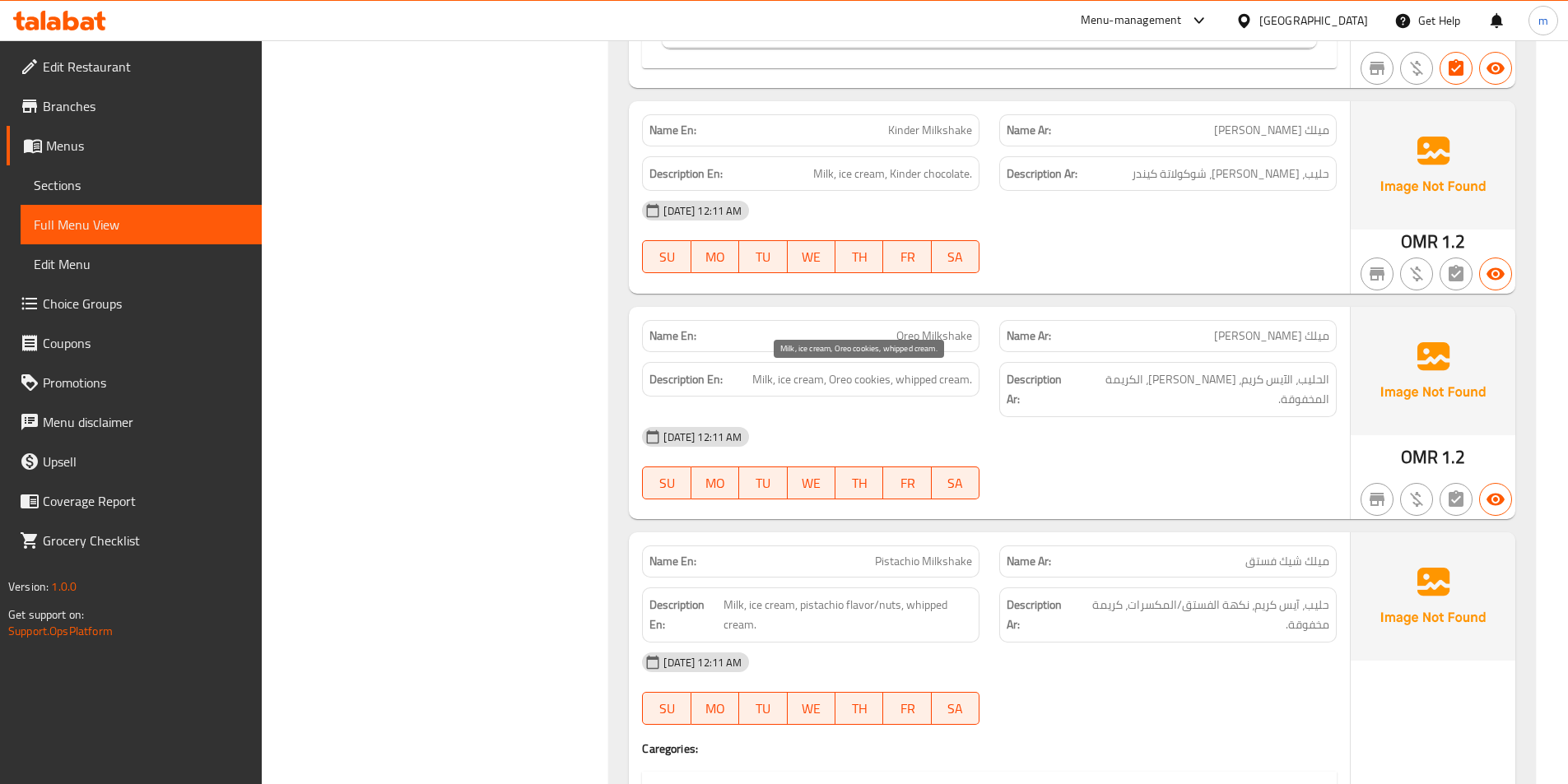
click at [781, 389] on span "Milk, ice cream, Oreo cookies, whipped cream." at bounding box center [862, 379] width 220 height 21
click at [922, 378] on span "Milk, ice cream, Oreo cookies, whipped cream." at bounding box center [862, 379] width 220 height 21
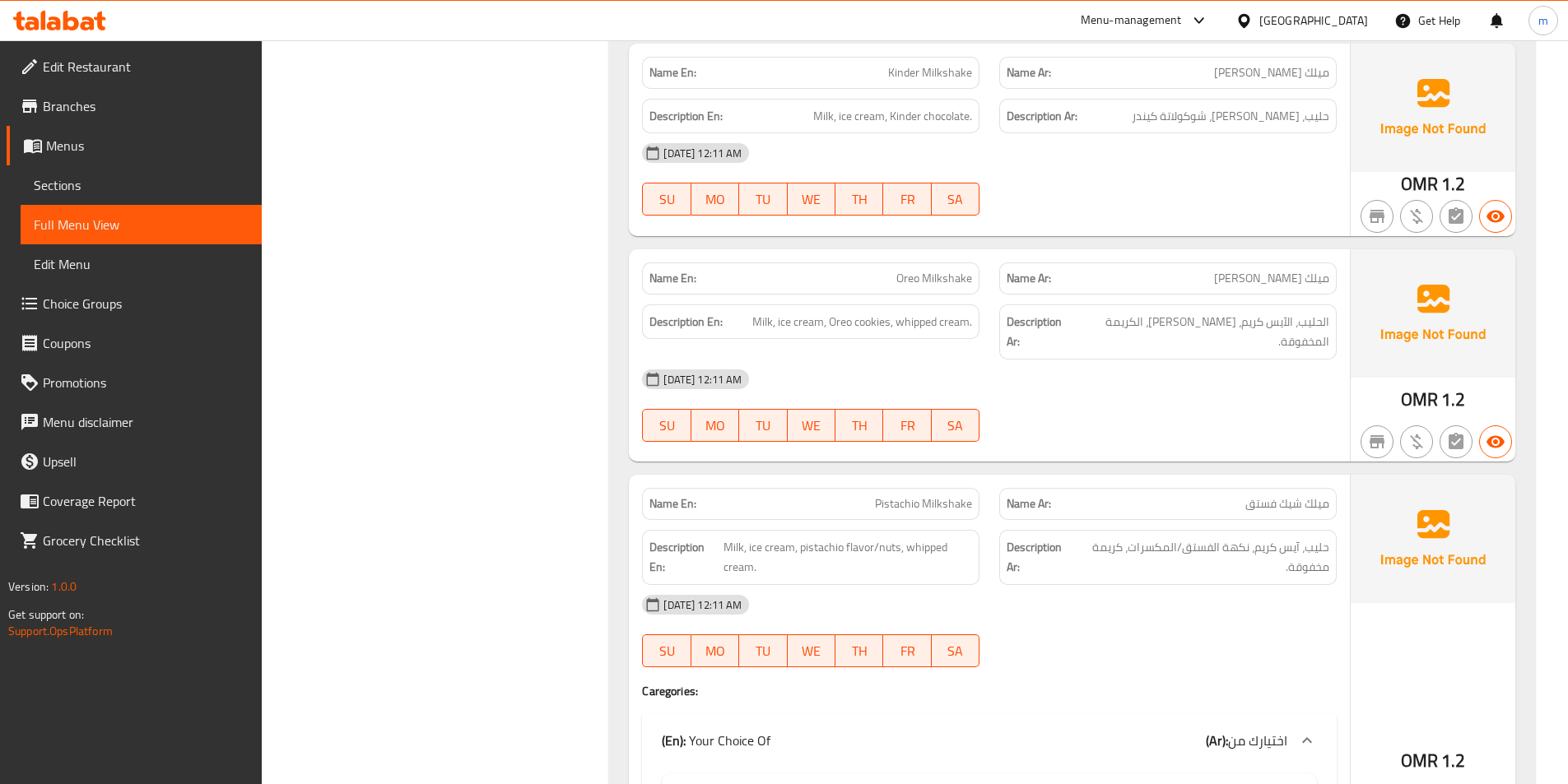
scroll to position [1572, 0]
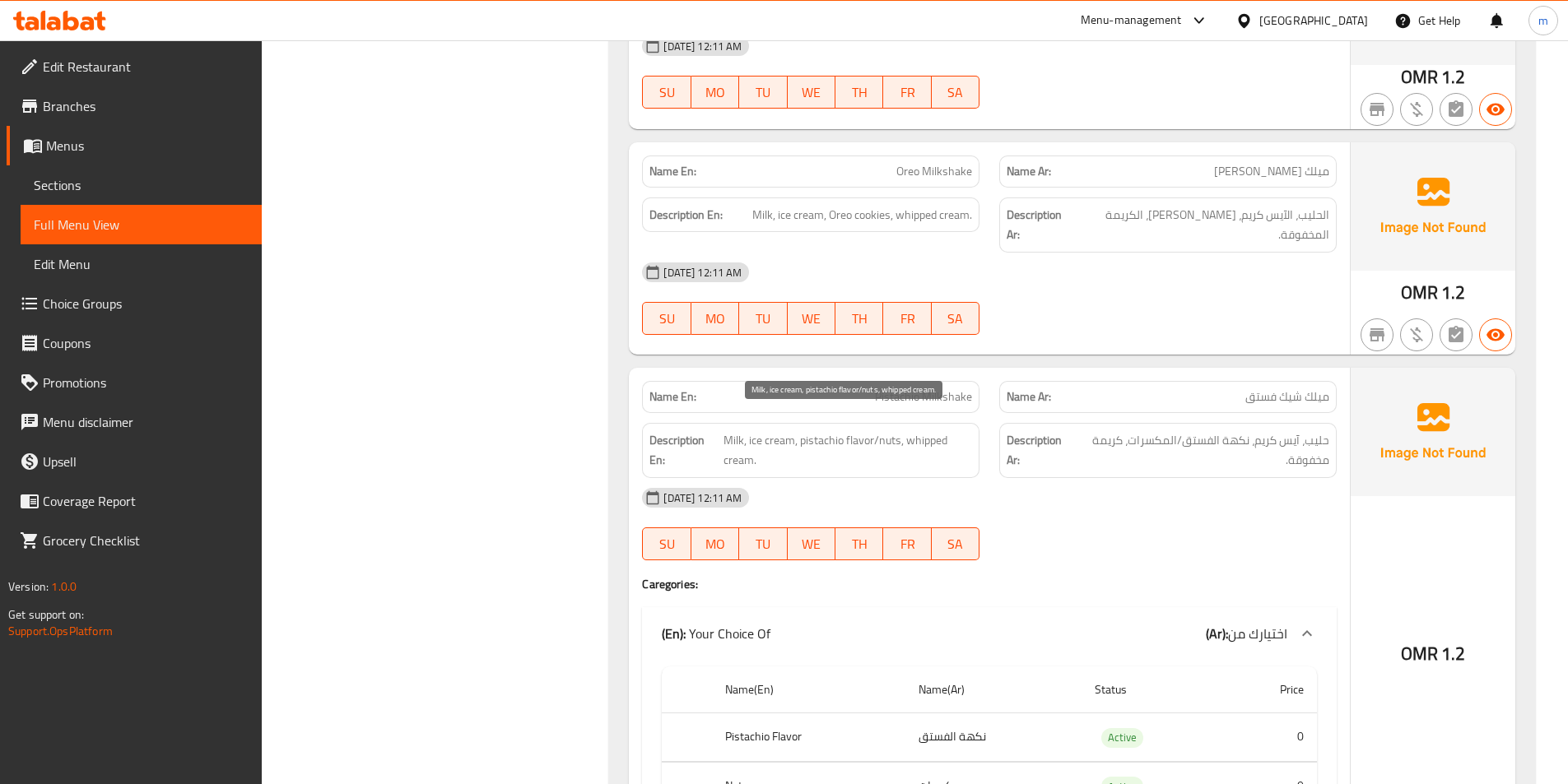
click at [770, 430] on span "Milk, ice cream, pistachio flavor/nuts, whipped cream." at bounding box center [847, 450] width 249 height 40
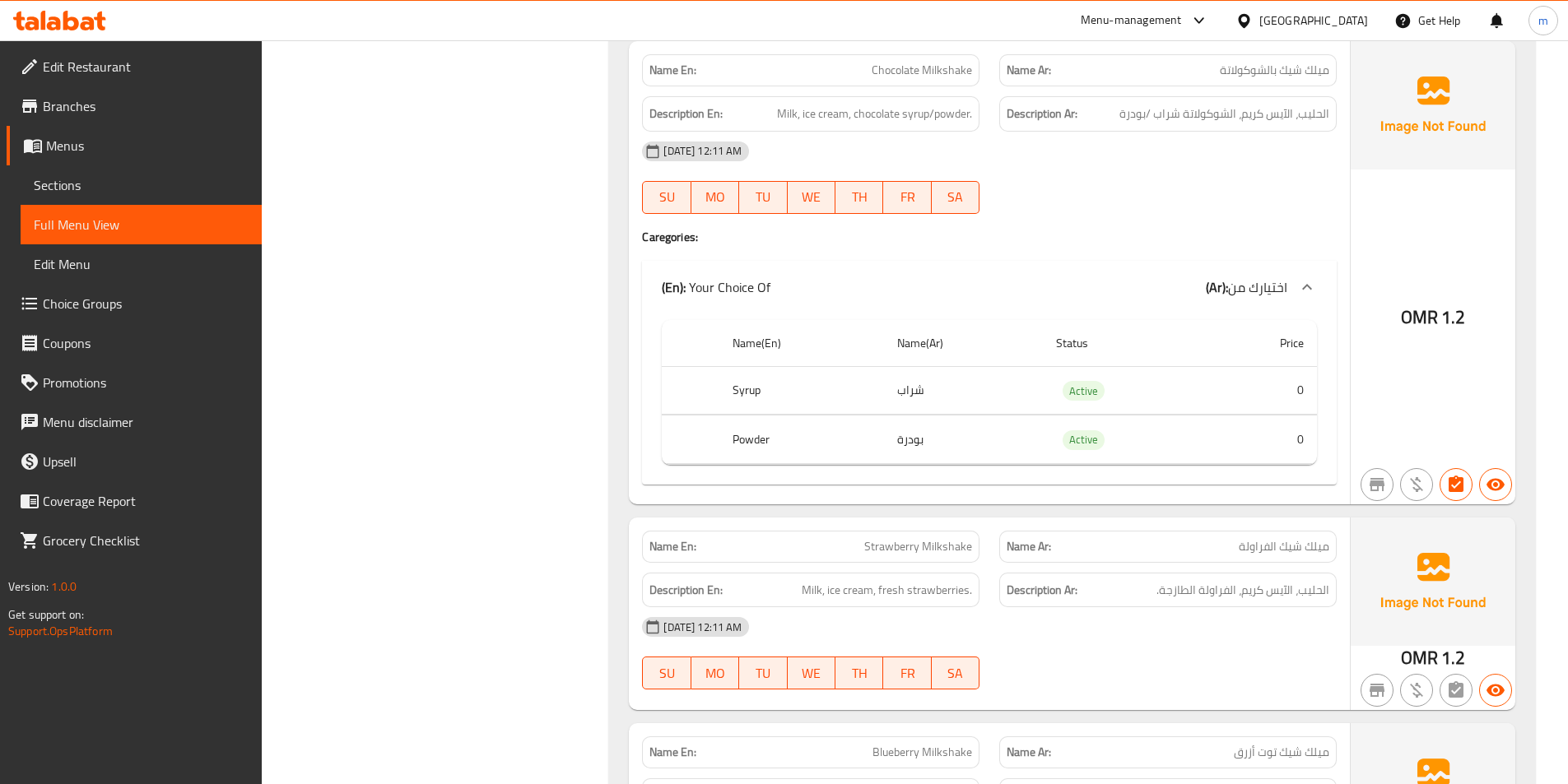
scroll to position [2231, 0]
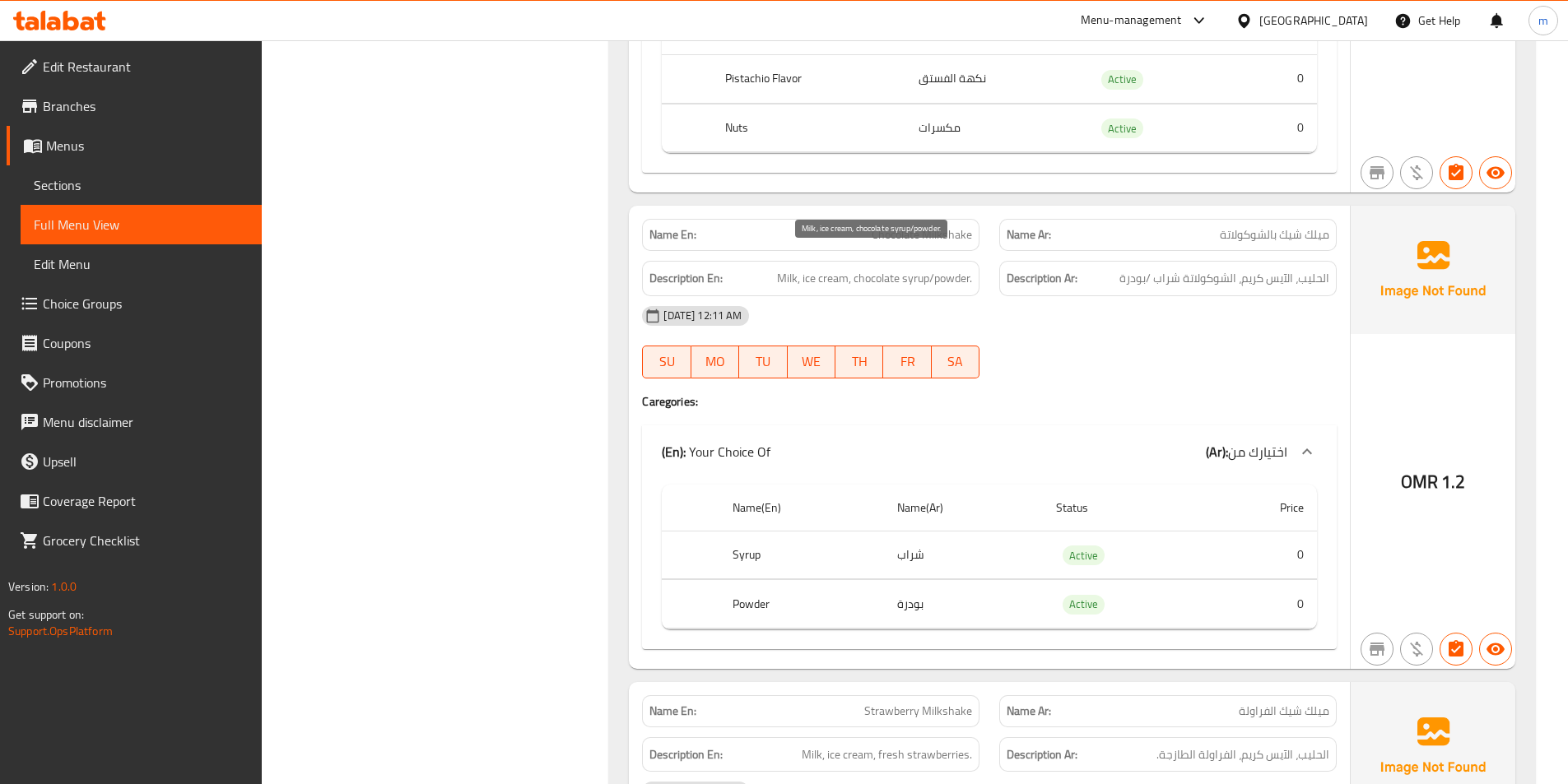
click at [777, 268] on span "Milk, ice cream, chocolate syrup/powder." at bounding box center [874, 278] width 195 height 21
click at [832, 268] on span "Milk, ice cream, chocolate syrup/powder." at bounding box center [874, 278] width 195 height 21
click at [866, 268] on span "Milk, ice cream, chocolate syrup/powder." at bounding box center [874, 278] width 195 height 21
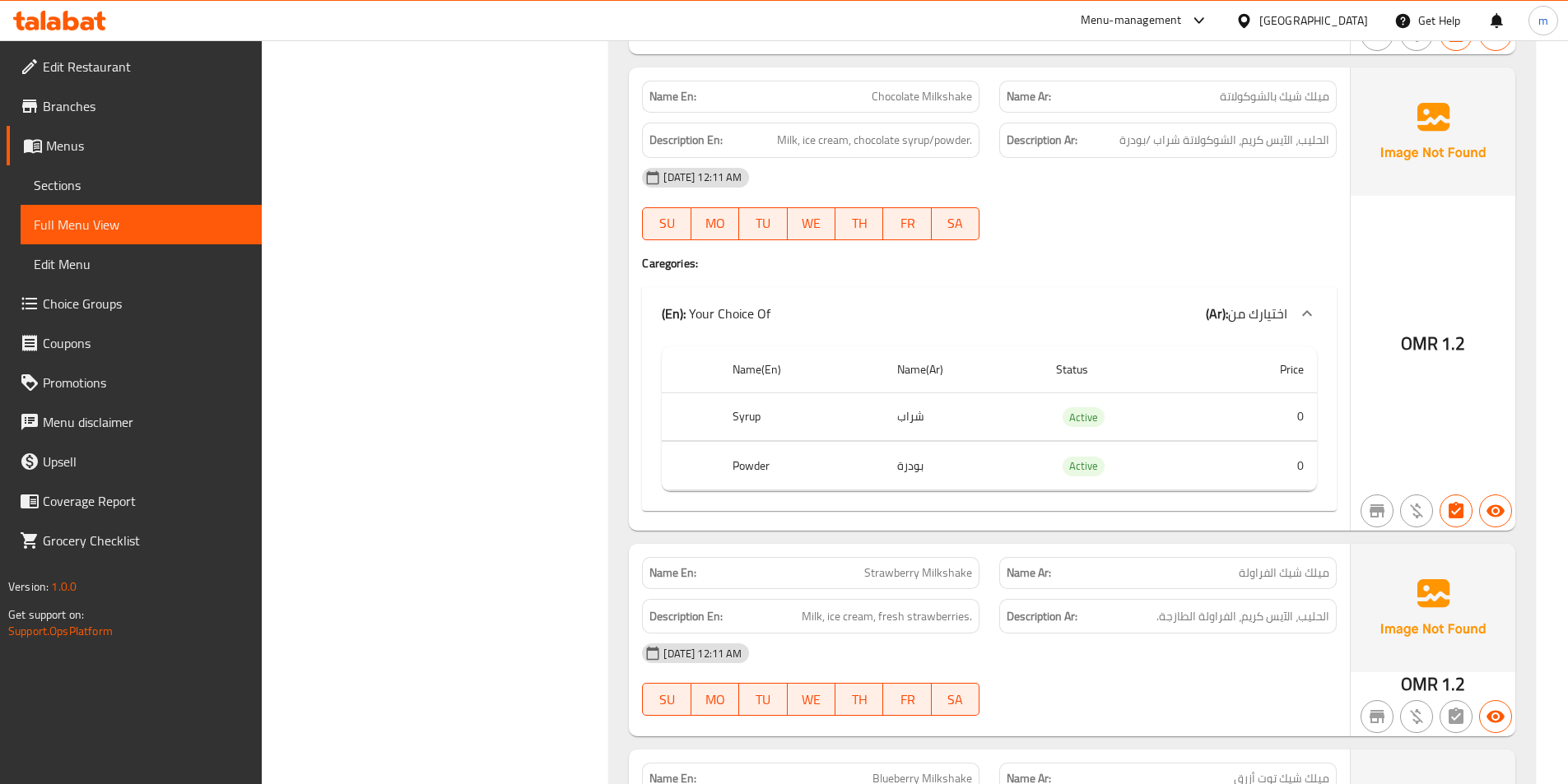
scroll to position [2560, 0]
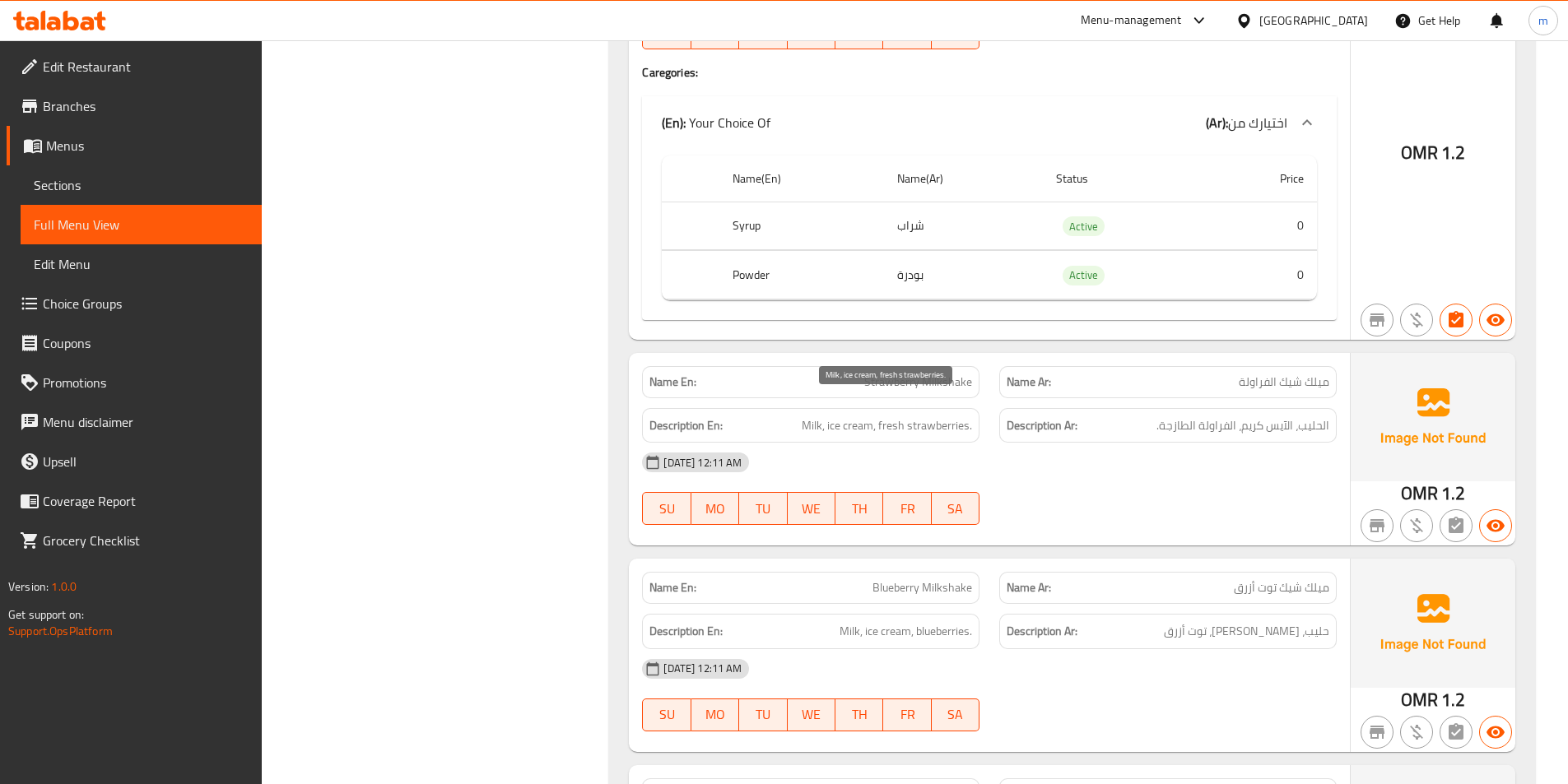
click at [808, 416] on span "Milk, ice cream, fresh strawberries." at bounding box center [887, 426] width 171 height 21
click at [846, 416] on span "Milk, ice cream, fresh strawberries." at bounding box center [887, 426] width 171 height 21
click at [944, 416] on span "Milk, ice cream, fresh strawberries." at bounding box center [887, 426] width 171 height 21
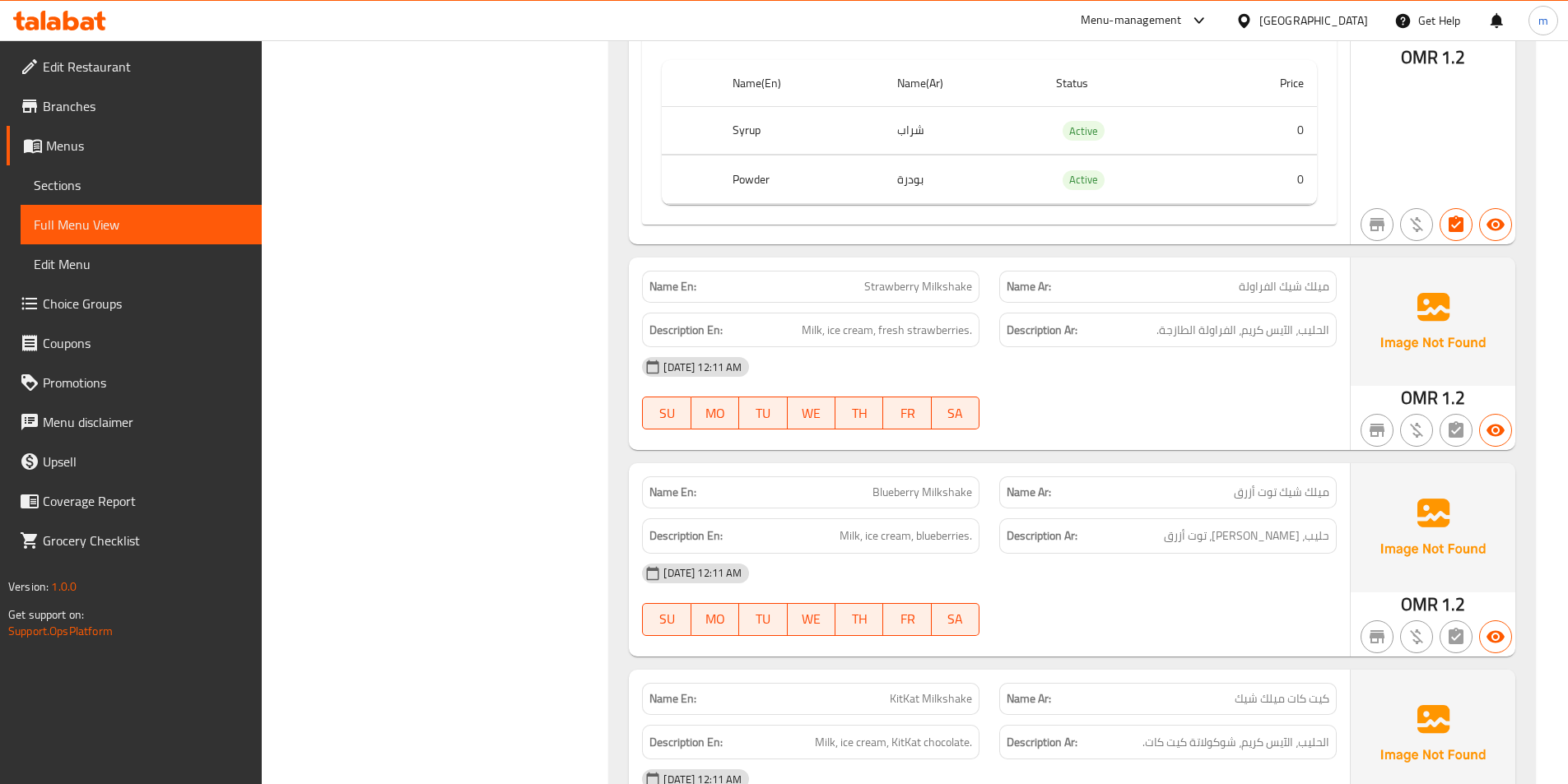
scroll to position [2807, 0]
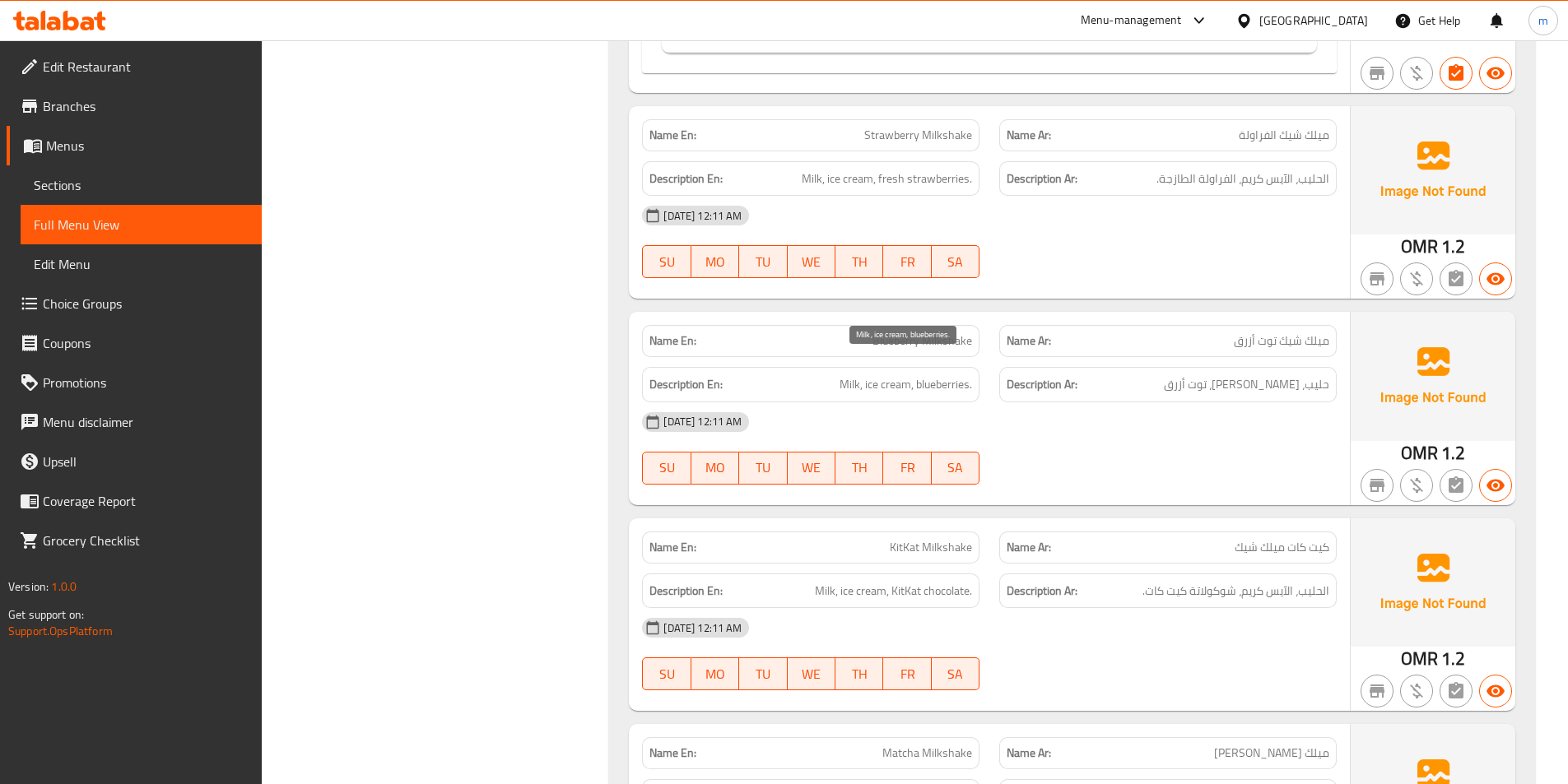
click at [851, 375] on span "Milk, ice cream, blueberries." at bounding box center [906, 384] width 132 height 21
click at [902, 375] on span "Milk, ice cream, blueberries." at bounding box center [906, 384] width 132 height 21
click at [961, 375] on span "Milk, ice cream, blueberries." at bounding box center [906, 384] width 132 height 21
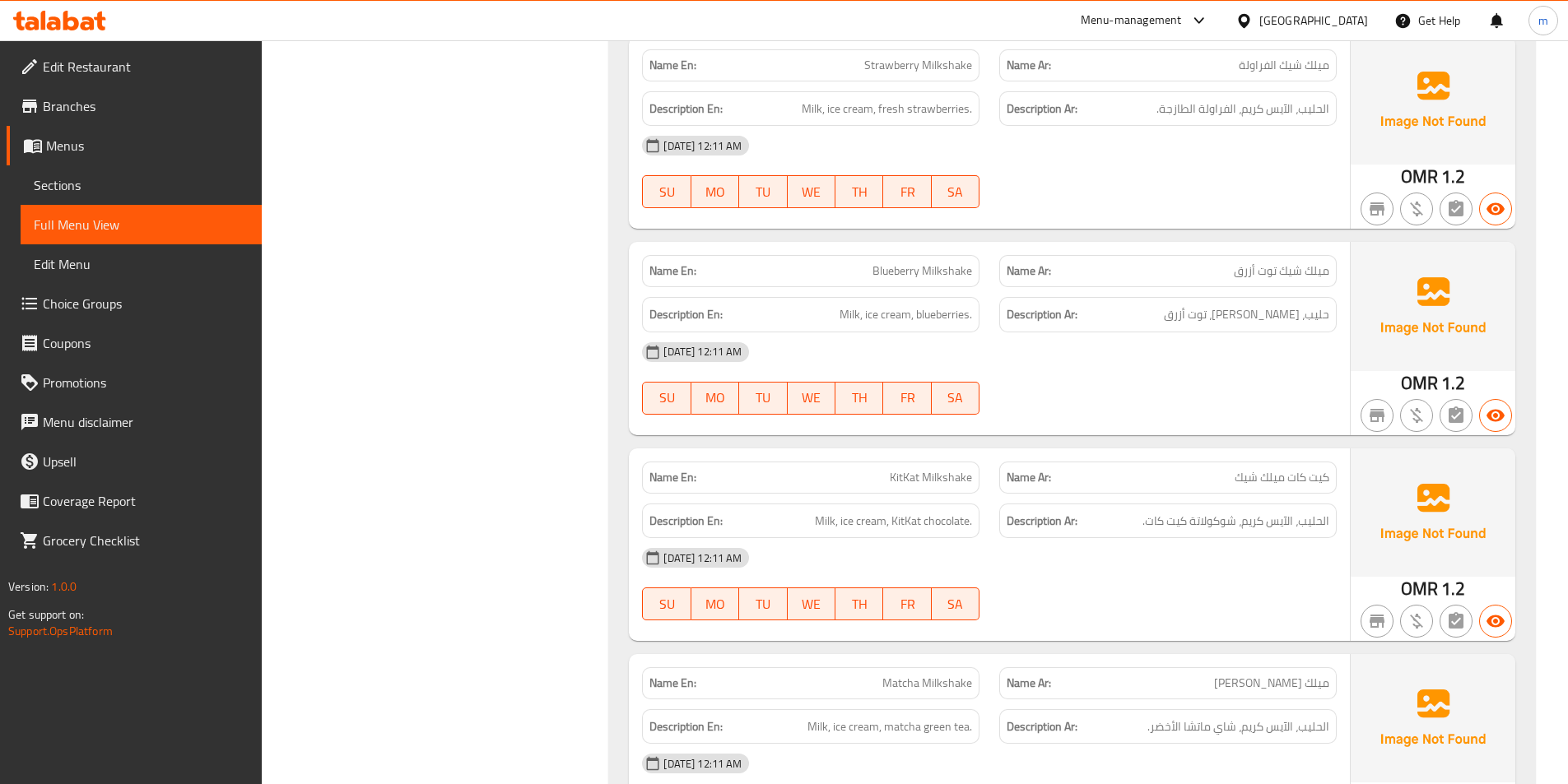
scroll to position [2972, 0]
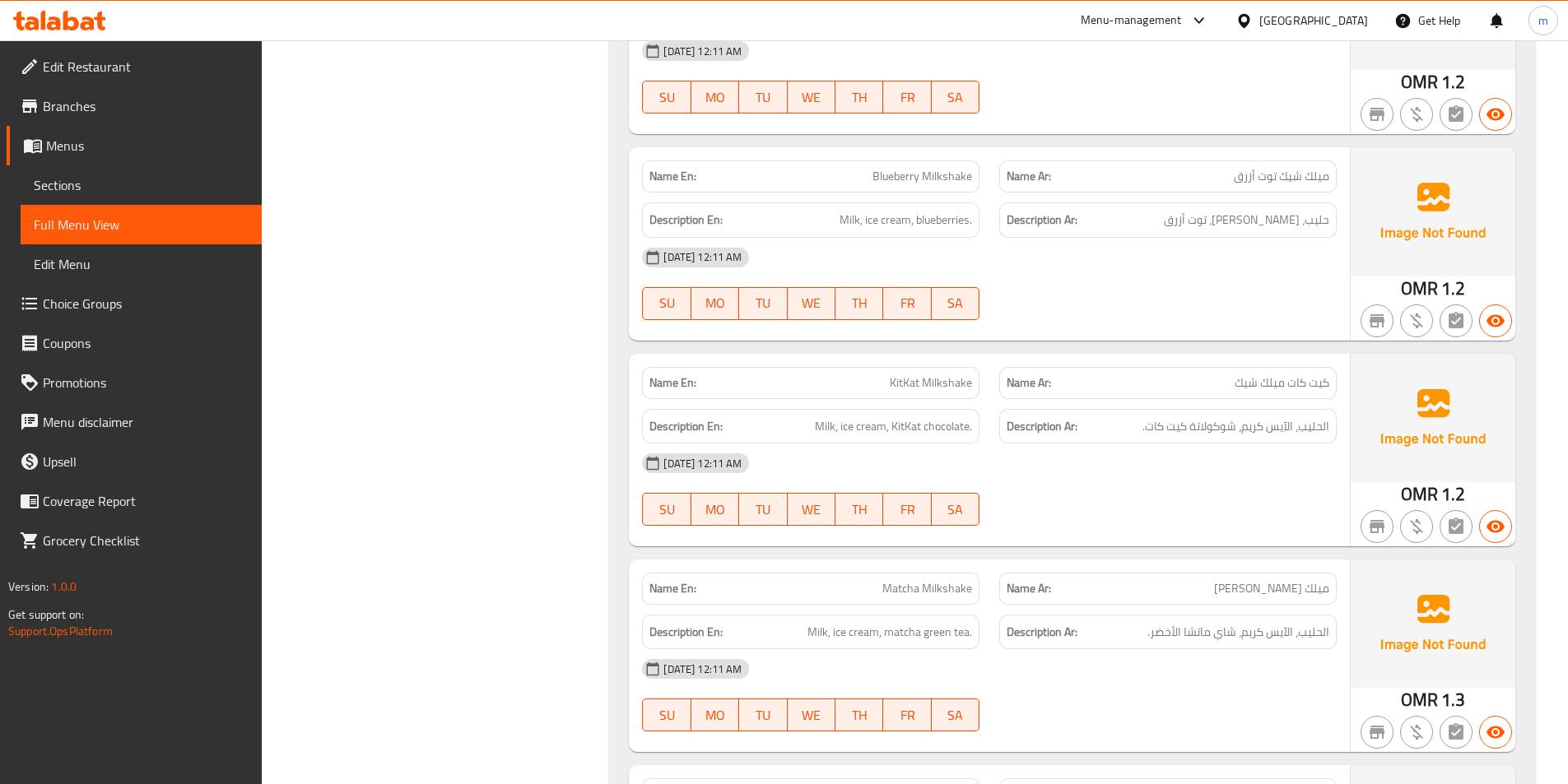
click at [822, 417] on span "Milk, ice cream, KitKat chocolate." at bounding box center [893, 426] width 157 height 21
click at [865, 417] on span "Milk, ice cream, KitKat chocolate." at bounding box center [893, 426] width 157 height 21
click at [920, 417] on span "Milk, ice cream, KitKat chocolate." at bounding box center [893, 426] width 157 height 21
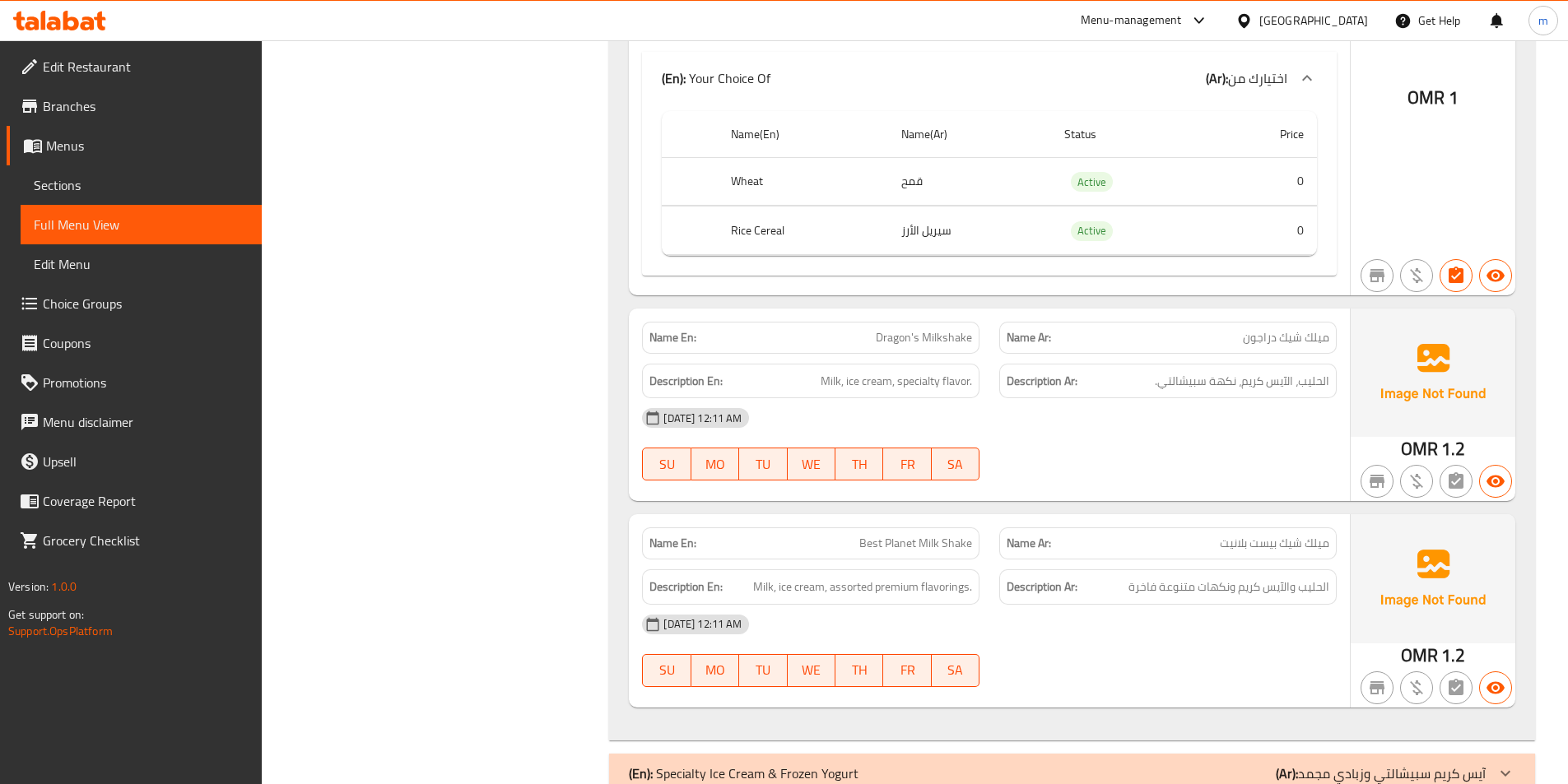
scroll to position [4133, 0]
click at [1175, 762] on div "(En): Specialty Ice Cream & Frozen Yogurt (Ar): آيس كريم سبيشالتي وزبادي مجمد" at bounding box center [1057, 771] width 856 height 20
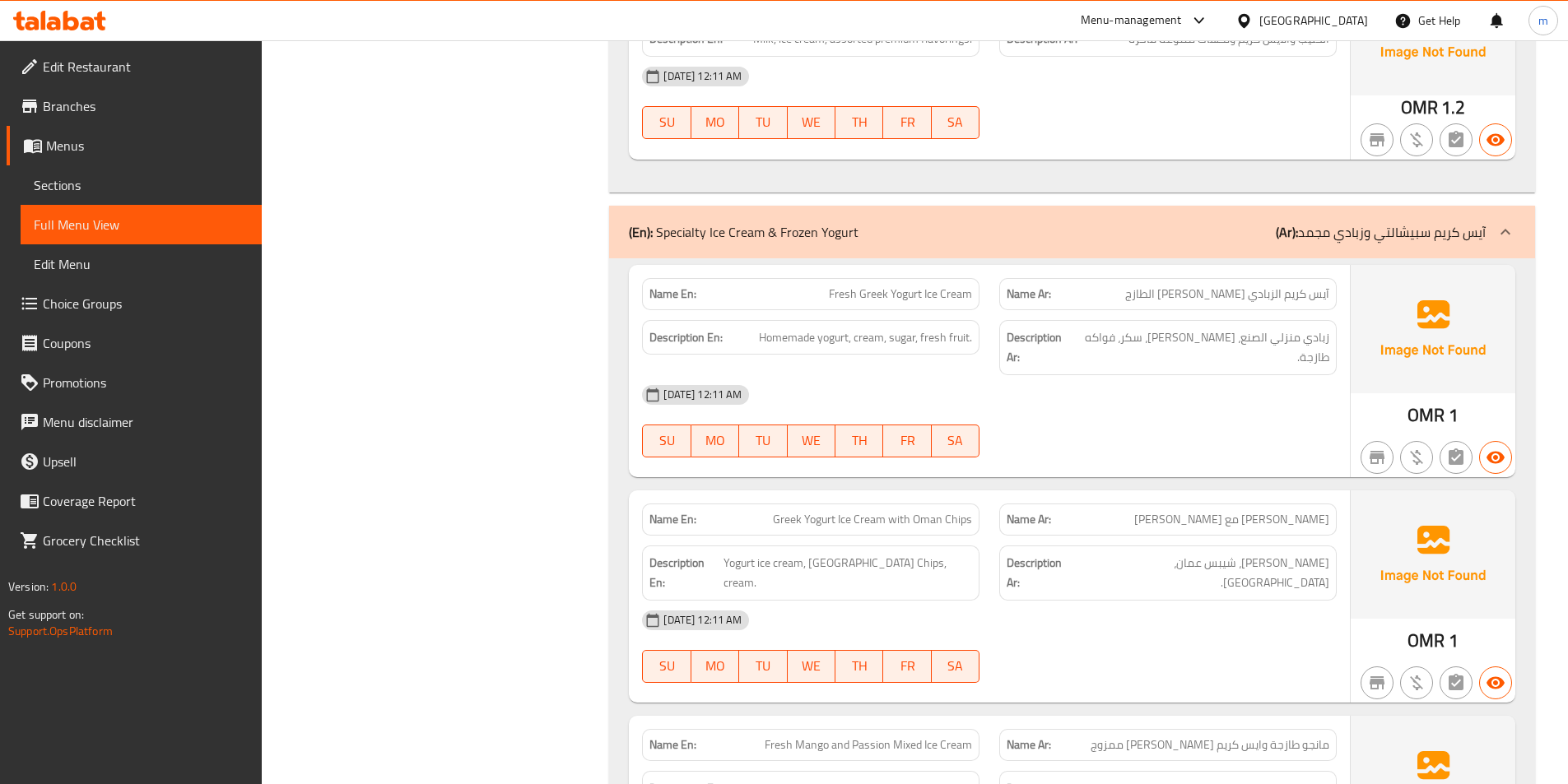
scroll to position [4709, 0]
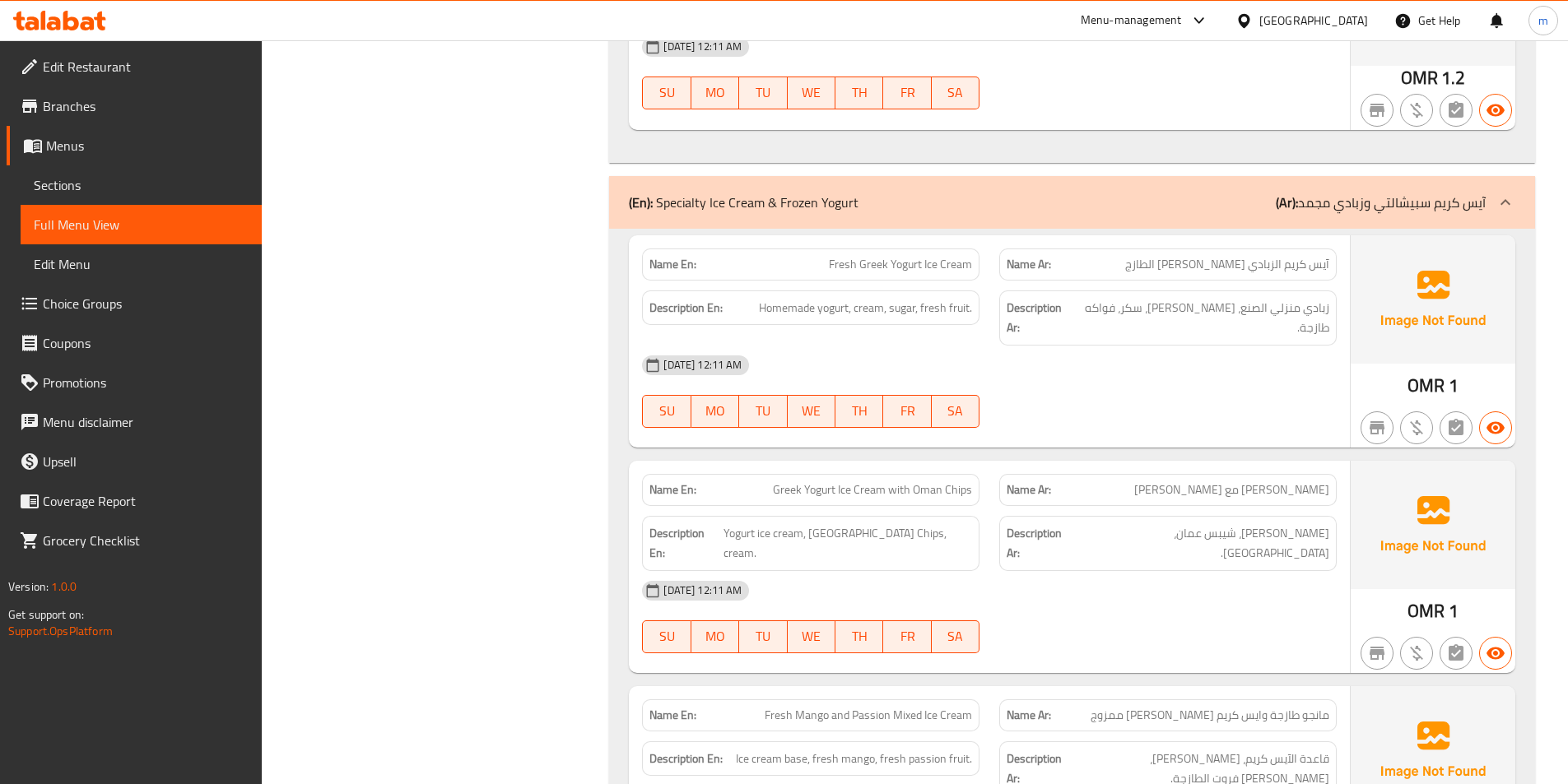
click at [859, 482] on span "Greek Yogurt Ice Cream with Oman Chips" at bounding box center [872, 490] width 199 height 17
click at [846, 524] on span "Yogurt ice cream, [GEOGRAPHIC_DATA] Chips, cream." at bounding box center [847, 544] width 249 height 40
click at [809, 524] on span "Yogurt ice cream, [GEOGRAPHIC_DATA] Chips, cream." at bounding box center [847, 544] width 249 height 40
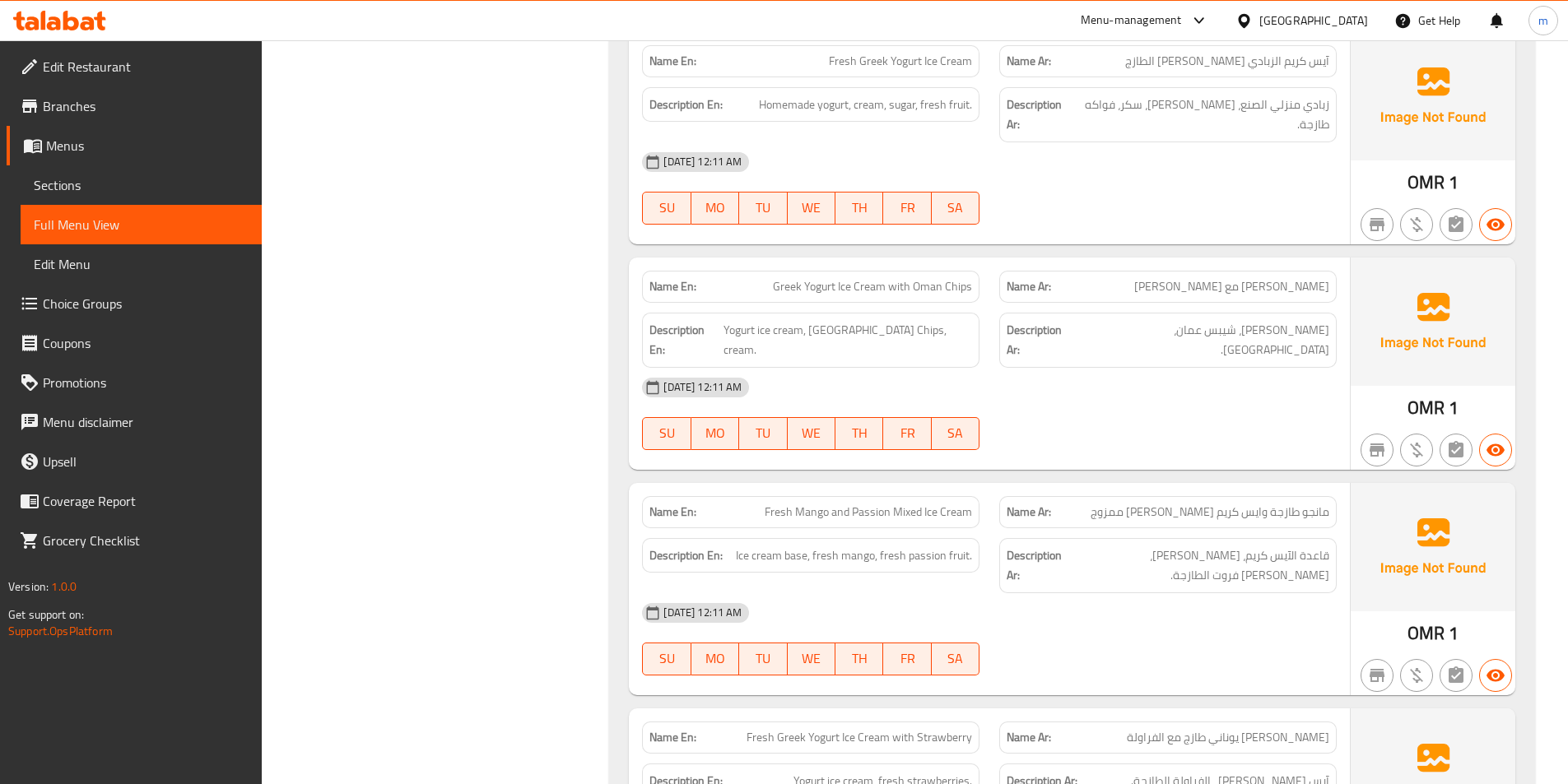
scroll to position [4874, 0]
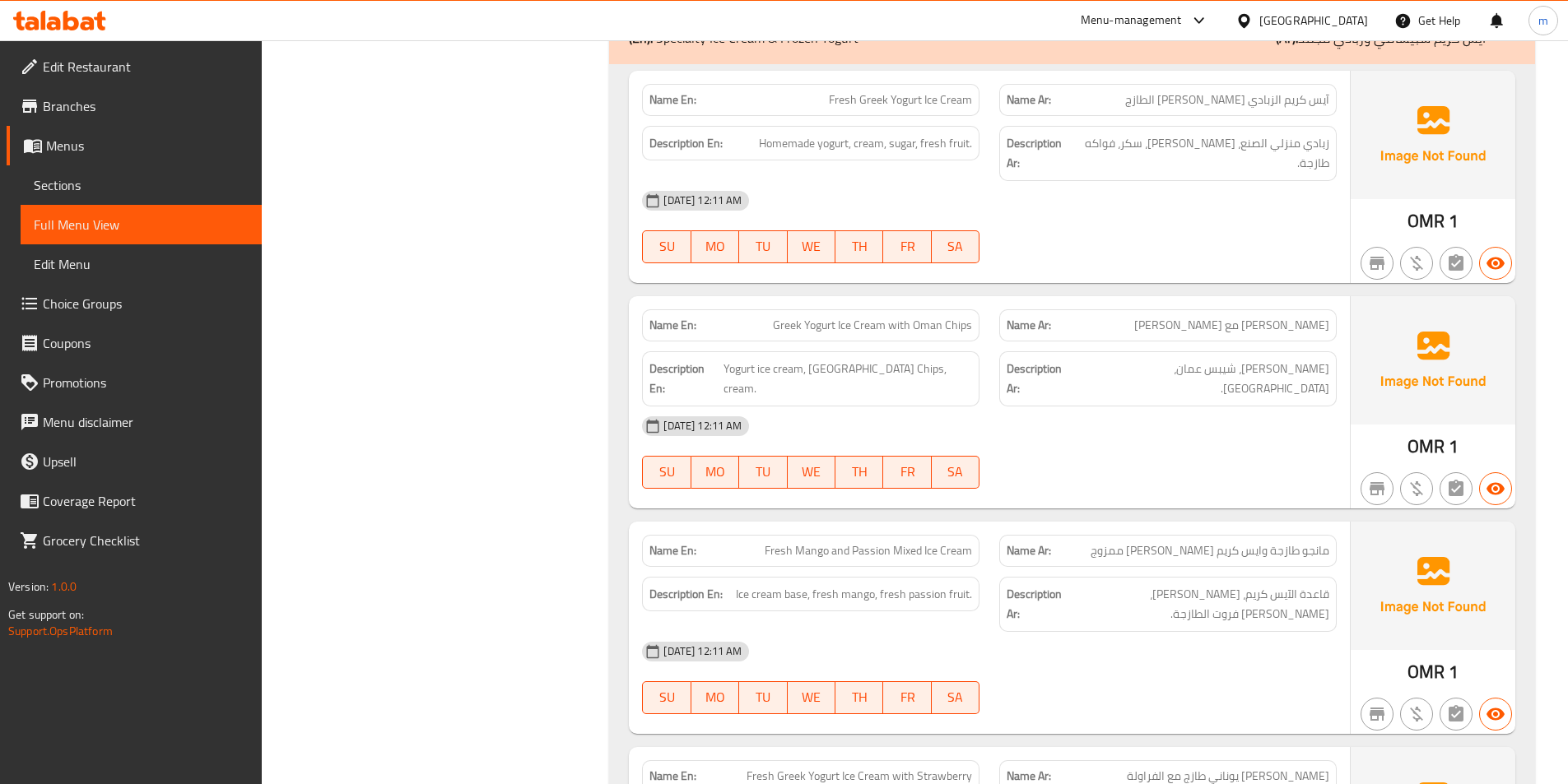
click at [89, 220] on span "Full Menu View" at bounding box center [141, 224] width 215 height 20
click at [113, 181] on span "Sections" at bounding box center [141, 185] width 215 height 20
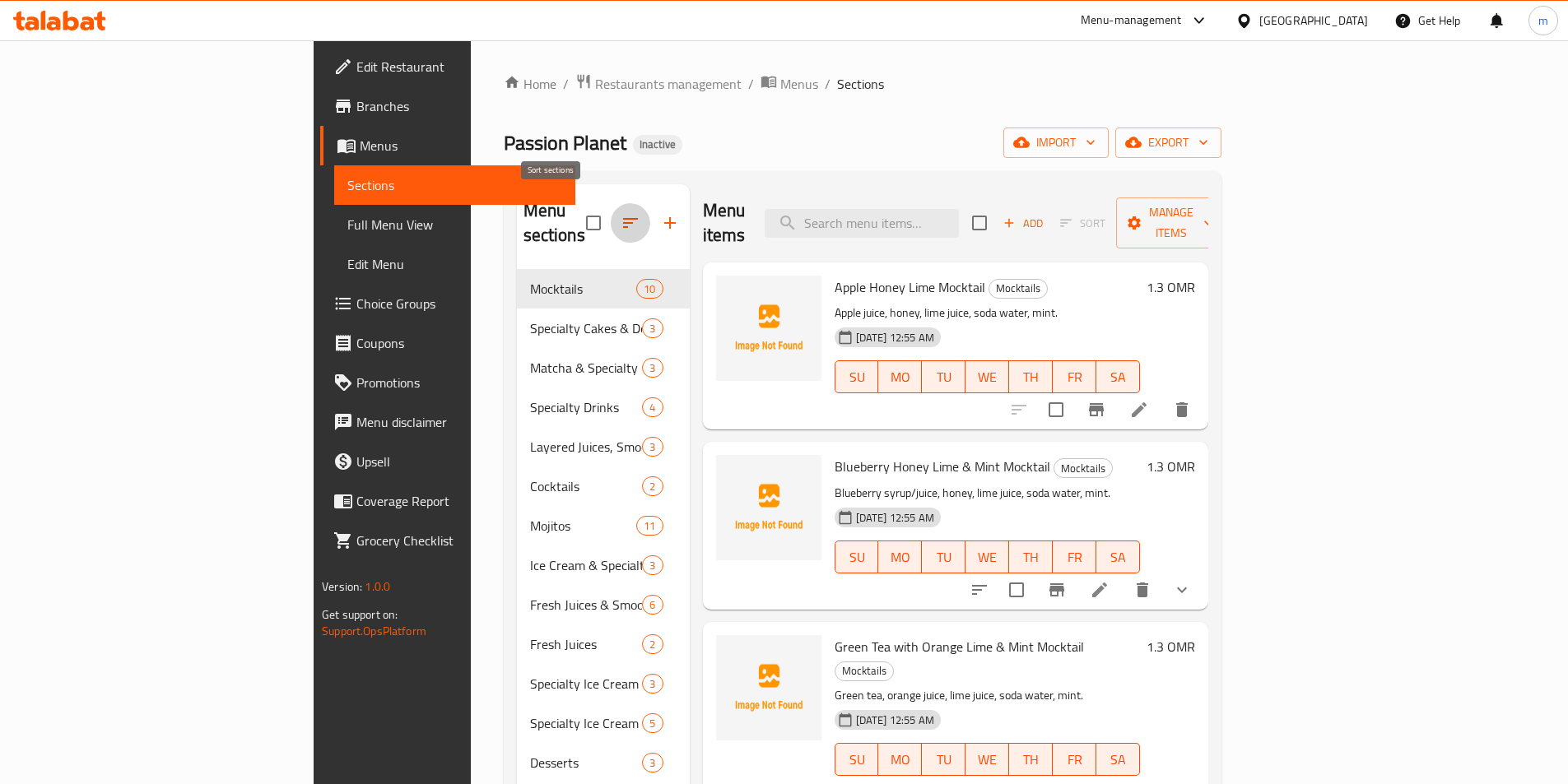
click at [620, 213] on icon "button" at bounding box center [630, 223] width 20 height 20
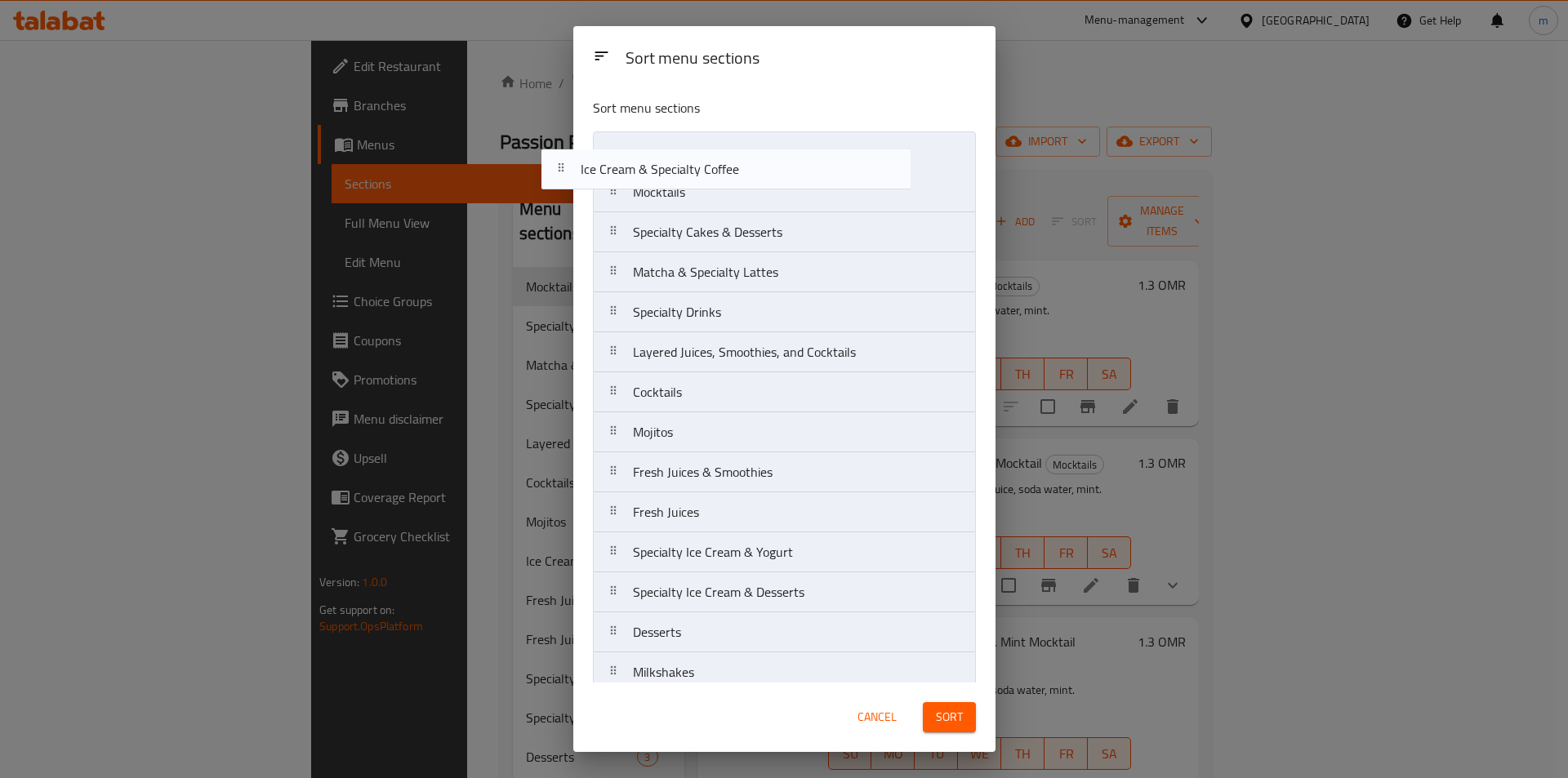
drag, startPoint x: 757, startPoint y: 436, endPoint x: 726, endPoint y: 150, distance: 287.7
click at [726, 150] on nav "Mocktails Specialty Cakes & Desserts Matcha & Specialty Lattes Specialty Drinks…" at bounding box center [784, 432] width 383 height 601
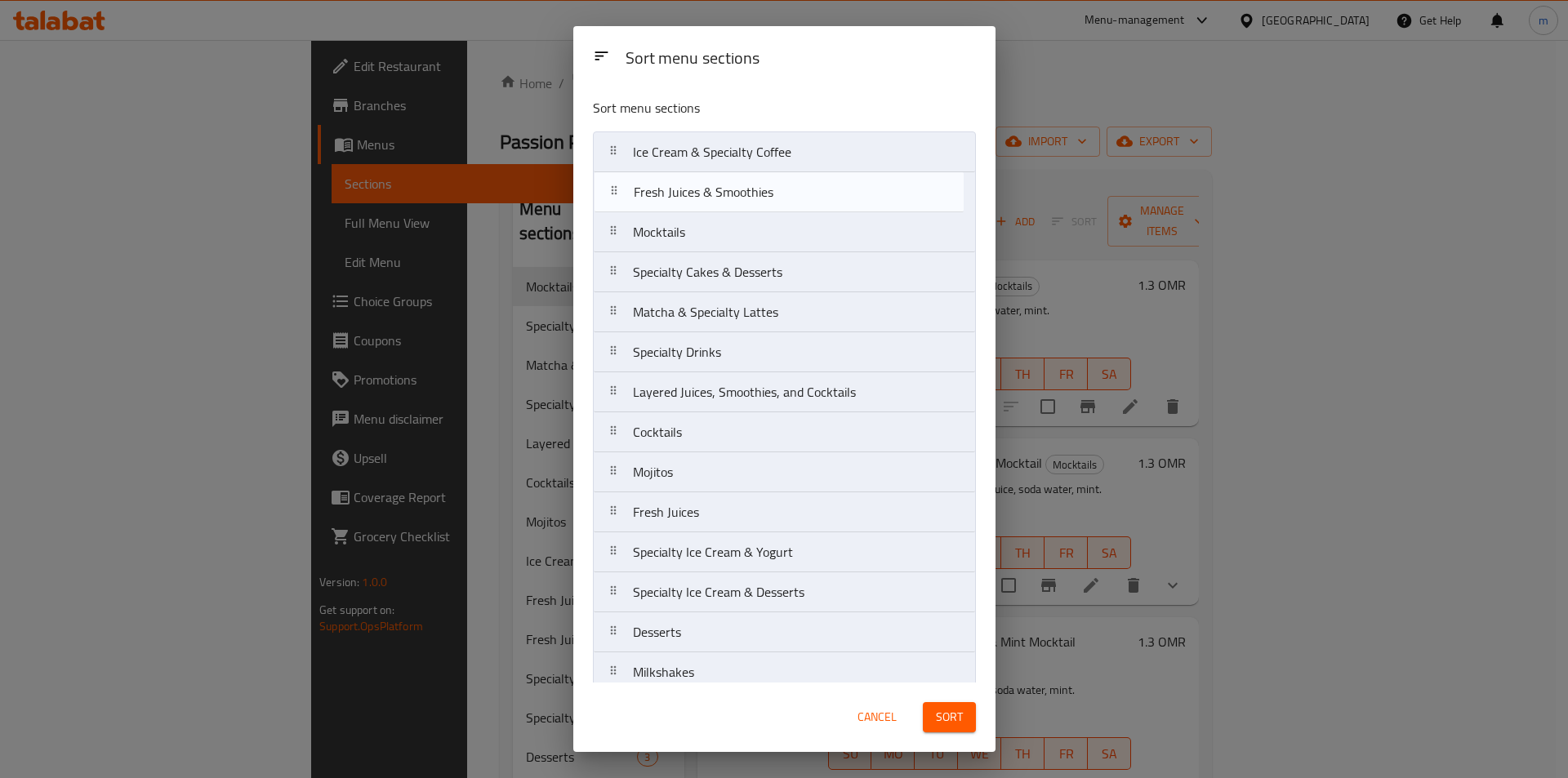
drag, startPoint x: 726, startPoint y: 476, endPoint x: 727, endPoint y: 192, distance: 284.0
click at [727, 192] on nav "Ice Cream & Specialty Coffee Mocktails Specialty Cakes & Desserts Matcha & Spec…" at bounding box center [784, 432] width 383 height 601
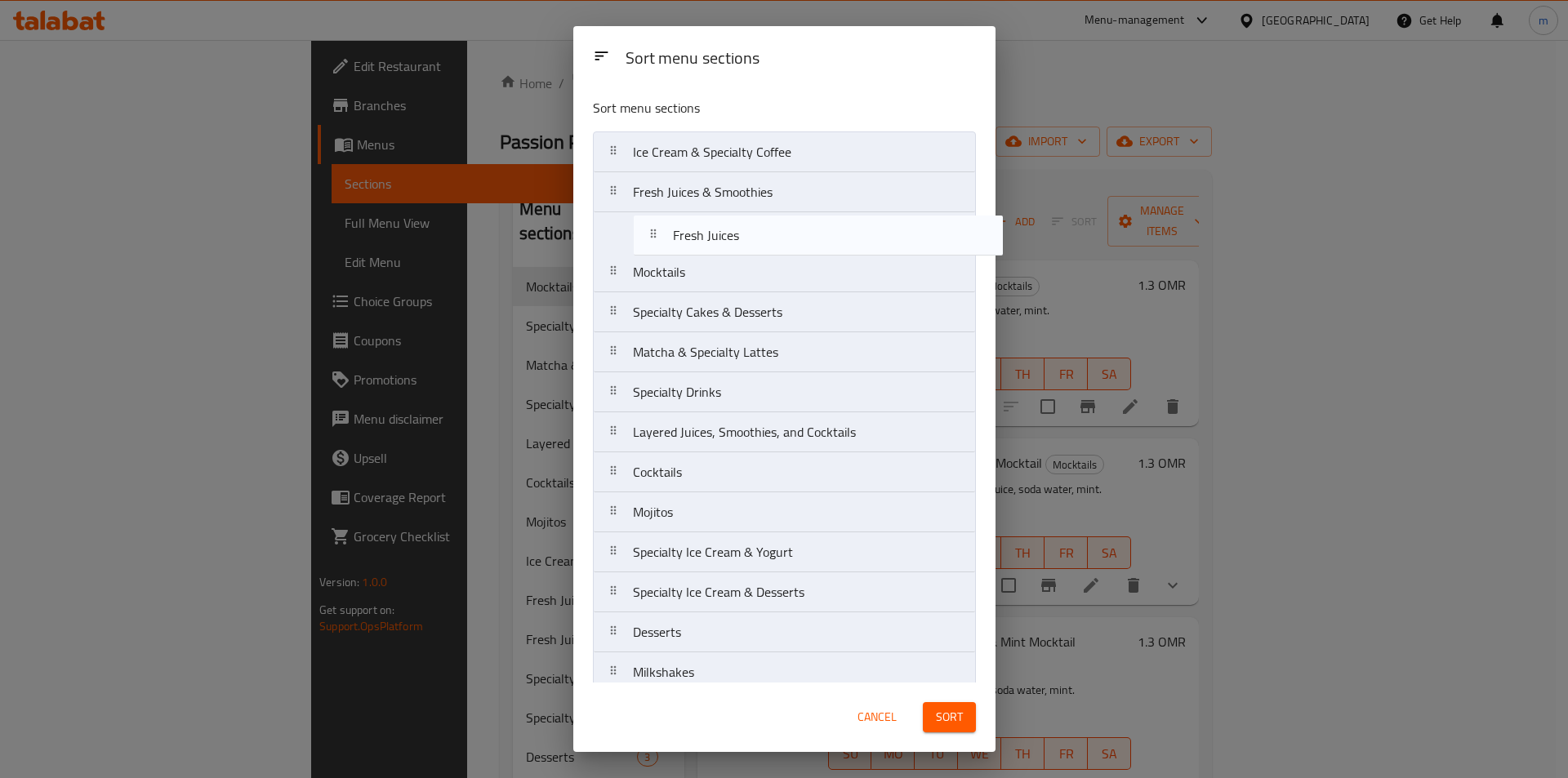
drag, startPoint x: 687, startPoint y: 521, endPoint x: 725, endPoint y: 230, distance: 293.5
click at [725, 230] on nav "Ice Cream & Specialty Coffee Fresh Juices & Smoothies Mocktails Specialty Cakes…" at bounding box center [784, 432] width 383 height 601
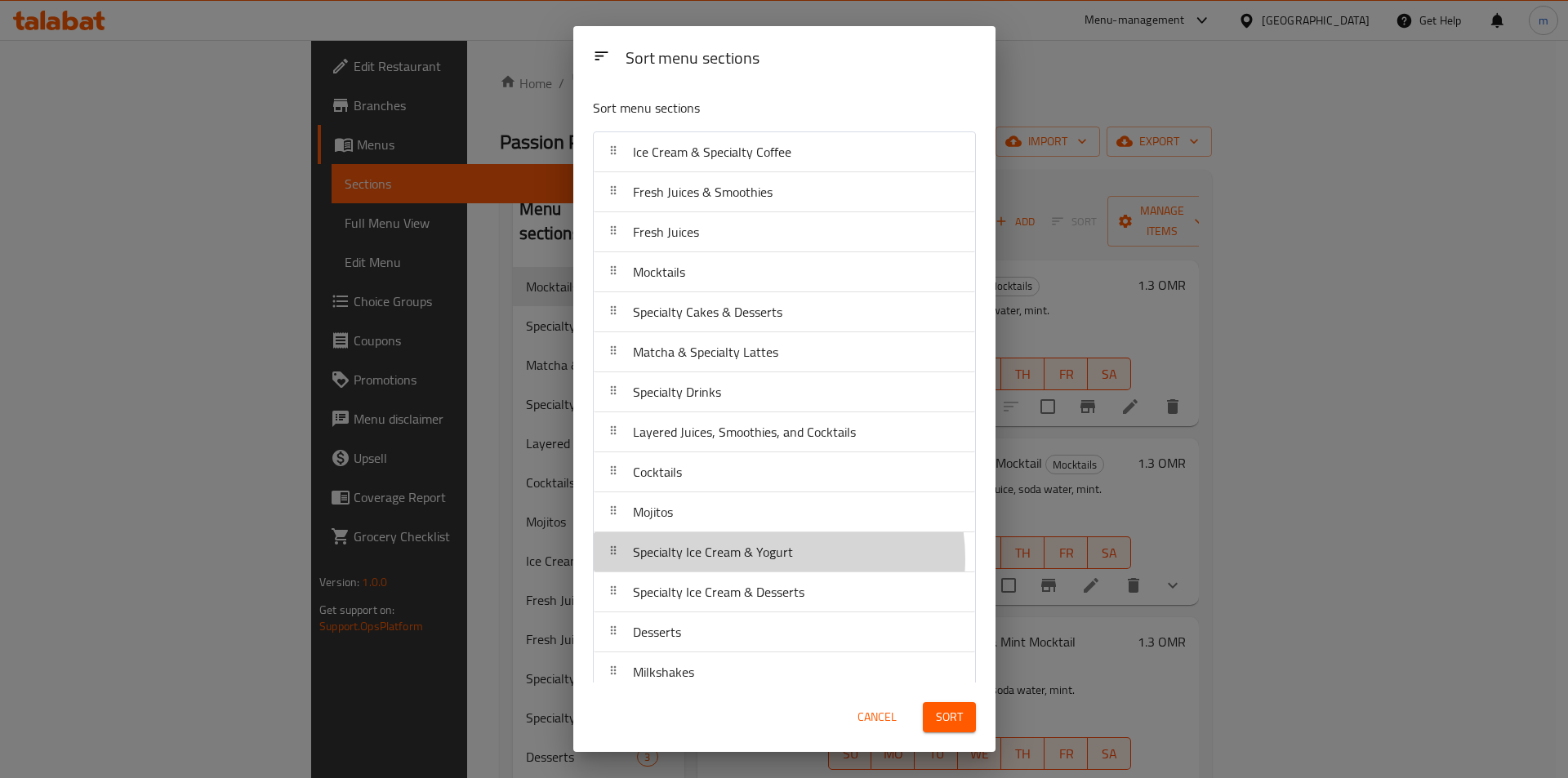
scroll to position [1, 0]
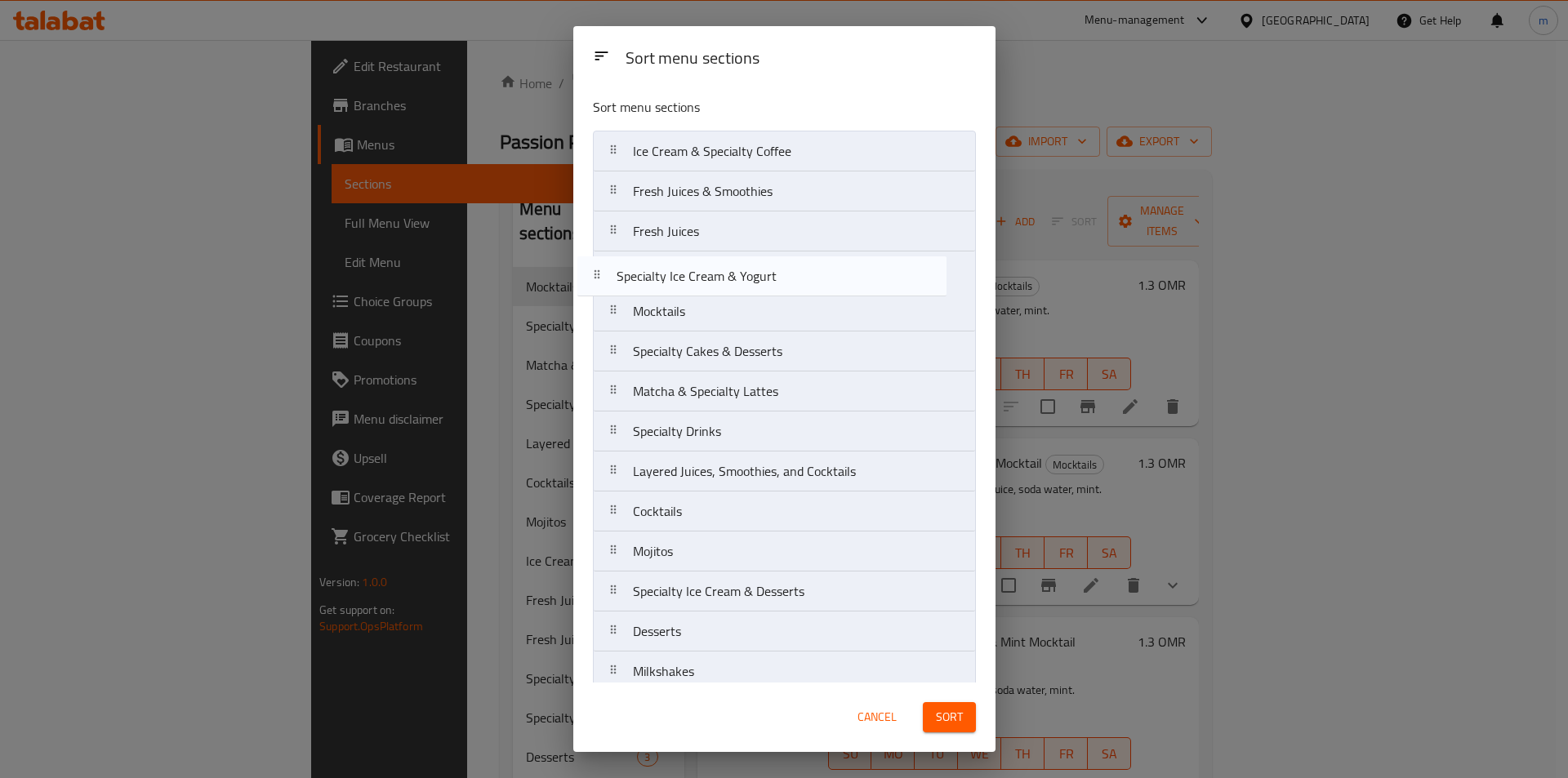
drag, startPoint x: 771, startPoint y: 559, endPoint x: 755, endPoint y: 274, distance: 285.4
click at [755, 274] on nav "Ice Cream & Specialty Coffee Fresh Juices & Smoothies Fresh Juices Mocktails Sp…" at bounding box center [784, 431] width 383 height 601
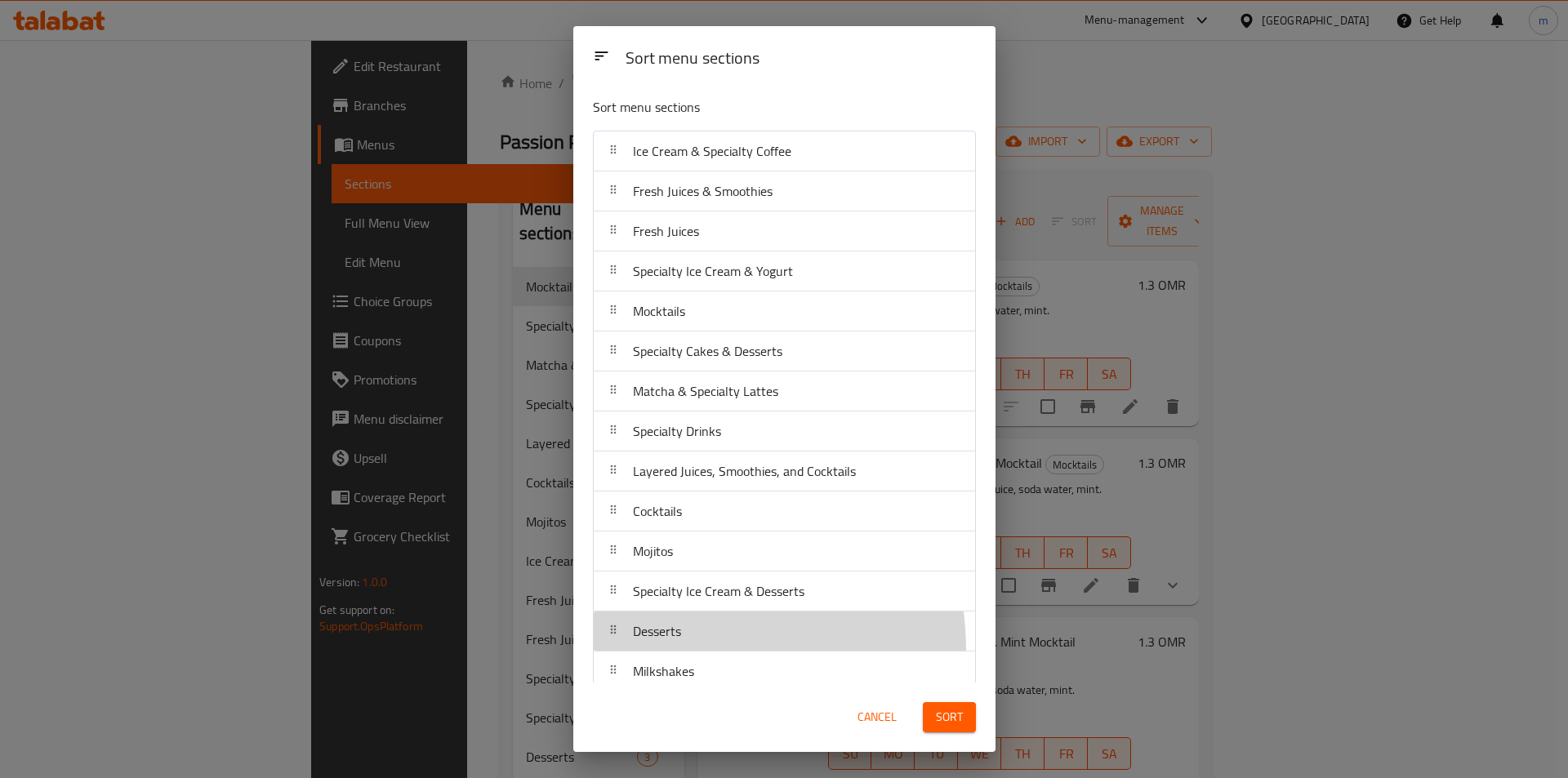
scroll to position [4, 0]
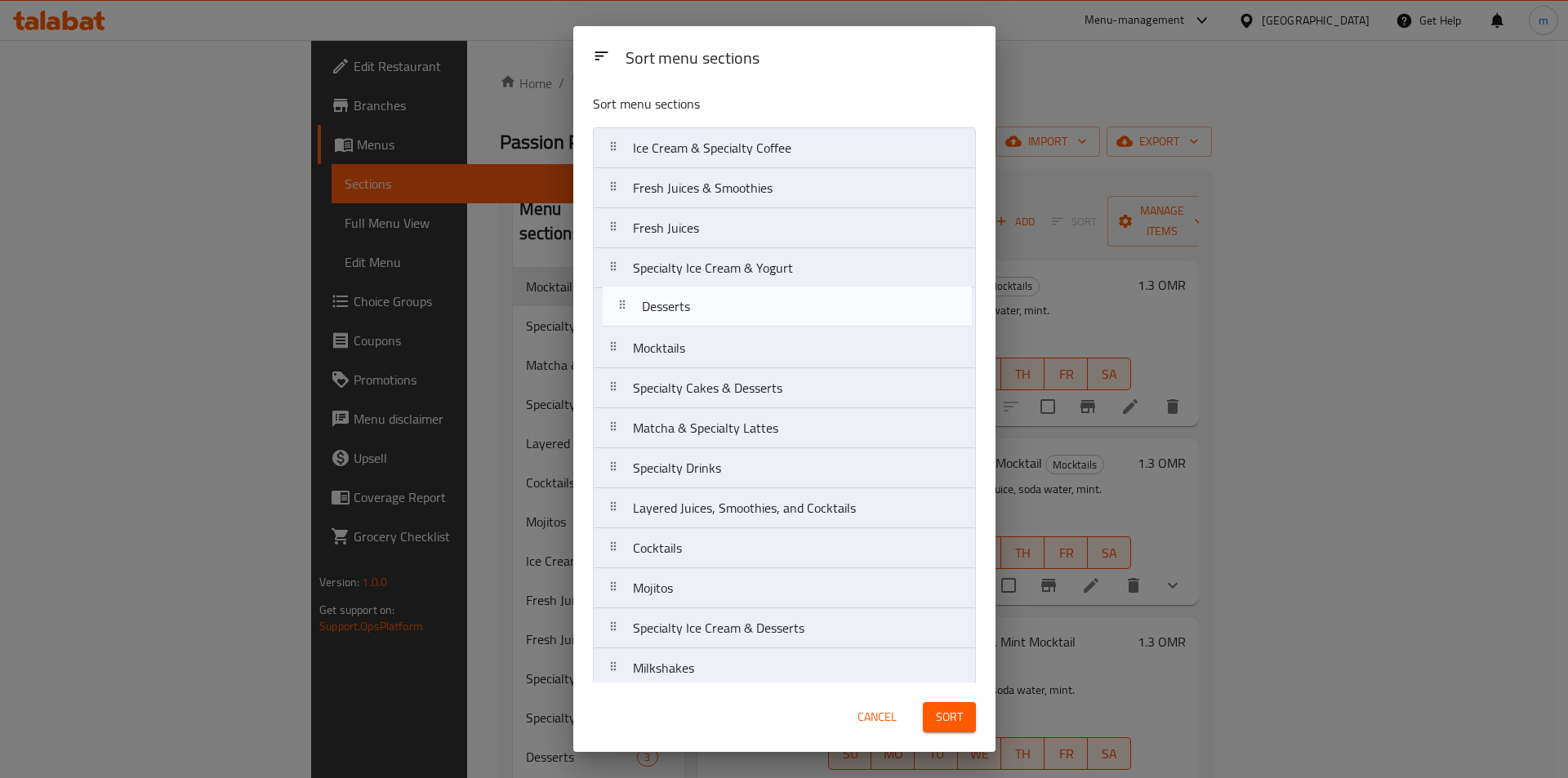
drag, startPoint x: 674, startPoint y: 650, endPoint x: 682, endPoint y: 319, distance: 331.1
click at [682, 319] on nav "Ice Cream & Specialty Coffee Fresh Juices & Smoothies Fresh Juices Specialty Ic…" at bounding box center [784, 428] width 383 height 601
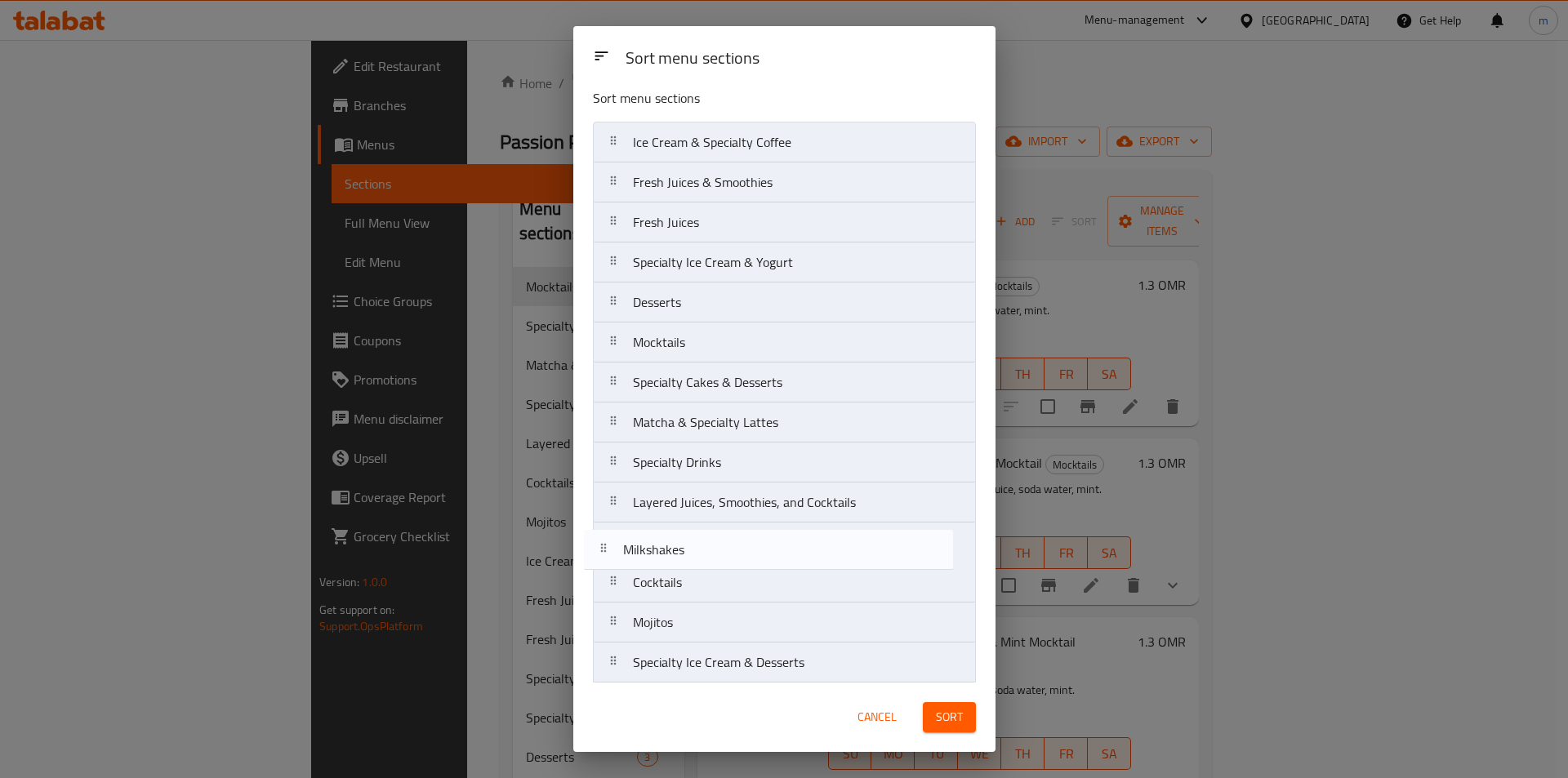
scroll to position [12, 0]
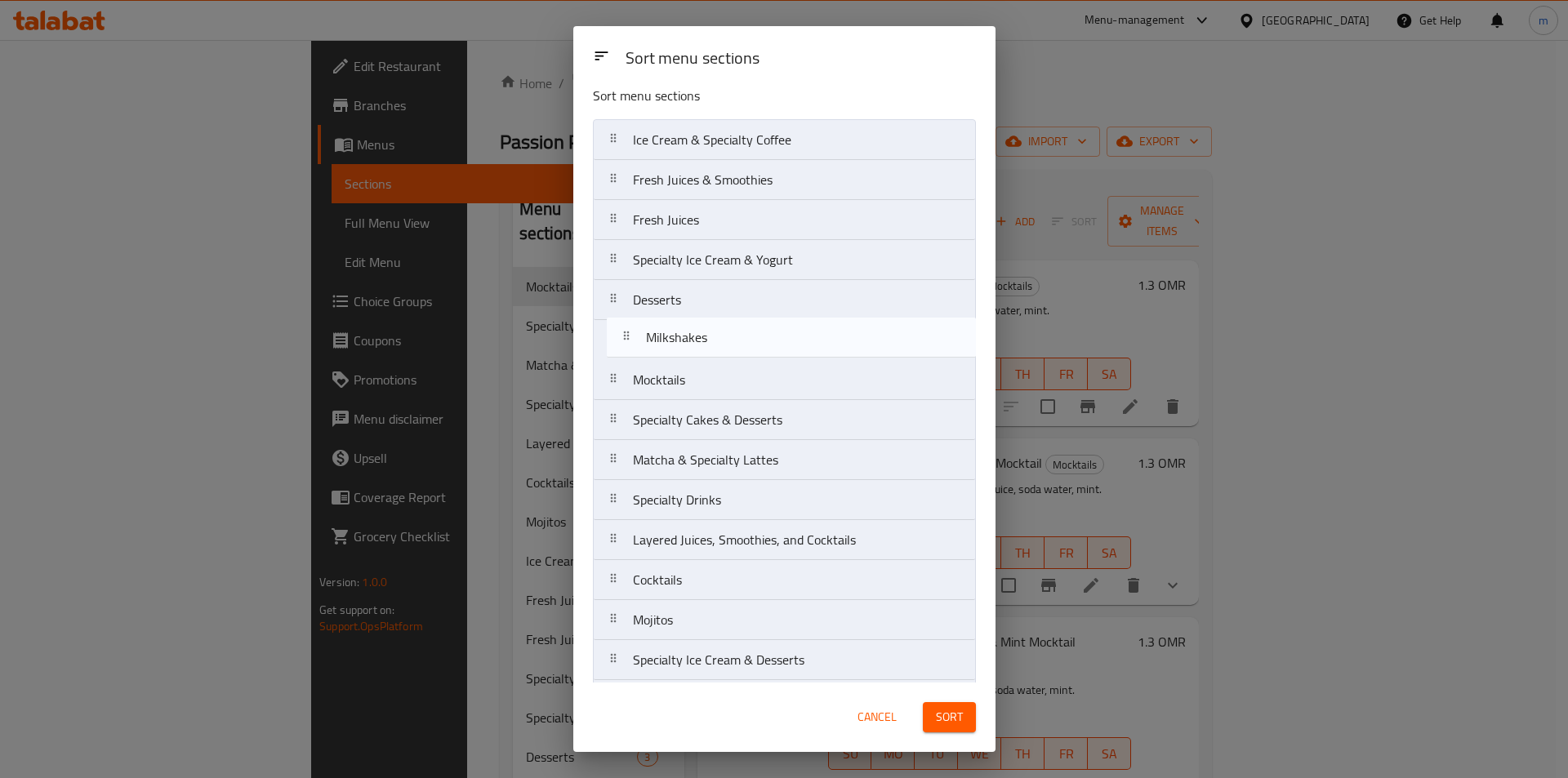
drag, startPoint x: 691, startPoint y: 674, endPoint x: 692, endPoint y: 338, distance: 336.0
click at [696, 336] on nav "Ice Cream & Specialty Coffee Fresh Juices & Smoothies Fresh Juices Specialty Ic…" at bounding box center [784, 420] width 383 height 601
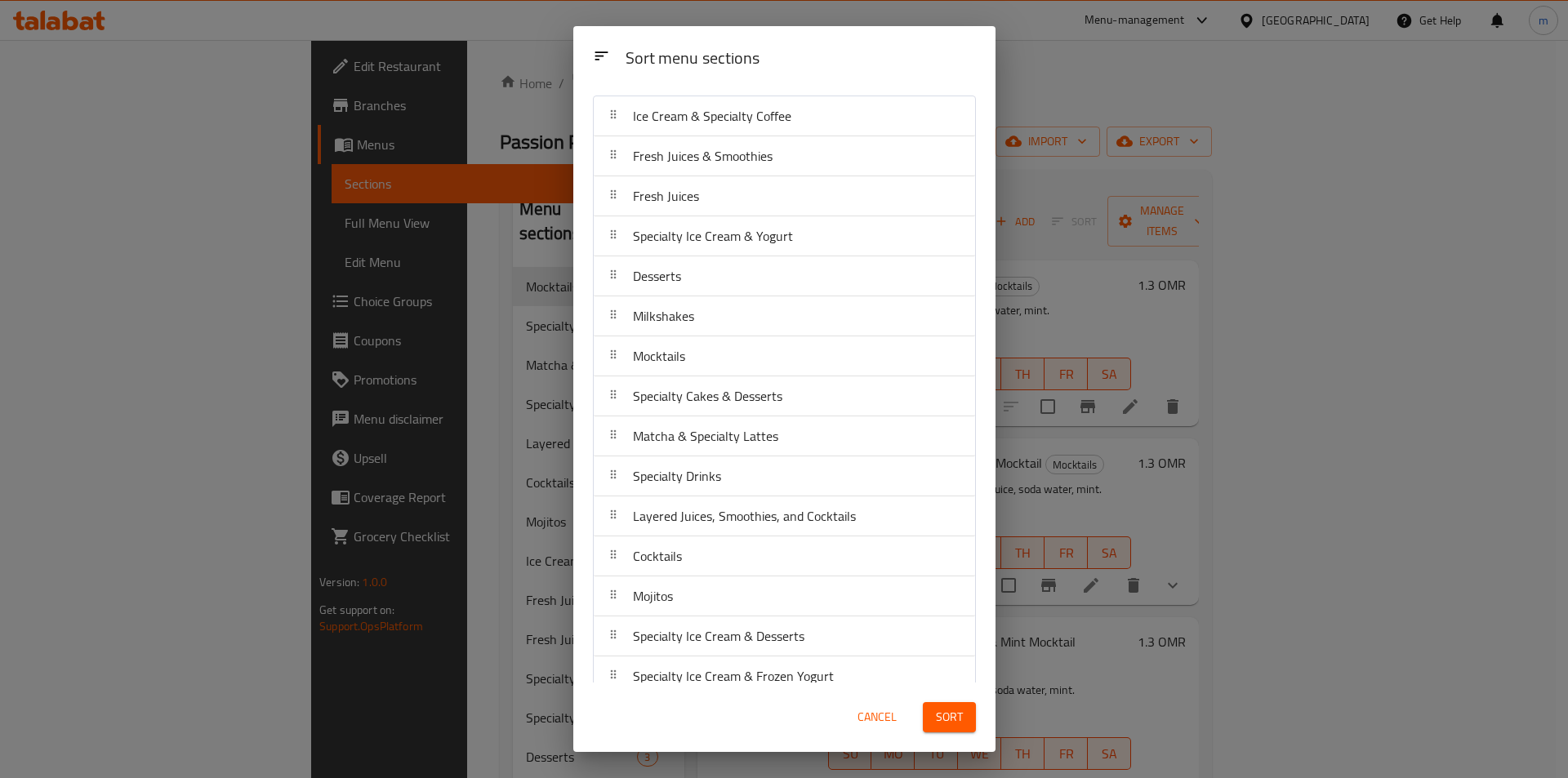
scroll to position [57, 0]
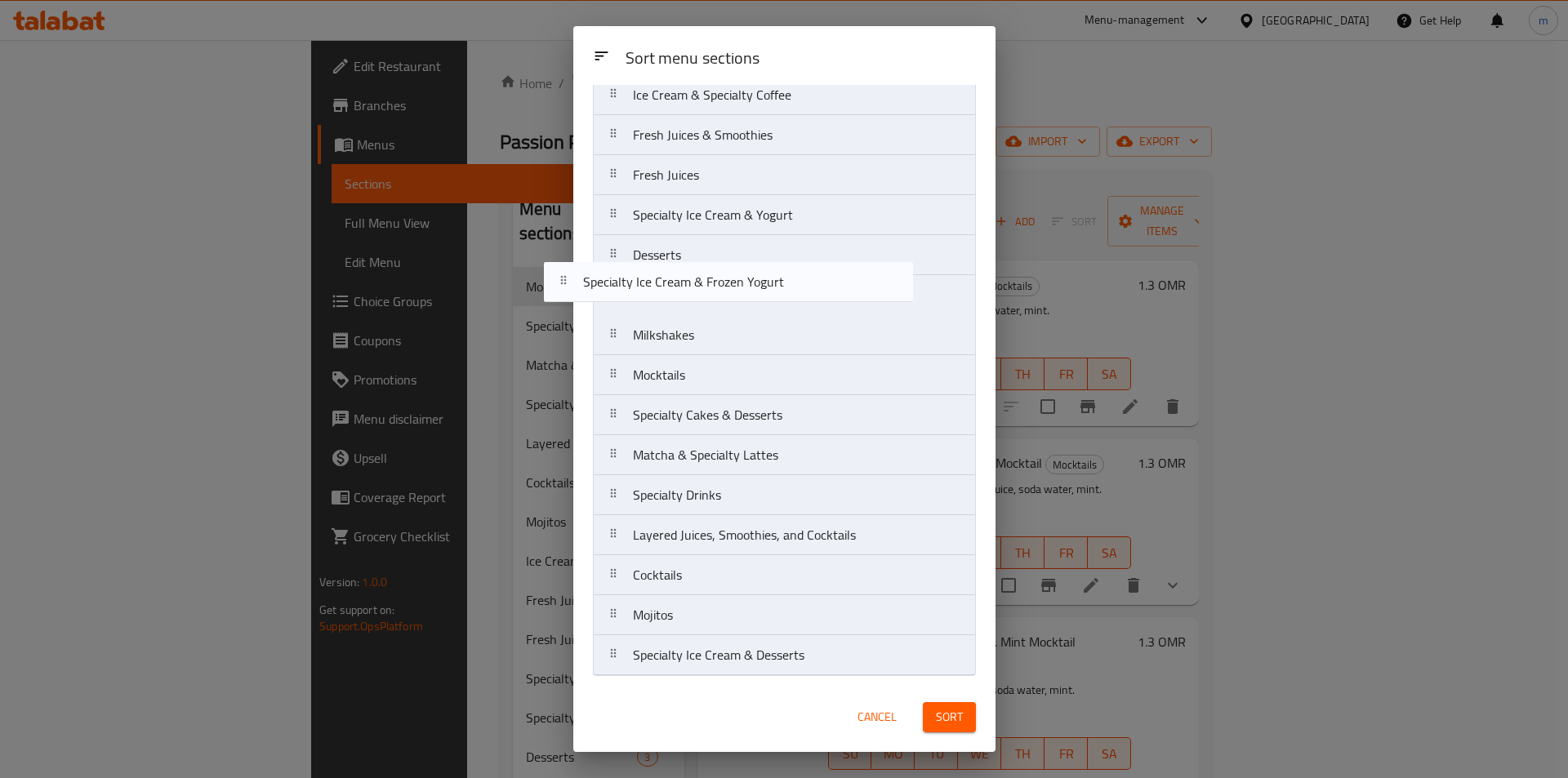
drag, startPoint x: 780, startPoint y: 666, endPoint x: 728, endPoint y: 284, distance: 385.5
click at [728, 284] on nav "Ice Cream & Specialty Coffee Fresh Juices & Smoothies Fresh Juices Specialty Ic…" at bounding box center [784, 375] width 383 height 601
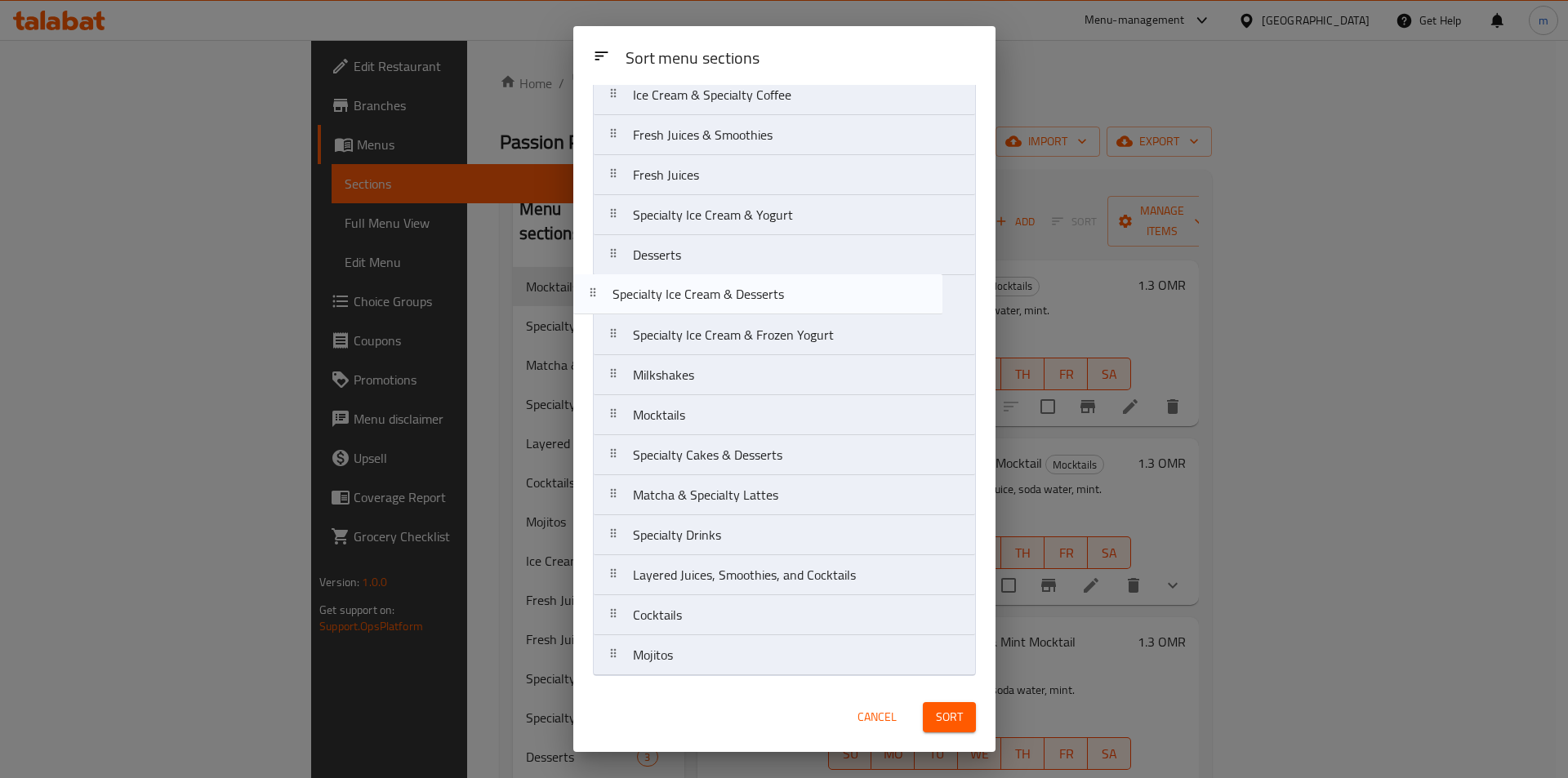
drag, startPoint x: 776, startPoint y: 667, endPoint x: 756, endPoint y: 299, distance: 368.5
click at [756, 299] on nav "Ice Cream & Specialty Coffee Fresh Juices & Smoothies Fresh Juices Specialty Ic…" at bounding box center [784, 375] width 383 height 601
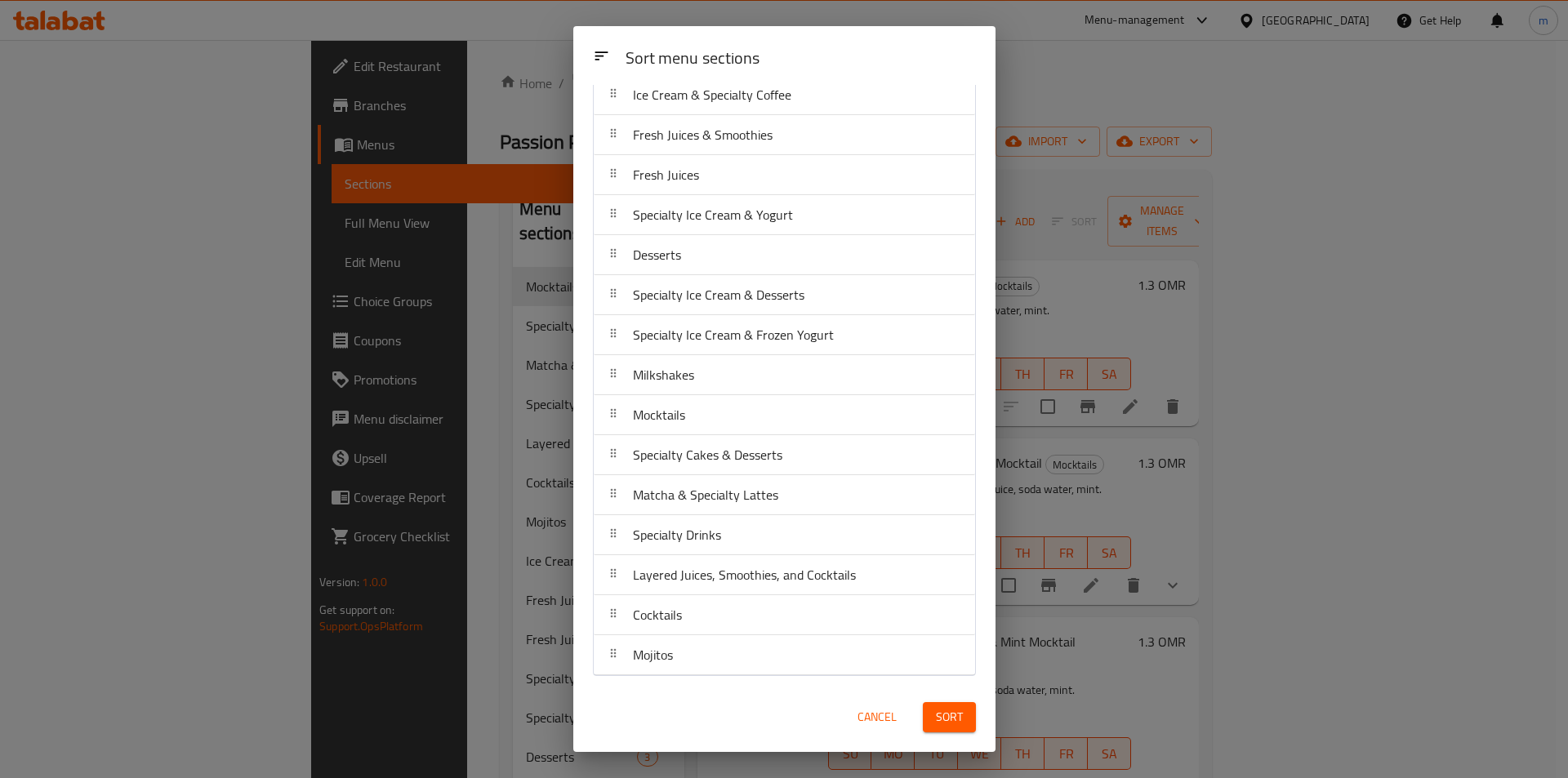
click at [947, 708] on span "Sort" at bounding box center [949, 717] width 27 height 20
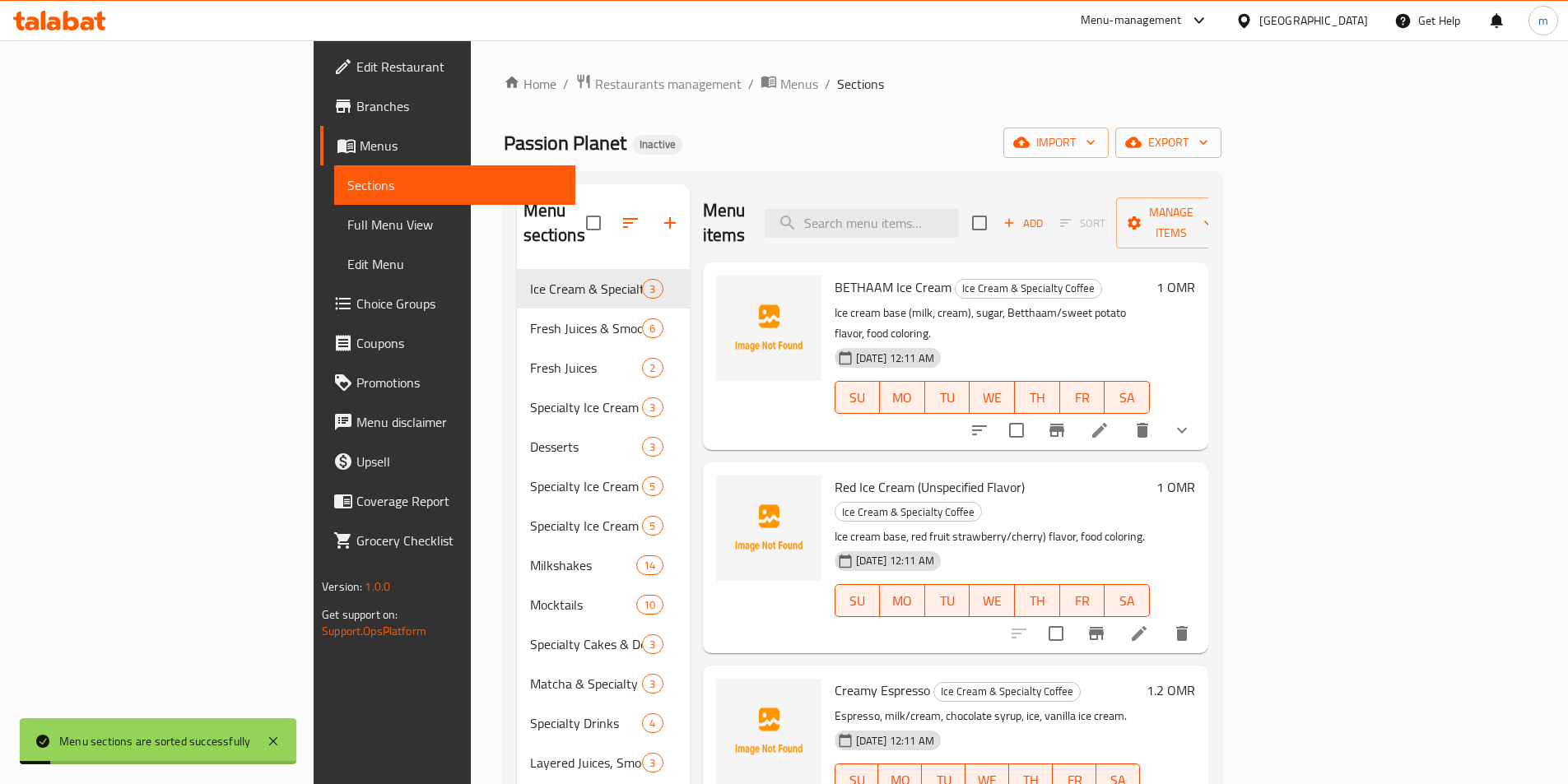
click at [347, 227] on span "Full Menu View" at bounding box center [454, 224] width 215 height 20
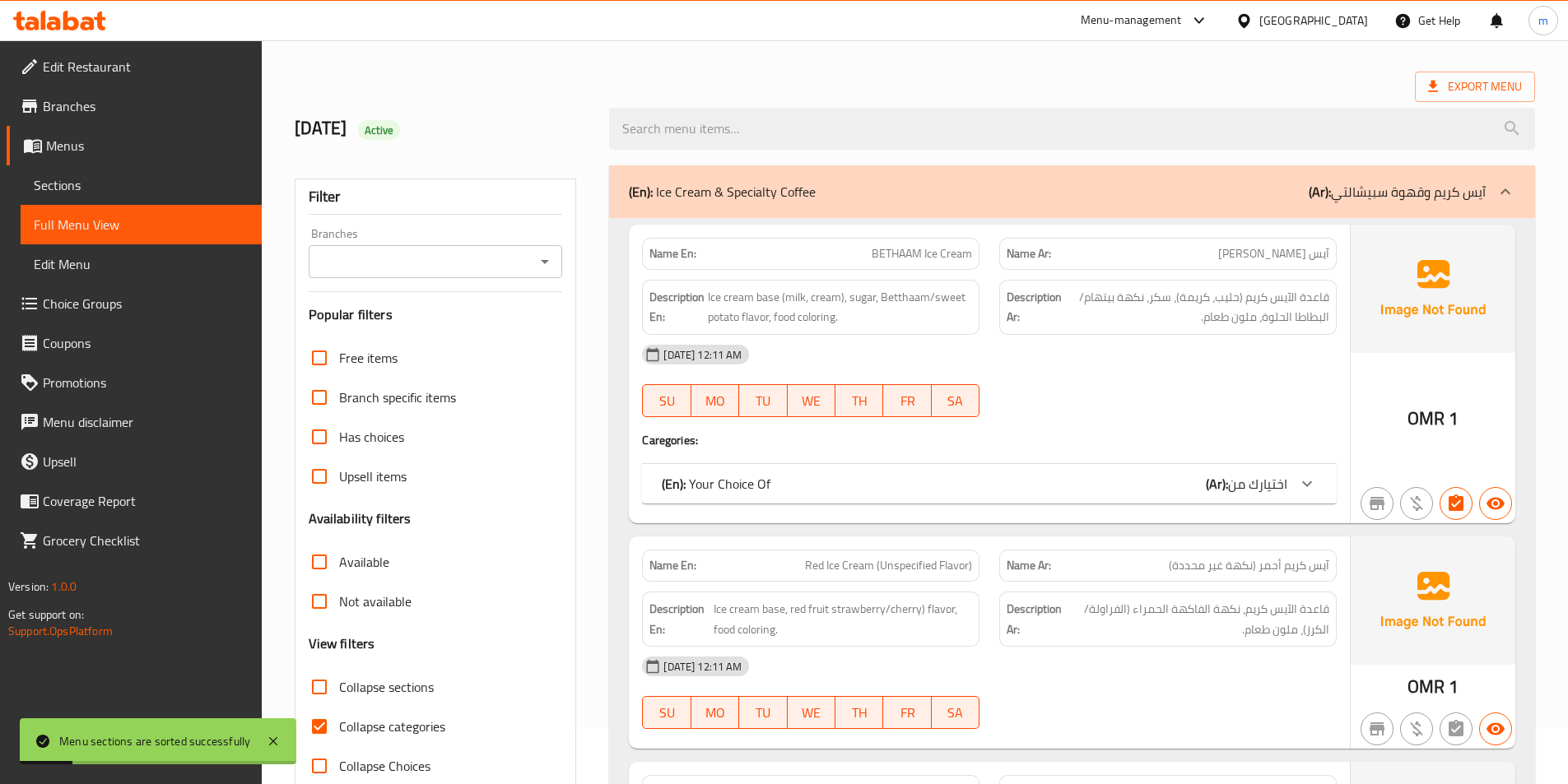
scroll to position [82, 0]
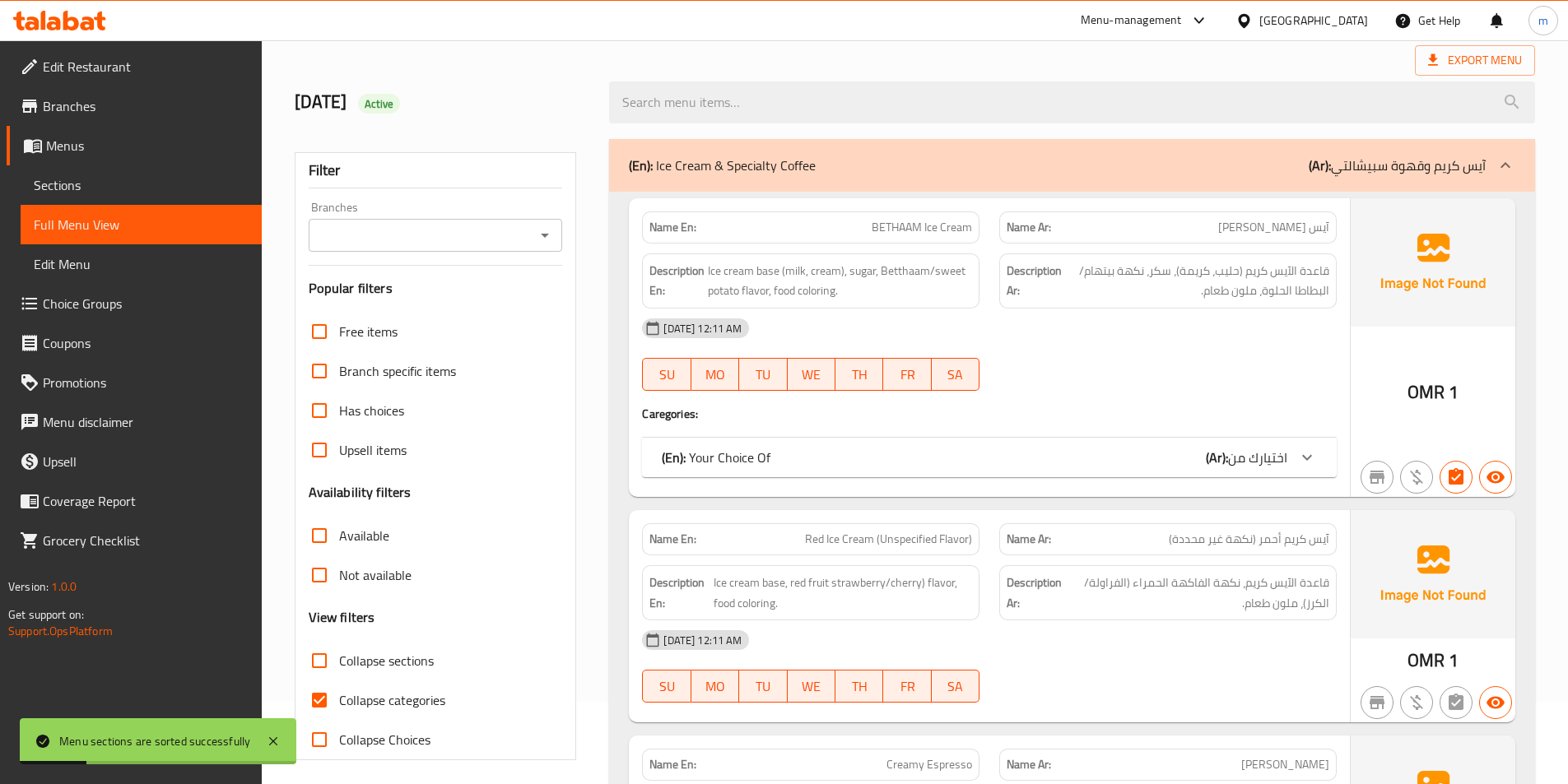
click at [423, 666] on span "Collapse sections" at bounding box center [386, 661] width 95 height 20
click at [339, 666] on input "Collapse sections" at bounding box center [319, 661] width 39 height 39
checkbox input "true"
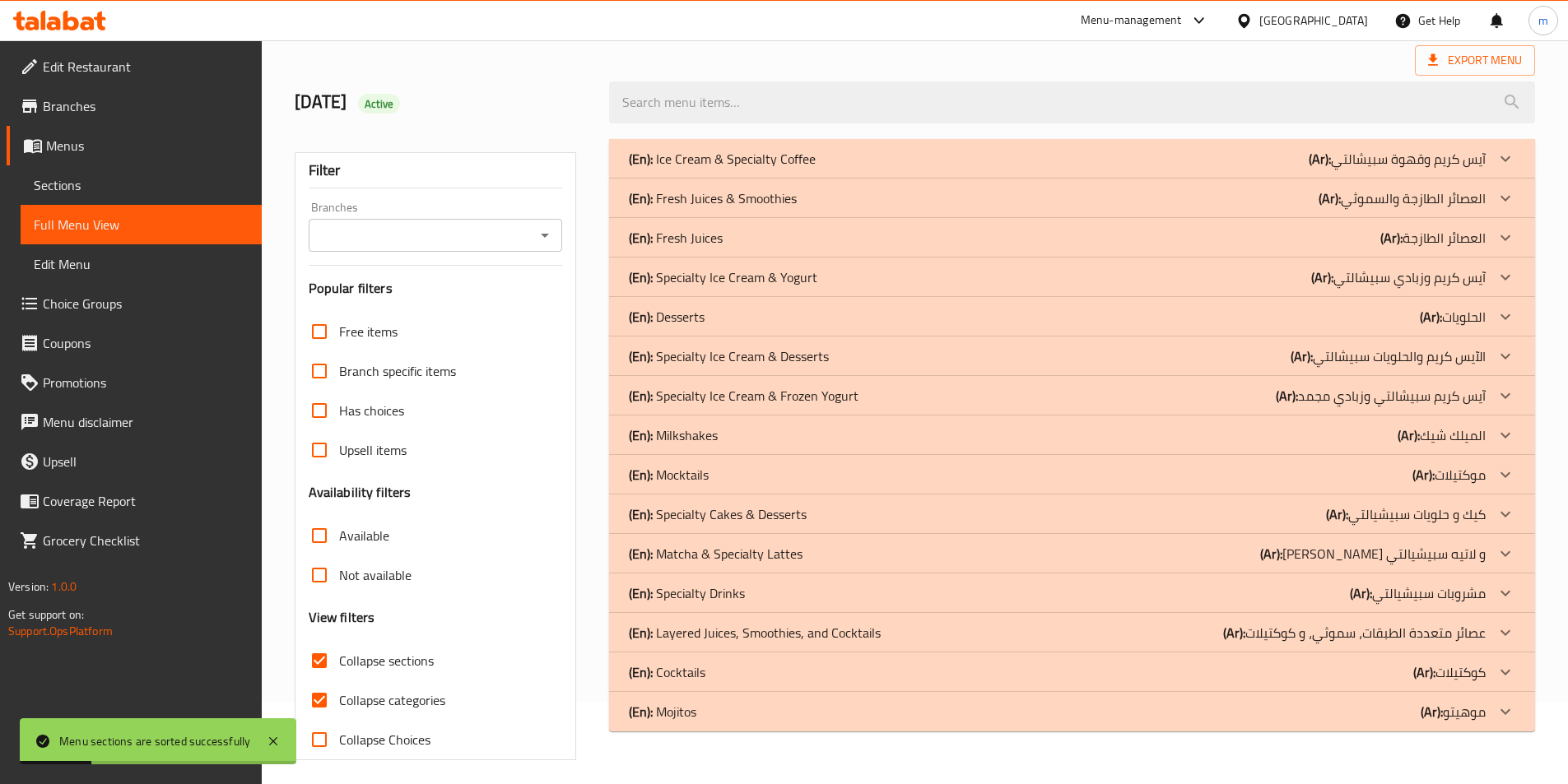
click at [425, 701] on span "Collapse categories" at bounding box center [392, 700] width 106 height 20
click at [339, 701] on input "Collapse categories" at bounding box center [319, 700] width 39 height 39
checkbox input "false"
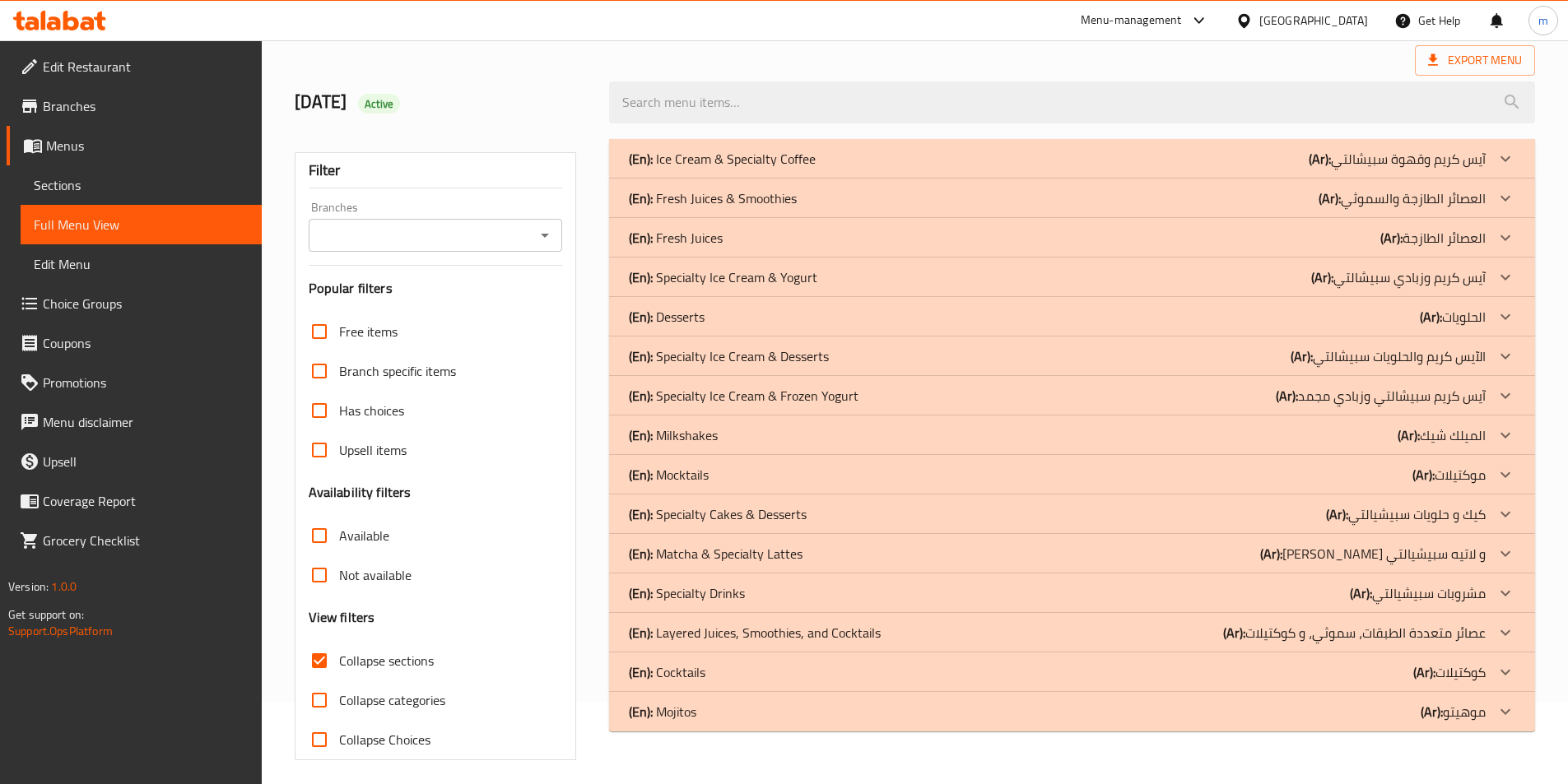
click at [718, 441] on p "(En): Milkshakes" at bounding box center [672, 435] width 89 height 20
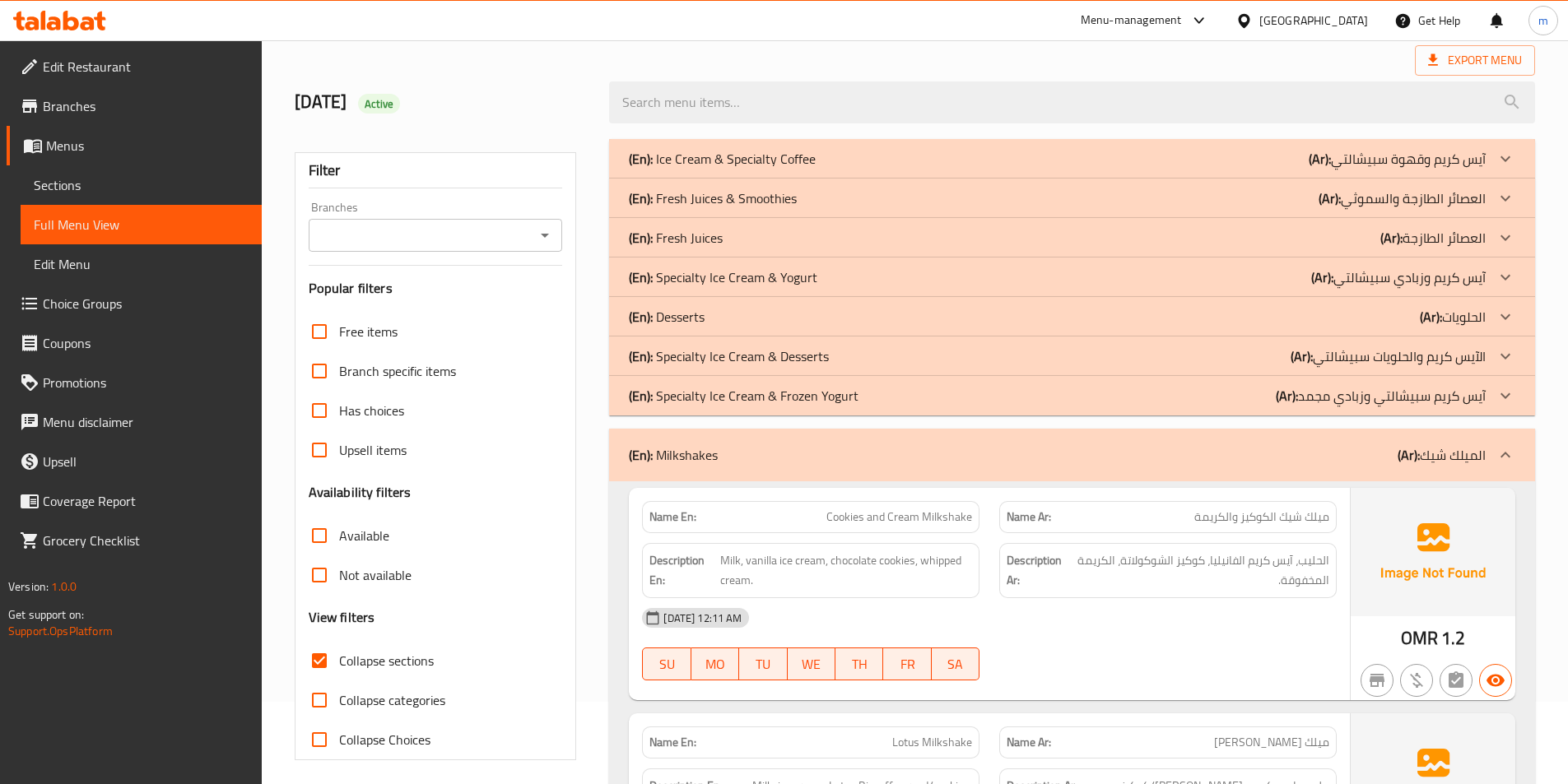
click at [727, 400] on p "(En): Specialty Ice Cream & Frozen Yogurt" at bounding box center [743, 396] width 230 height 20
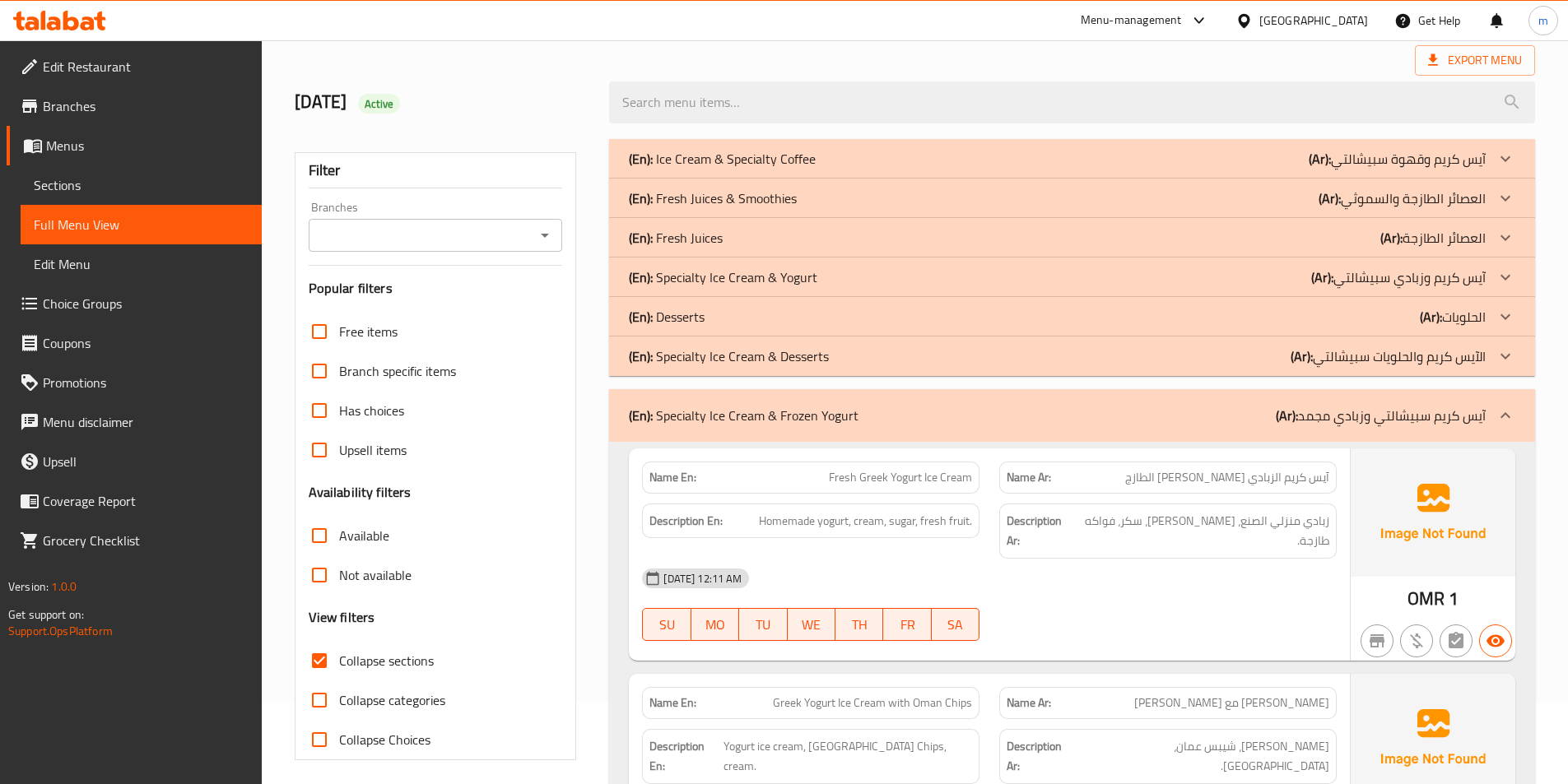
click at [751, 354] on p "(En): Specialty Ice Cream & Desserts" at bounding box center [729, 357] width 200 height 20
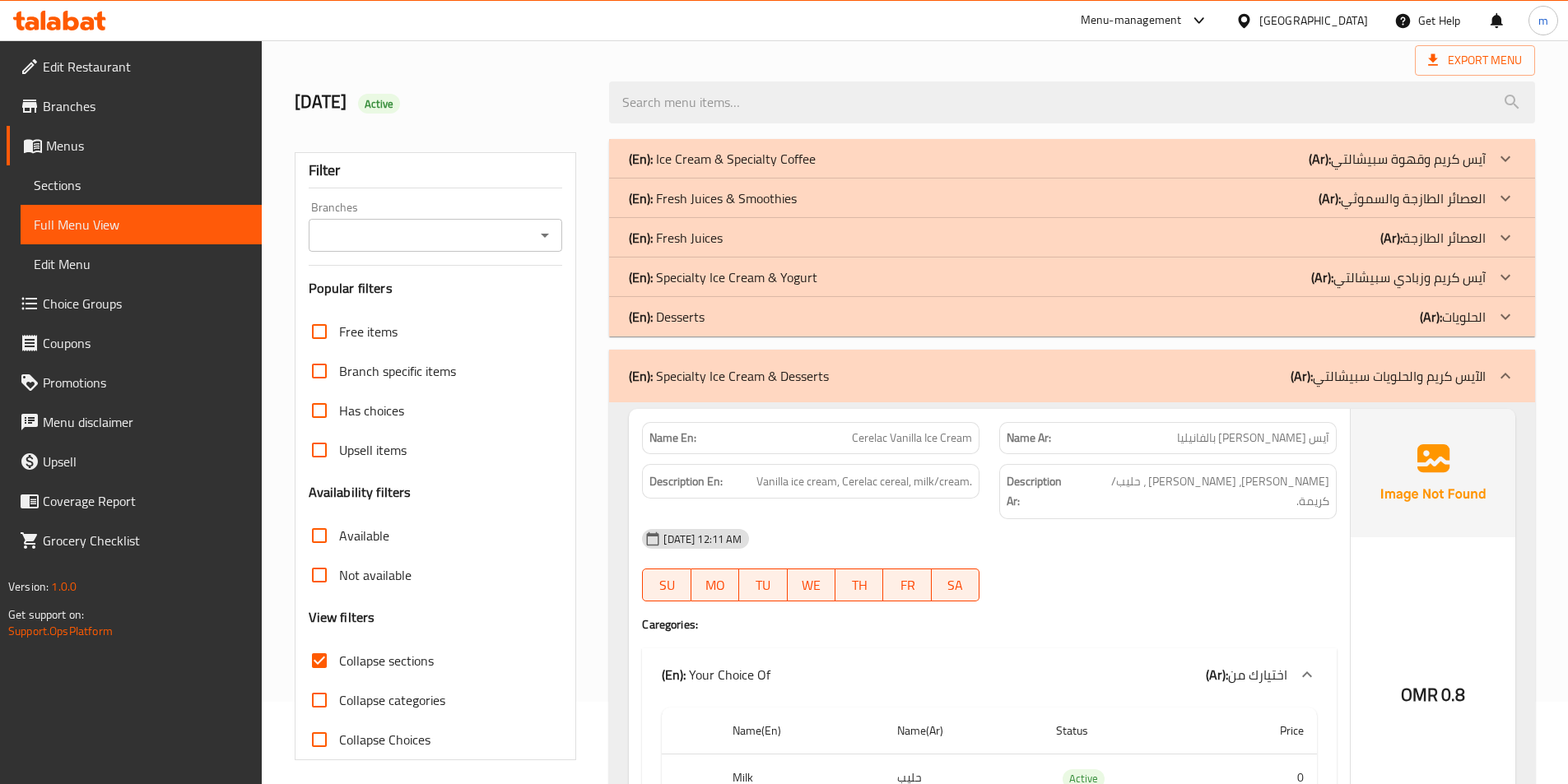
click at [754, 315] on div "(En): Desserts (Ar): الحلويات" at bounding box center [1057, 316] width 856 height 20
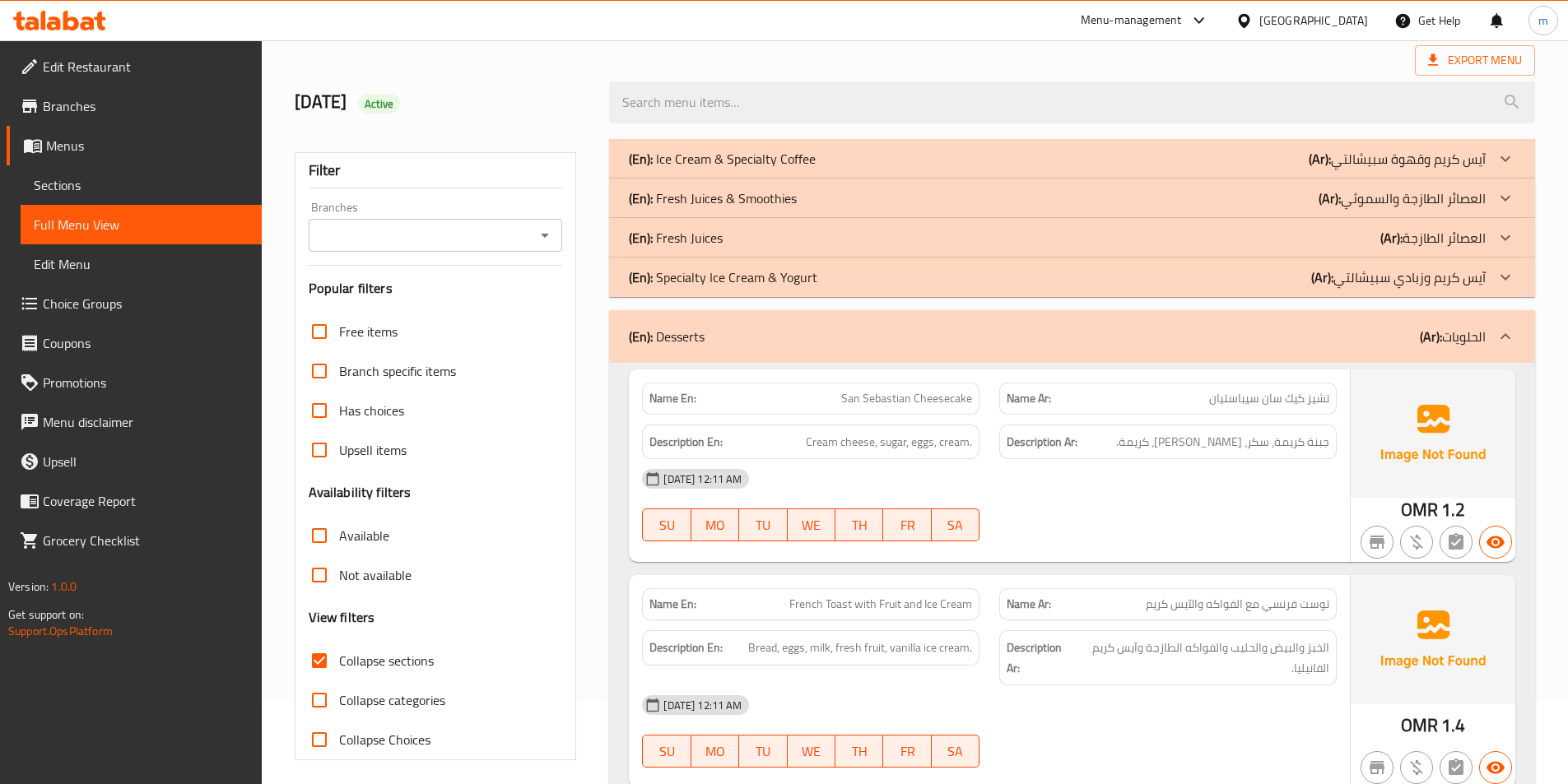
click at [752, 278] on p "(En): Specialty Ice Cream & Yogurt" at bounding box center [722, 277] width 189 height 20
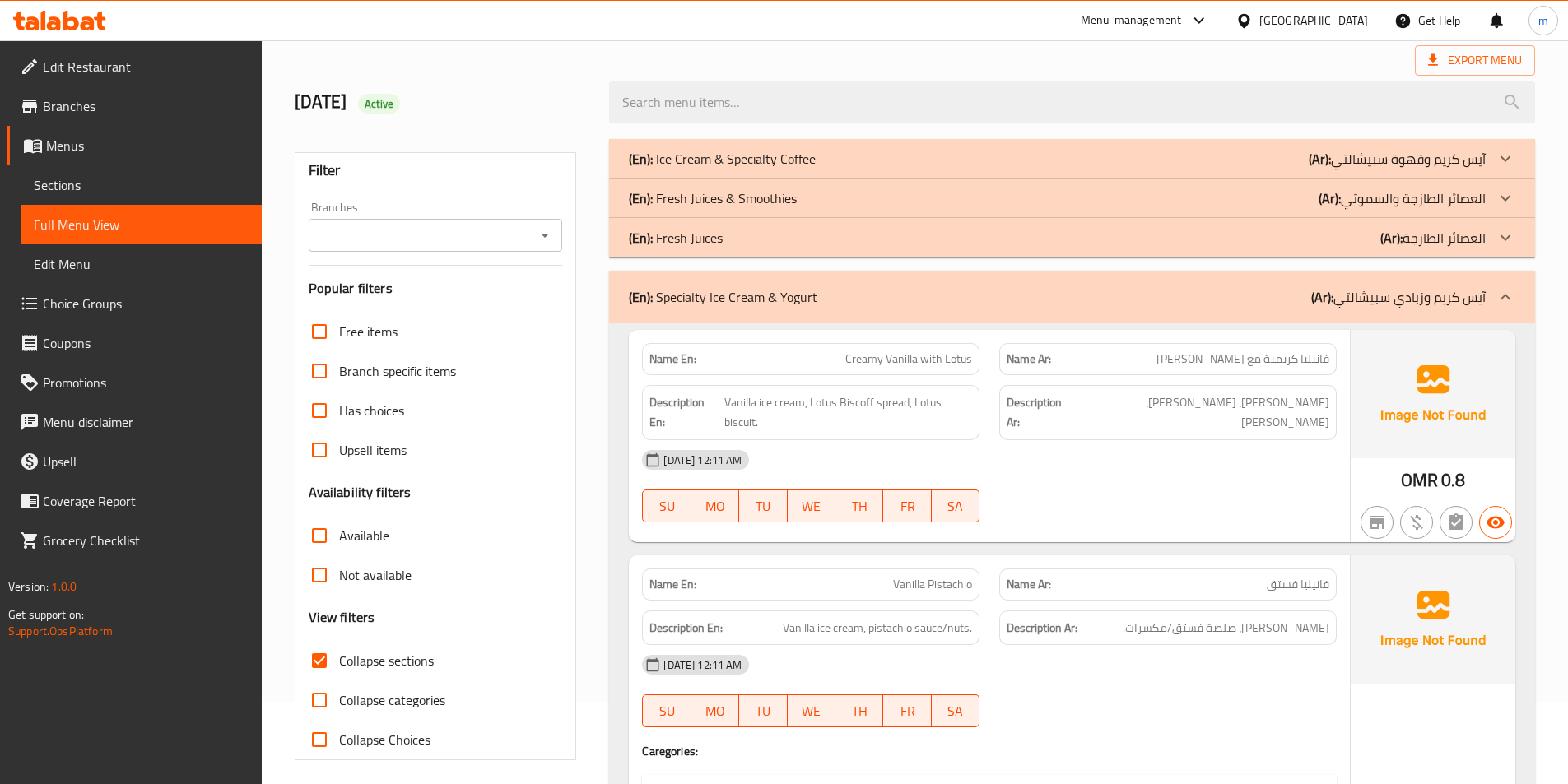
click at [732, 237] on div "(En): Fresh Juices (Ar): العصائر الطازجة" at bounding box center [1057, 238] width 856 height 20
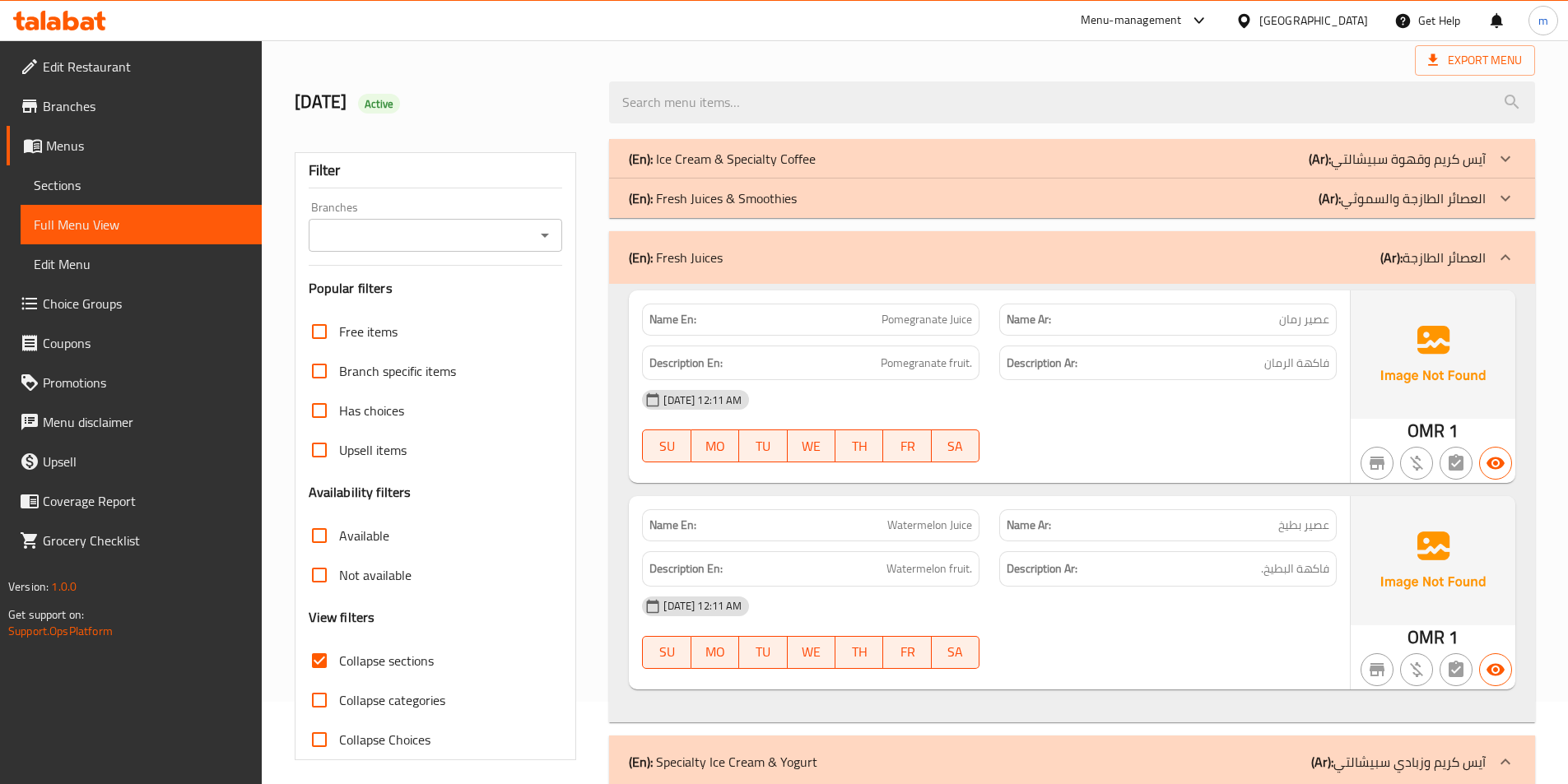
click at [754, 206] on p "(En): Fresh Juices & Smoothies" at bounding box center [712, 198] width 168 height 20
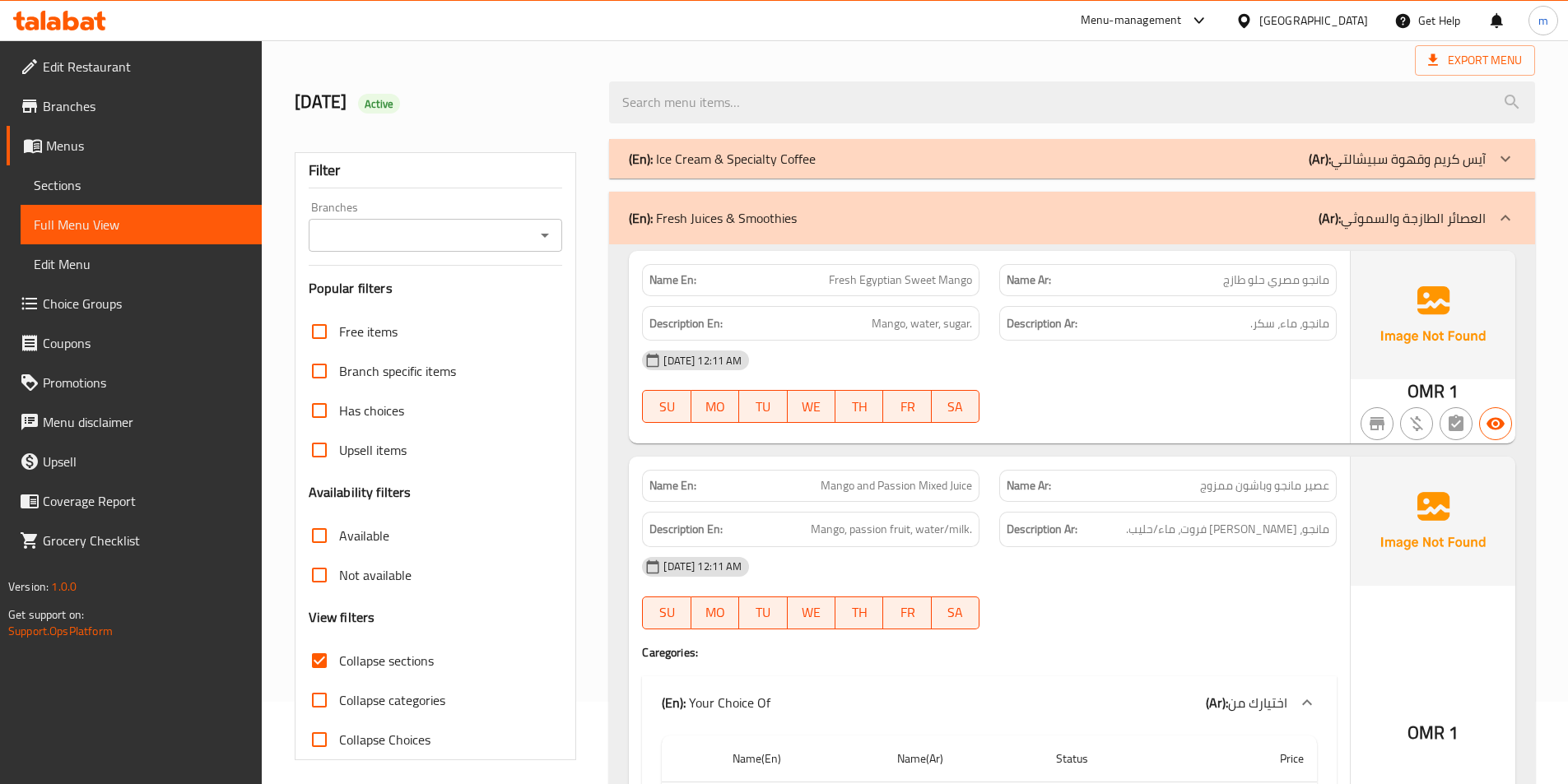
click at [772, 163] on p "(En): Ice Cream & Specialty Coffee" at bounding box center [721, 159] width 187 height 20
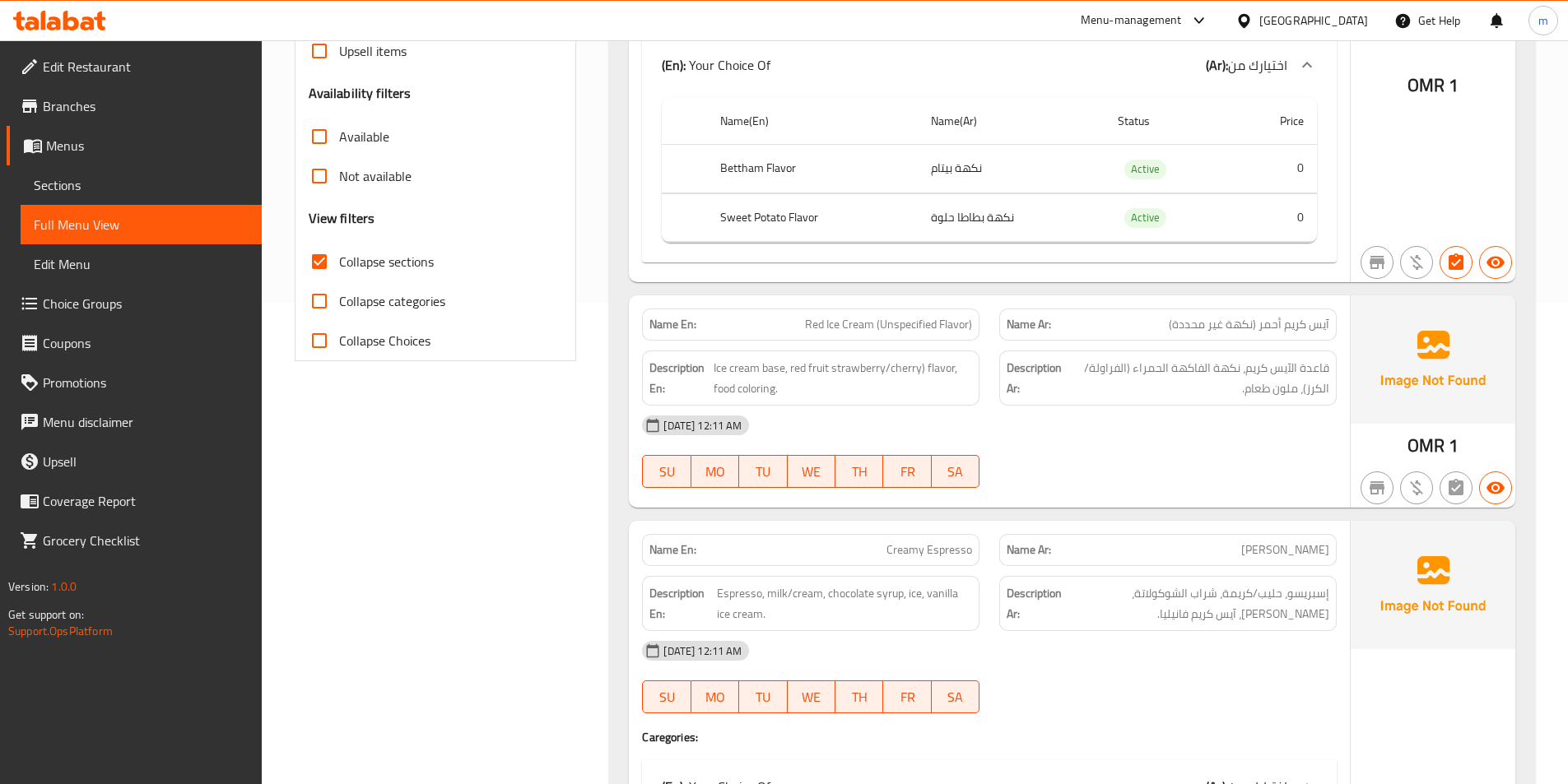
scroll to position [510, 0]
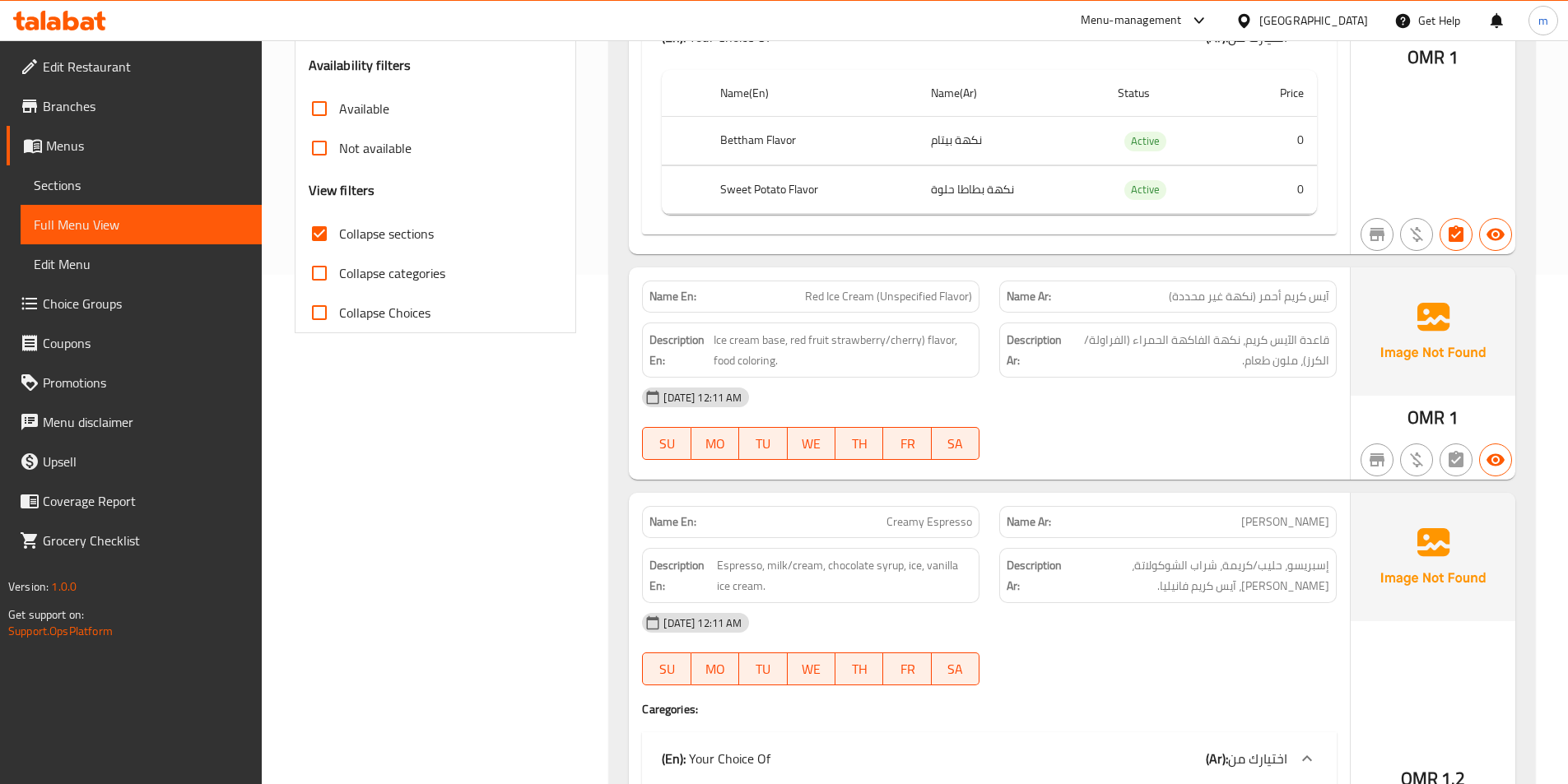
click at [903, 303] on span "Red Ice Cream (Unspecified Flavor)" at bounding box center [888, 296] width 167 height 17
copy span "Red Ice Cream (Unspecified Flavor)"
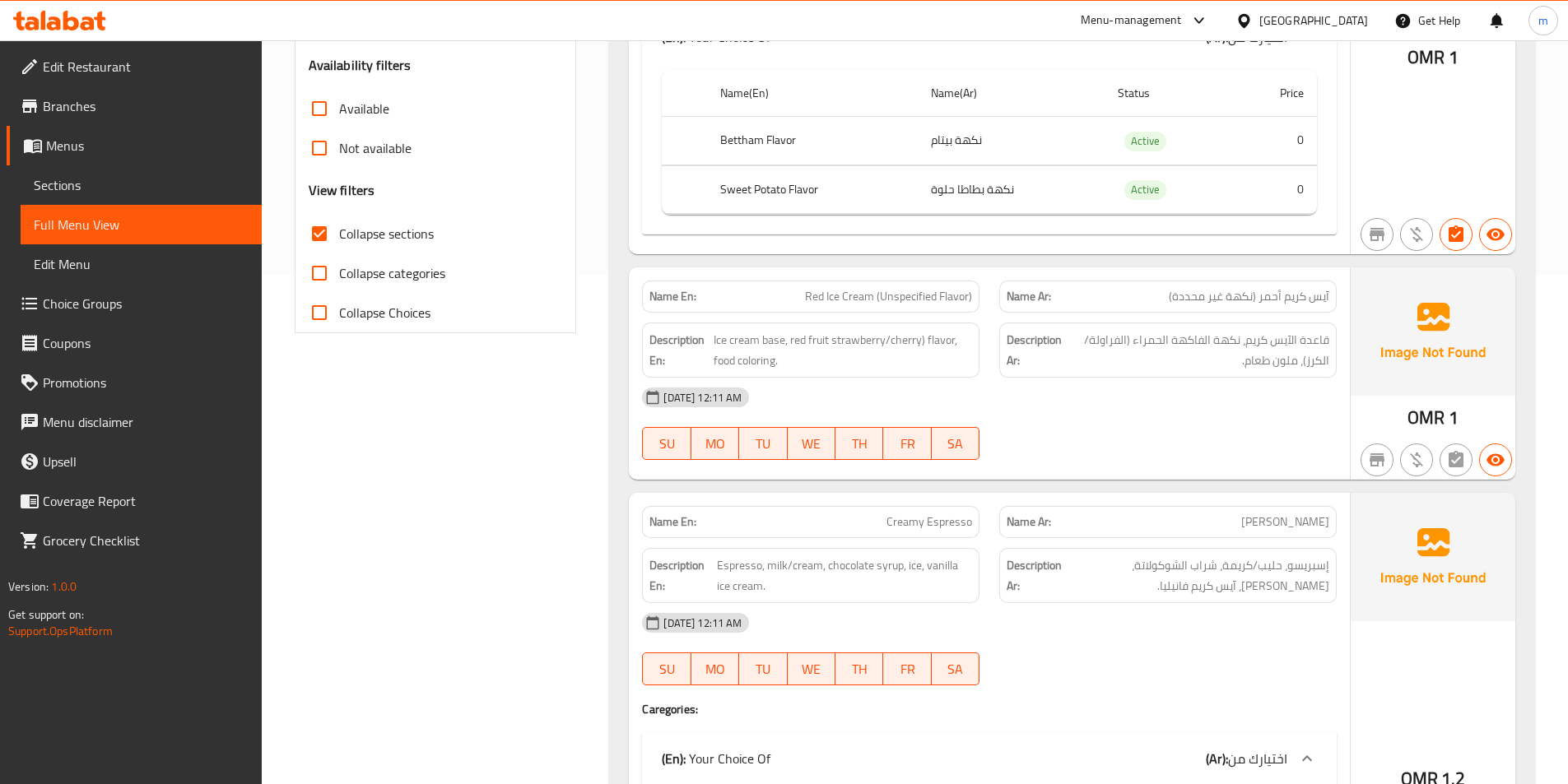
click at [164, 301] on span "Choice Groups" at bounding box center [146, 304] width 206 height 20
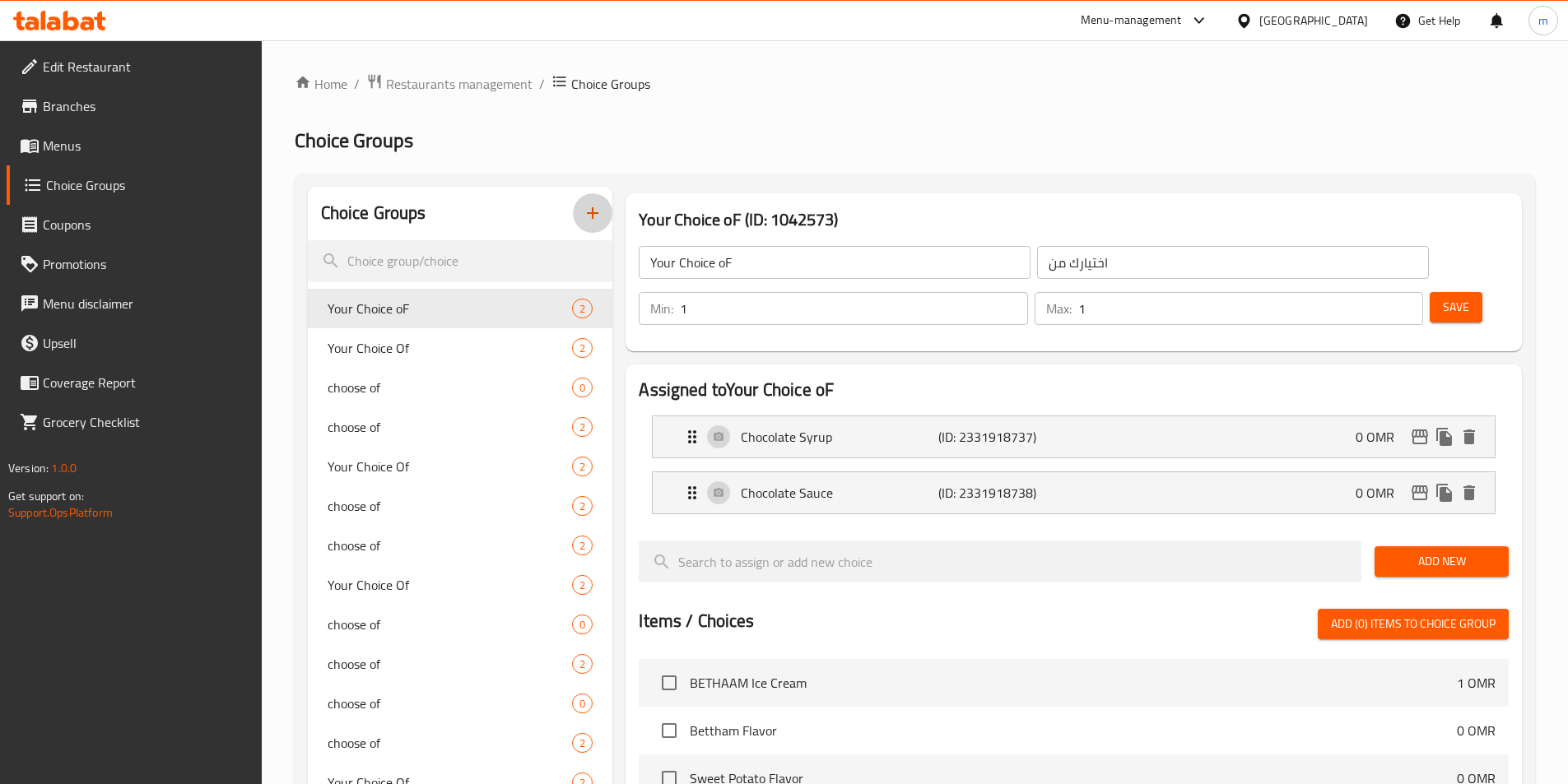
click at [602, 206] on icon "button" at bounding box center [593, 213] width 20 height 20
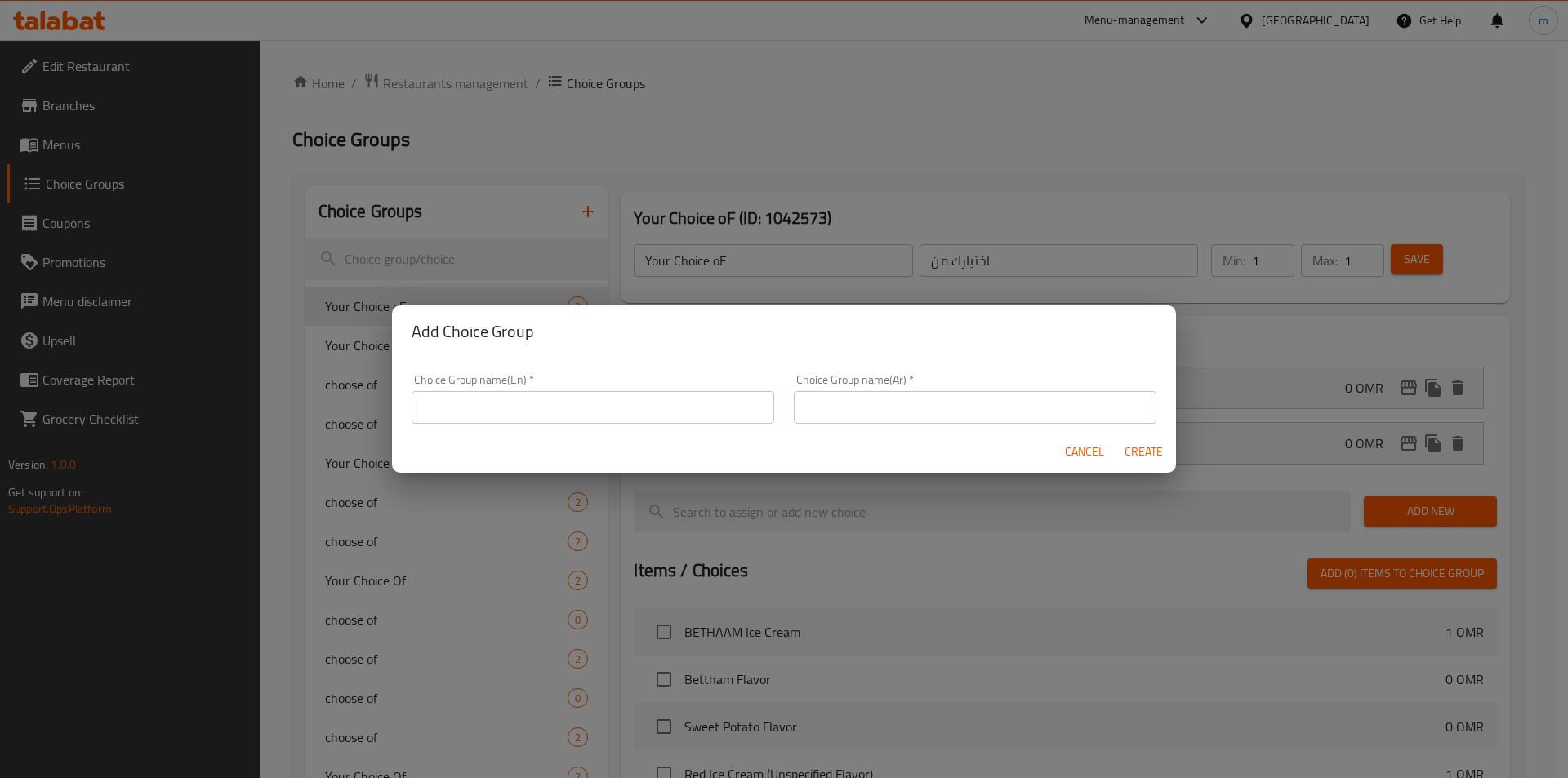
click at [591, 405] on input "text" at bounding box center [592, 407] width 363 height 33
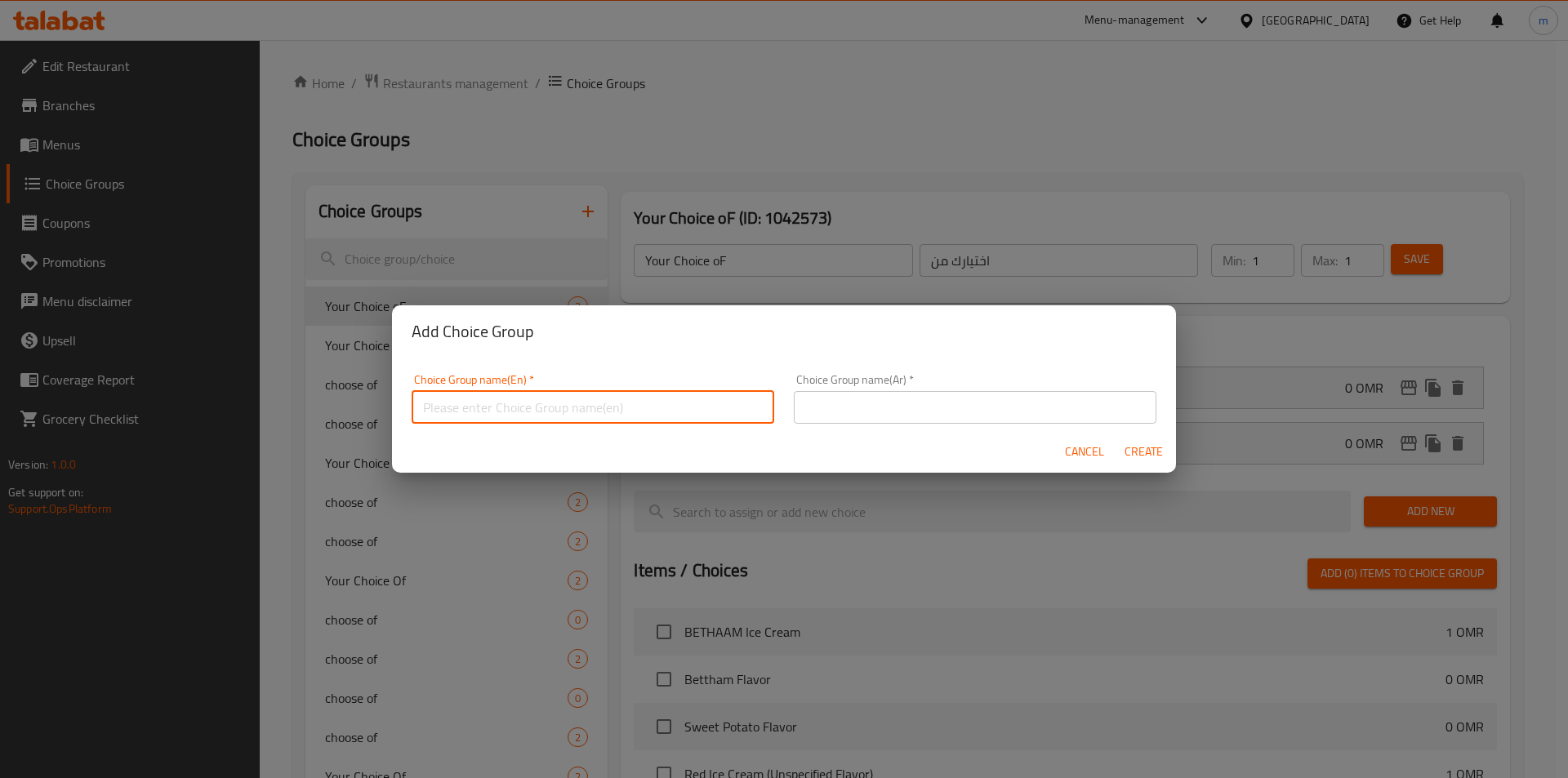
type input "Your Choice Of"
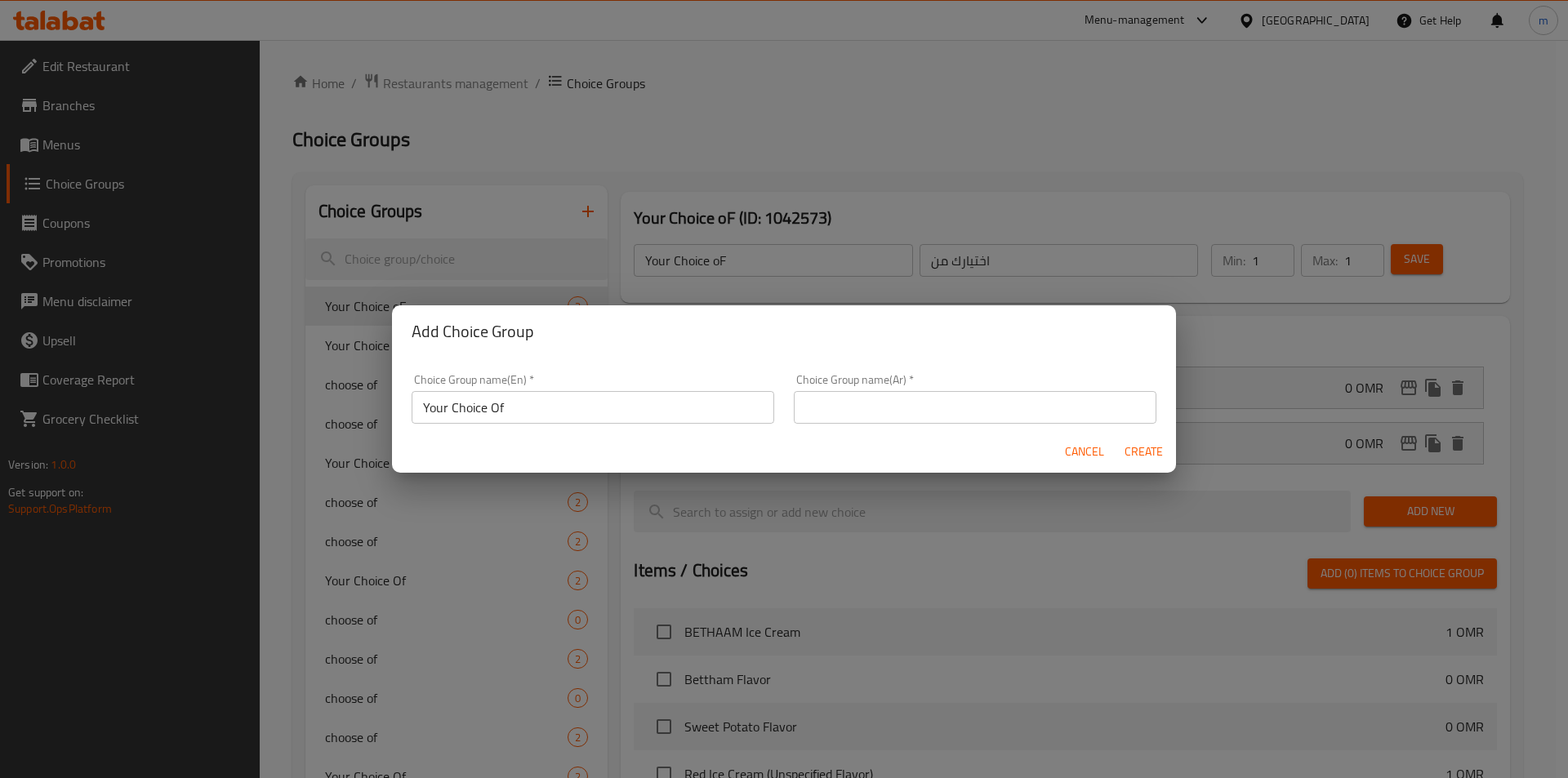
click at [898, 379] on div "Choice Group name(Ar)   * Choice Group name(Ar) *" at bounding box center [975, 399] width 363 height 50
click at [908, 382] on div "Choice Group name(Ar)   * Choice Group name(Ar) *" at bounding box center [975, 399] width 363 height 50
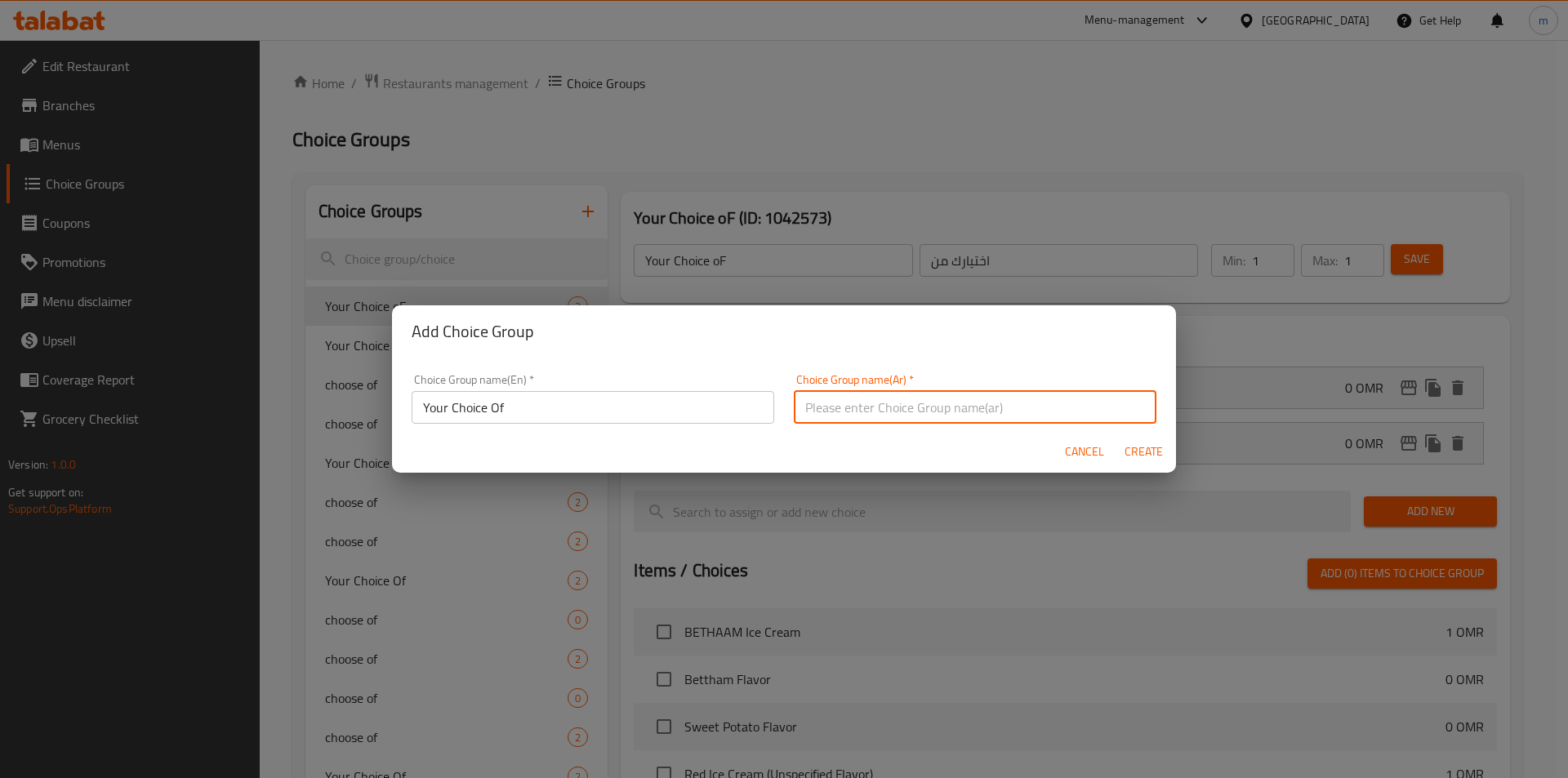
click at [916, 398] on input "text" at bounding box center [975, 407] width 363 height 33
type input "اختيارك من"
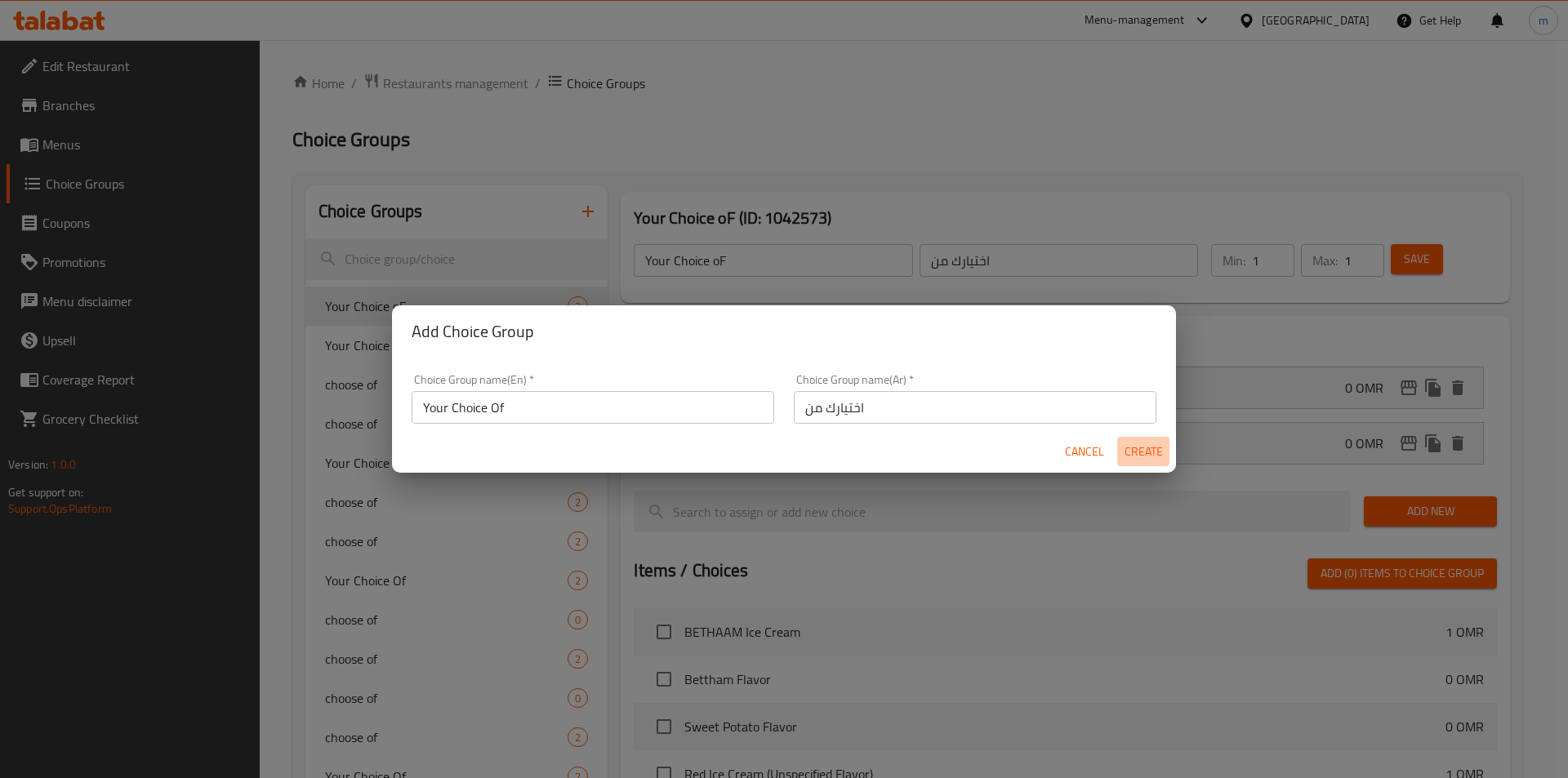
click at [1141, 450] on span "Create" at bounding box center [1143, 452] width 39 height 20
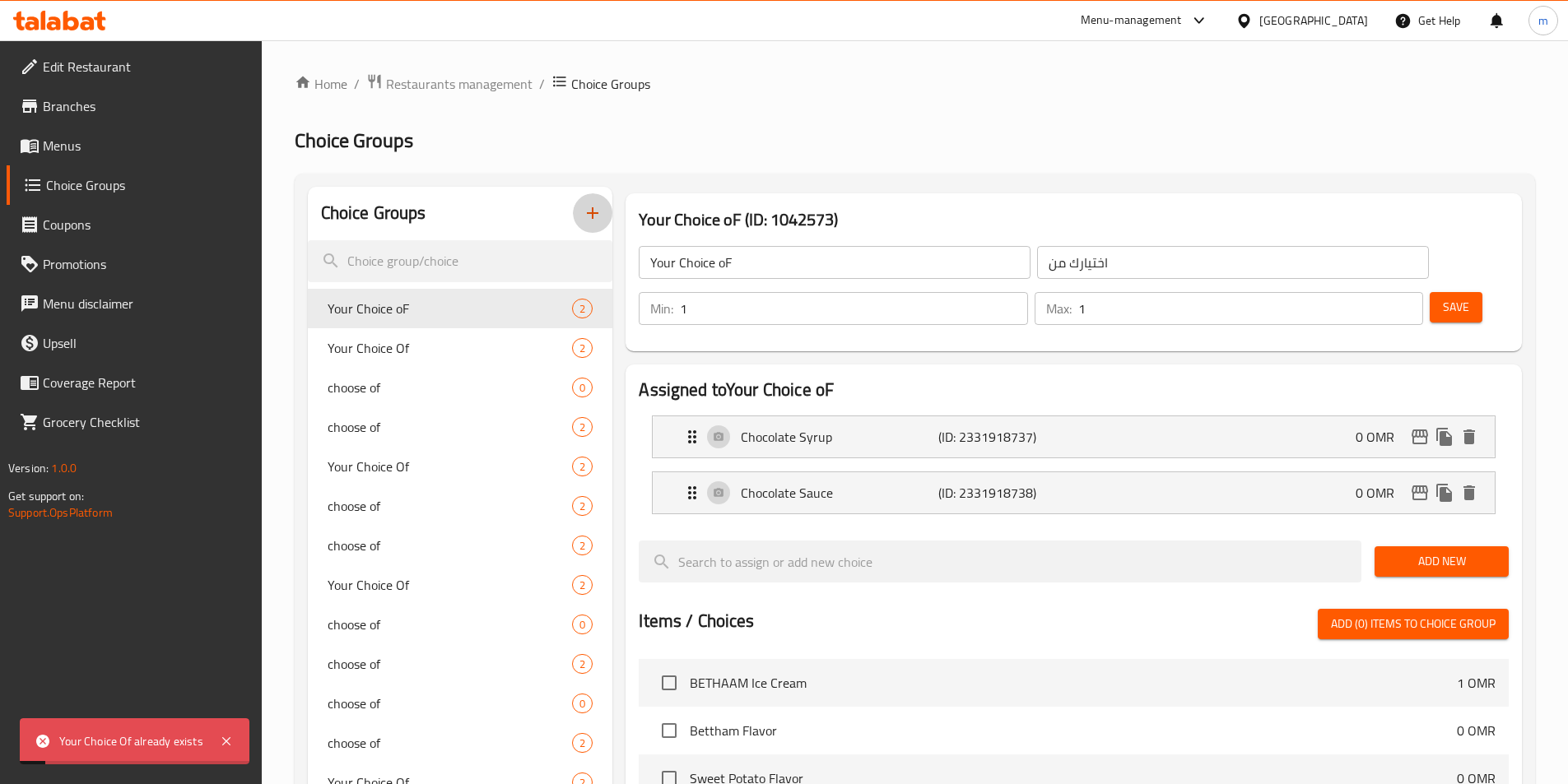
click at [601, 208] on icon "button" at bounding box center [593, 213] width 20 height 20
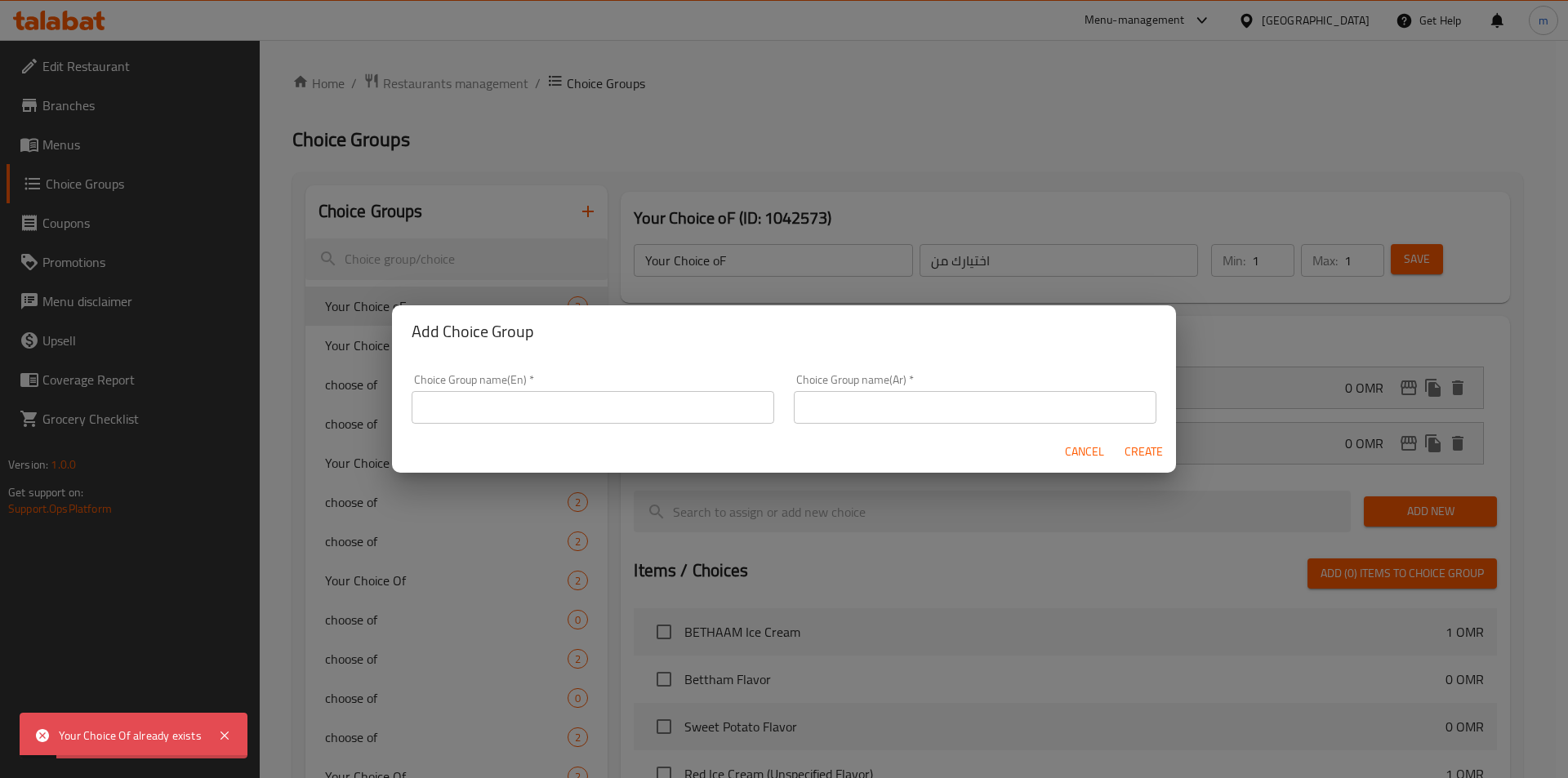
click at [585, 401] on input "text" at bounding box center [592, 407] width 363 height 33
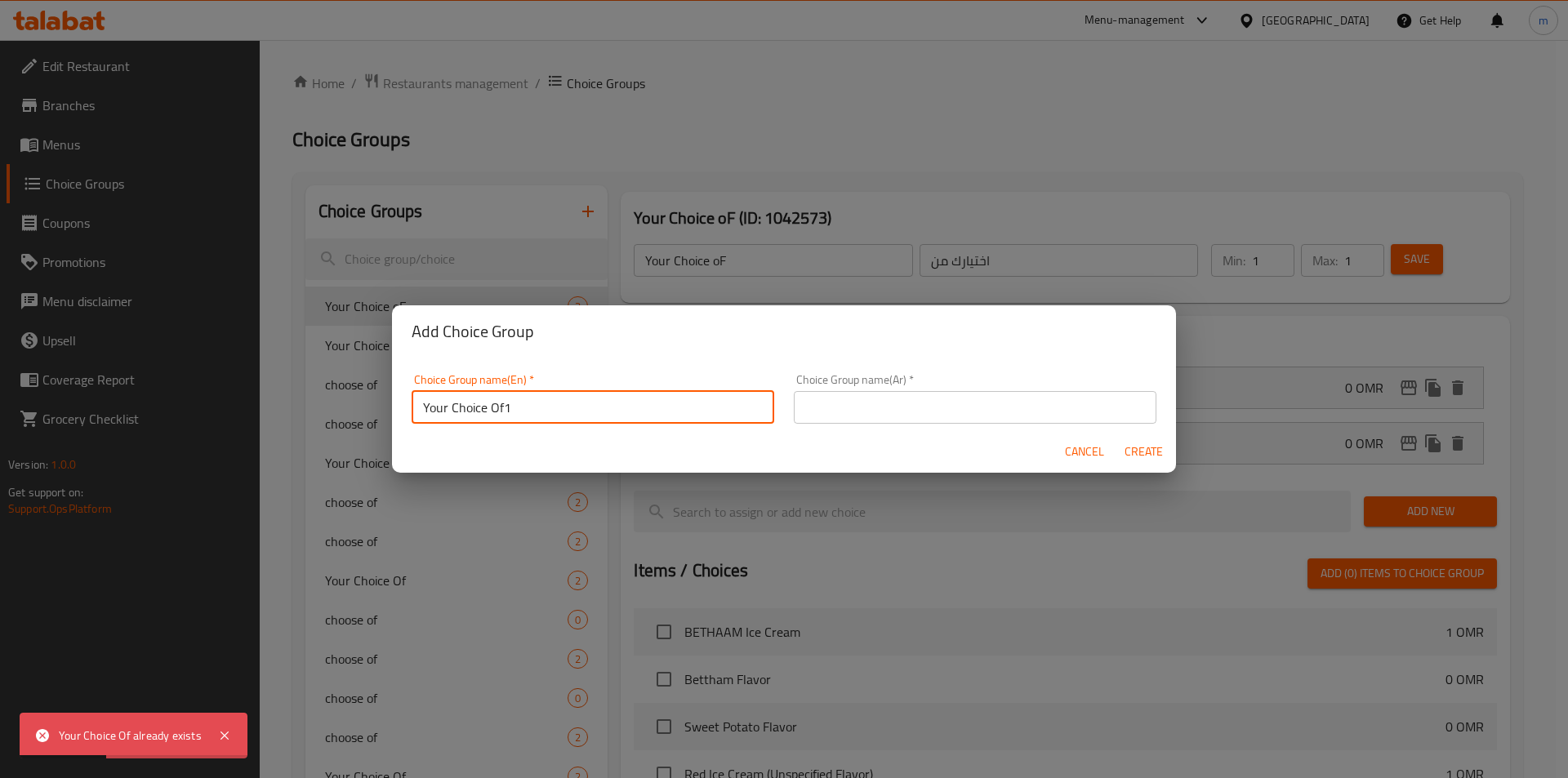
type input "Your Choice Of1"
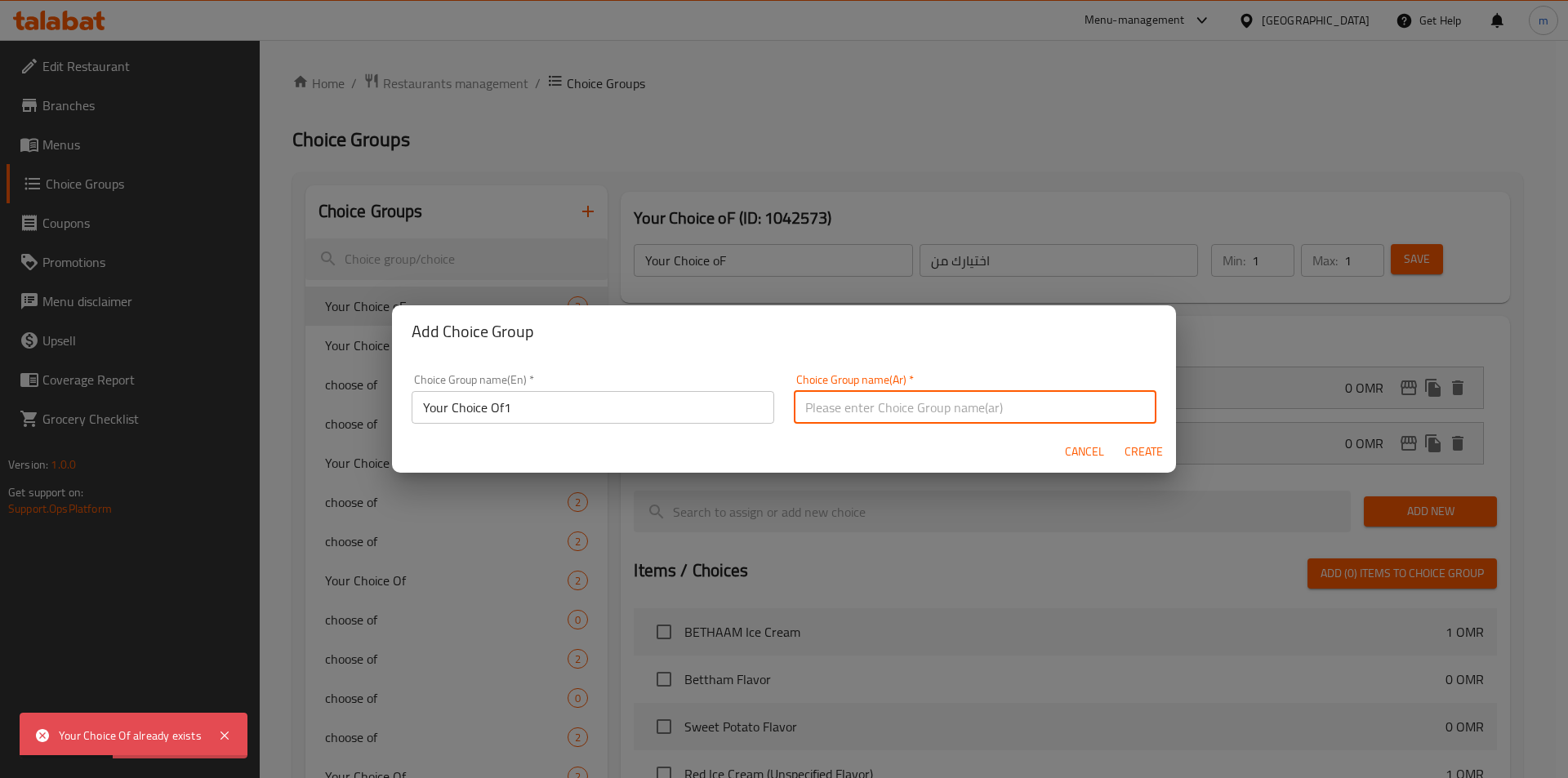
click at [948, 405] on input "text" at bounding box center [975, 407] width 363 height 33
type input "اختيارك من1"
click at [1149, 456] on span "Create" at bounding box center [1143, 452] width 39 height 20
type input "Your Choice Of1"
type input "اختيارك من1"
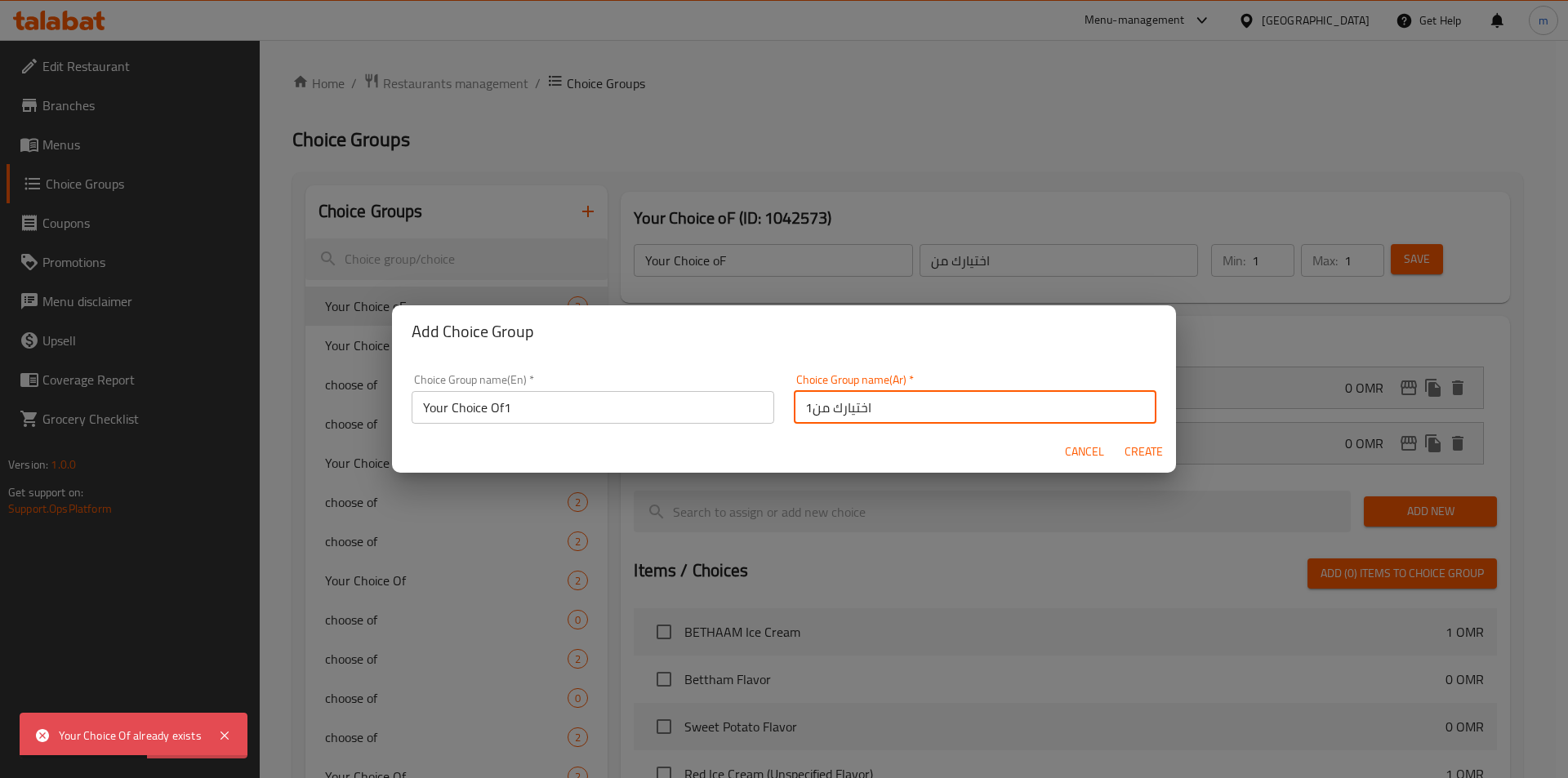
type input "0"
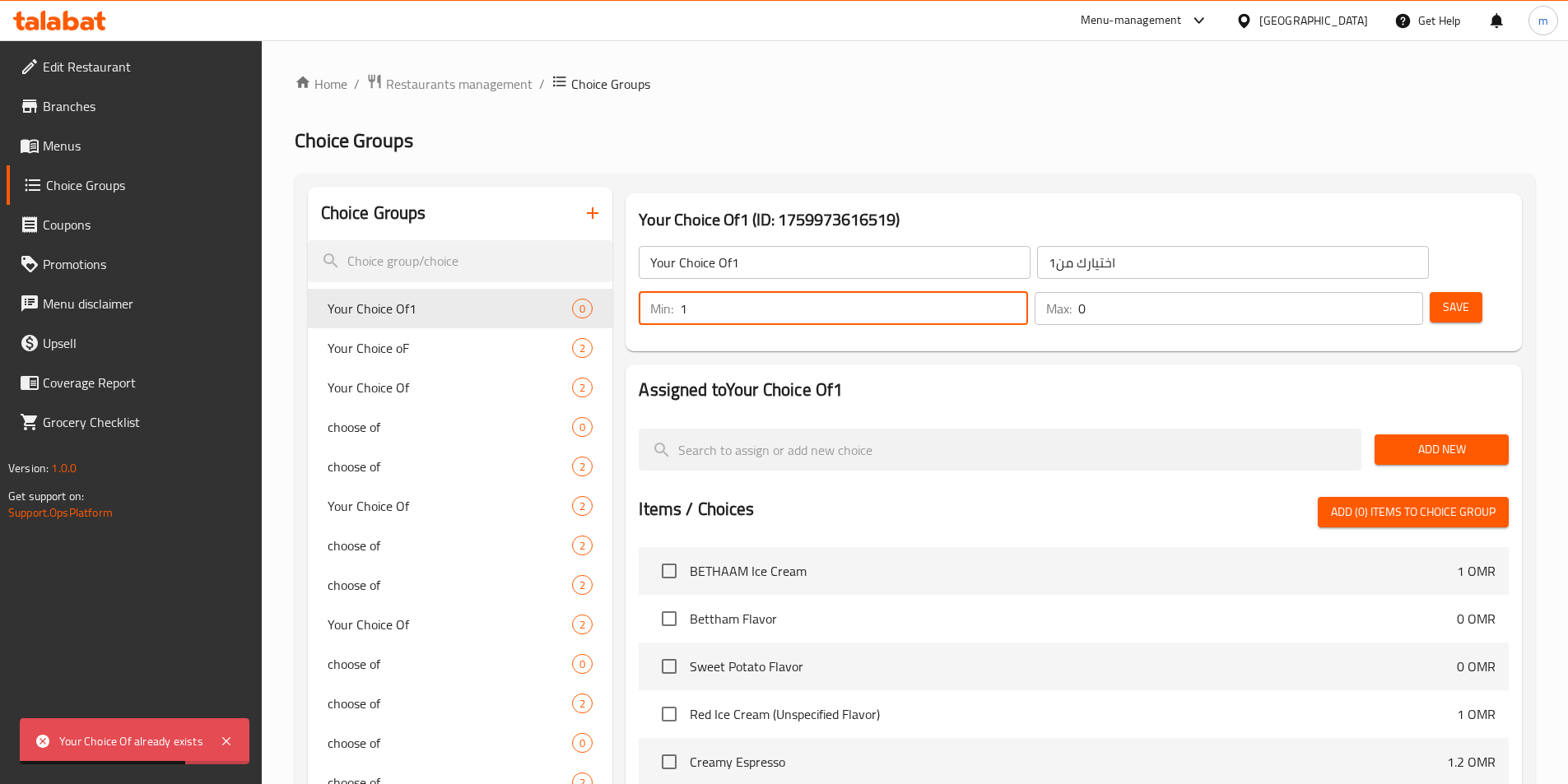
type input "1"
click at [1027, 292] on input "1" at bounding box center [853, 308] width 347 height 33
type input "1"
click at [1381, 292] on input "1" at bounding box center [1251, 308] width 345 height 33
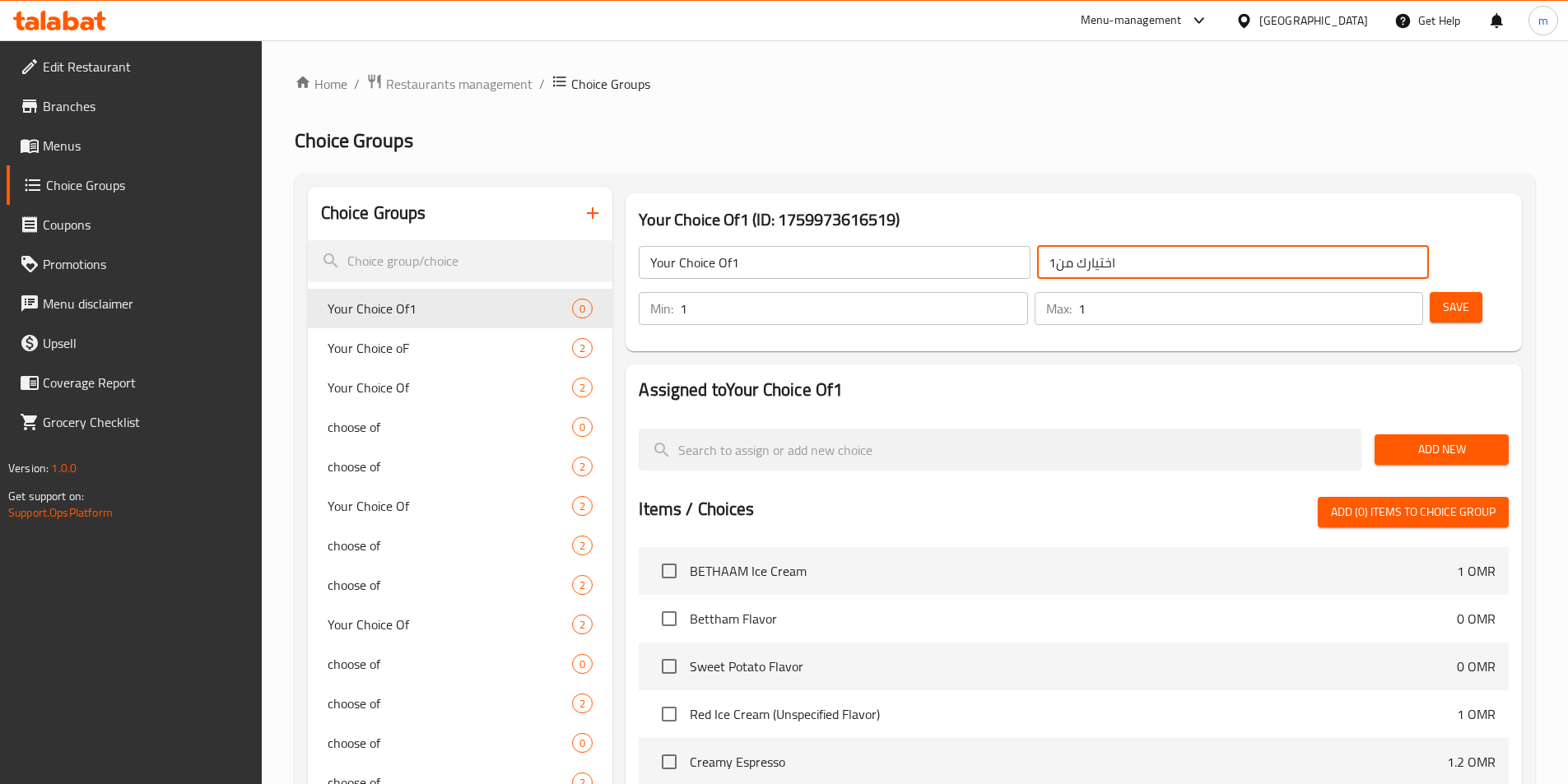
click at [1037, 264] on input "اختيارك من1" at bounding box center [1233, 262] width 392 height 33
type input "اختيارك من"
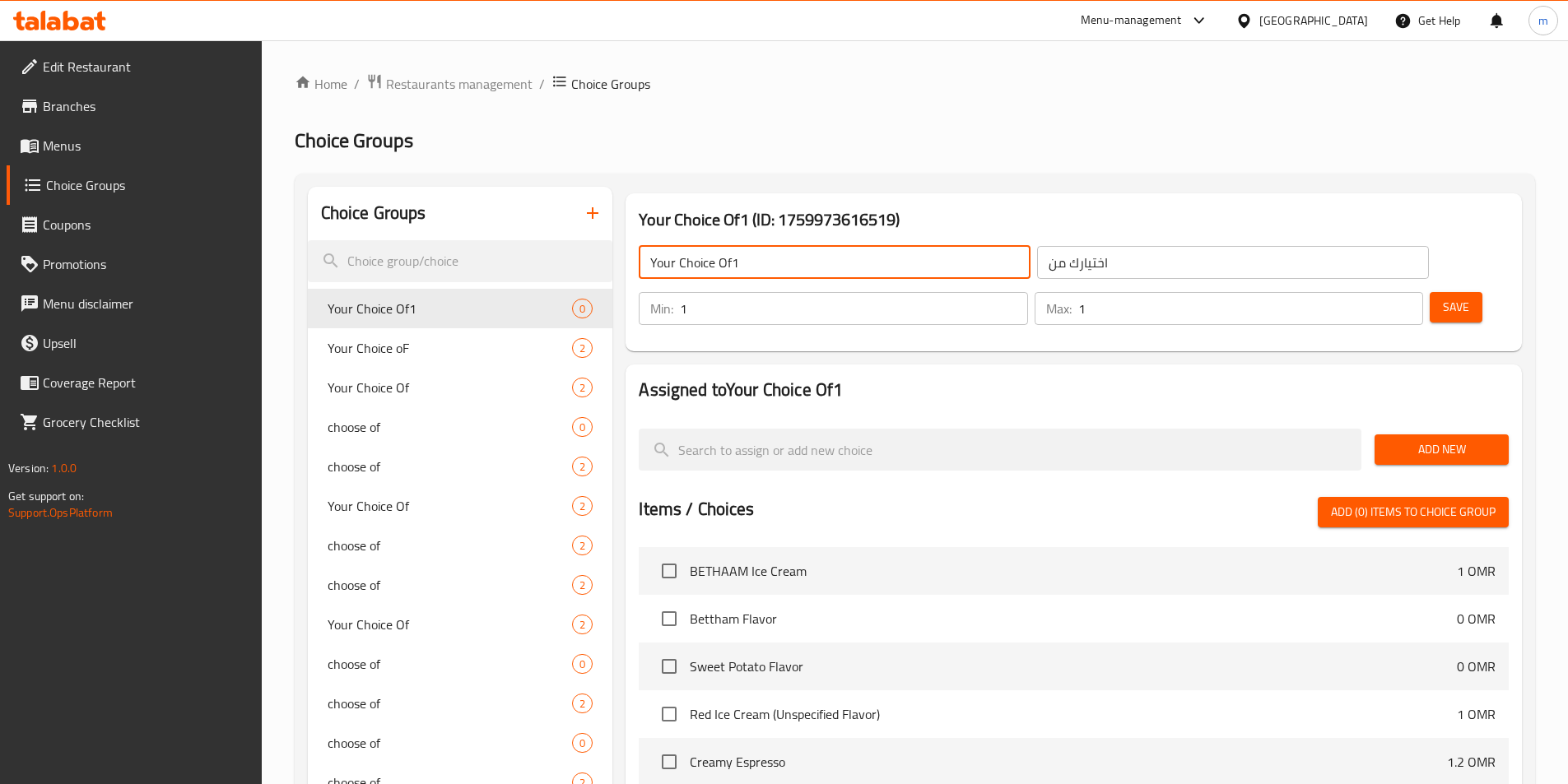
click at [739, 263] on input "Your Choice Of1" at bounding box center [834, 262] width 392 height 33
type input "Your Choice Of"
click at [1277, 378] on h2 "Assigned to Your Choice Of1" at bounding box center [1073, 391] width 870 height 25
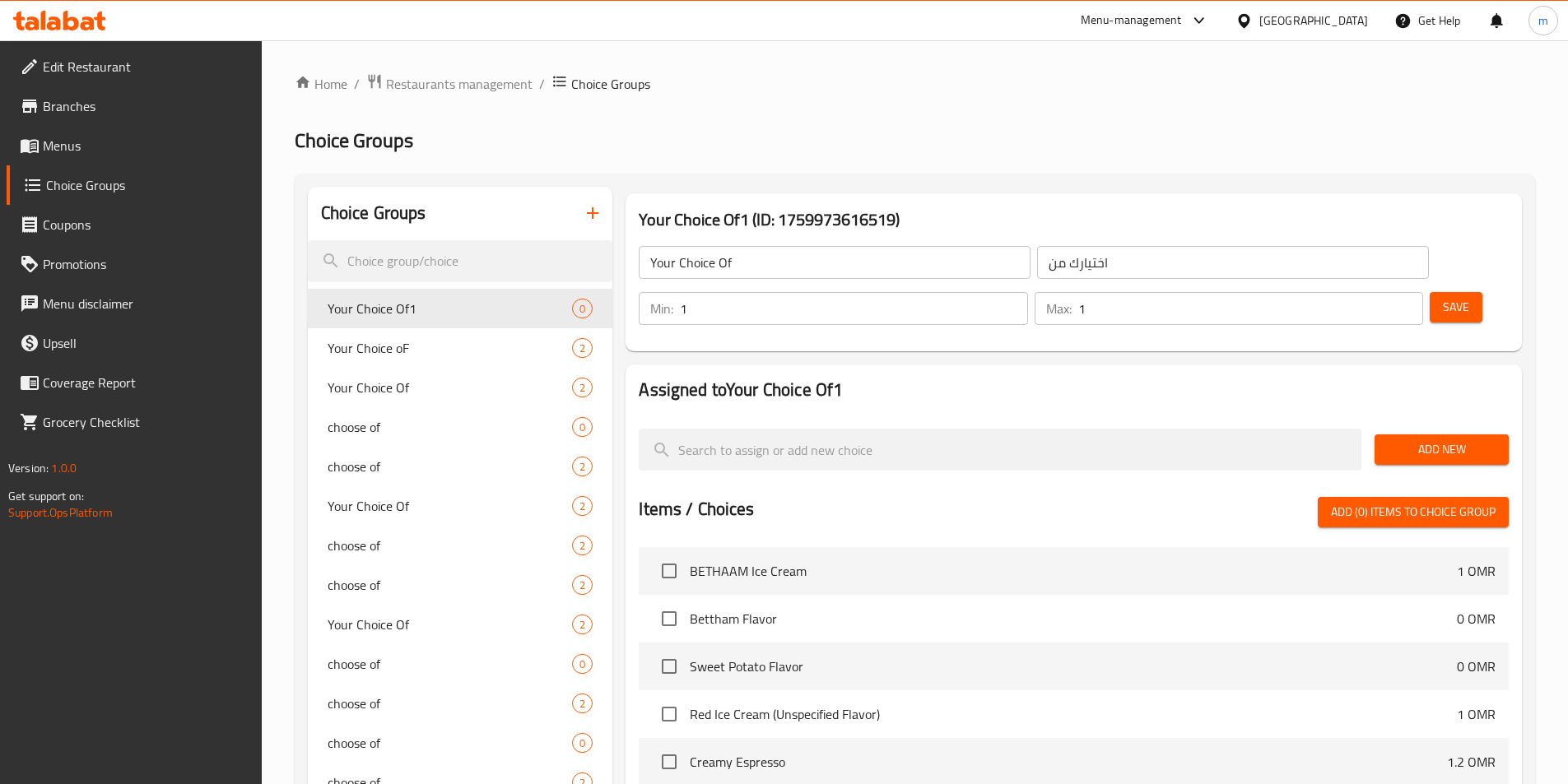
click at [1436, 440] on span "Add New" at bounding box center [1441, 450] width 108 height 21
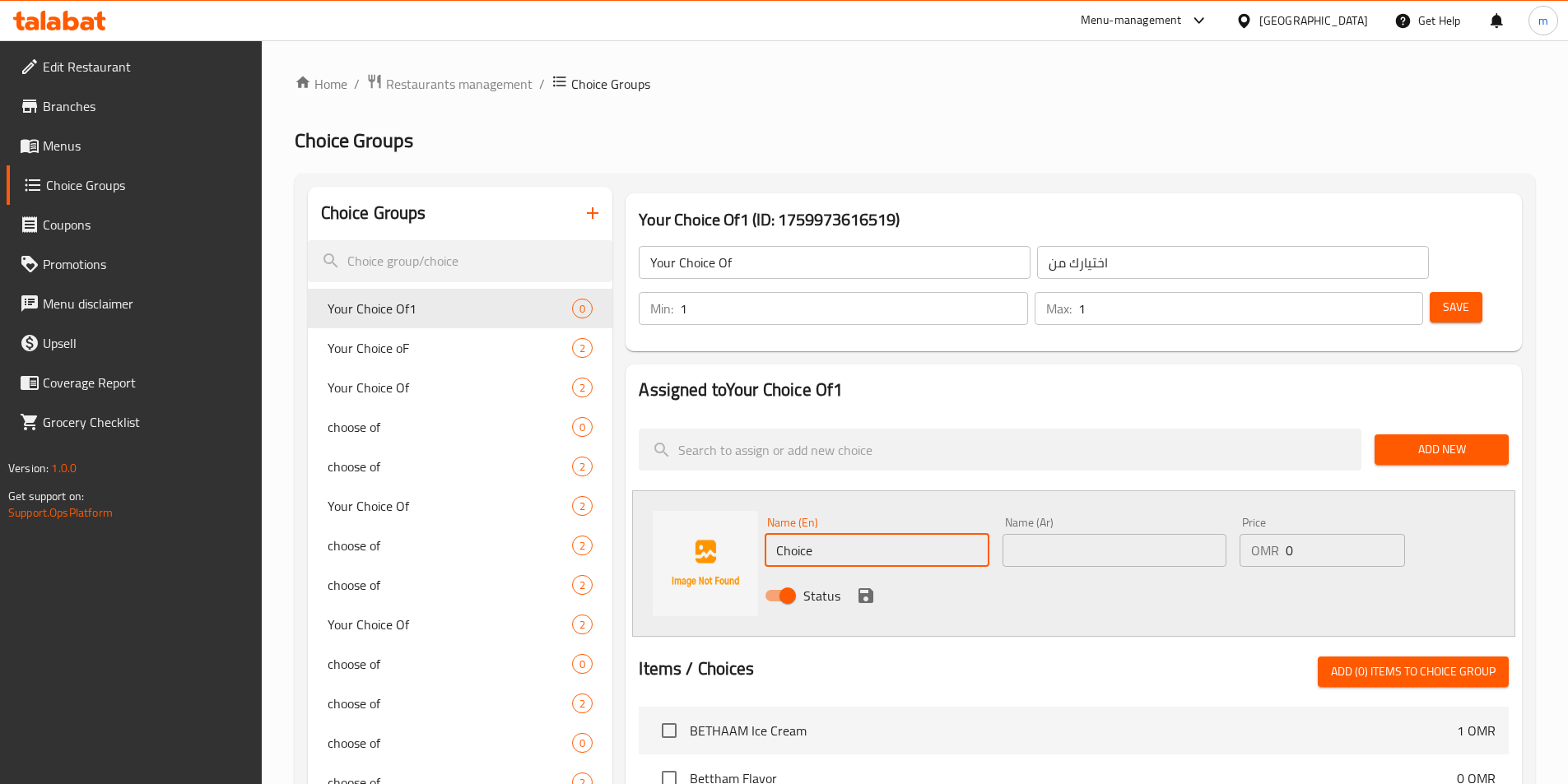
click at [939, 534] on input "Choice" at bounding box center [876, 550] width 223 height 33
type input "t"
type input "Strawberry"
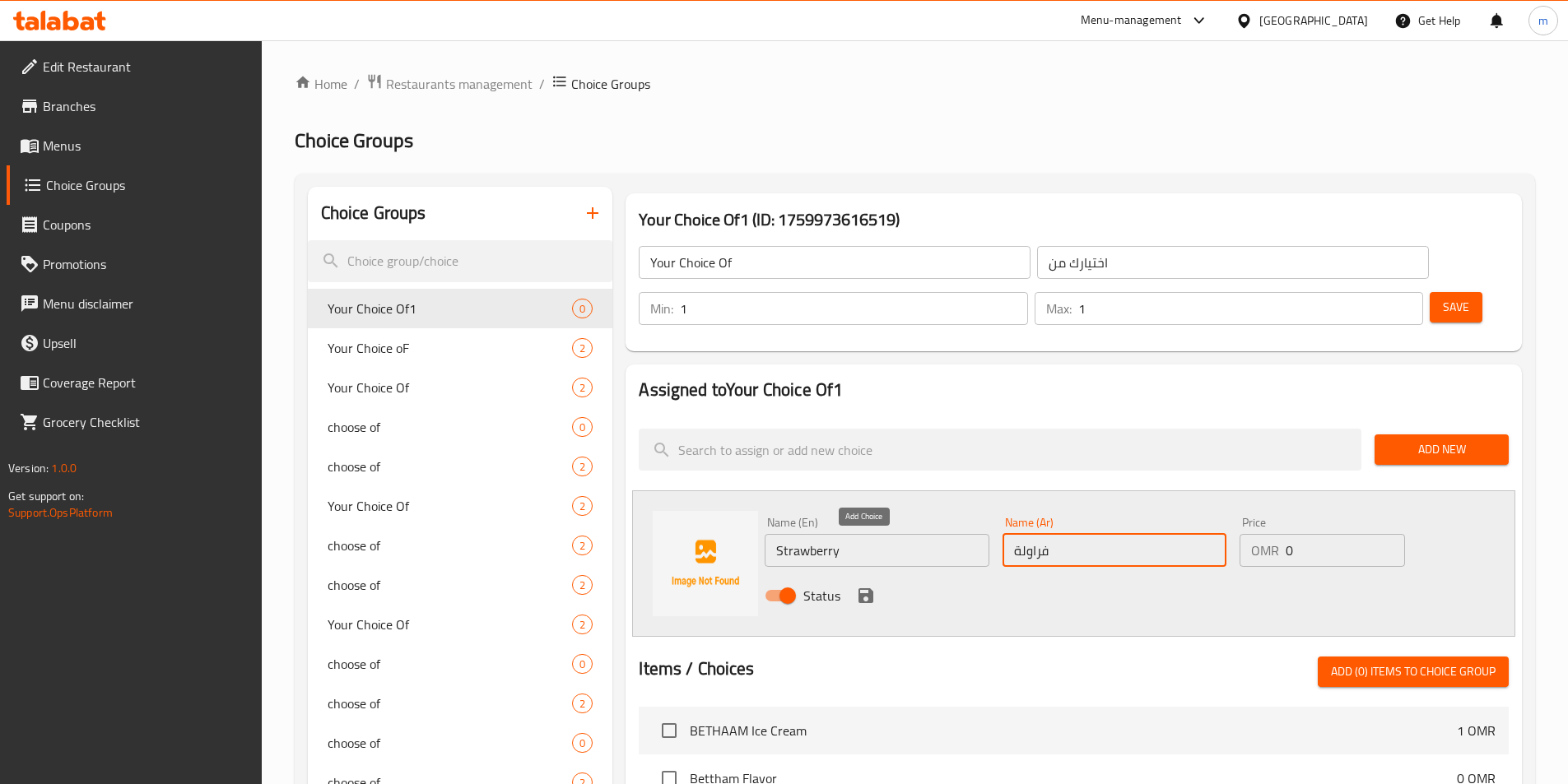
type input "فراولة"
click at [873, 588] on icon "save" at bounding box center [865, 595] width 15 height 15
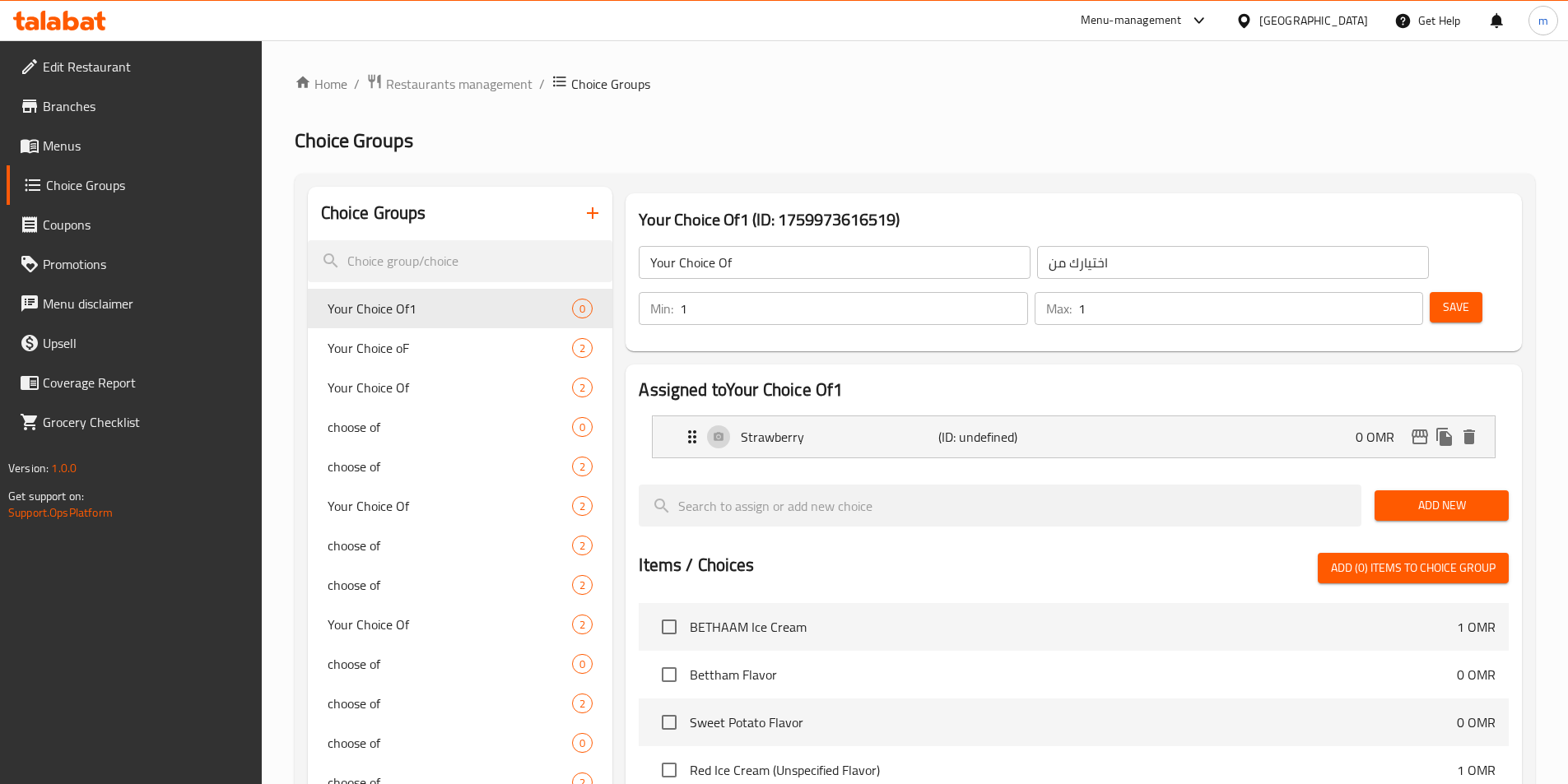
click at [1456, 491] on button "Add New" at bounding box center [1441, 506] width 134 height 30
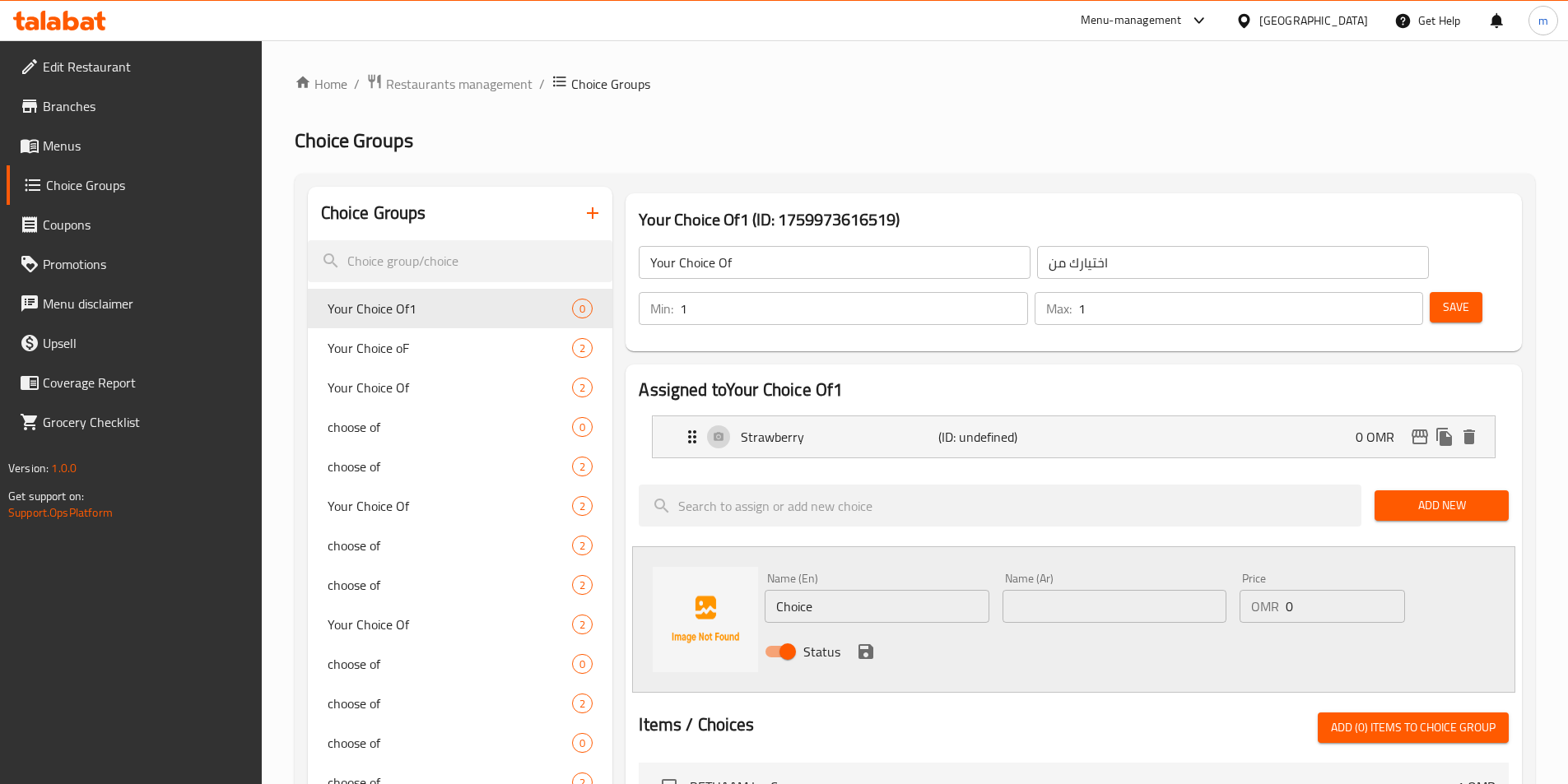
click at [856, 573] on div "Name (En) Choice Name (En)" at bounding box center [876, 598] width 223 height 50
click at [871, 590] on input "Choice" at bounding box center [876, 606] width 223 height 33
type input "ؤ"
type input "c"
type input "Cherry"
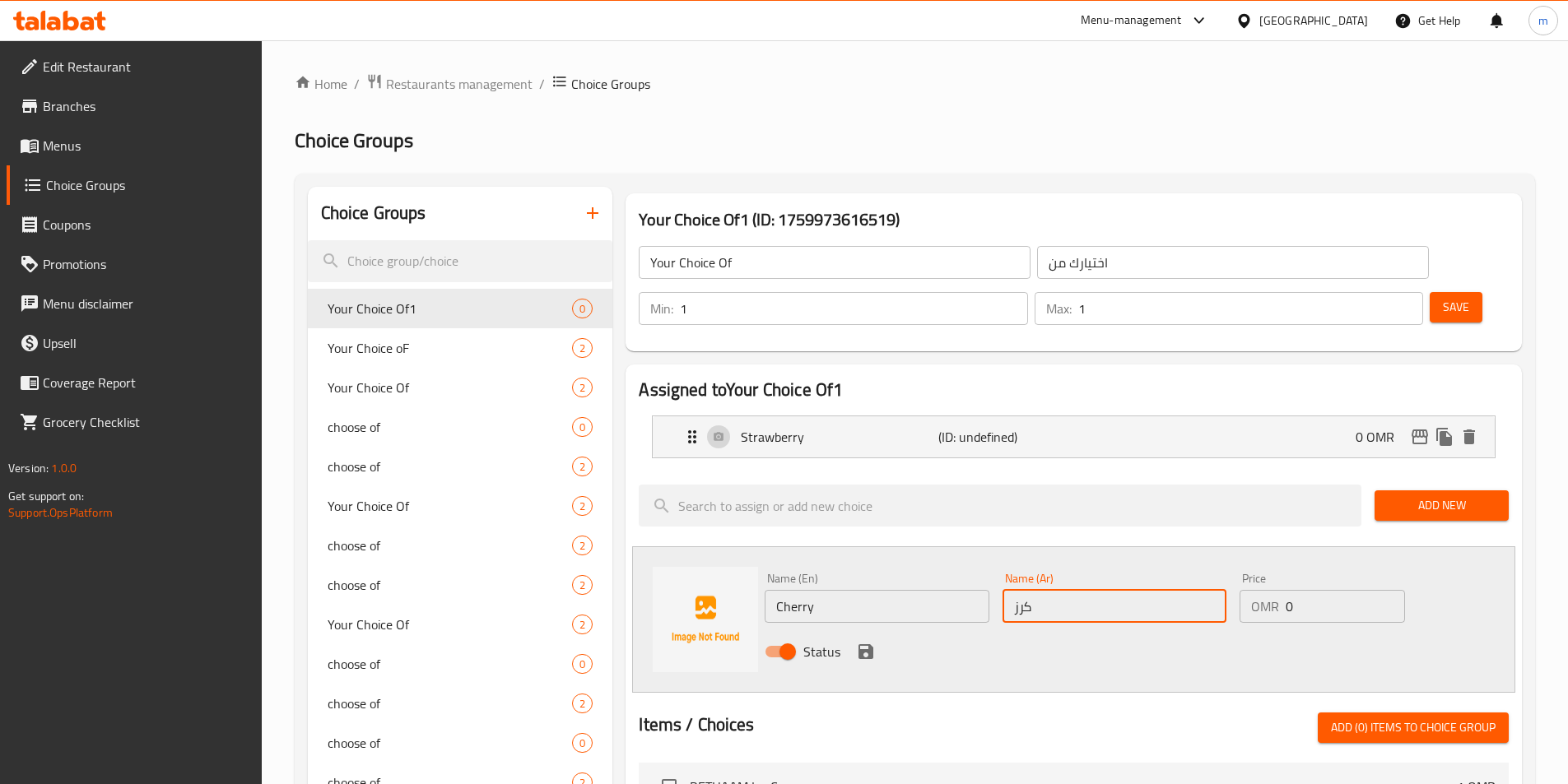
type input "كرز"
click at [870, 590] on input "Cherry" at bounding box center [876, 606] width 223 height 33
click at [874, 642] on icon "save" at bounding box center [865, 652] width 20 height 20
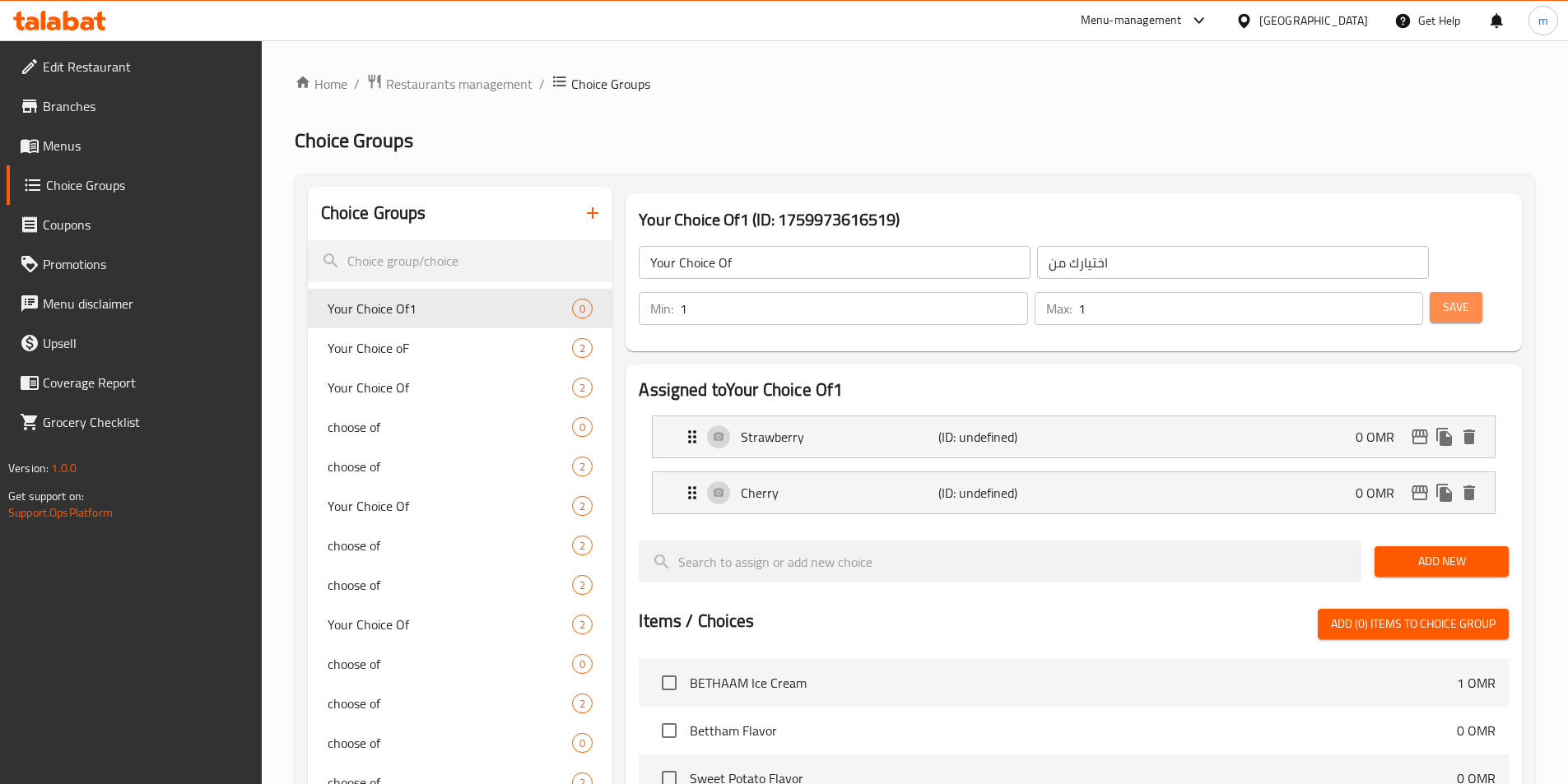
click at [1429, 292] on button "Save" at bounding box center [1455, 308] width 53 height 30
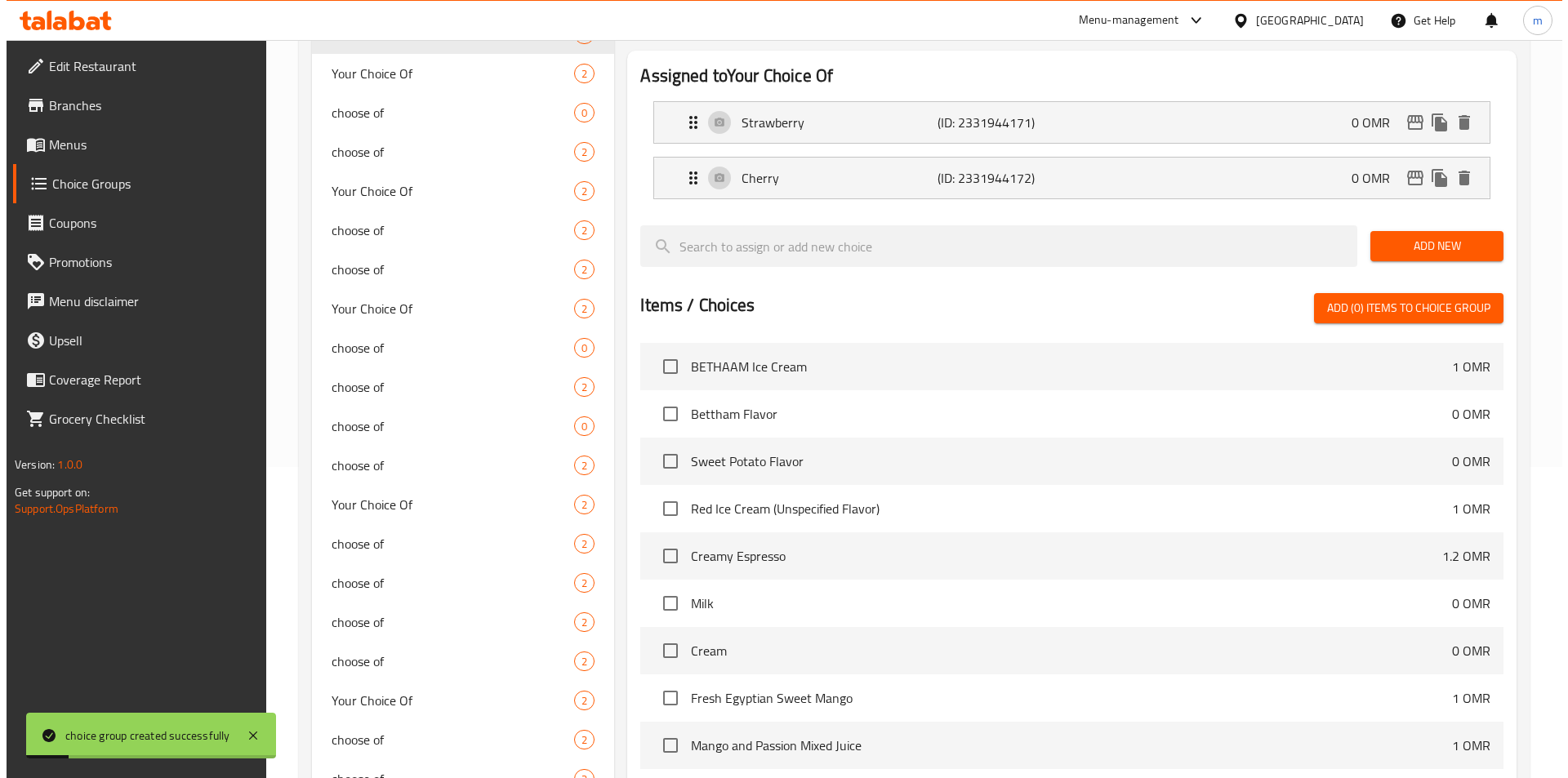
scroll to position [653, 0]
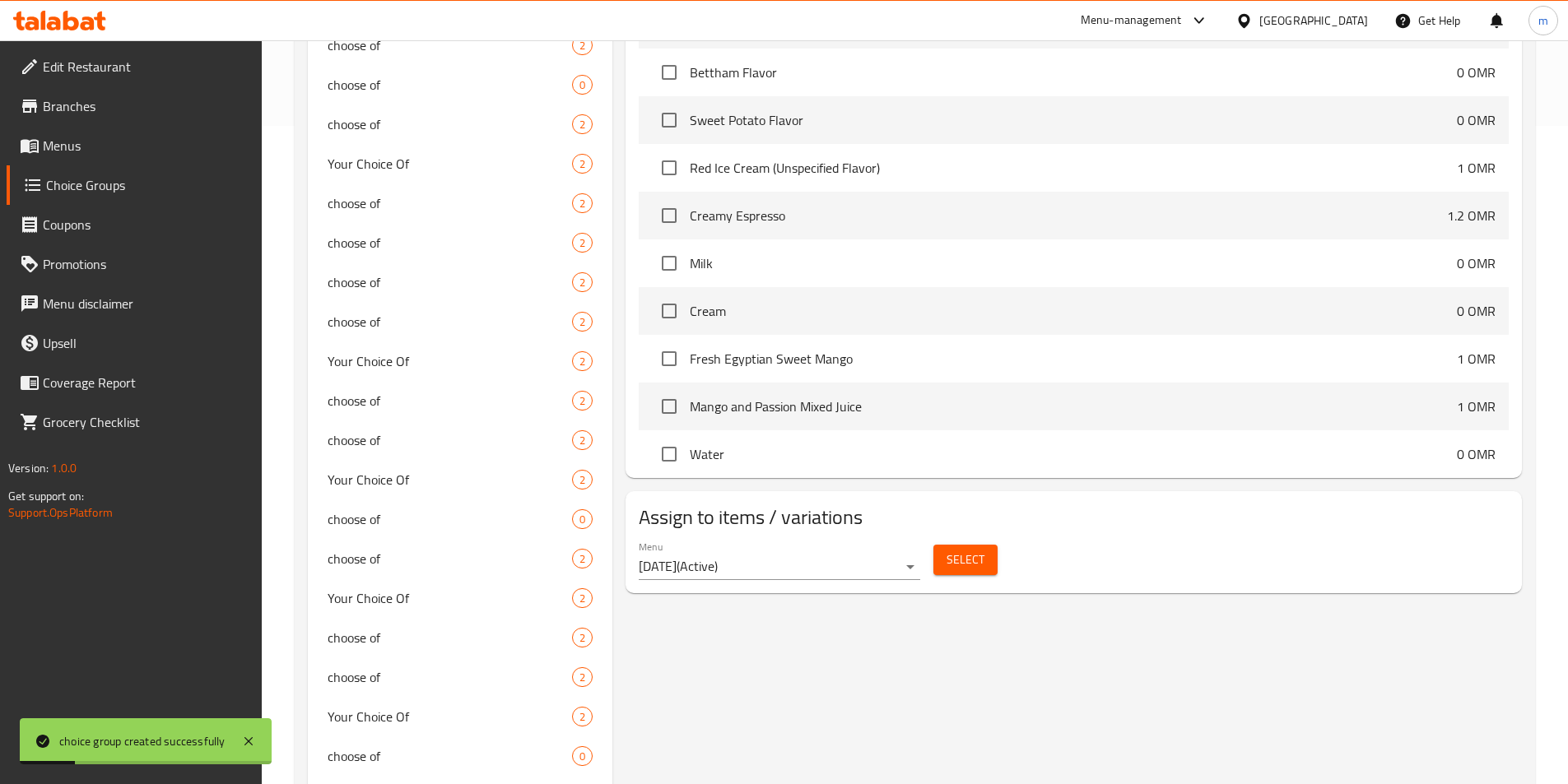
click at [978, 550] on span "Select" at bounding box center [965, 560] width 38 height 21
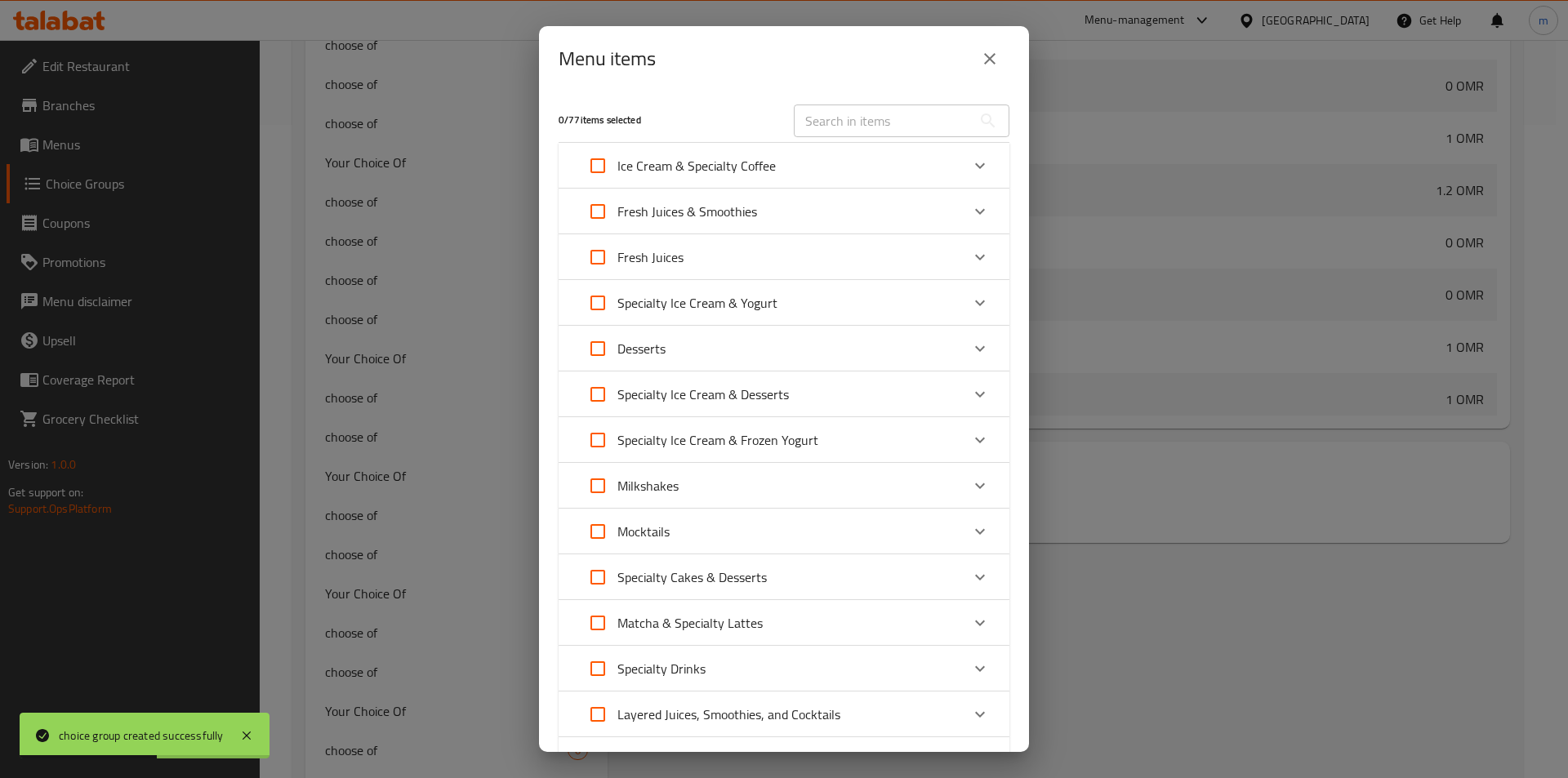
click at [720, 161] on p "Ice Cream & Specialty Coffee" at bounding box center [696, 166] width 159 height 20
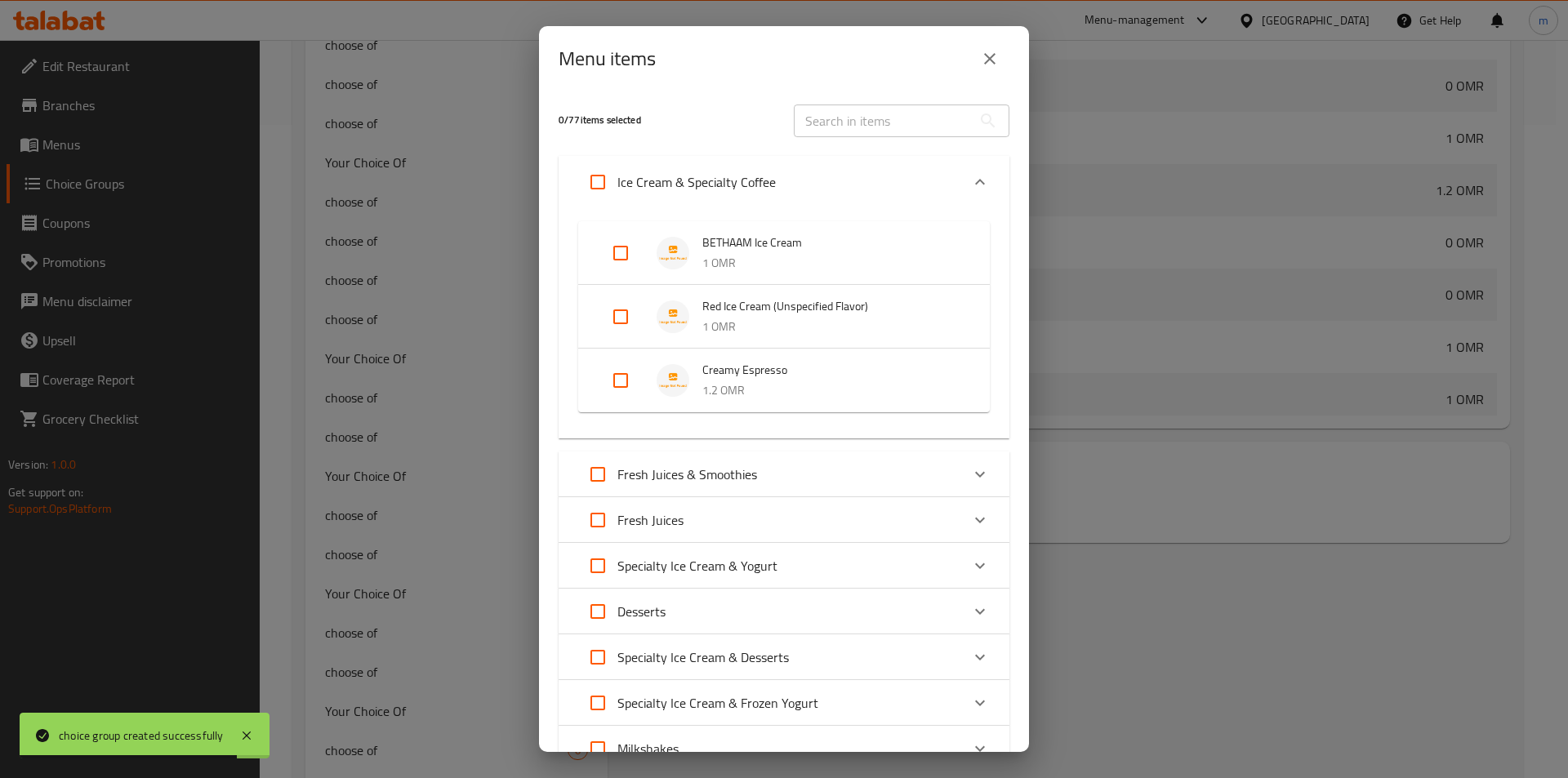
click at [615, 322] on input "Expand" at bounding box center [621, 317] width 39 height 39
checkbox input "true"
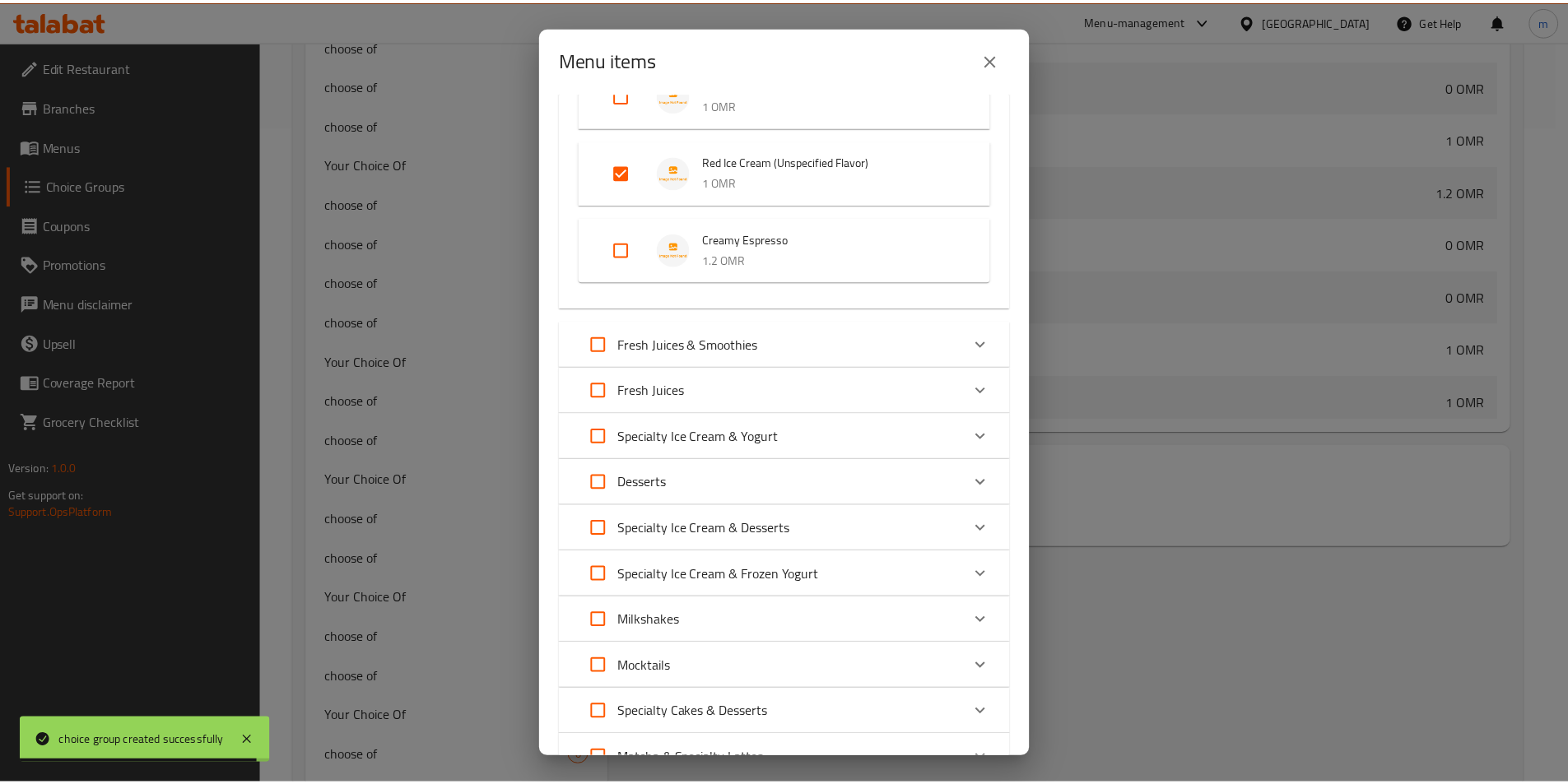
scroll to position [483, 0]
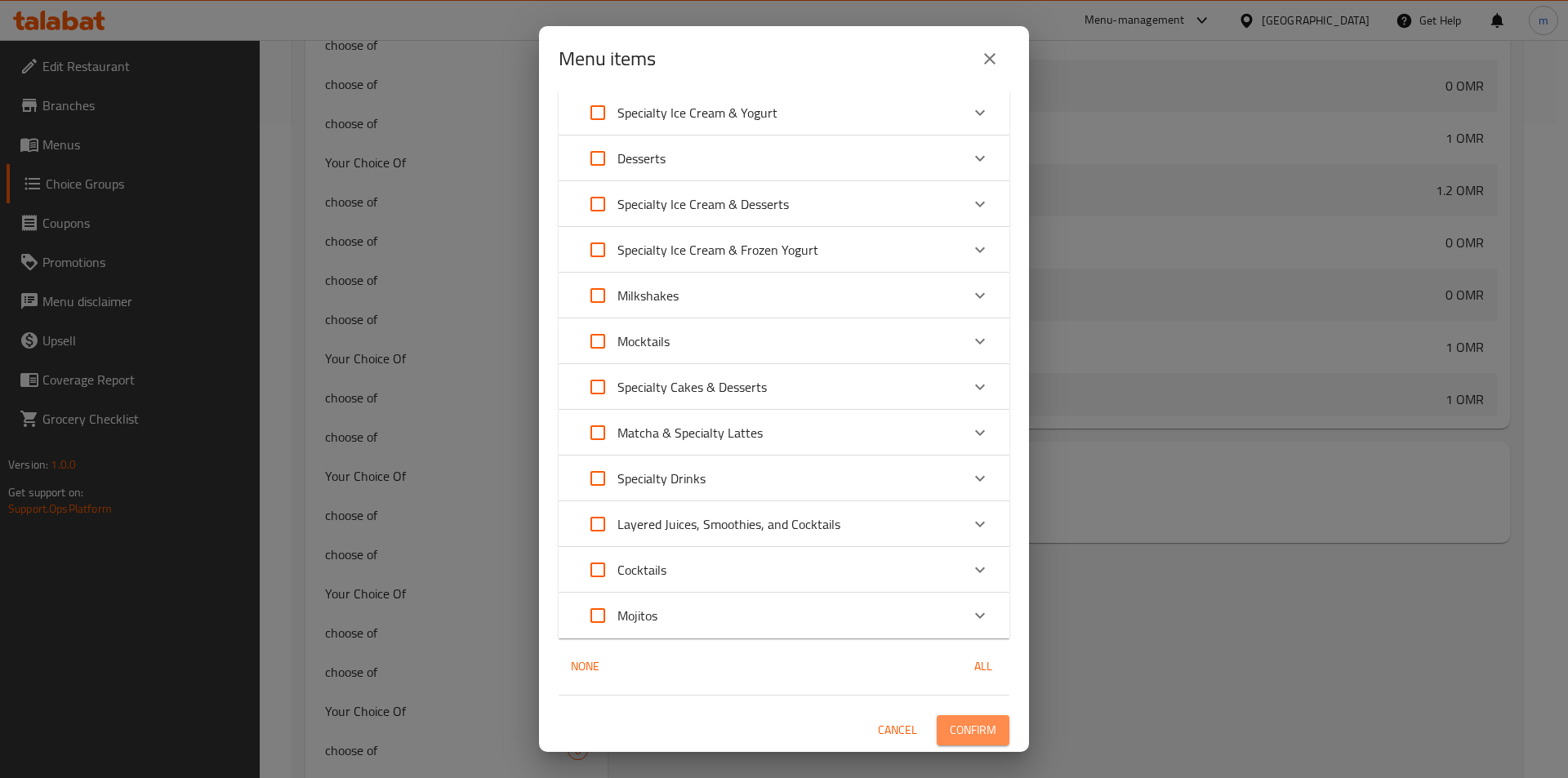
click at [967, 741] on span "Confirm" at bounding box center [973, 730] width 46 height 20
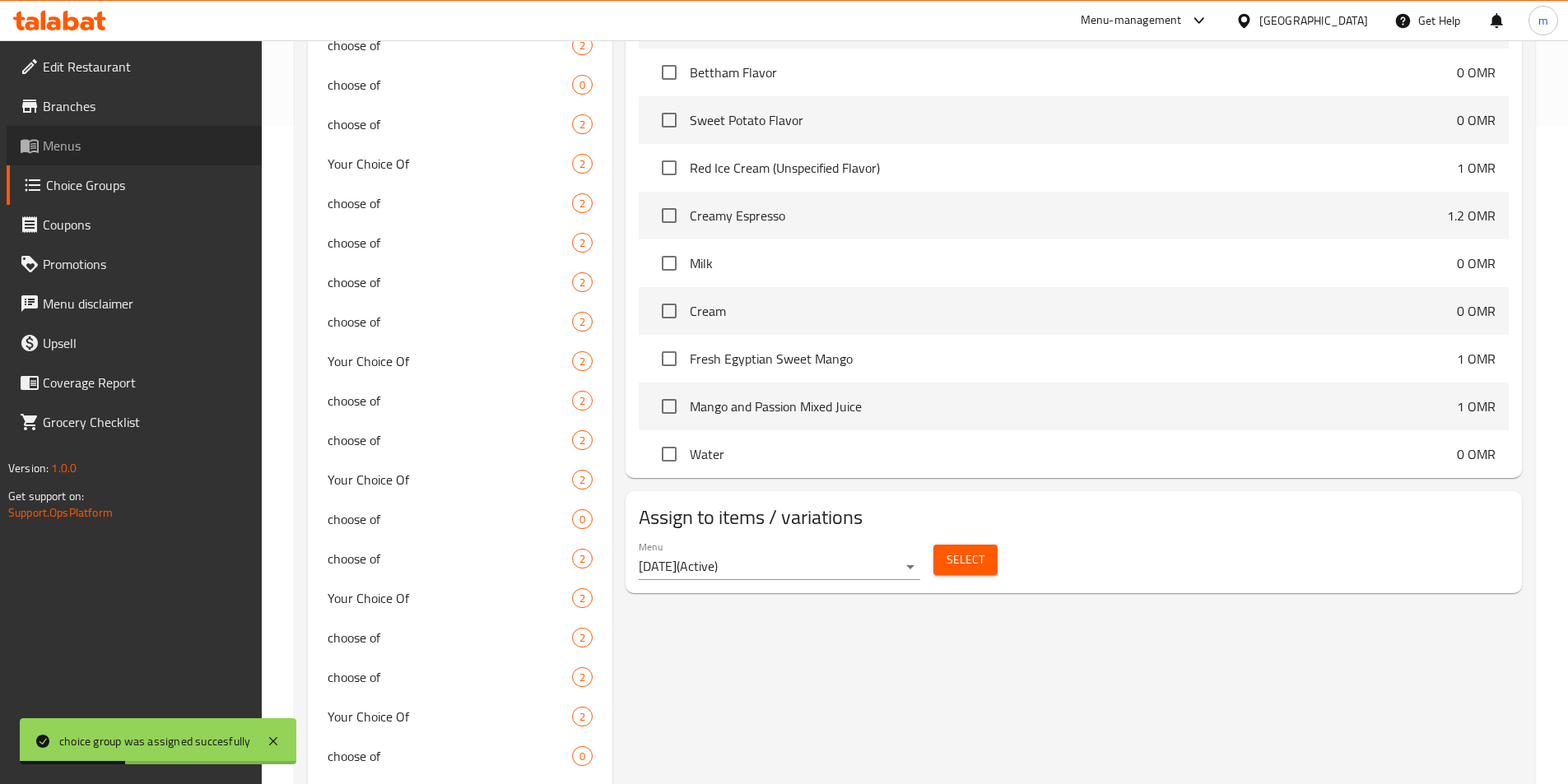
click at [90, 142] on span "Menus" at bounding box center [146, 146] width 206 height 20
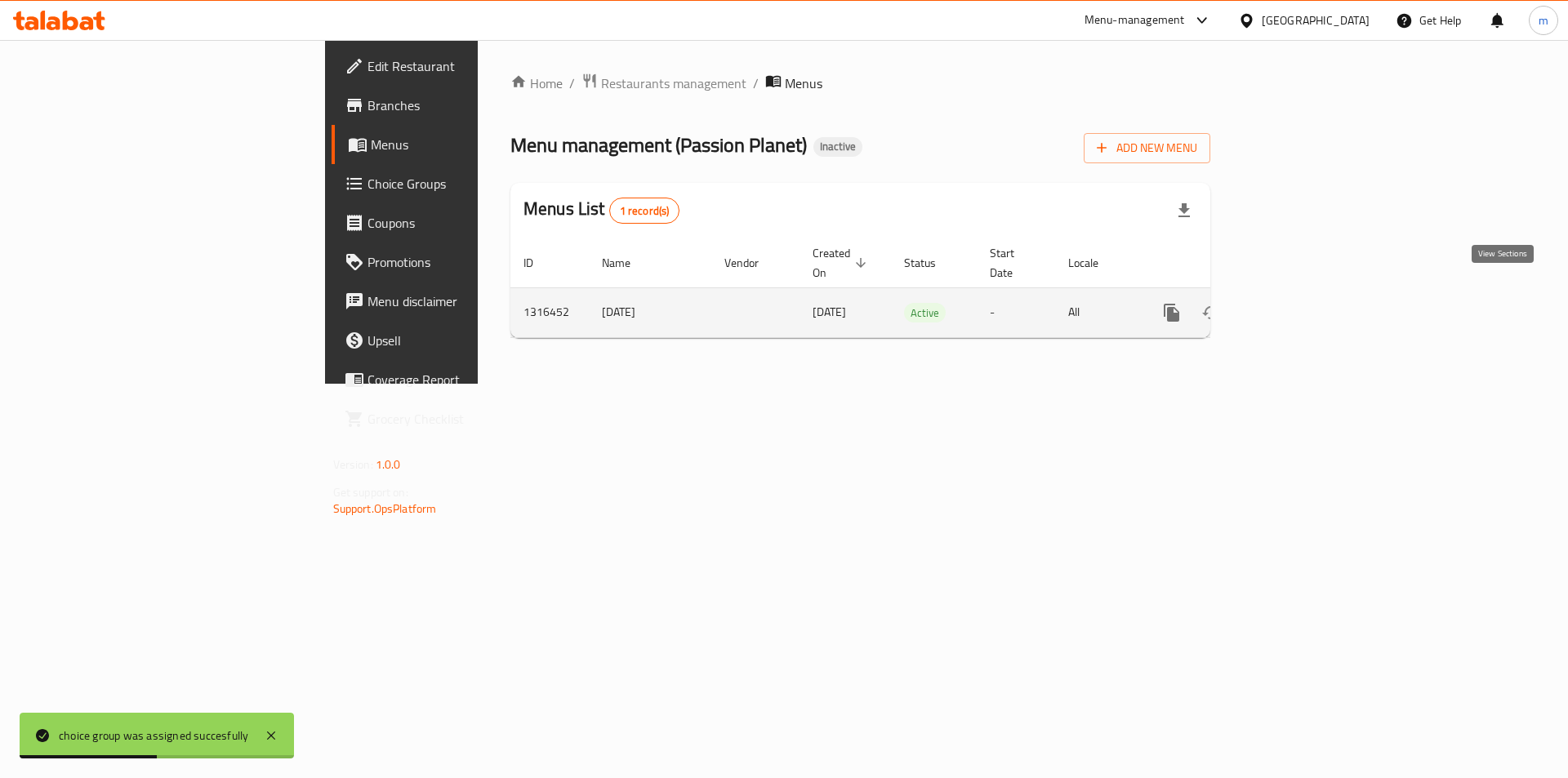
click at [1299, 303] on icon "enhanced table" at bounding box center [1290, 313] width 20 height 20
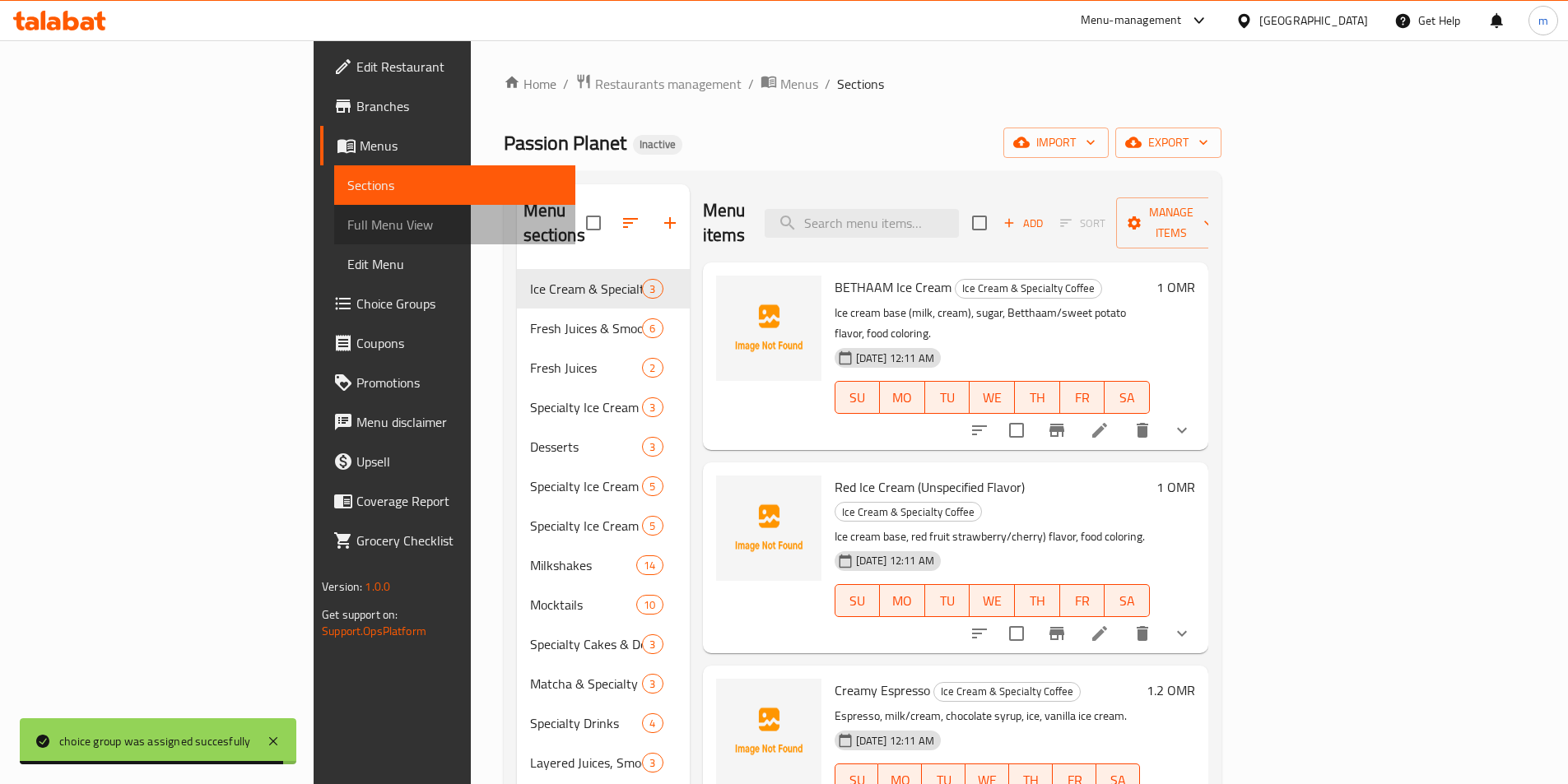
click at [347, 232] on span "Full Menu View" at bounding box center [454, 224] width 215 height 20
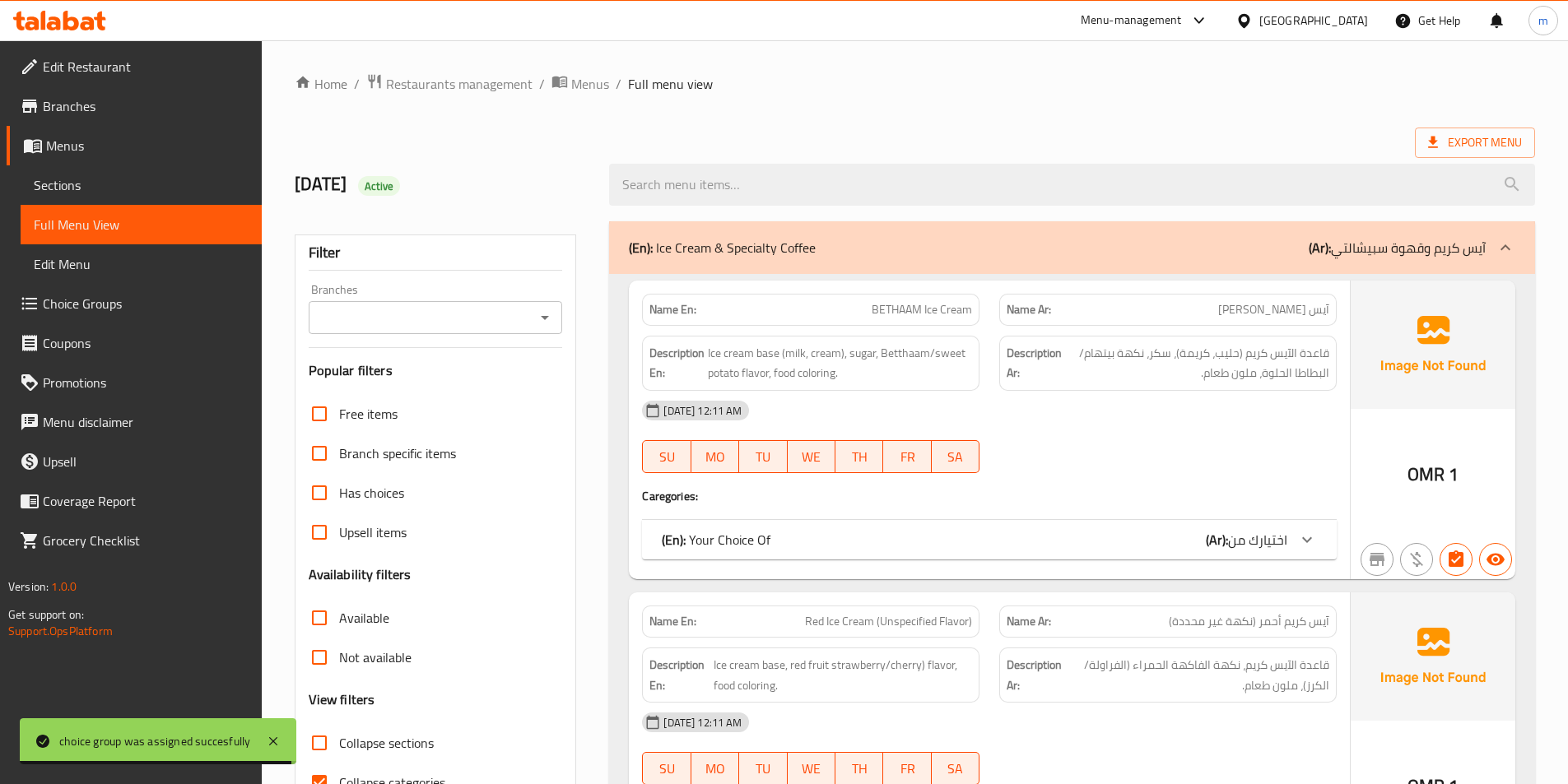
scroll to position [247, 0]
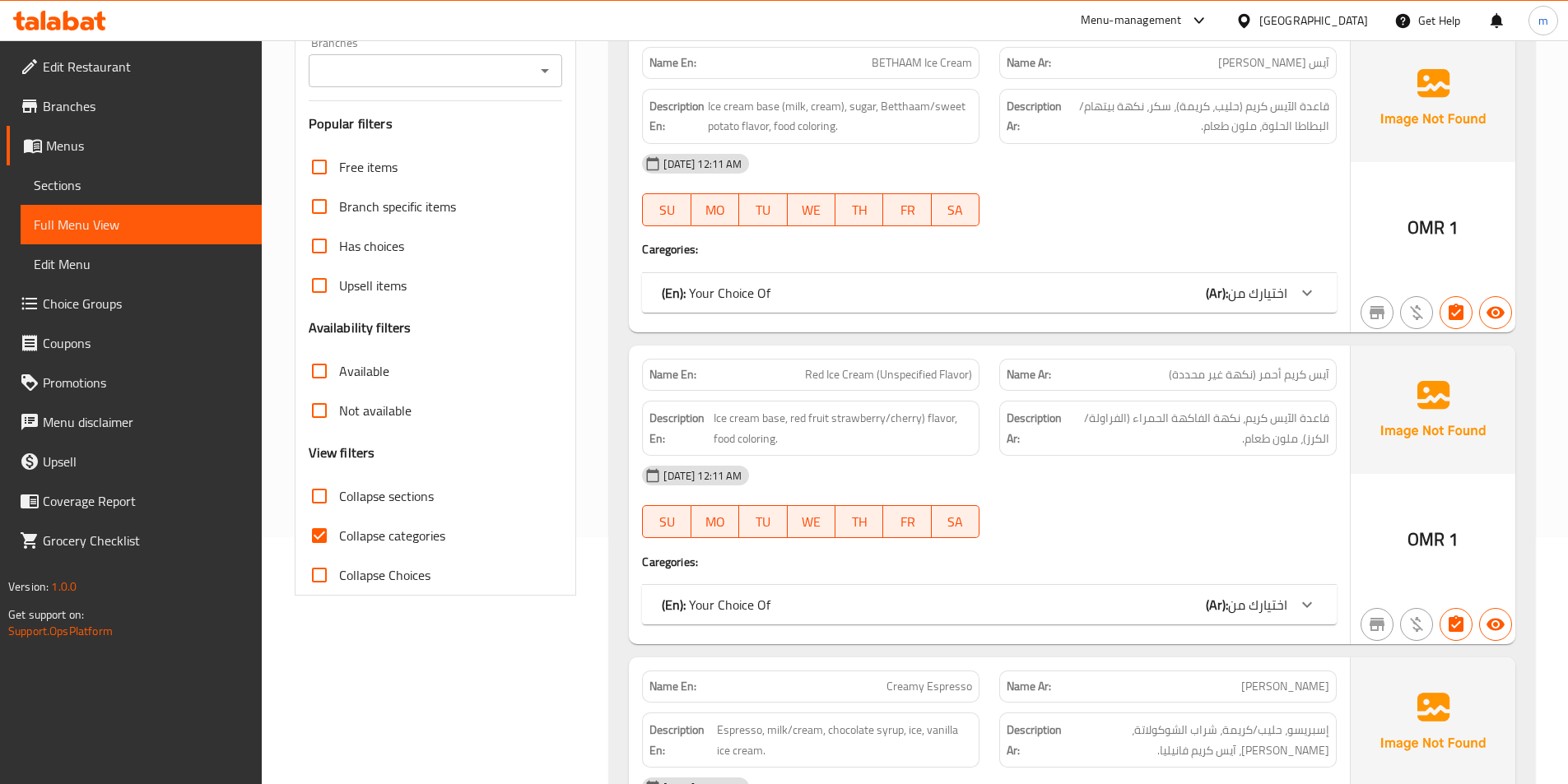
click at [420, 502] on span "Collapse sections" at bounding box center [386, 496] width 95 height 20
click at [339, 502] on input "Collapse sections" at bounding box center [319, 496] width 39 height 39
checkbox input "true"
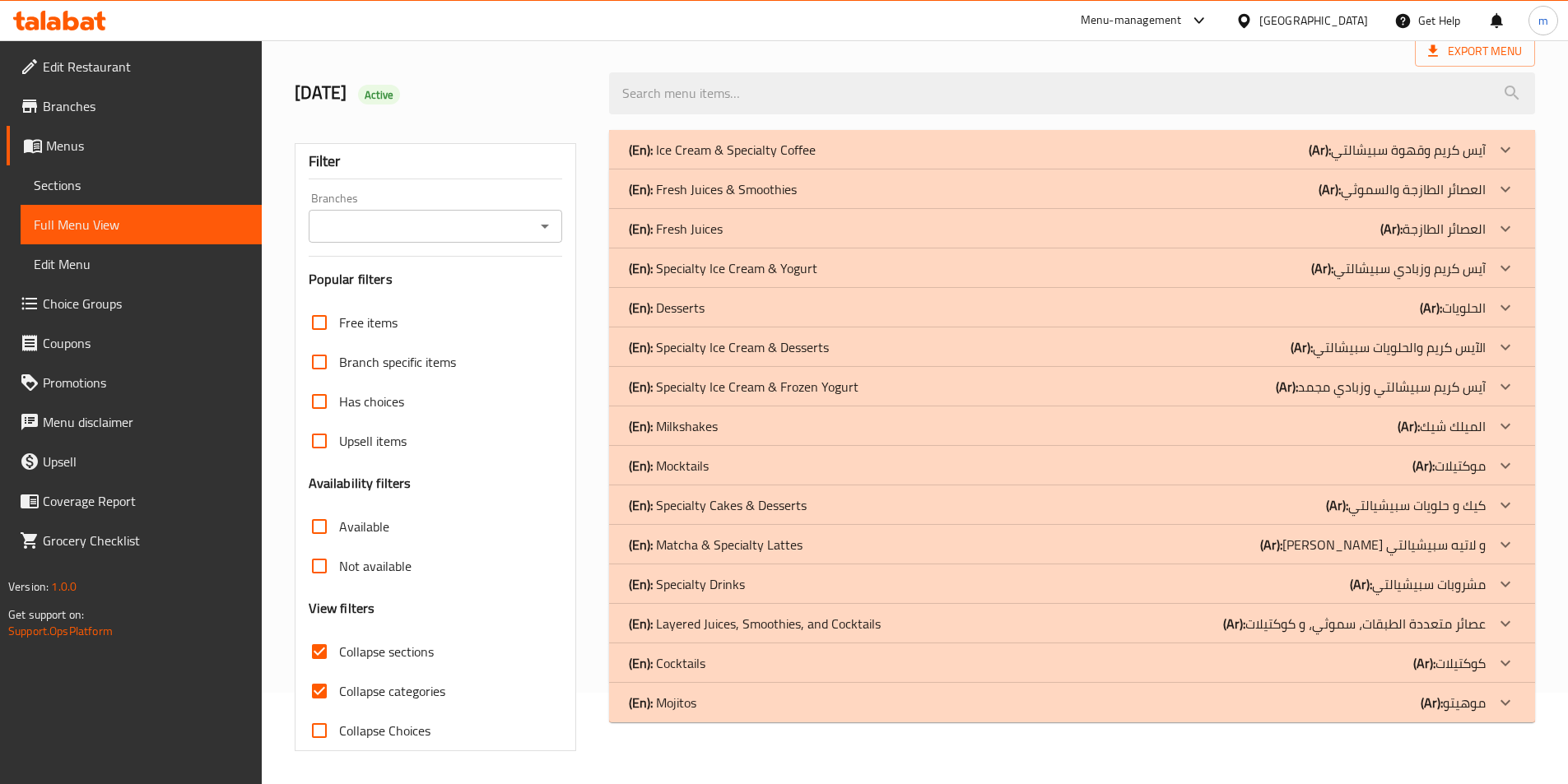
click at [413, 681] on span "Collapse categories" at bounding box center [392, 691] width 106 height 20
click at [339, 671] on input "Collapse categories" at bounding box center [319, 691] width 39 height 39
checkbox input "false"
click at [704, 429] on p "(En): Milkshakes" at bounding box center [672, 426] width 89 height 20
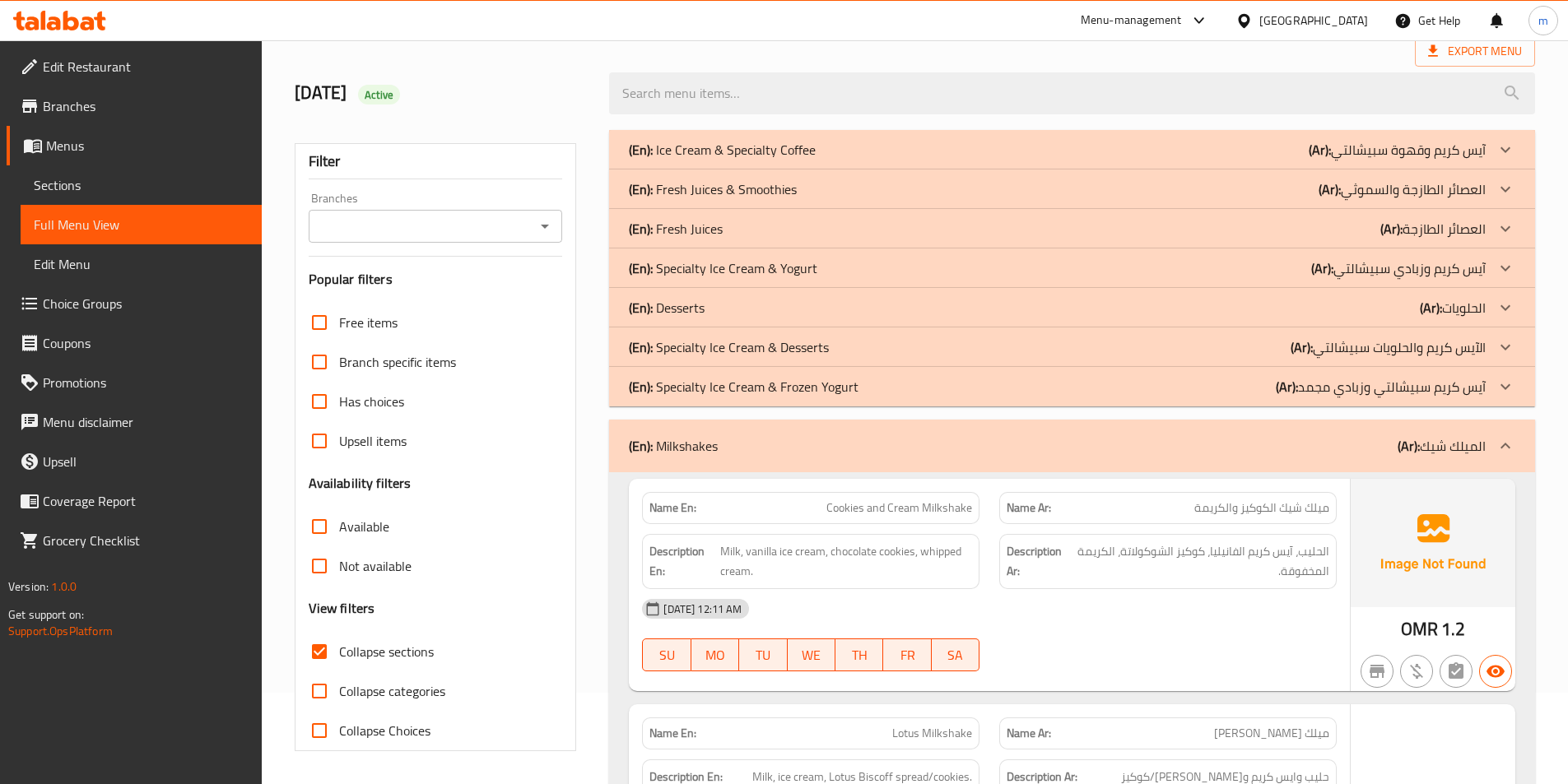
click at [714, 390] on p "(En): Specialty Ice Cream & Frozen Yogurt" at bounding box center [743, 387] width 230 height 20
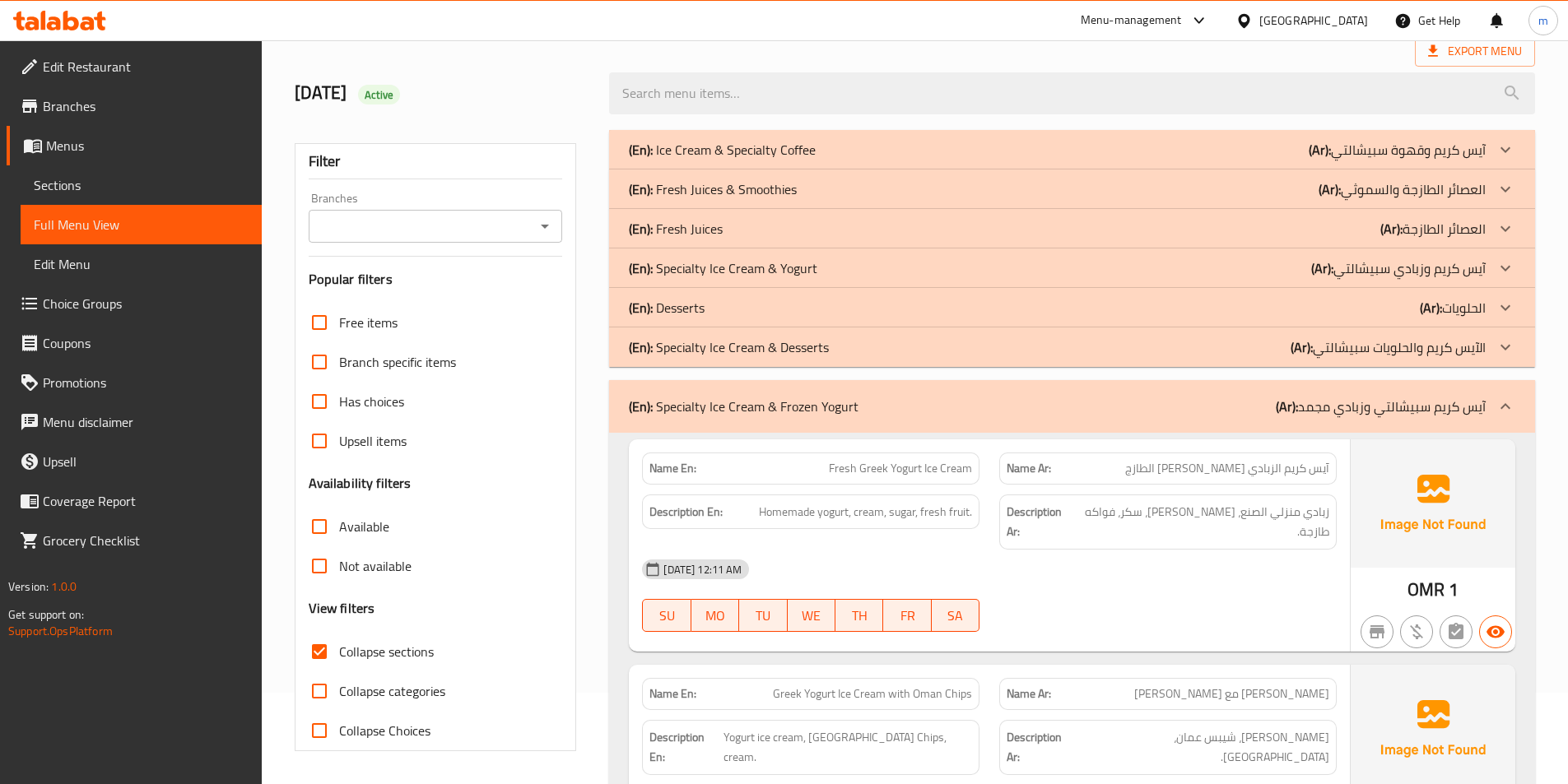
click at [725, 355] on p "(En): Specialty Ice Cream & Desserts" at bounding box center [729, 347] width 200 height 20
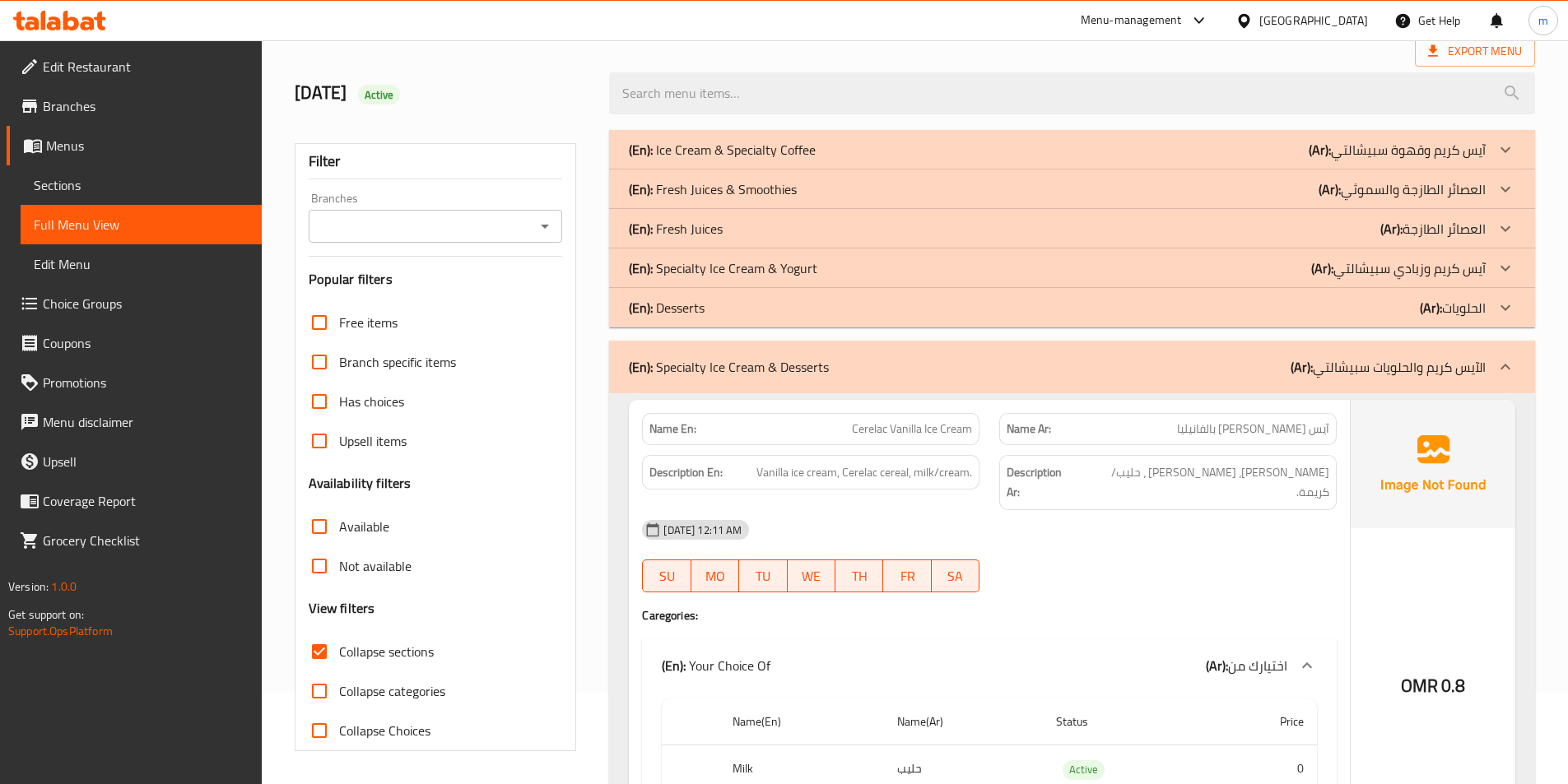
click at [710, 310] on div "(En): Desserts (Ar): الحلويات" at bounding box center [1057, 308] width 856 height 20
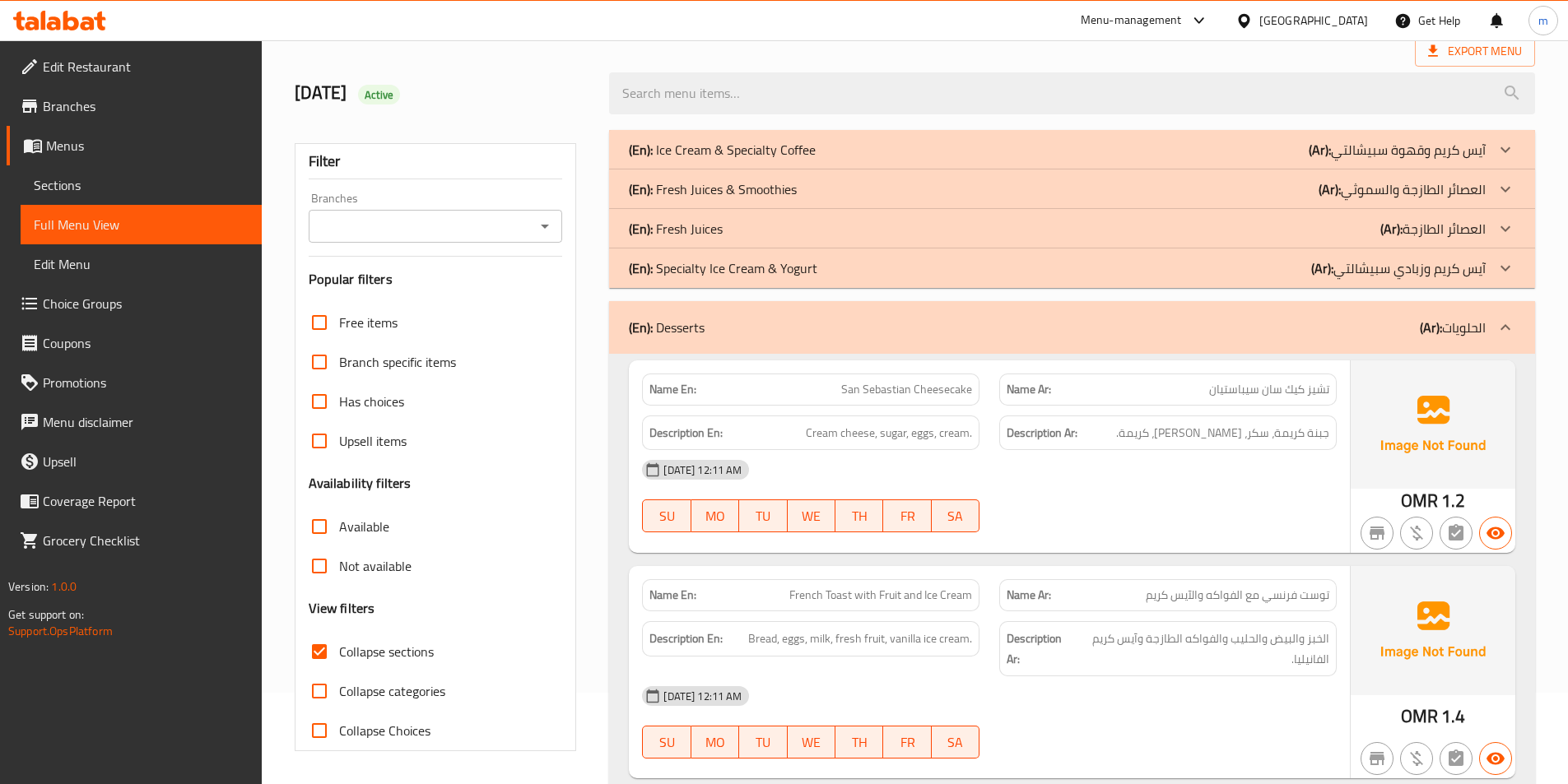
click at [701, 266] on p "(En): Specialty Ice Cream & Yogurt" at bounding box center [722, 268] width 189 height 20
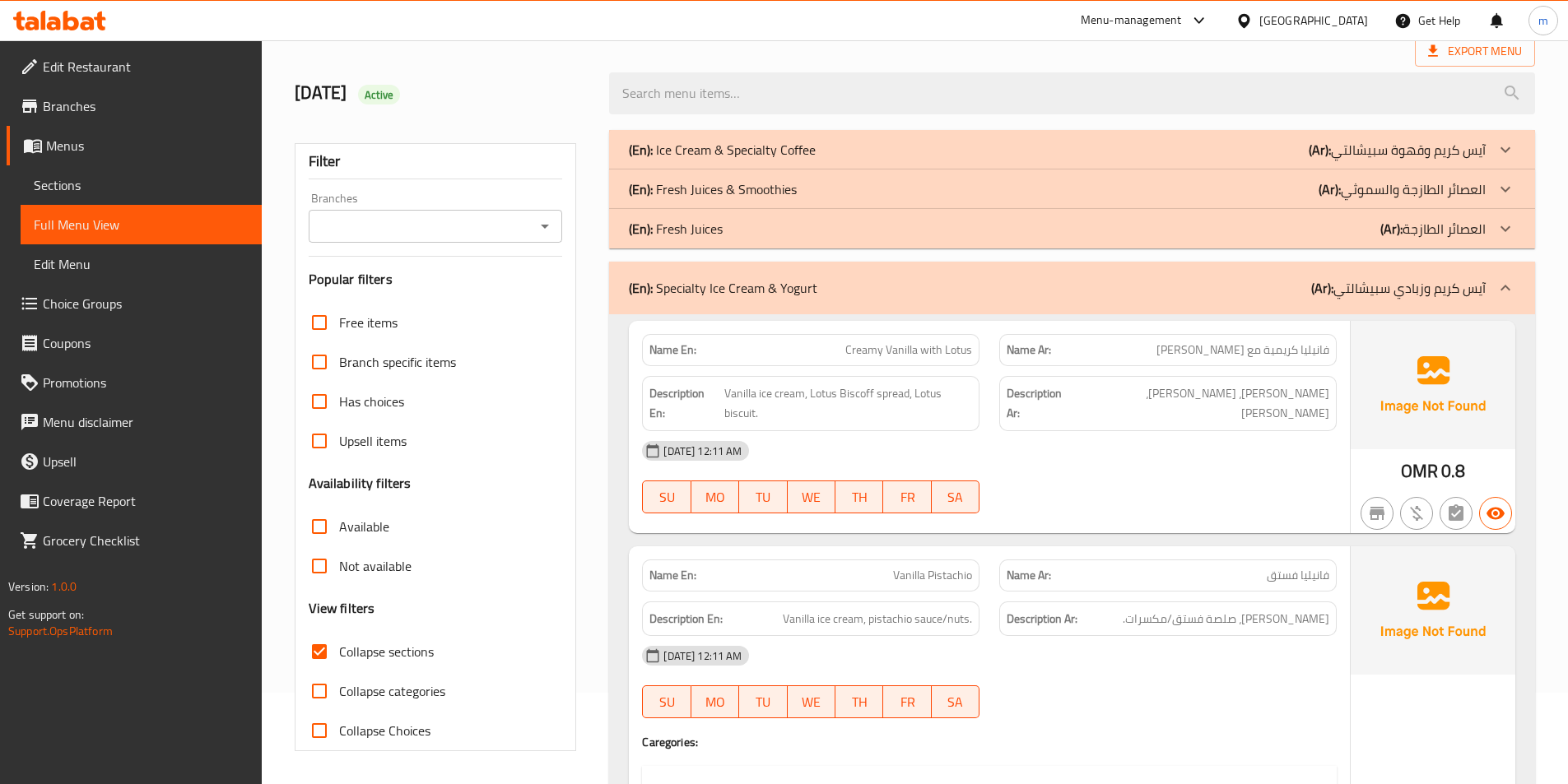
click at [702, 229] on p "(En): Fresh Juices" at bounding box center [675, 229] width 94 height 20
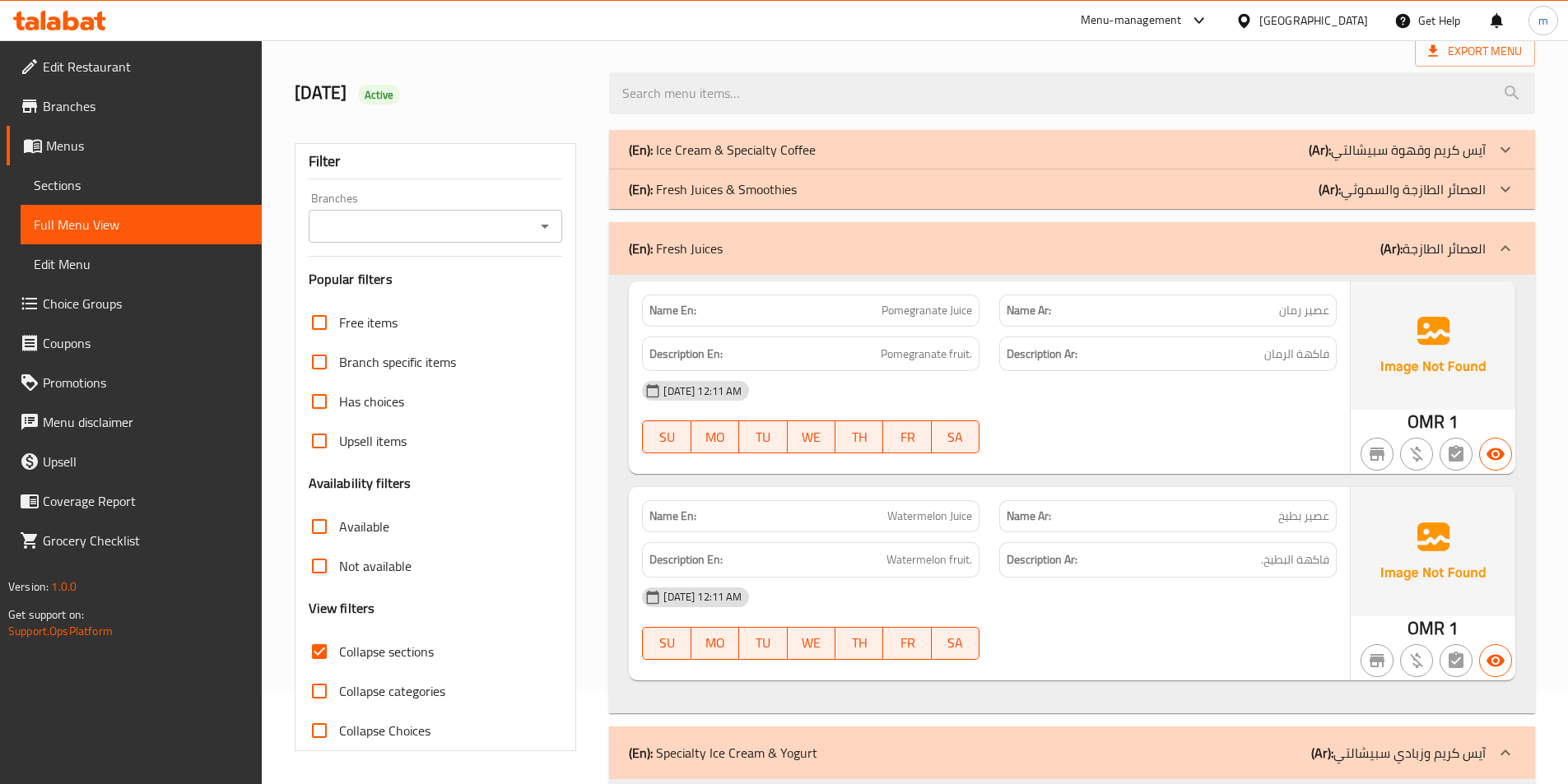
click at [718, 194] on p "(En): Fresh Juices & Smoothies" at bounding box center [712, 190] width 168 height 20
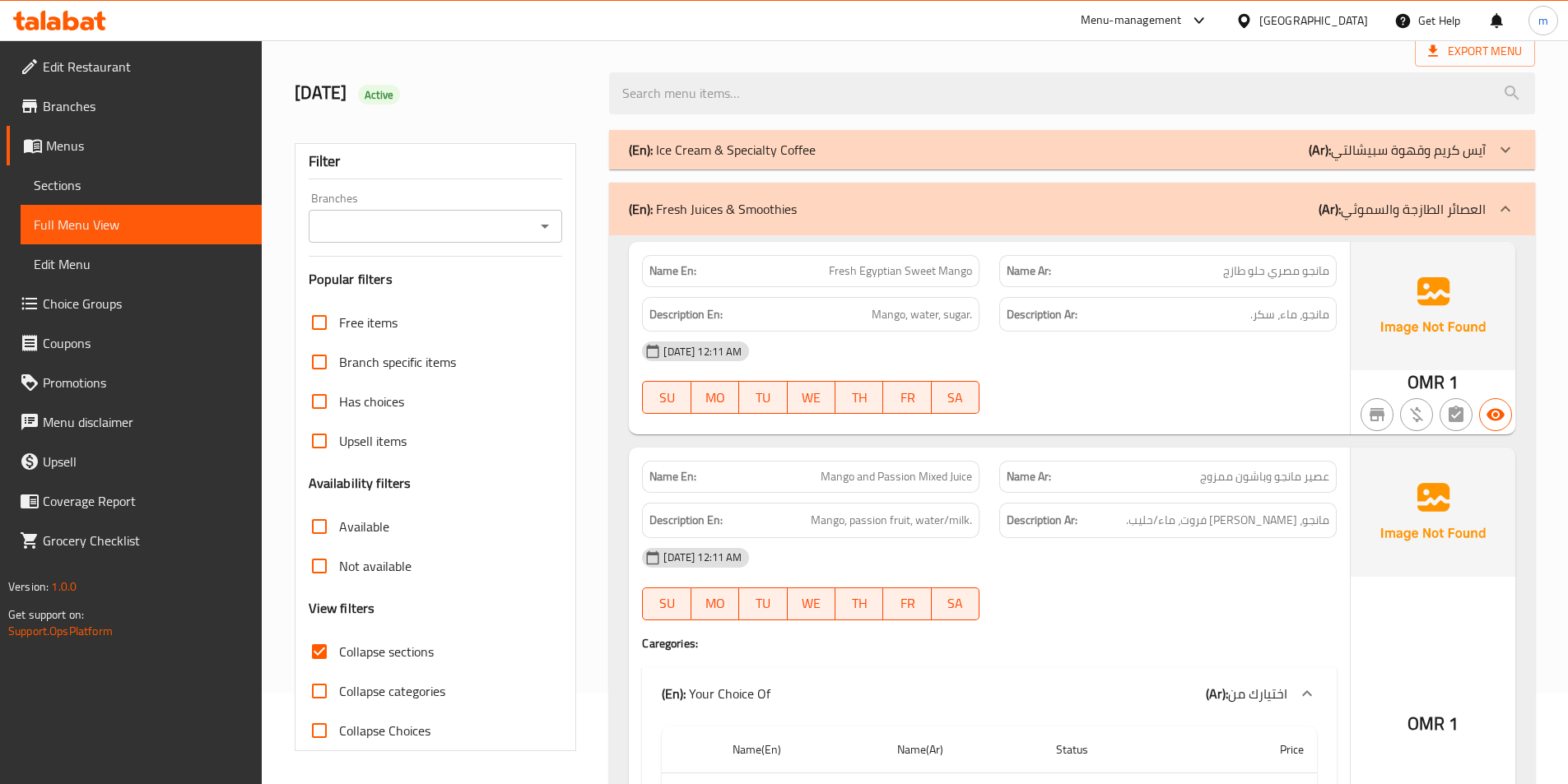
click at [765, 155] on p "(En): Ice Cream & Specialty Coffee" at bounding box center [721, 150] width 187 height 20
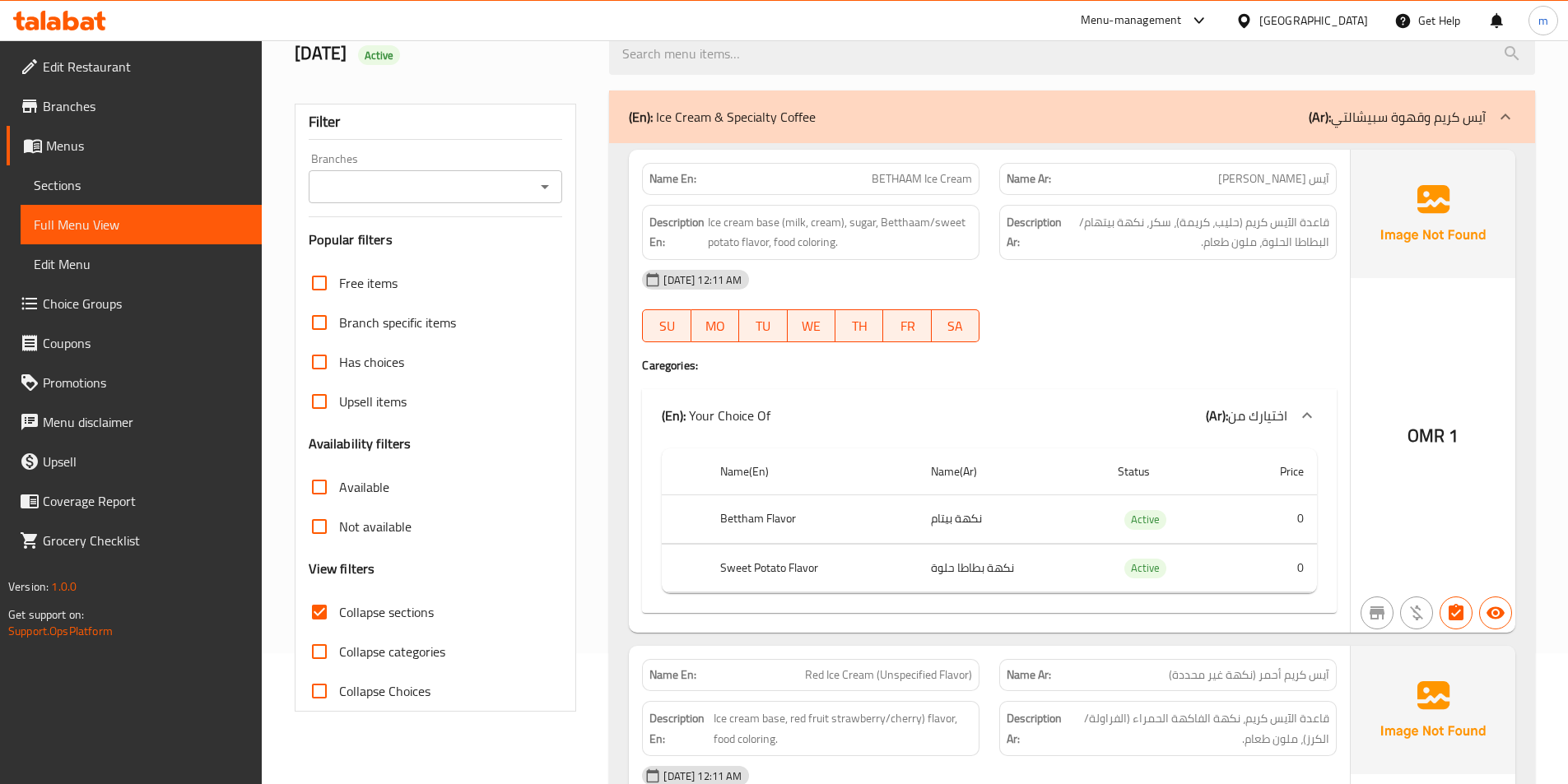
scroll to position [0, 0]
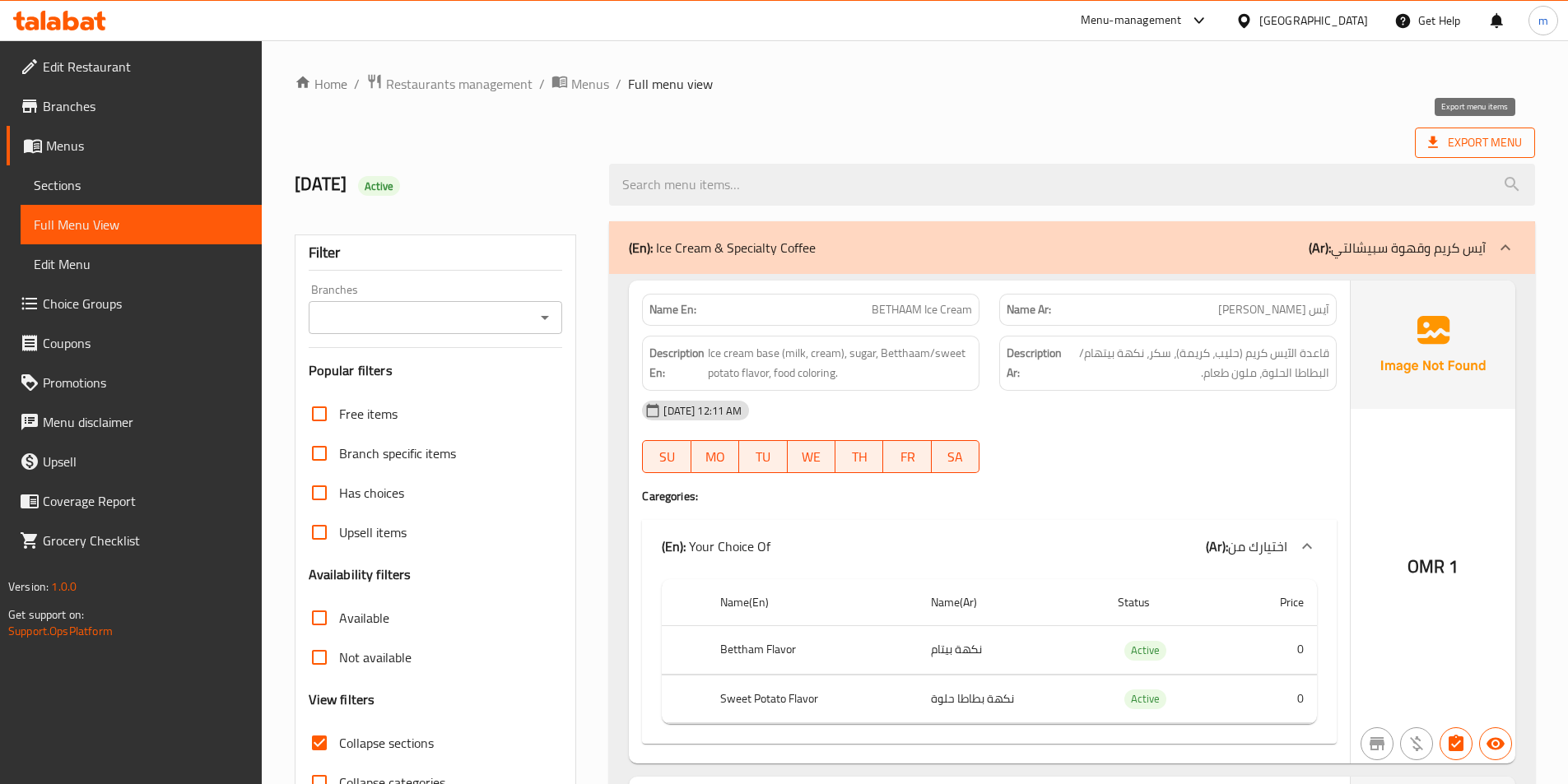
click at [1477, 142] on span "Export Menu" at bounding box center [1474, 142] width 94 height 21
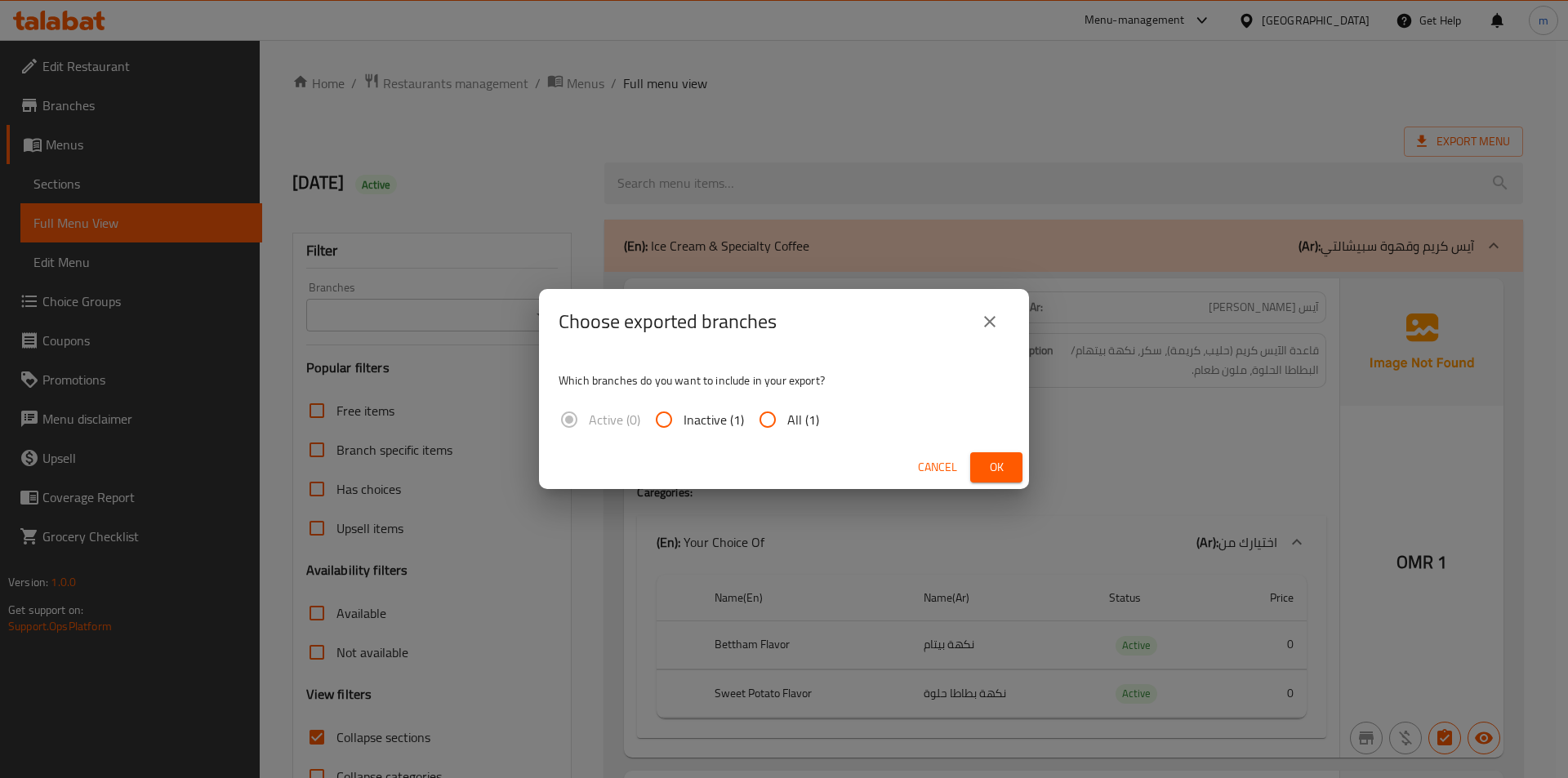
click at [776, 409] on input "All (1)" at bounding box center [767, 420] width 39 height 39
radio input "true"
click at [983, 458] on span "Ok" at bounding box center [995, 468] width 26 height 20
